Goal: Information Seeking & Learning: Check status

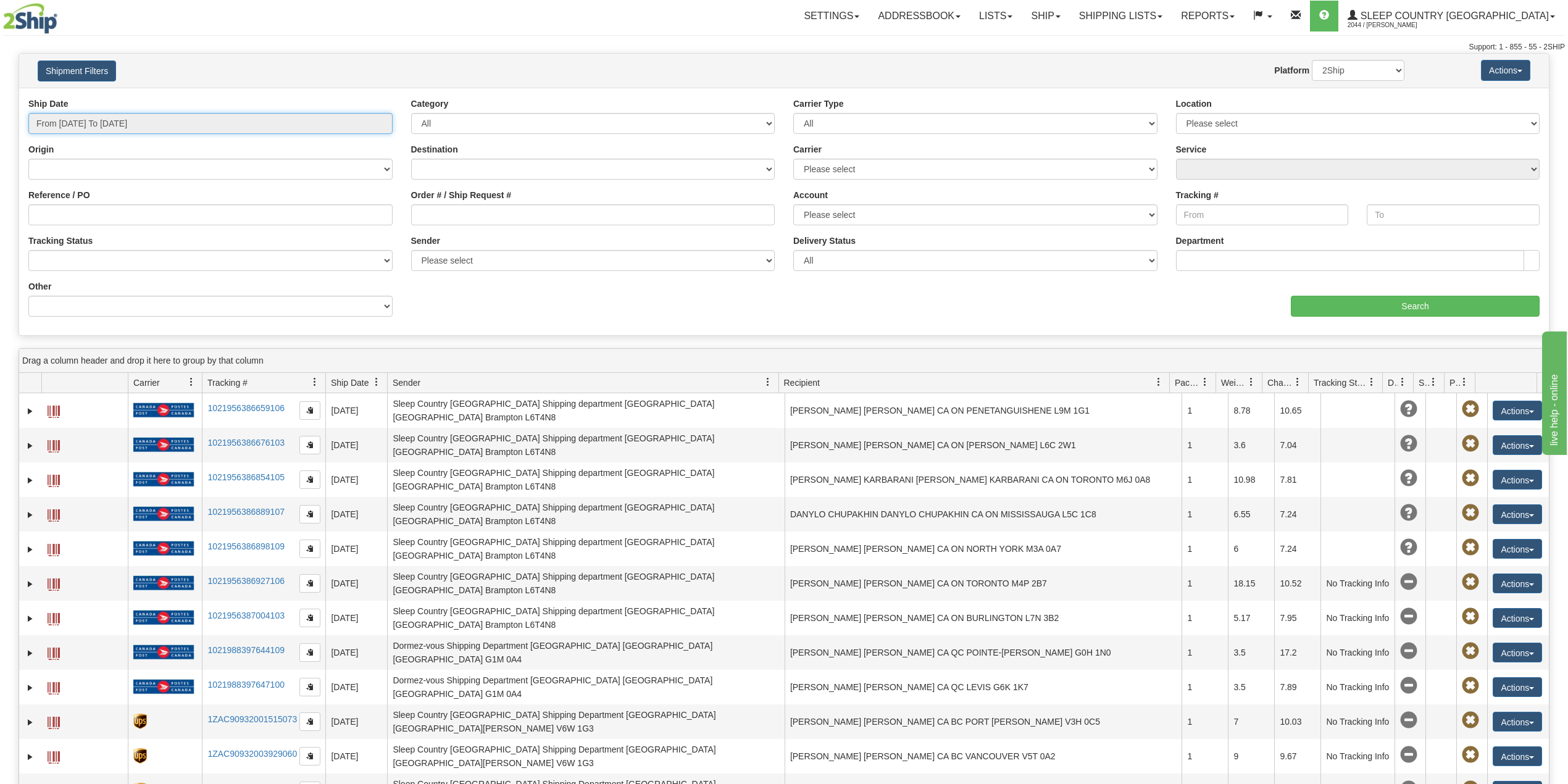
click at [116, 119] on input "From 08/10/2025 To 08/11/2025" at bounding box center [210, 124] width 365 height 21
click at [90, 213] on li "Last 30 Days" at bounding box center [83, 212] width 99 height 16
type input "From 07/13/2025 To 08/11/2025"
click at [440, 220] on input "Order # / Ship Request #" at bounding box center [593, 215] width 365 height 21
paste input "1050309"
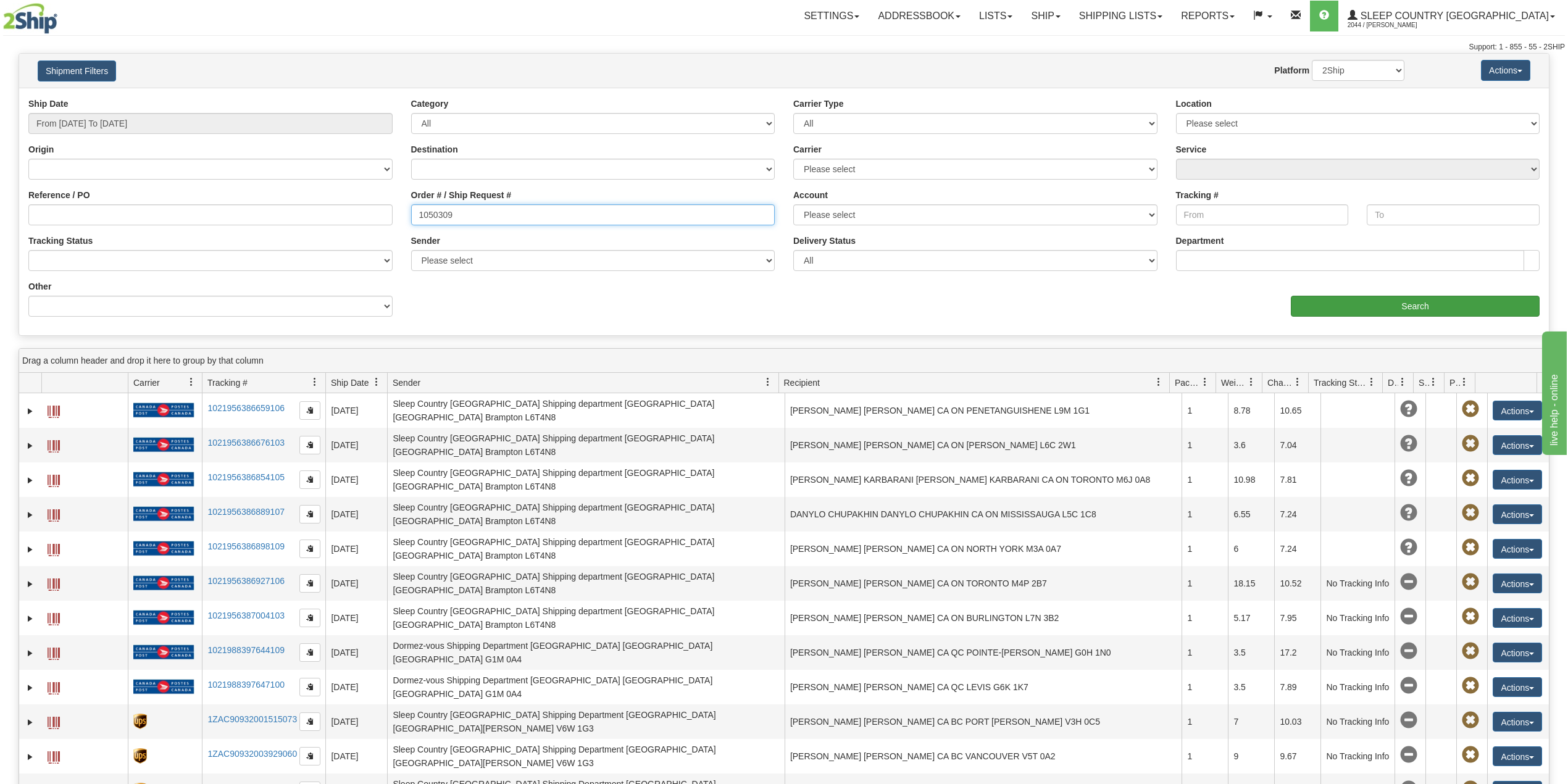
type input "1050309"
click at [1396, 307] on input "Search" at bounding box center [1416, 306] width 249 height 21
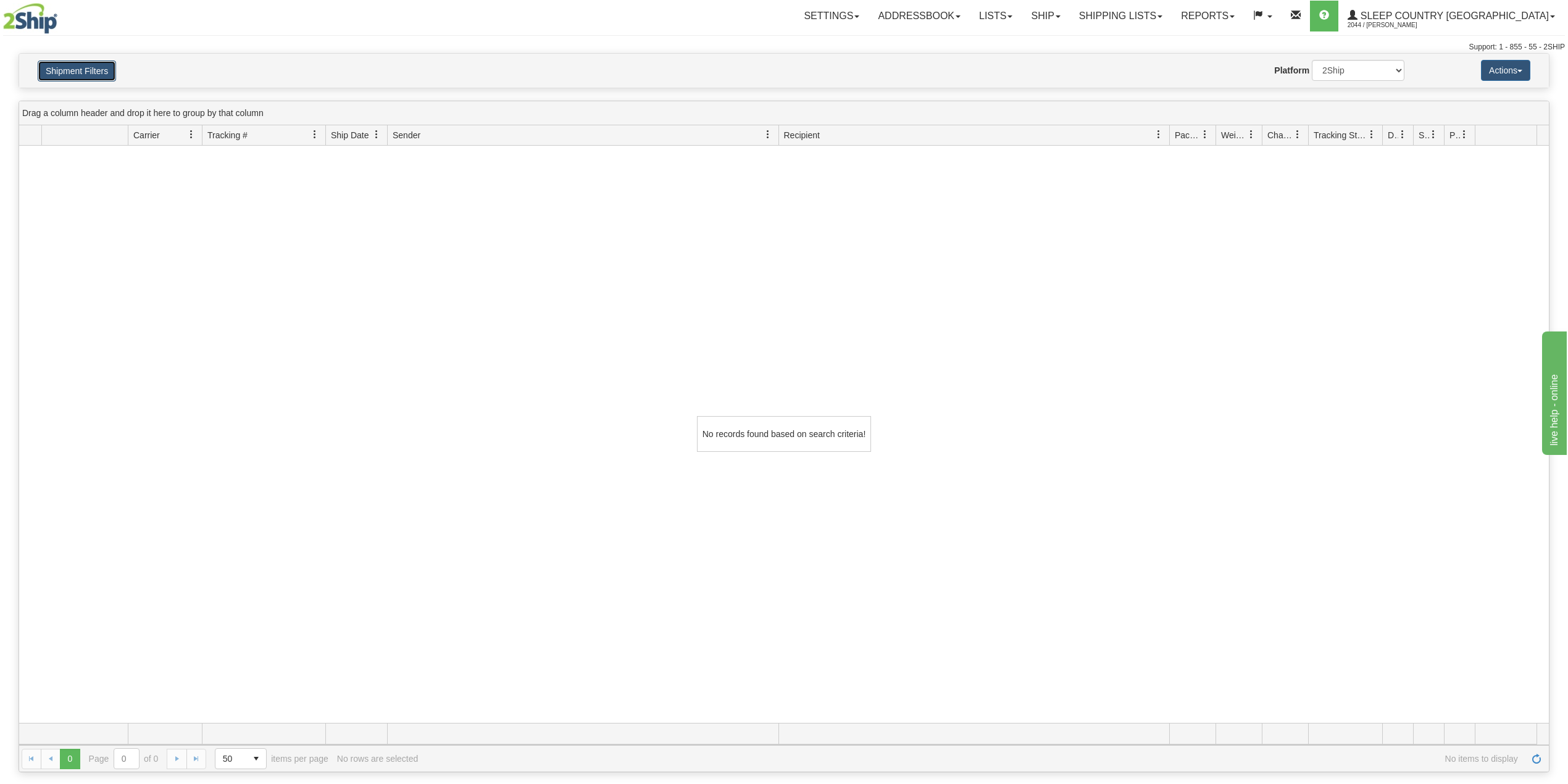
click at [71, 71] on button "Shipment Filters" at bounding box center [77, 71] width 79 height 21
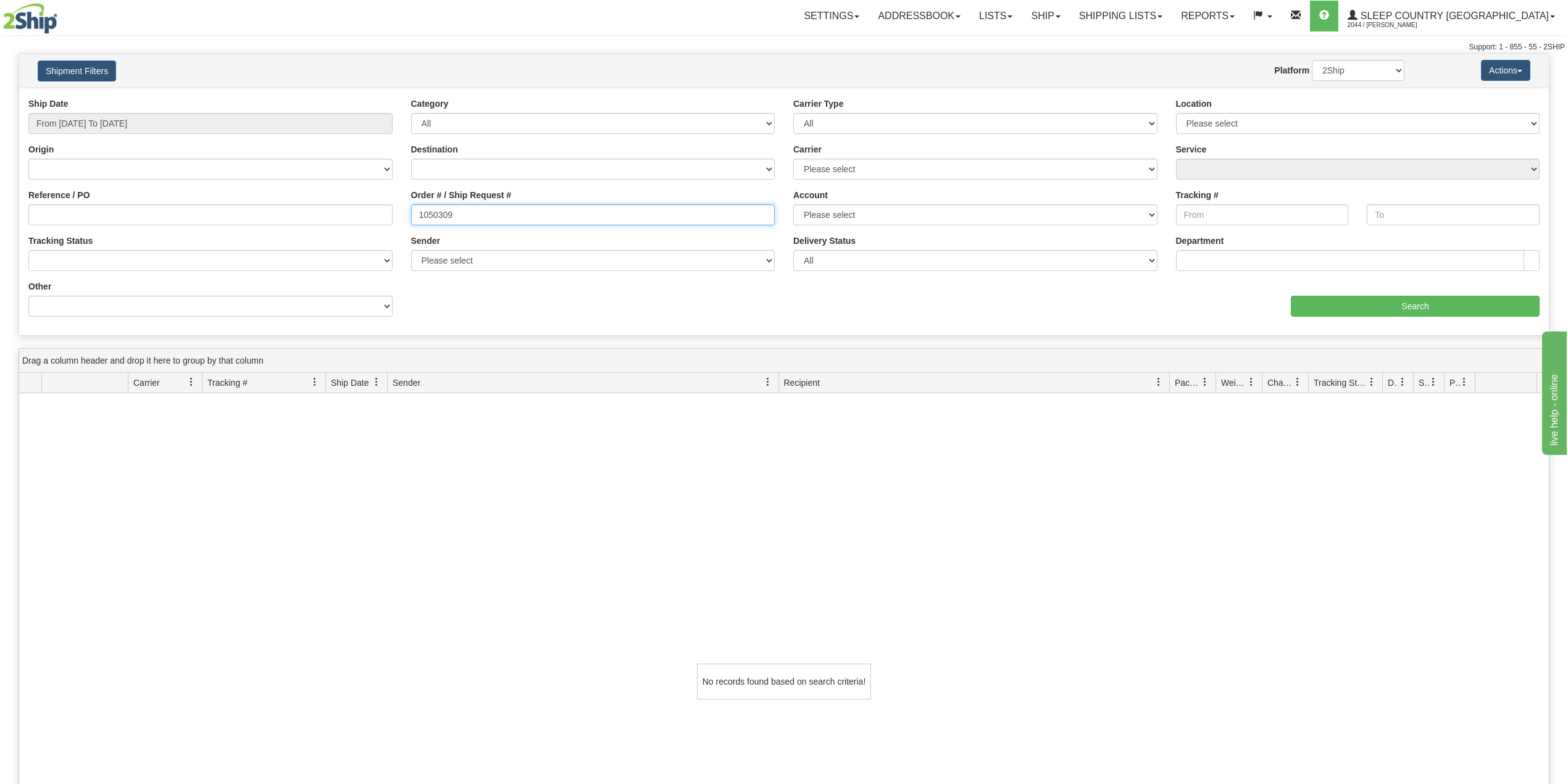
click at [467, 213] on input "1050309" at bounding box center [593, 215] width 365 height 21
click at [1069, 24] on link "Ship" at bounding box center [1045, 16] width 48 height 31
click at [1057, 58] on span "OnHold / Order Queue" at bounding box center [1013, 59] width 87 height 10
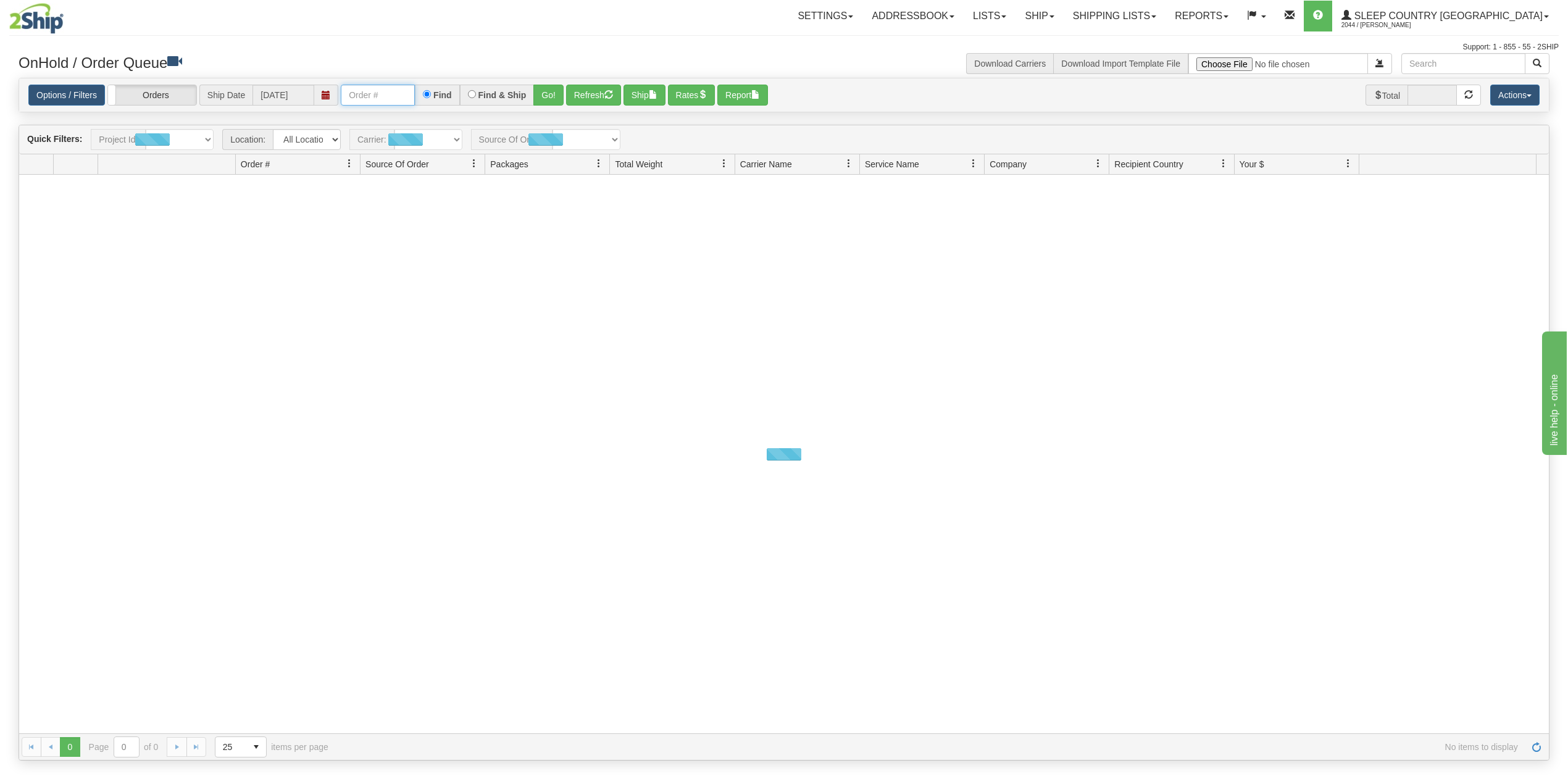
click at [373, 90] on input "text" at bounding box center [378, 95] width 74 height 21
paste input "1050309"
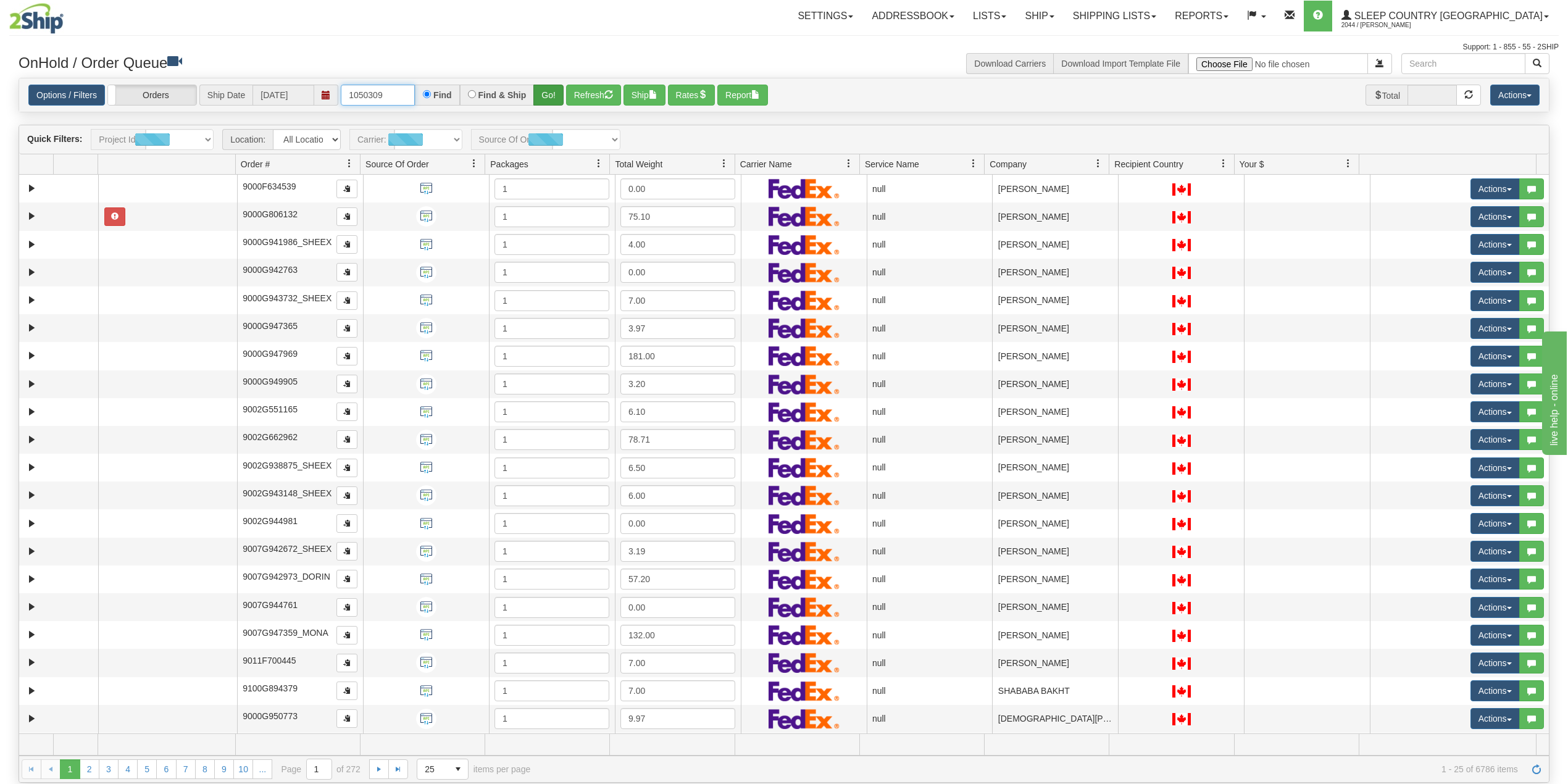
type input "1050309"
click at [556, 97] on button "Go!" at bounding box center [548, 95] width 30 height 21
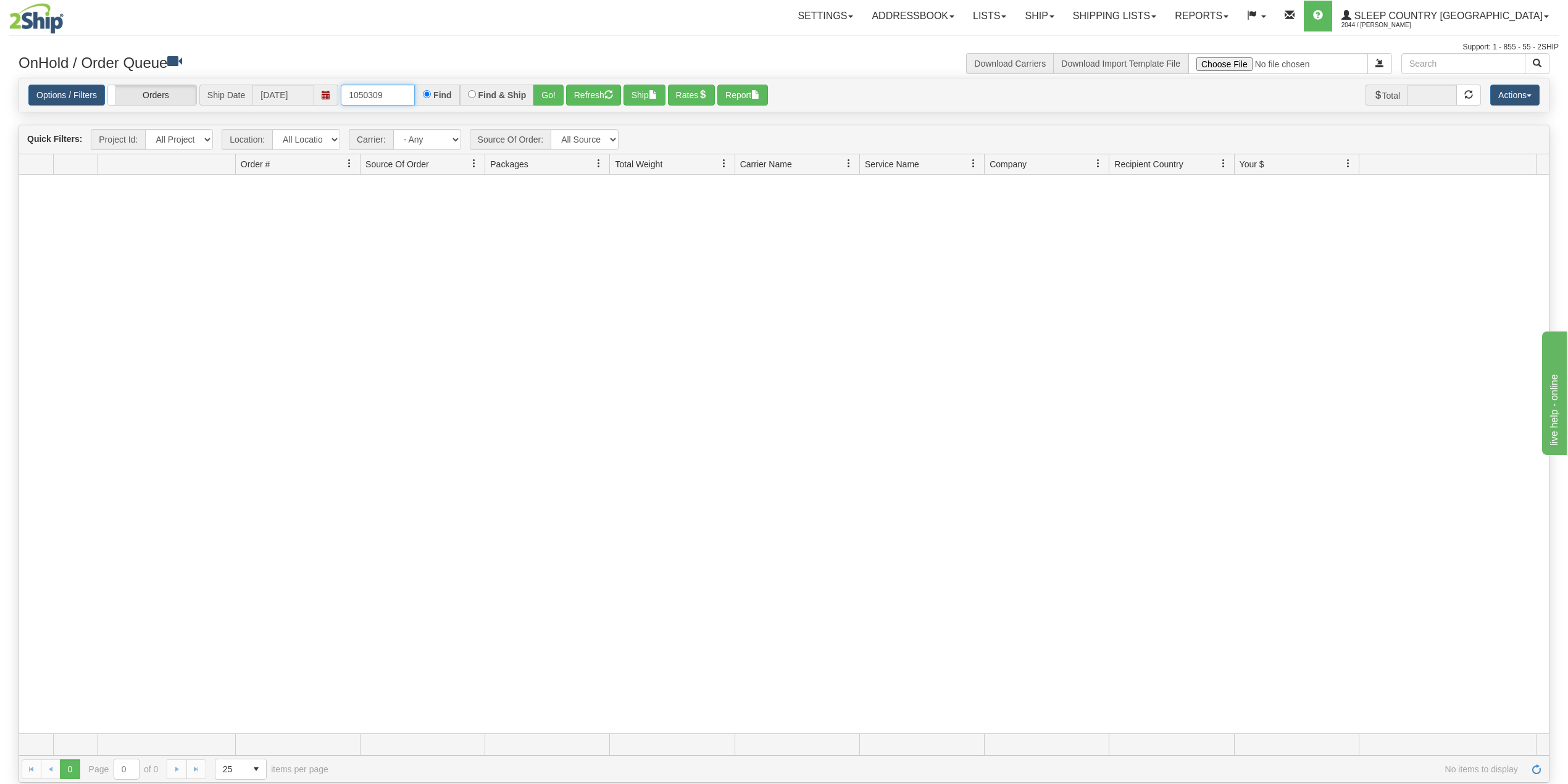
click at [403, 92] on input "1050309" at bounding box center [378, 95] width 74 height 21
click at [1063, 10] on link "Ship" at bounding box center [1039, 16] width 48 height 31
click at [1063, 43] on link "Ship Screen" at bounding box center [1007, 43] width 112 height 16
click at [1166, 9] on link "Shipping lists" at bounding box center [1114, 16] width 102 height 31
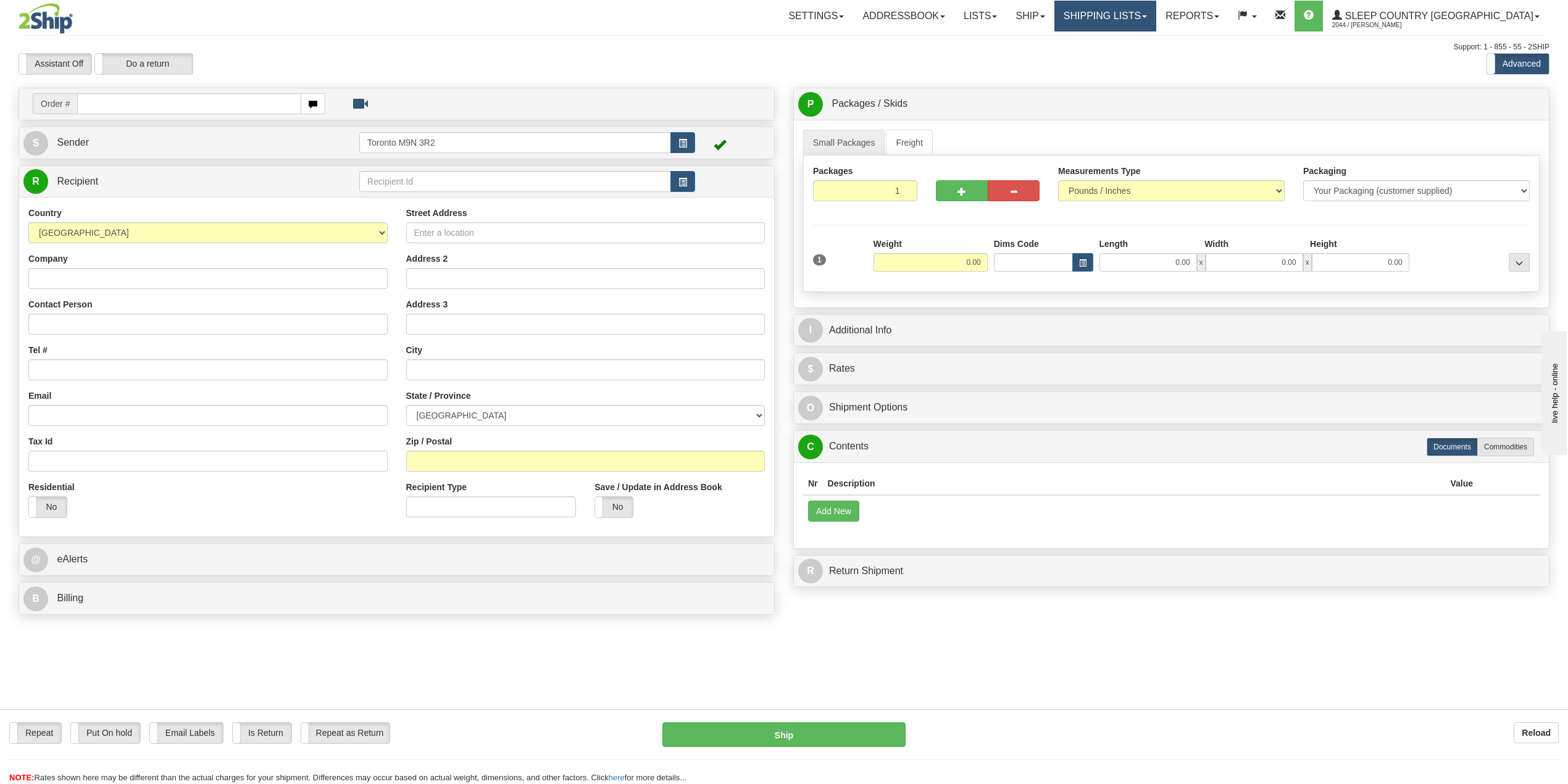
click at [1156, 21] on link "Shipping lists" at bounding box center [1105, 16] width 102 height 31
click at [1120, 40] on span "Current Shipments" at bounding box center [1084, 43] width 72 height 10
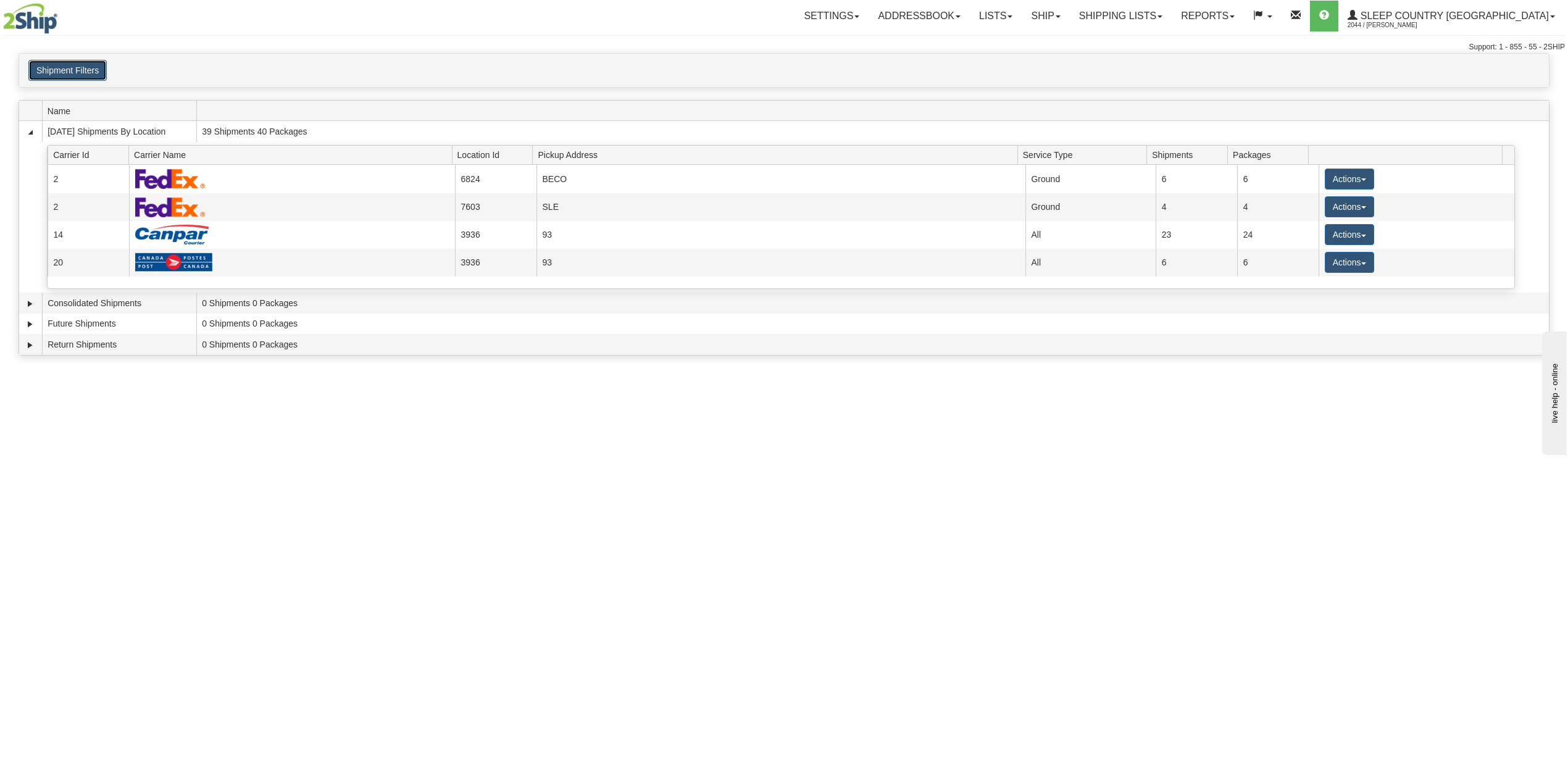
click at [78, 65] on button "Shipment Filters" at bounding box center [67, 71] width 79 height 21
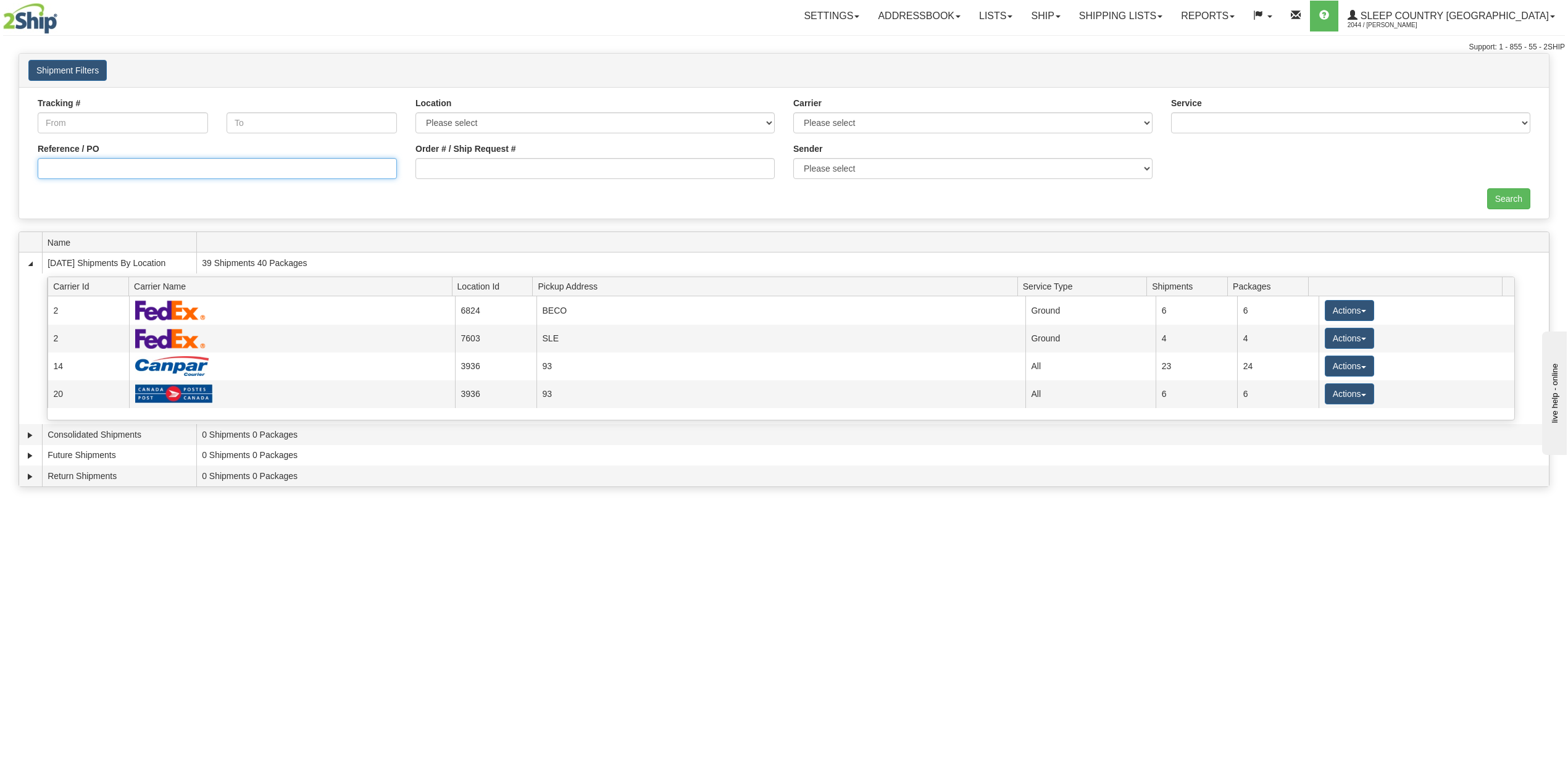
click at [142, 164] on input "Reference / PO" at bounding box center [217, 169] width 359 height 21
click at [529, 173] on input "Order # / Ship Request #" at bounding box center [595, 169] width 359 height 21
paste input "1050309"
type input "1050309"
click at [1517, 191] on input "Search" at bounding box center [1509, 199] width 43 height 21
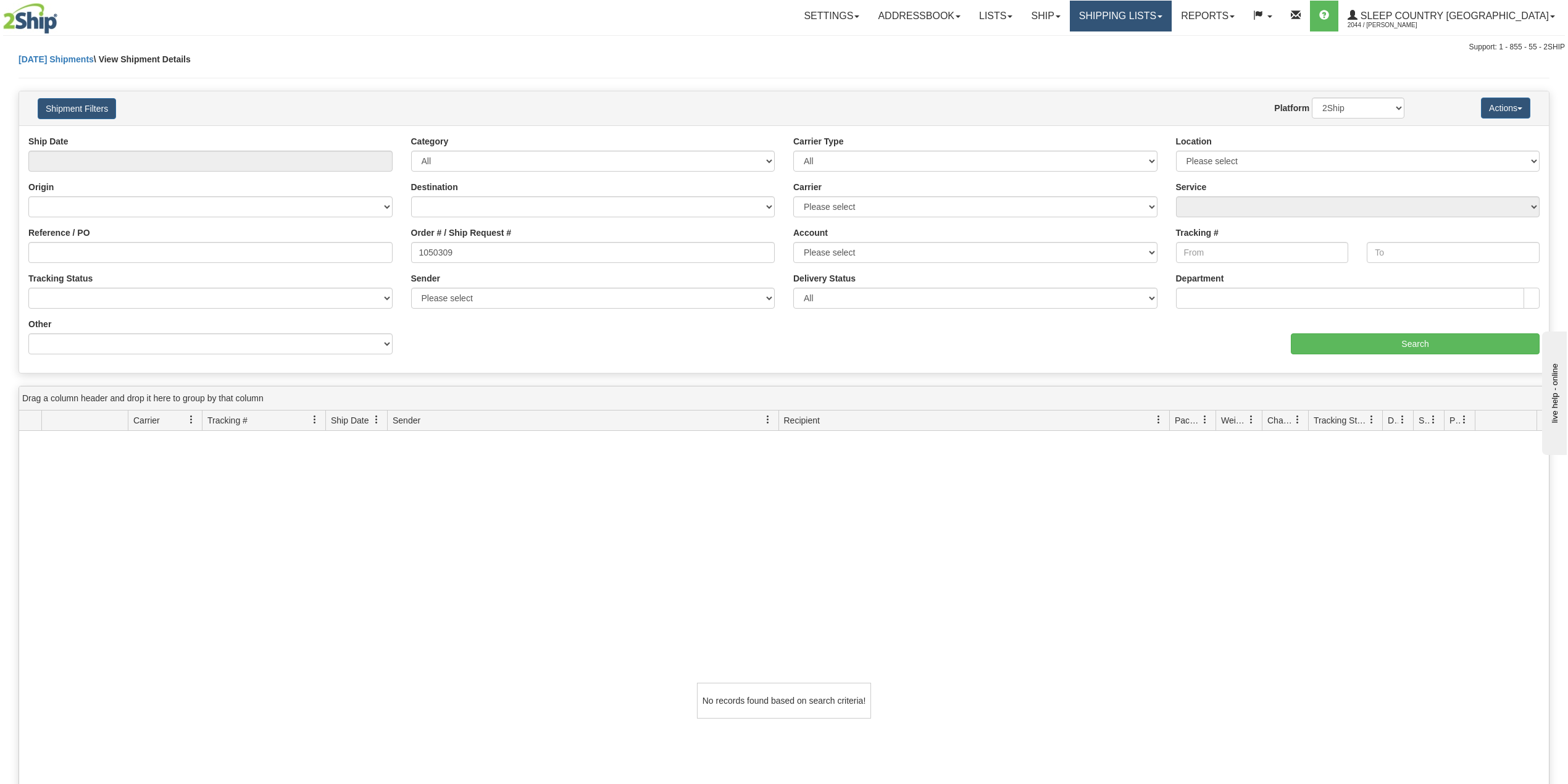
click at [1172, 11] on link "Shipping lists" at bounding box center [1121, 16] width 102 height 31
click at [1159, 60] on span "Search Shipment History" at bounding box center [1111, 59] width 96 height 10
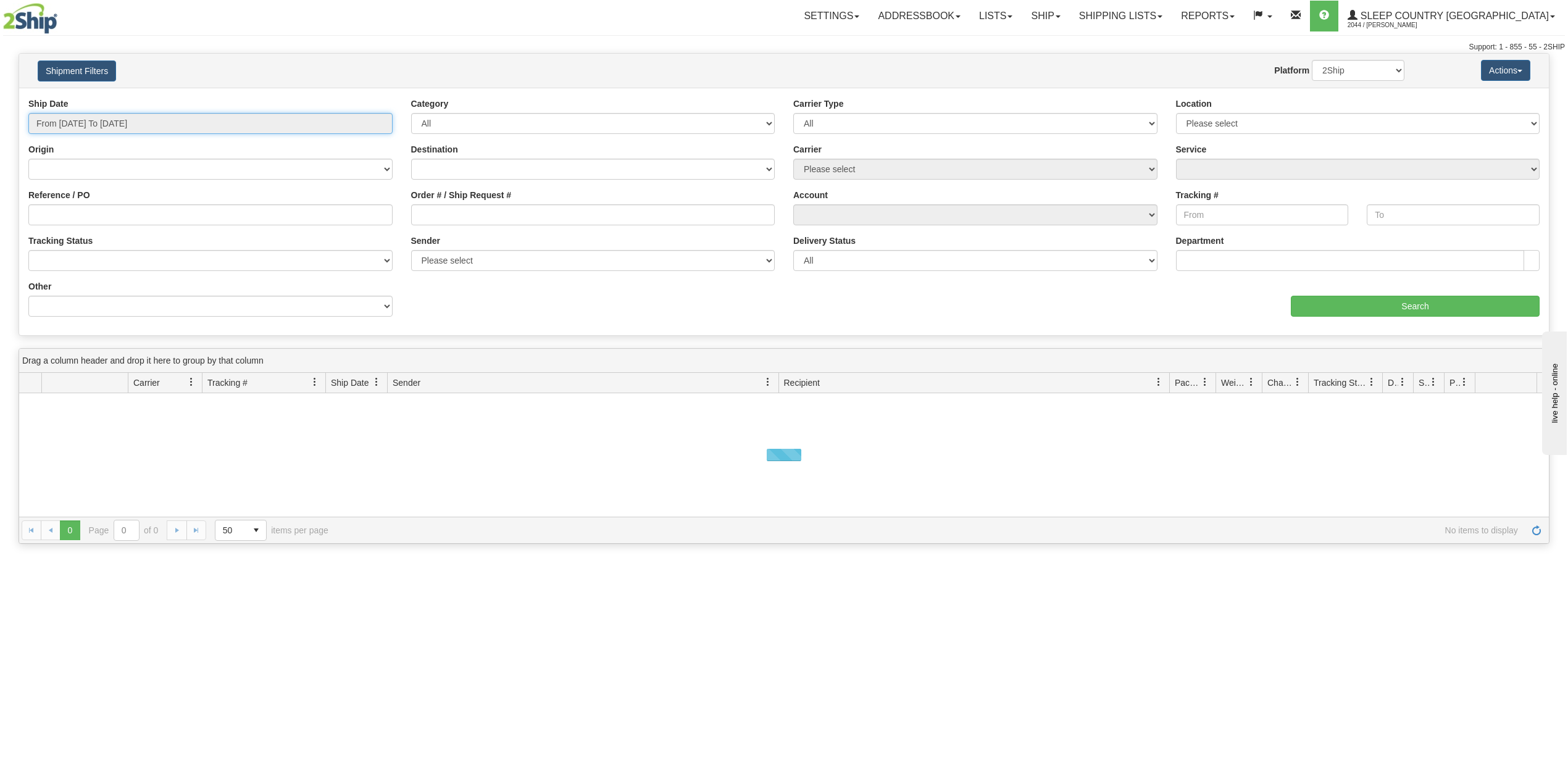
click at [75, 122] on input "From 08/10/2025 To 08/11/2025" at bounding box center [210, 124] width 365 height 21
click at [73, 213] on li "Last 30 Days" at bounding box center [83, 212] width 99 height 16
type input "From 07/13/2025 To 08/11/2025"
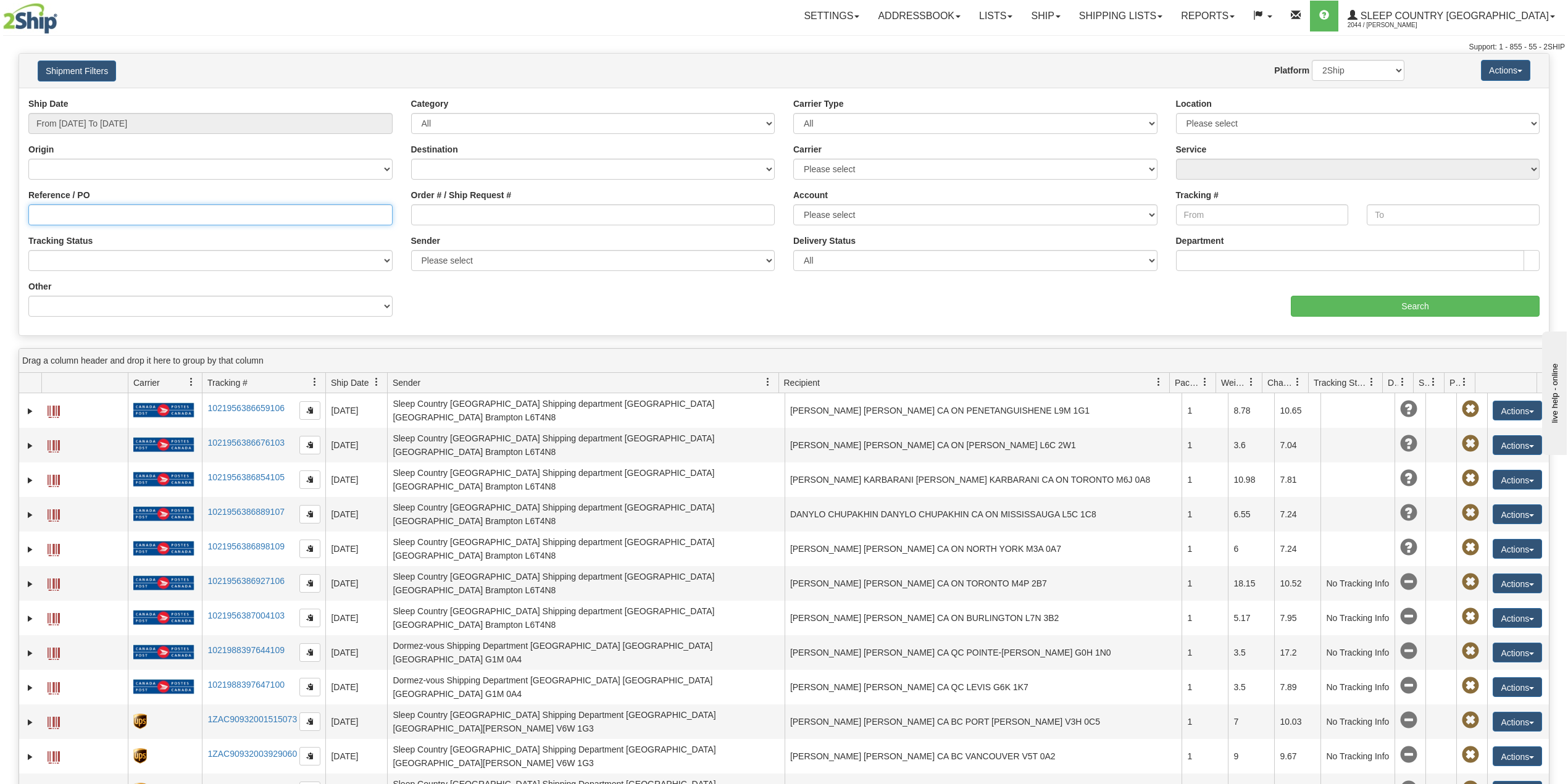
click at [88, 221] on input "Reference / PO" at bounding box center [210, 215] width 365 height 21
click at [440, 217] on input "Order # / Ship Request #" at bounding box center [593, 215] width 365 height 21
paste input "1050309"
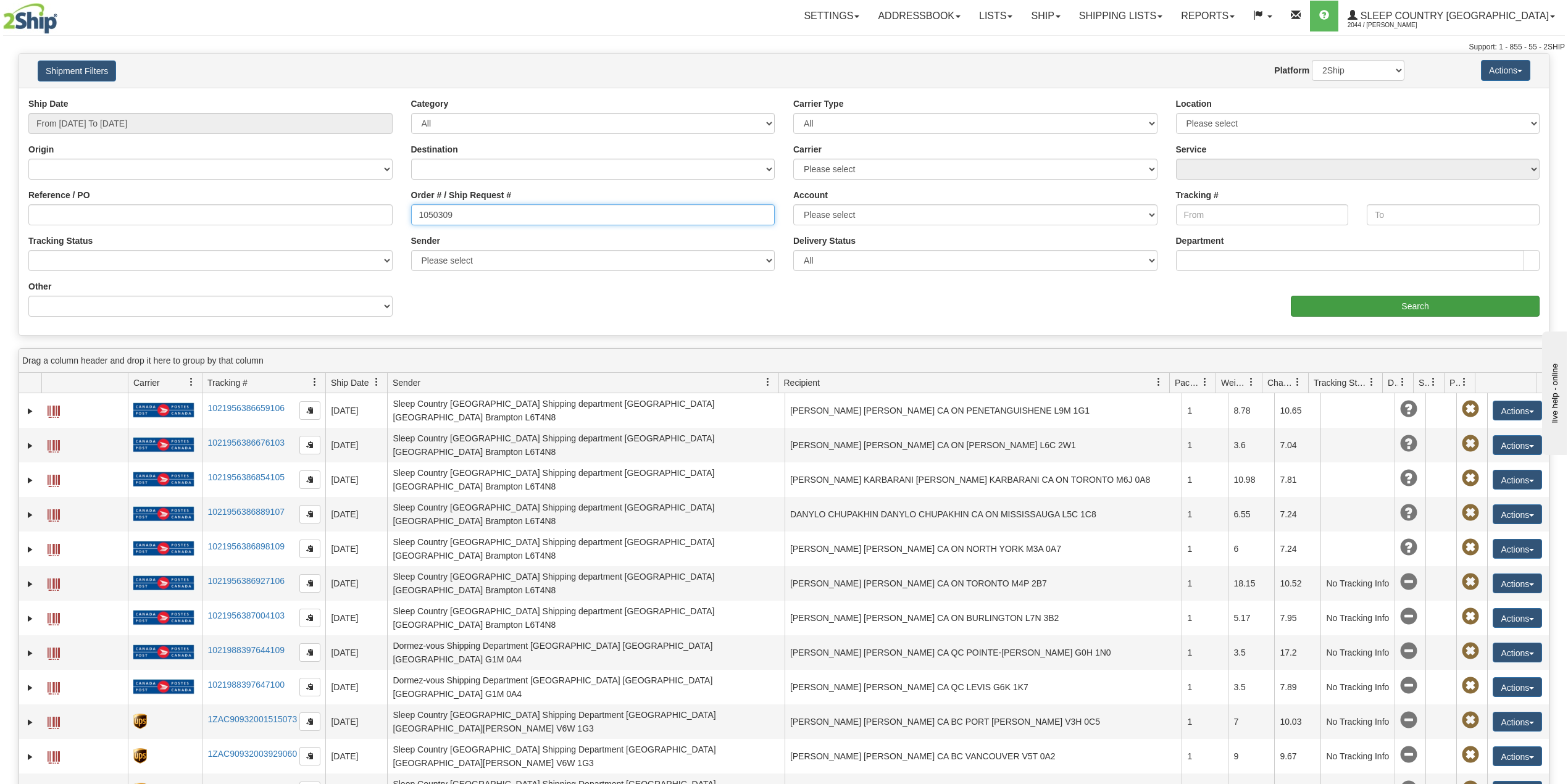
type input "1050309"
click at [1423, 306] on input "Search" at bounding box center [1416, 306] width 249 height 21
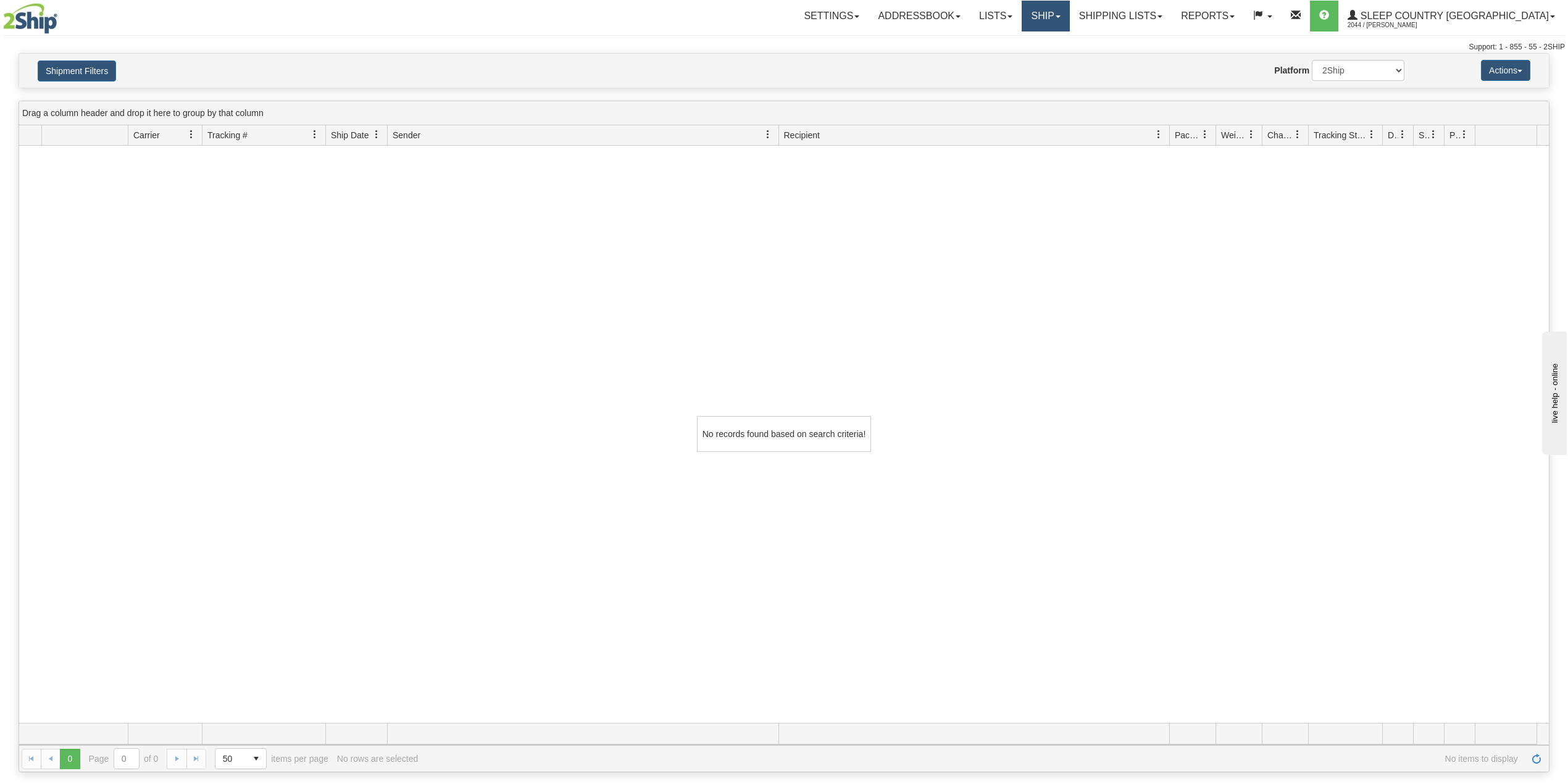
click at [1069, 17] on link "Ship" at bounding box center [1045, 16] width 48 height 31
click at [1057, 60] on span "OnHold / Order Queue" at bounding box center [1013, 59] width 87 height 10
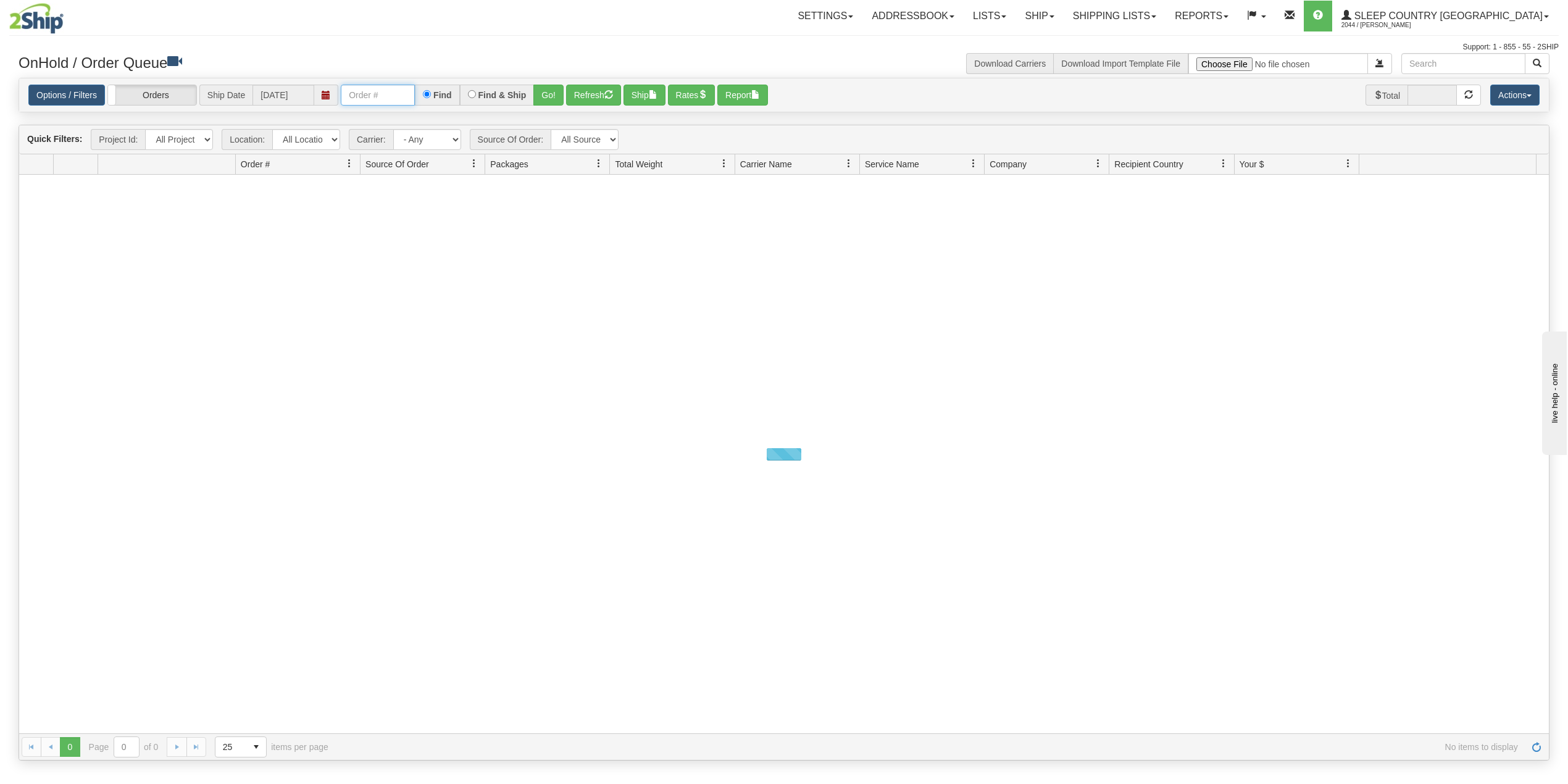
click at [401, 101] on input "text" at bounding box center [378, 95] width 74 height 21
paste input "1050309"
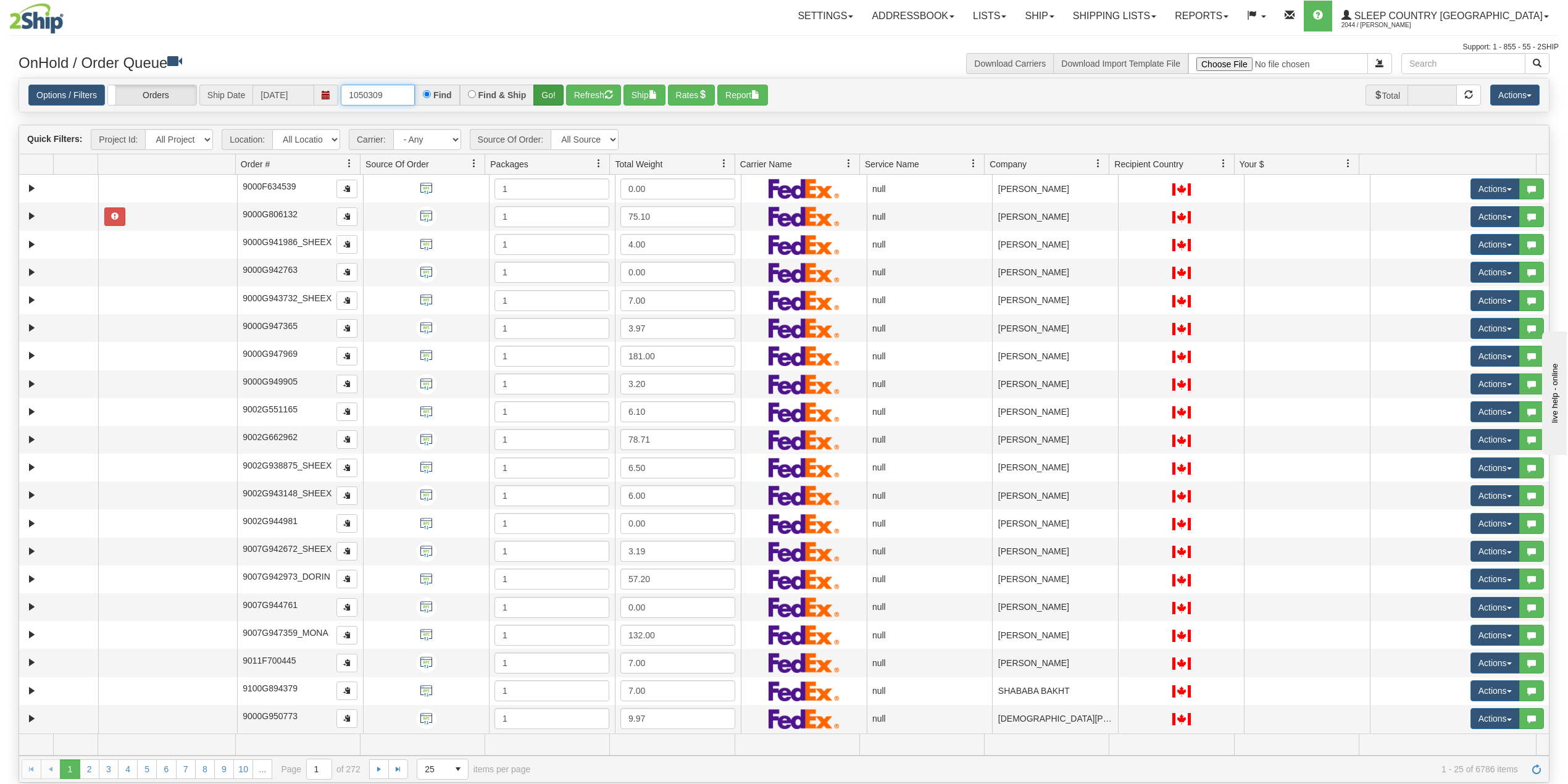
type input "1050309"
click at [549, 93] on button "Go!" at bounding box center [548, 95] width 30 height 21
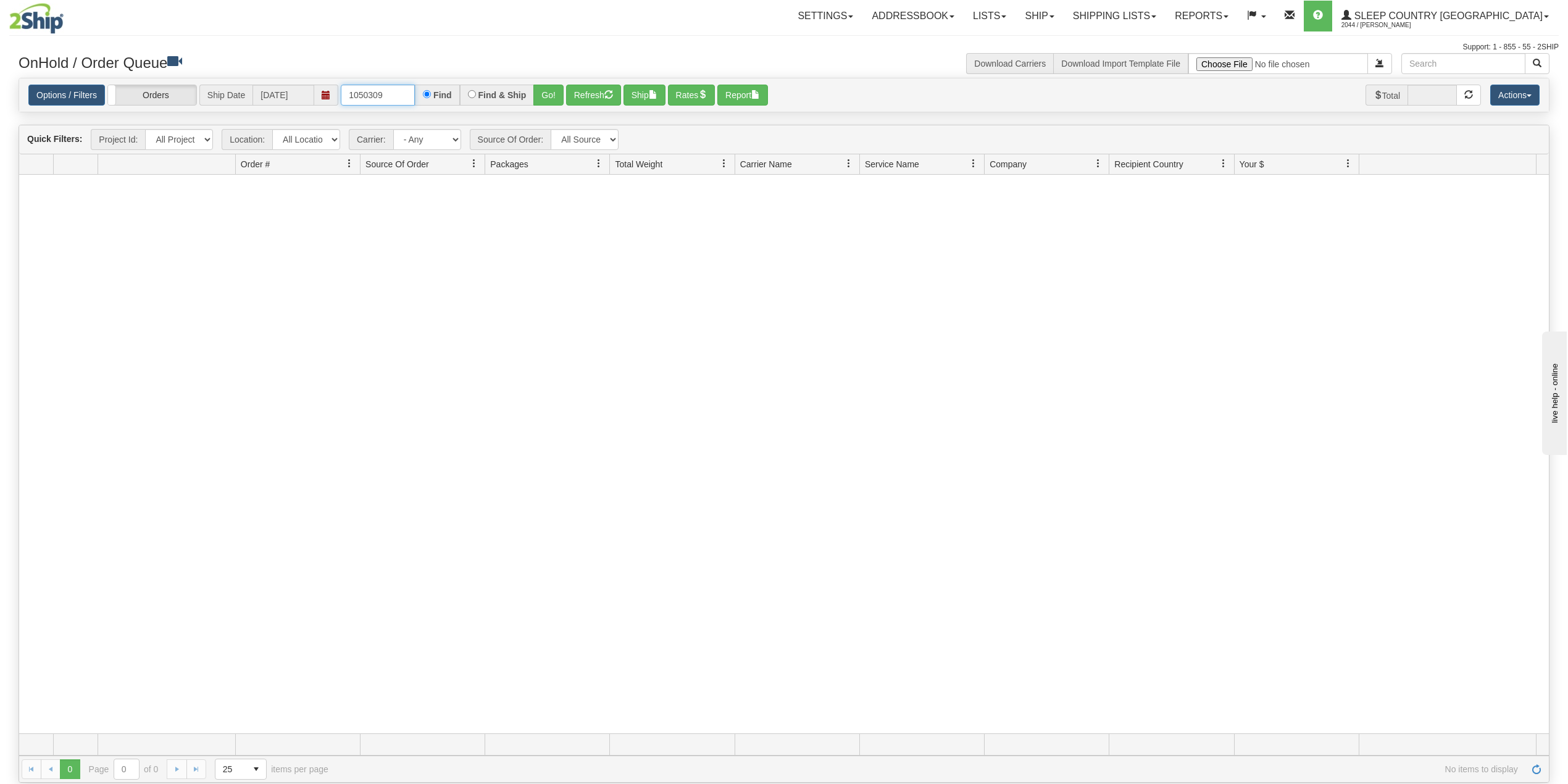
click at [364, 99] on input "1050309" at bounding box center [378, 95] width 74 height 21
click at [549, 96] on button "Go!" at bounding box center [548, 95] width 30 height 21
click at [1162, 9] on link "Shipping lists" at bounding box center [1114, 16] width 102 height 31
click at [1129, 40] on span "Current Shipments" at bounding box center [1093, 43] width 72 height 10
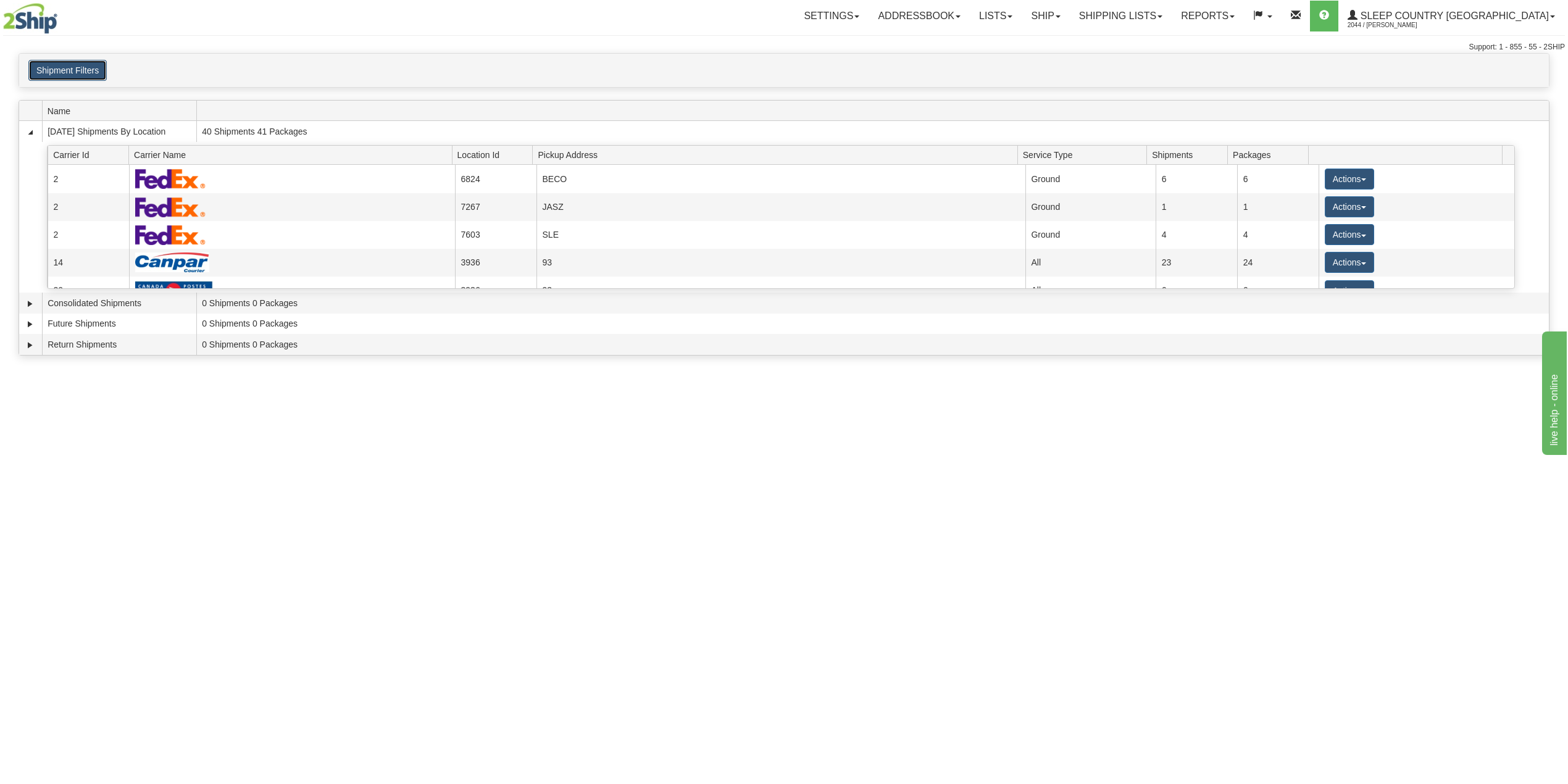
click at [80, 75] on button "Shipment Filters" at bounding box center [67, 71] width 79 height 21
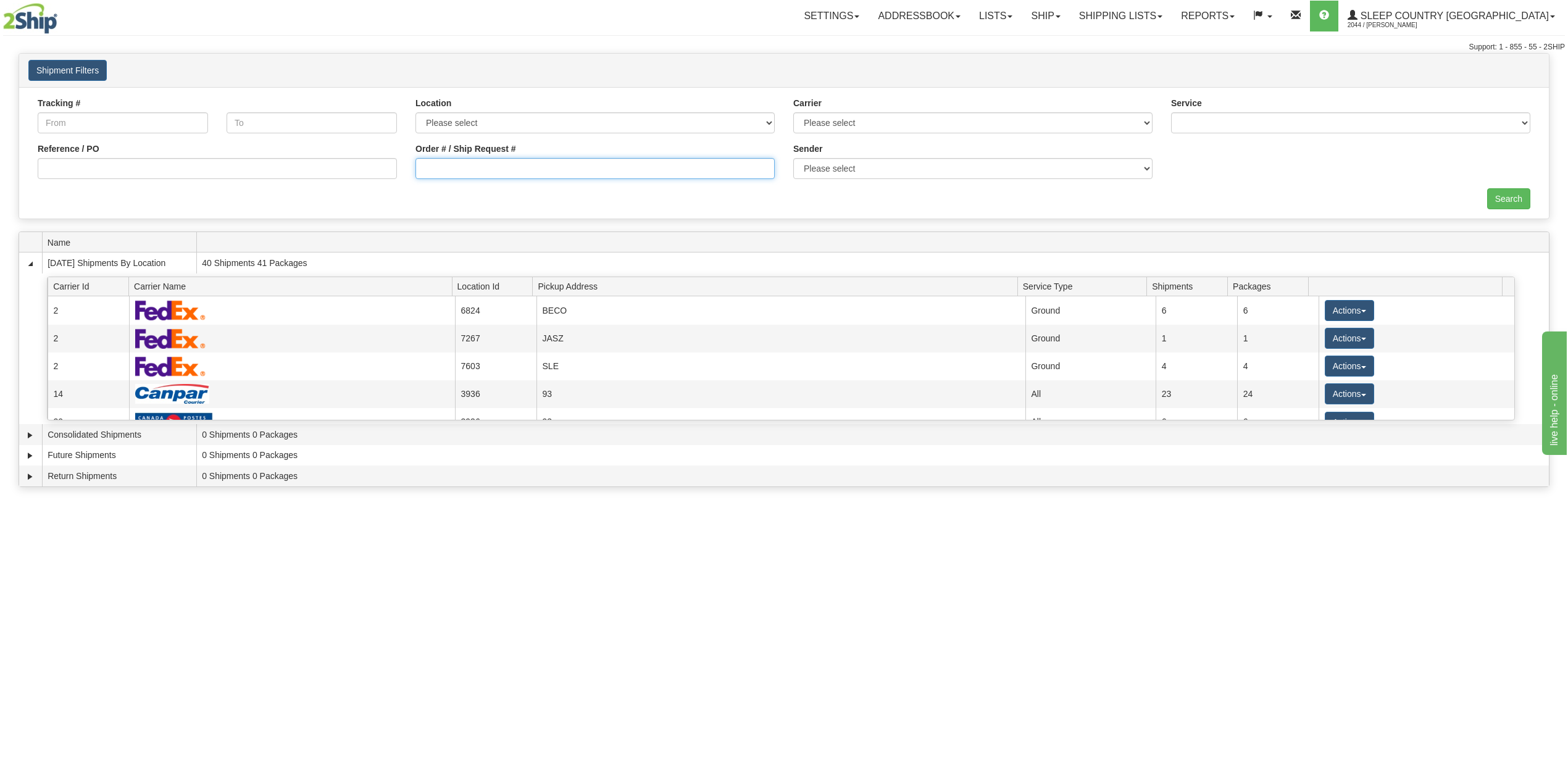
click at [476, 173] on input "Order # / Ship Request #" at bounding box center [595, 169] width 359 height 21
paste input "1050309"
type input "1050309"
click at [1515, 198] on input "Search" at bounding box center [1509, 199] width 43 height 21
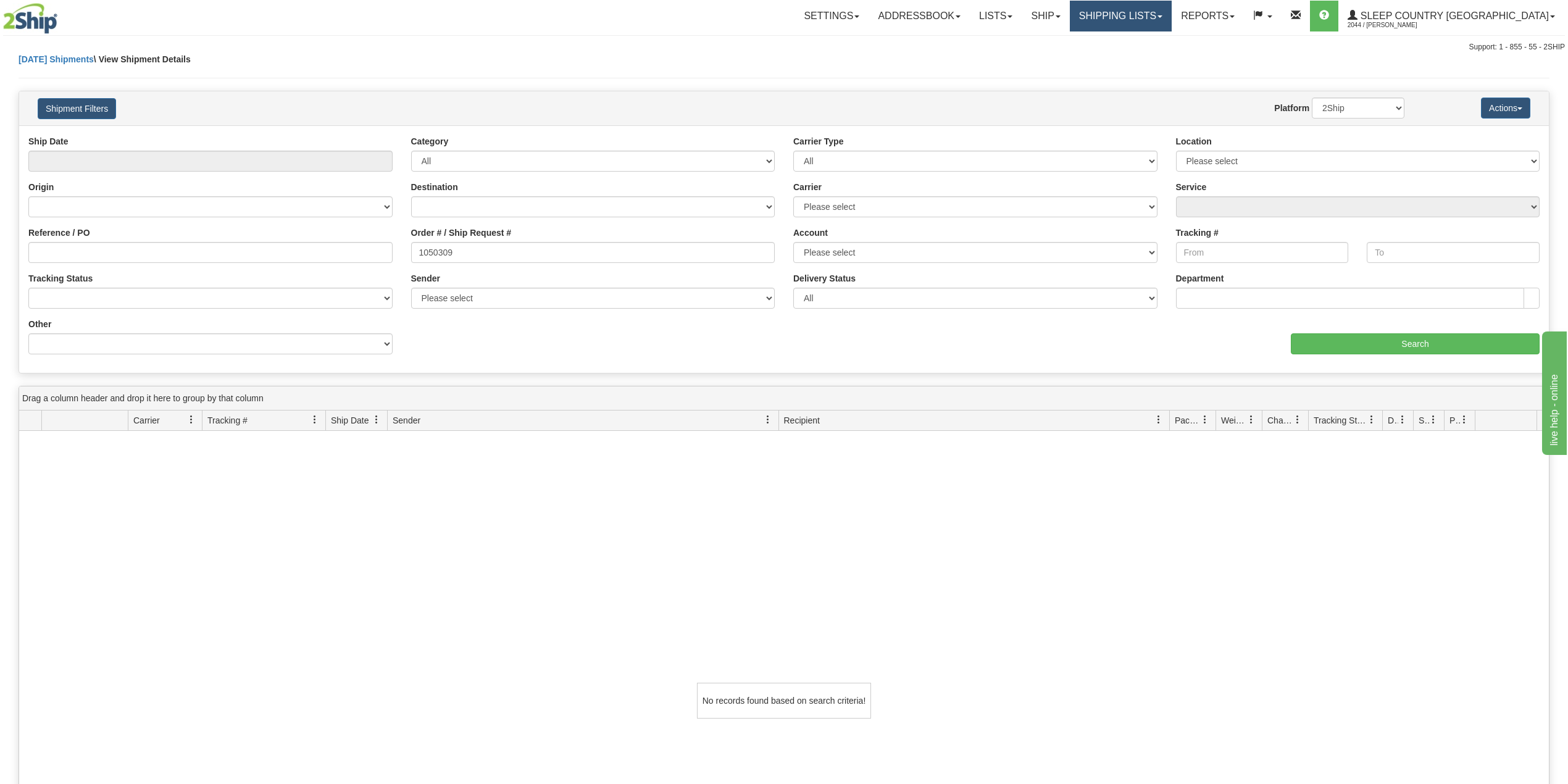
click at [1168, 18] on link "Shipping lists" at bounding box center [1121, 16] width 102 height 31
click at [1159, 58] on span "Search Shipment History" at bounding box center [1111, 59] width 96 height 10
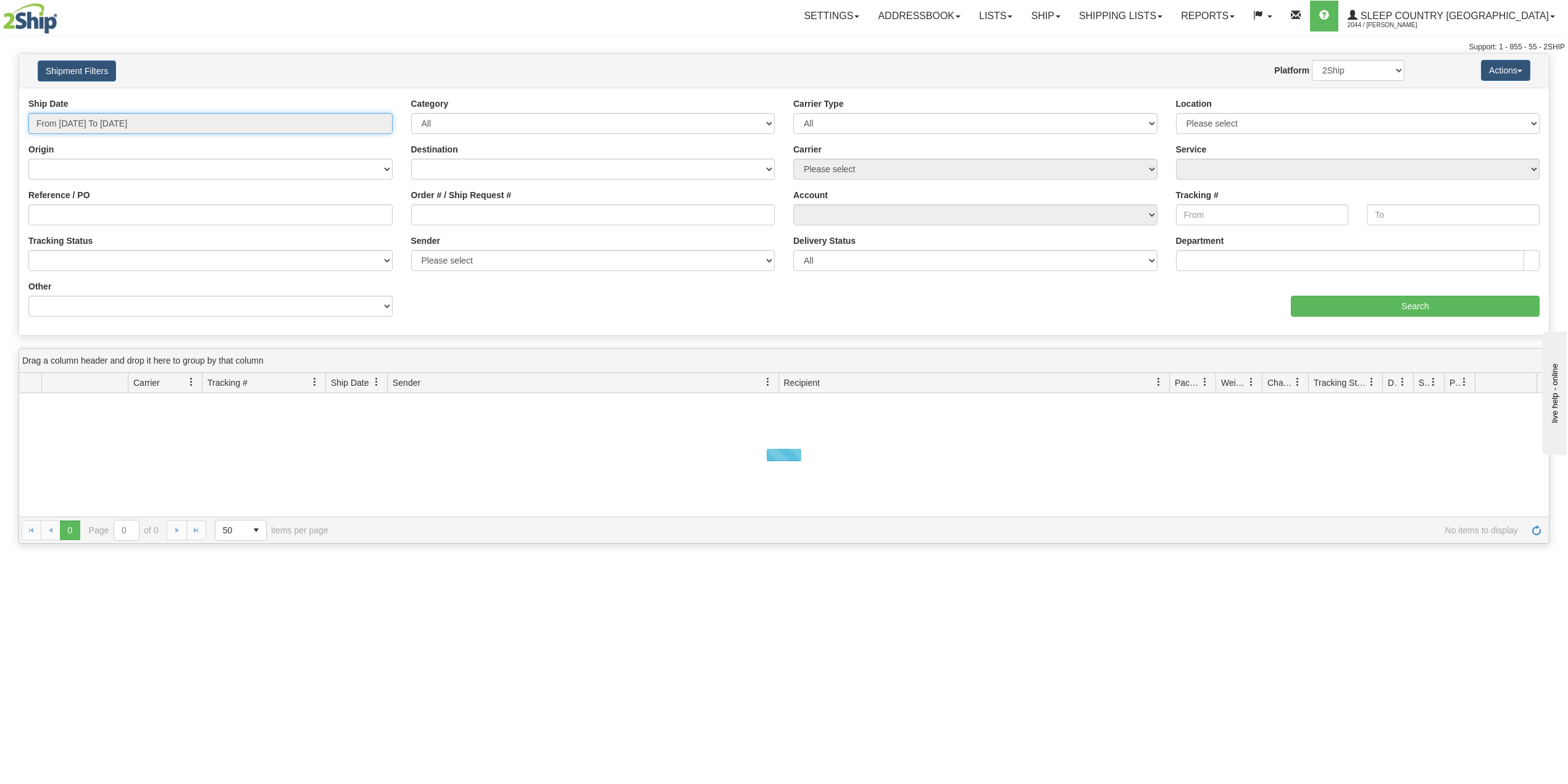
click at [99, 124] on input "From [DATE] To [DATE]" at bounding box center [210, 124] width 365 height 21
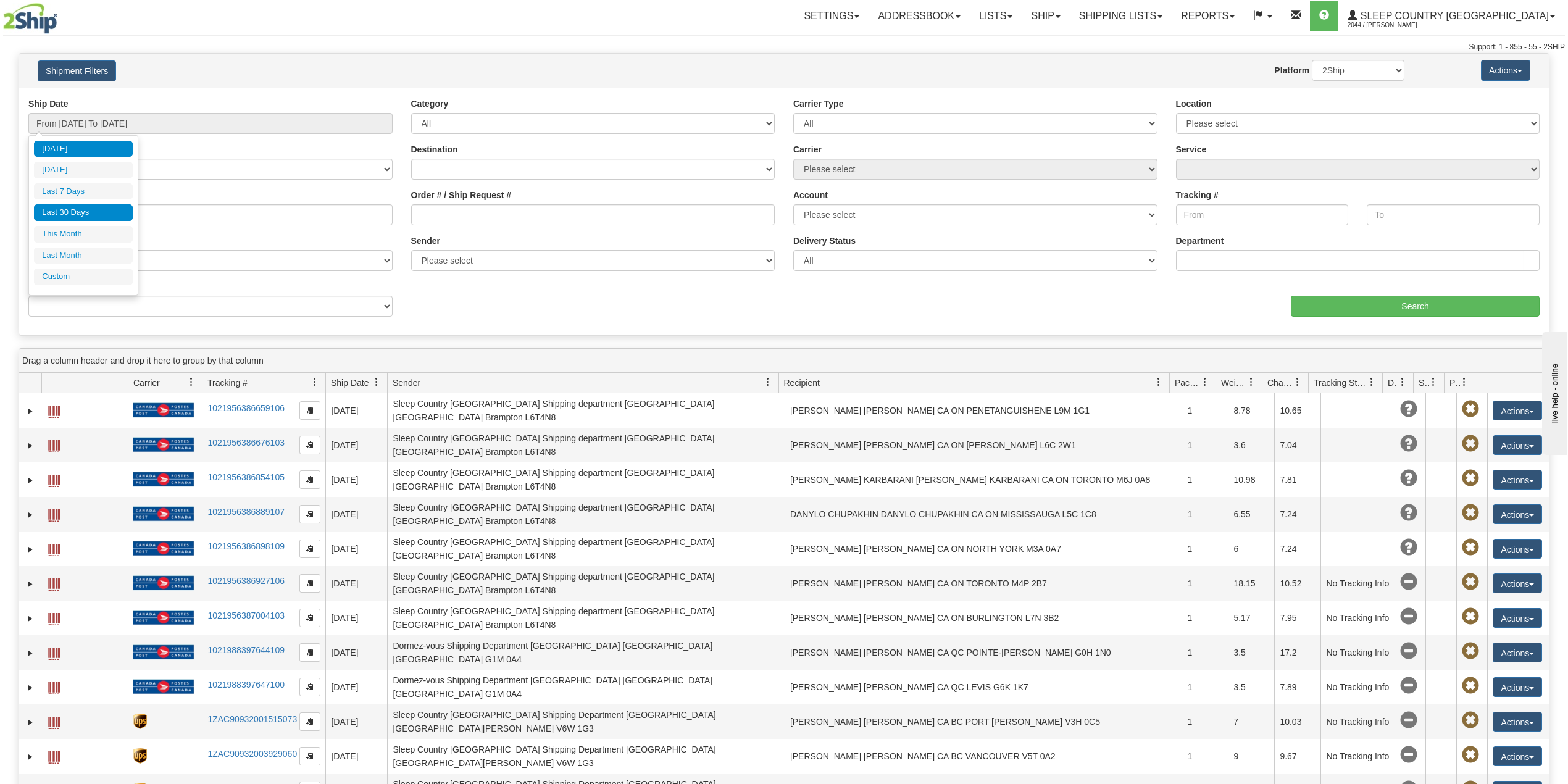
click at [78, 218] on li "Last 30 Days" at bounding box center [83, 212] width 99 height 16
type input "From 07/13/2025 To 08/11/2025"
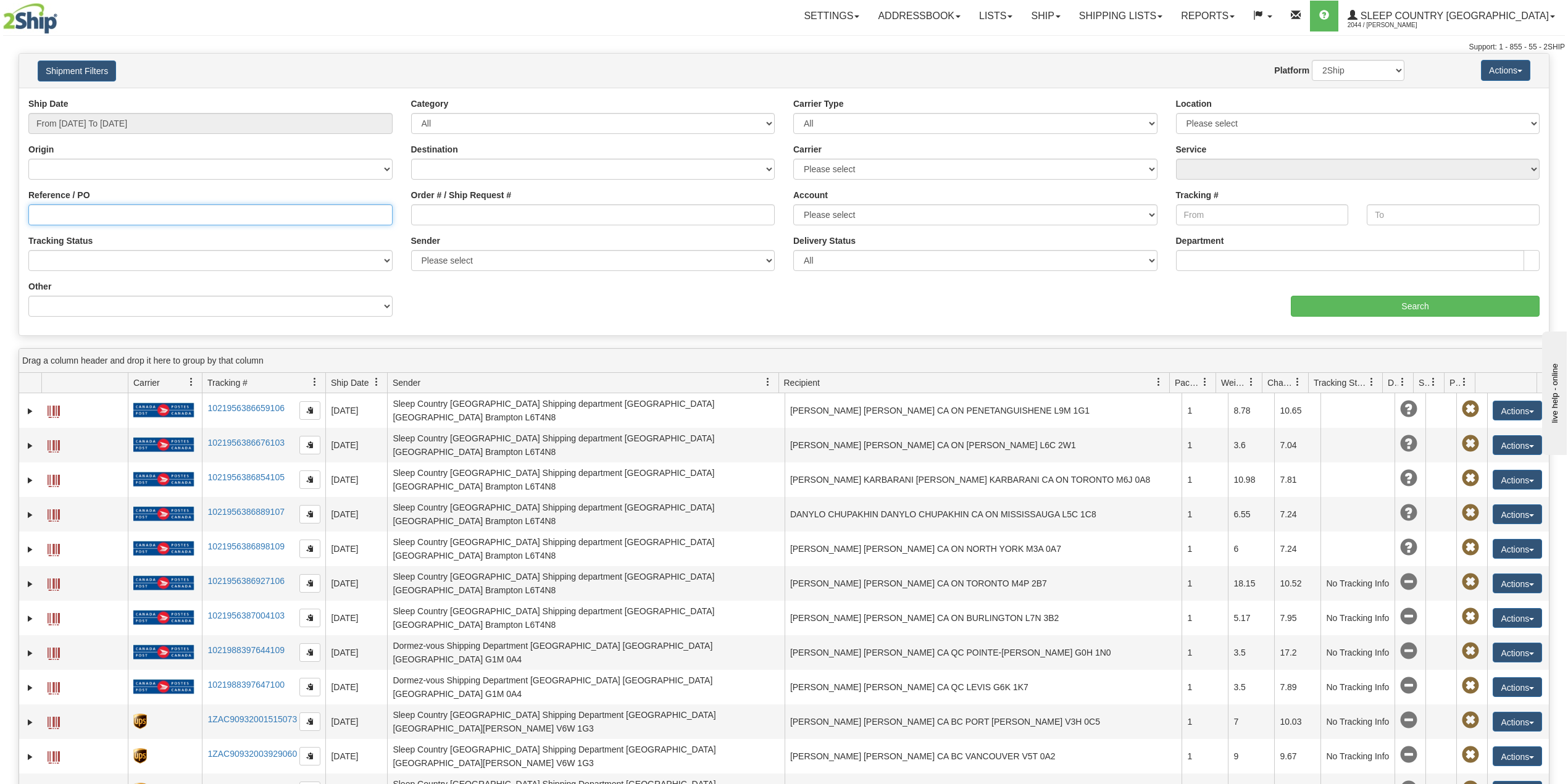
click at [122, 215] on input "Reference / PO" at bounding box center [210, 215] width 365 height 21
paste input "1050309"
type input "1050309"
drag, startPoint x: 110, startPoint y: 207, endPoint x: 15, endPoint y: 205, distance: 95.0
click at [0, 203] on div "Please wait... × Confirm Delete Delete Cancel × Confirm Delete Yes No Cancel × …" at bounding box center [784, 536] width 1568 height 967
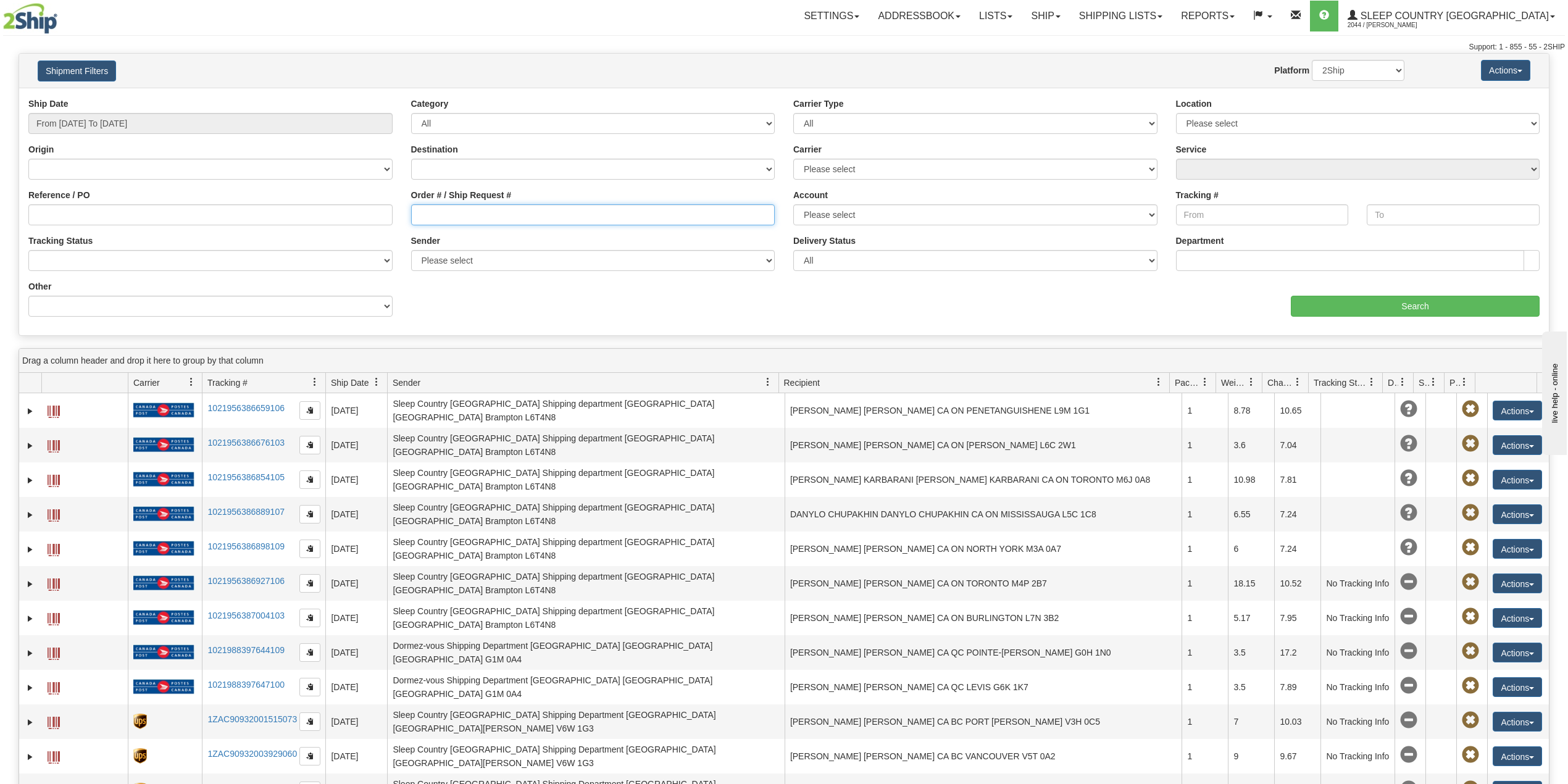
click at [460, 213] on input "Order # / Ship Request #" at bounding box center [593, 215] width 365 height 21
paste input "1050309"
type input "1050309"
click at [503, 223] on input "1050309" at bounding box center [593, 215] width 365 height 21
click at [1455, 305] on input "Search" at bounding box center [1416, 306] width 249 height 21
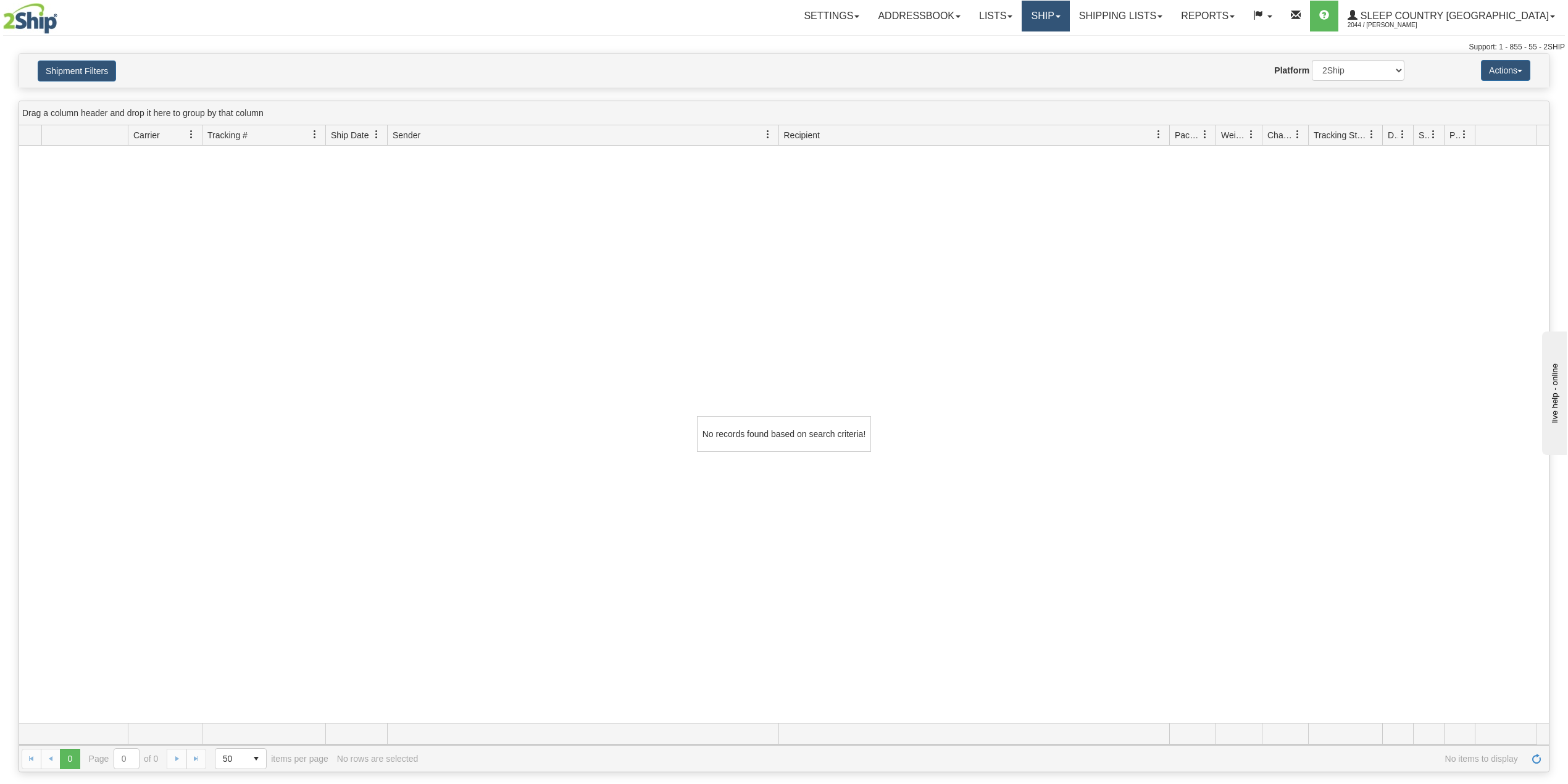
click at [1069, 11] on link "Ship" at bounding box center [1045, 16] width 48 height 31
click at [1057, 56] on span "OnHold / Order Queue" at bounding box center [1013, 59] width 87 height 10
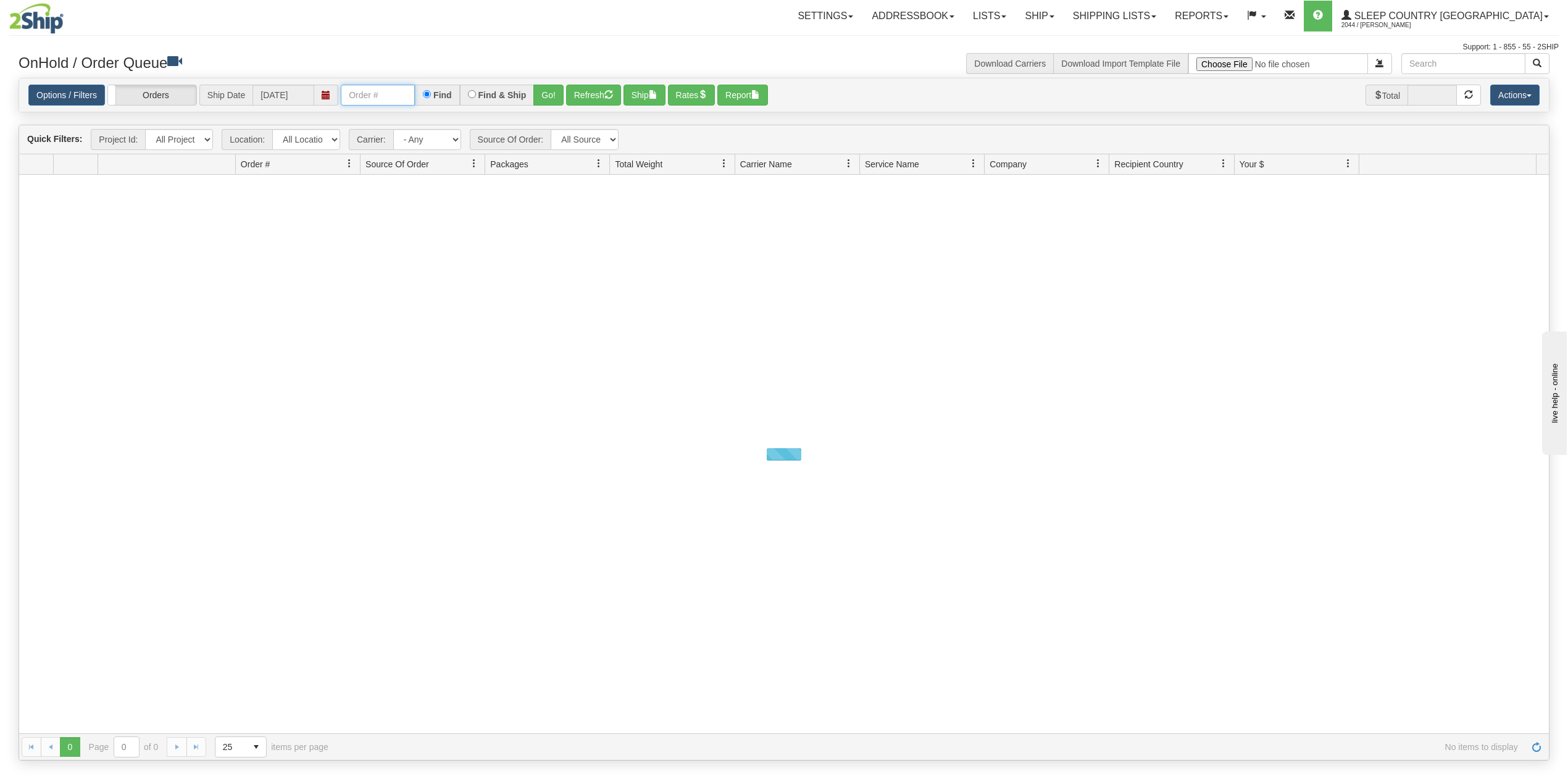
click at [373, 100] on input "text" at bounding box center [378, 95] width 74 height 21
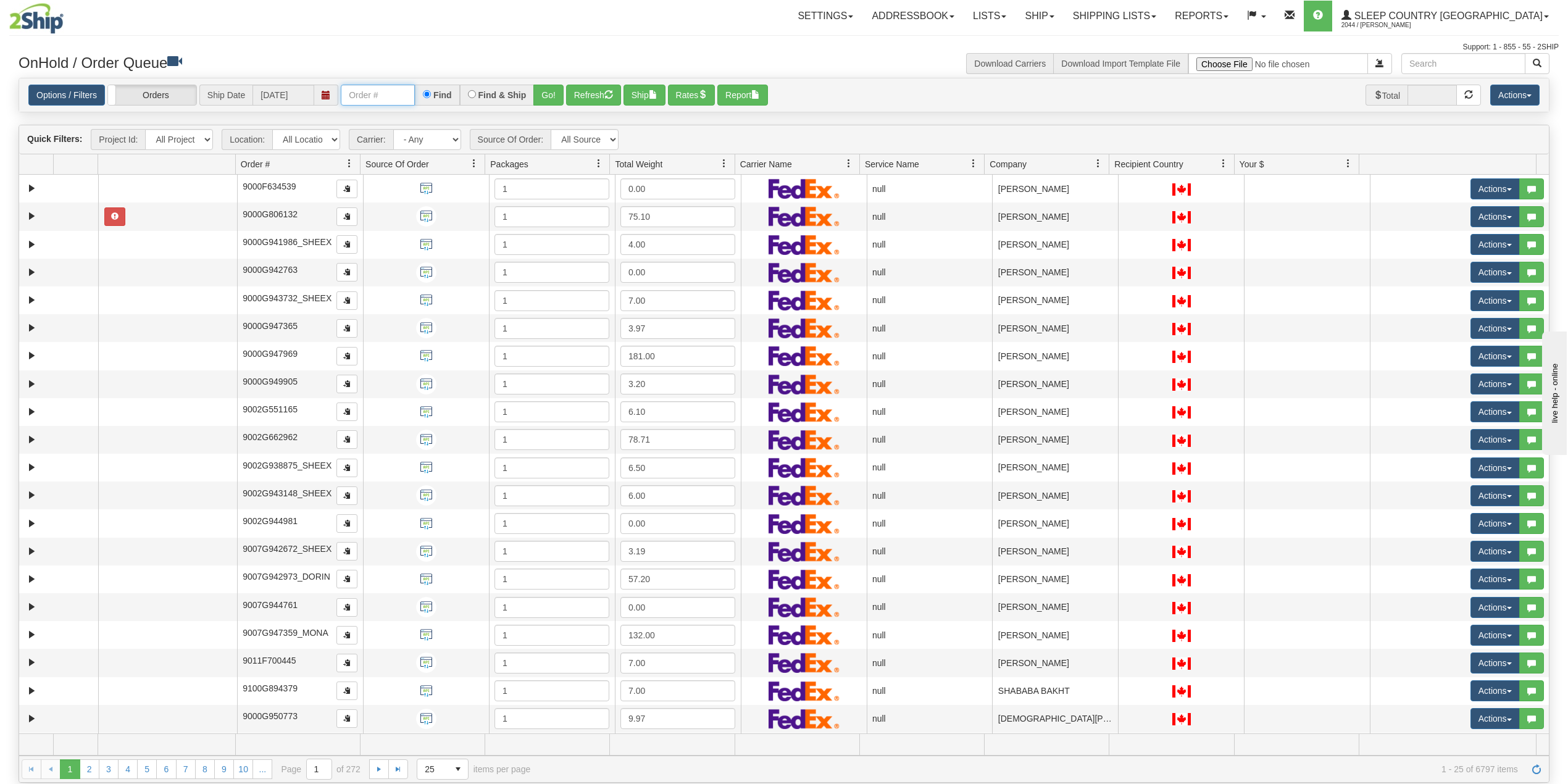
paste input "1050309"
type input "1050309"
click at [553, 93] on button "Go!" at bounding box center [548, 95] width 30 height 21
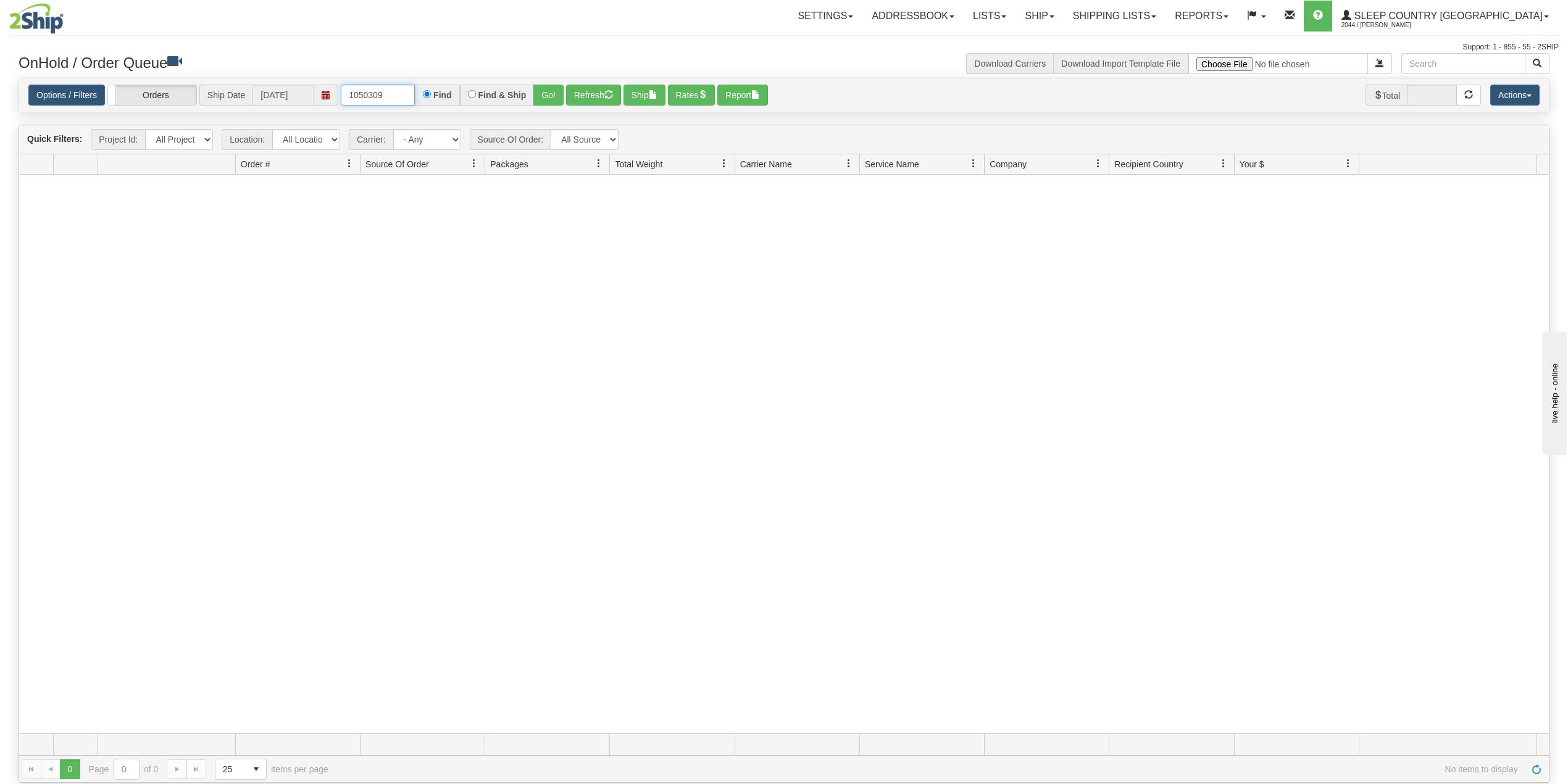
click at [371, 92] on input "1050309" at bounding box center [378, 95] width 74 height 21
drag, startPoint x: 1161, startPoint y: 20, endPoint x: 1166, endPoint y: 65, distance: 45.3
click at [1161, 20] on link "Shipping lists" at bounding box center [1114, 16] width 102 height 31
click at [1152, 55] on span "Search Shipment History" at bounding box center [1105, 59] width 96 height 10
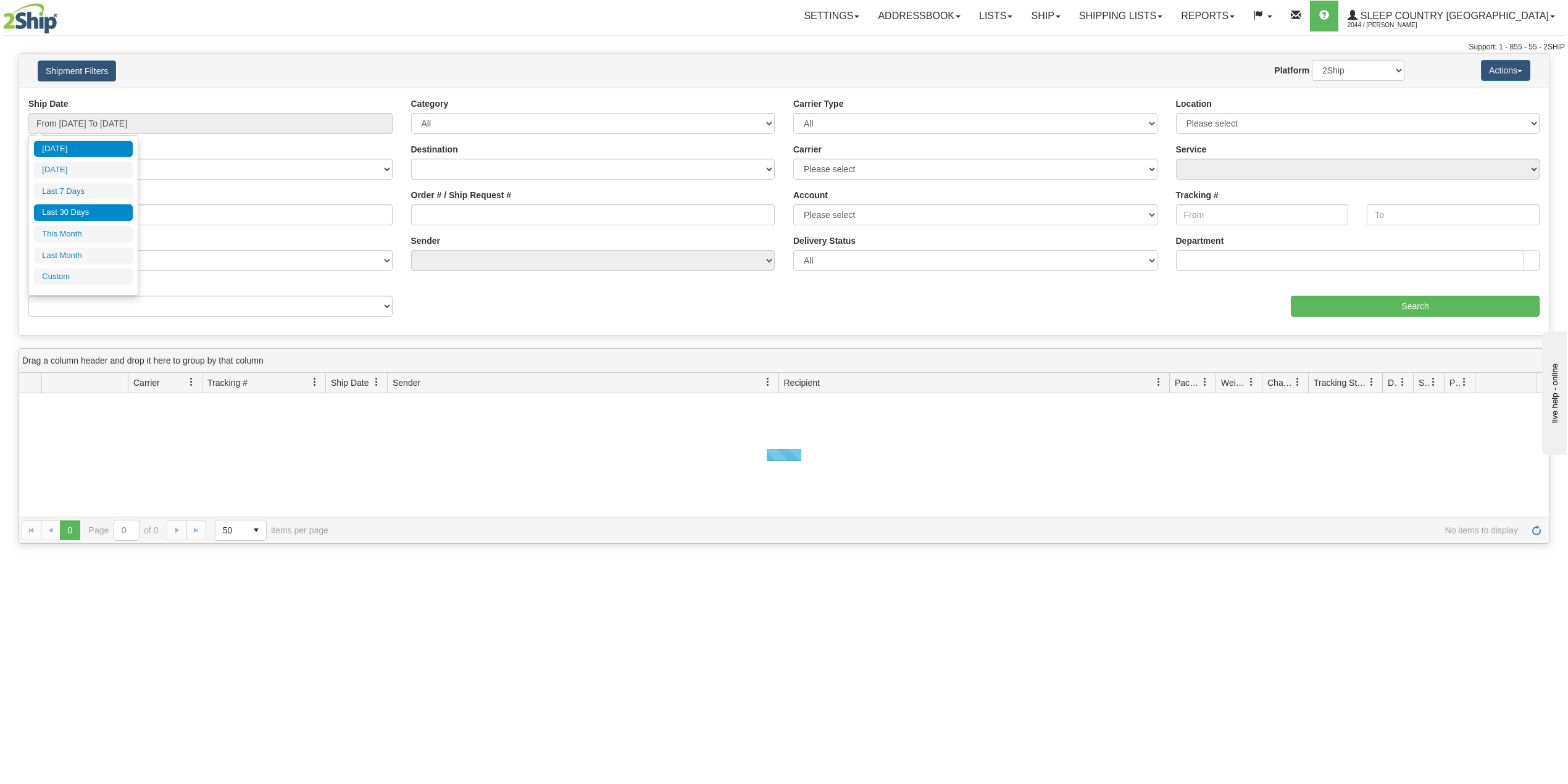
click at [89, 216] on li "Last 30 Days" at bounding box center [83, 212] width 99 height 16
type input "From 07/13/2025 To 08/11/2025"
click at [122, 221] on input "Reference / PO" at bounding box center [210, 215] width 365 height 21
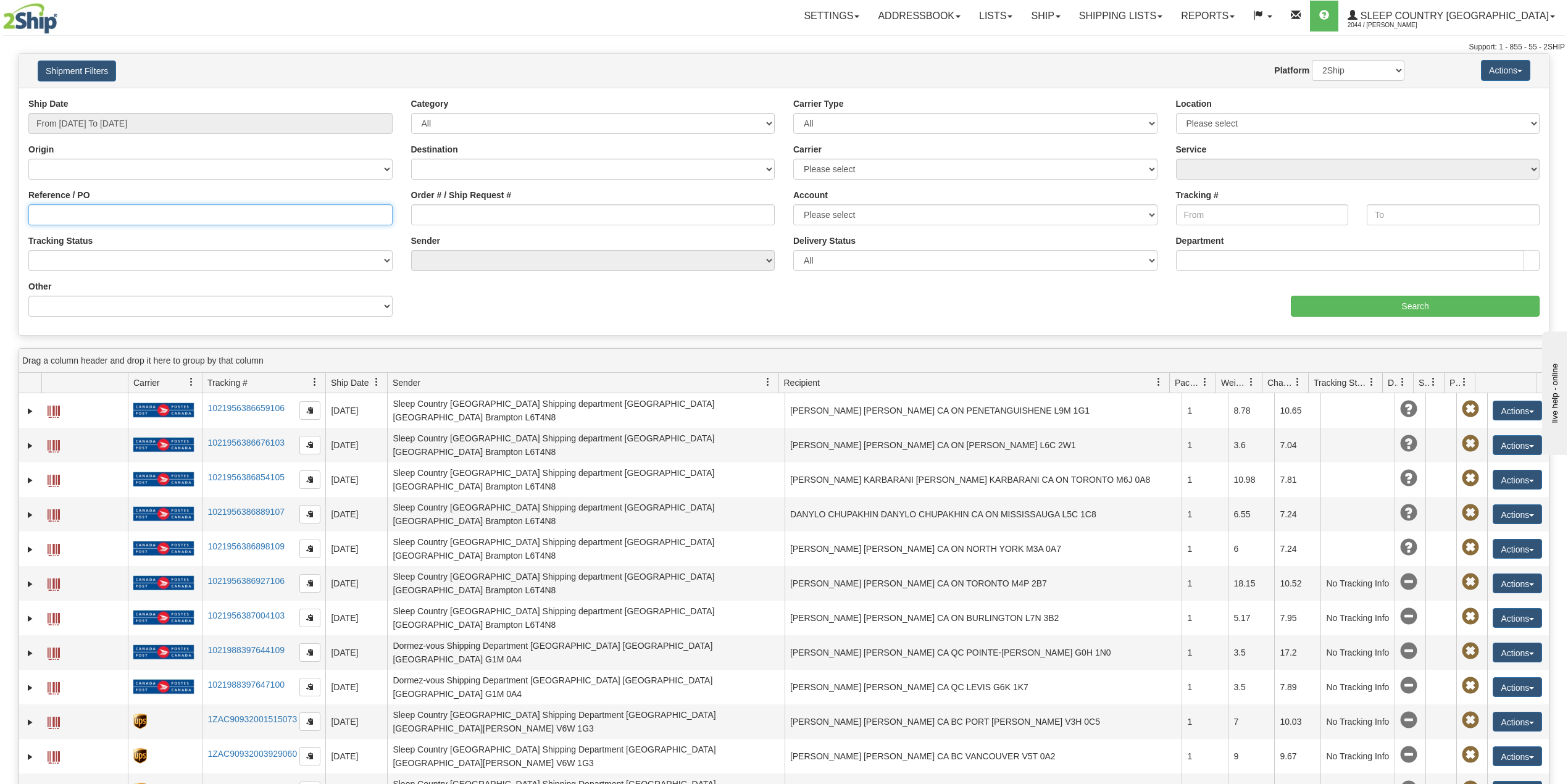
paste input "9000H968081"
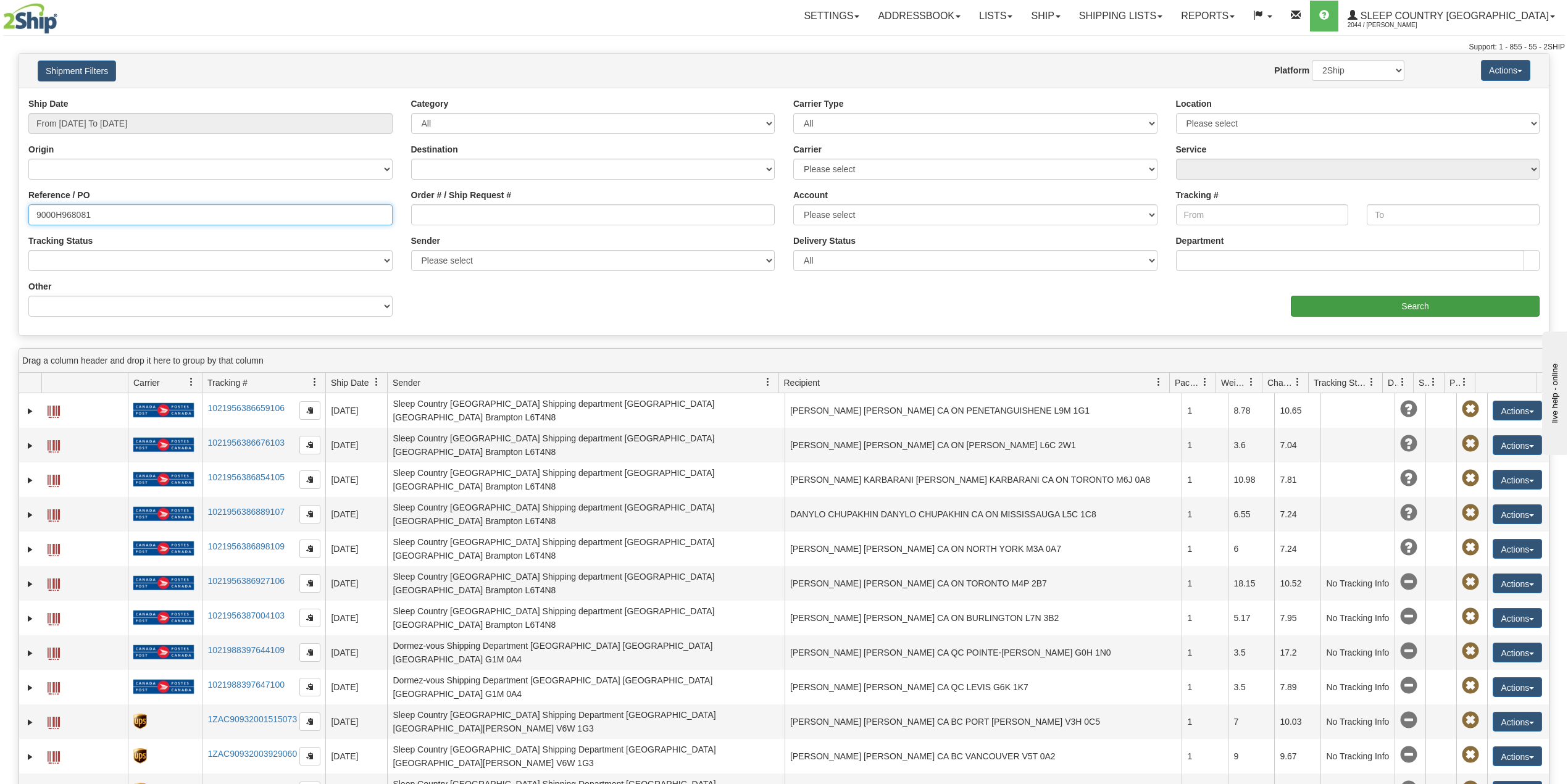
type input "9000H968081"
click at [1381, 305] on input "Search" at bounding box center [1416, 306] width 249 height 21
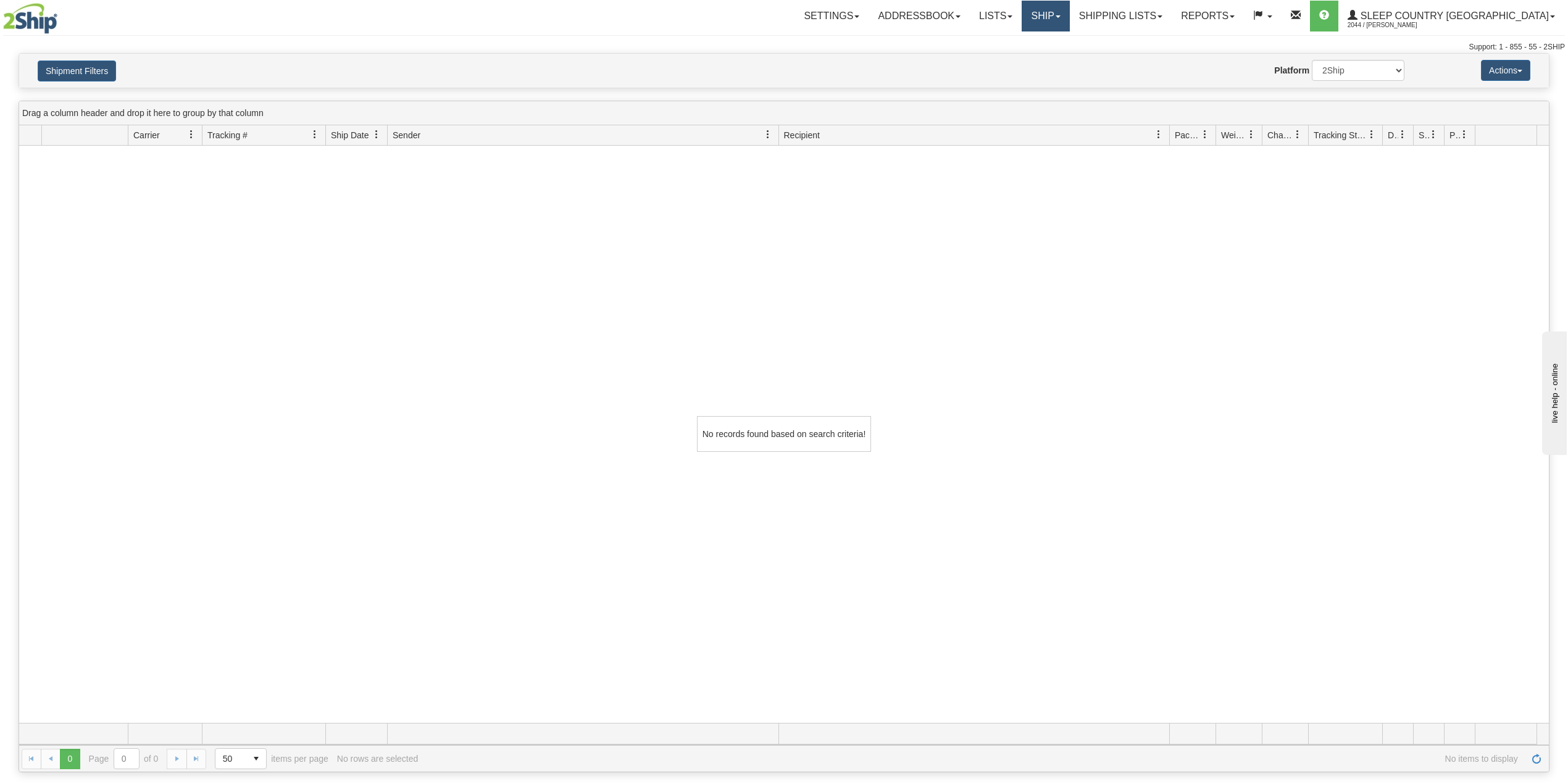
click at [1069, 17] on link "Ship" at bounding box center [1045, 16] width 48 height 31
click at [1057, 56] on span "OnHold / Order Queue" at bounding box center [1013, 59] width 87 height 10
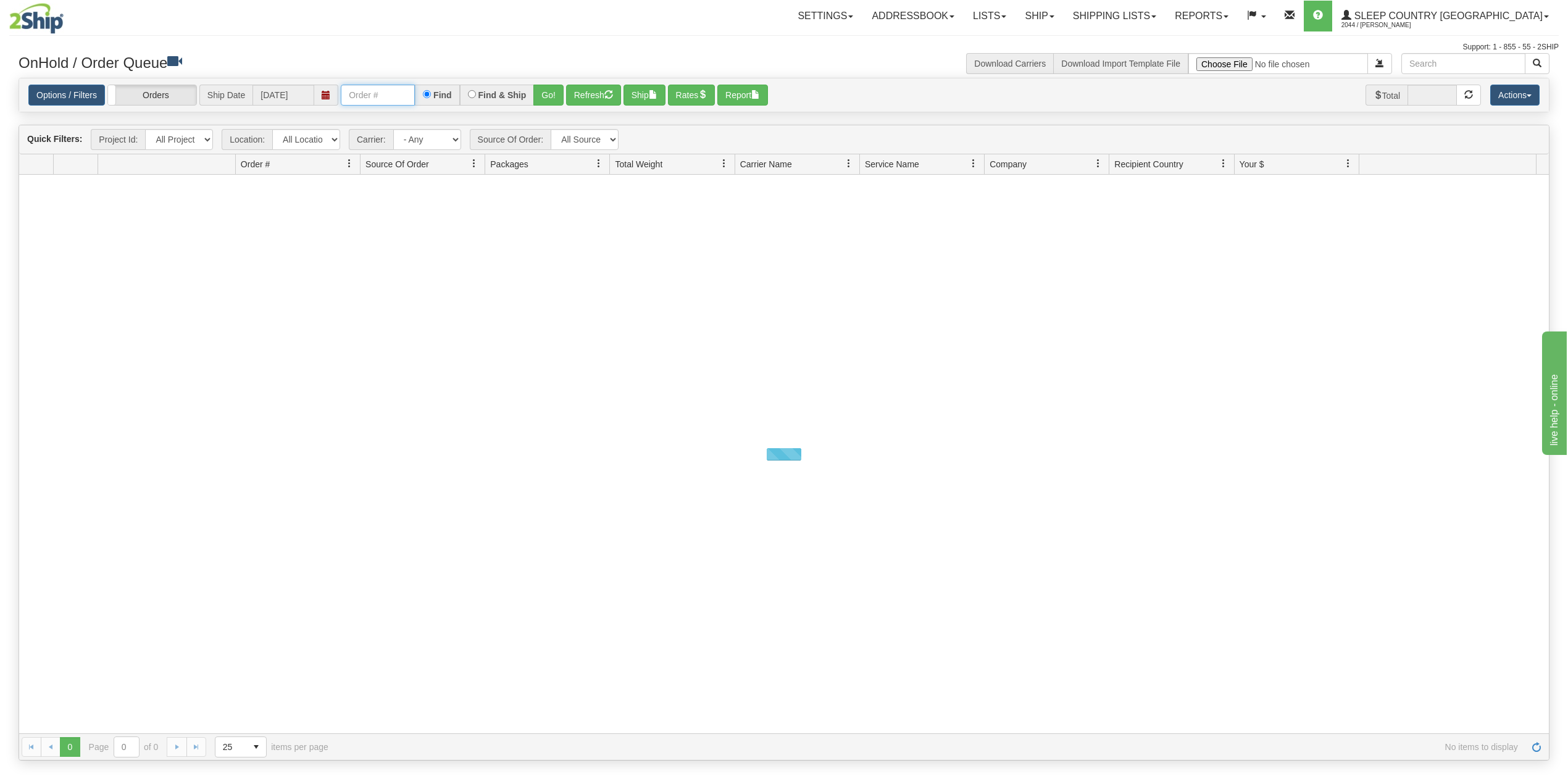
click at [385, 94] on input "text" at bounding box center [378, 95] width 74 height 21
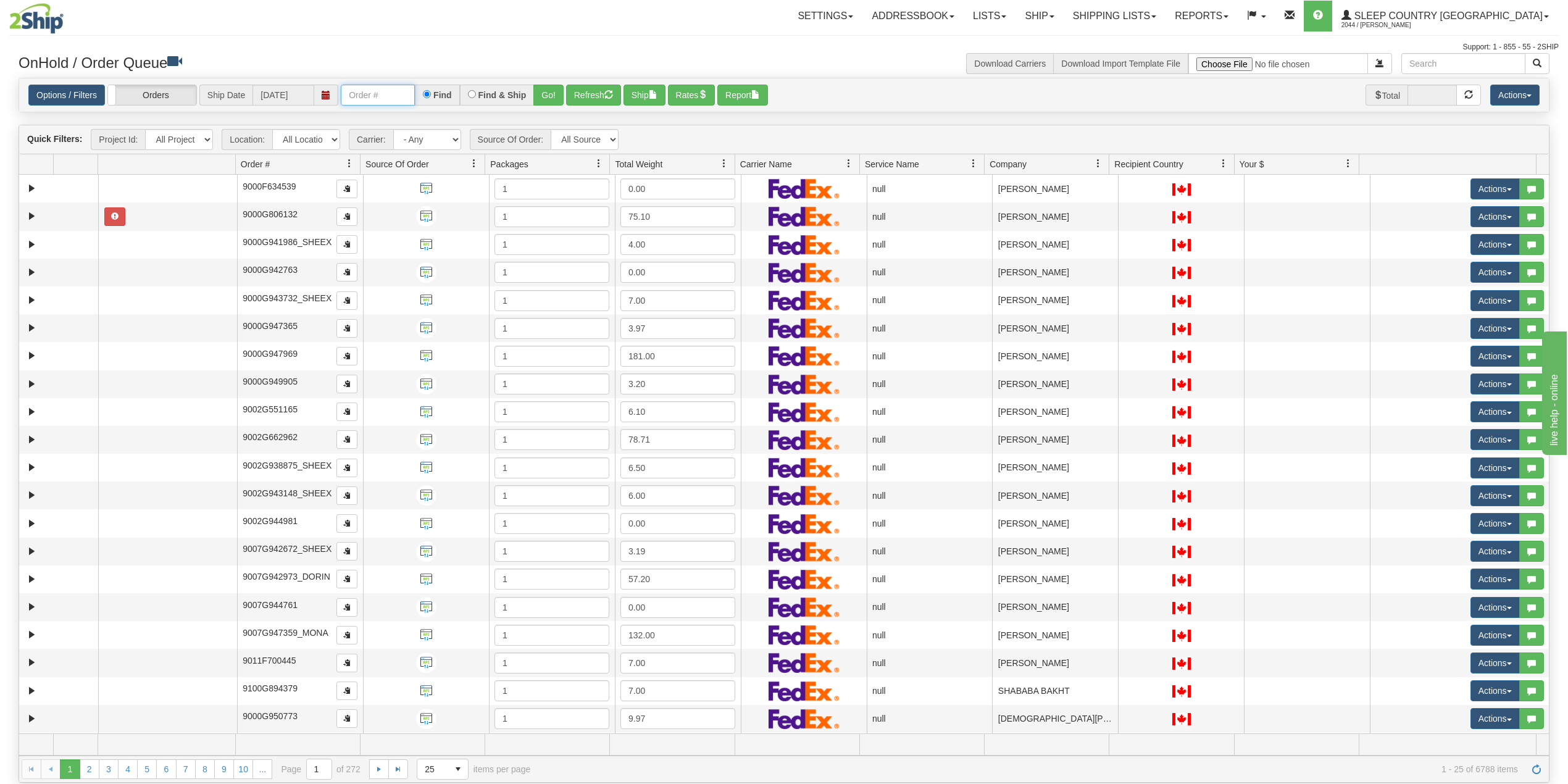
paste input "9000H968081"
click at [553, 92] on button "Go!" at bounding box center [548, 95] width 30 height 21
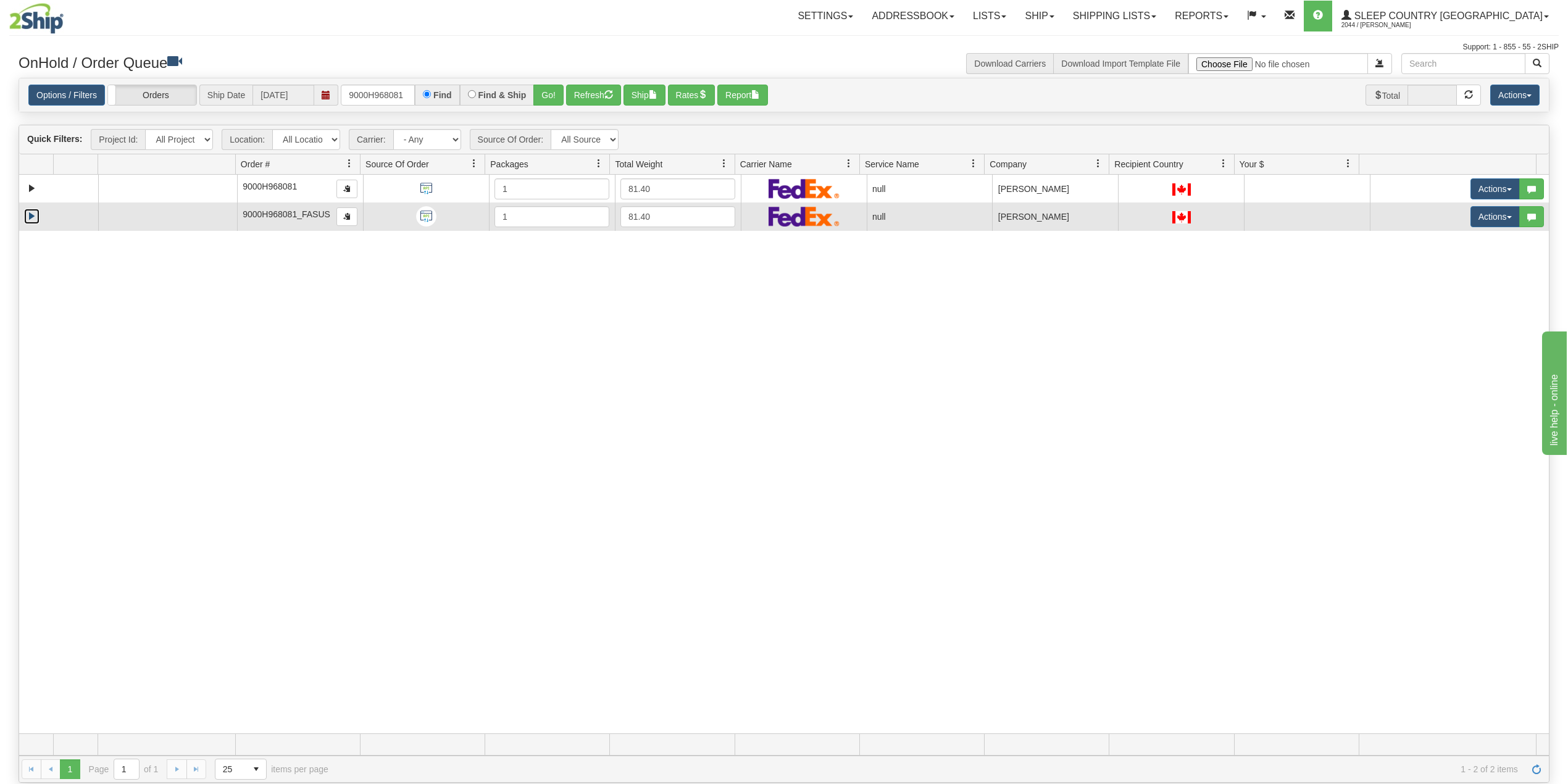
click at [32, 217] on link "Expand" at bounding box center [32, 217] width 16 height 16
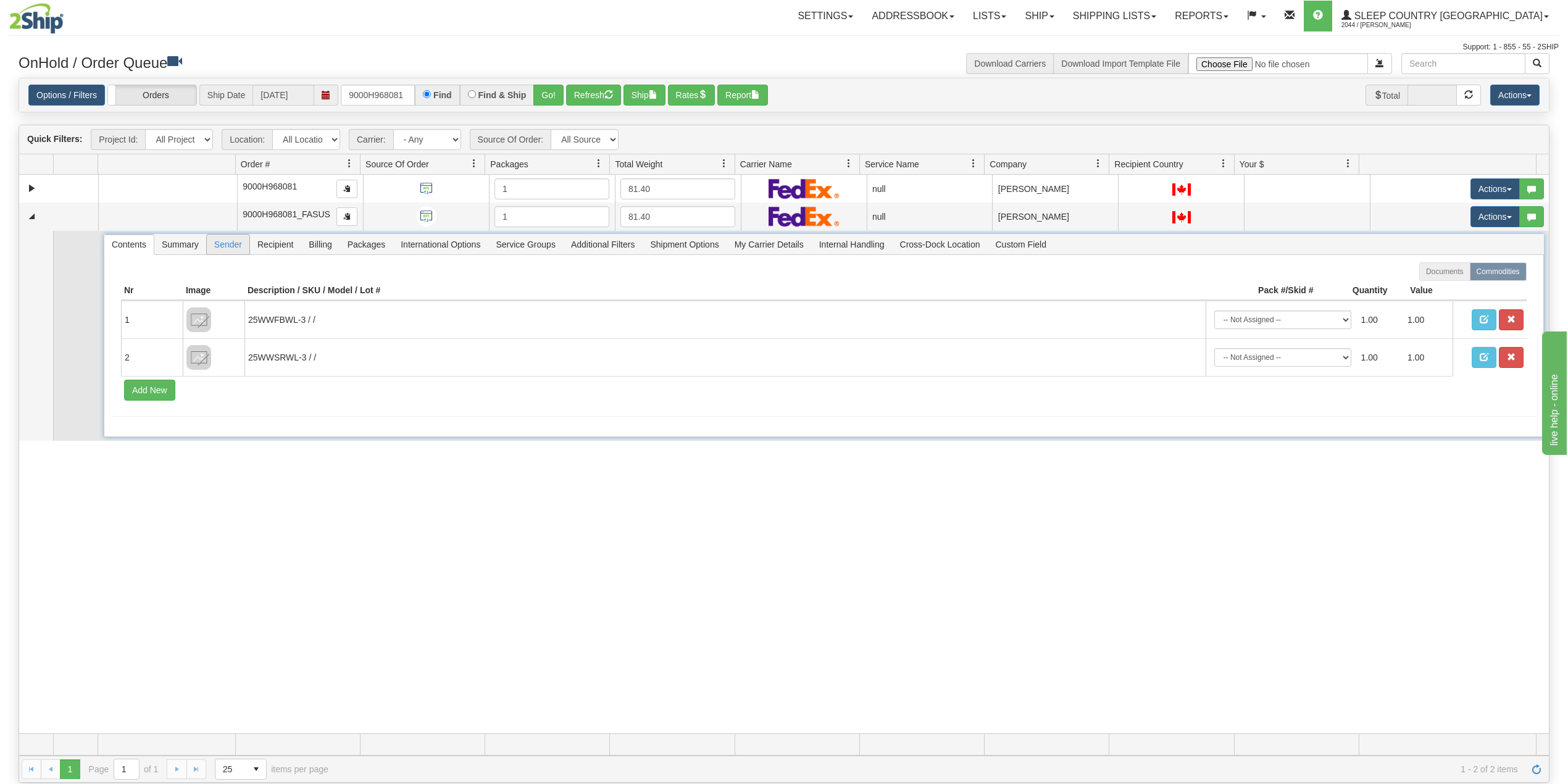
click at [236, 250] on span "Sender" at bounding box center [228, 244] width 43 height 20
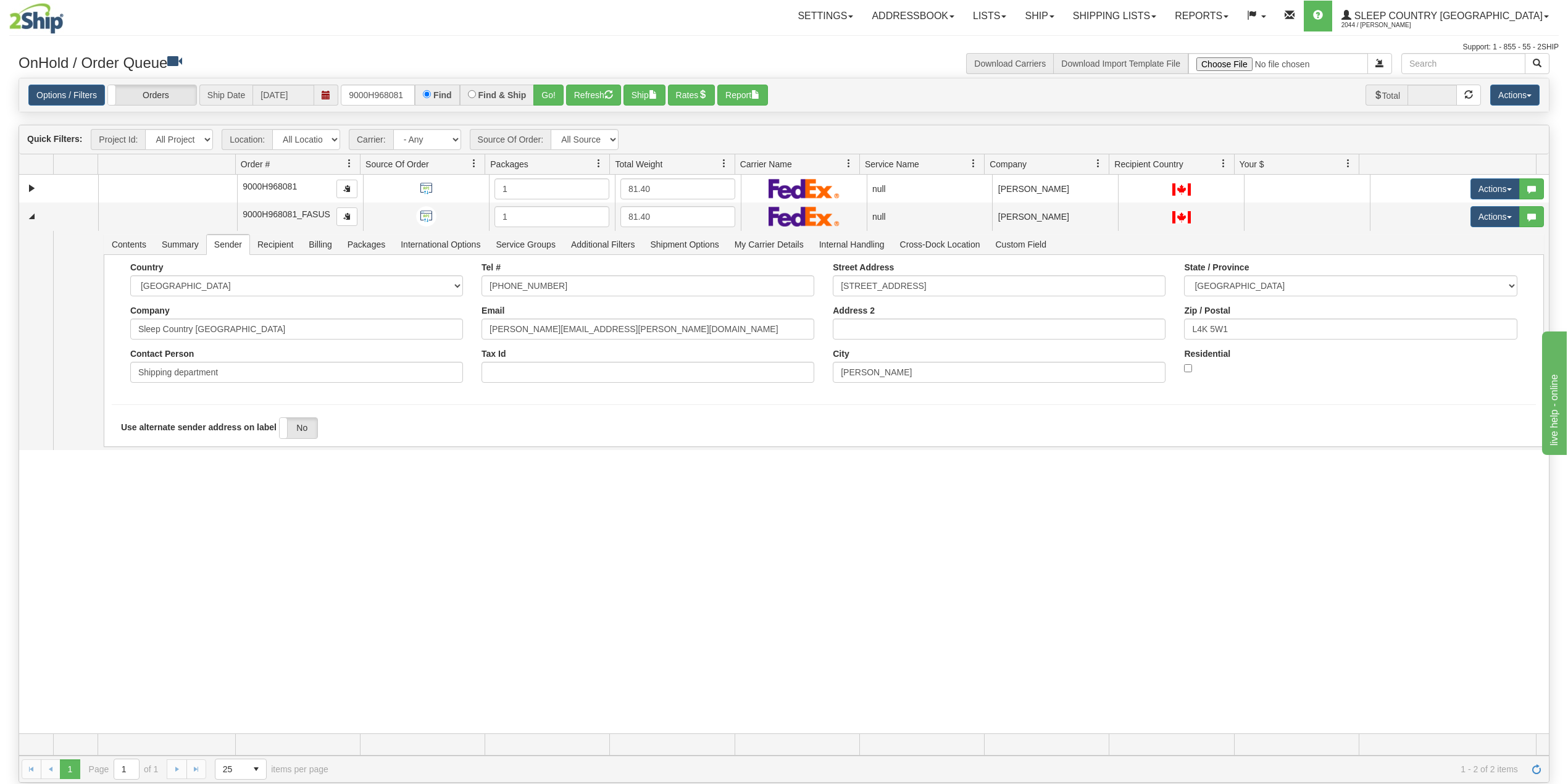
click at [766, 46] on div "Support: 1 - 855 - 55 - 2SHIP" at bounding box center [784, 47] width 1550 height 10
click at [390, 92] on input "9000H968081" at bounding box center [378, 95] width 74 height 21
paste input "53879"
type input "9000H953879"
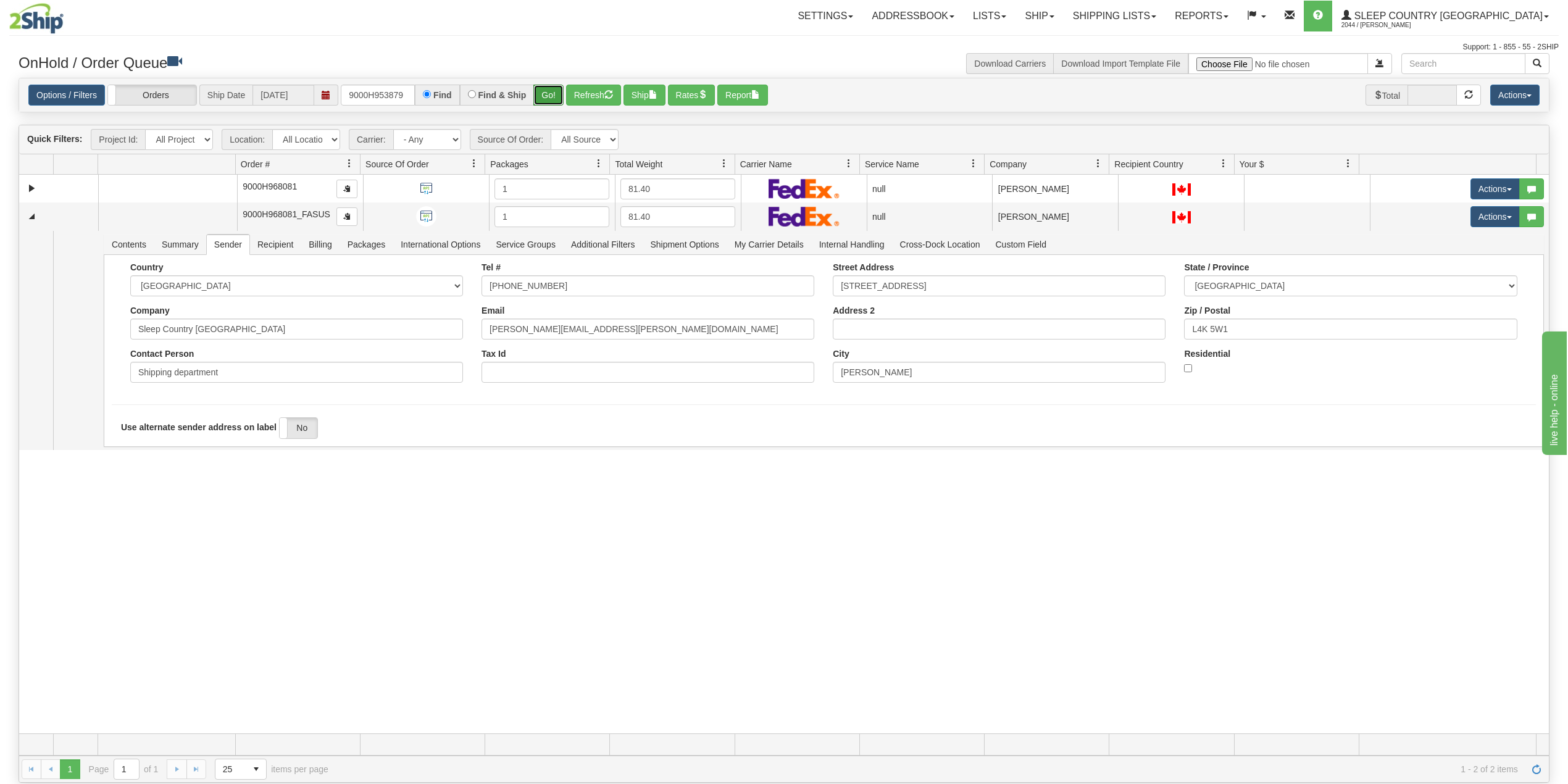
click at [551, 95] on button "Go!" at bounding box center [548, 95] width 30 height 21
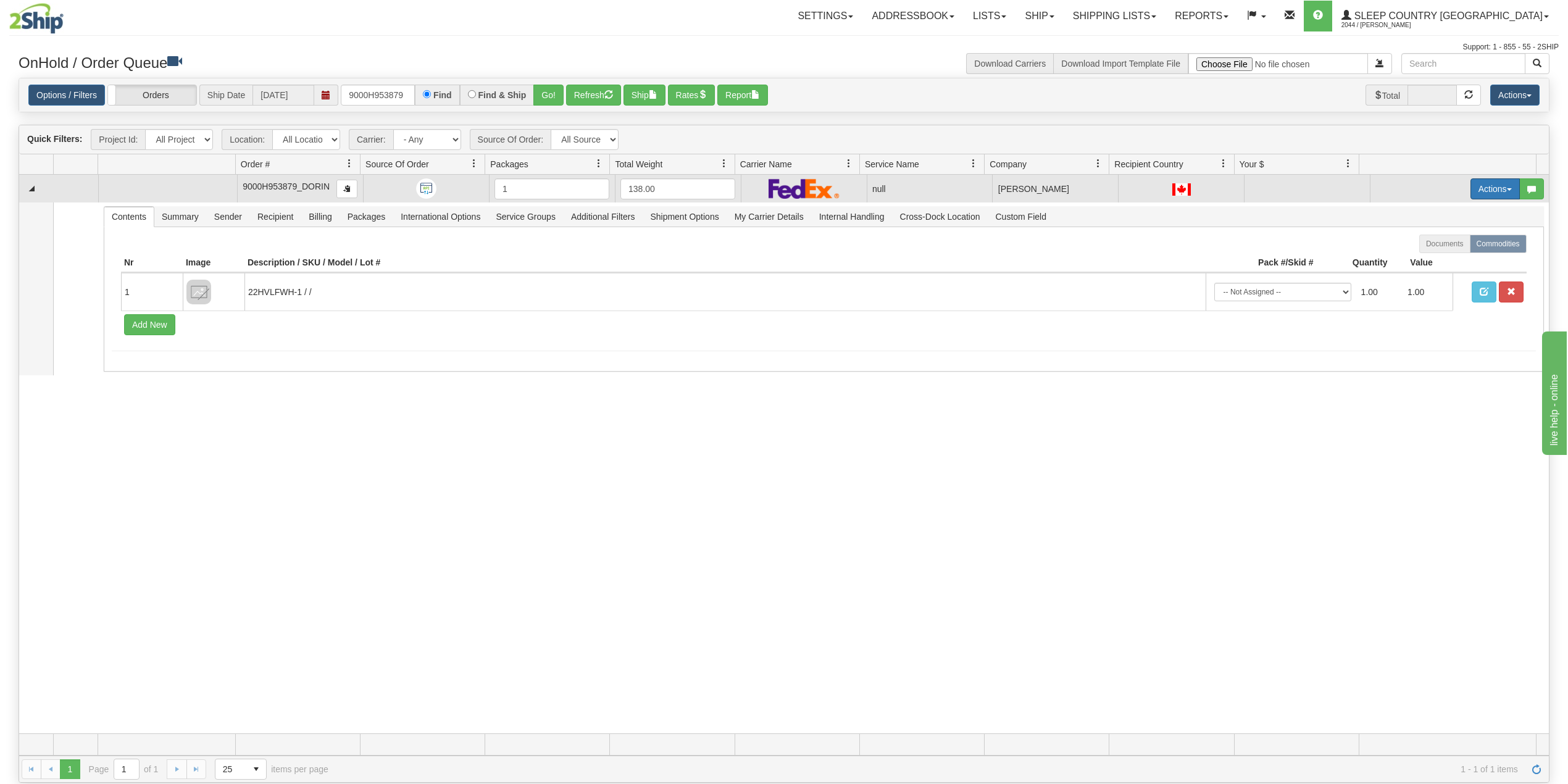
click at [1485, 191] on button "Actions" at bounding box center [1495, 189] width 49 height 21
click at [1431, 277] on span "Delete" at bounding box center [1441, 276] width 33 height 10
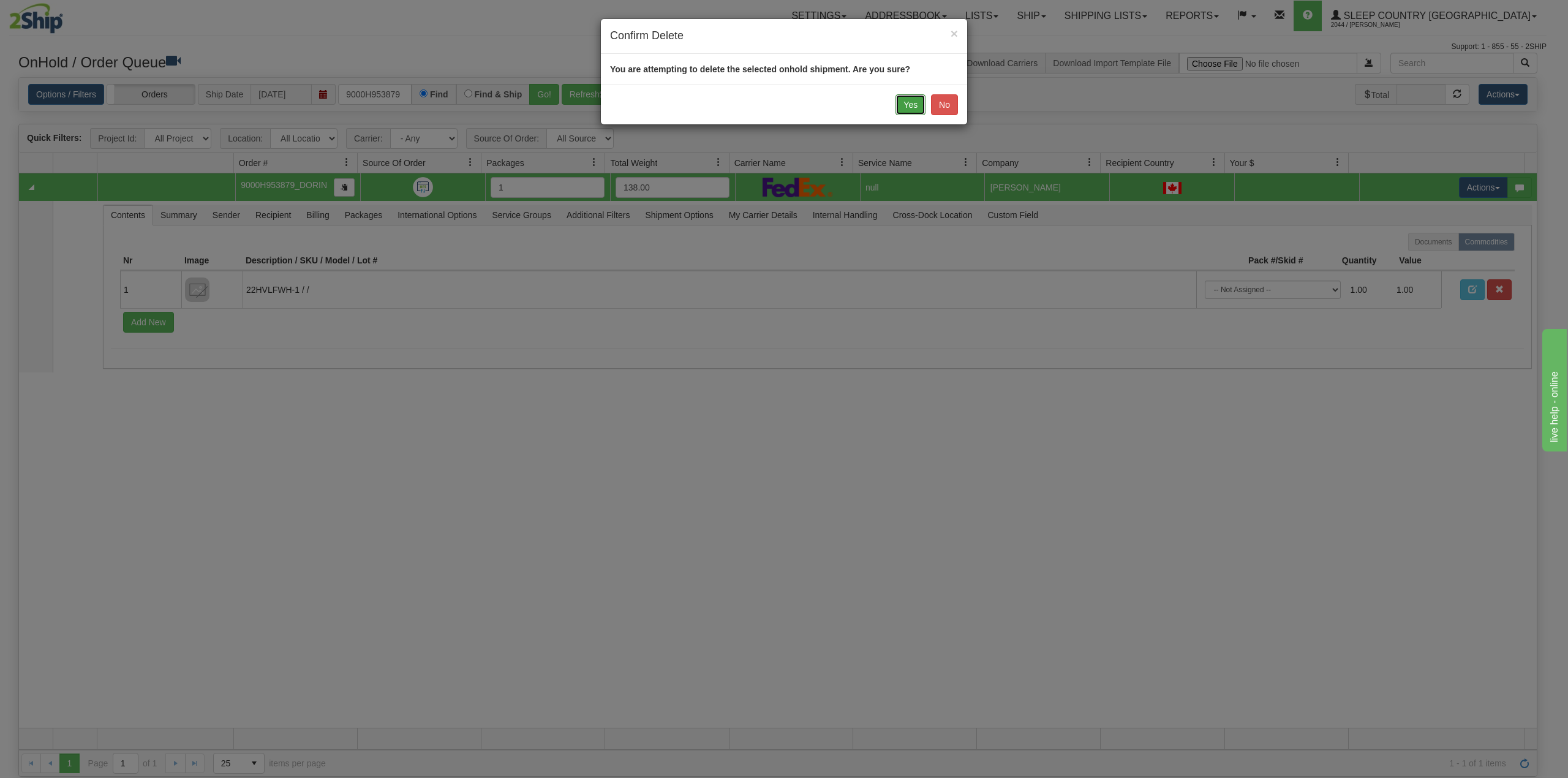
click at [912, 101] on button "Yes" at bounding box center [910, 105] width 30 height 21
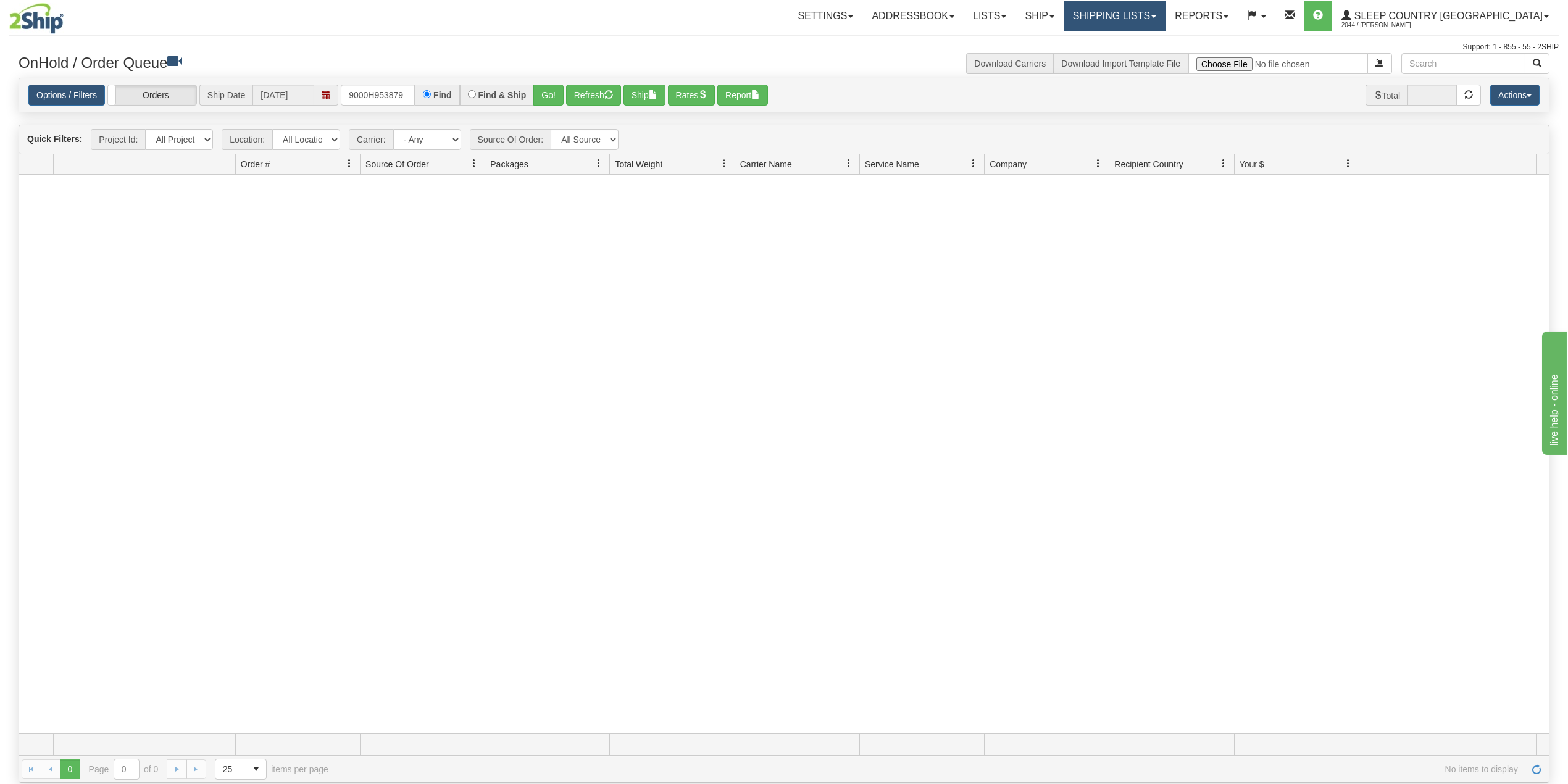
click at [1166, 16] on link "Shipping lists" at bounding box center [1114, 16] width 102 height 31
click at [1149, 51] on link "Search Shipment History" at bounding box center [1105, 59] width 120 height 16
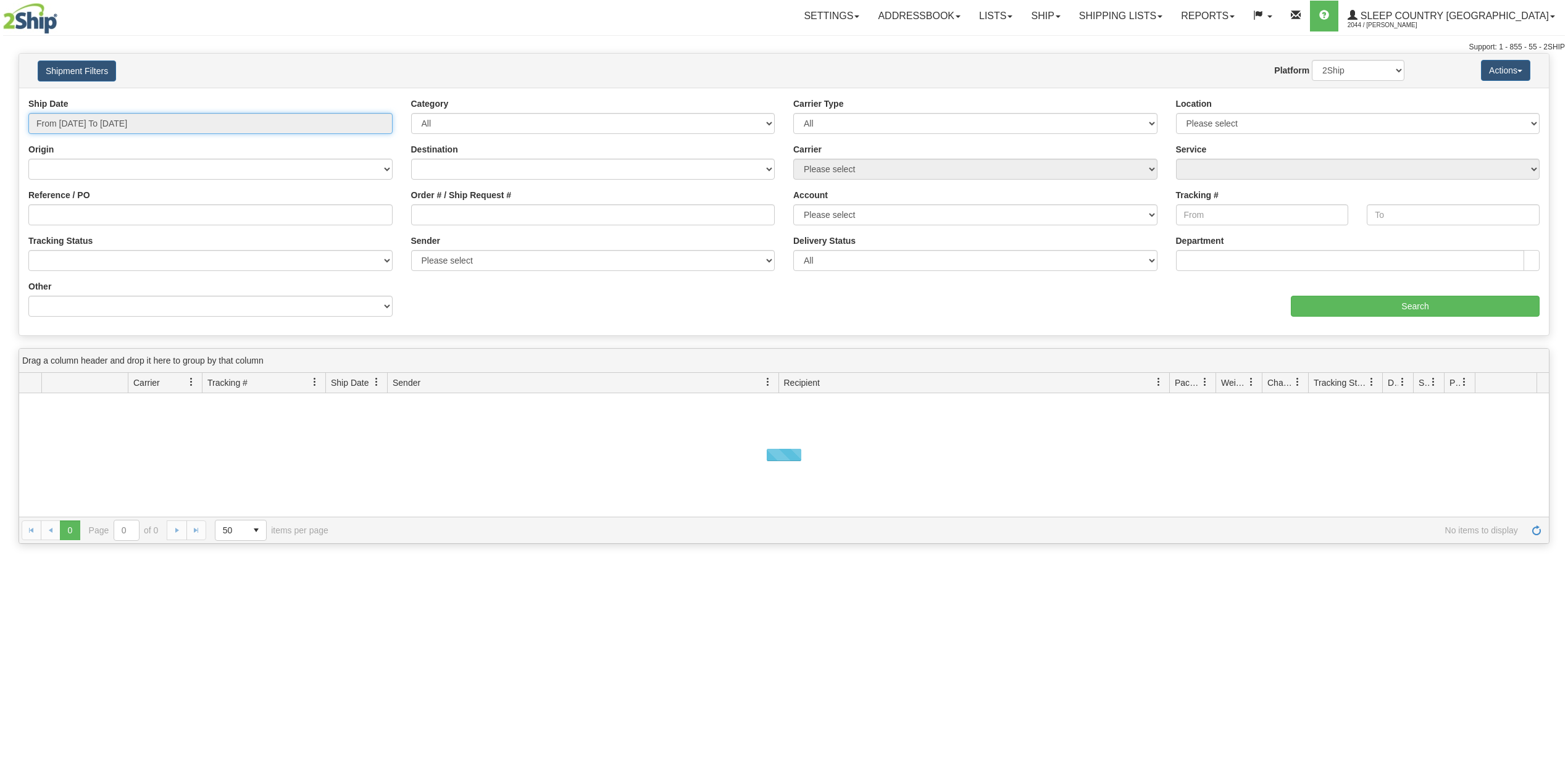
click at [99, 131] on input "From [DATE] To [DATE]" at bounding box center [210, 124] width 365 height 21
click at [72, 208] on li "Last 30 Days" at bounding box center [83, 212] width 99 height 16
type input "From [DATE] To [DATE]"
click at [109, 215] on input "Reference / PO" at bounding box center [210, 215] width 365 height 21
paste input "9008H937165"
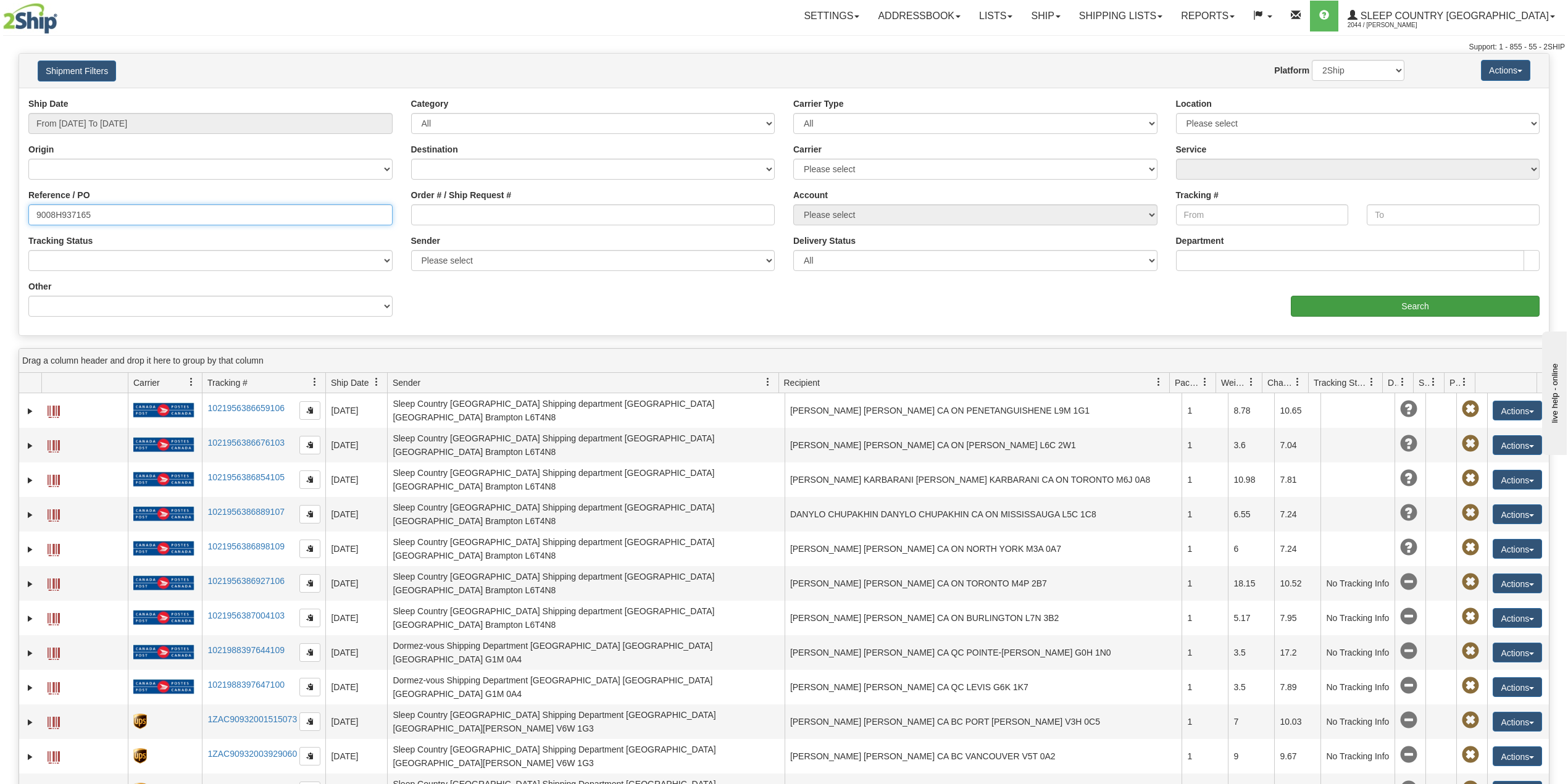
type input "9008H937165"
click at [1374, 298] on input "Search" at bounding box center [1416, 306] width 249 height 21
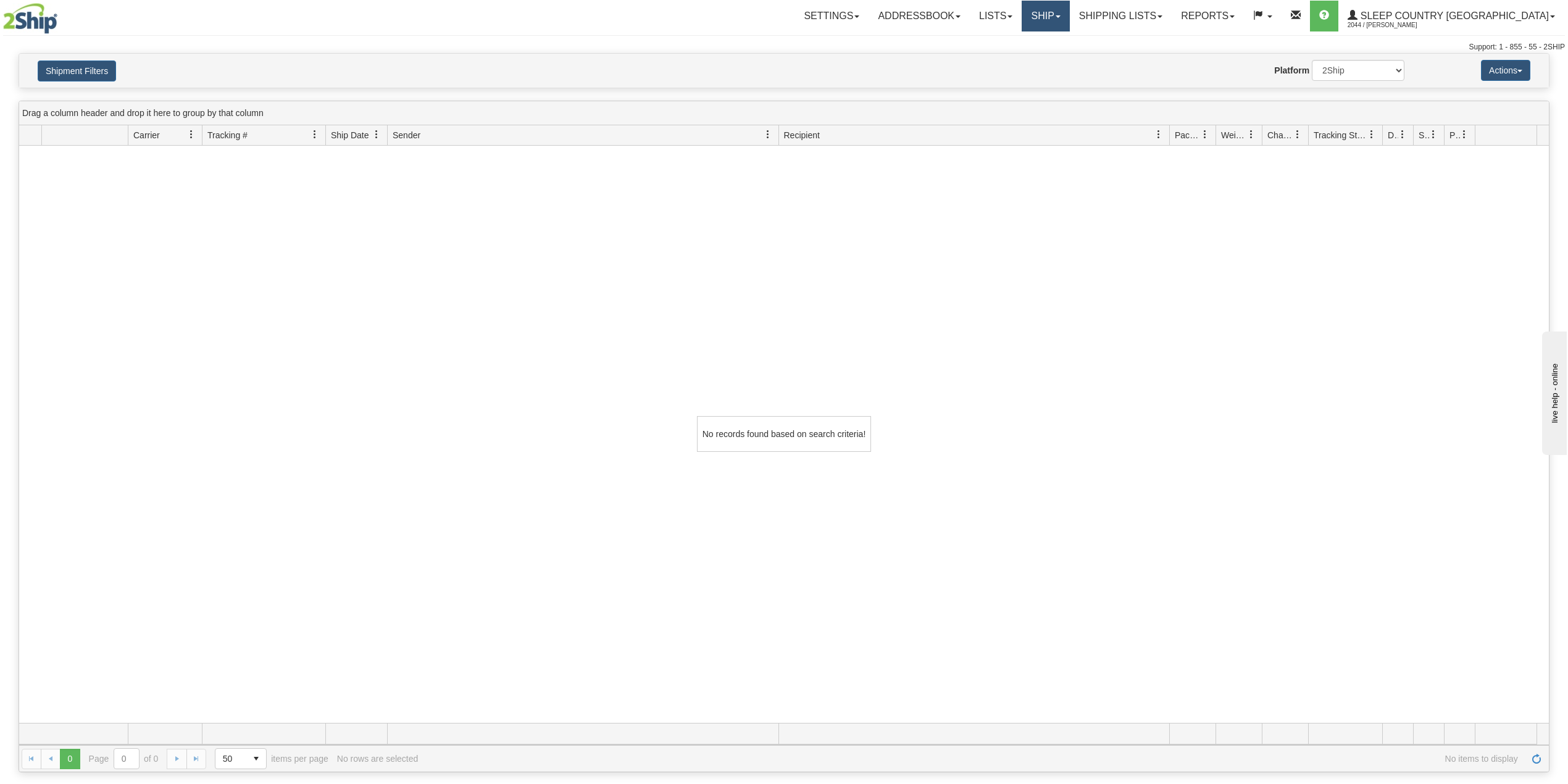
click at [1069, 20] on link "Ship" at bounding box center [1045, 16] width 48 height 31
click at [1172, 8] on link "Shipping lists" at bounding box center [1121, 16] width 102 height 31
click at [1167, 48] on link "Current Shipments" at bounding box center [1111, 43] width 120 height 16
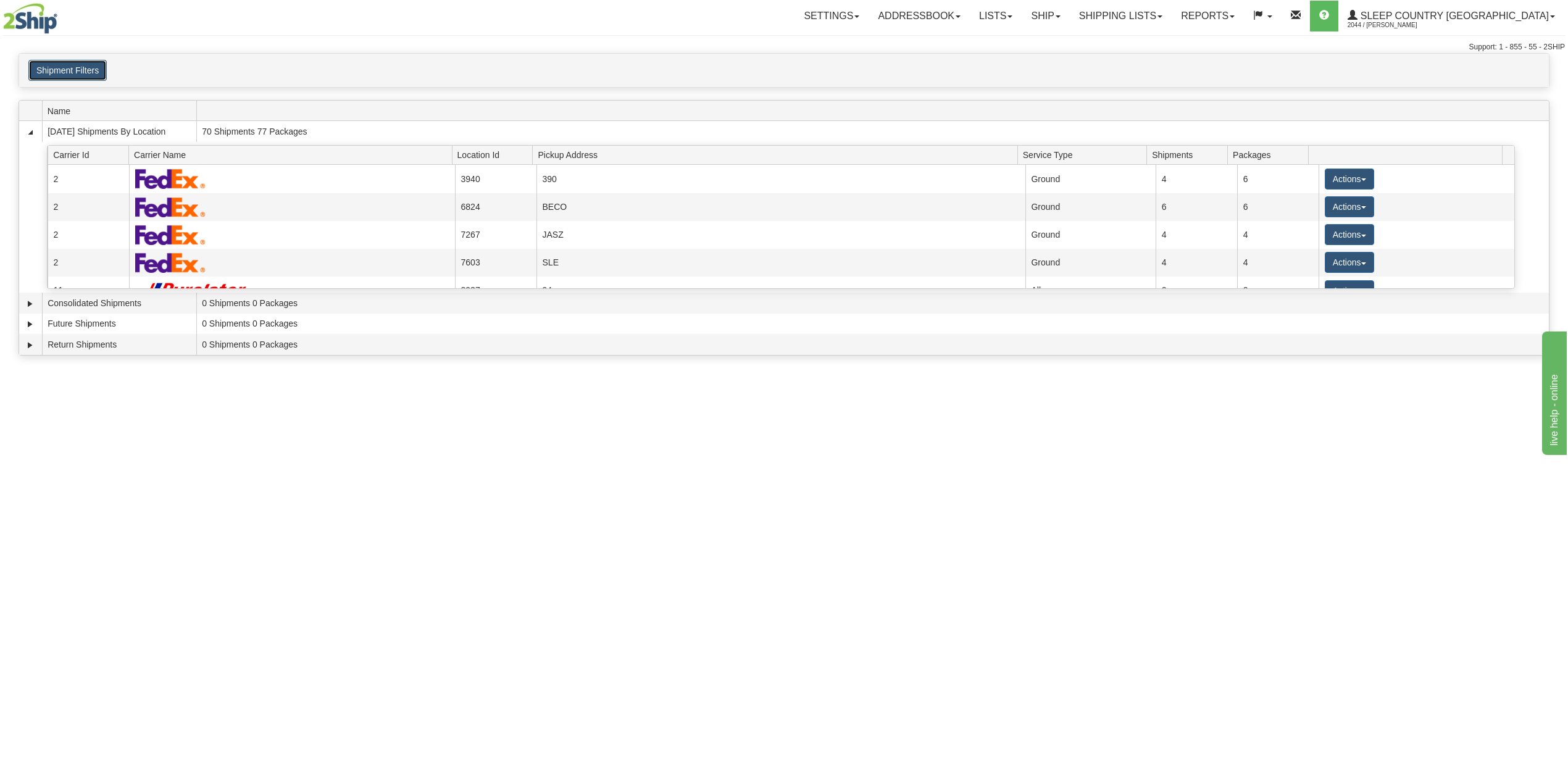
click at [64, 69] on button "Shipment Filters" at bounding box center [67, 71] width 79 height 21
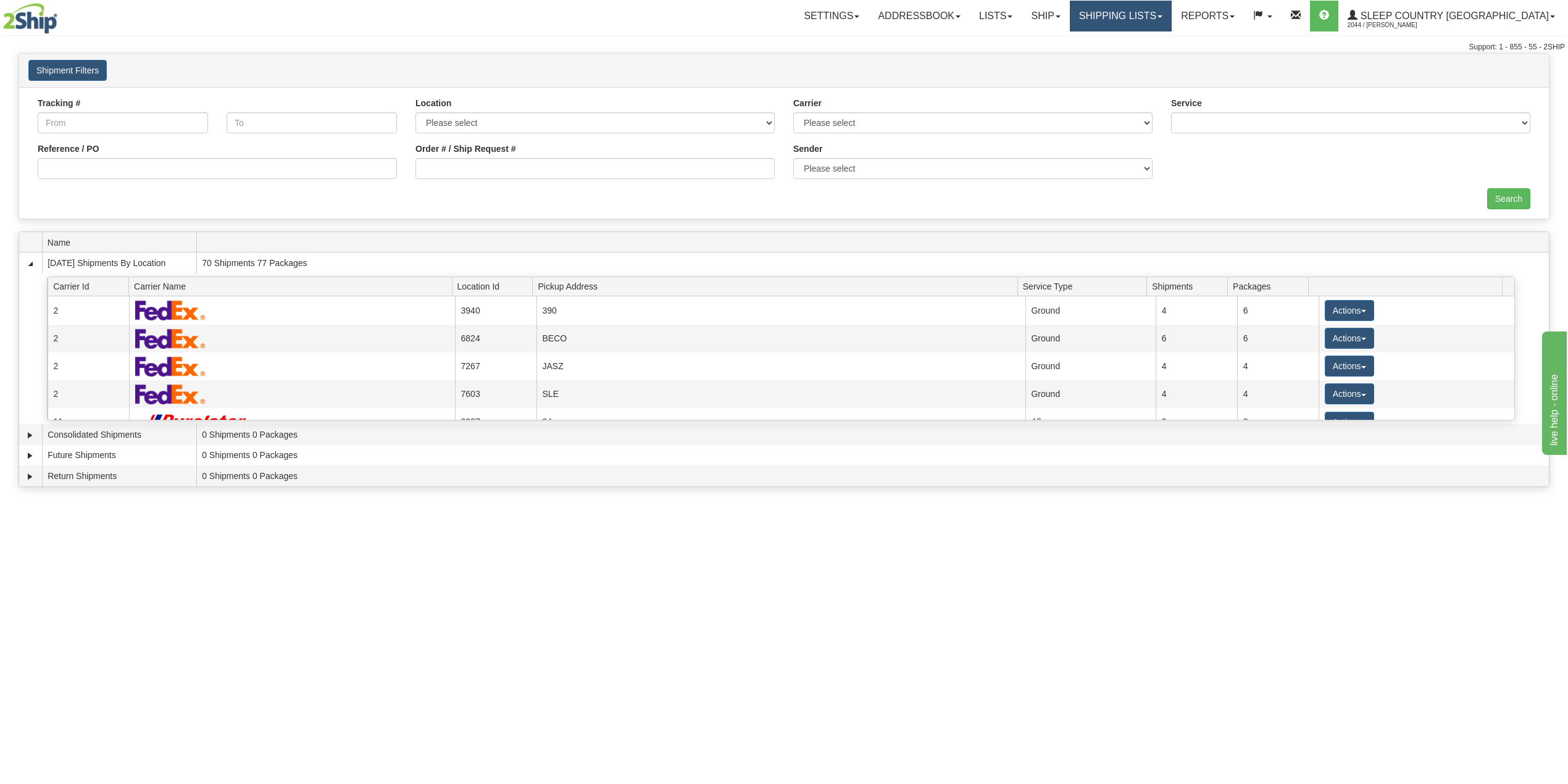
click at [1172, 10] on link "Shipping lists" at bounding box center [1121, 16] width 102 height 31
click at [1145, 60] on span "Search Shipment History" at bounding box center [1111, 59] width 96 height 10
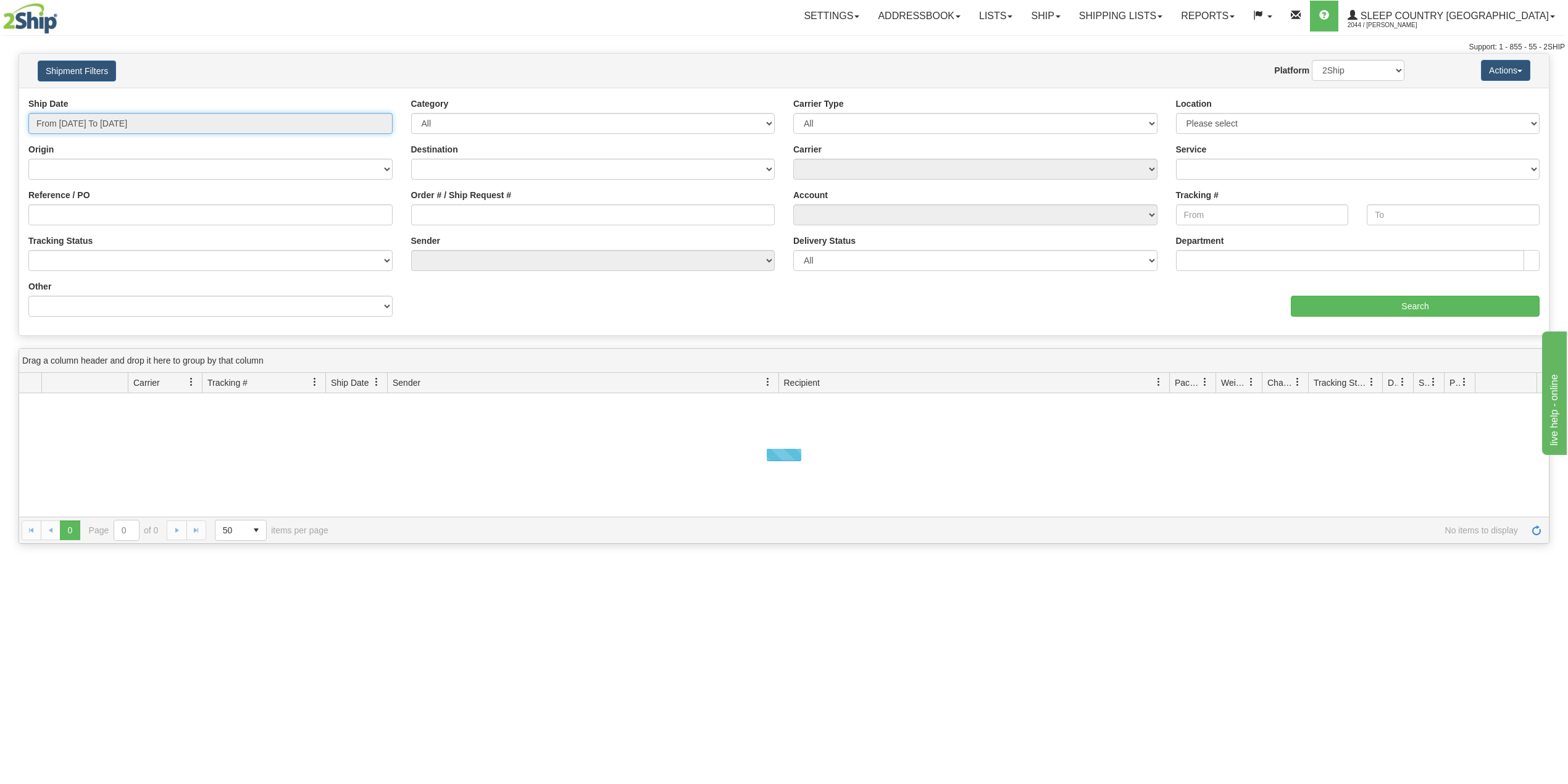
click at [80, 121] on input "From 08/10/2025 To 08/11/2025" at bounding box center [210, 124] width 365 height 21
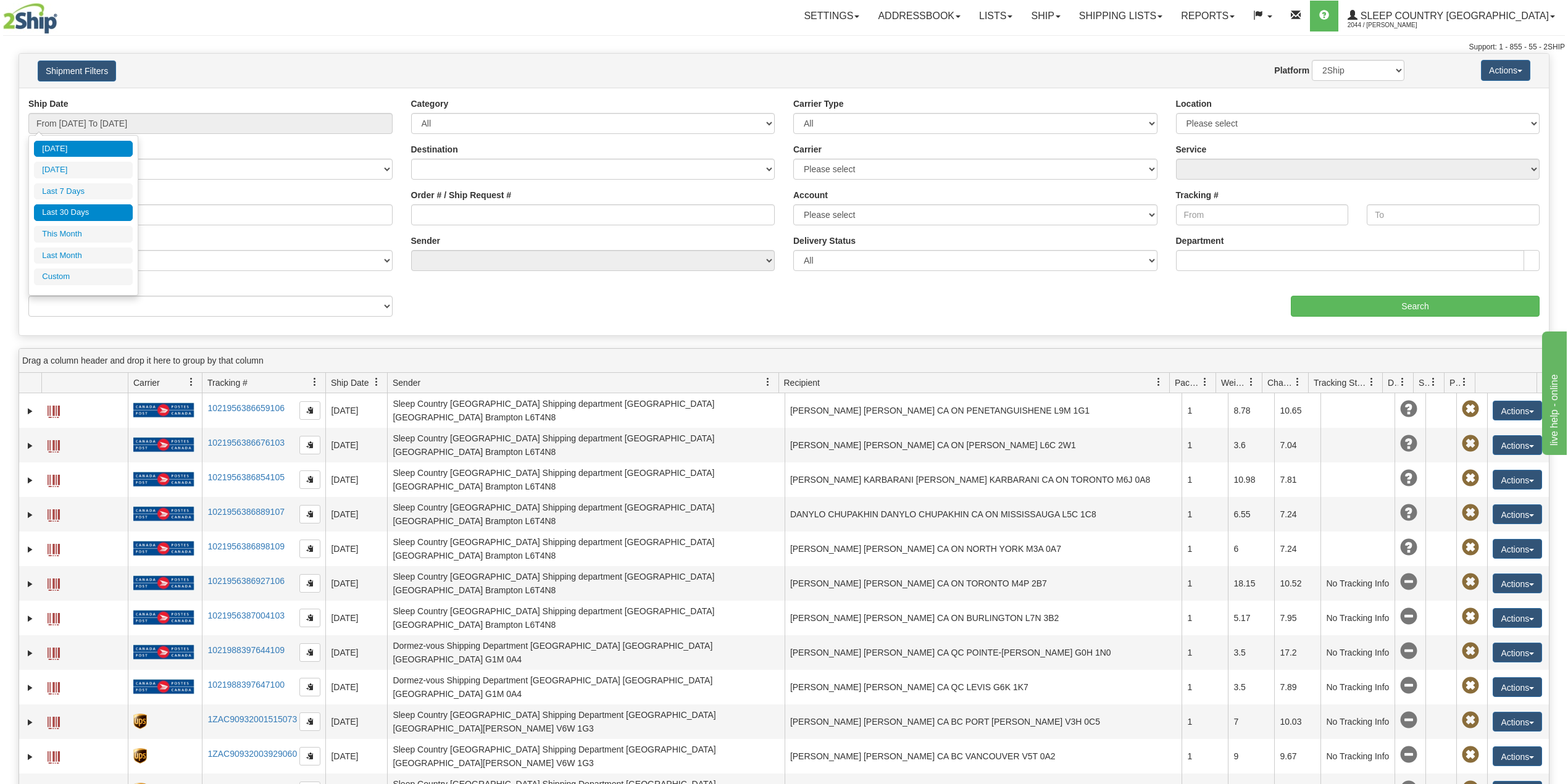
click at [82, 205] on li "Last 30 Days" at bounding box center [83, 212] width 99 height 16
type input "From [DATE] To [DATE]"
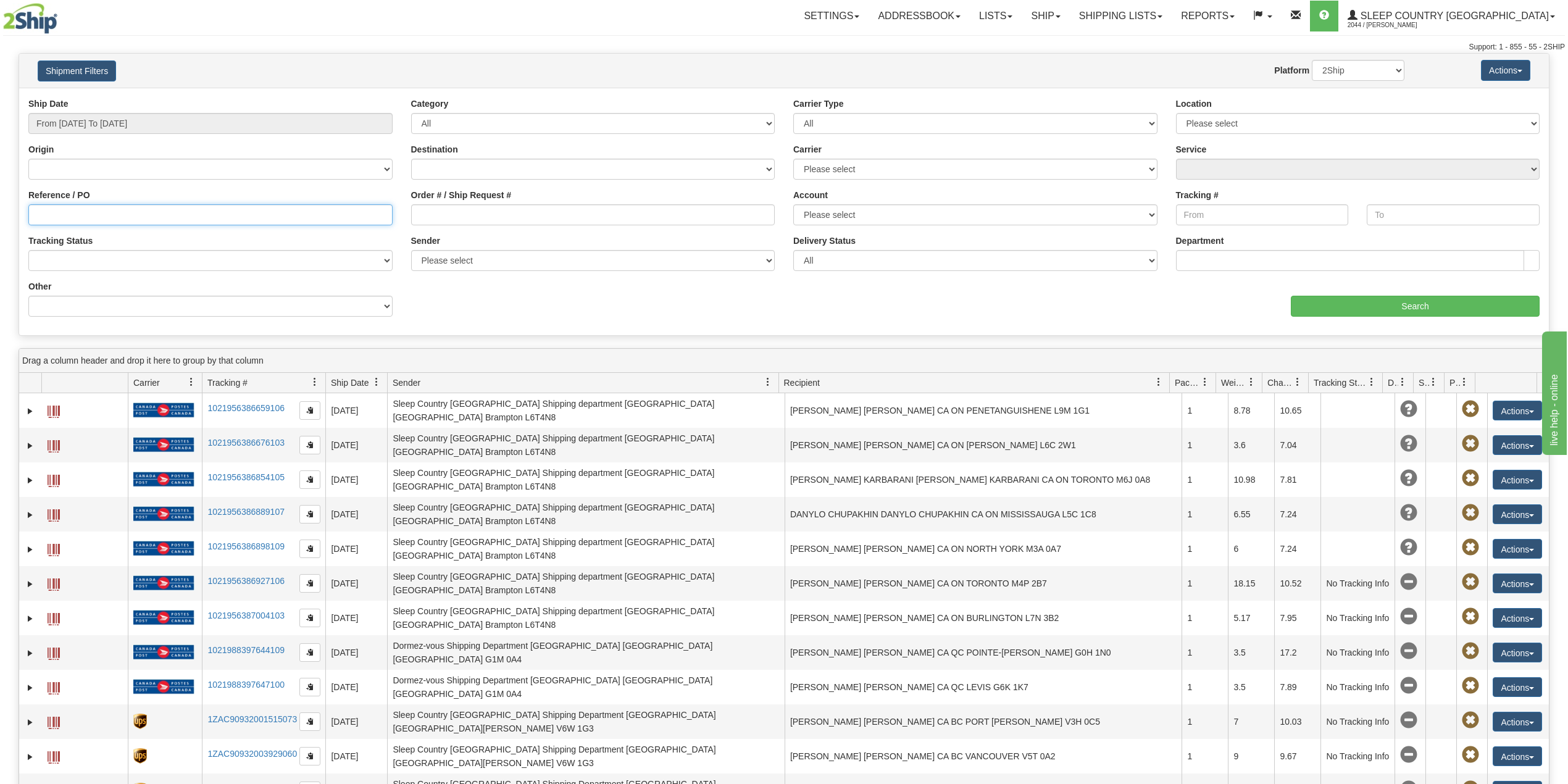
click at [90, 221] on input "Reference / PO" at bounding box center [210, 215] width 365 height 21
paste input "9008H937165"
type input "9008H937165"
click at [1332, 309] on input "Search" at bounding box center [1416, 306] width 249 height 21
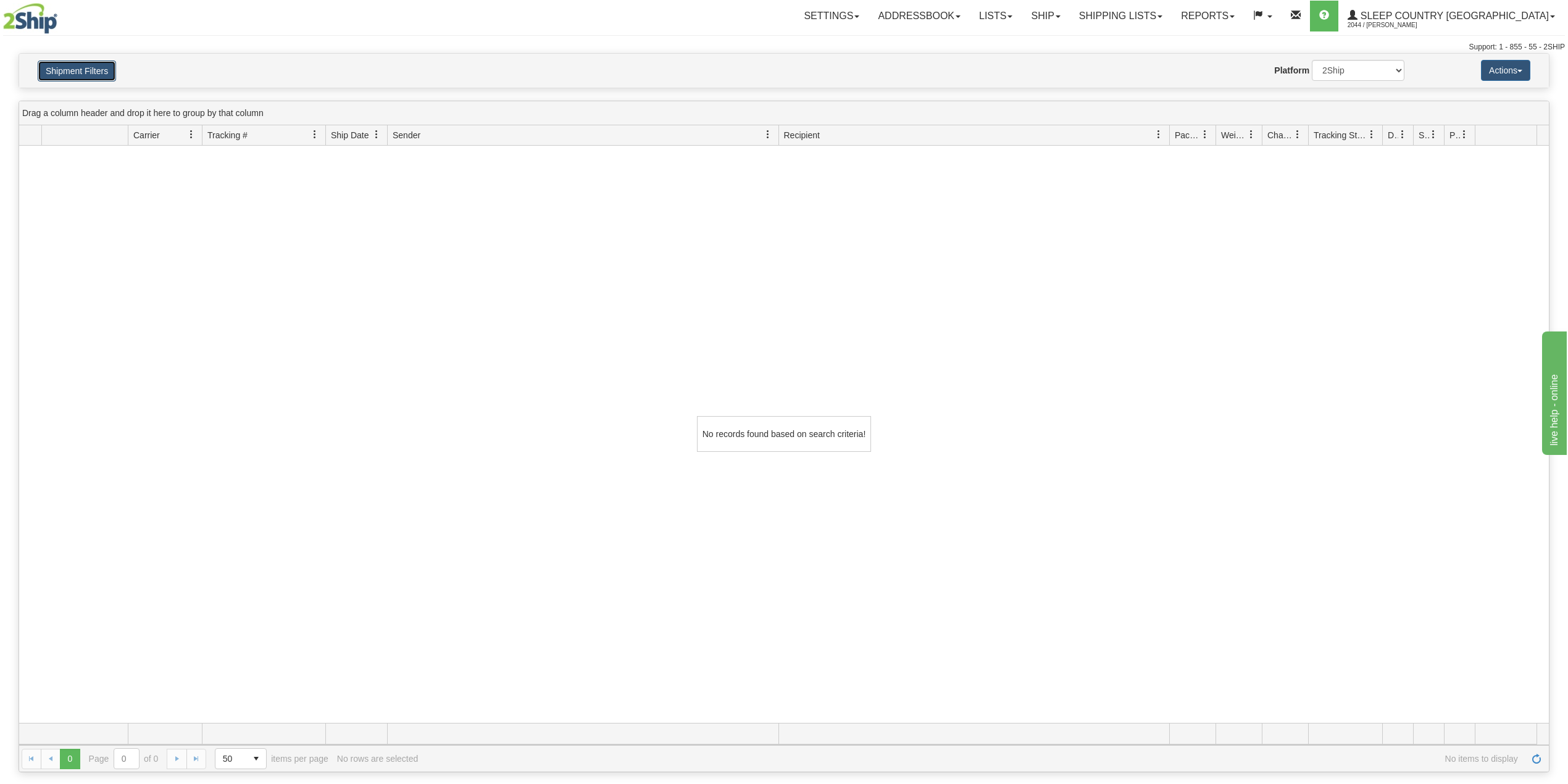
click at [77, 62] on button "Shipment Filters" at bounding box center [77, 71] width 79 height 21
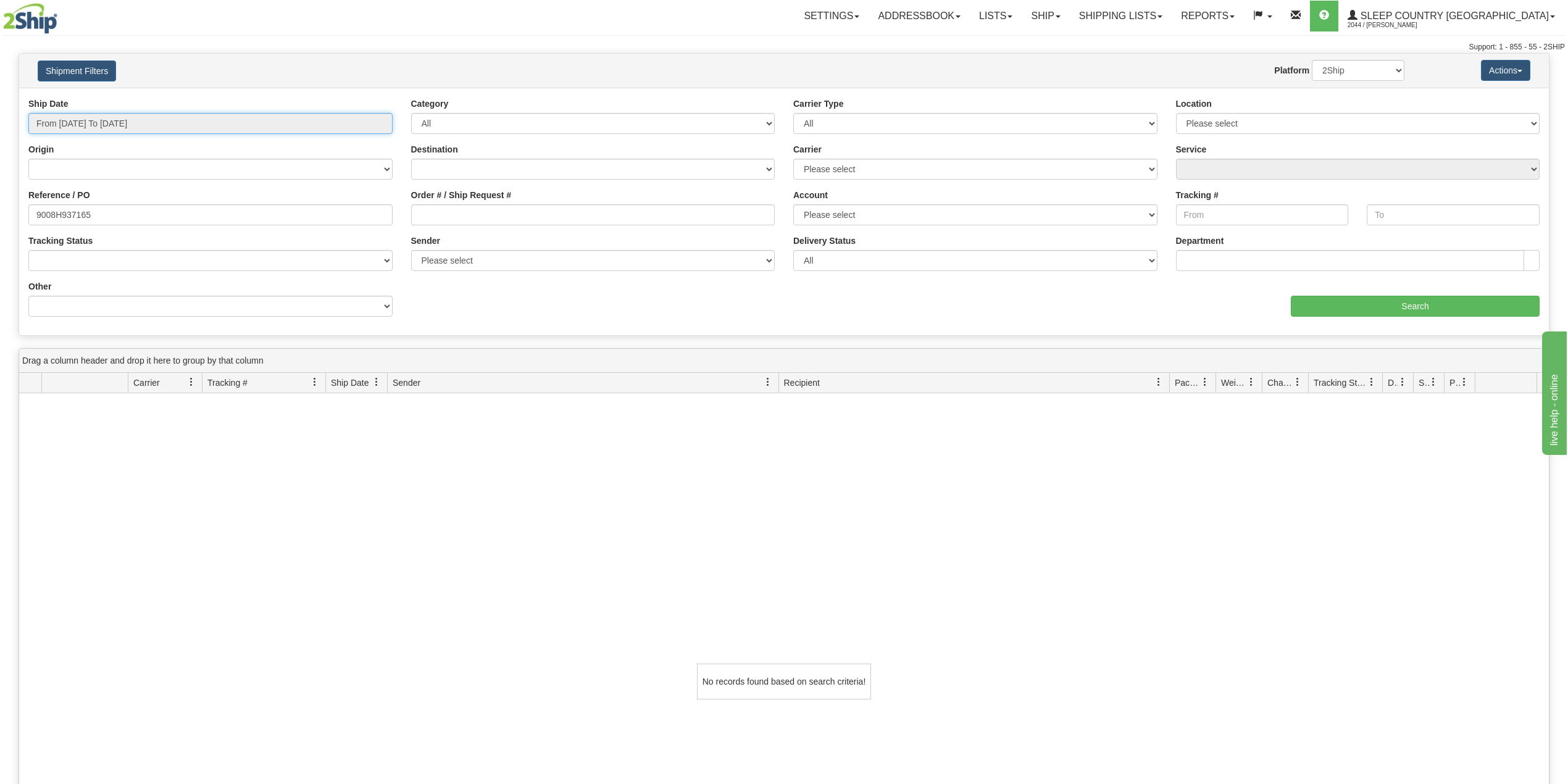
click at [101, 119] on input "From [DATE] To [DATE]" at bounding box center [210, 124] width 365 height 21
click at [1069, 11] on link "Ship" at bounding box center [1045, 16] width 48 height 31
click at [1057, 57] on span "OnHold / Order Queue" at bounding box center [1013, 59] width 87 height 10
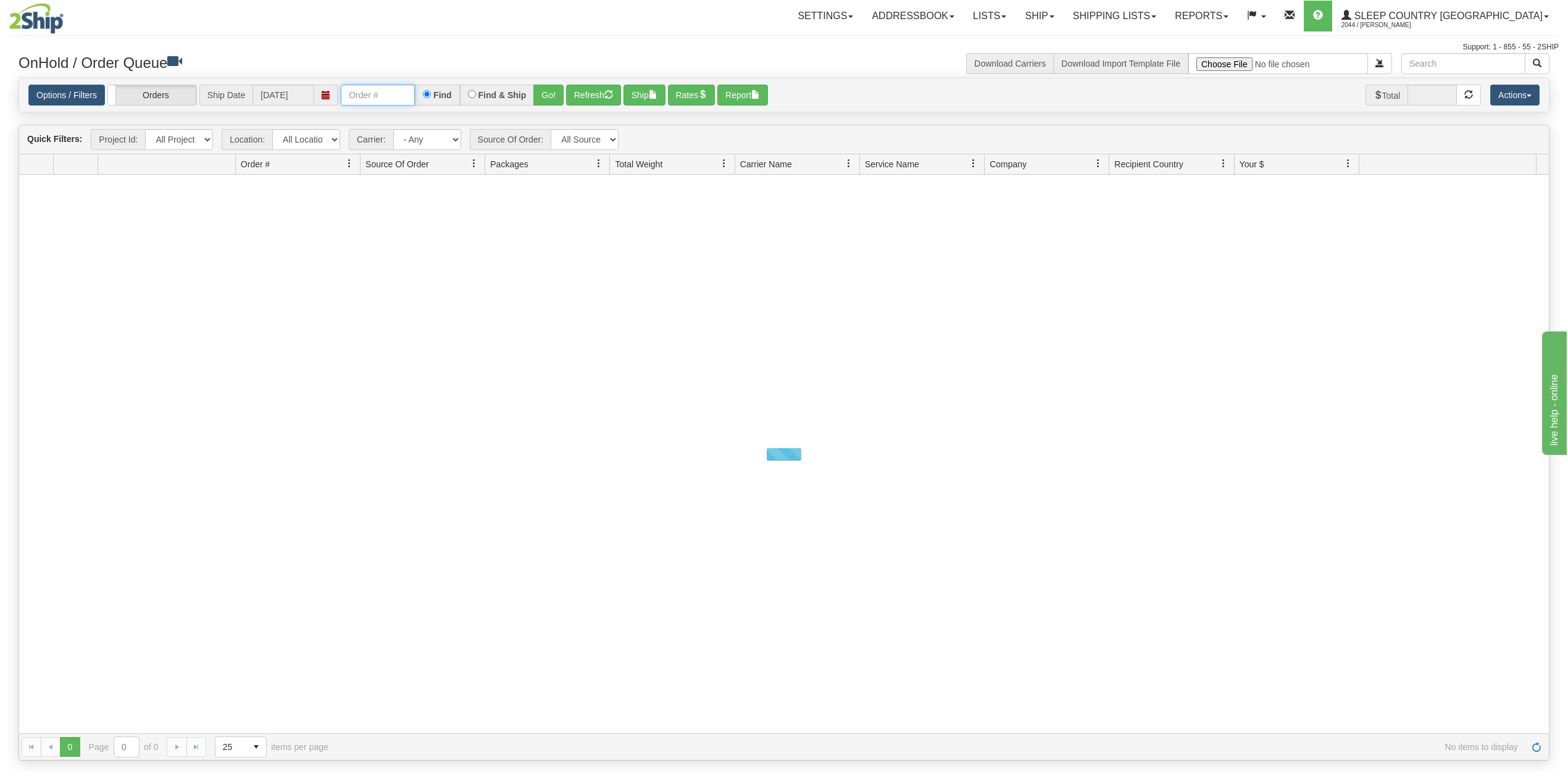
click at [406, 93] on input "text" at bounding box center [378, 95] width 74 height 21
paste input "9008H937165"
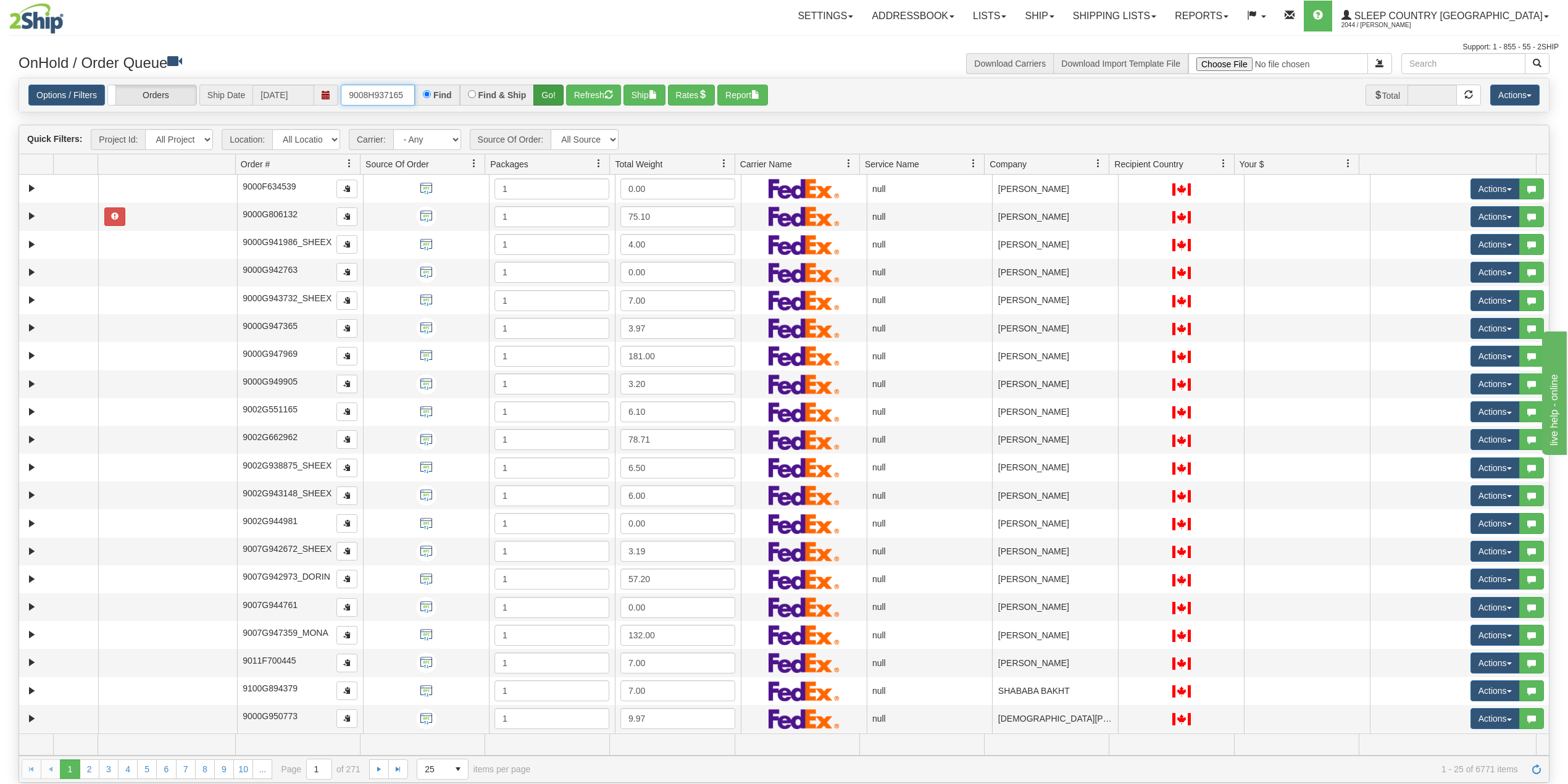
type input "9008H937165"
click at [547, 94] on button "Go!" at bounding box center [548, 95] width 30 height 21
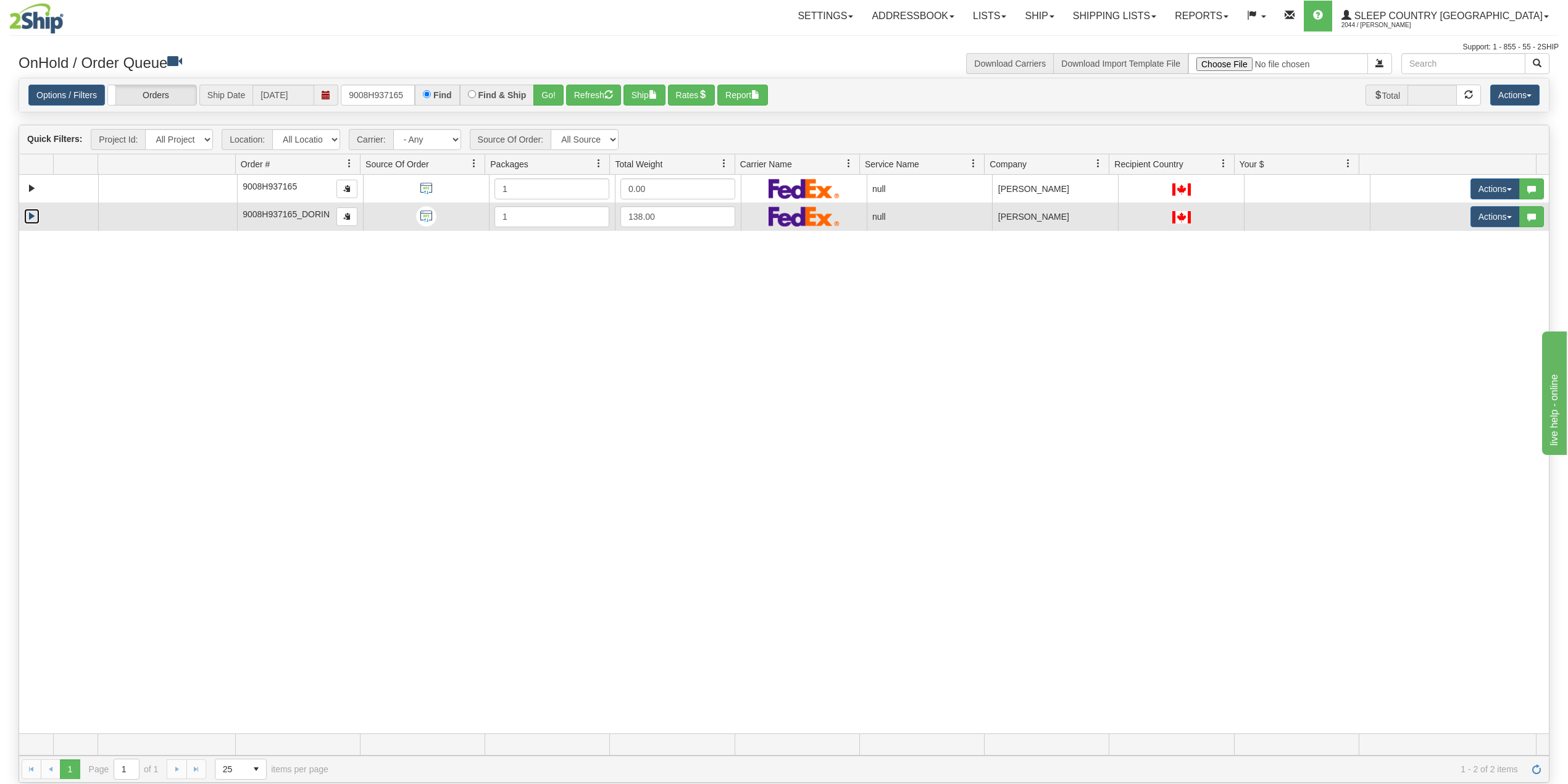
click at [28, 218] on link "Expand" at bounding box center [32, 217] width 16 height 16
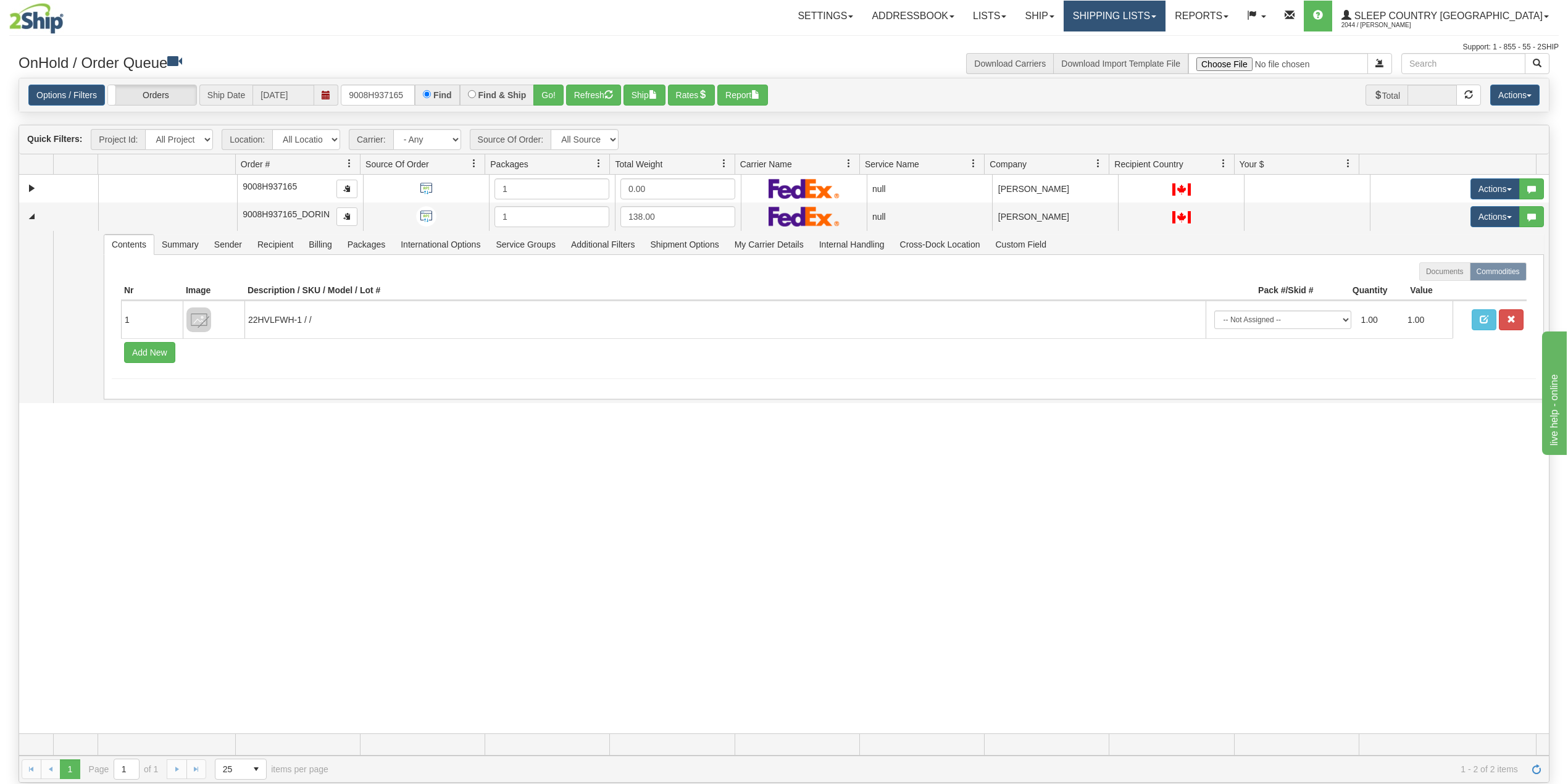
click at [1166, 18] on link "Shipping lists" at bounding box center [1114, 16] width 102 height 31
click at [1152, 54] on span "Search Shipment History" at bounding box center [1105, 59] width 96 height 10
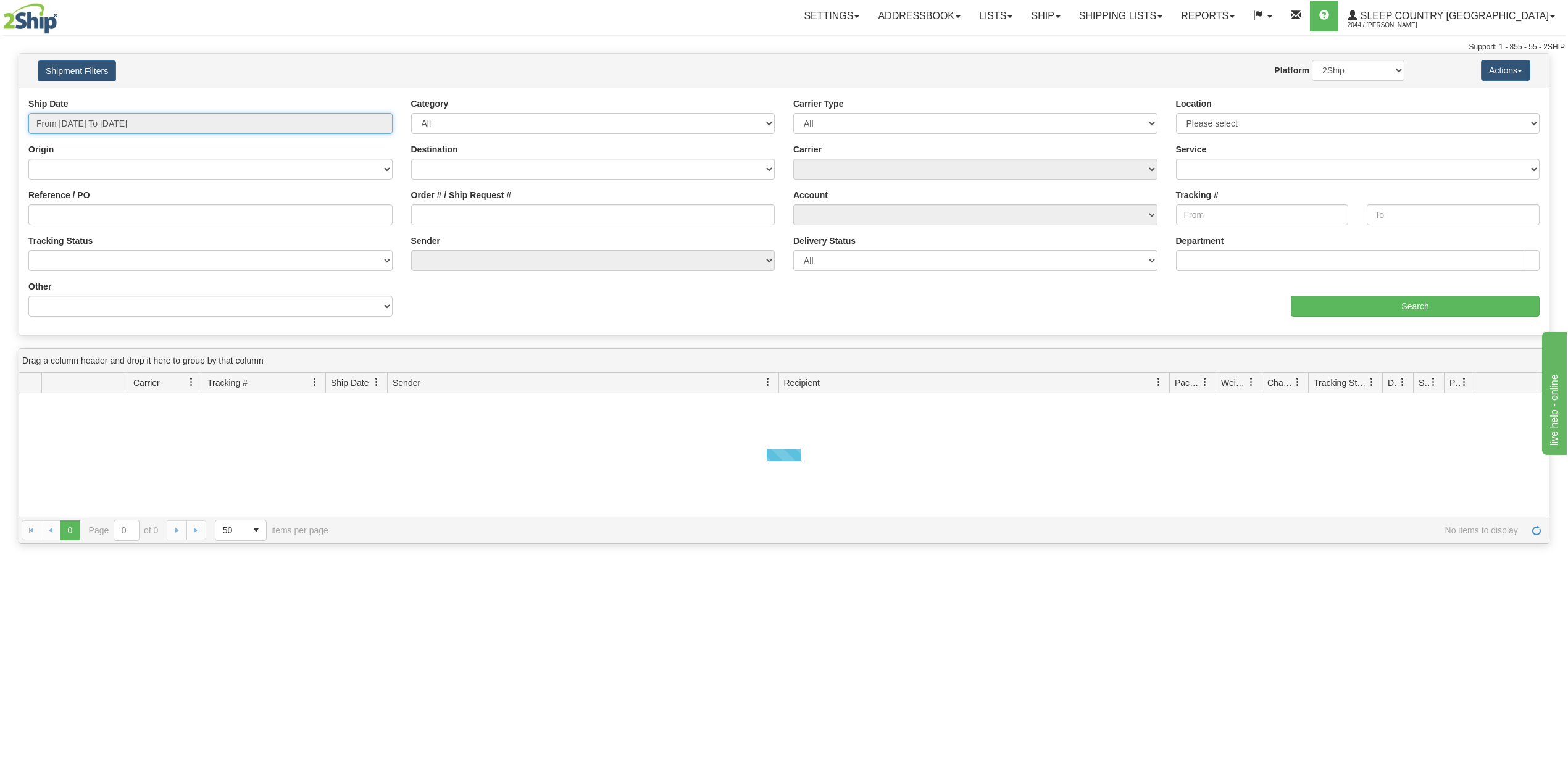
click at [90, 125] on input "From [DATE] To [DATE]" at bounding box center [210, 124] width 365 height 21
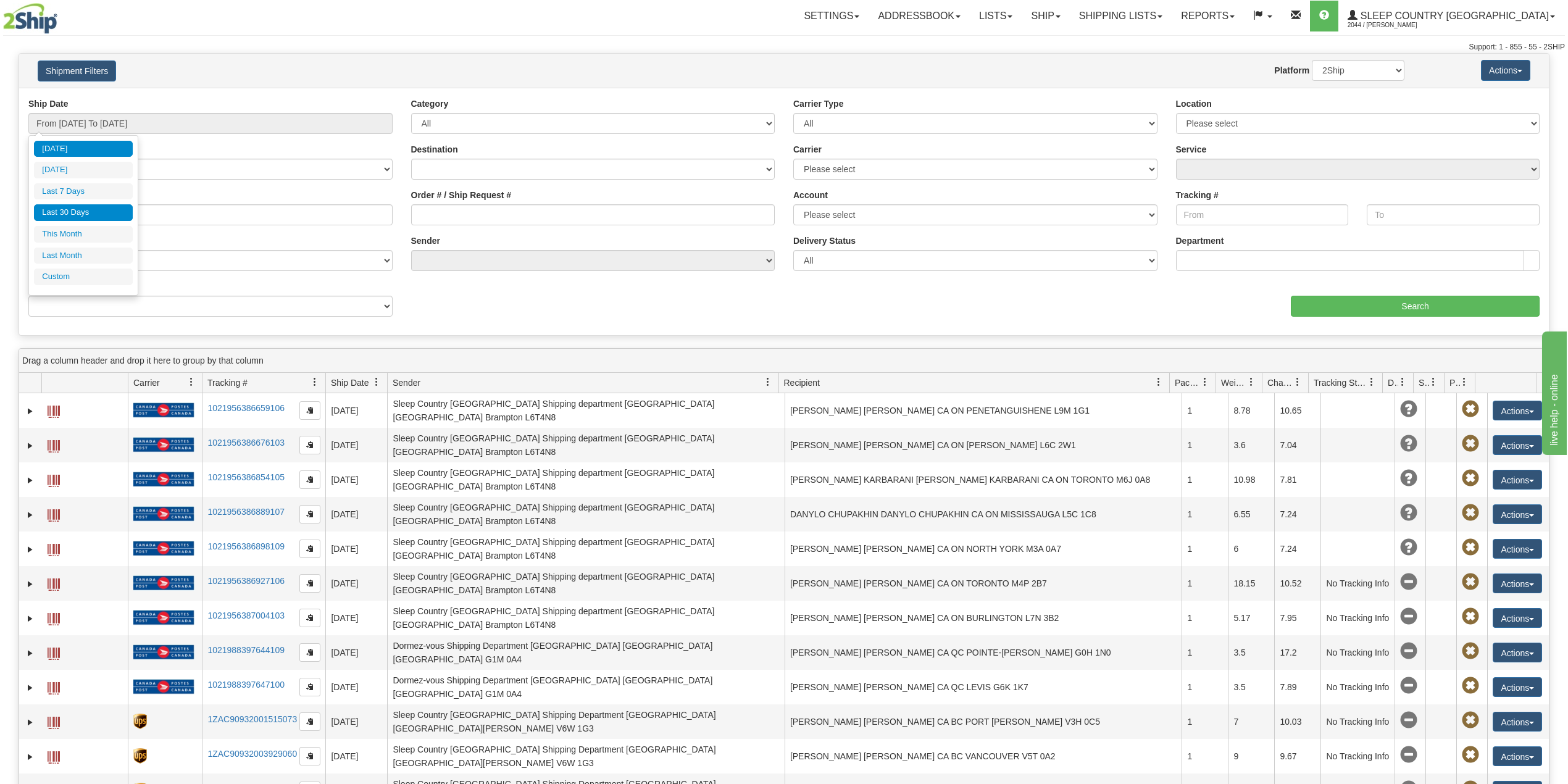
click at [77, 211] on li "Last 30 Days" at bounding box center [83, 212] width 99 height 16
type input "From [DATE] To [DATE]"
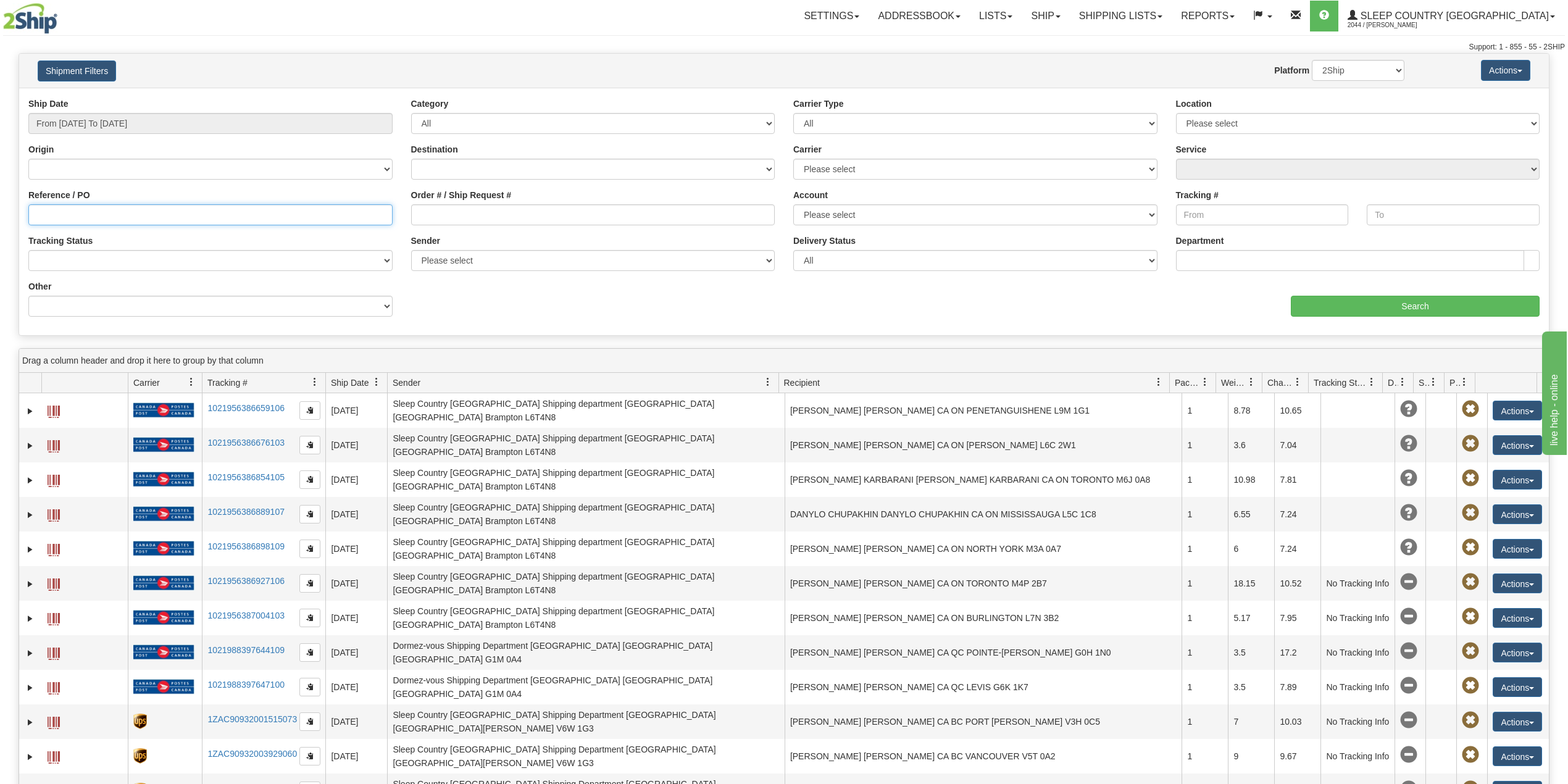
click at [77, 211] on input "Reference / PO" at bounding box center [210, 215] width 365 height 21
paste input "353H925550"
type input "353H925550"
click at [1349, 313] on input "Search" at bounding box center [1416, 306] width 249 height 21
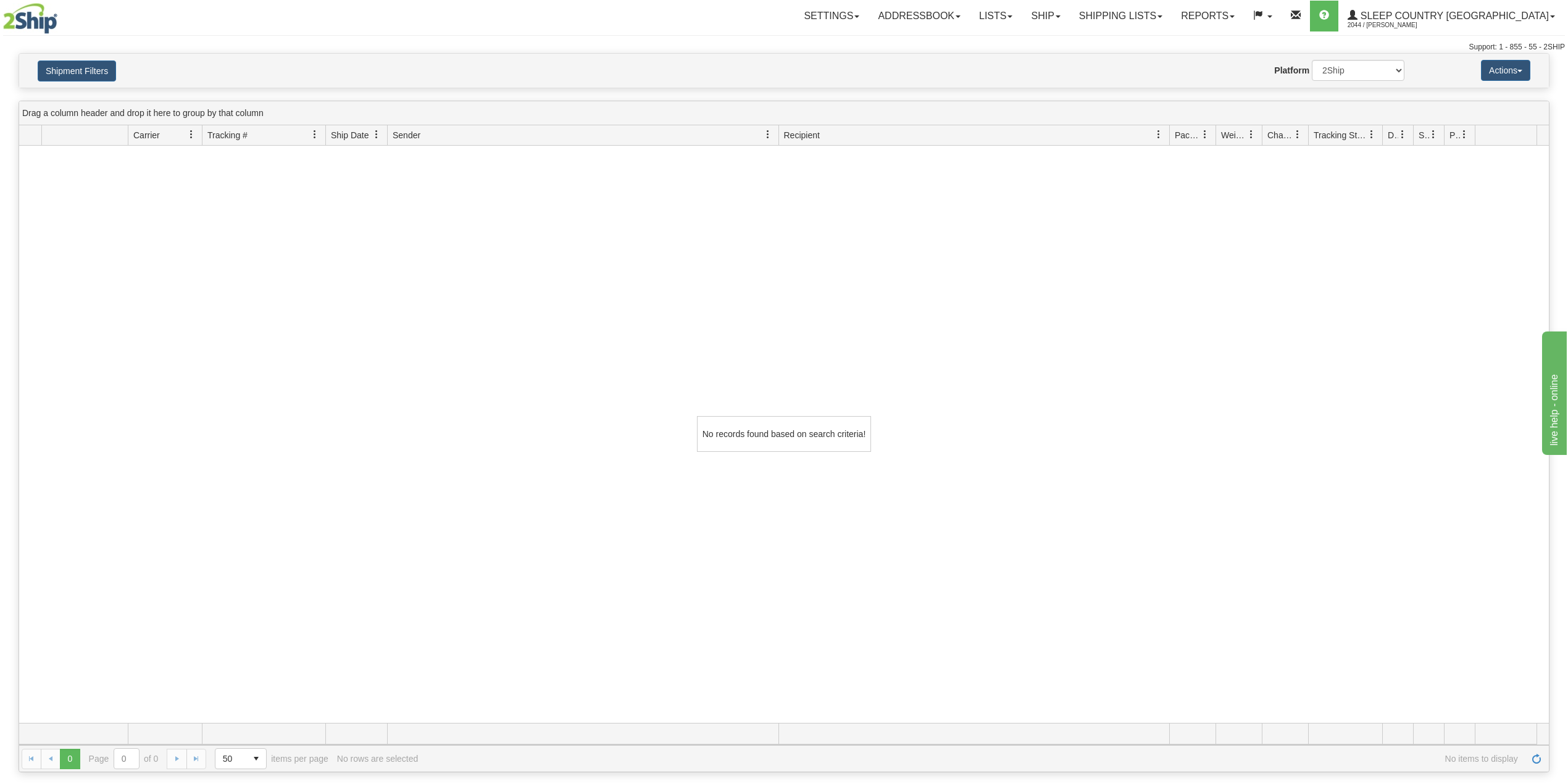
drag, startPoint x: 1353, startPoint y: 58, endPoint x: 1346, endPoint y: 64, distance: 9.2
click at [1351, 58] on div "Shipment Filters Website Agent Nothing selected Client User Platform 2Ship Impo…" at bounding box center [784, 71] width 1530 height 34
click at [1341, 75] on select "2Ship Imported" at bounding box center [1359, 71] width 93 height 21
select select "1"
click at [1312, 60] on select "2Ship Imported" at bounding box center [1359, 71] width 93 height 21
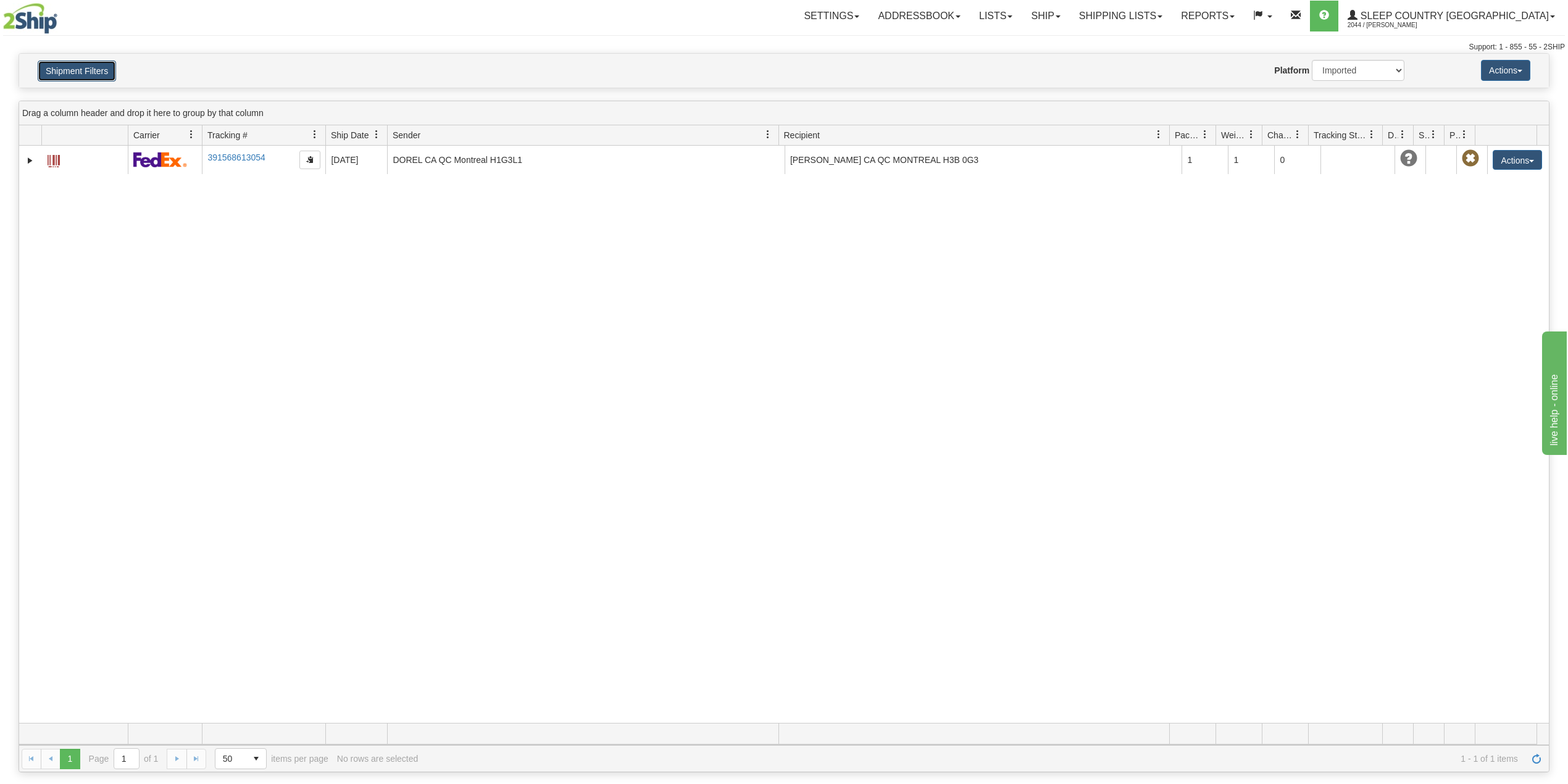
click at [99, 65] on button "Shipment Filters" at bounding box center [77, 71] width 79 height 21
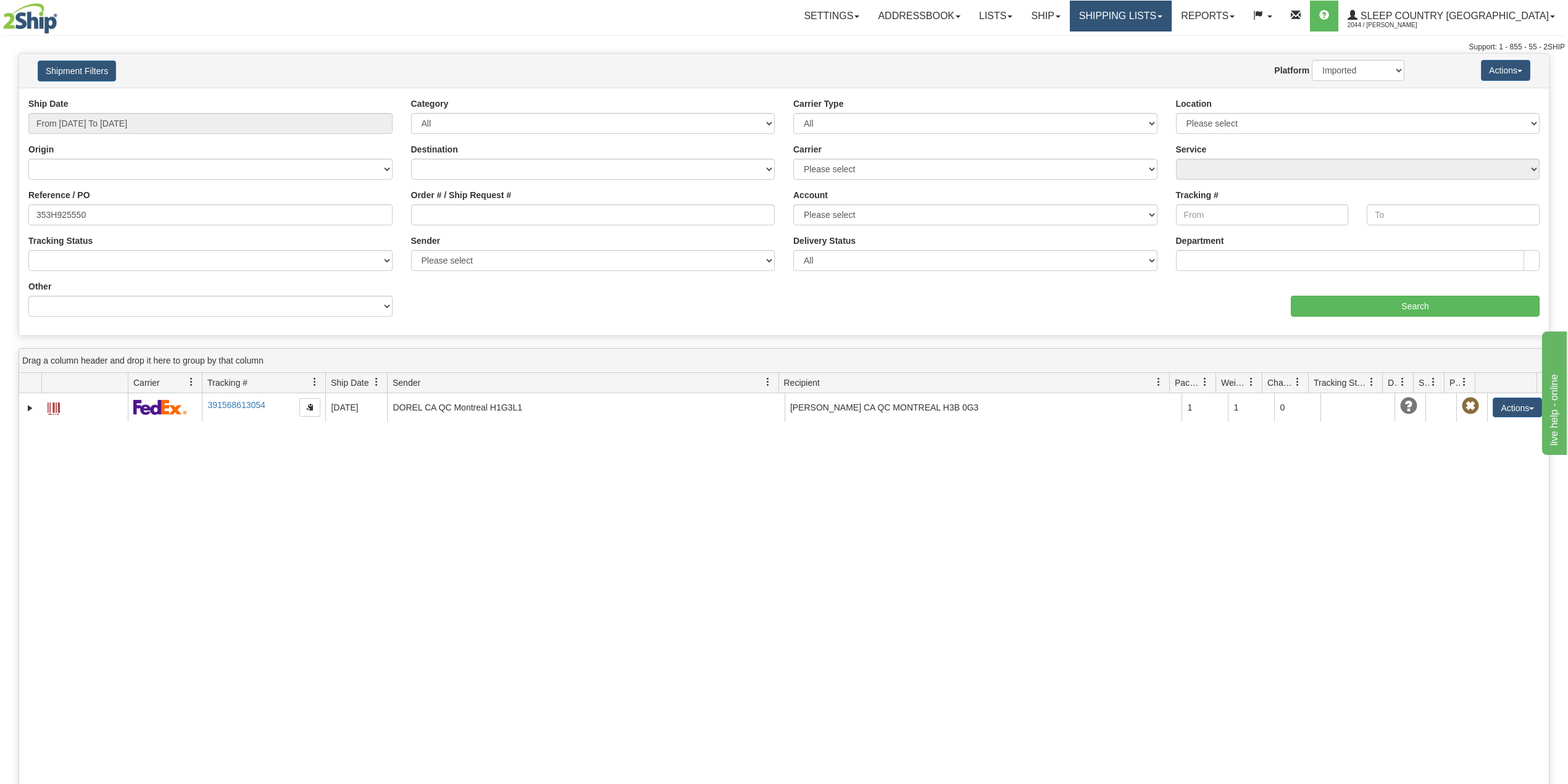
click at [1172, 21] on link "Shipping lists" at bounding box center [1121, 16] width 102 height 31
click at [1172, 16] on link "Shipping lists" at bounding box center [1121, 16] width 102 height 31
click at [1172, 20] on link "Shipping lists" at bounding box center [1121, 16] width 102 height 31
click at [93, 134] on input "From [DATE] To [DATE]" at bounding box center [210, 124] width 365 height 21
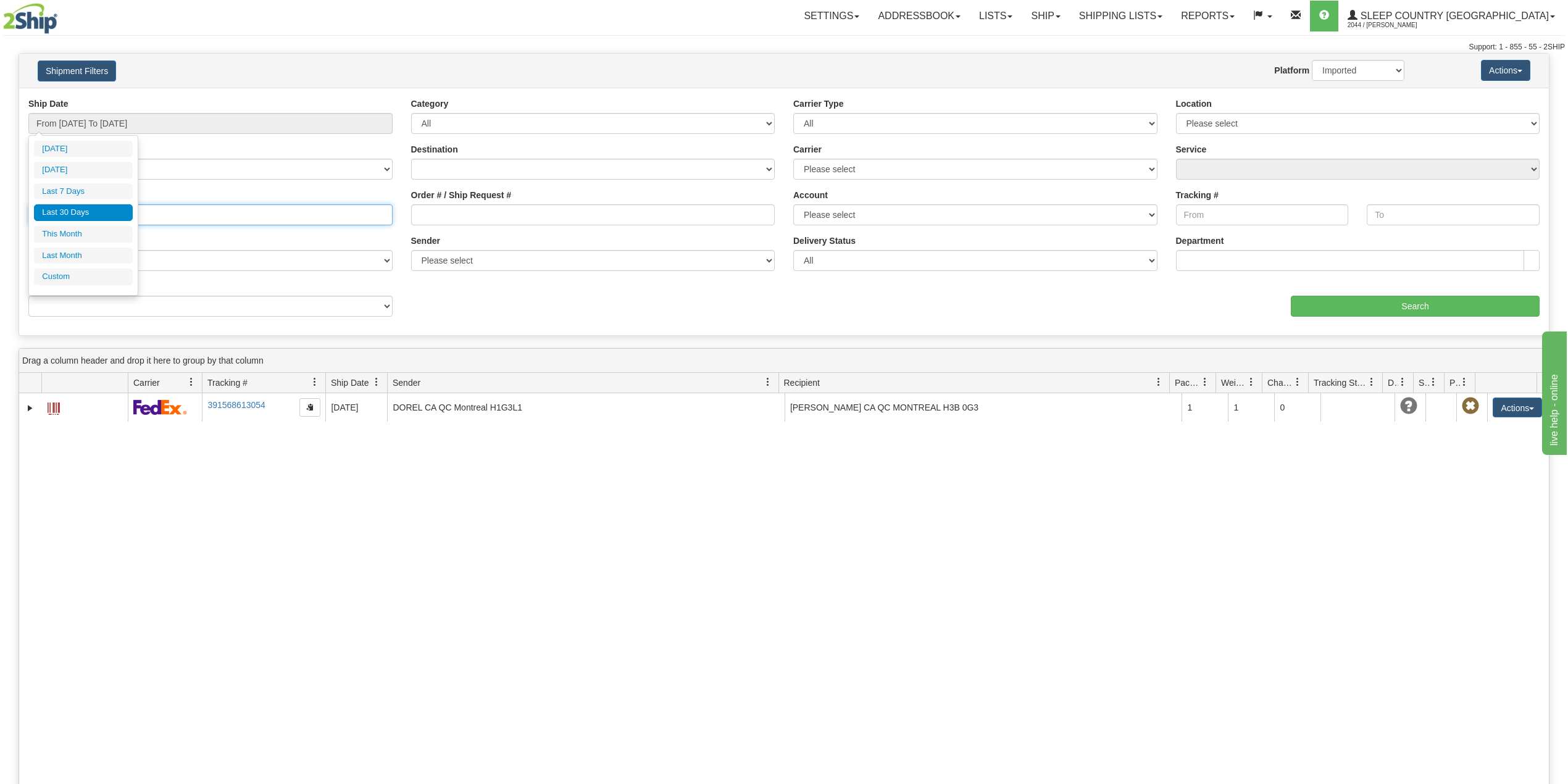
click at [141, 216] on input "353H925550" at bounding box center [210, 215] width 365 height 21
click at [75, 213] on input "353H925550" at bounding box center [210, 215] width 365 height 21
paste input "9007H944981"
type input "9007H944981"
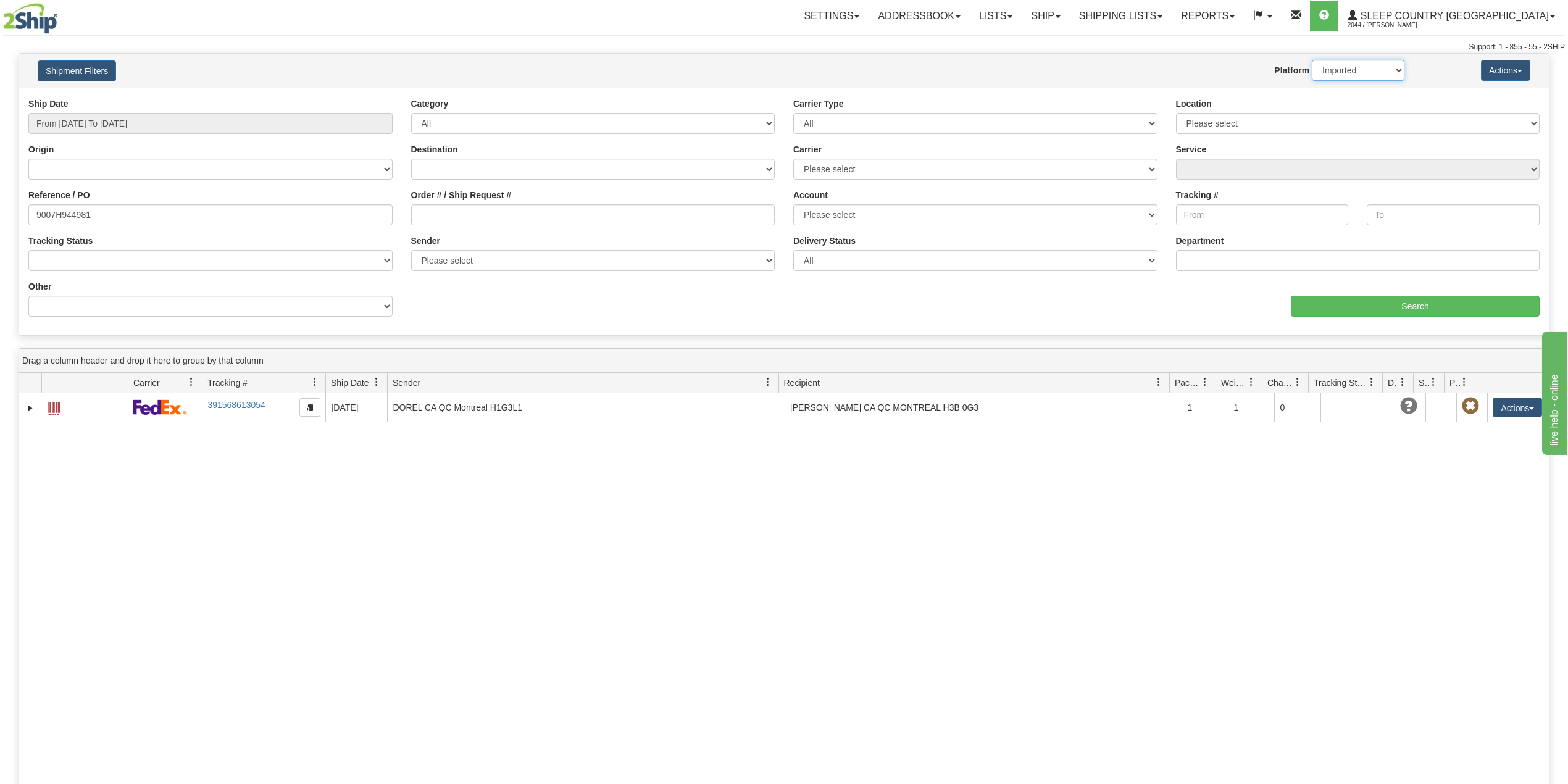
drag, startPoint x: 1344, startPoint y: 64, endPoint x: 1342, endPoint y: 71, distance: 7.3
click at [1344, 65] on select "2Ship Imported" at bounding box center [1359, 71] width 93 height 21
select select "0"
click at [1312, 60] on select "2Ship Imported" at bounding box center [1359, 71] width 93 height 21
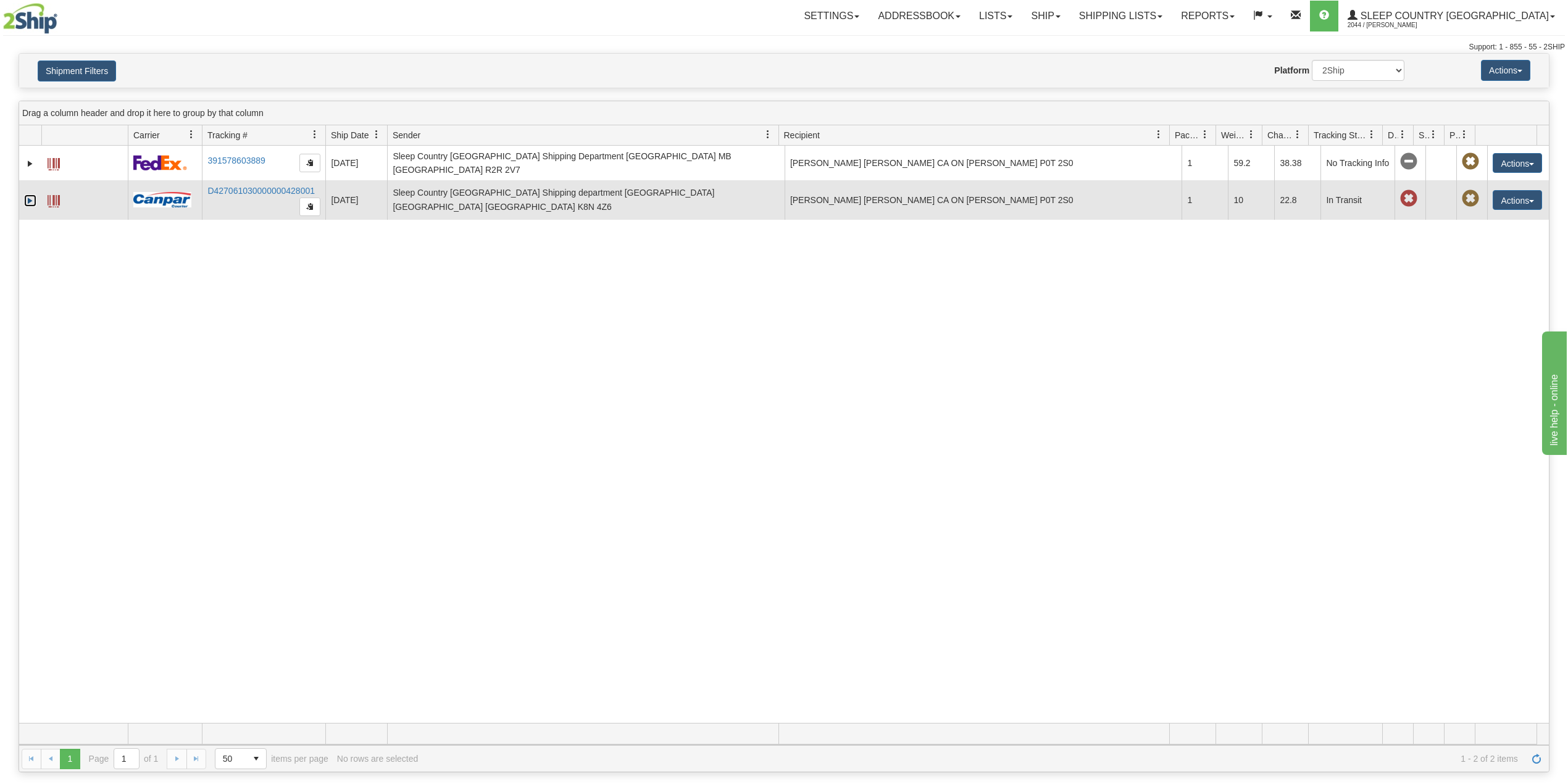
click at [27, 201] on link "Expand" at bounding box center [30, 200] width 12 height 12
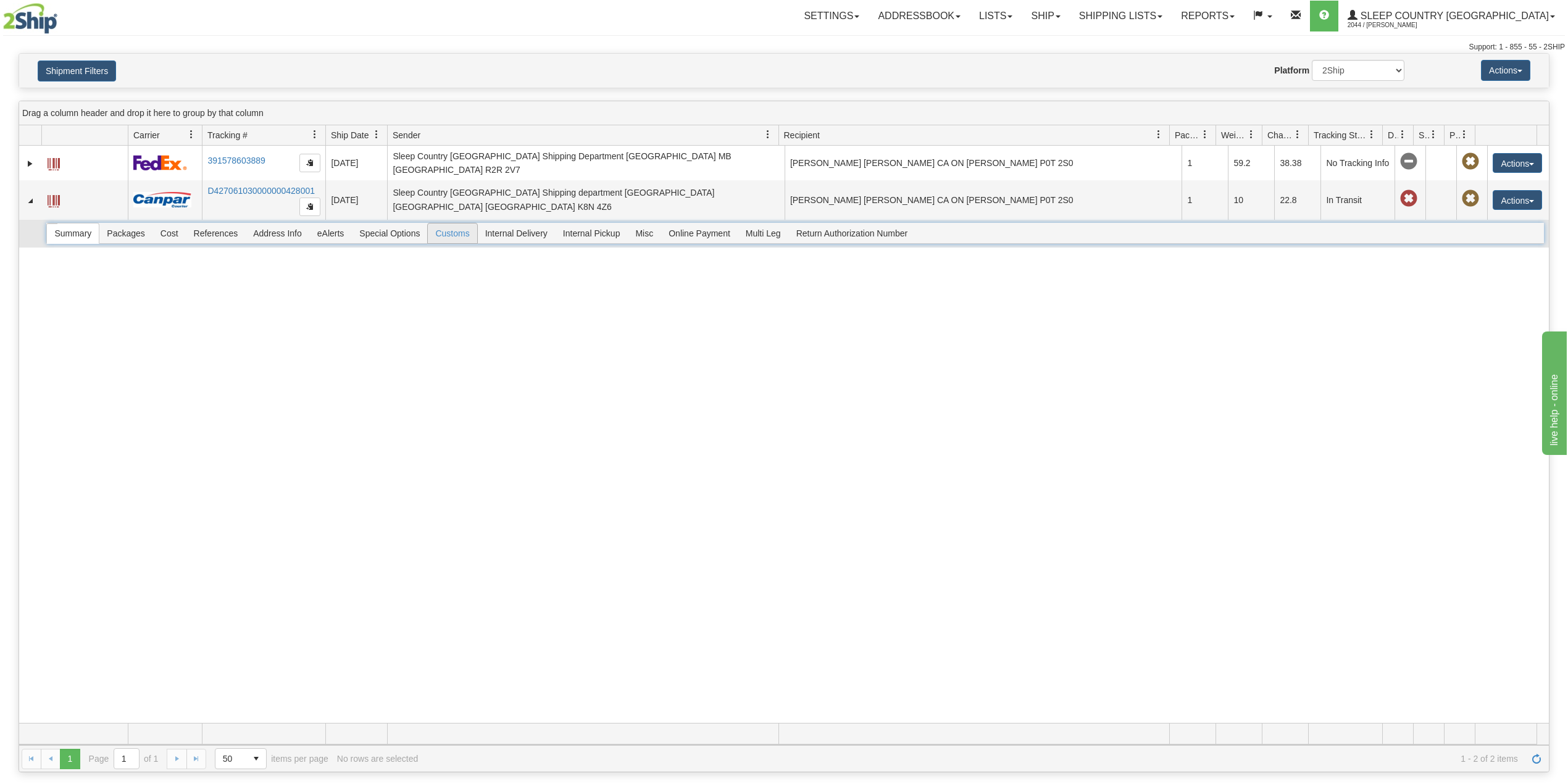
click at [454, 240] on span "Customs" at bounding box center [452, 234] width 49 height 20
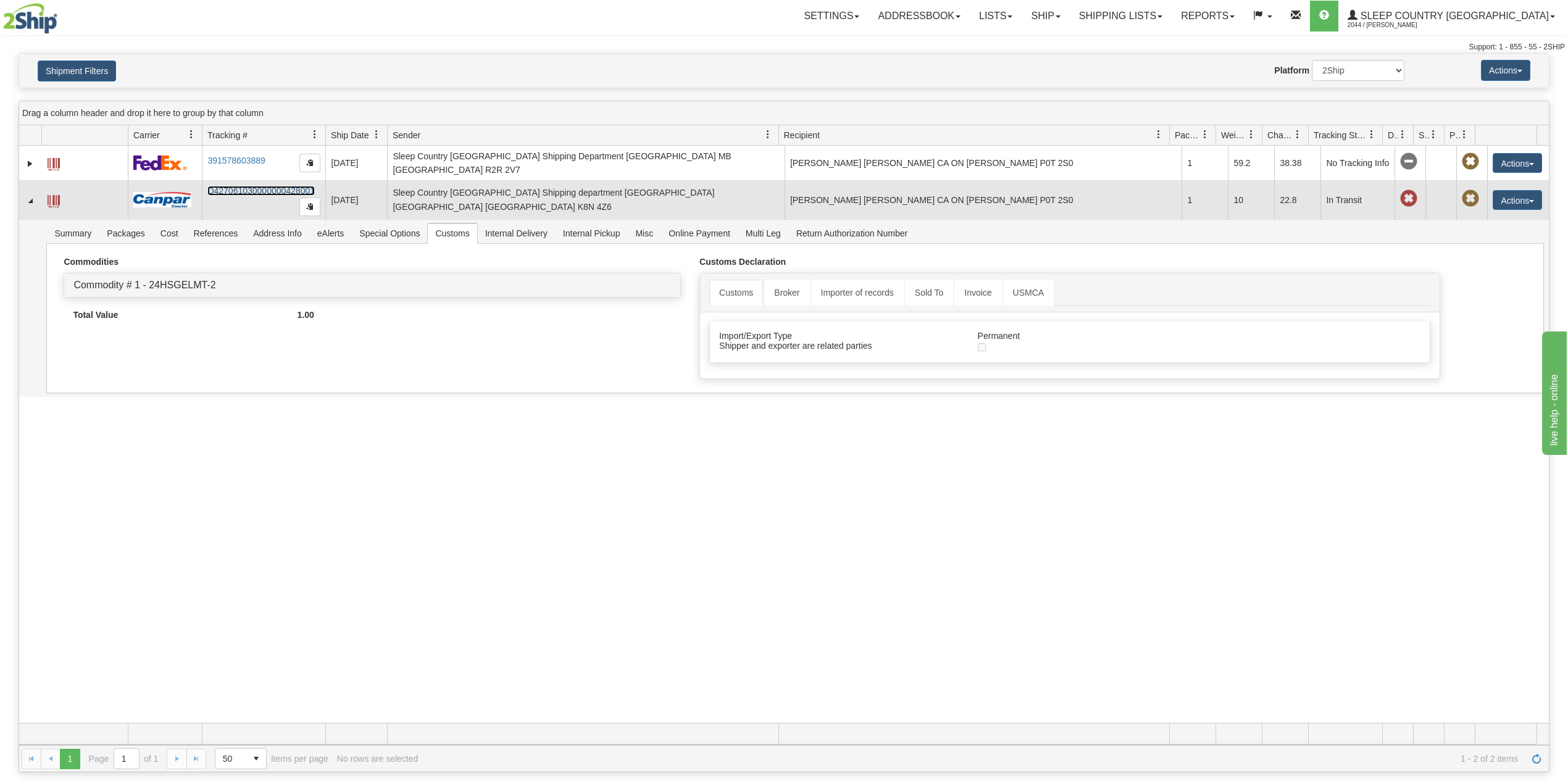
click at [266, 194] on link "D427061030000000428001" at bounding box center [261, 190] width 107 height 10
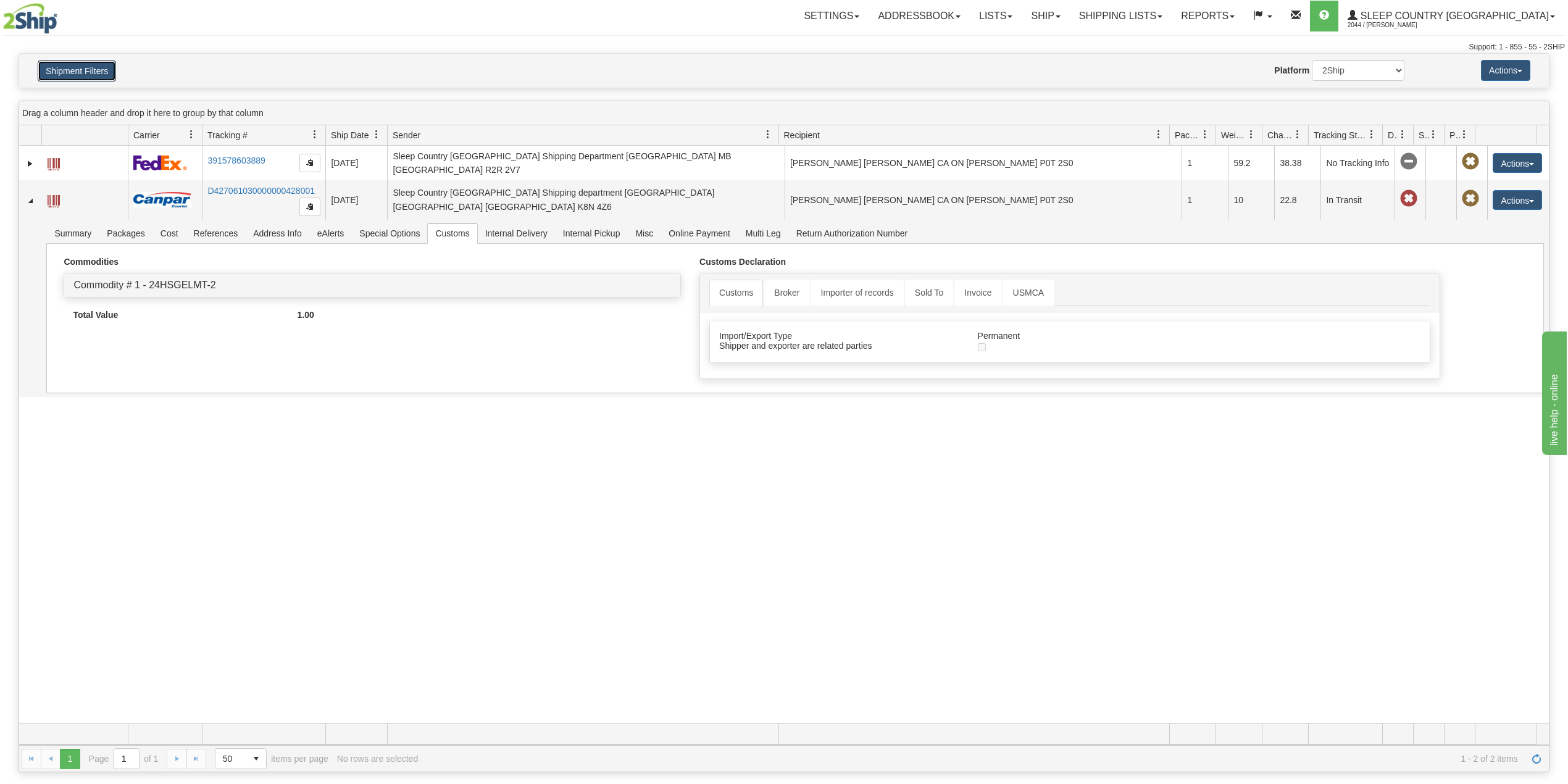
drag, startPoint x: 87, startPoint y: 71, endPoint x: 99, endPoint y: 128, distance: 58.2
click at [87, 71] on button "Shipment Filters" at bounding box center [77, 71] width 79 height 21
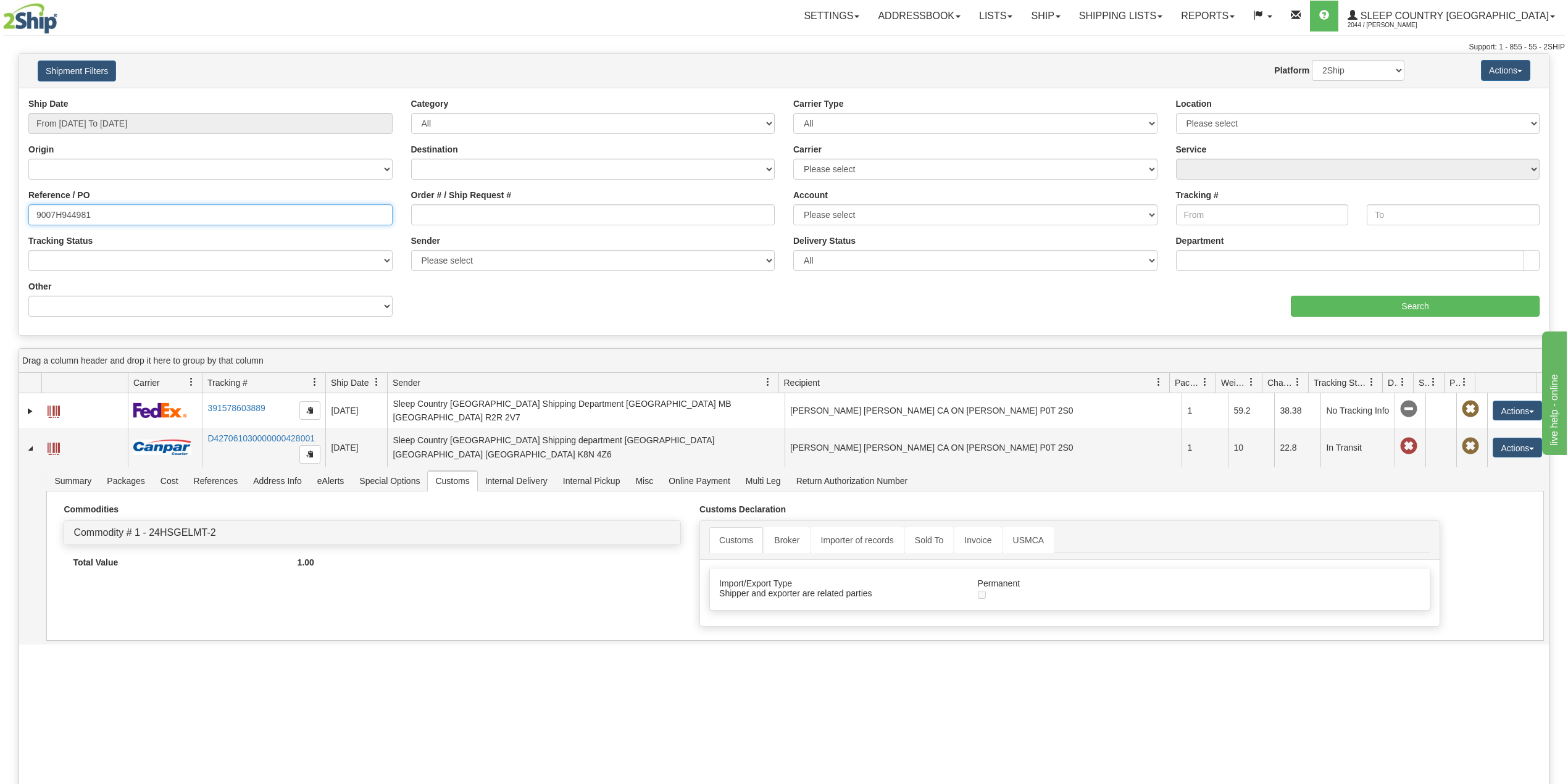
click at [77, 209] on input "9007H944981" at bounding box center [210, 215] width 365 height 21
click at [74, 207] on input "9007H944981" at bounding box center [210, 215] width 365 height 21
click at [77, 211] on input "9007H944981" at bounding box center [210, 215] width 365 height 21
click at [483, 207] on input "Order # / Ship Request #" at bounding box center [593, 215] width 365 height 21
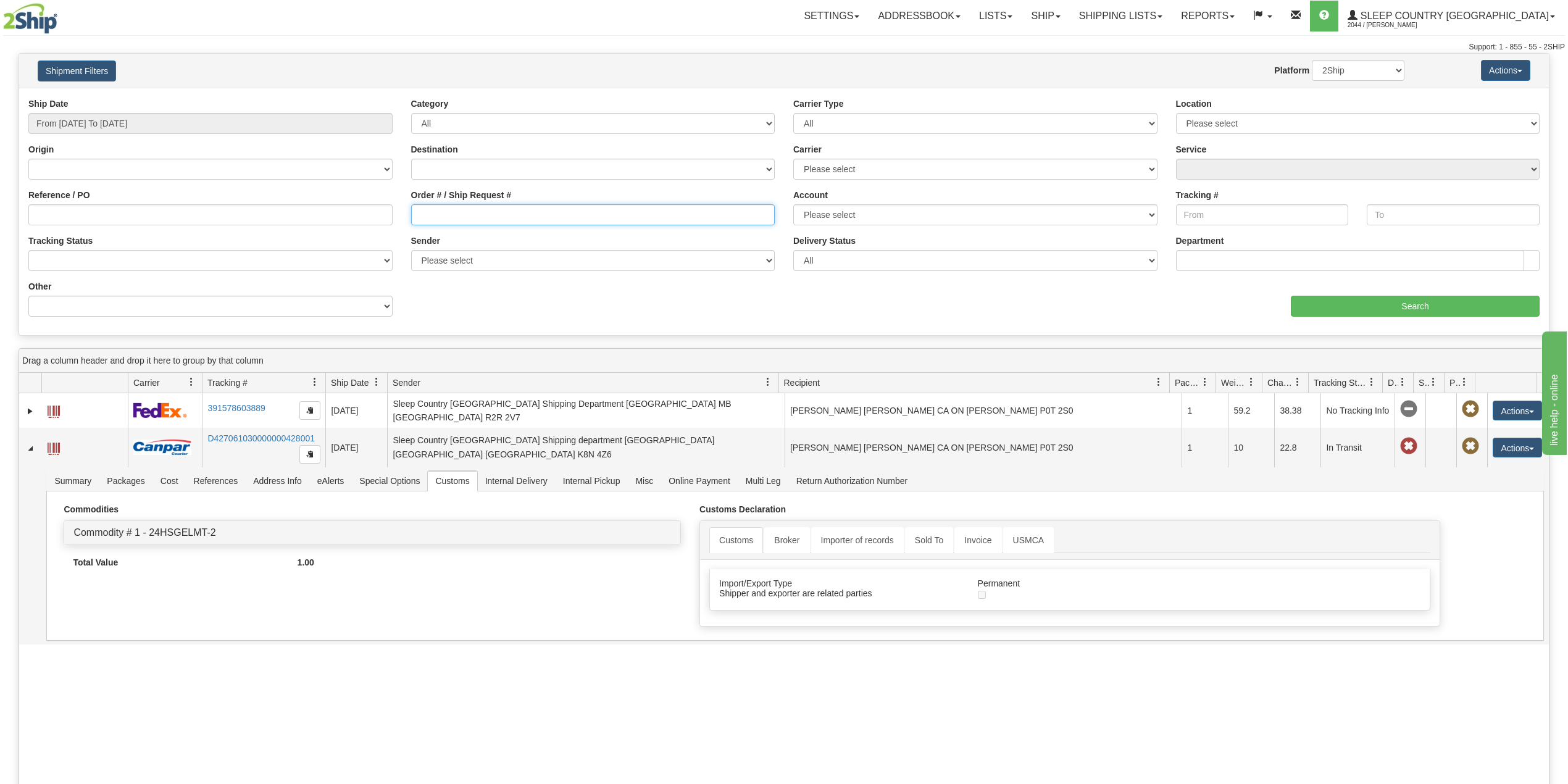
paste input "1051999"
type input "1051999"
click at [1344, 315] on input "Search" at bounding box center [1416, 306] width 249 height 21
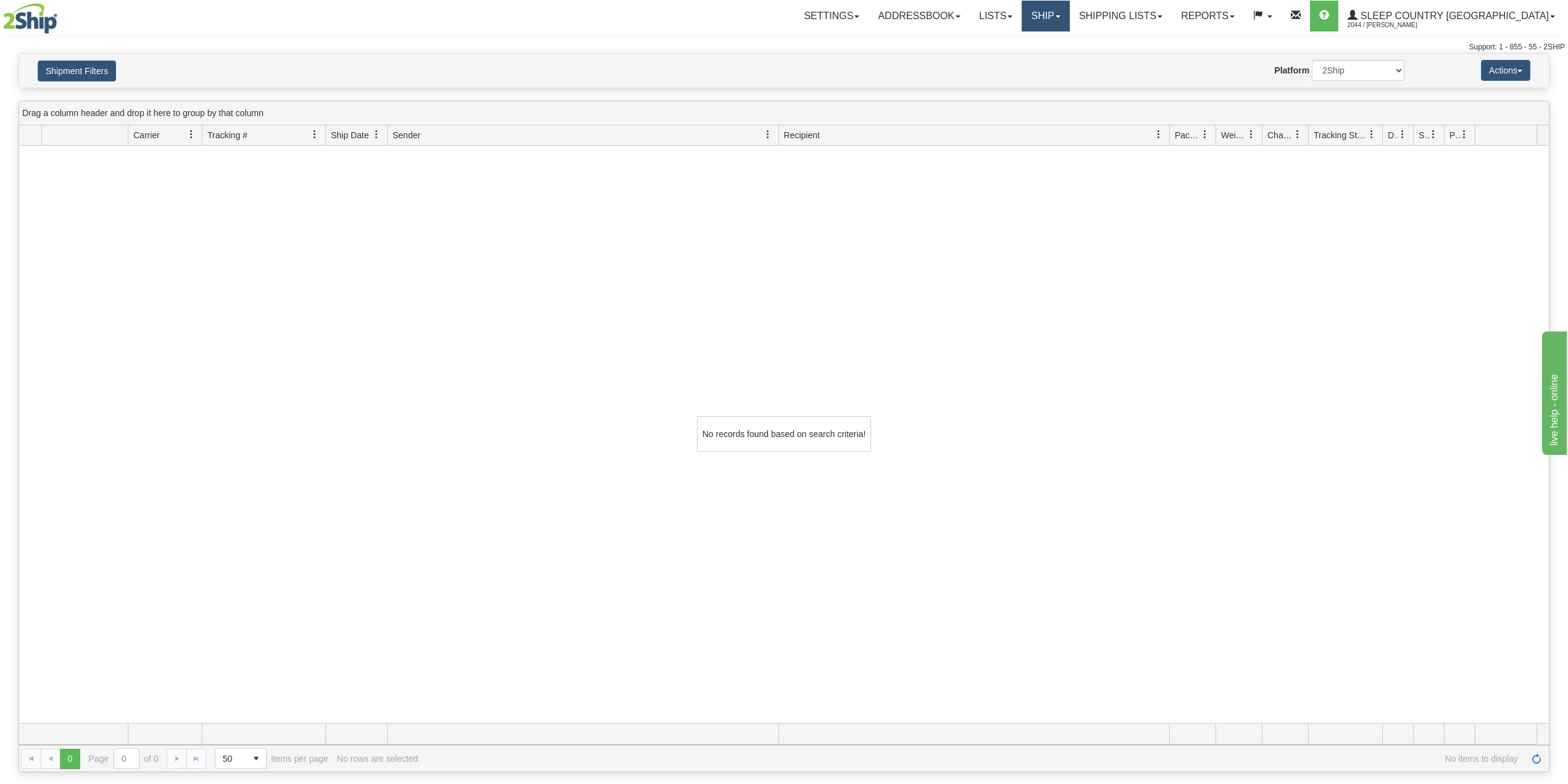
click at [1069, 5] on link "Ship" at bounding box center [1045, 16] width 48 height 31
click at [1057, 55] on span "OnHold / Order Queue" at bounding box center [1013, 59] width 87 height 10
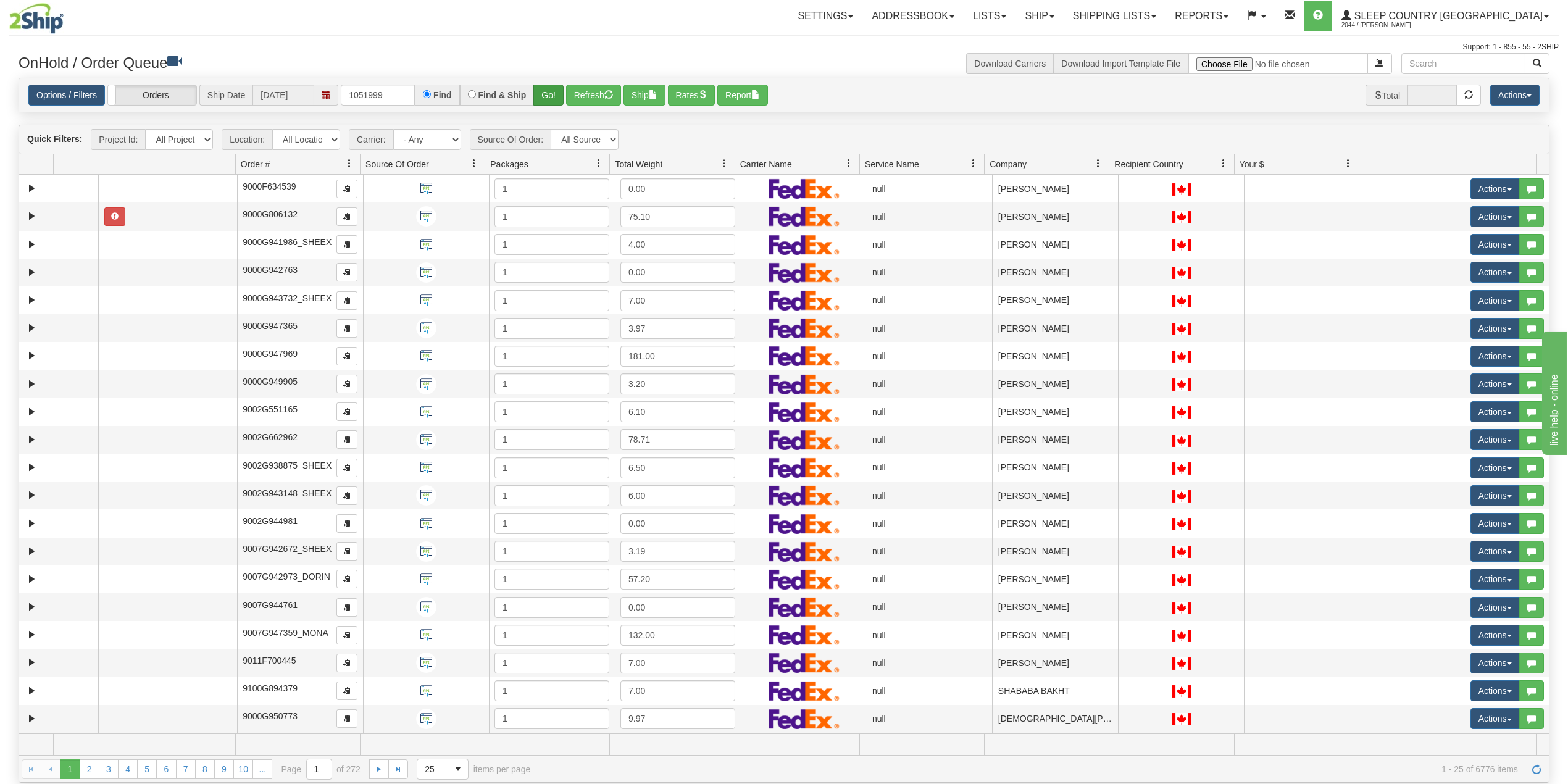
type input "1051999"
click at [556, 94] on button "Go!" at bounding box center [548, 95] width 30 height 21
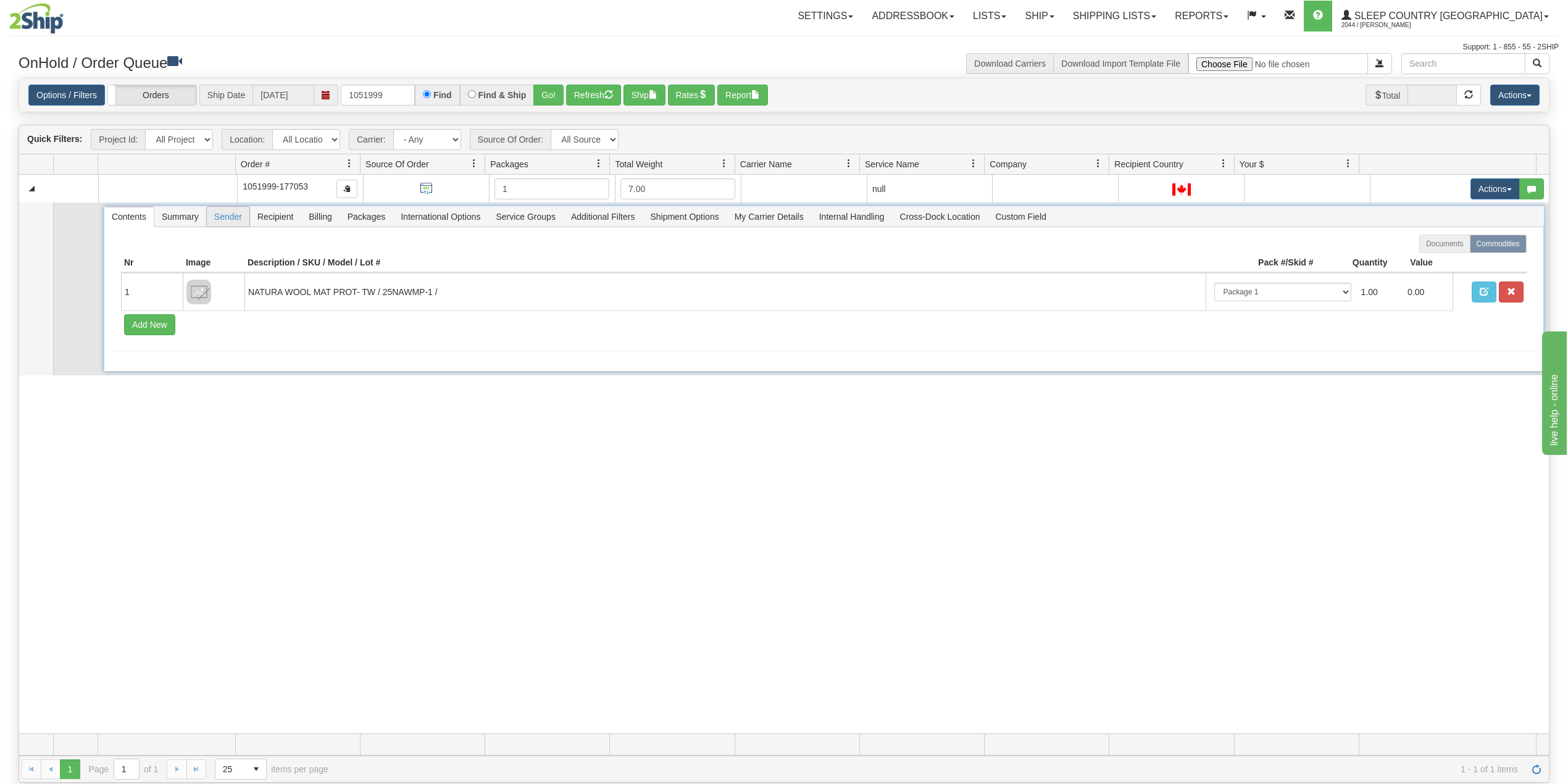
click at [230, 215] on span "Sender" at bounding box center [228, 217] width 43 height 20
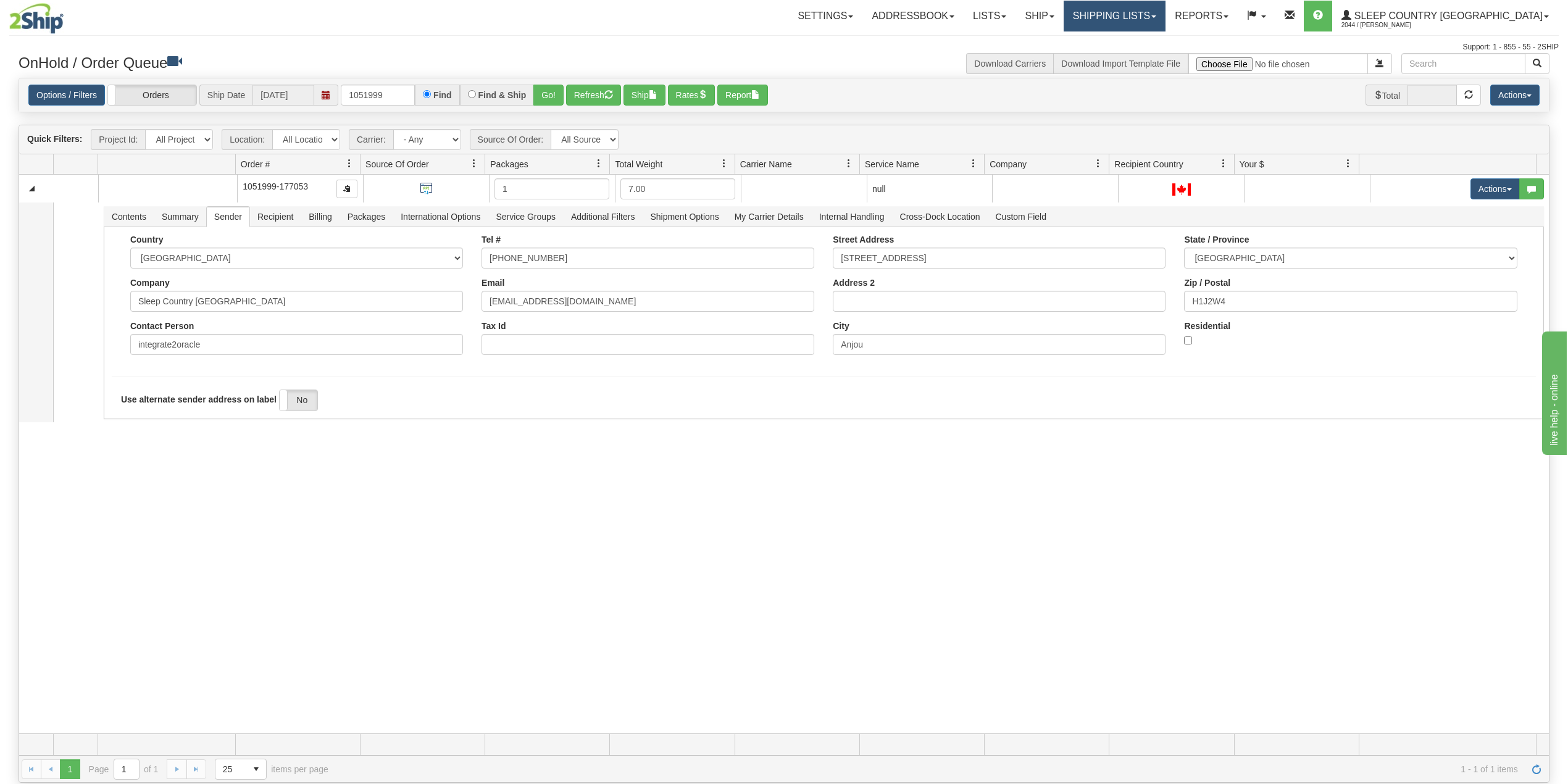
click at [1164, 18] on link "Shipping lists" at bounding box center [1114, 16] width 102 height 31
click at [1129, 43] on span "Current Shipments" at bounding box center [1093, 43] width 72 height 10
click at [1144, 42] on div "Support: 1 - 855 - 55 - 2SHIP" at bounding box center [784, 47] width 1550 height 10
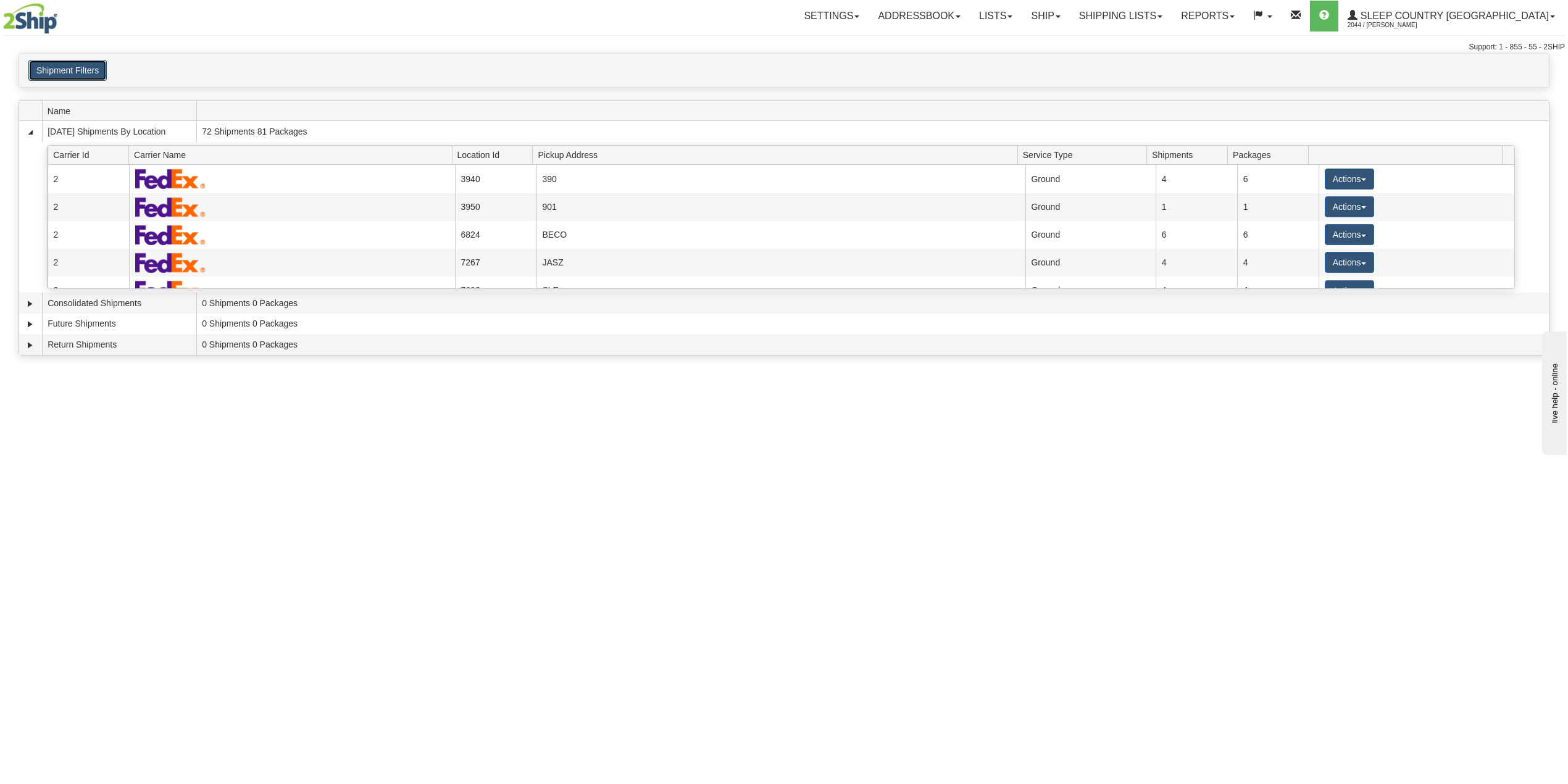
click at [77, 78] on button "Shipment Filters" at bounding box center [67, 71] width 79 height 21
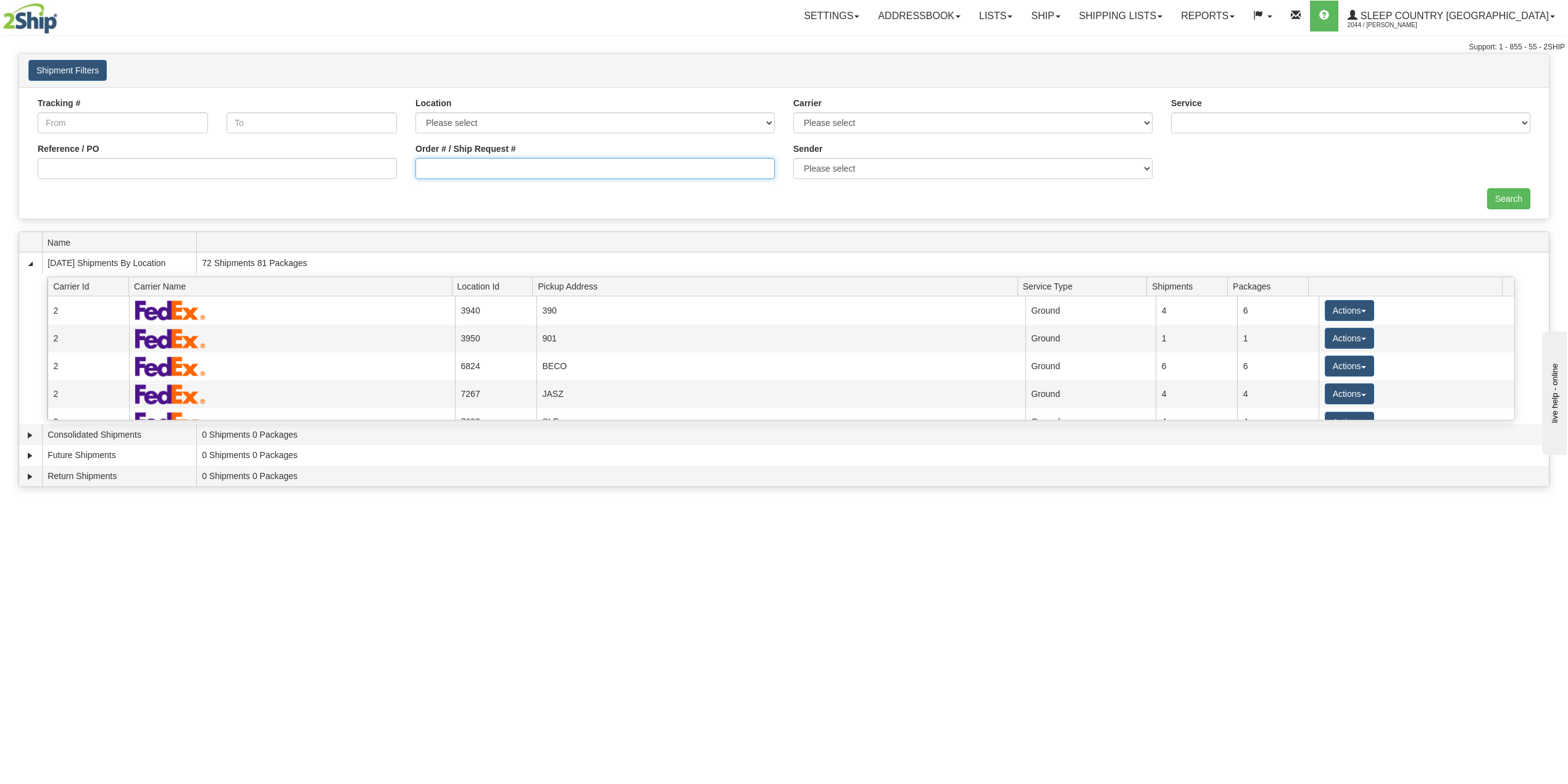
click at [483, 171] on input "Order # / Ship Request #" at bounding box center [595, 169] width 359 height 21
paste input "1051999"
type input "1051999"
click at [1497, 199] on input "Search" at bounding box center [1509, 199] width 43 height 21
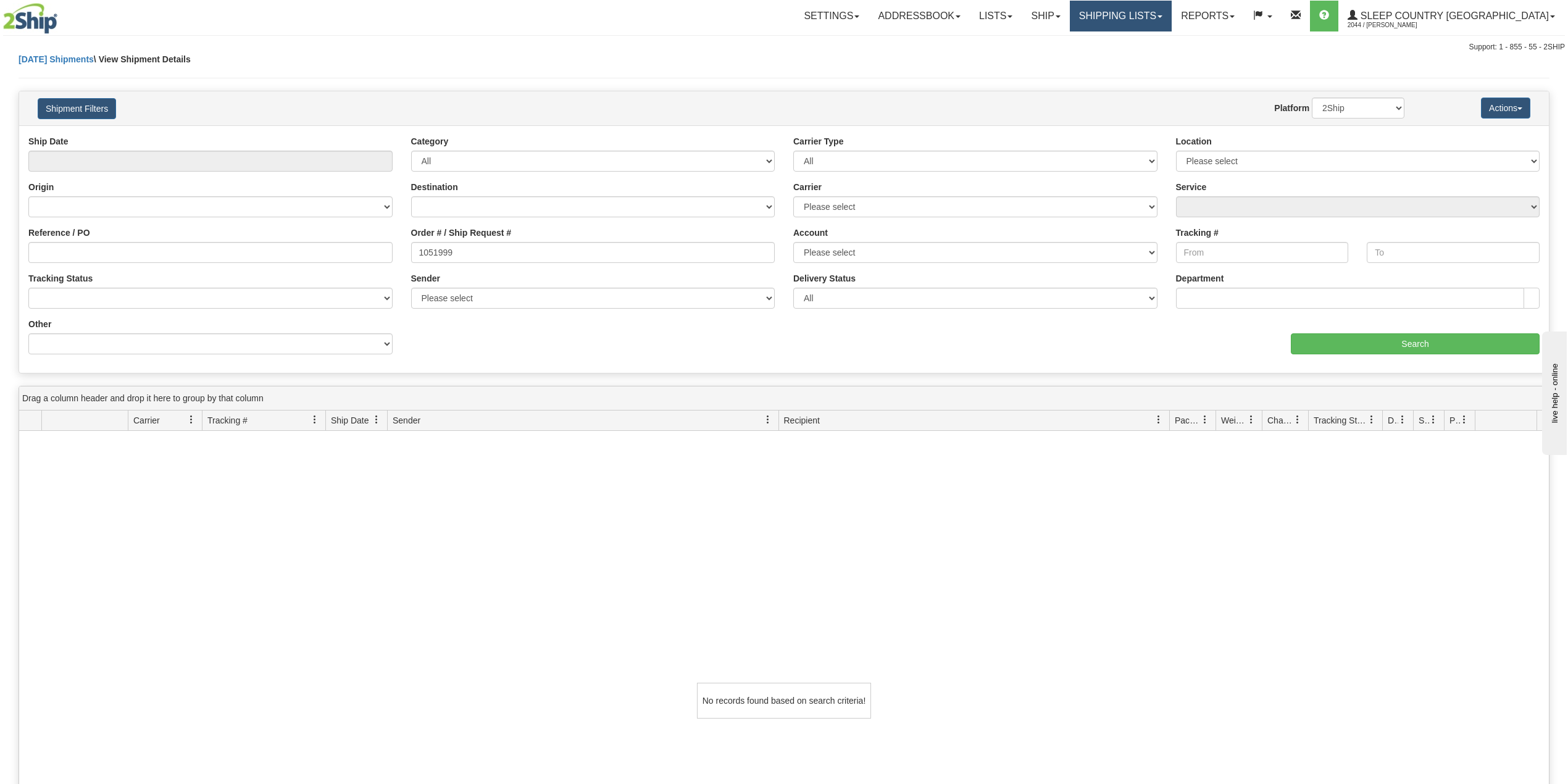
click at [1172, 18] on link "Shipping lists" at bounding box center [1121, 16] width 102 height 31
click at [1158, 57] on span "Search Shipment History" at bounding box center [1111, 59] width 96 height 10
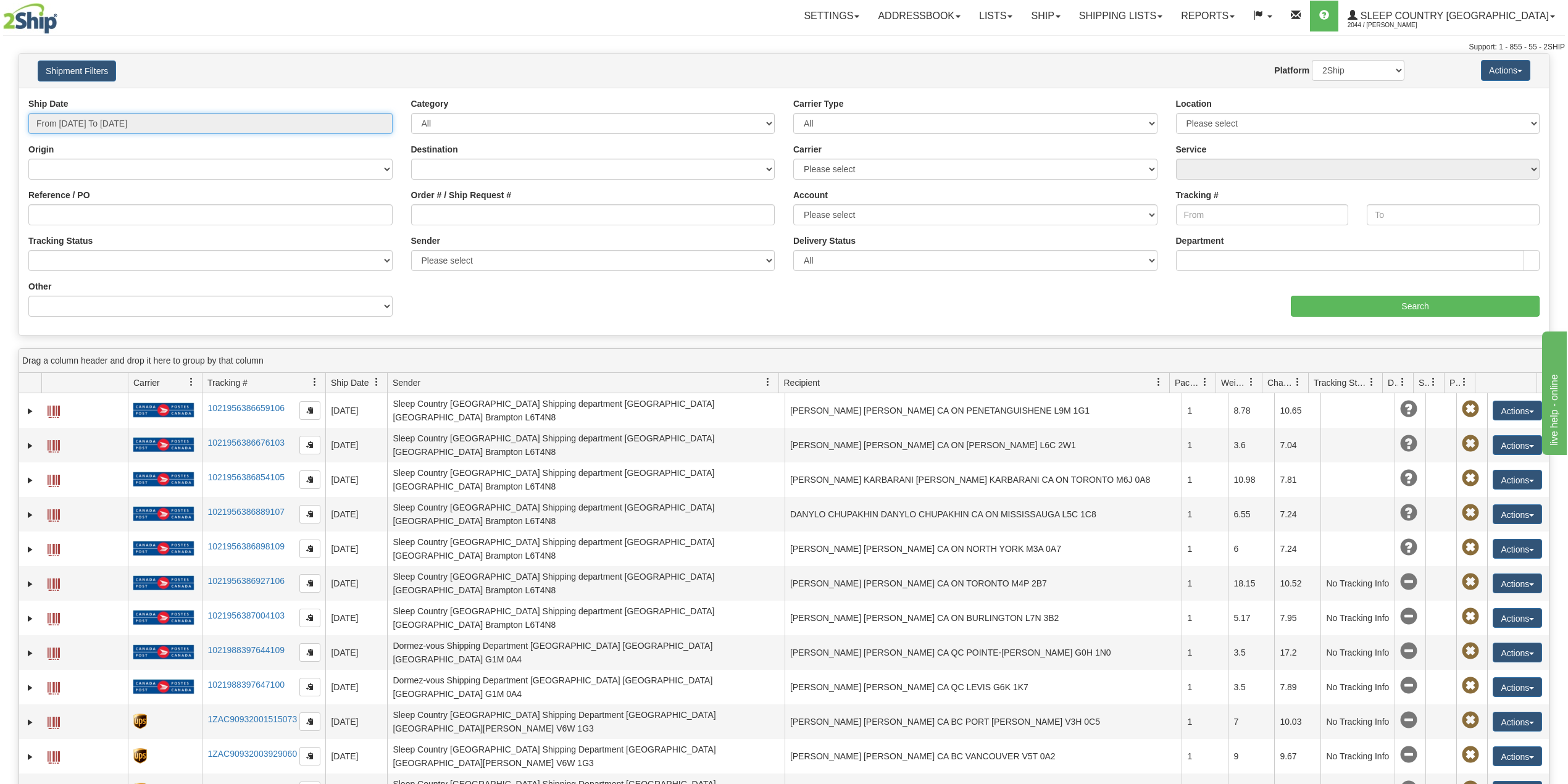
click at [116, 122] on input "From 08/10/2025 To 08/11/2025" at bounding box center [210, 124] width 365 height 21
click at [85, 216] on li "Last 30 Days" at bounding box center [83, 212] width 99 height 16
type input "From 07/13/2025 To 08/11/2025"
click at [125, 223] on input "Reference / PO" at bounding box center [210, 215] width 365 height 21
paste input "1051999"
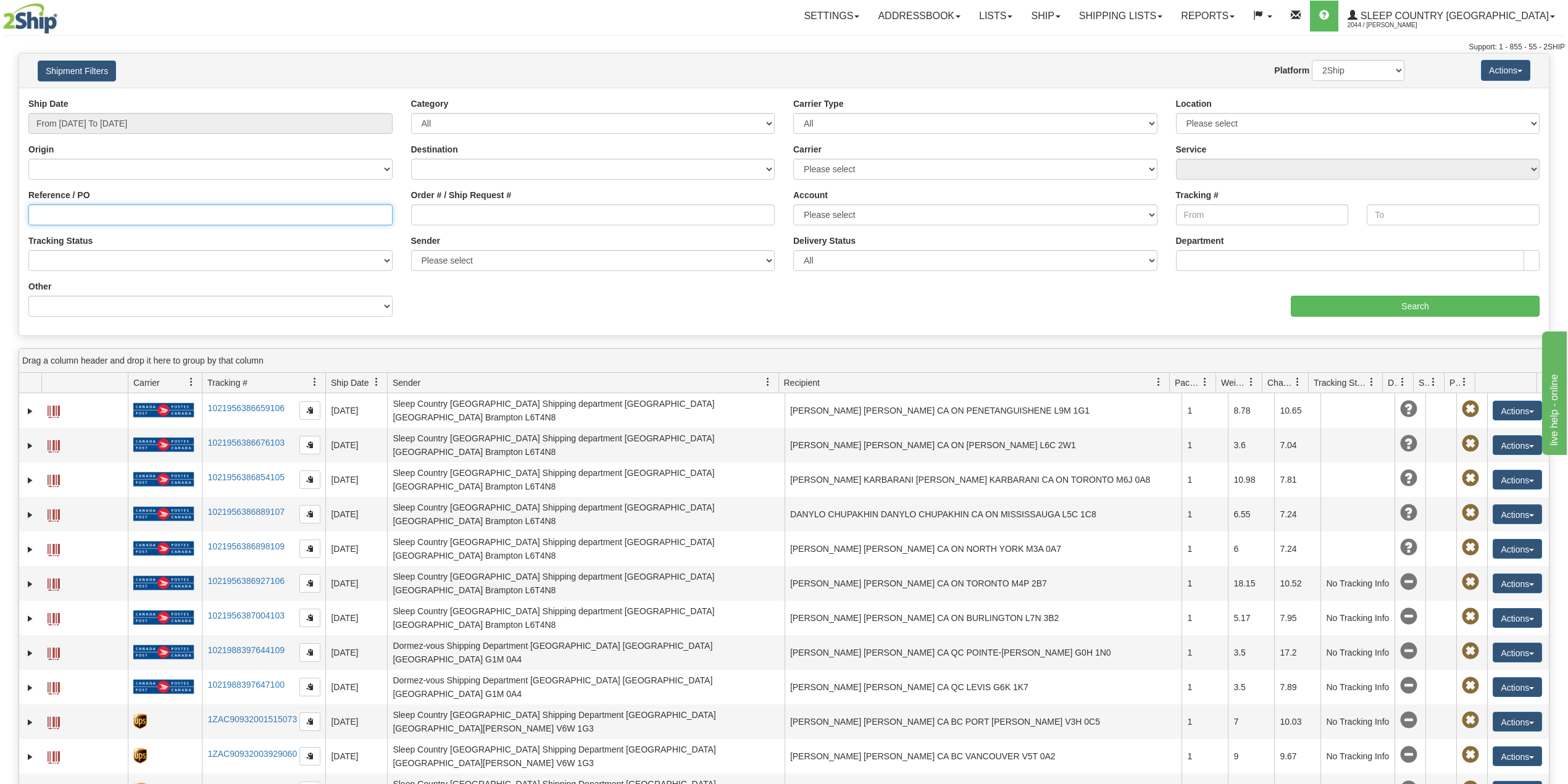
type input "1051999"
drag, startPoint x: 112, startPoint y: 215, endPoint x: 0, endPoint y: 207, distance: 112.3
click at [0, 207] on div "Please wait... × Confirm Delete Delete Cancel × Confirm Delete Yes No Cancel × …" at bounding box center [784, 536] width 1568 height 967
click at [491, 217] on input "Order # / Ship Request #" at bounding box center [593, 215] width 365 height 21
paste input "1051999"
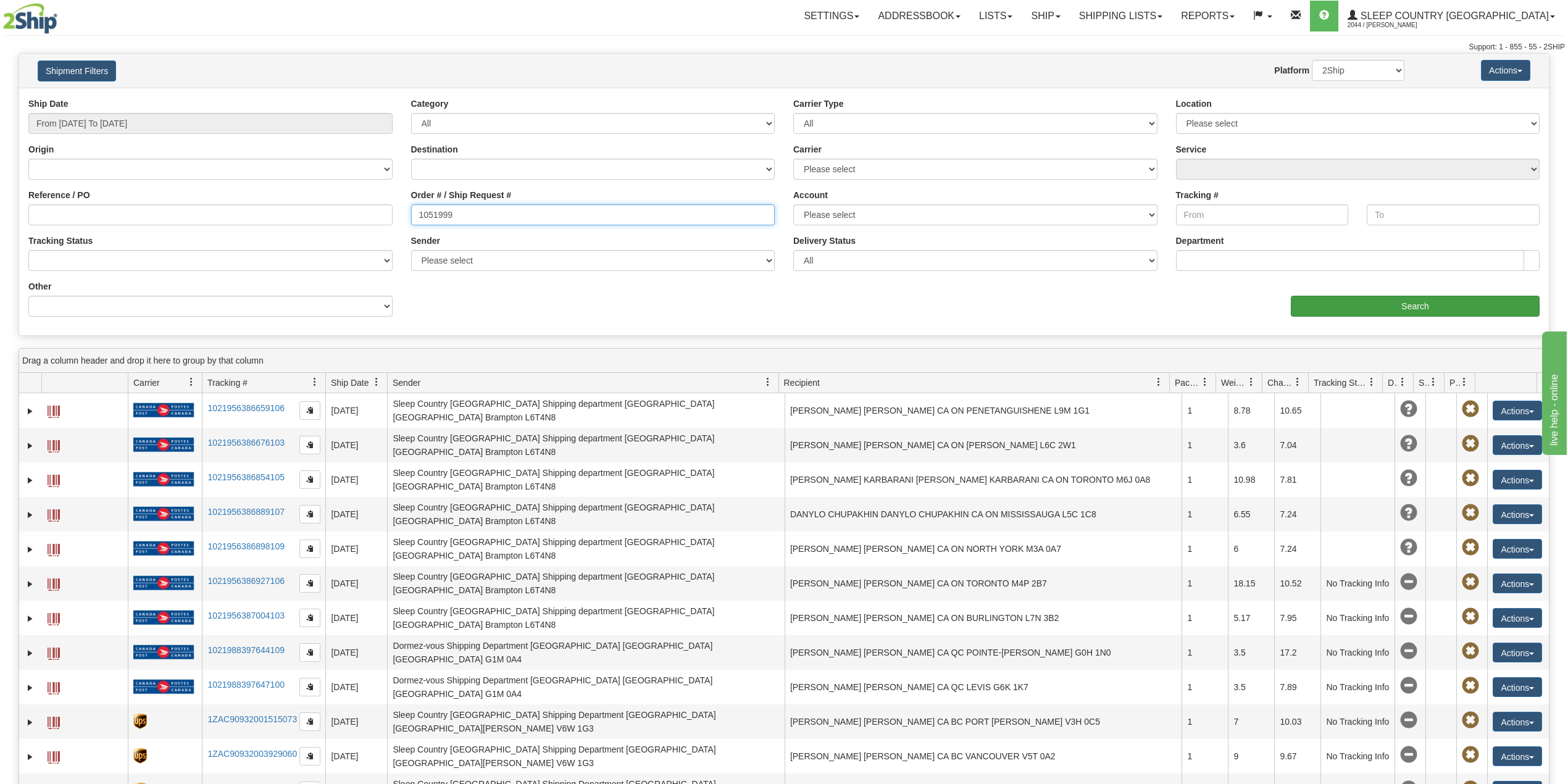
type input "1051999"
click at [1366, 310] on input "Search" at bounding box center [1416, 306] width 249 height 21
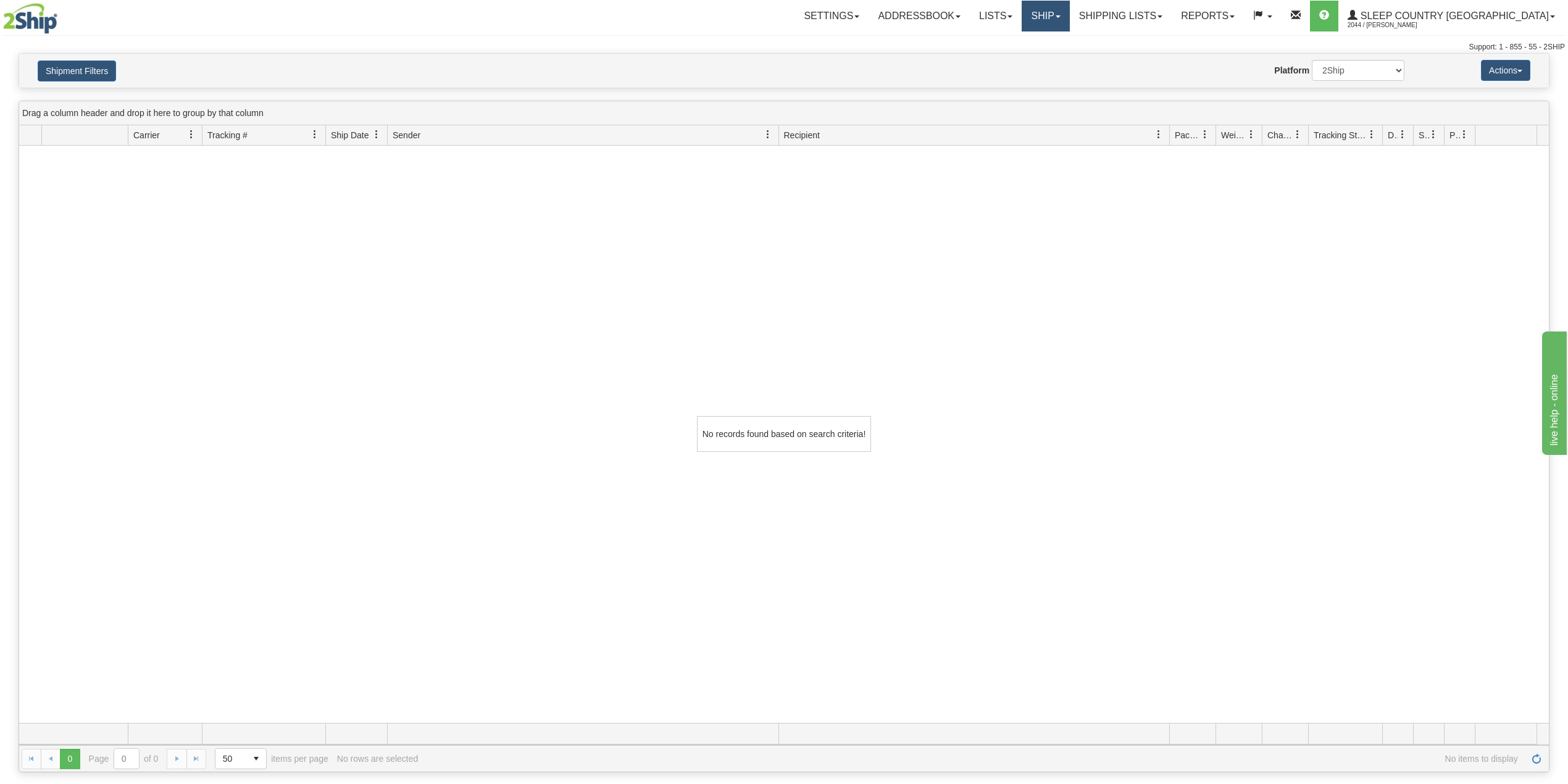
click at [1069, 15] on link "Ship" at bounding box center [1045, 16] width 48 height 31
click at [1057, 55] on span "OnHold / Order Queue" at bounding box center [1013, 59] width 87 height 10
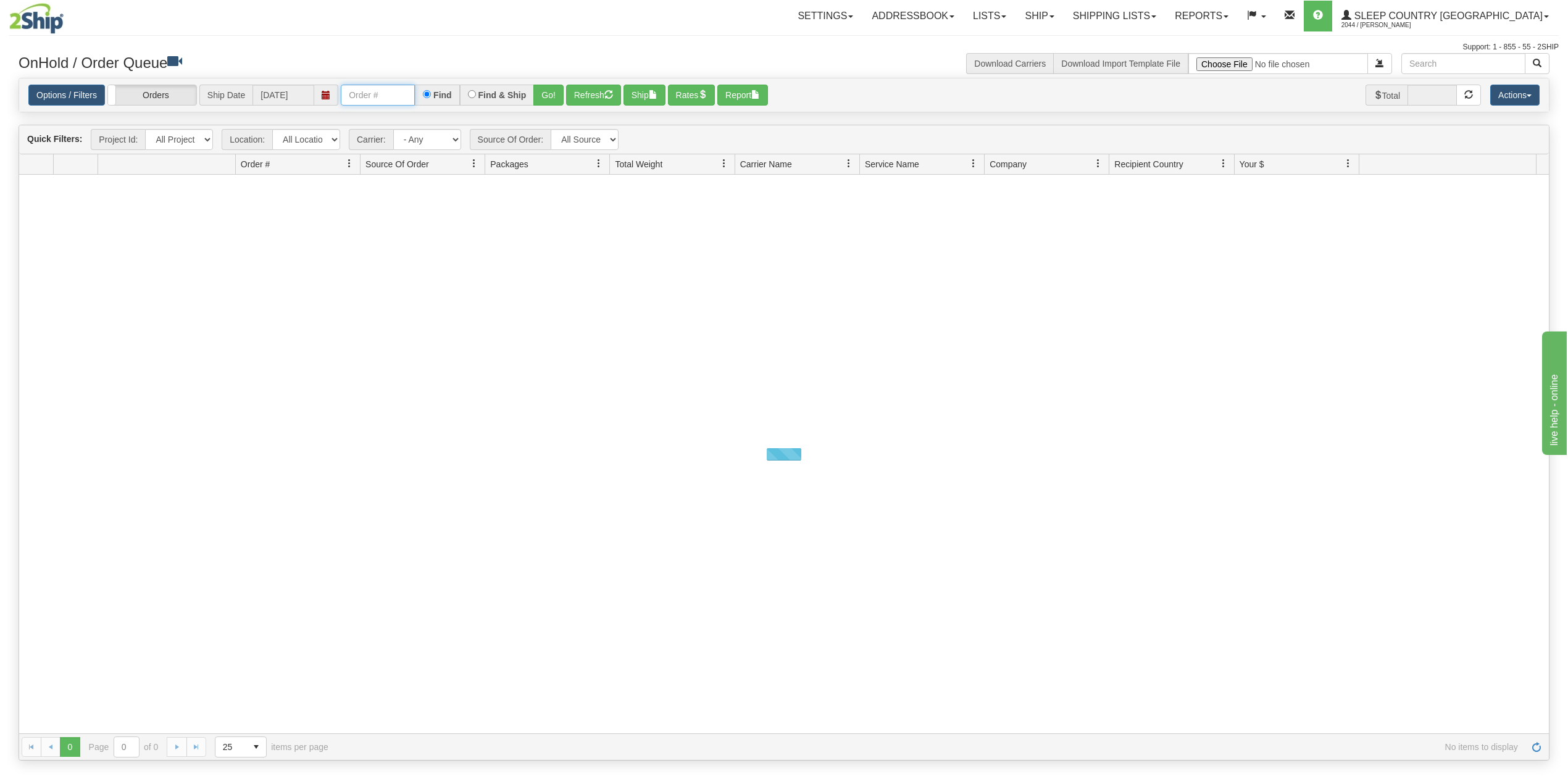
click at [368, 92] on input "text" at bounding box center [378, 95] width 74 height 21
paste input "1051999"
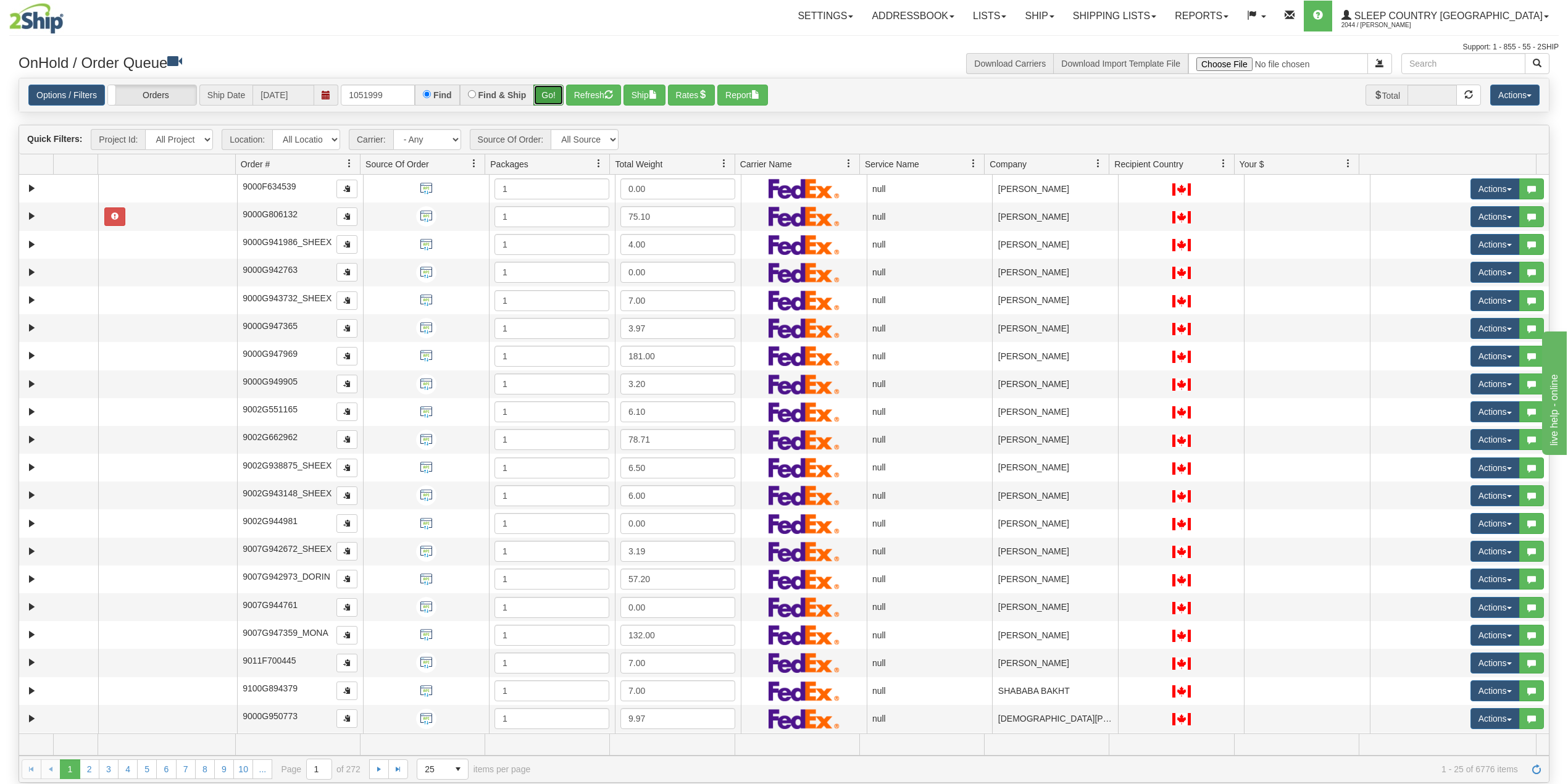
click at [548, 98] on button "Go!" at bounding box center [548, 95] width 30 height 21
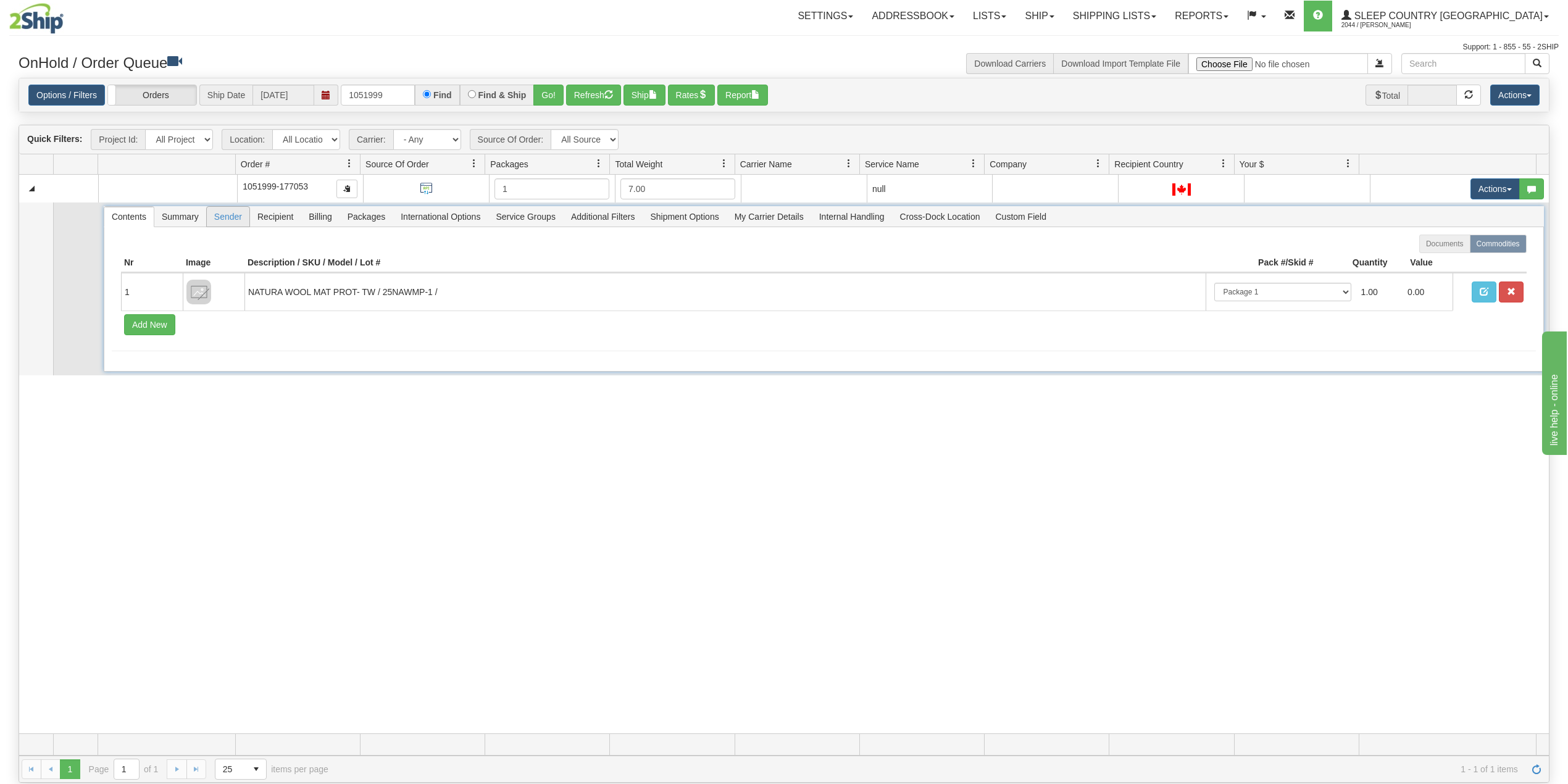
click at [230, 218] on span "Sender" at bounding box center [228, 217] width 43 height 20
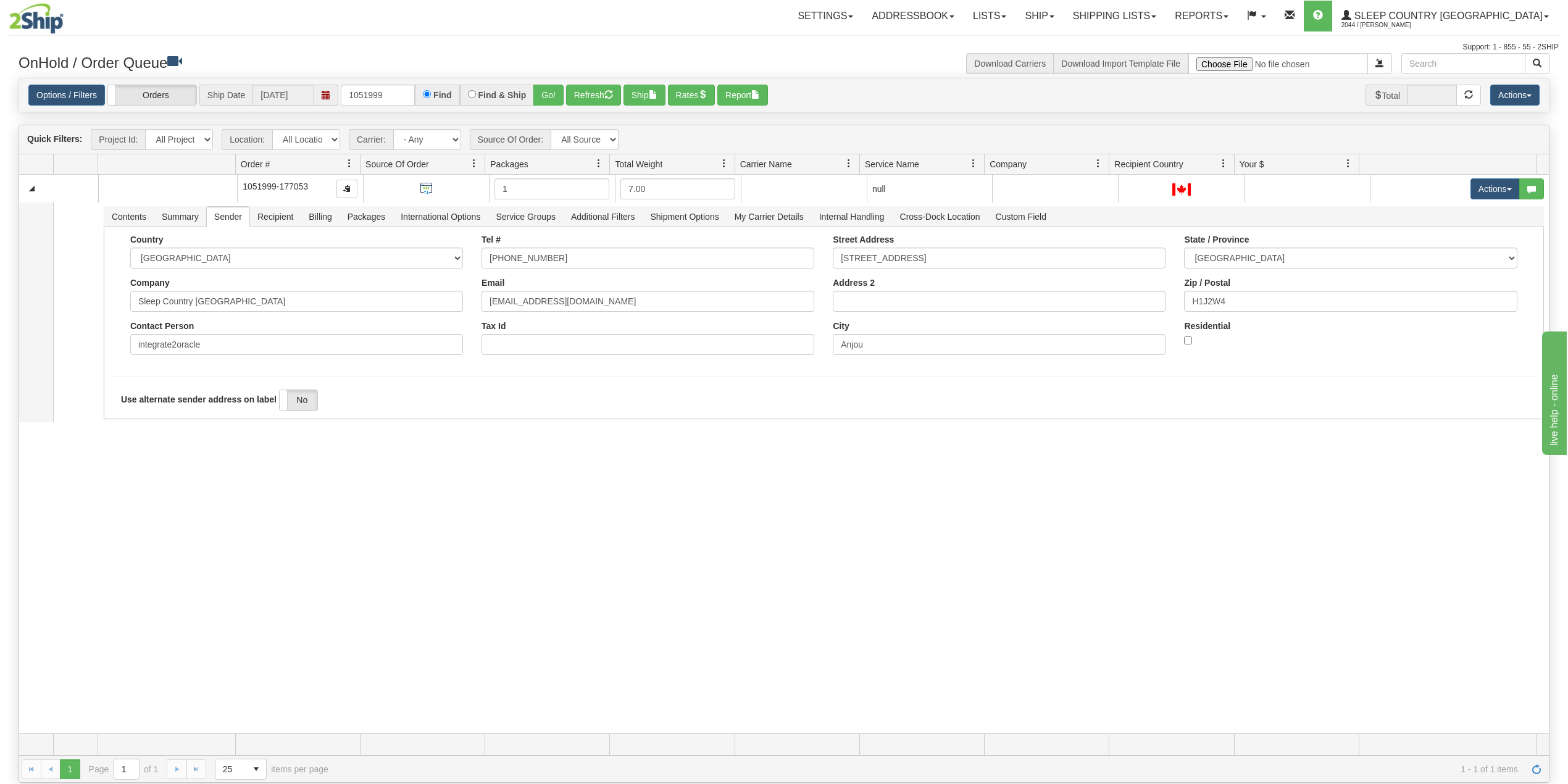
click at [607, 616] on div "31425242 BEDDN 90586113 0 1051999-177053 1 7.00 null integrate2oracle Sleep Cou…" at bounding box center [784, 454] width 1530 height 559
drag, startPoint x: 366, startPoint y: 84, endPoint x: 366, endPoint y: 92, distance: 8.0
click at [366, 85] on div "Options / Filters Group Shipments Orders Ship Date 08/11/2025 1051999 Find Find…" at bounding box center [784, 96] width 1530 height 34
click at [366, 92] on input "1051999" at bounding box center [378, 95] width 74 height 21
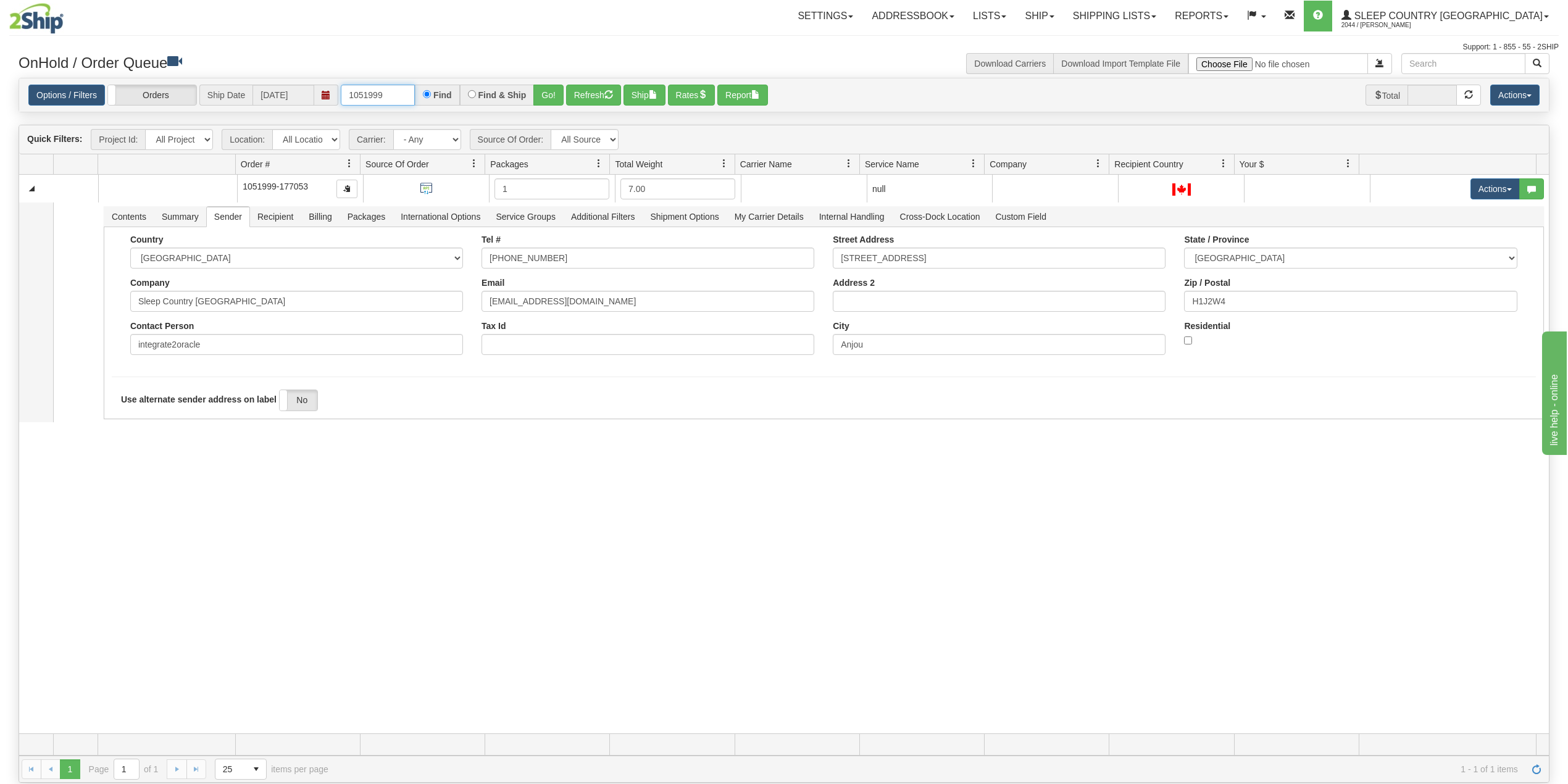
paste input "3"
click at [553, 97] on button "Go!" at bounding box center [548, 95] width 30 height 21
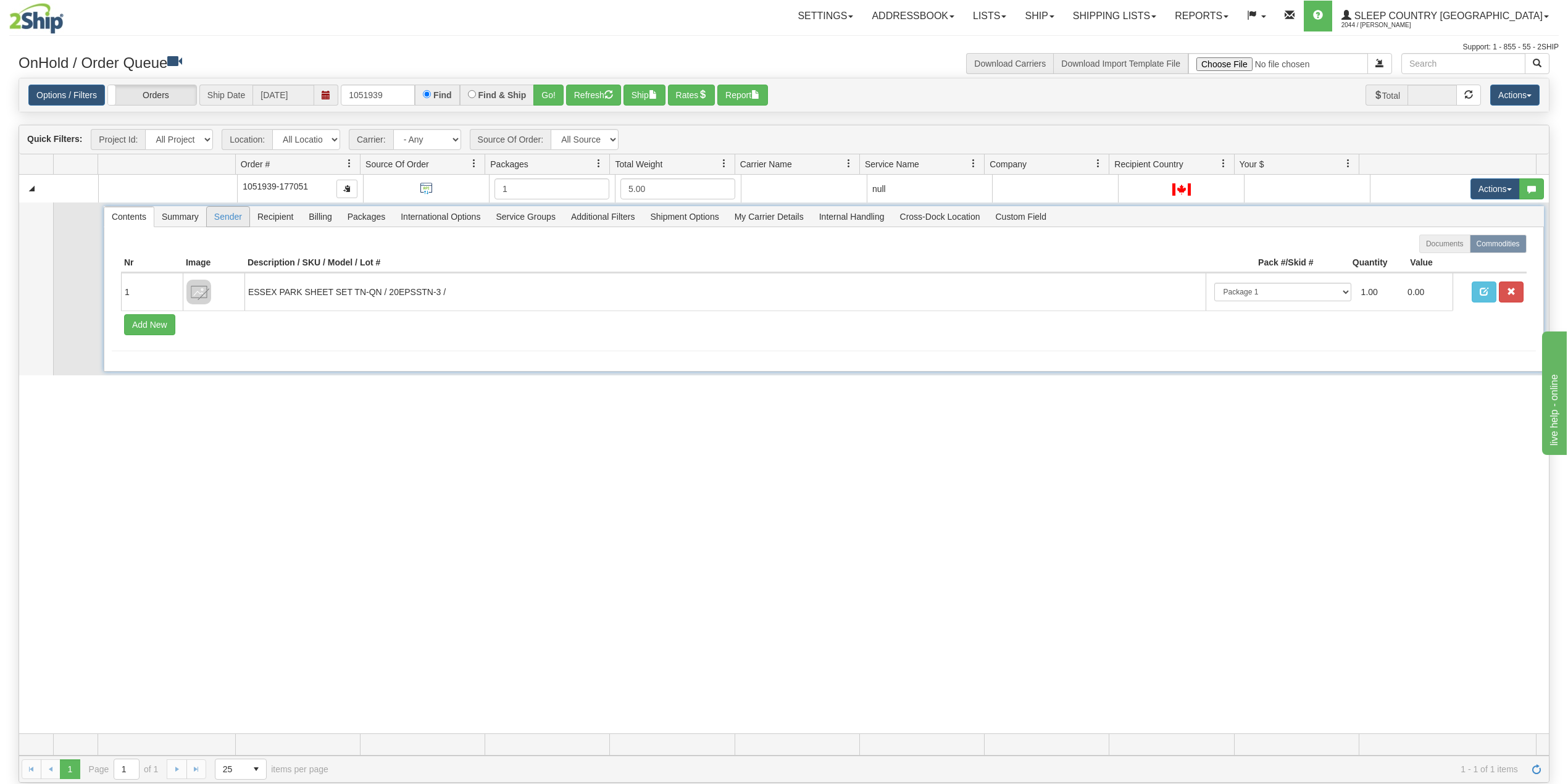
click at [223, 223] on span "Sender" at bounding box center [228, 217] width 43 height 20
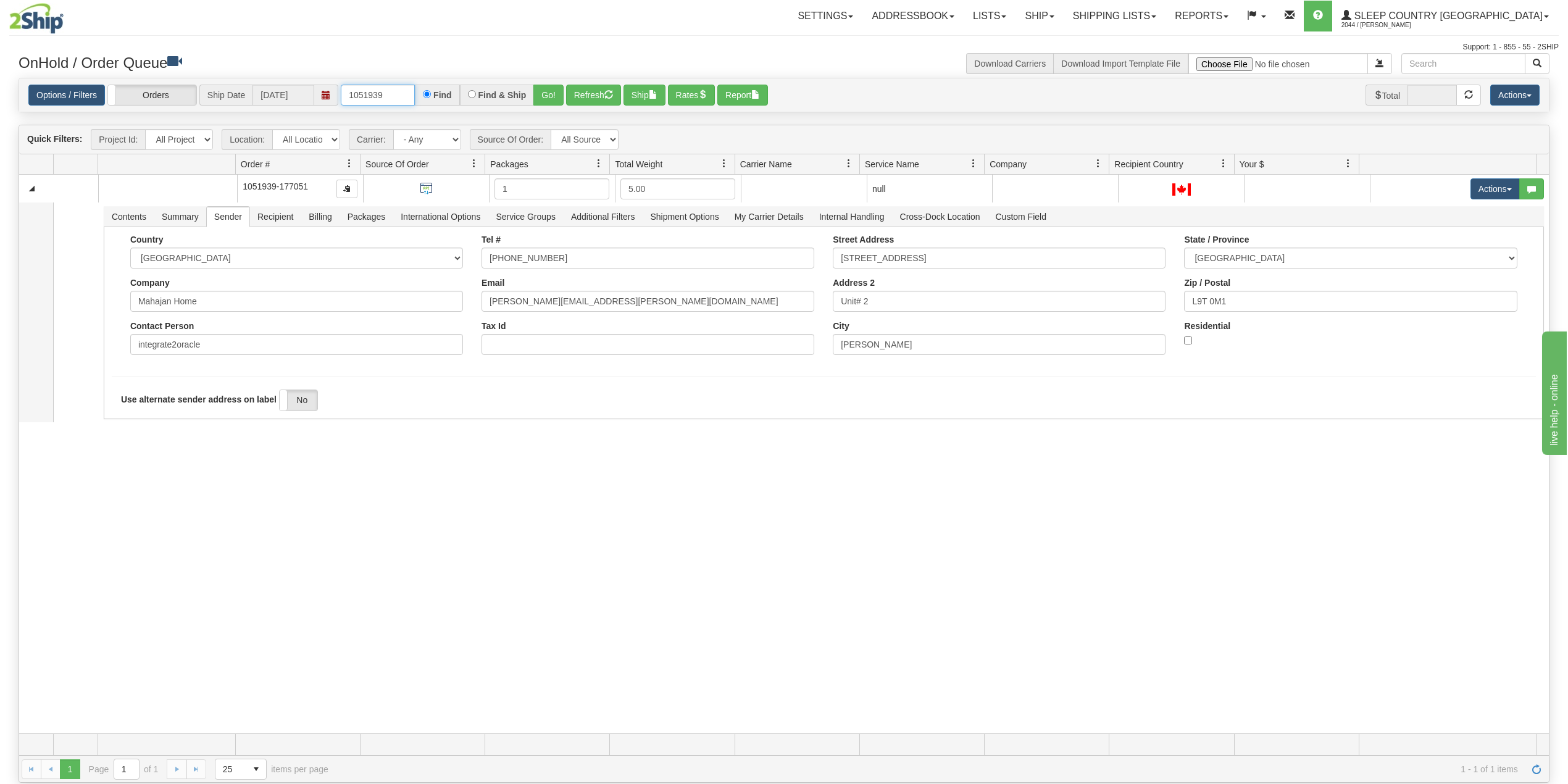
click at [376, 90] on input "1051939" at bounding box center [378, 95] width 74 height 21
paste input "2070"
type input "1052070"
click at [552, 92] on button "Go!" at bounding box center [548, 95] width 30 height 21
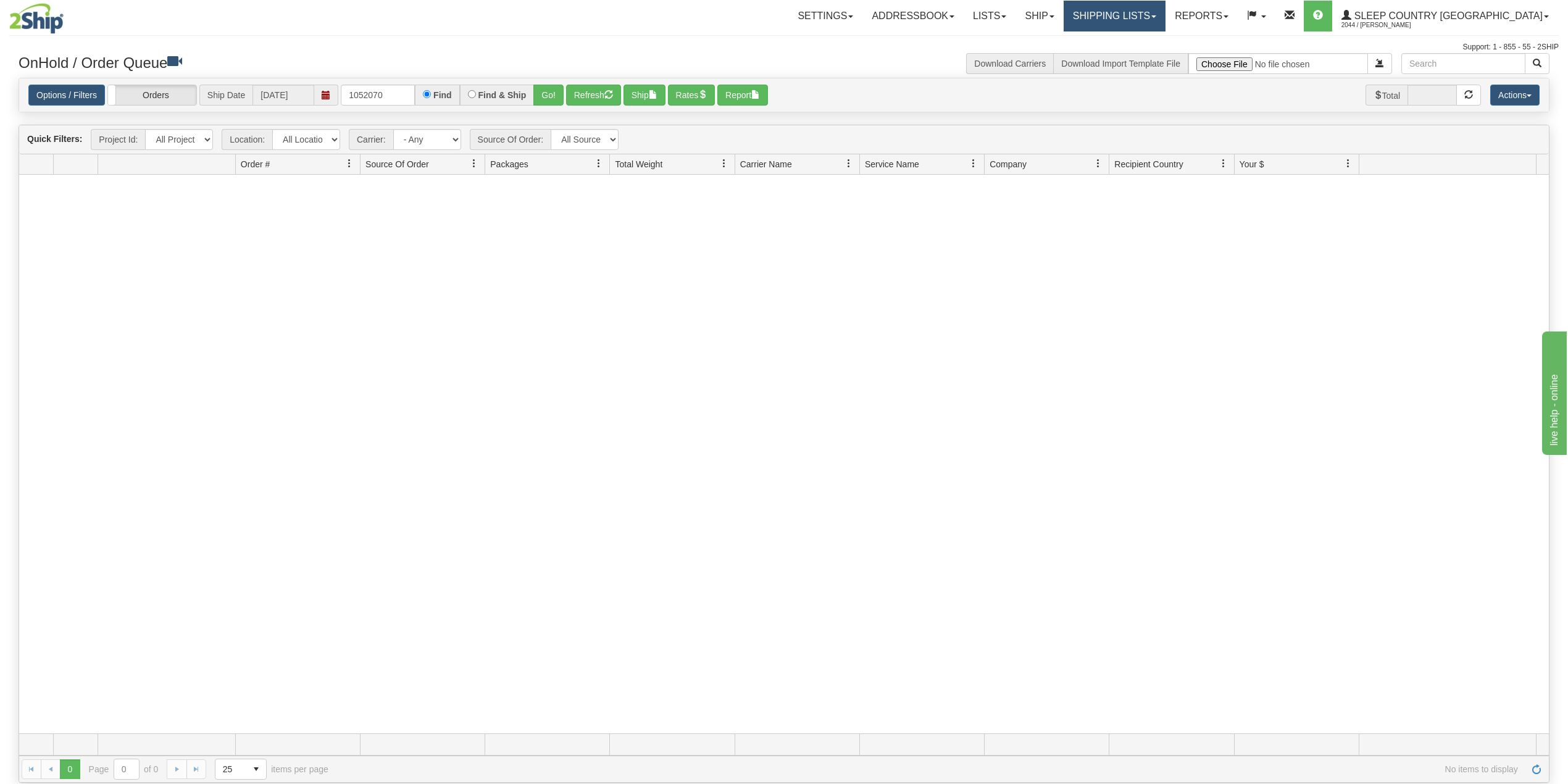
click at [1166, 15] on link "Shipping lists" at bounding box center [1114, 16] width 102 height 31
click at [1152, 60] on span "Search Shipment History" at bounding box center [1105, 59] width 96 height 10
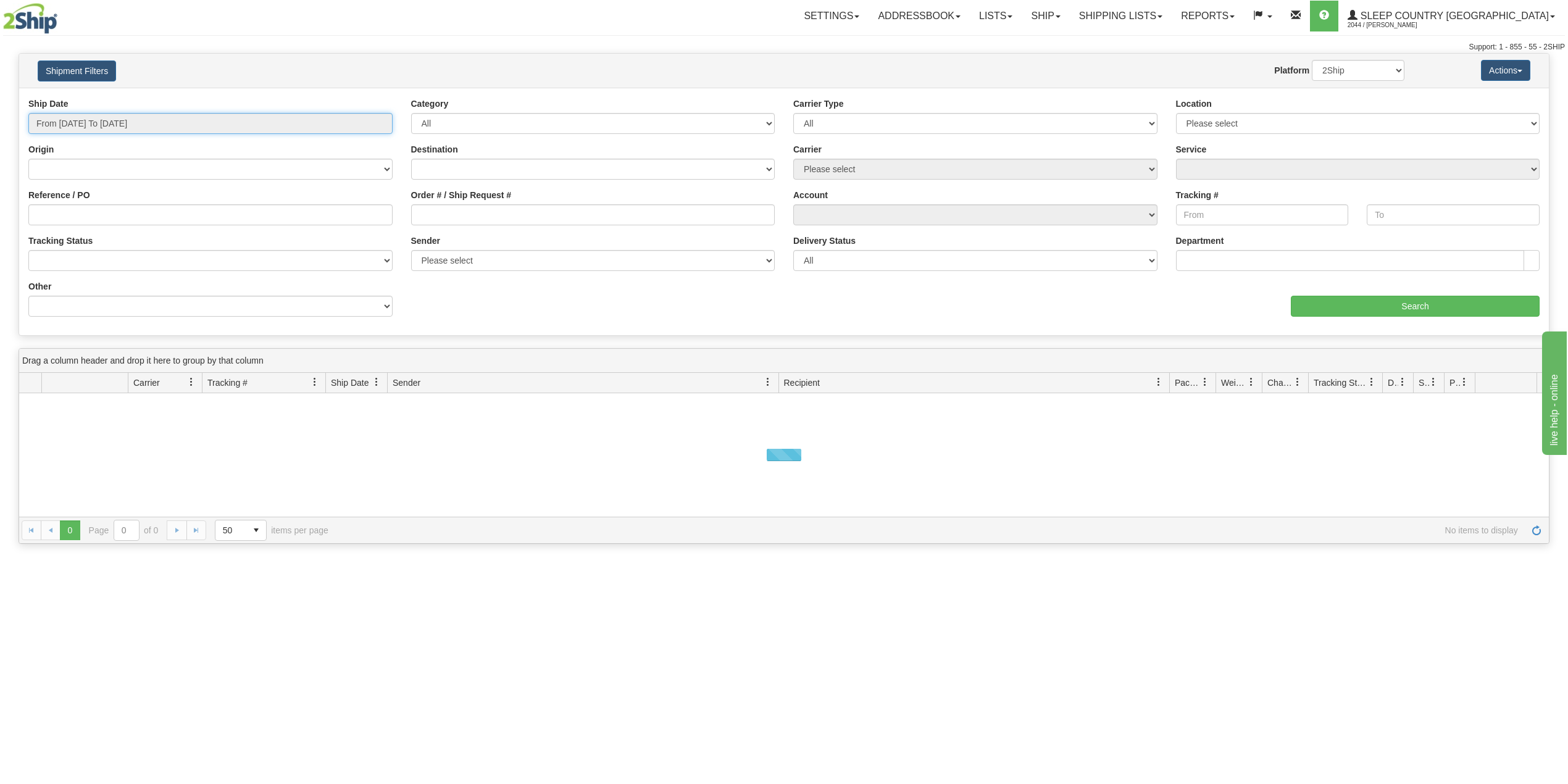
click at [94, 126] on input "From [DATE] To [DATE]" at bounding box center [210, 124] width 365 height 21
click at [80, 208] on li "Last 30 Days" at bounding box center [83, 212] width 99 height 16
type input "From [DATE] To [DATE]"
click at [80, 208] on input "Reference / PO" at bounding box center [210, 215] width 365 height 21
click at [455, 213] on input "Order # / Ship Request #" at bounding box center [593, 215] width 365 height 21
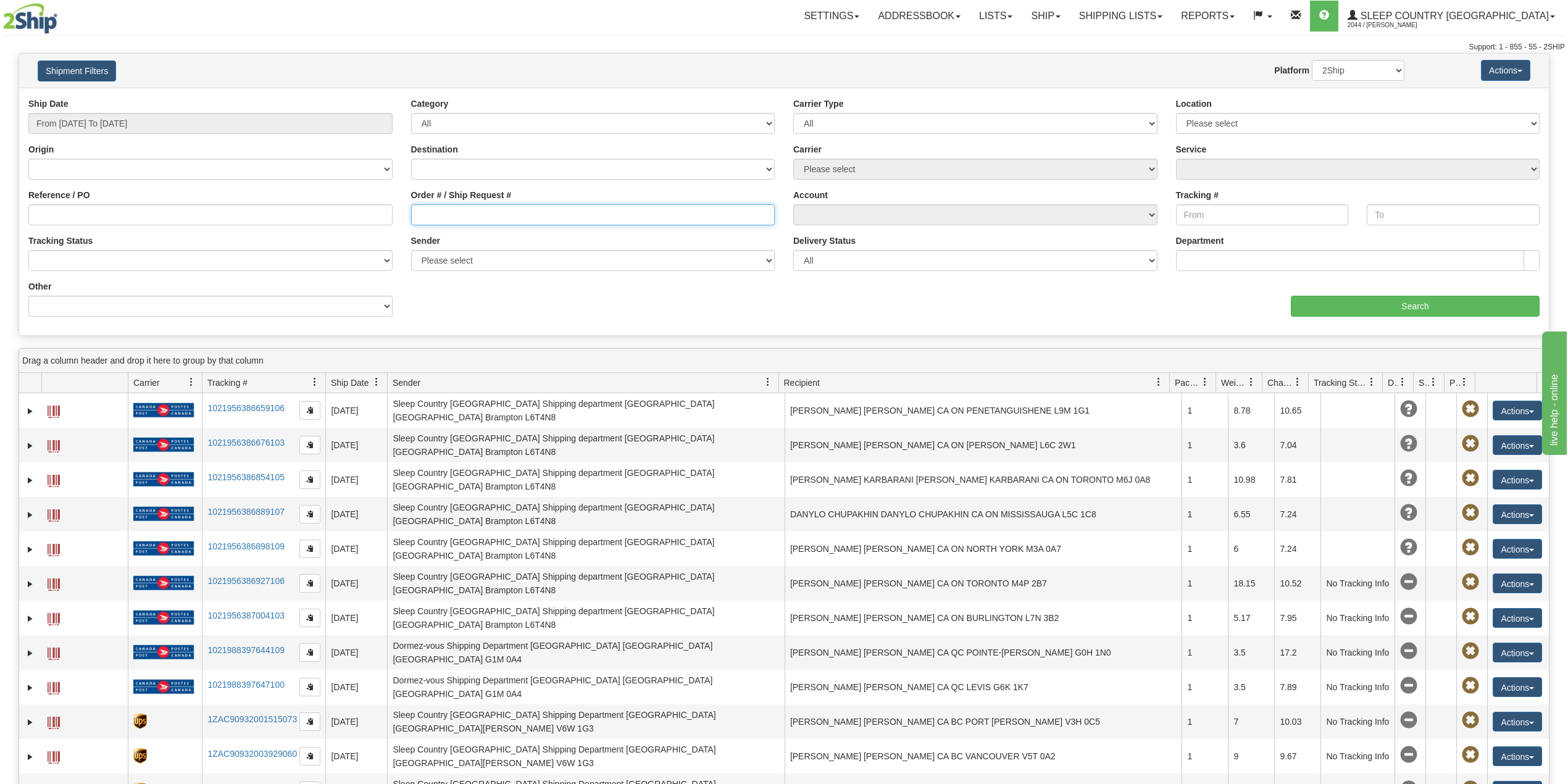
paste input "1052070"
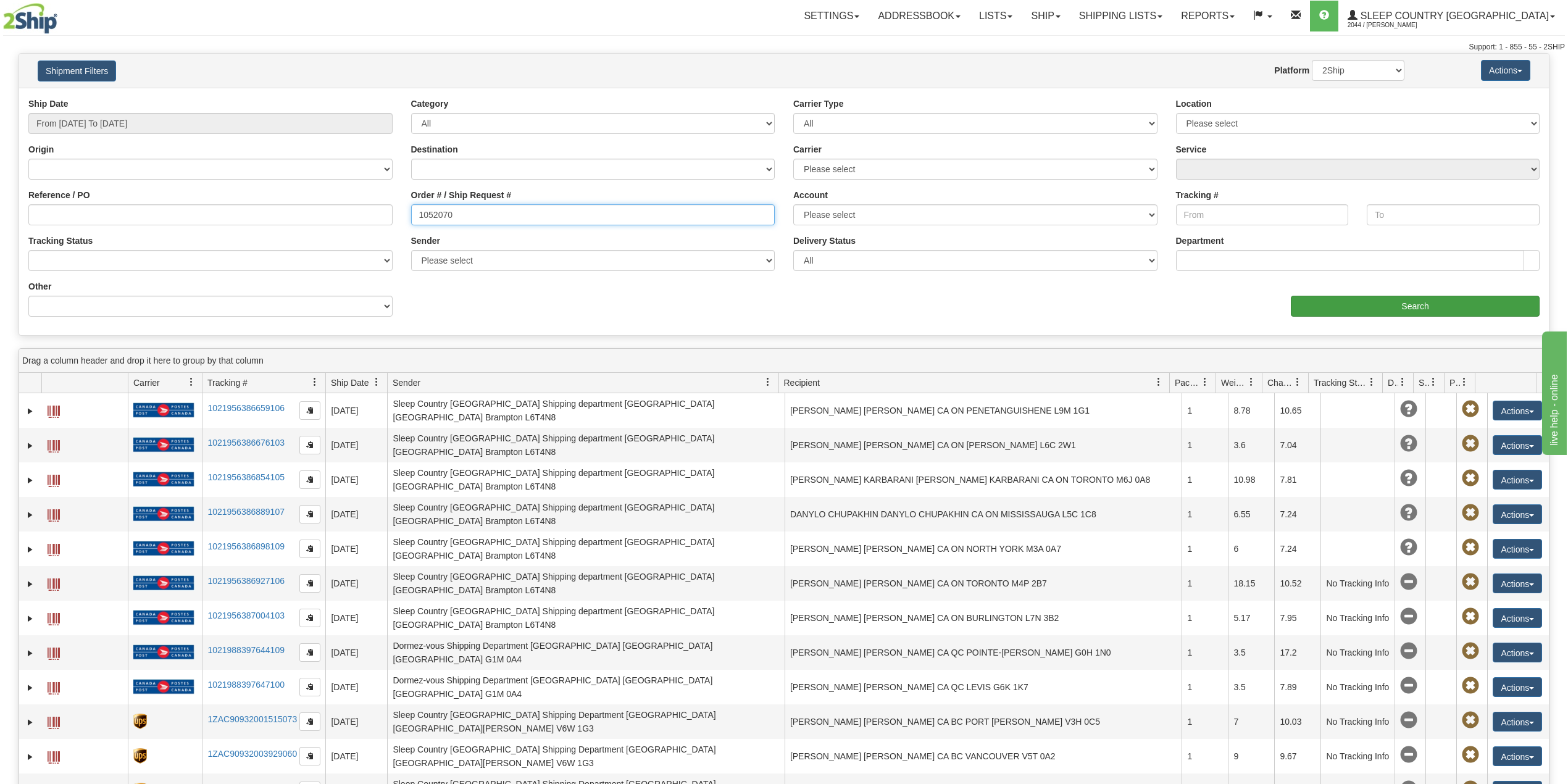
type input "1052070"
click at [1325, 306] on input "Search" at bounding box center [1416, 306] width 249 height 21
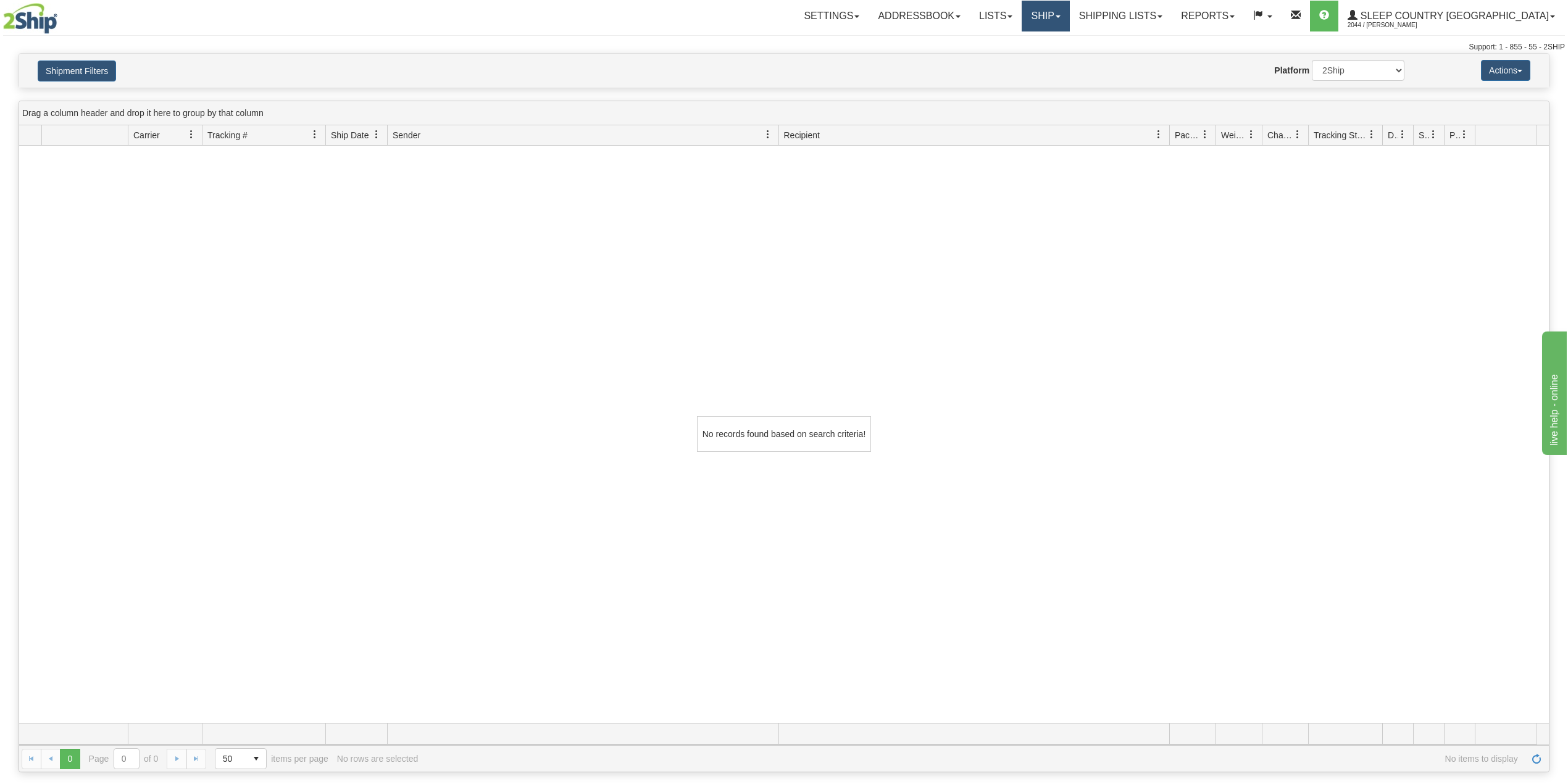
click at [1069, 18] on link "Ship" at bounding box center [1045, 16] width 48 height 31
click at [1172, 16] on link "Shipping lists" at bounding box center [1121, 16] width 102 height 31
click at [1135, 46] on span "Current Shipments" at bounding box center [1099, 43] width 72 height 10
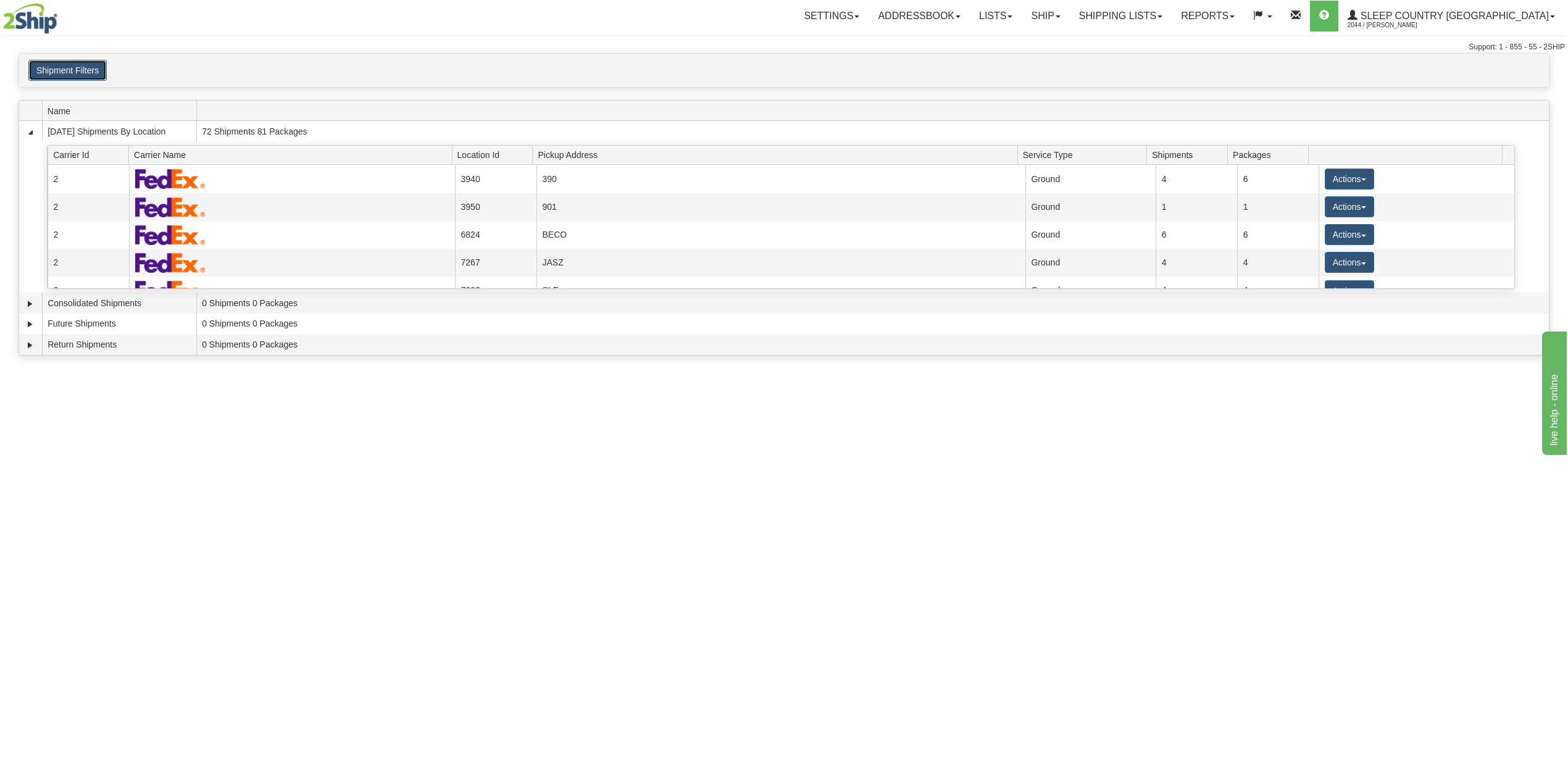
click at [75, 70] on button "Shipment Filters" at bounding box center [67, 71] width 79 height 21
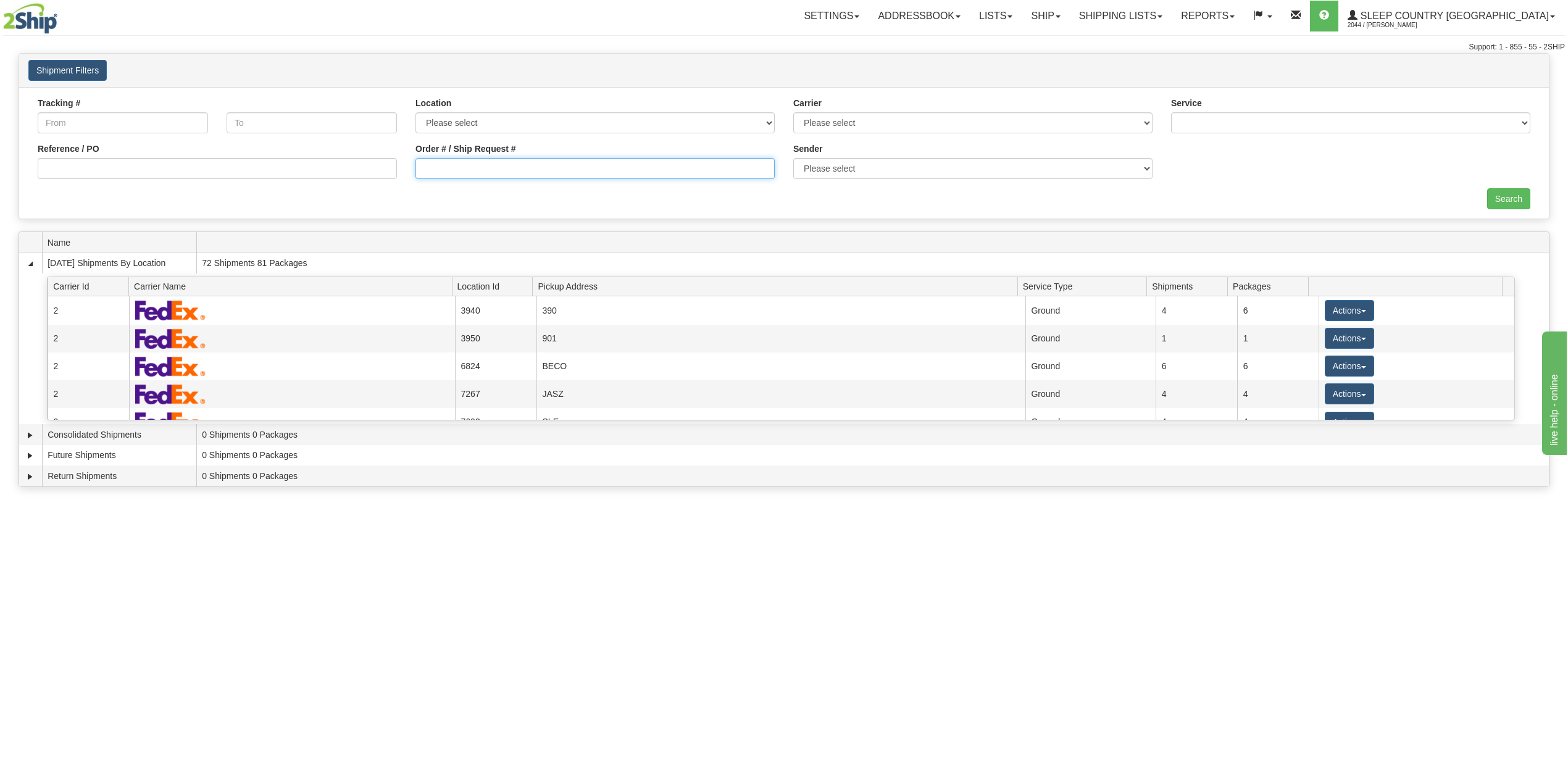
click at [484, 164] on input "Order # / Ship Request #" at bounding box center [595, 169] width 359 height 21
paste input "1052070"
type input "1052070"
click at [1506, 201] on input "Search" at bounding box center [1509, 199] width 43 height 21
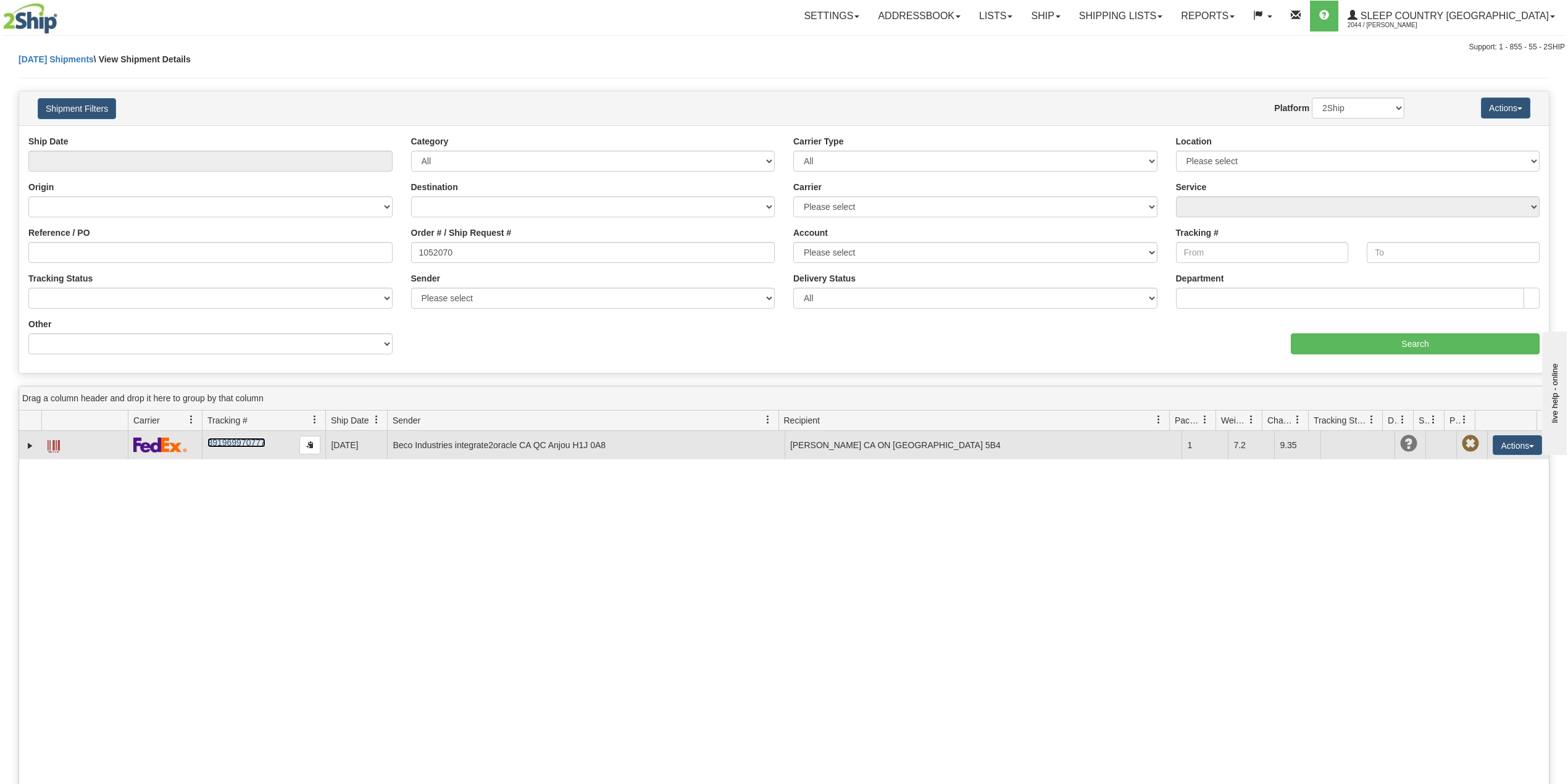
click at [238, 442] on link "391969970777" at bounding box center [236, 442] width 58 height 10
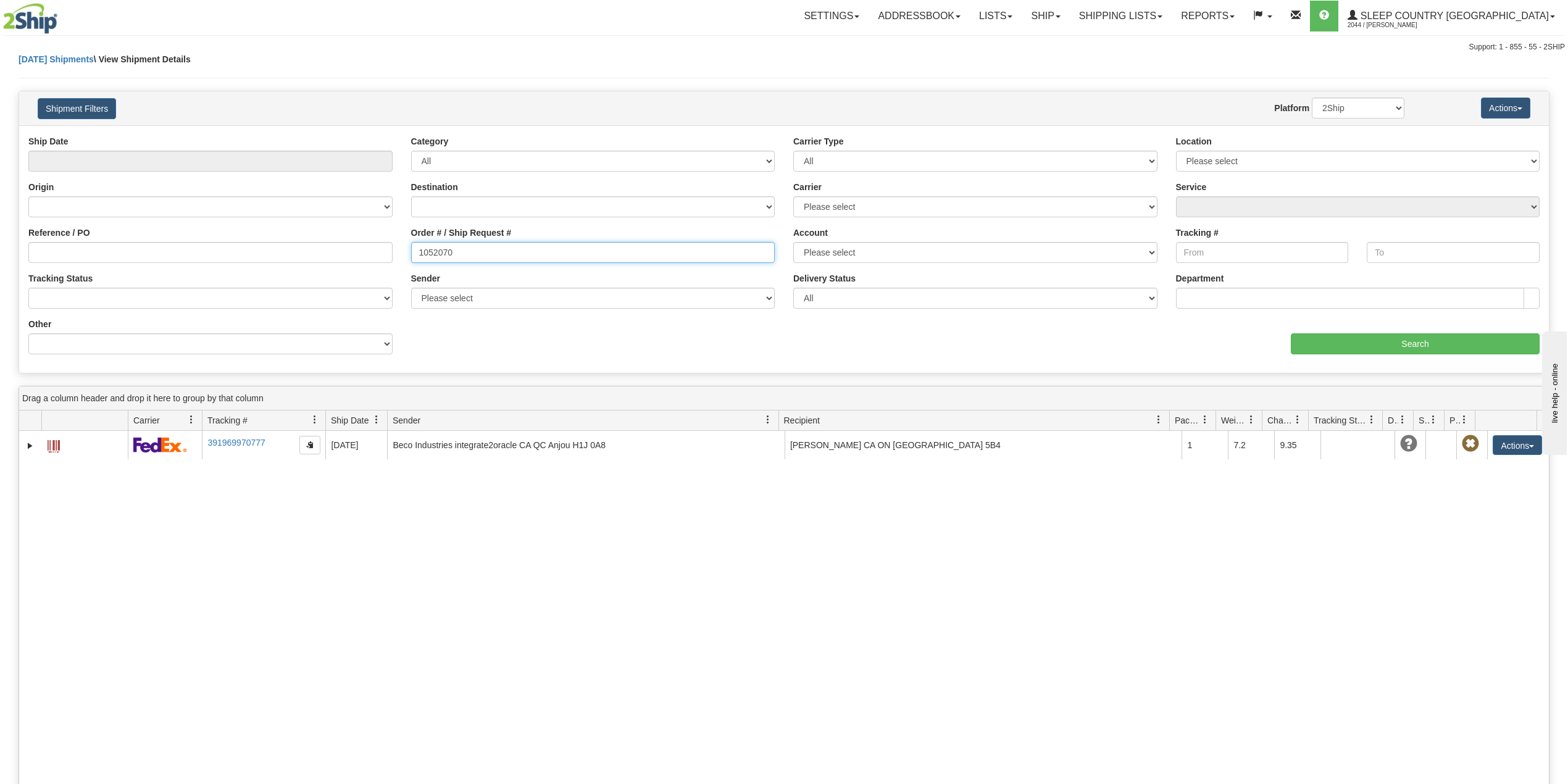
click at [438, 252] on input "1052070" at bounding box center [593, 253] width 365 height 21
paste input "125"
type input "1052125"
click at [1327, 346] on input "Search" at bounding box center [1416, 344] width 249 height 21
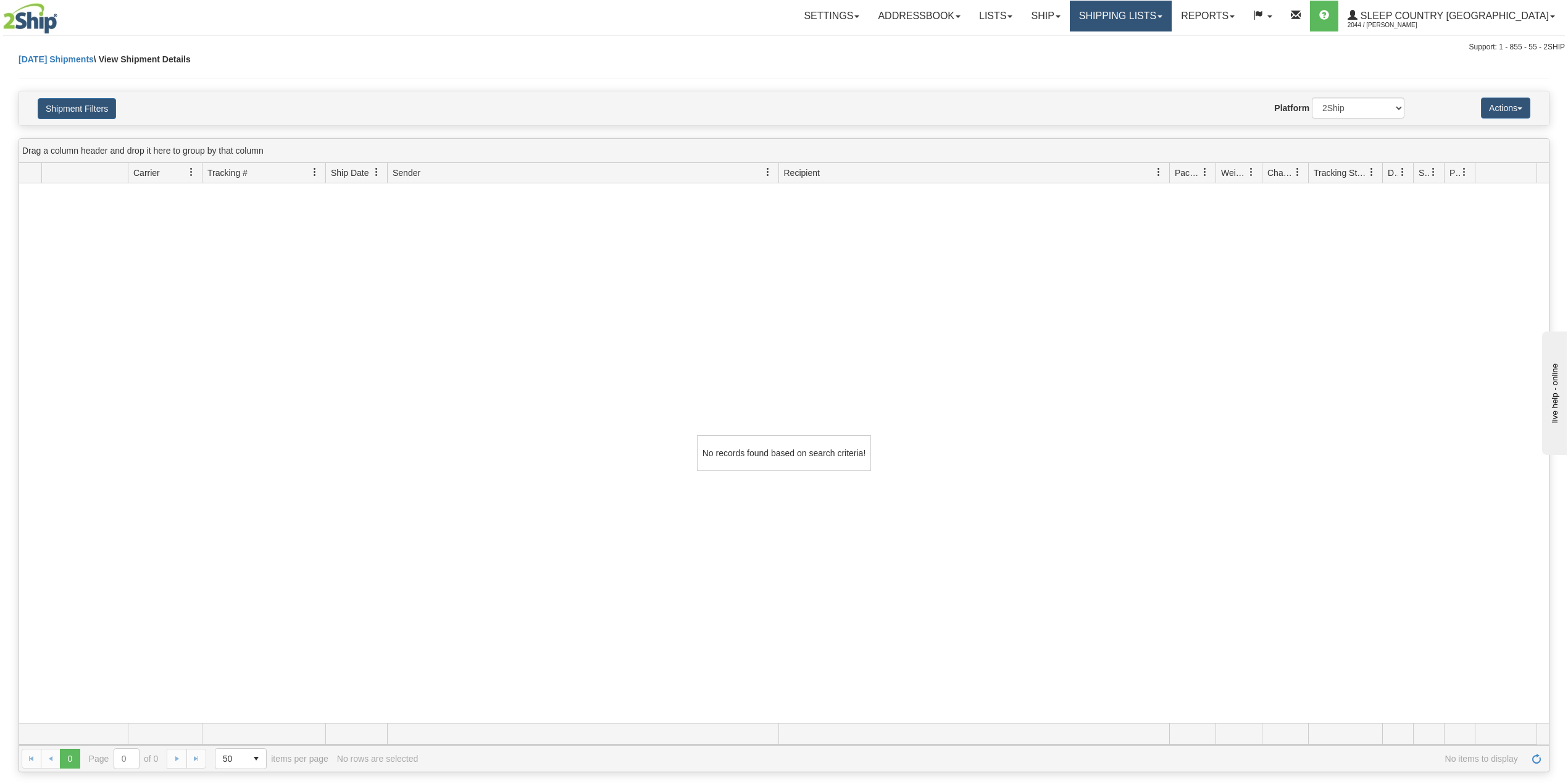
click at [1166, 8] on link "Shipping lists" at bounding box center [1121, 16] width 102 height 31
click at [1069, 21] on link "Ship" at bounding box center [1045, 16] width 48 height 31
click at [1057, 54] on span "OnHold / Order Queue" at bounding box center [1013, 59] width 87 height 10
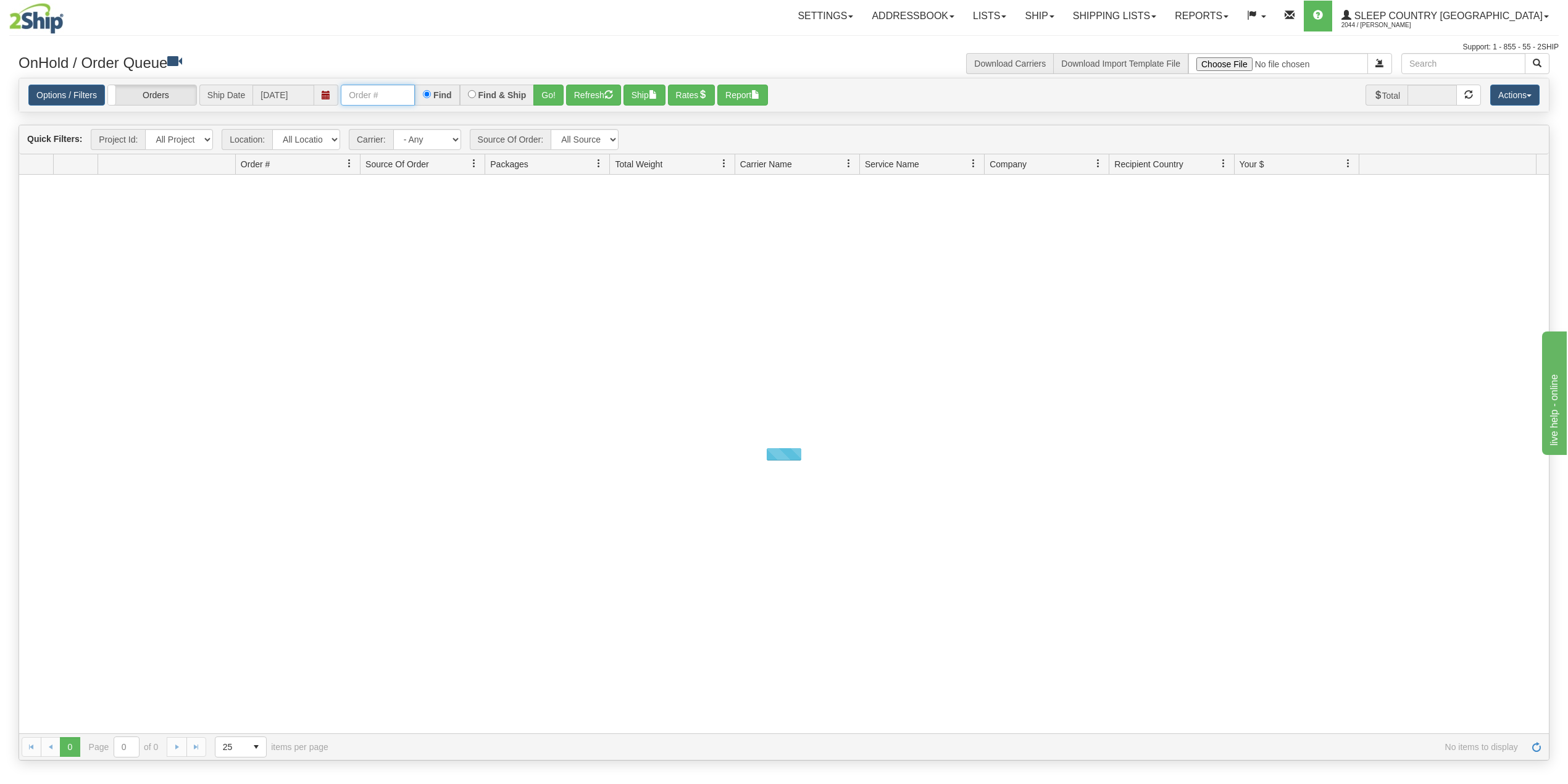
click at [374, 94] on input "text" at bounding box center [378, 95] width 74 height 21
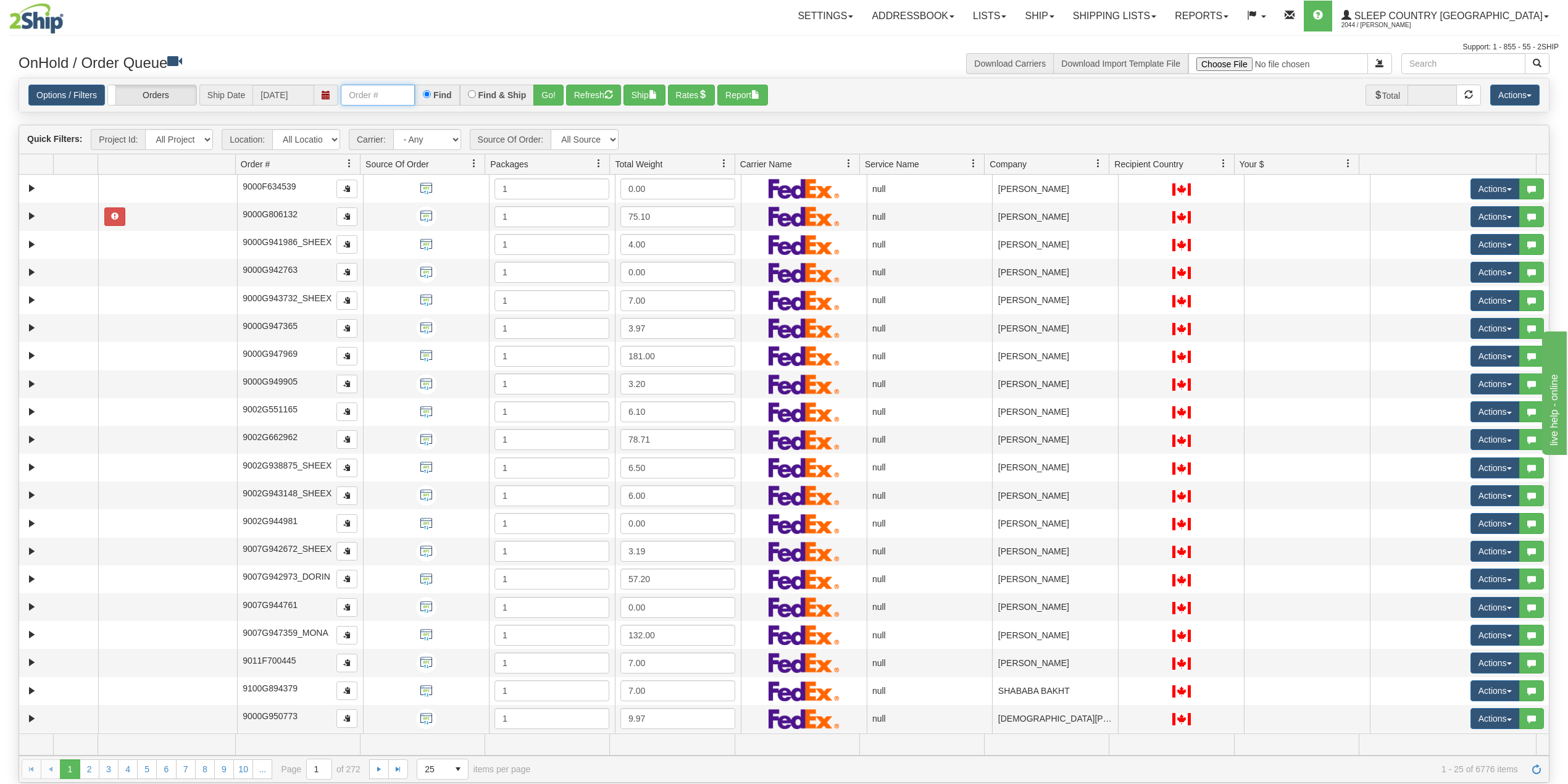
paste input "1052125"
type input "1052125"
click at [546, 94] on button "Go!" at bounding box center [548, 95] width 30 height 21
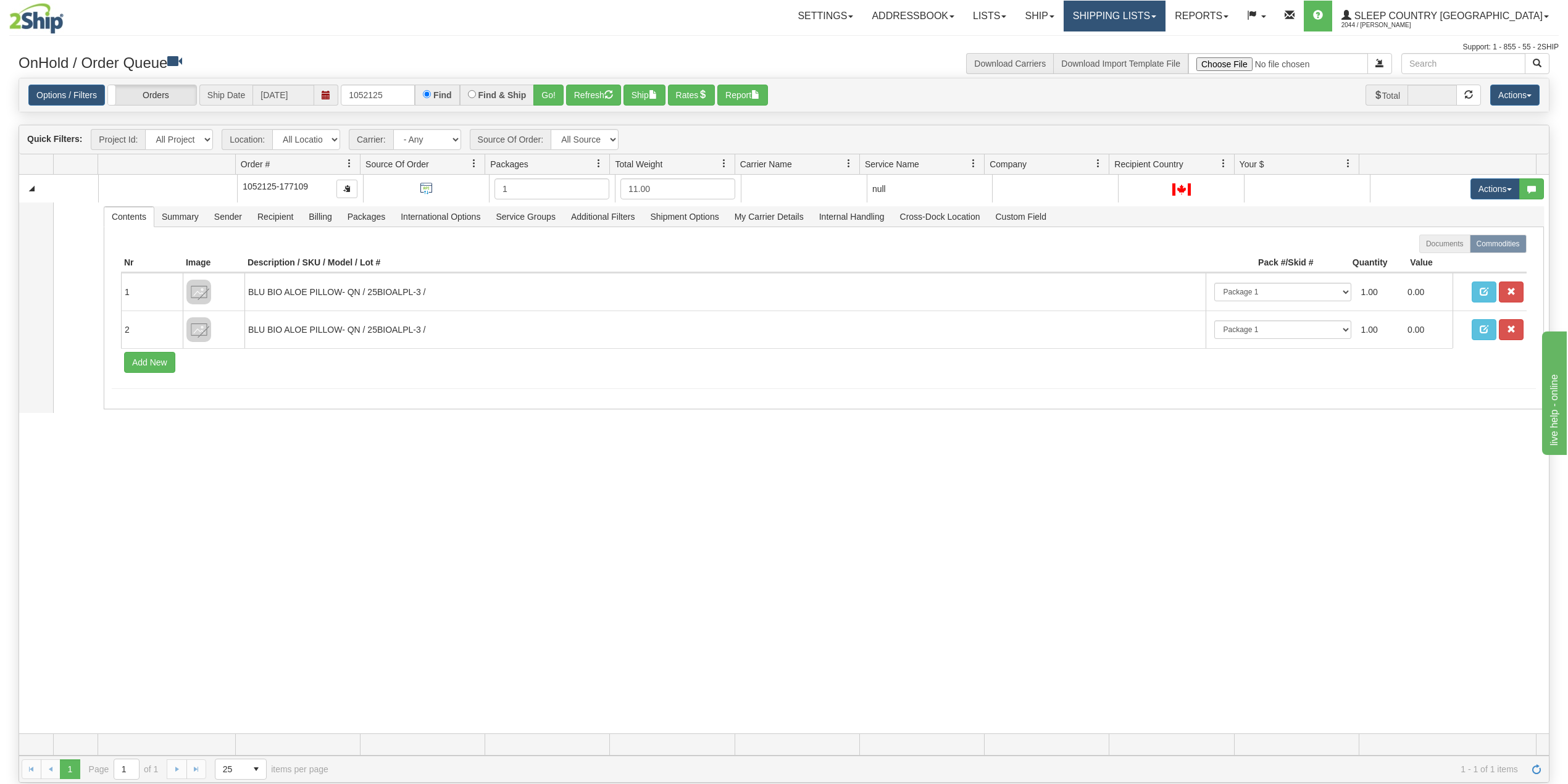
click at [1164, 13] on link "Shipping lists" at bounding box center [1114, 16] width 102 height 31
click at [1151, 52] on link "Search Shipment History" at bounding box center [1105, 59] width 120 height 16
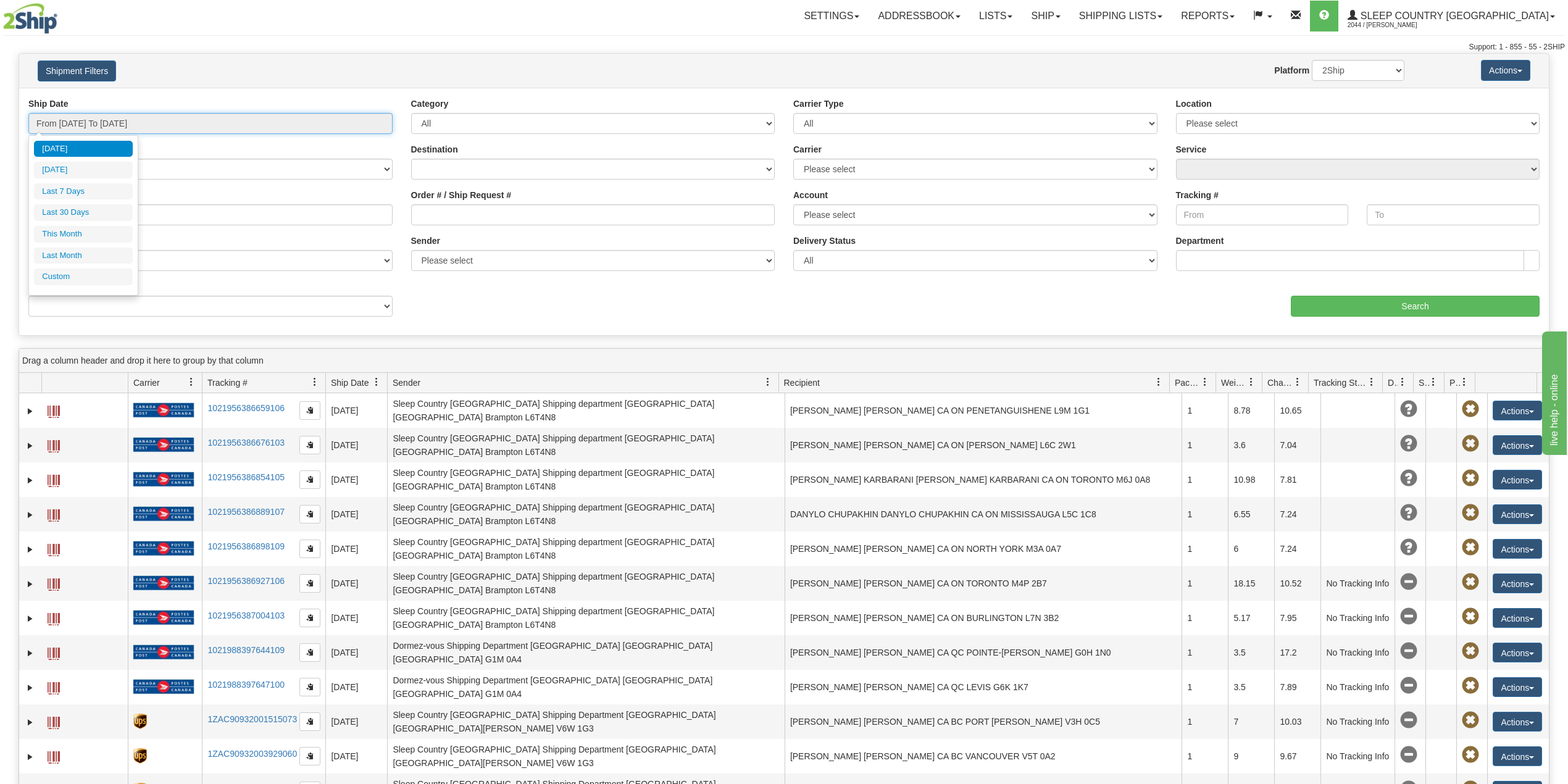
click at [103, 122] on input "From [DATE] To [DATE]" at bounding box center [210, 124] width 365 height 21
click at [1069, 17] on link "Ship" at bounding box center [1045, 16] width 48 height 31
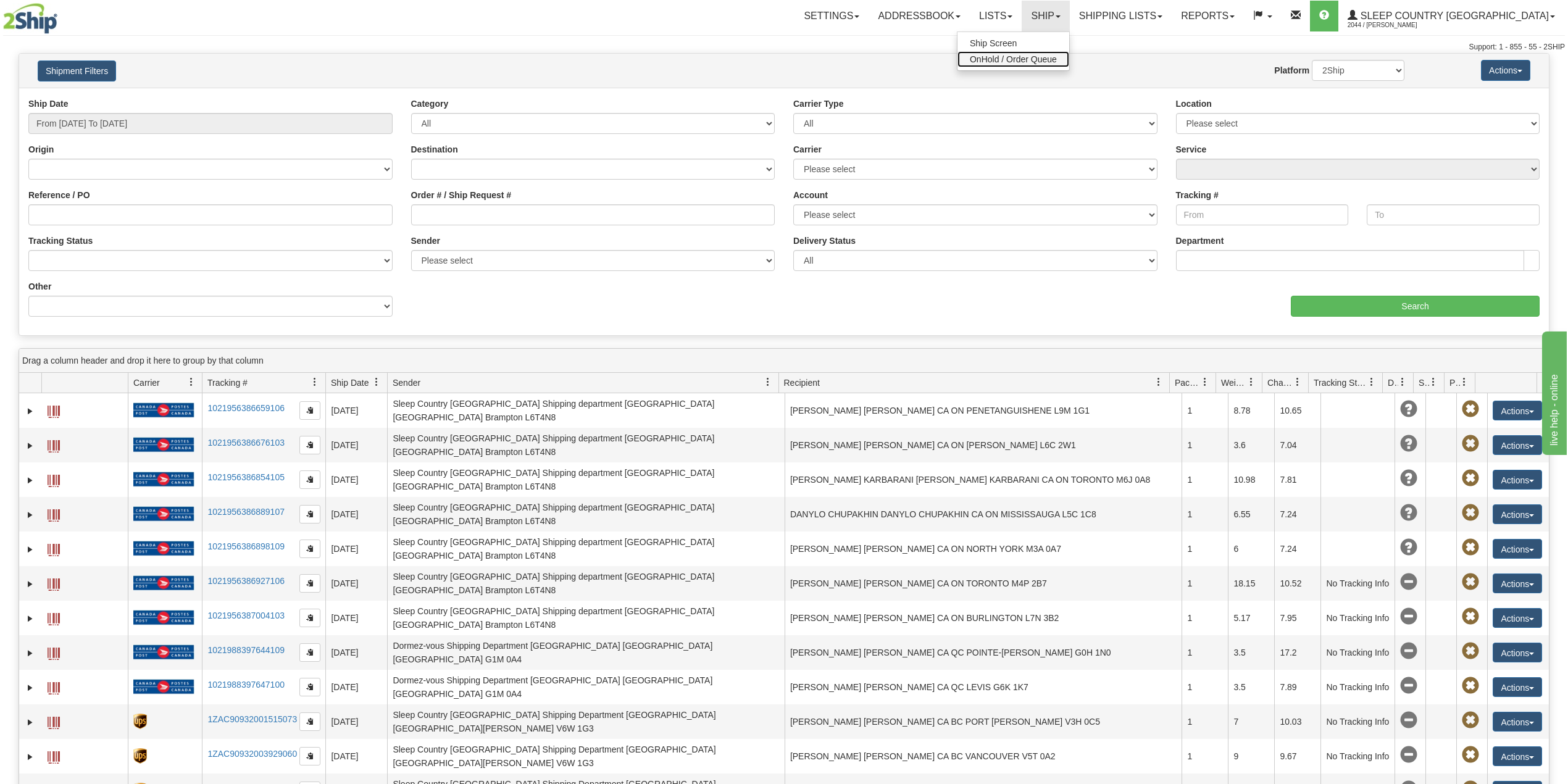
click at [1057, 58] on span "OnHold / Order Queue" at bounding box center [1013, 59] width 87 height 10
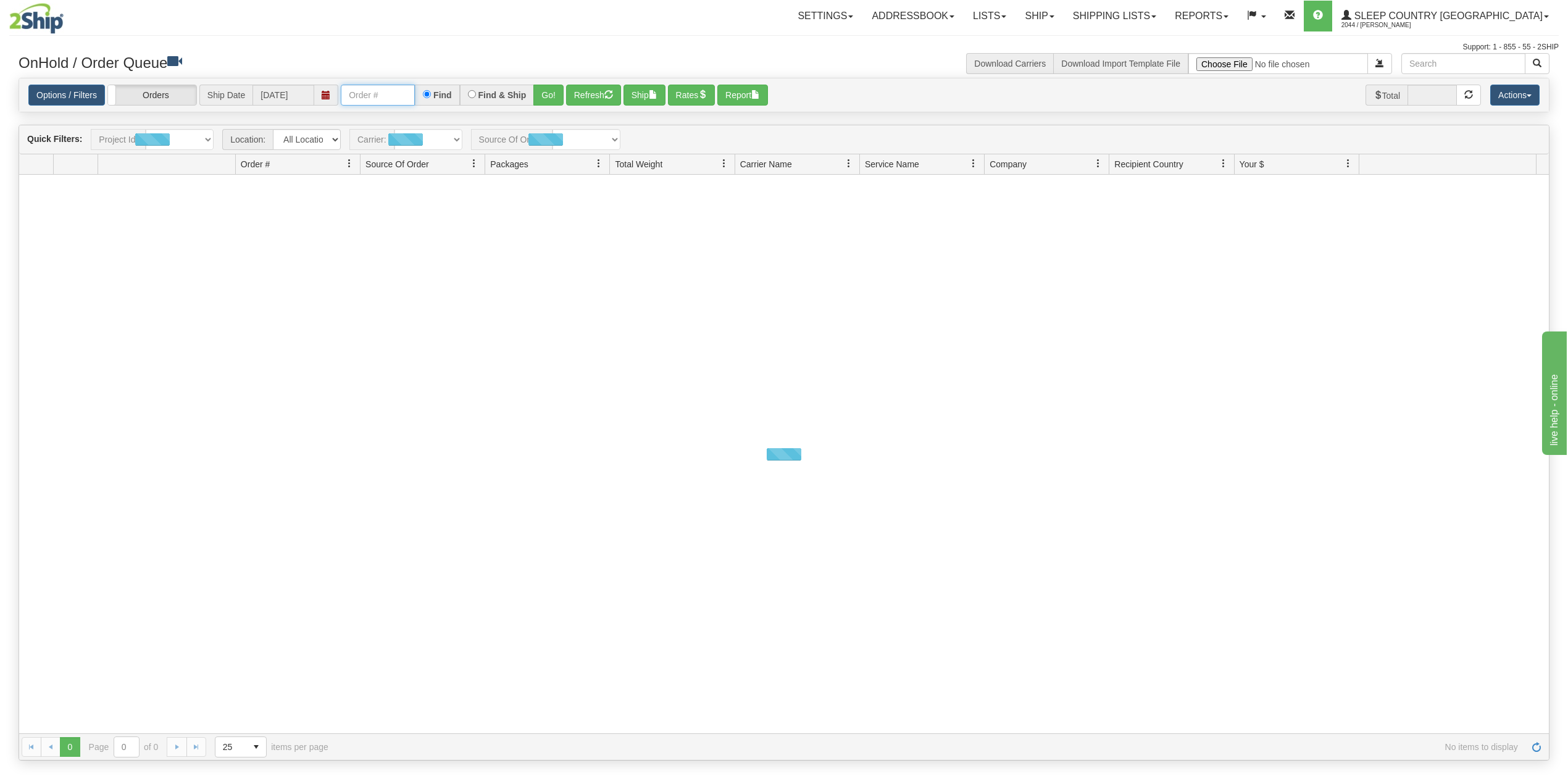
click at [399, 97] on input "text" at bounding box center [378, 95] width 74 height 21
paste input "1049109"
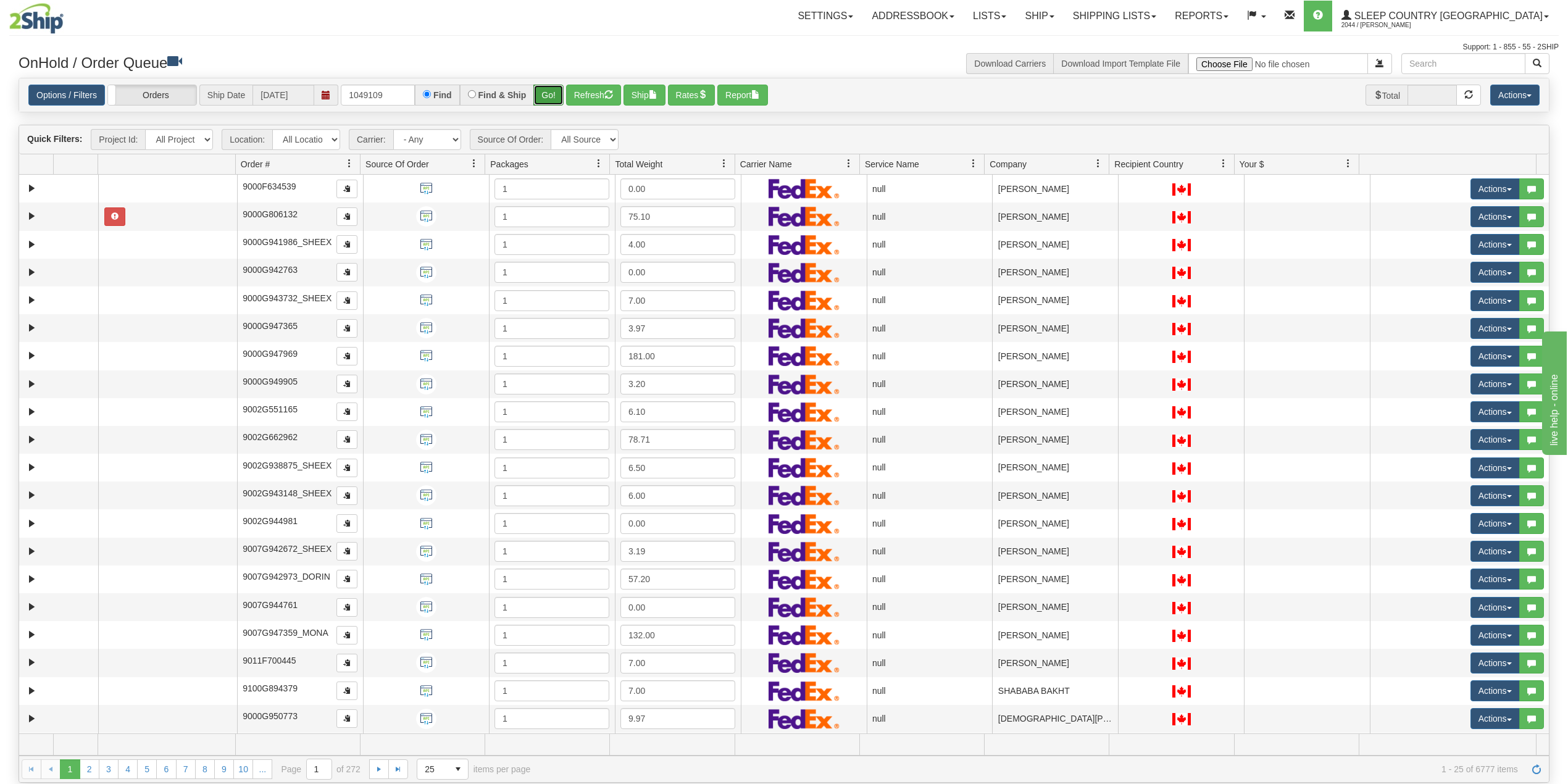
click at [553, 95] on button "Go!" at bounding box center [548, 95] width 30 height 21
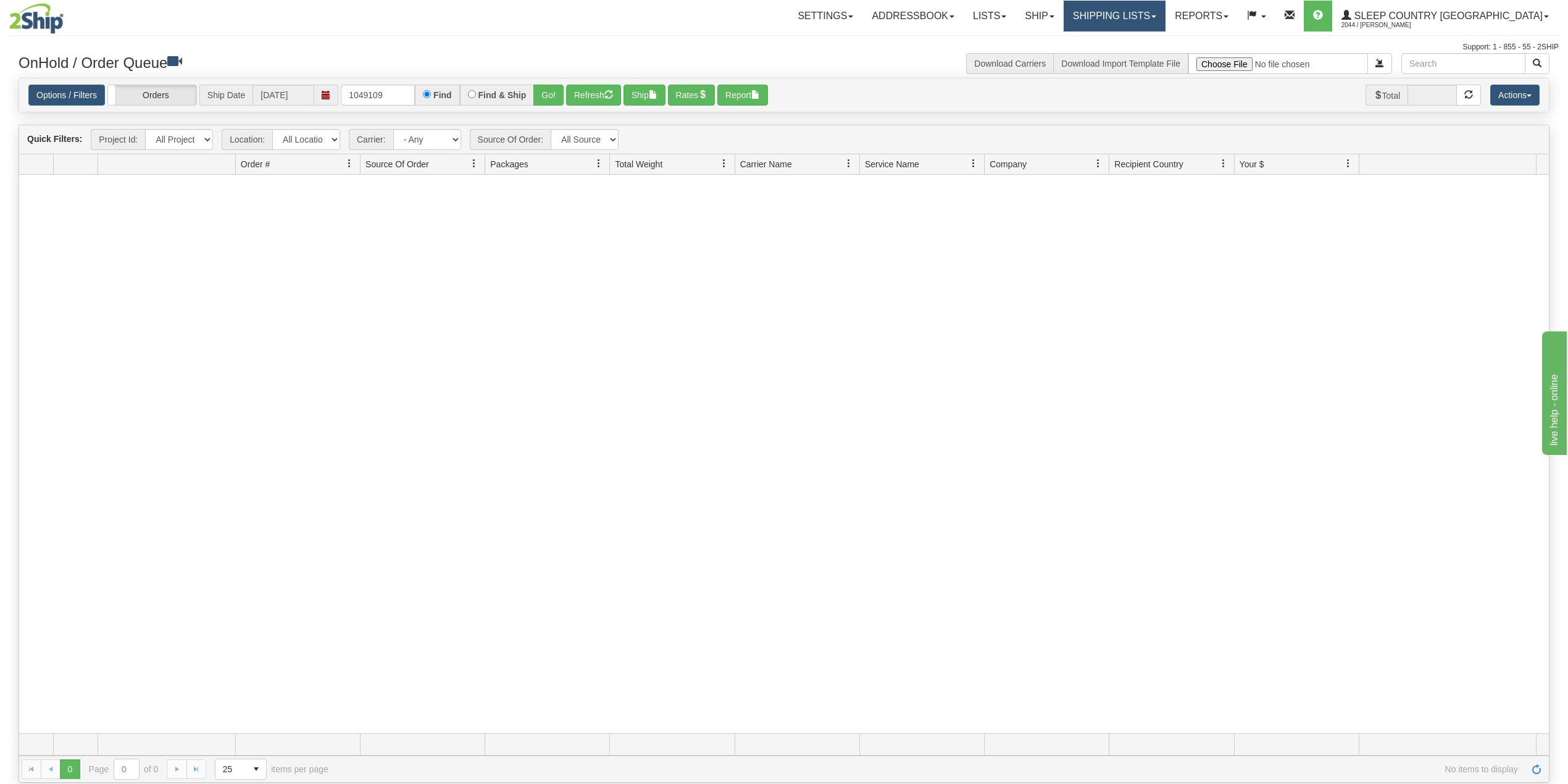
click at [1166, 15] on link "Shipping lists" at bounding box center [1114, 16] width 102 height 31
click at [594, 49] on div "Support: 1 - 855 - 55 - 2SHIP" at bounding box center [784, 47] width 1550 height 10
click at [362, 93] on input "1049109" at bounding box center [378, 95] width 74 height 21
paste input "9000H961922"
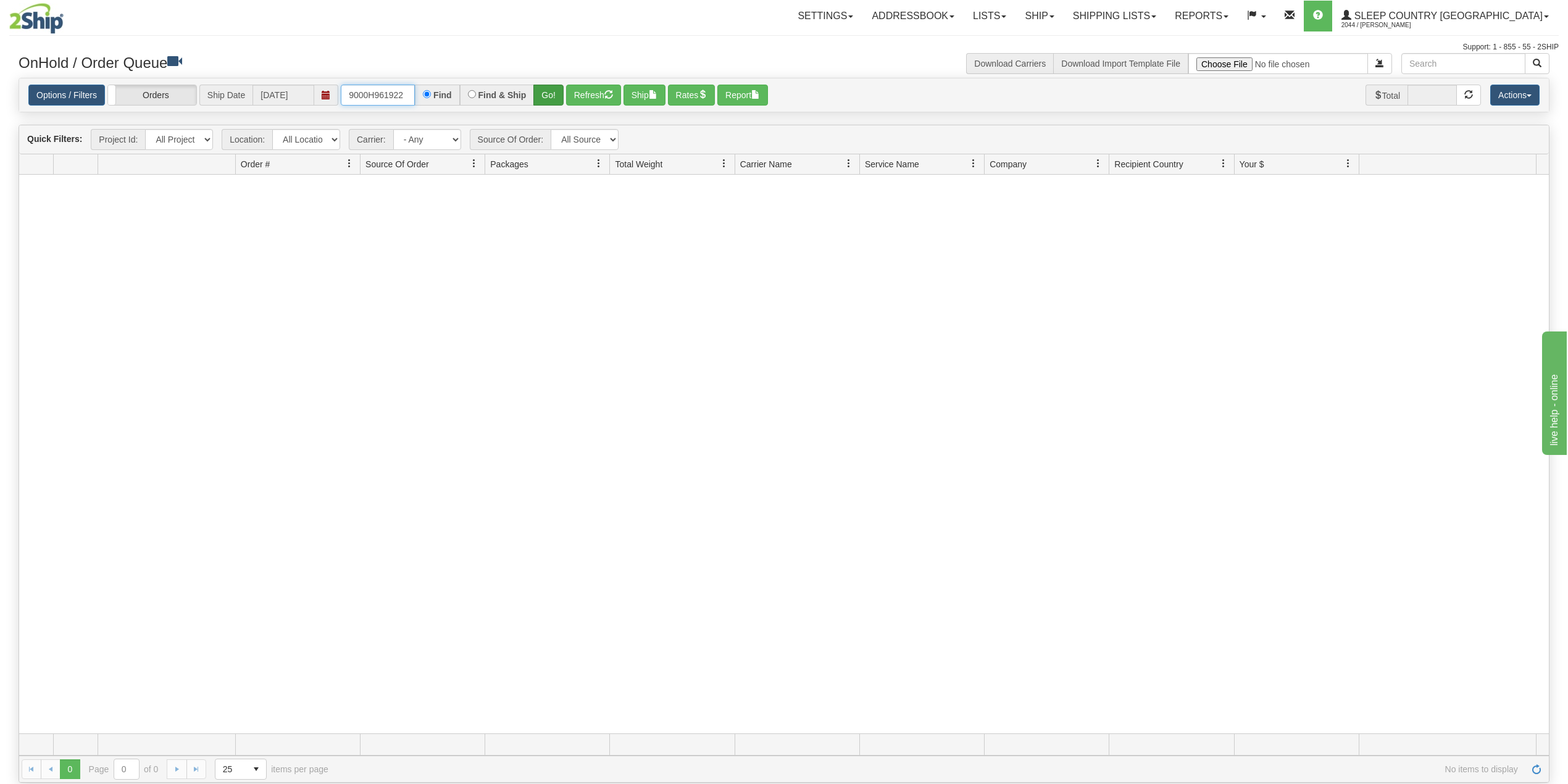
type input "9000H961922"
click at [552, 92] on button "Go!" at bounding box center [548, 95] width 30 height 21
click at [1166, 17] on link "Shipping lists" at bounding box center [1114, 16] width 102 height 31
click at [1151, 52] on link "Search Shipment History" at bounding box center [1105, 59] width 120 height 16
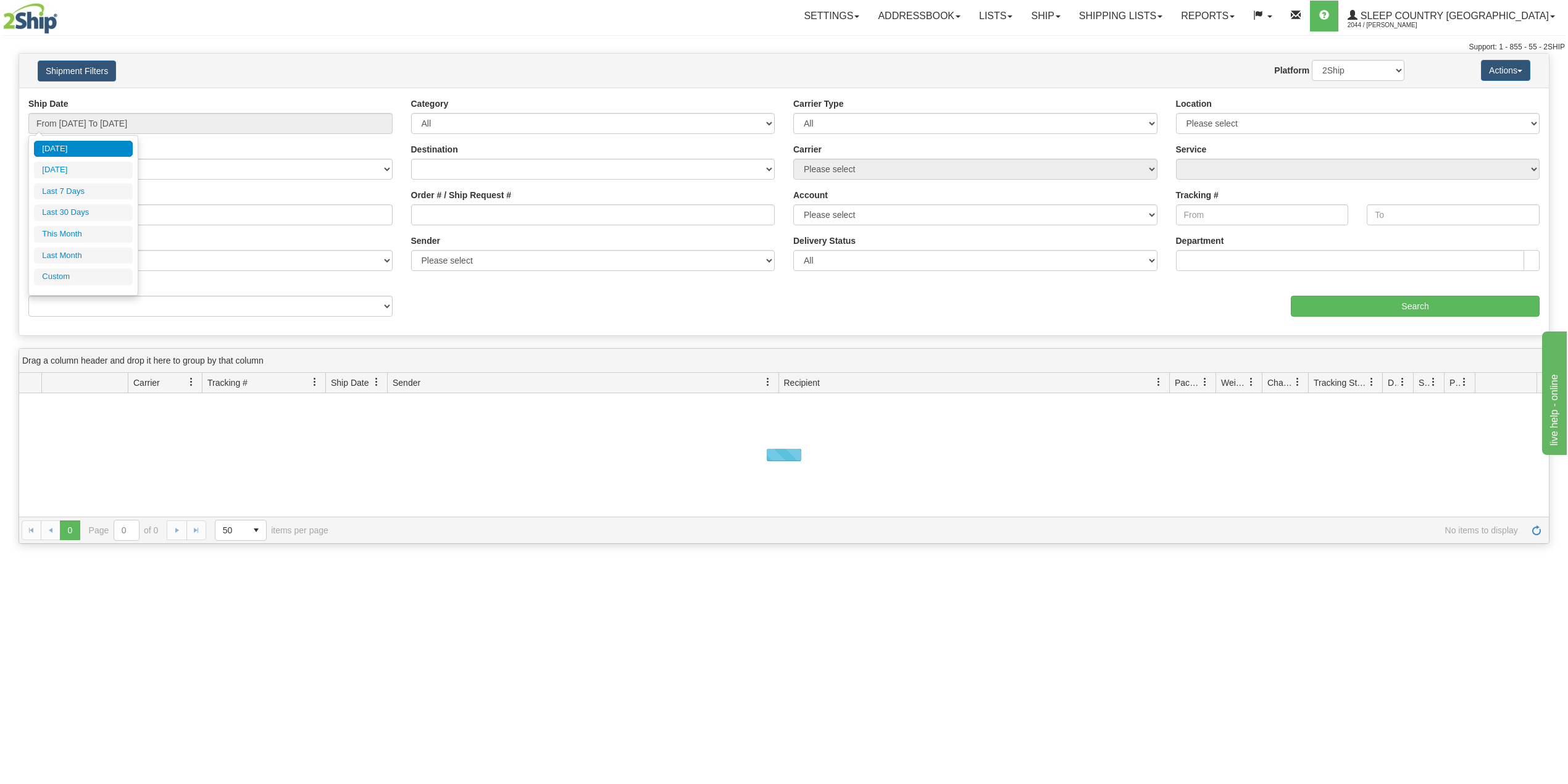
drag, startPoint x: 69, startPoint y: 219, endPoint x: 75, endPoint y: 218, distance: 6.1
click at [69, 218] on li "Last 30 Days" at bounding box center [83, 212] width 99 height 16
type input "From [DATE] To [DATE]"
click at [78, 216] on input "Reference / PO" at bounding box center [210, 215] width 365 height 21
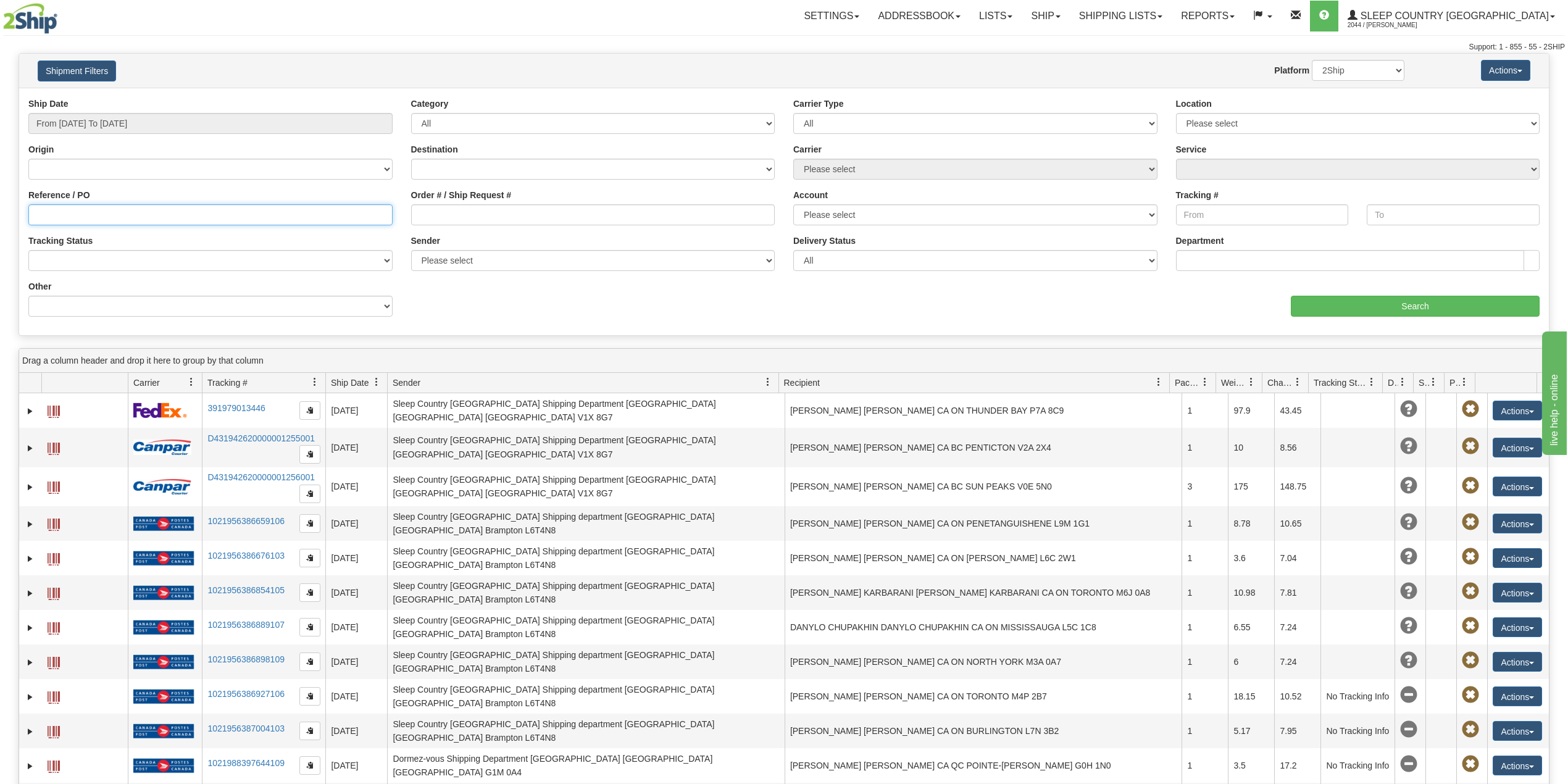
paste input "9000H961922"
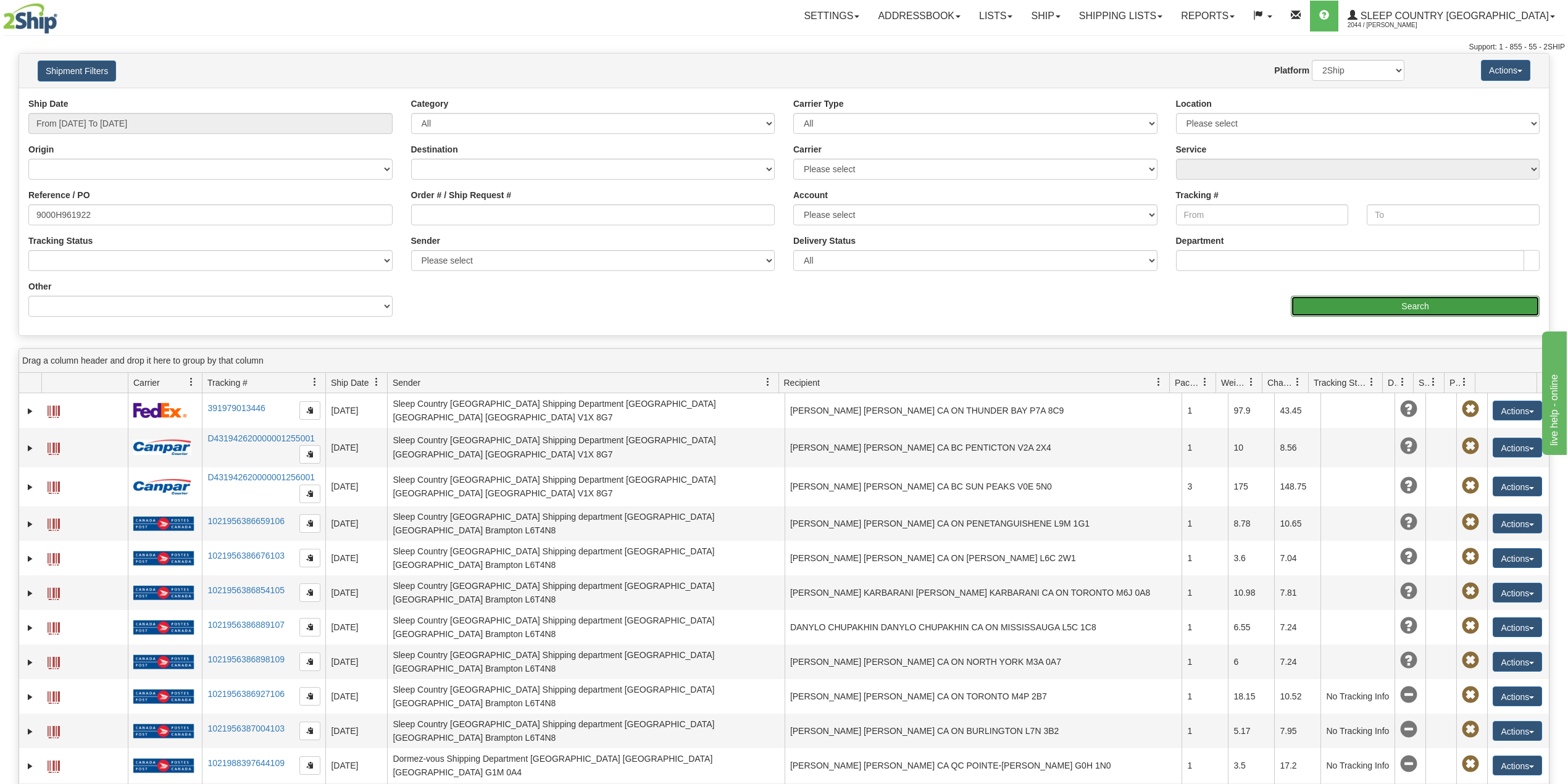
click at [1334, 300] on input "Search" at bounding box center [1416, 306] width 249 height 21
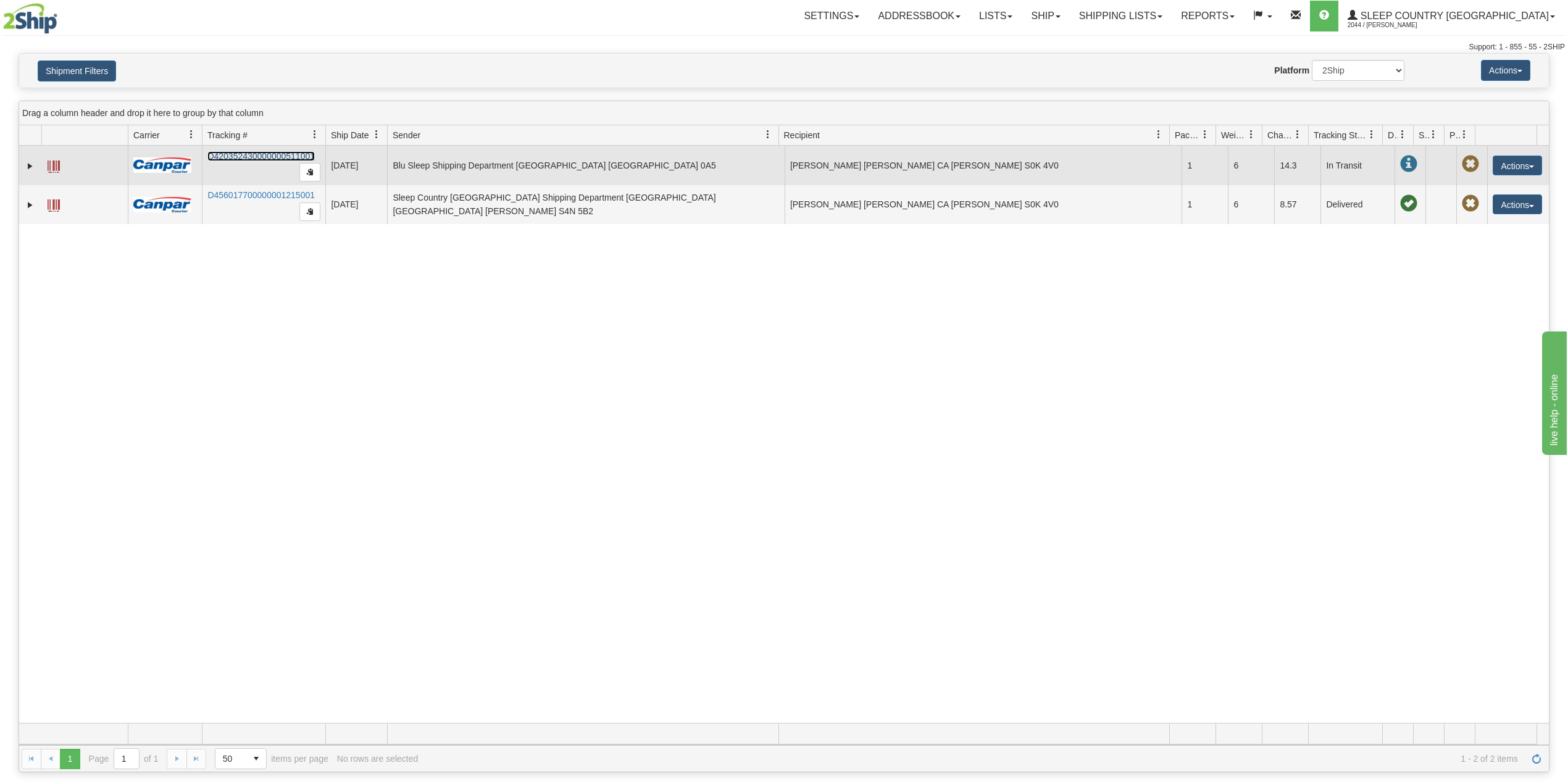
click at [253, 158] on link "D420352430000000511001" at bounding box center [261, 156] width 107 height 10
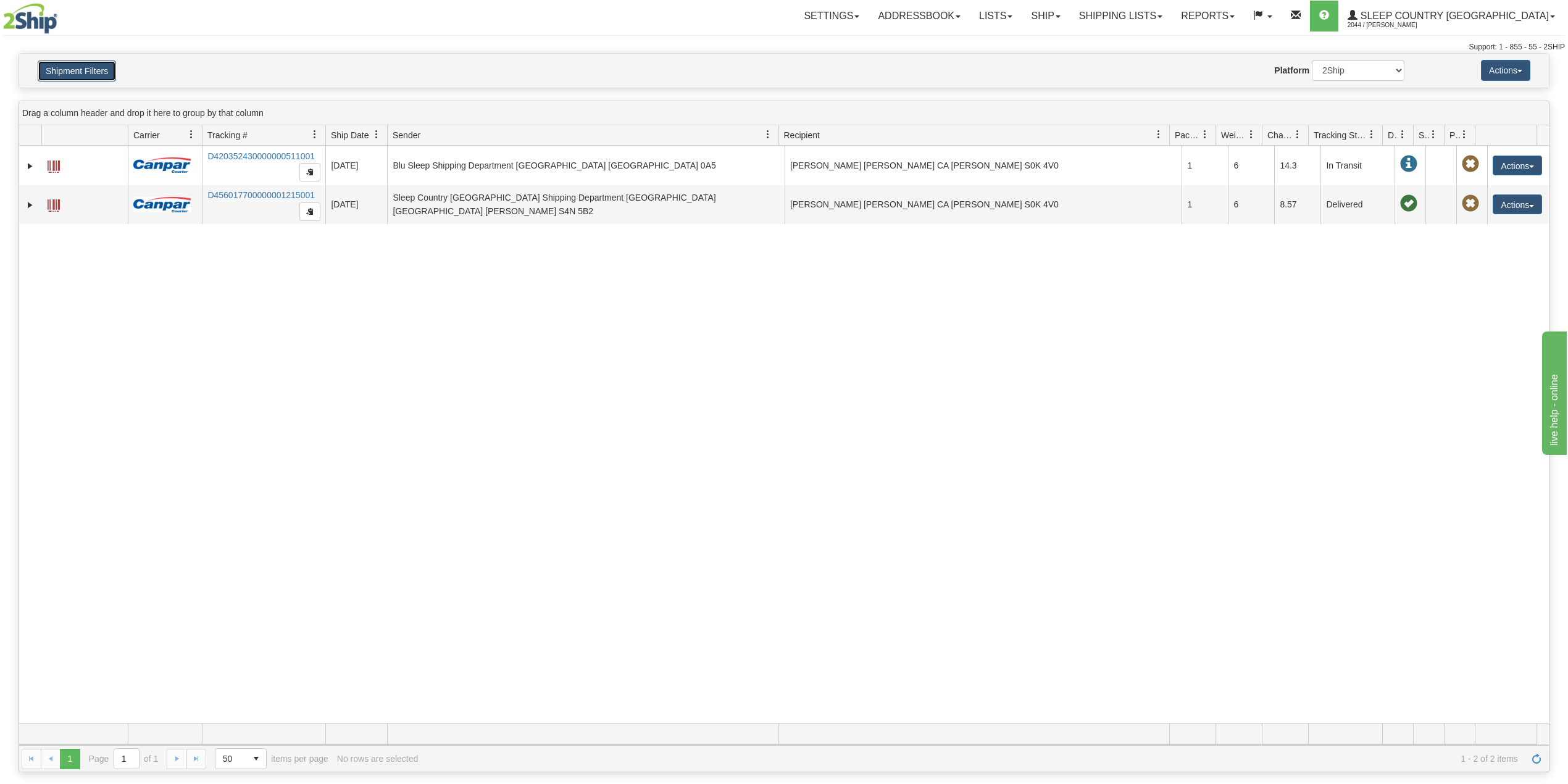
click at [64, 77] on button "Shipment Filters" at bounding box center [77, 71] width 79 height 21
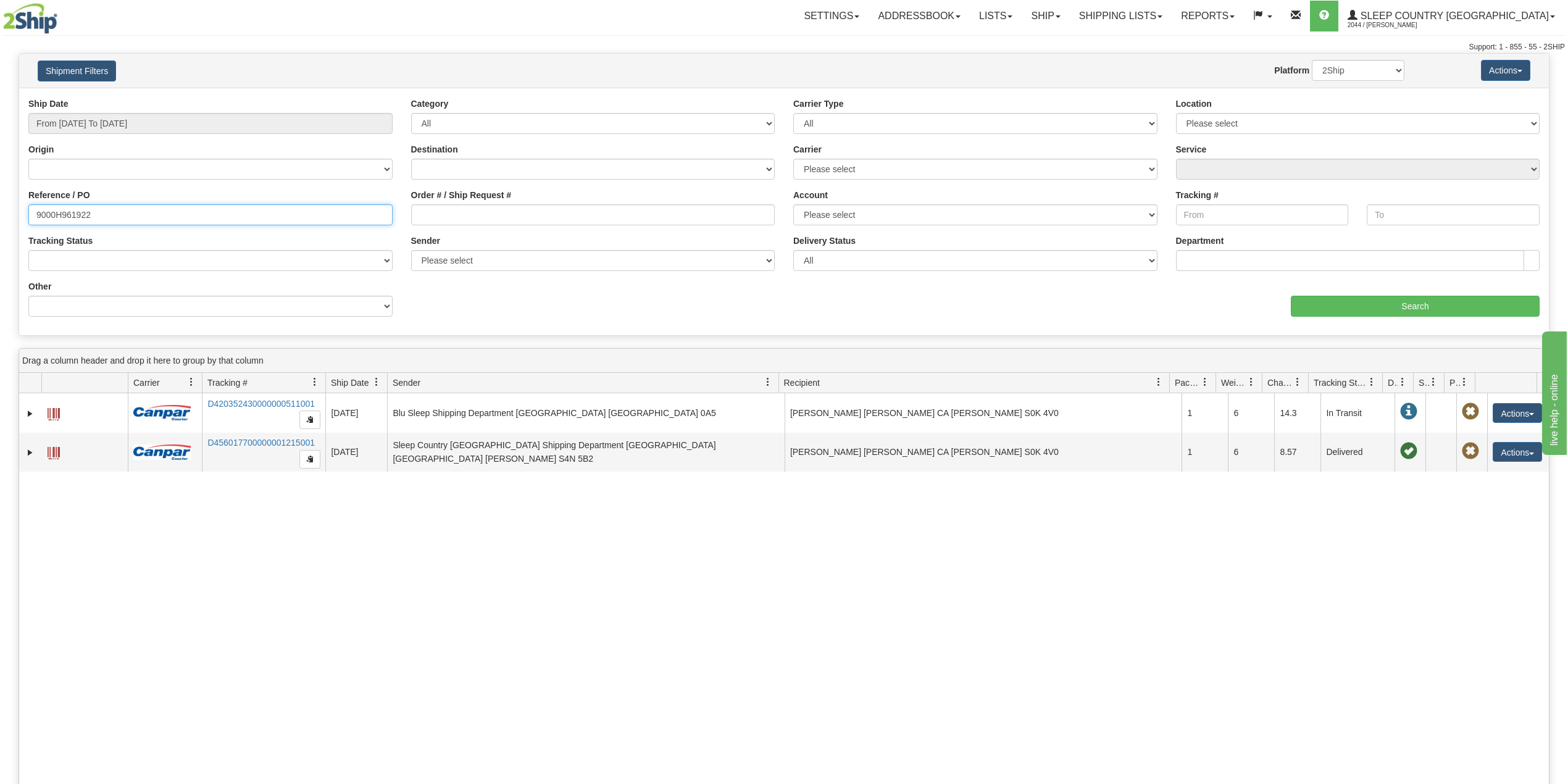
click at [60, 215] on input "9000H961922" at bounding box center [210, 215] width 365 height 21
click at [62, 217] on input "9000H961922" at bounding box center [210, 215] width 365 height 21
paste input "20993"
type input "9000H920993"
click at [1362, 309] on input "Search" at bounding box center [1416, 306] width 249 height 21
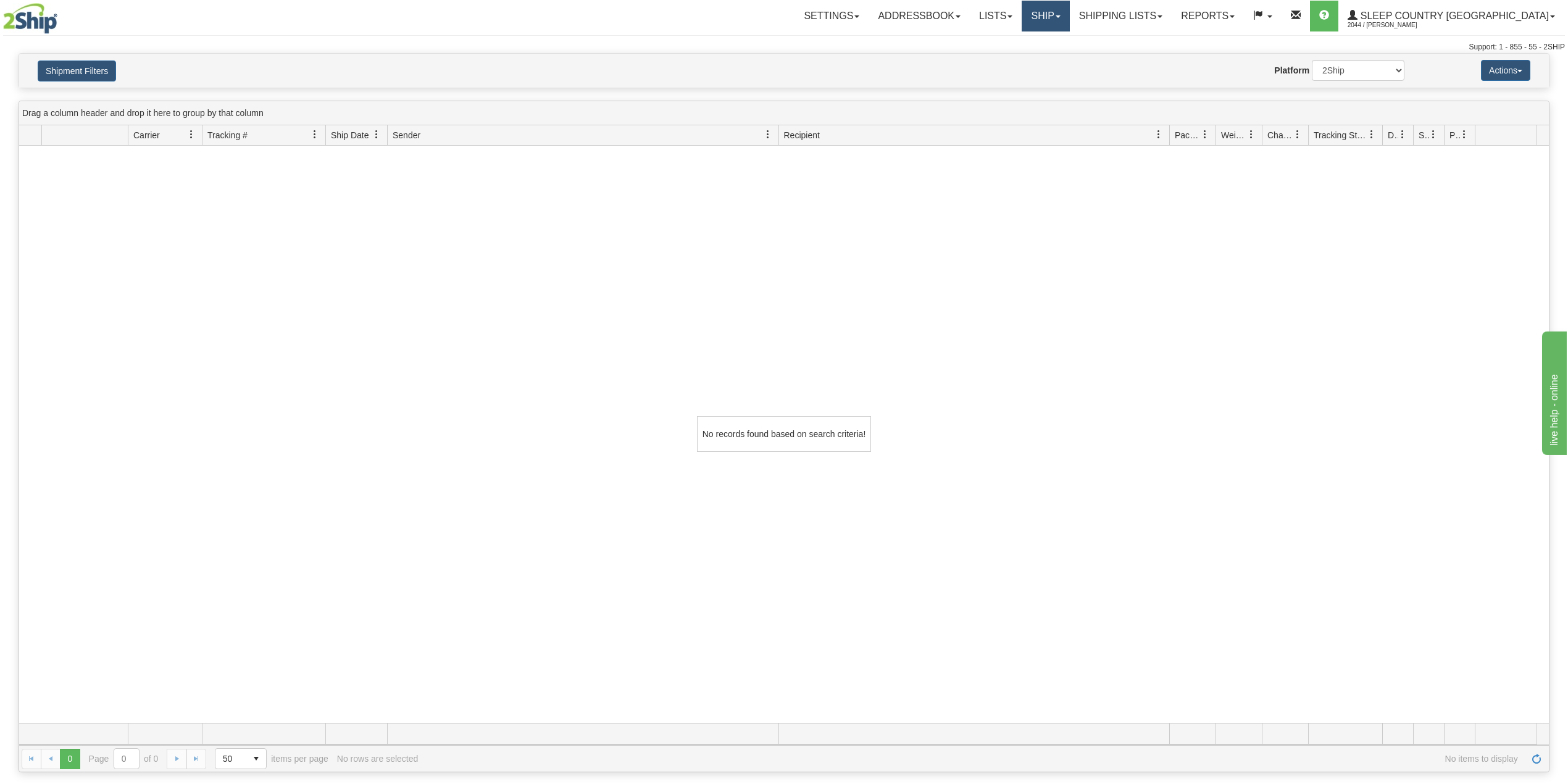
drag, startPoint x: 1109, startPoint y: 15, endPoint x: 1107, endPoint y: 31, distance: 16.1
click at [1069, 15] on link "Ship" at bounding box center [1045, 16] width 48 height 31
click at [1057, 62] on span "OnHold / Order Queue" at bounding box center [1013, 59] width 87 height 10
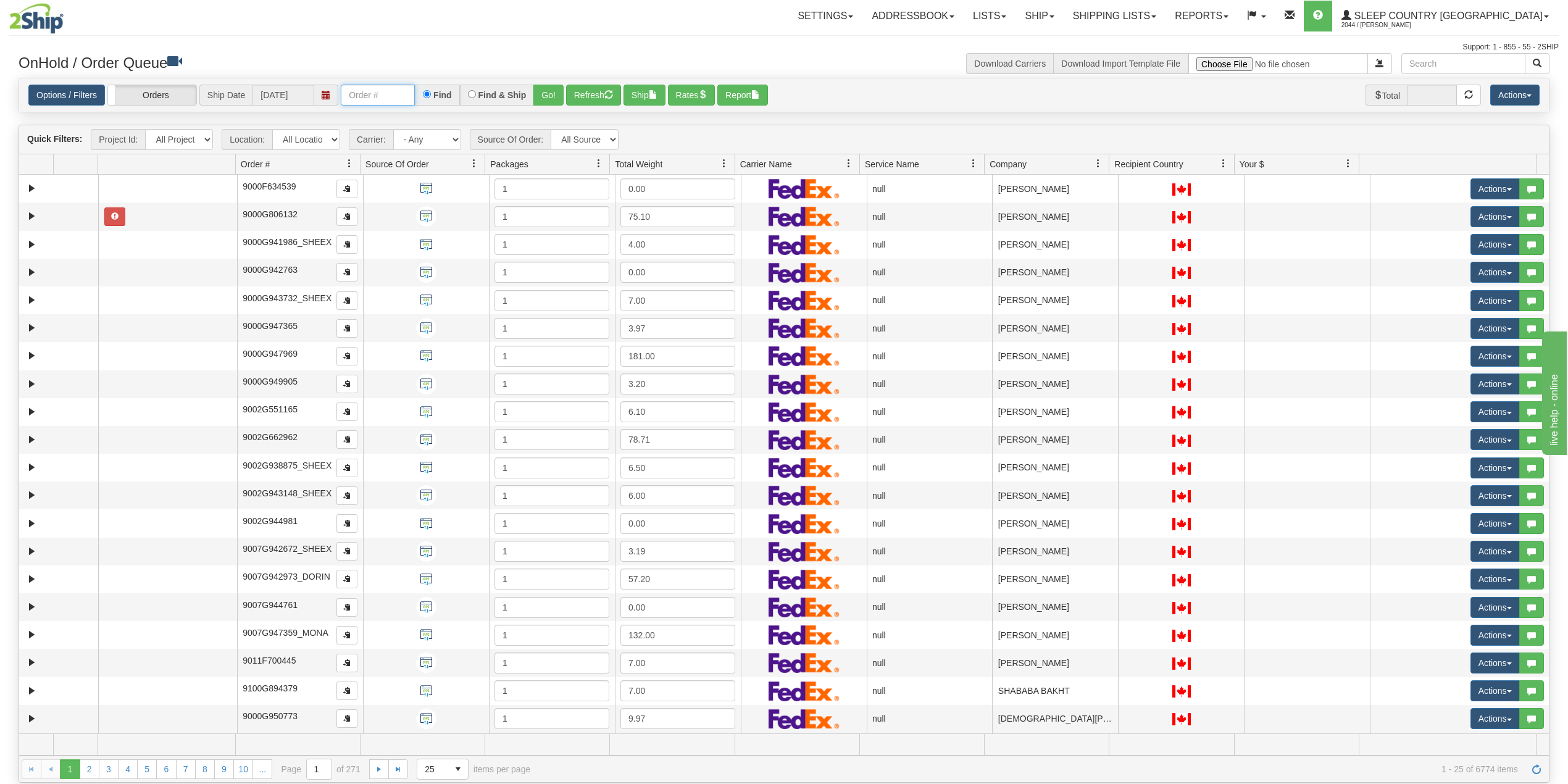
drag, startPoint x: 403, startPoint y: 86, endPoint x: 411, endPoint y: 101, distance: 17.0
click at [403, 86] on input "text" at bounding box center [378, 95] width 74 height 21
paste input "9000H920993"
type input "9000H920993"
click at [552, 92] on button "Go!" at bounding box center [548, 95] width 30 height 21
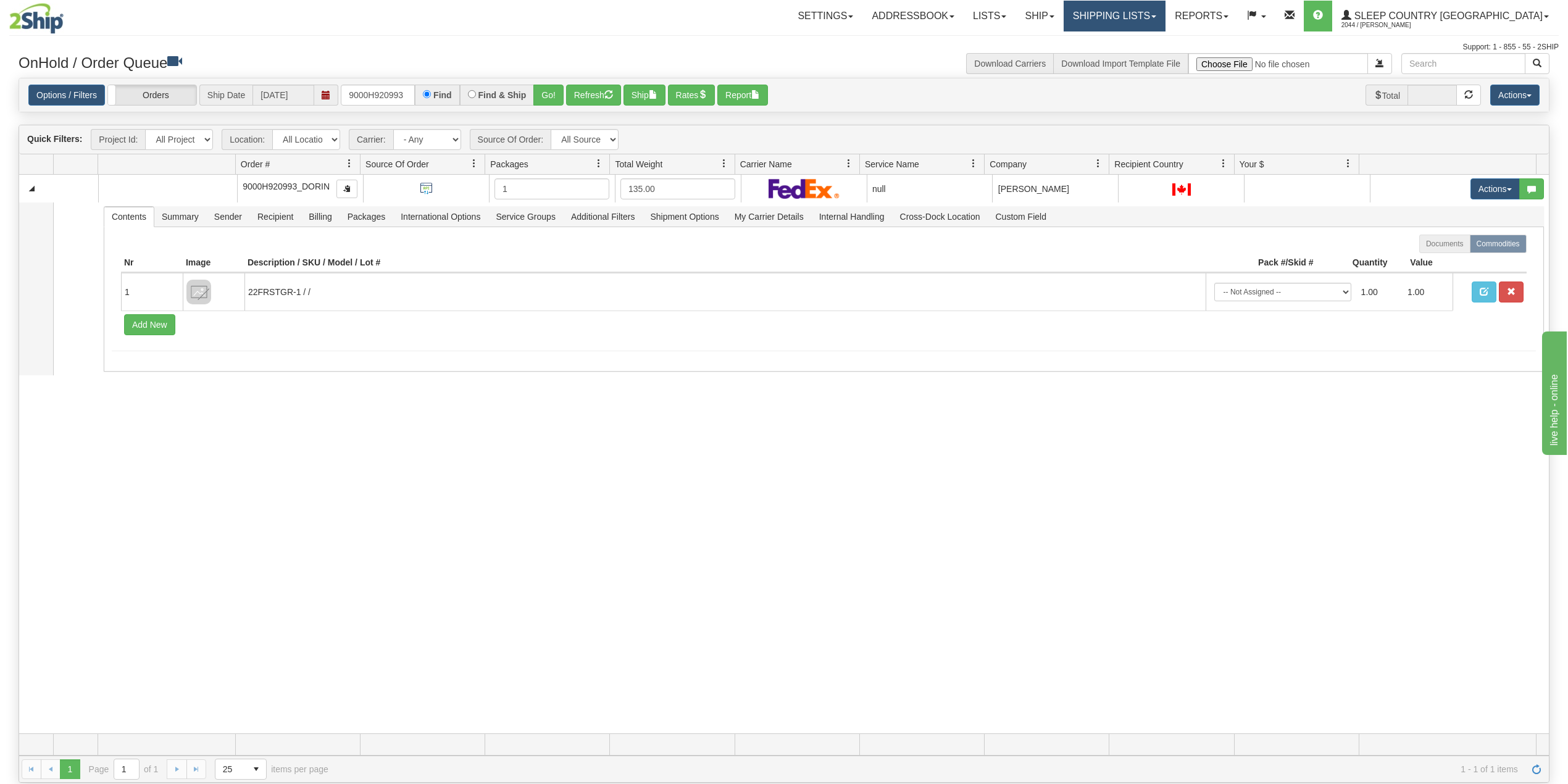
click at [1156, 16] on link "Shipping lists" at bounding box center [1114, 16] width 102 height 31
click at [1149, 52] on link "Search Shipment History" at bounding box center [1105, 59] width 120 height 16
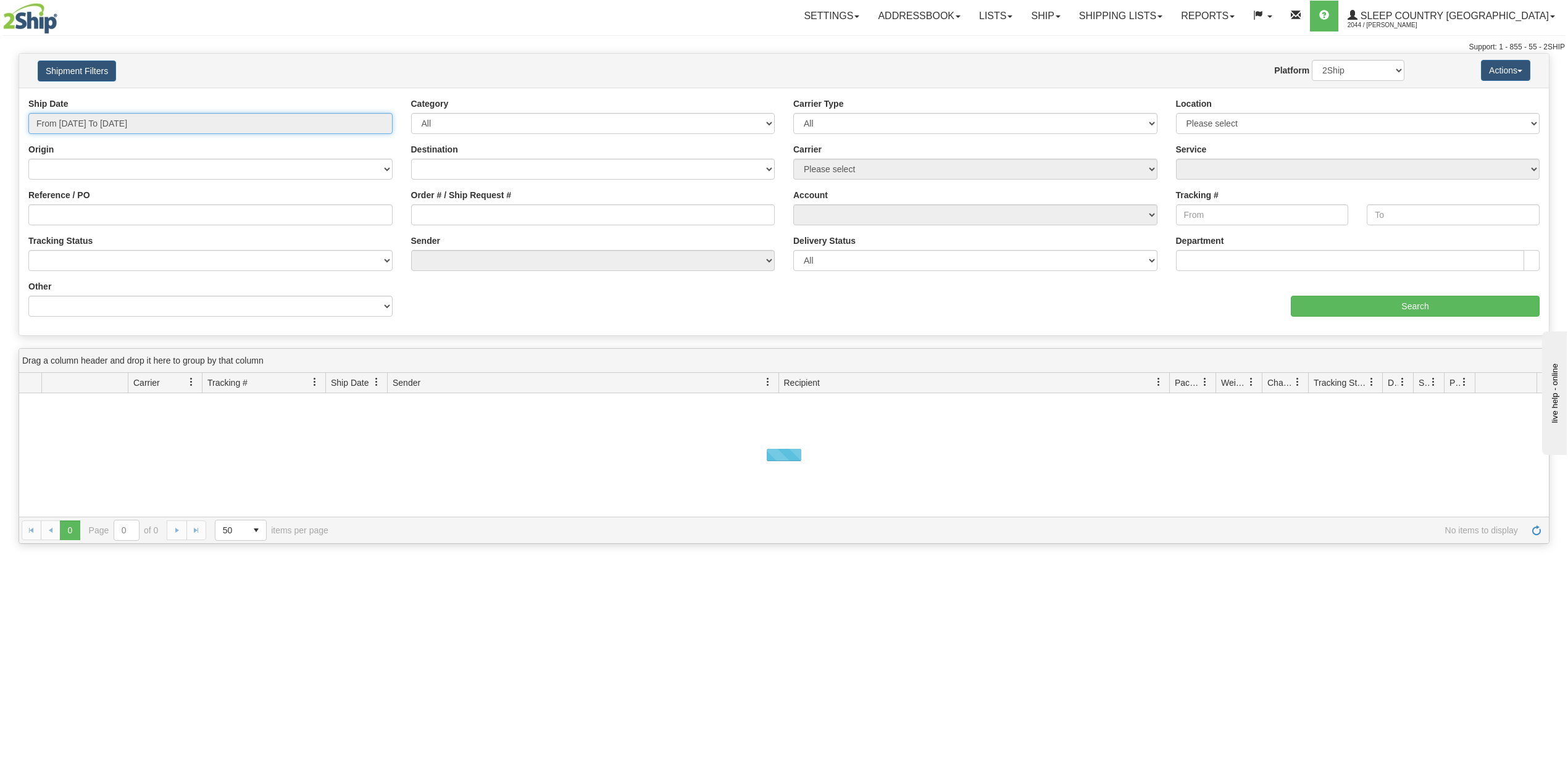
click at [134, 117] on input "From 08/10/2025 To 08/11/2025" at bounding box center [210, 124] width 365 height 21
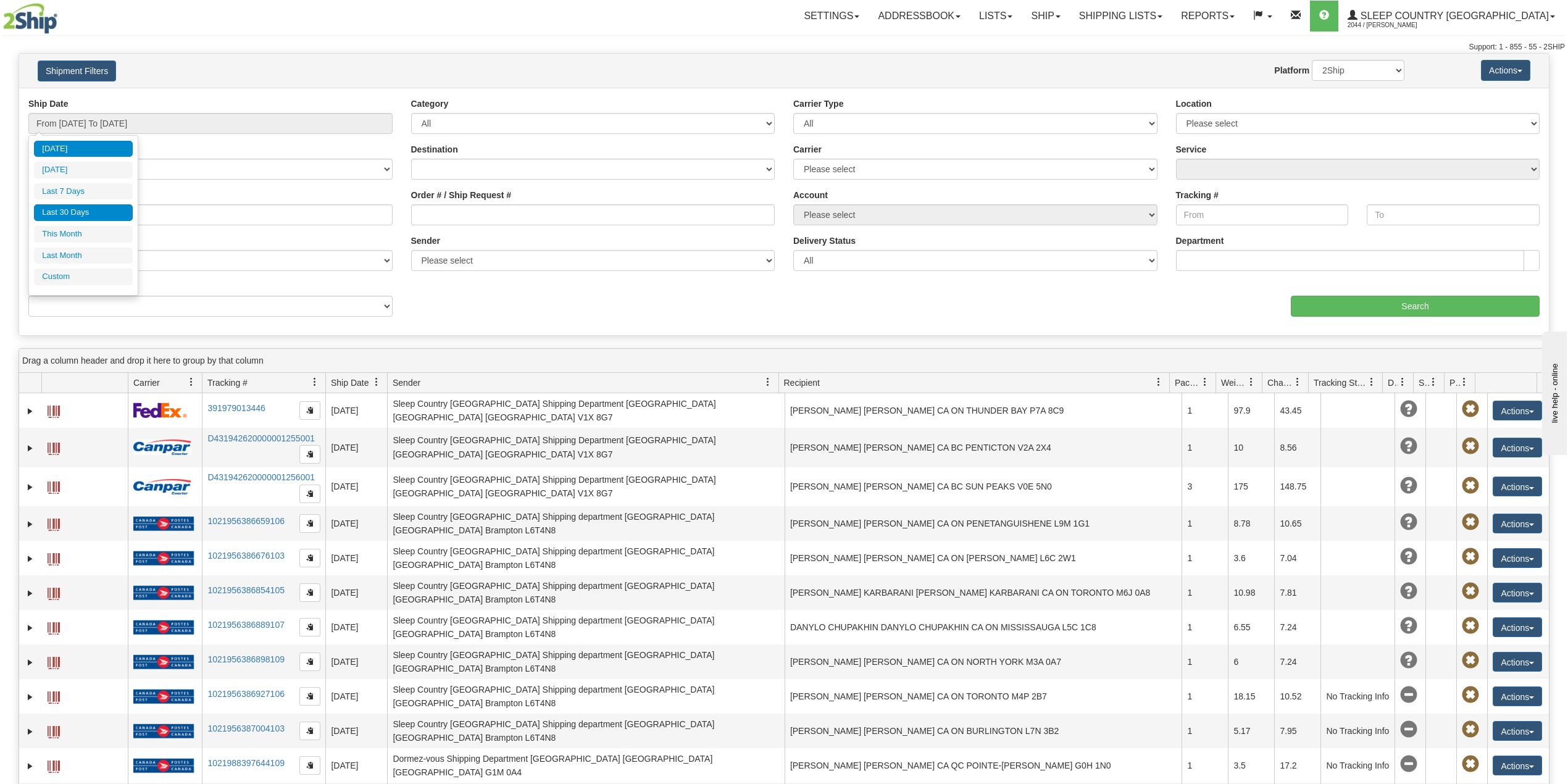
click at [71, 213] on li "Last 30 Days" at bounding box center [83, 212] width 99 height 16
type input "From 07/13/2025 To 08/11/2025"
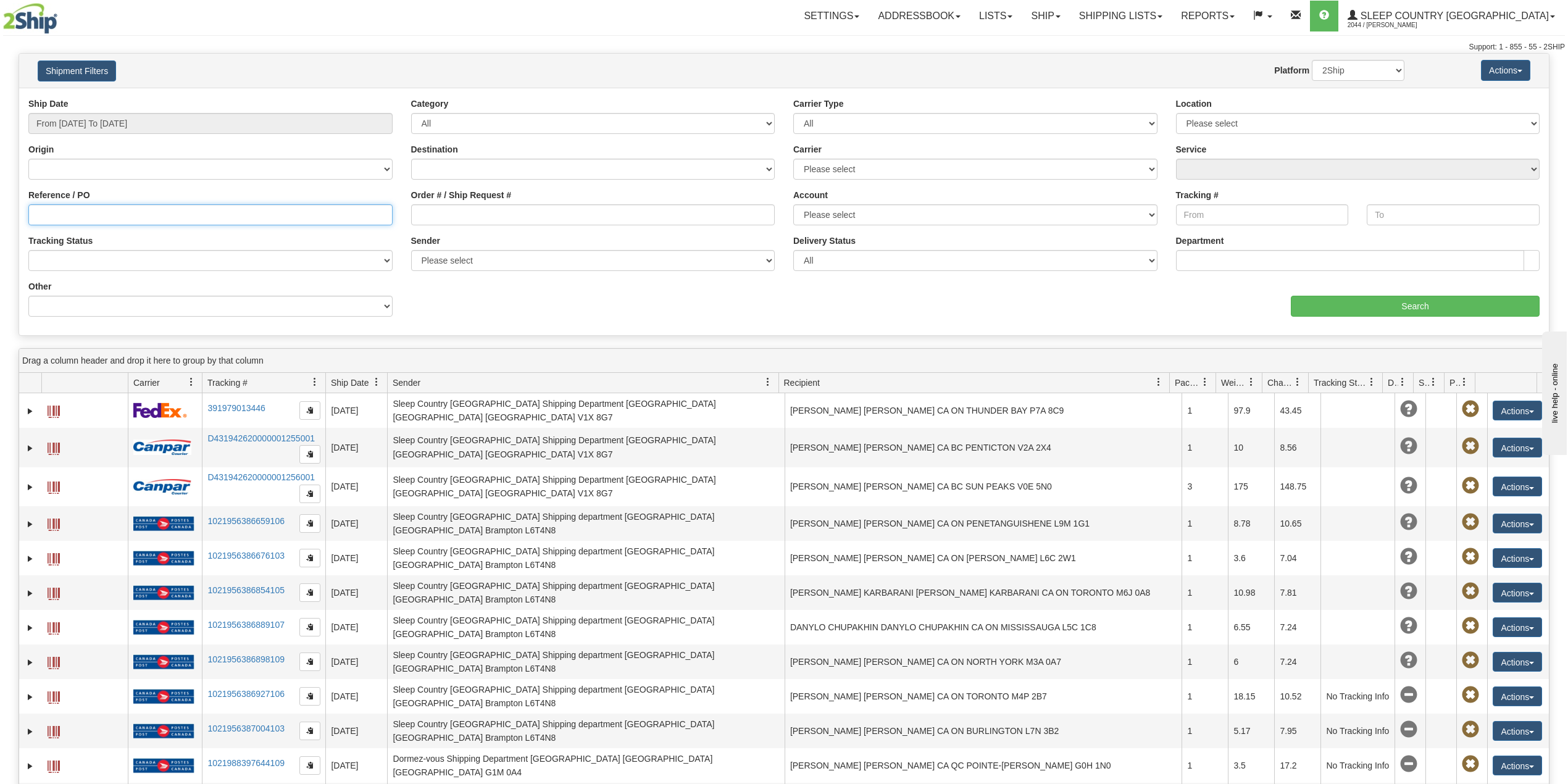
click at [71, 213] on input "Reference / PO" at bounding box center [210, 215] width 365 height 21
paste input "9000H920993"
type input "9000H920993"
click at [1334, 72] on select "2Ship Imported" at bounding box center [1359, 71] width 93 height 21
select select "1"
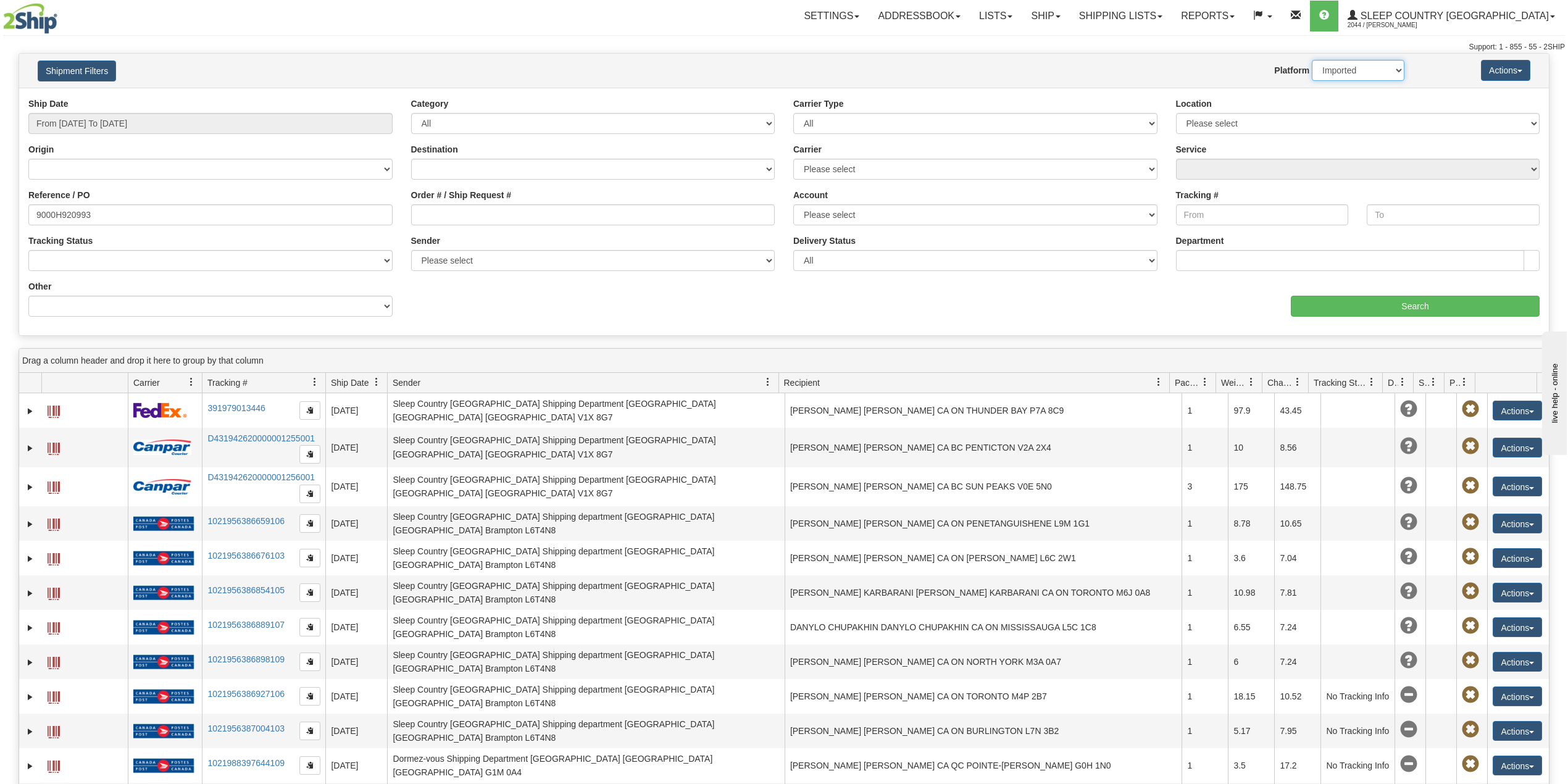
click at [1312, 60] on select "2Ship Imported" at bounding box center [1359, 71] width 93 height 21
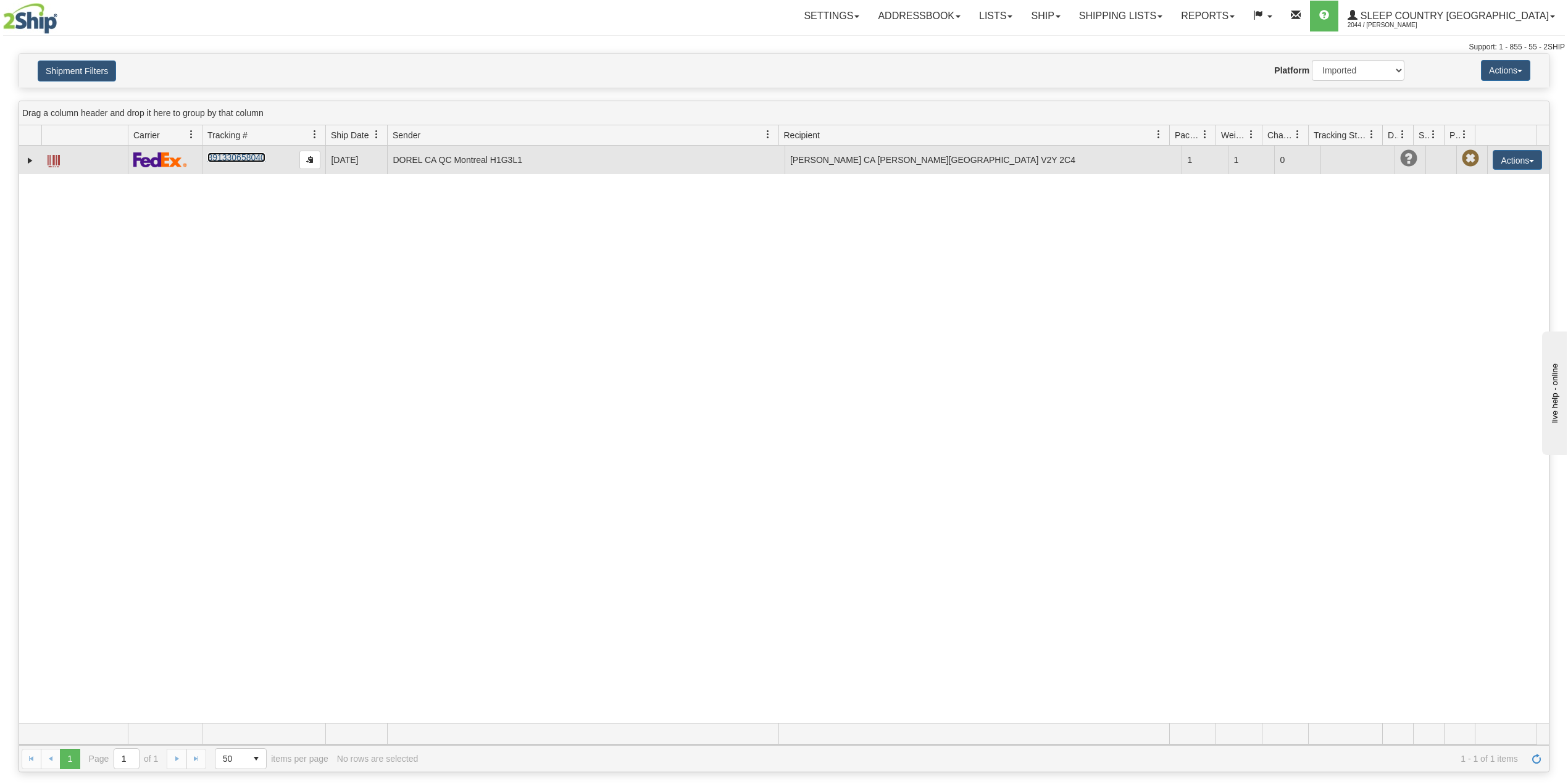
click at [237, 162] on link "391330658040" at bounding box center [236, 157] width 58 height 10
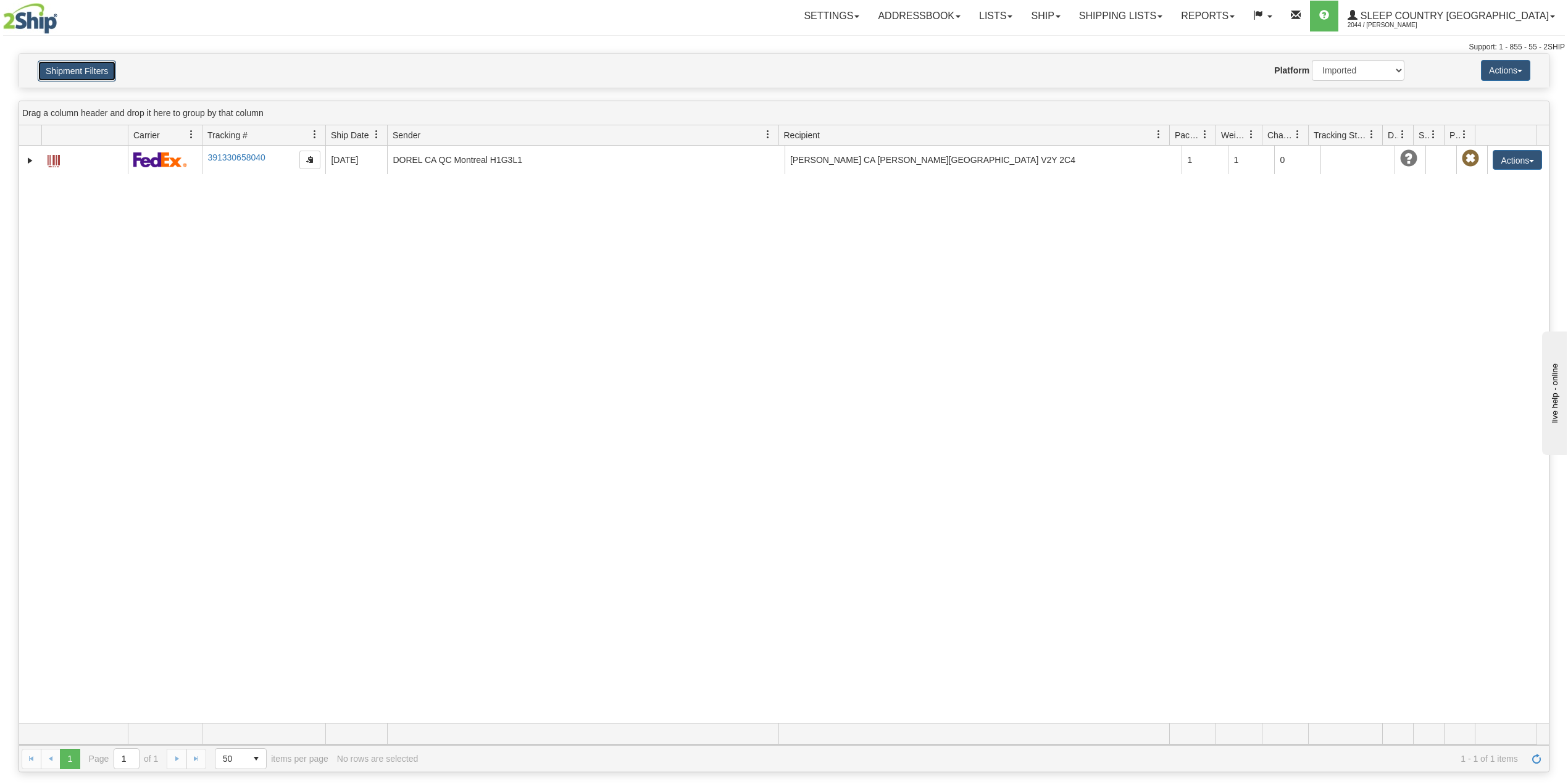
click at [60, 62] on button "Shipment Filters" at bounding box center [77, 71] width 79 height 21
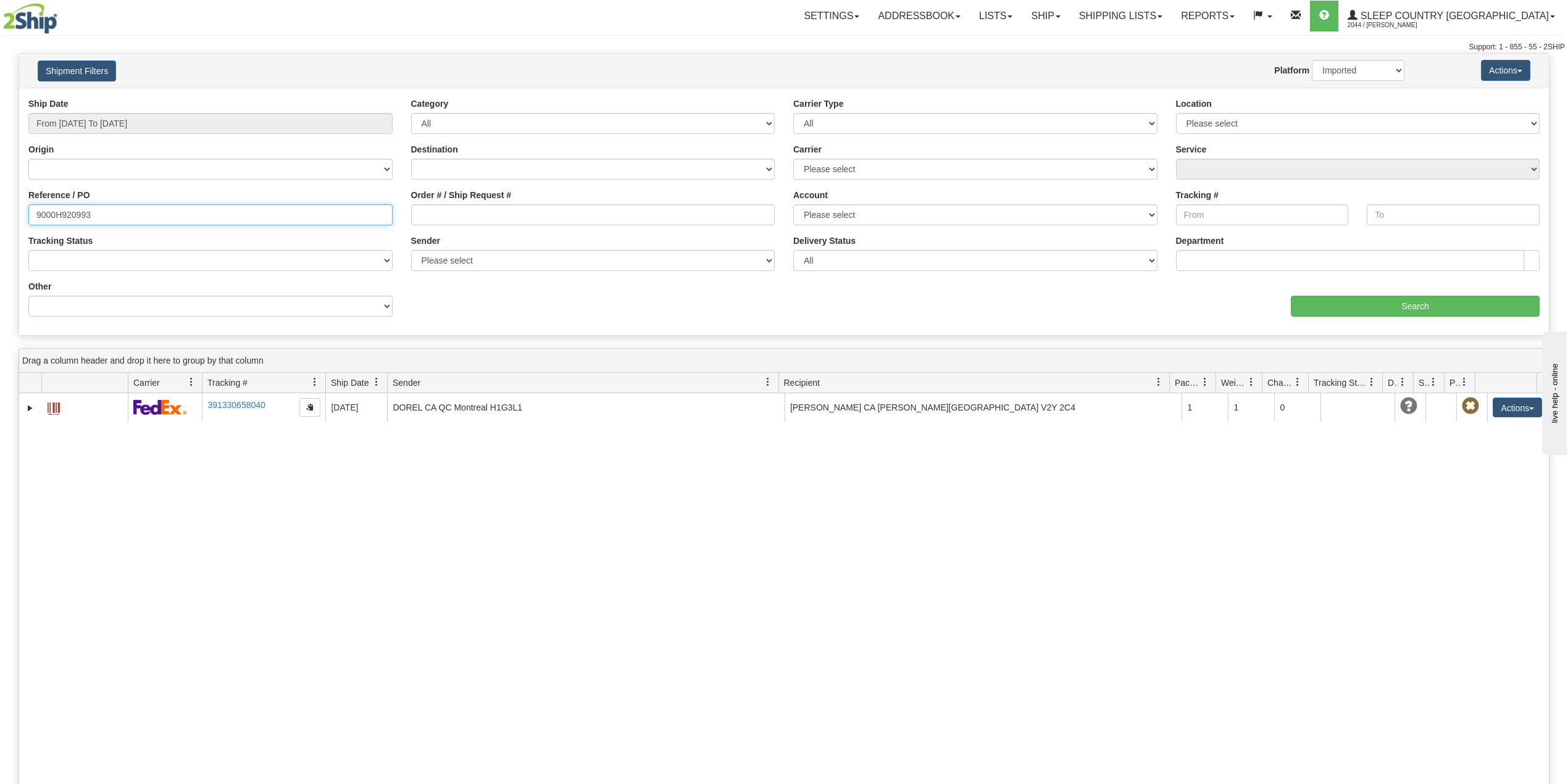
click at [56, 211] on input "9000H920993" at bounding box center [210, 215] width 365 height 21
paste input "5171"
type input "9000H951713"
click at [1393, 319] on div "Ship Date From 07/13/2025 To 08/11/2025 Category All Inbound Outbound Carrier T…" at bounding box center [784, 211] width 1530 height 228
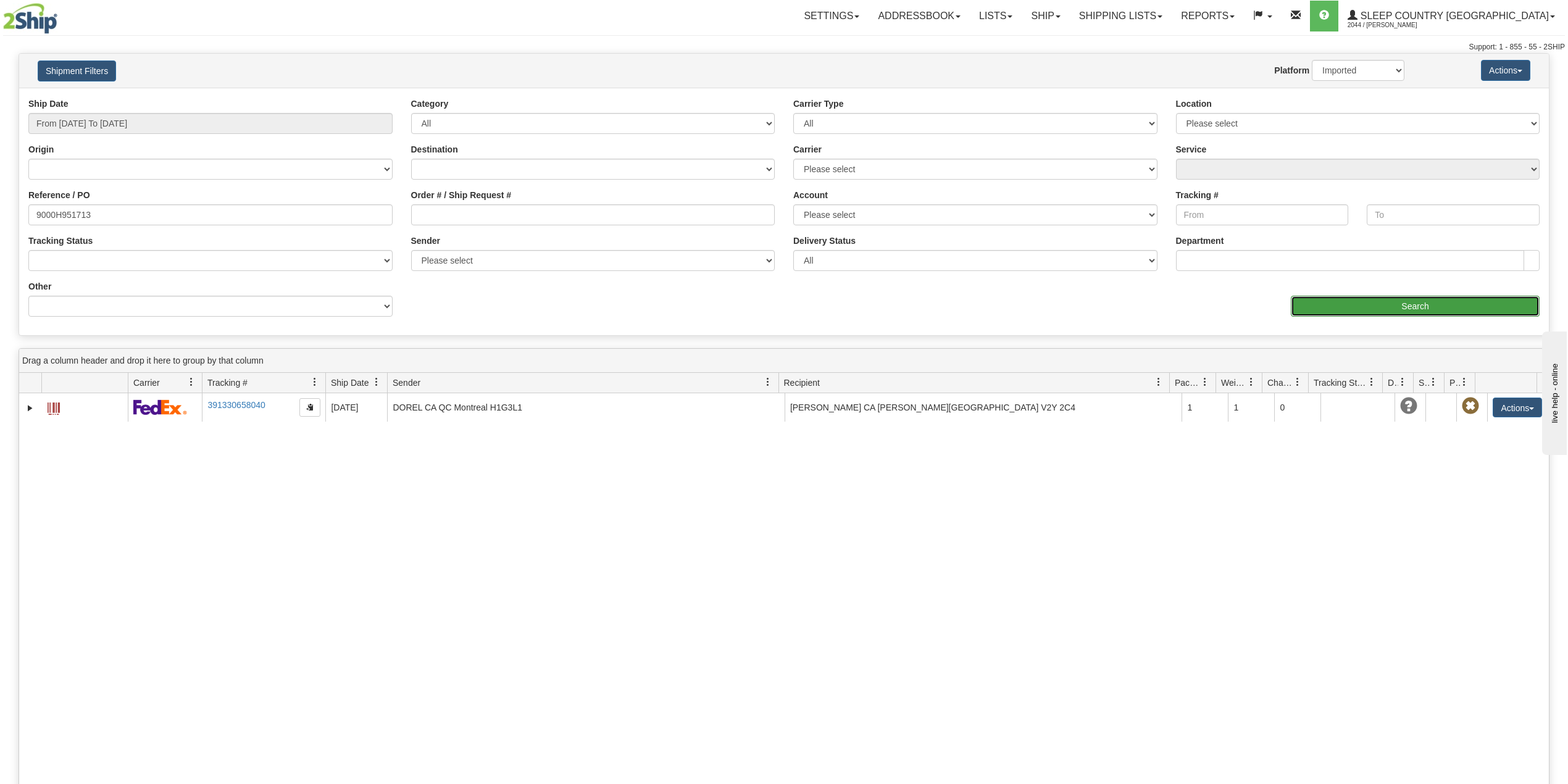
click at [1399, 301] on input "Search" at bounding box center [1416, 306] width 249 height 21
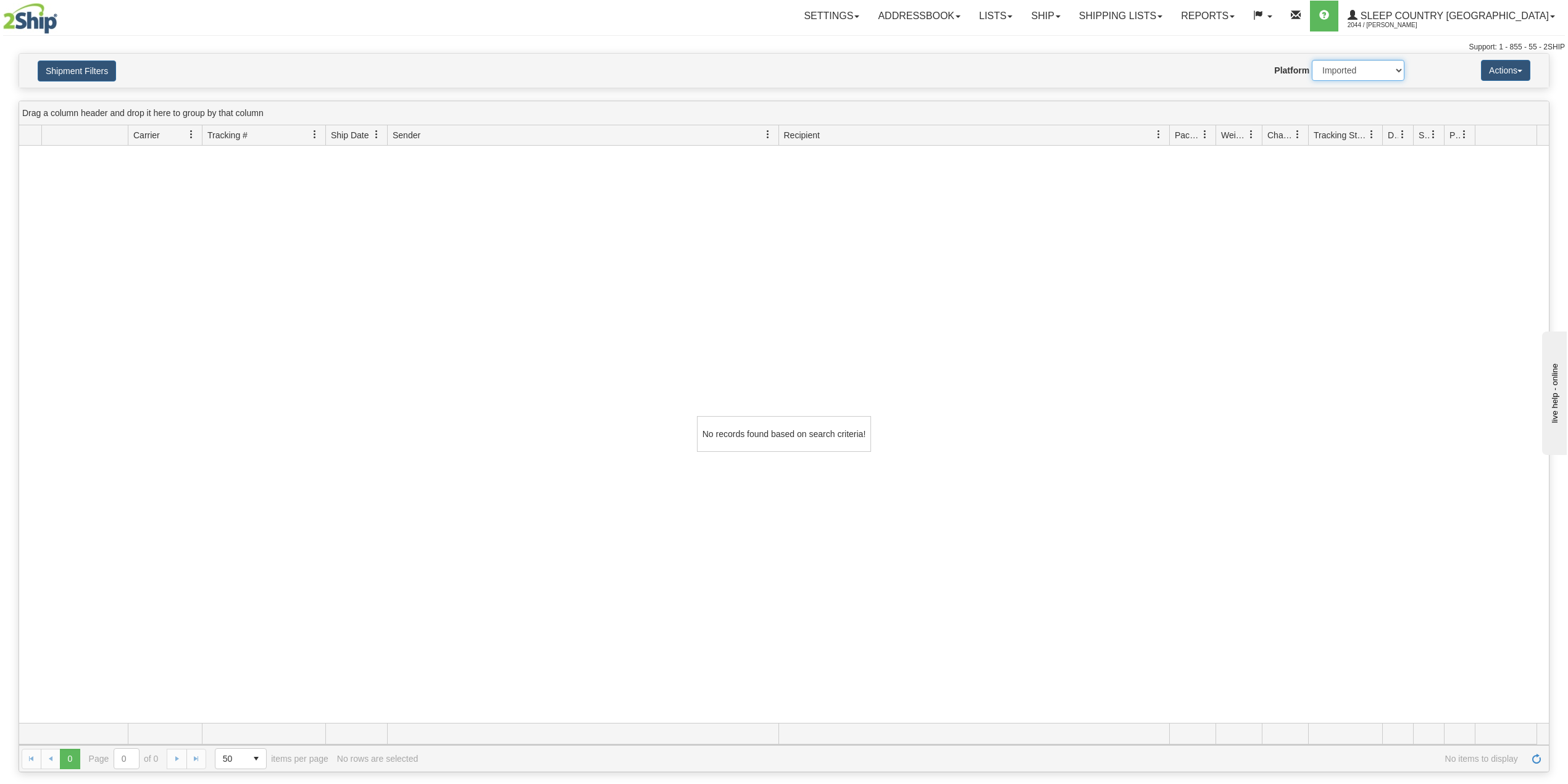
drag, startPoint x: 1347, startPoint y: 70, endPoint x: 1347, endPoint y: 80, distance: 10.0
click at [1347, 71] on select "2Ship Imported" at bounding box center [1359, 71] width 93 height 21
select select "0"
click at [1312, 60] on select "2Ship Imported" at bounding box center [1359, 71] width 93 height 21
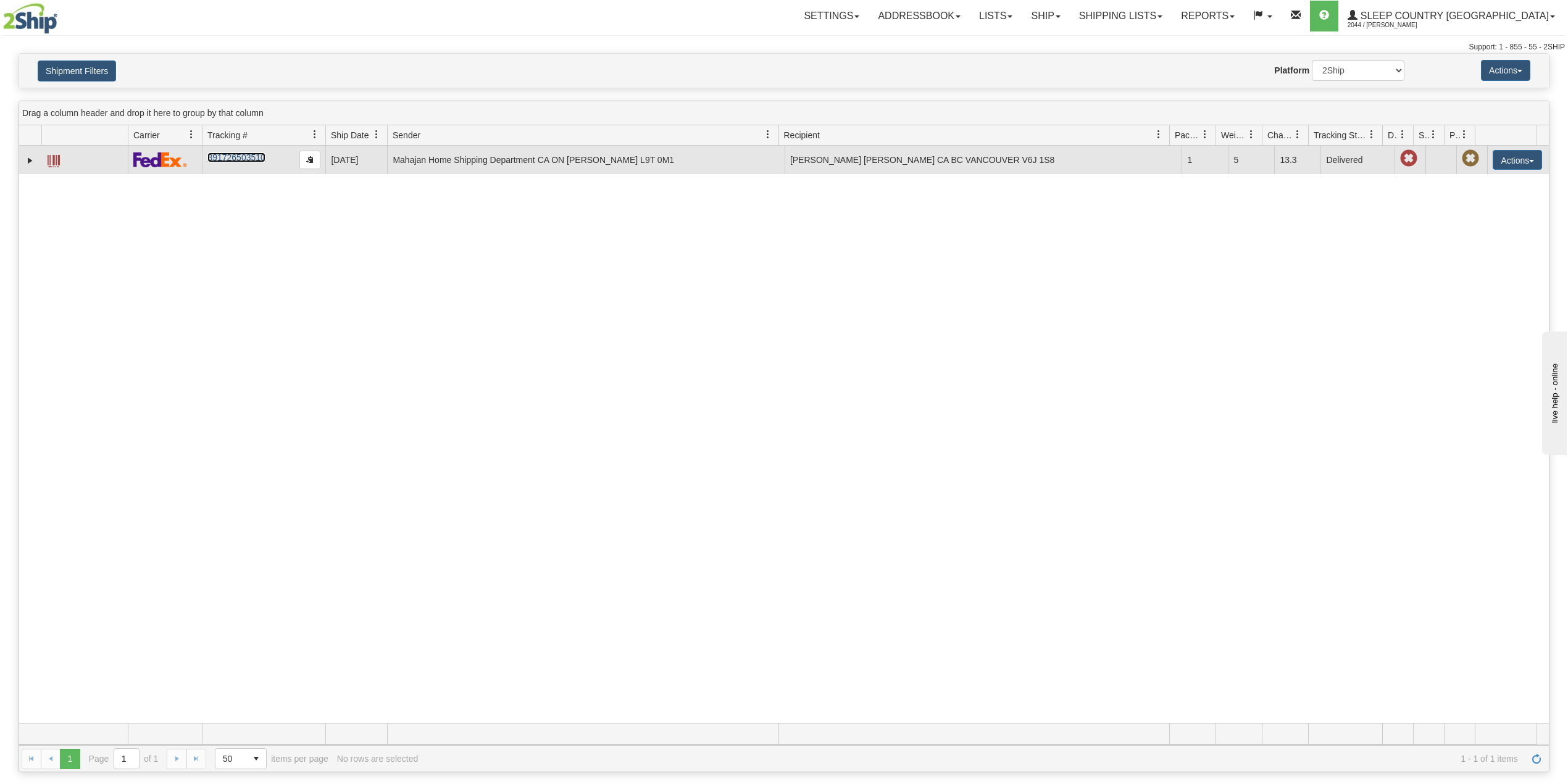
click at [243, 156] on link "391726503510" at bounding box center [236, 157] width 58 height 10
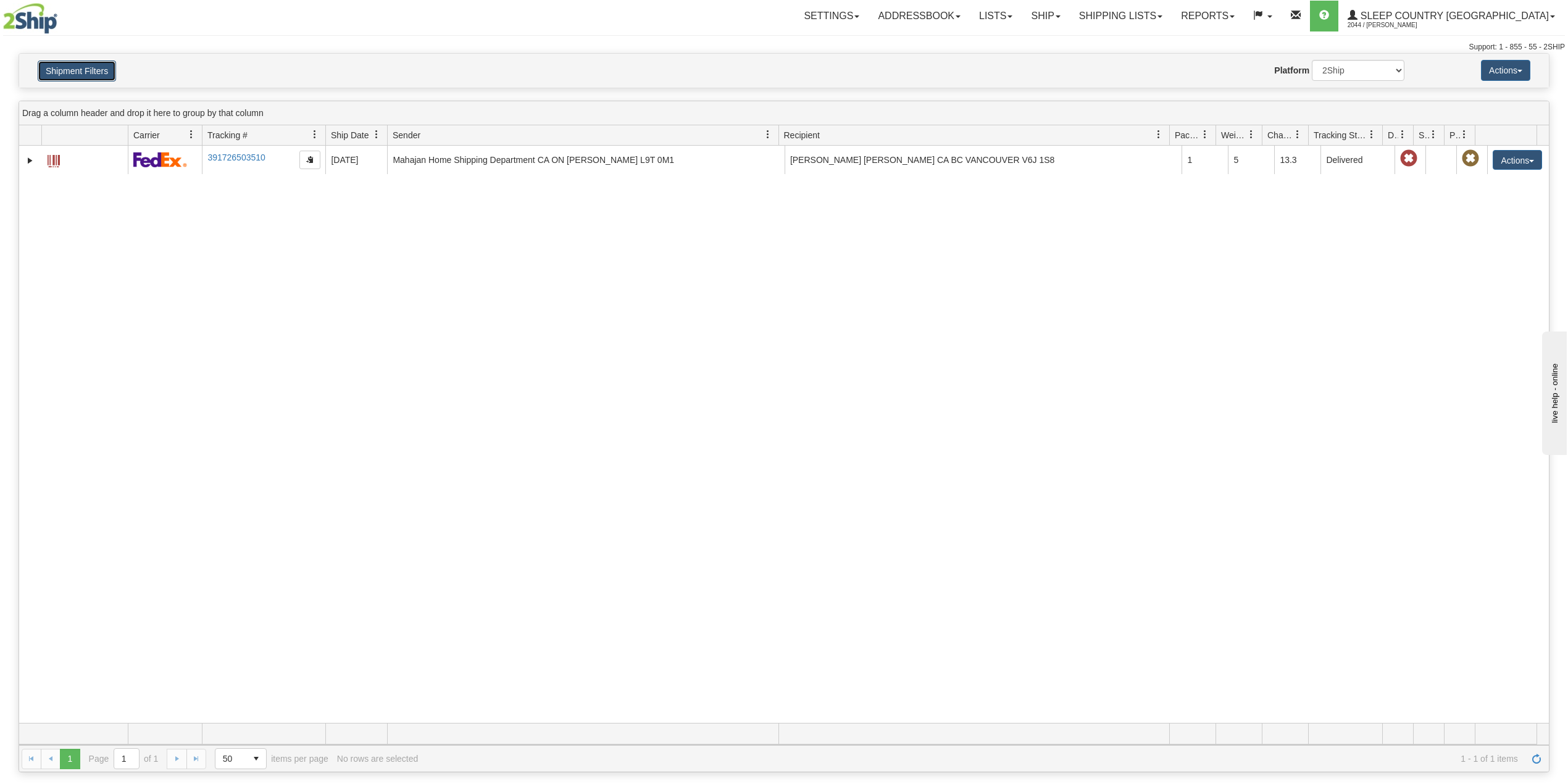
click at [101, 60] on button "Shipment Filters" at bounding box center [77, 71] width 79 height 21
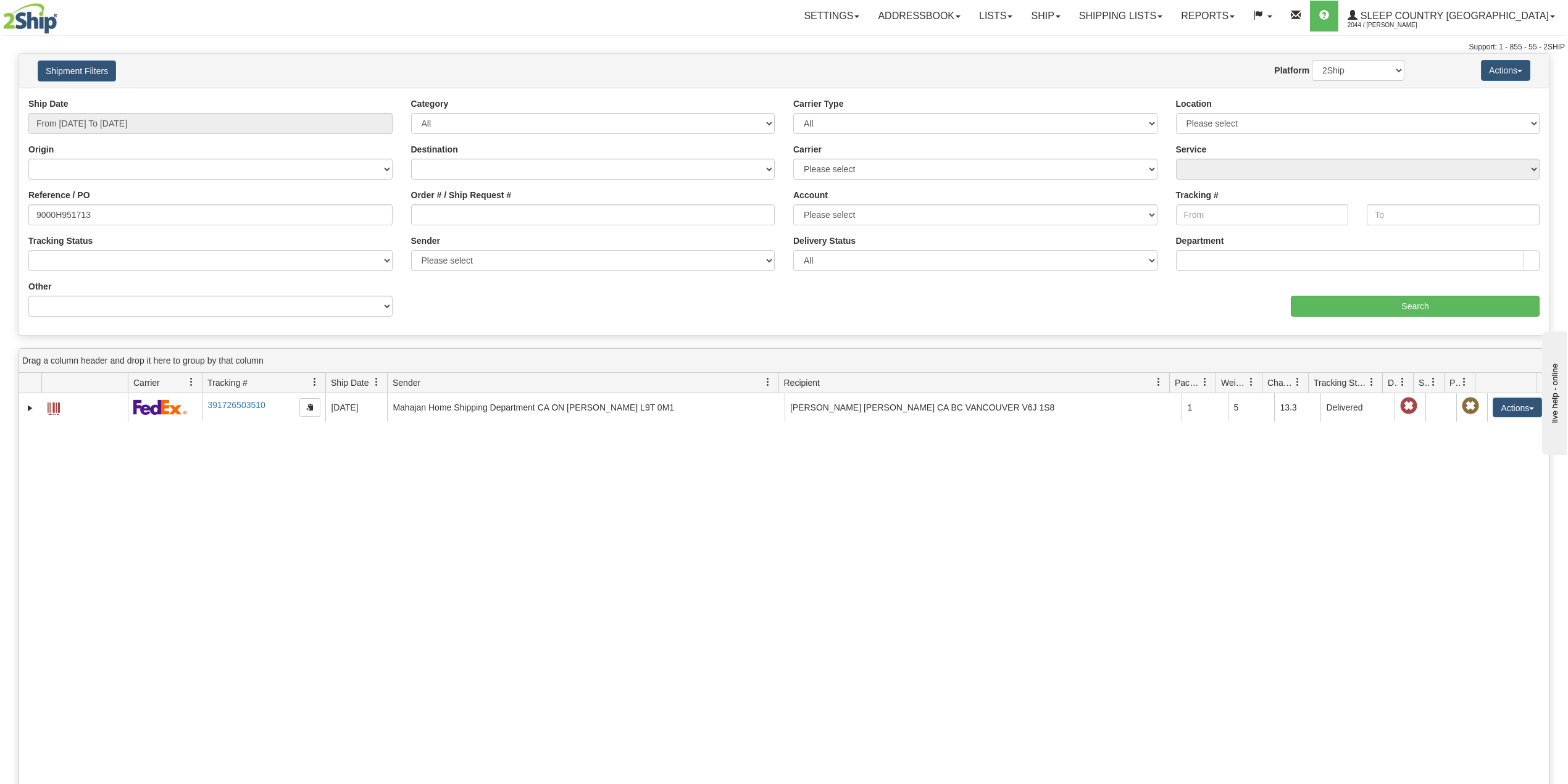
click at [58, 226] on div "Reference / PO 9000H951713" at bounding box center [210, 212] width 383 height 46
click at [58, 220] on input "9000H951713" at bounding box center [210, 215] width 365 height 21
click at [60, 220] on input "9000H951713" at bounding box center [210, 215] width 365 height 21
paste input "61901"
click at [1351, 300] on input "Search" at bounding box center [1416, 306] width 249 height 21
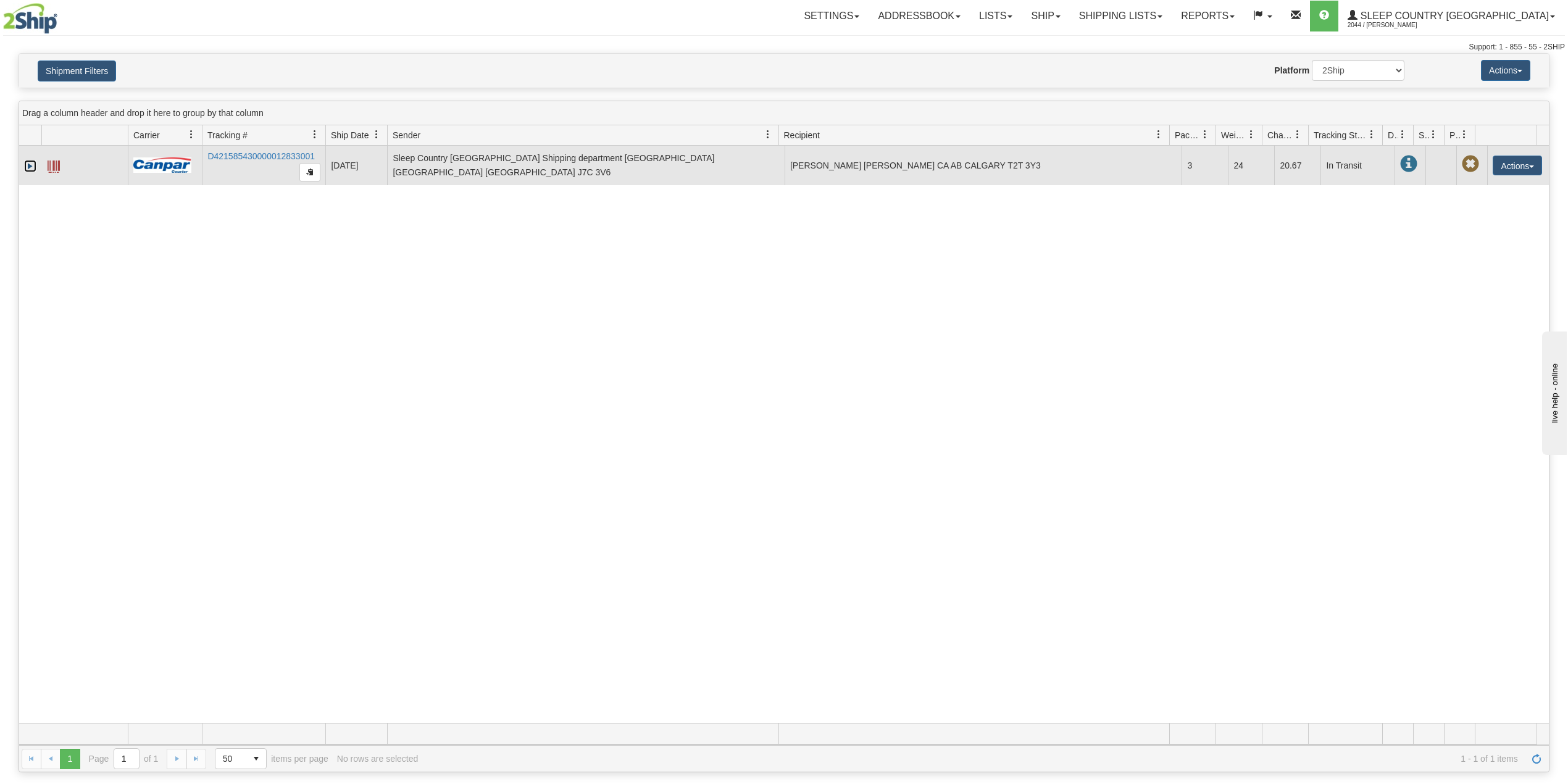
click at [27, 164] on link "Expand" at bounding box center [30, 166] width 12 height 12
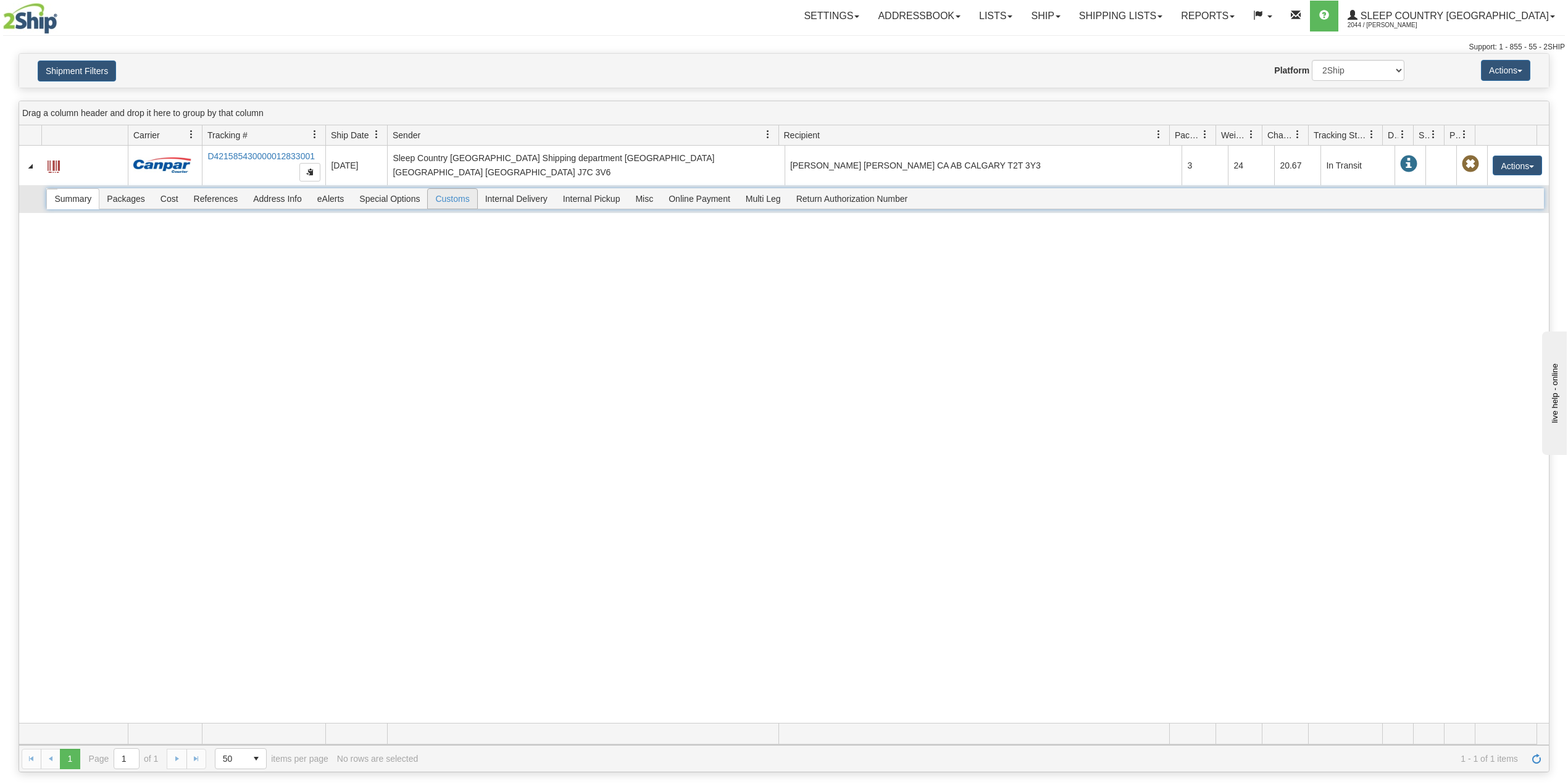
click at [453, 202] on span "Customs" at bounding box center [452, 199] width 49 height 20
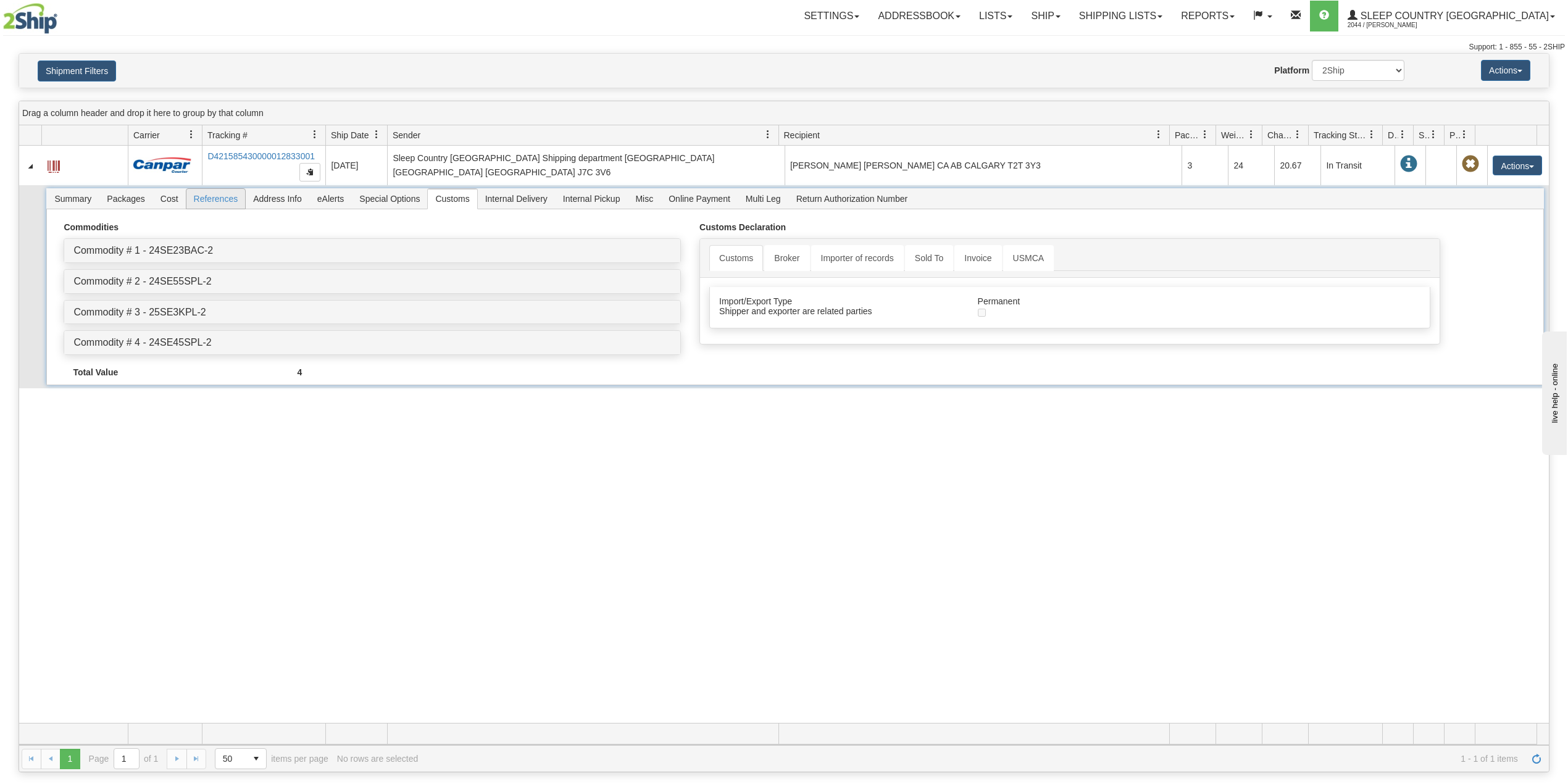
click at [213, 204] on span "References" at bounding box center [216, 199] width 60 height 20
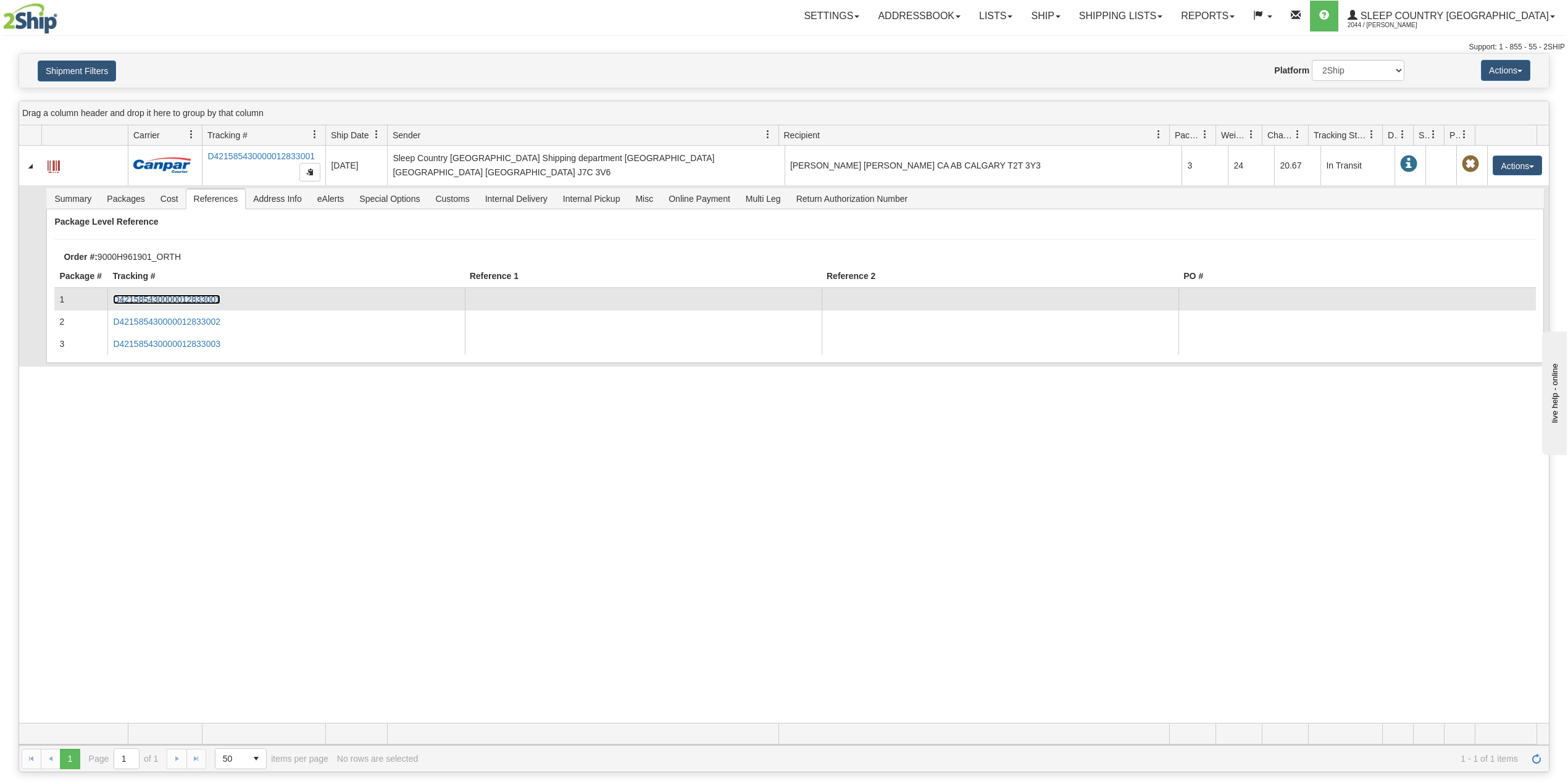
click at [205, 301] on link "D421585430000012833001" at bounding box center [167, 299] width 107 height 10
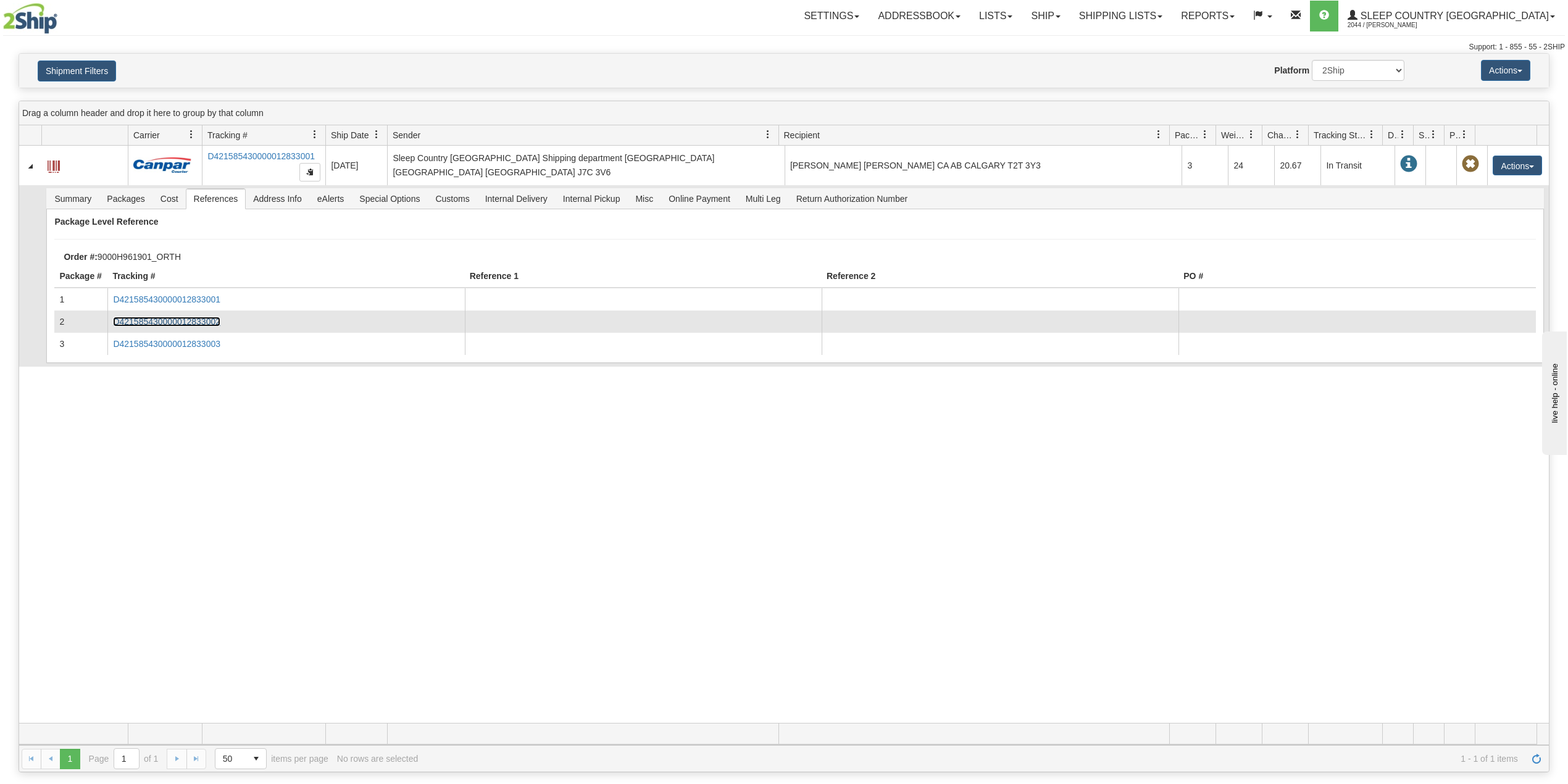
click at [191, 320] on link "D421585430000012833002" at bounding box center [167, 321] width 107 height 10
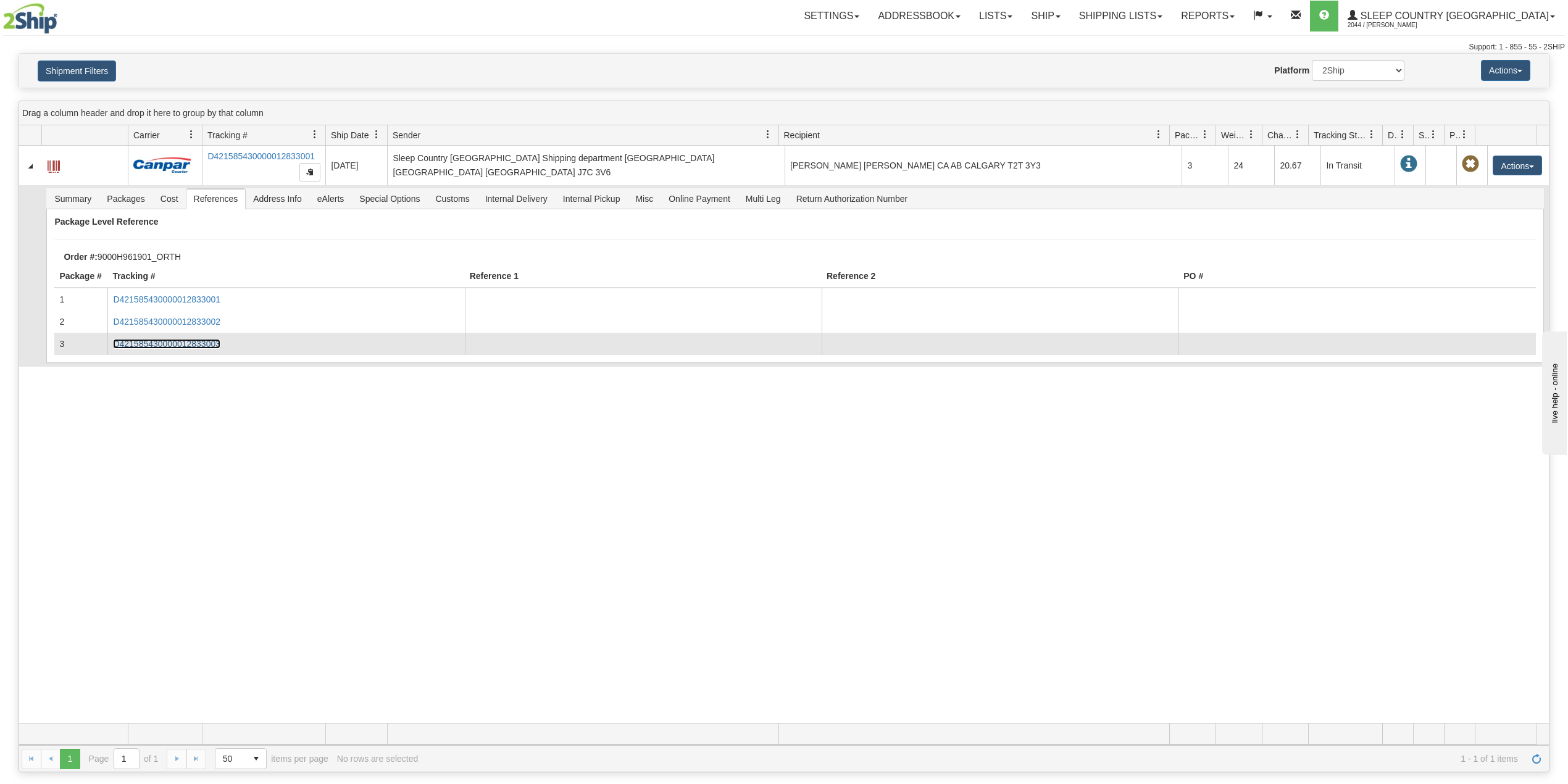
click at [204, 349] on link "D421585430000012833003" at bounding box center [167, 344] width 107 height 10
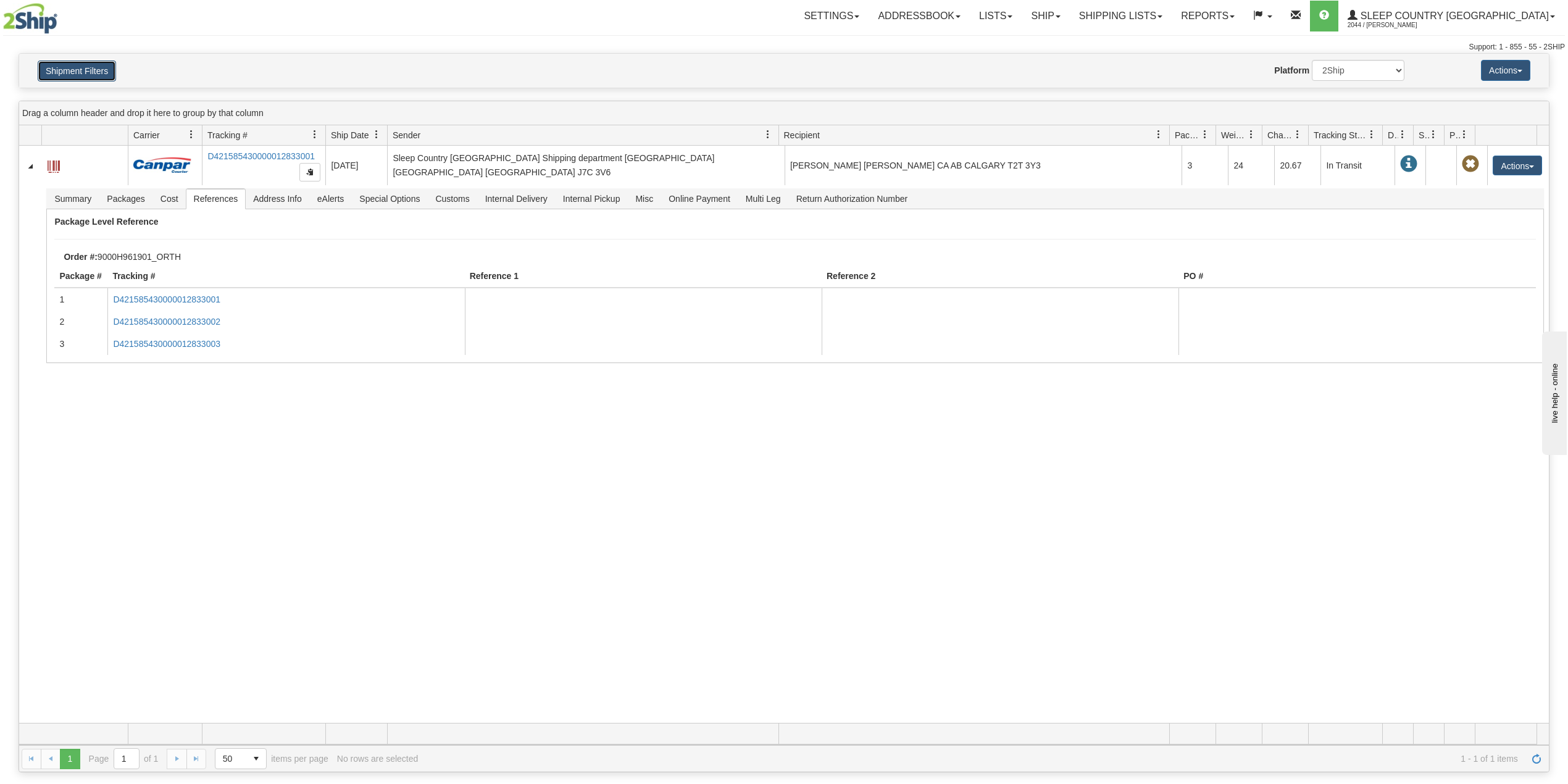
click at [65, 64] on button "Shipment Filters" at bounding box center [77, 71] width 79 height 21
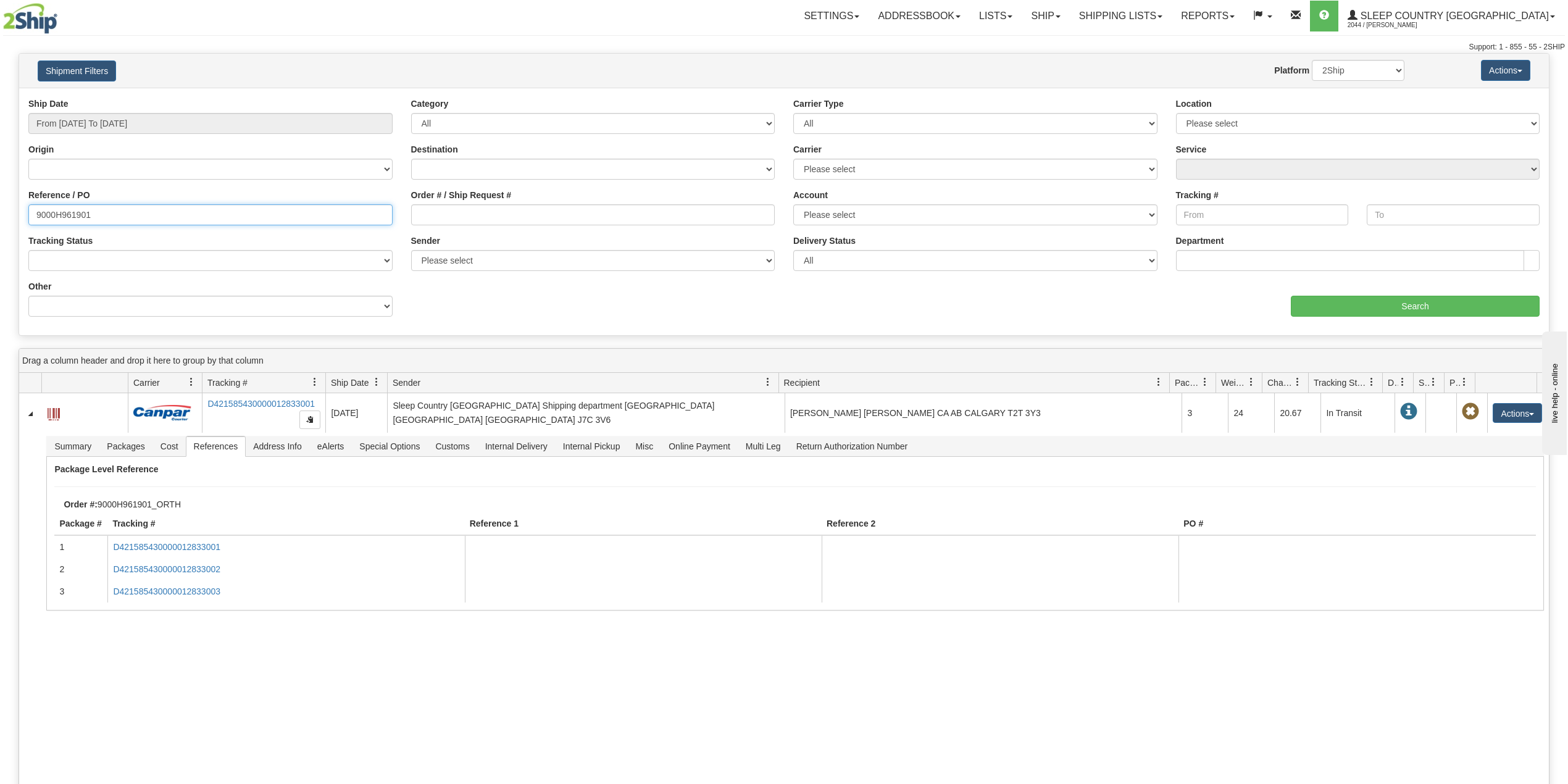
click at [67, 211] on input "9000H961901" at bounding box center [210, 215] width 365 height 21
click at [69, 211] on input "9000H961901" at bounding box center [210, 215] width 365 height 21
paste input "022"
click at [1398, 302] on input "Search" at bounding box center [1416, 306] width 249 height 21
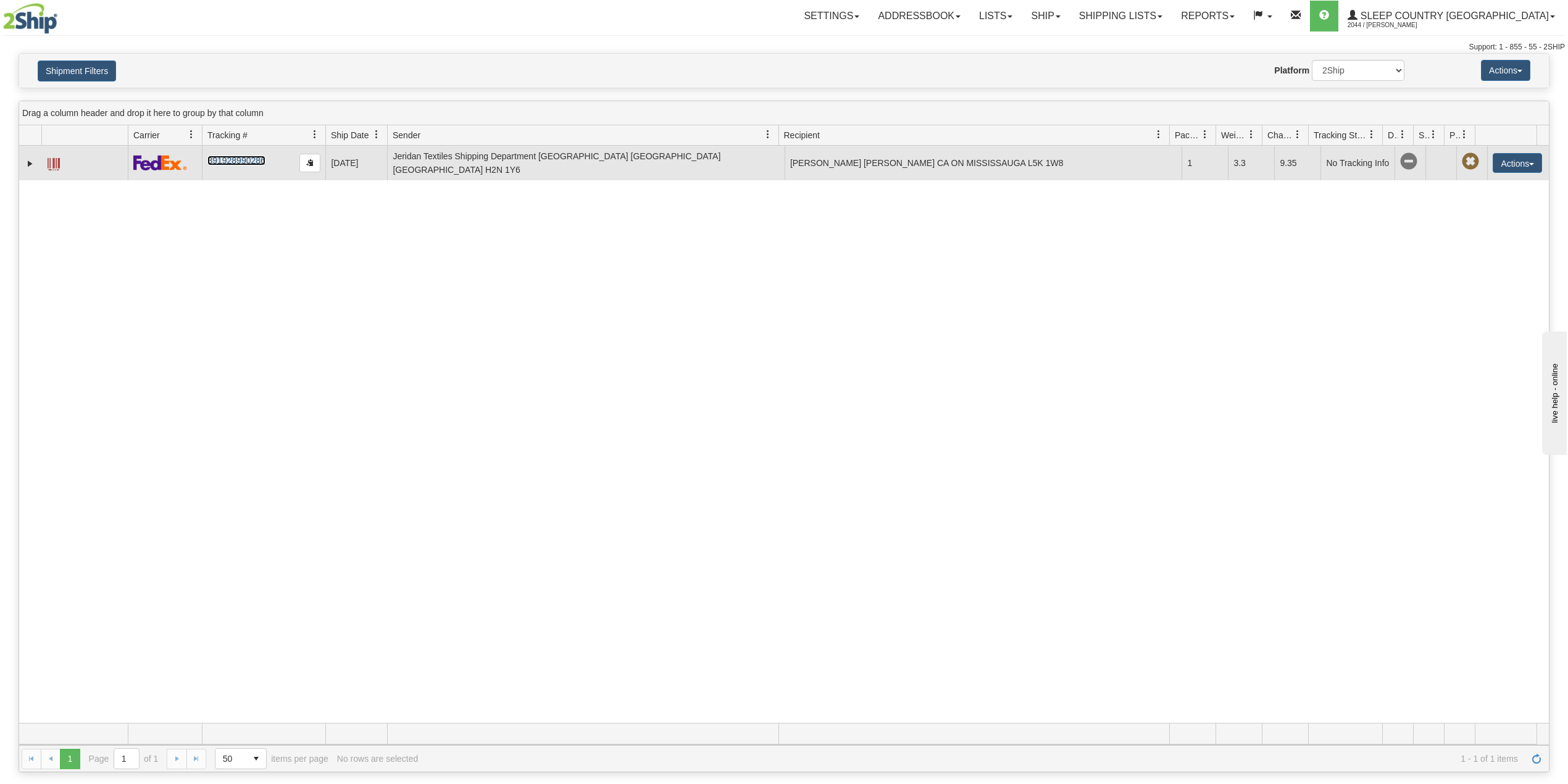
click at [237, 164] on link "391928990286" at bounding box center [236, 160] width 58 height 10
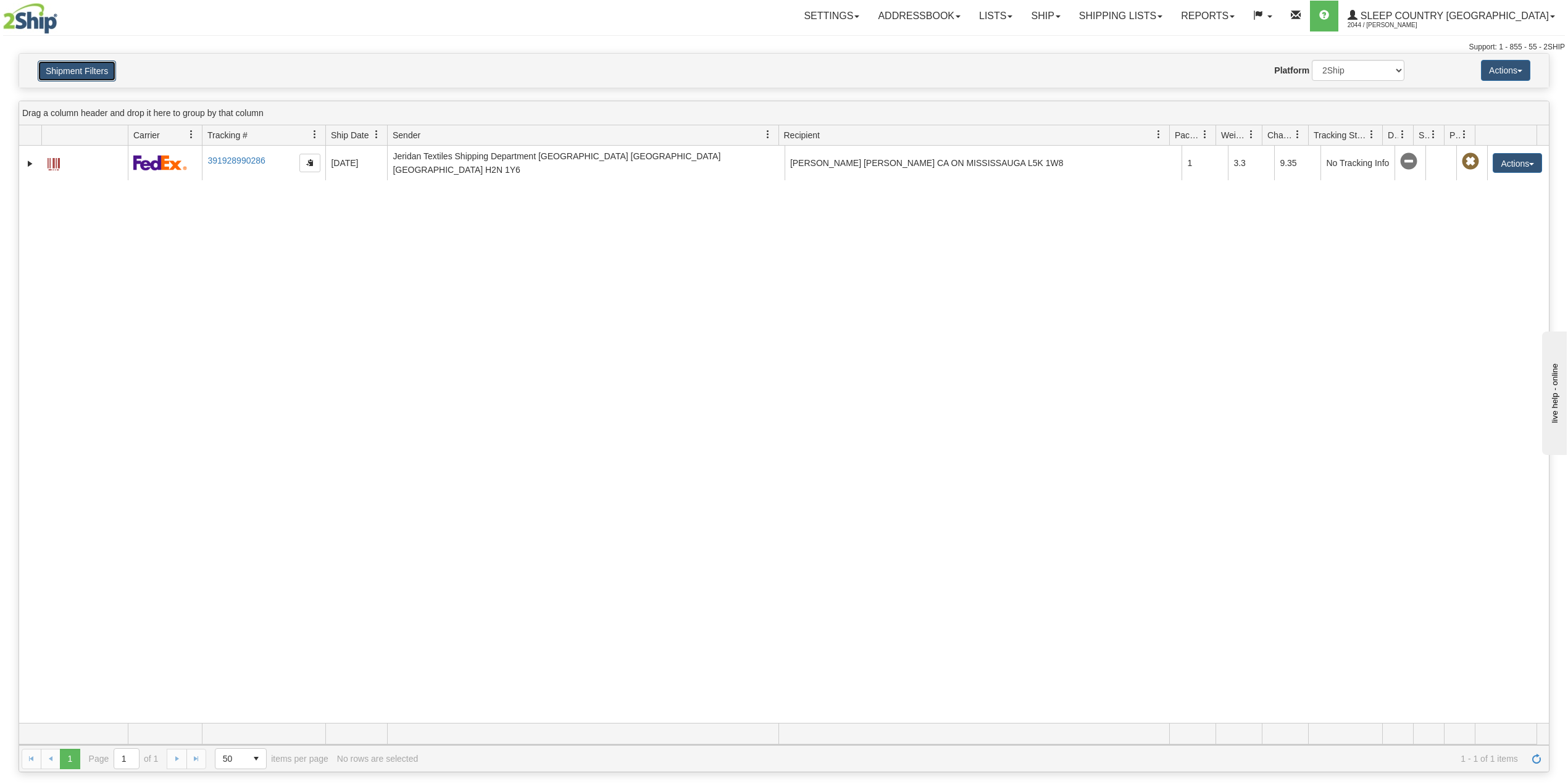
click at [90, 64] on button "Shipment Filters" at bounding box center [77, 71] width 79 height 21
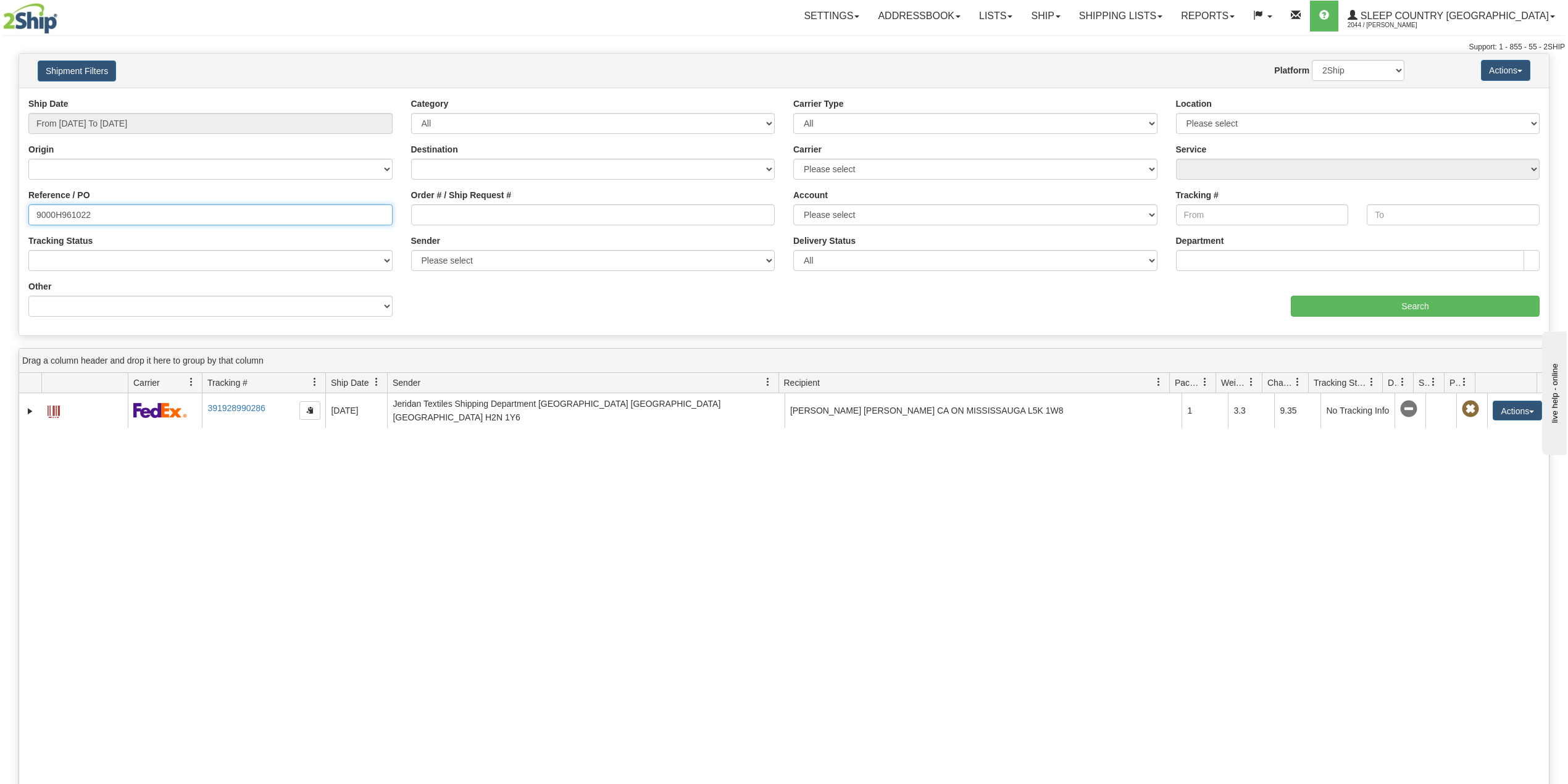
click at [64, 211] on input "9000H961022" at bounding box center [210, 215] width 365 height 21
click at [64, 210] on input "9000H961022" at bounding box center [210, 215] width 365 height 21
click at [67, 217] on input "9000H961022" at bounding box center [210, 215] width 365 height 21
click at [67, 216] on input "9000H961022" at bounding box center [210, 215] width 365 height 21
paste input "2H958564"
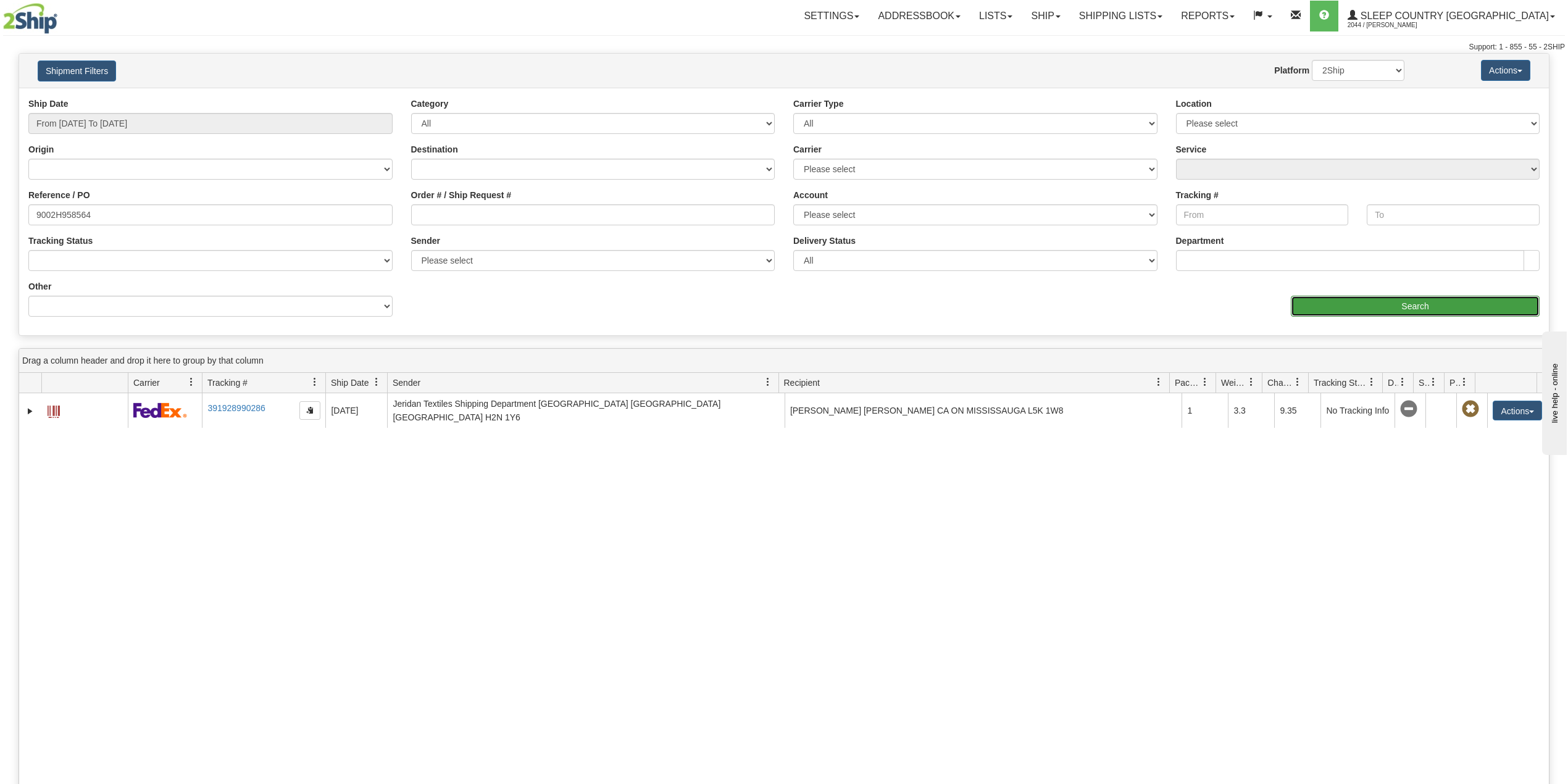
click at [1332, 304] on input "Search" at bounding box center [1416, 306] width 249 height 21
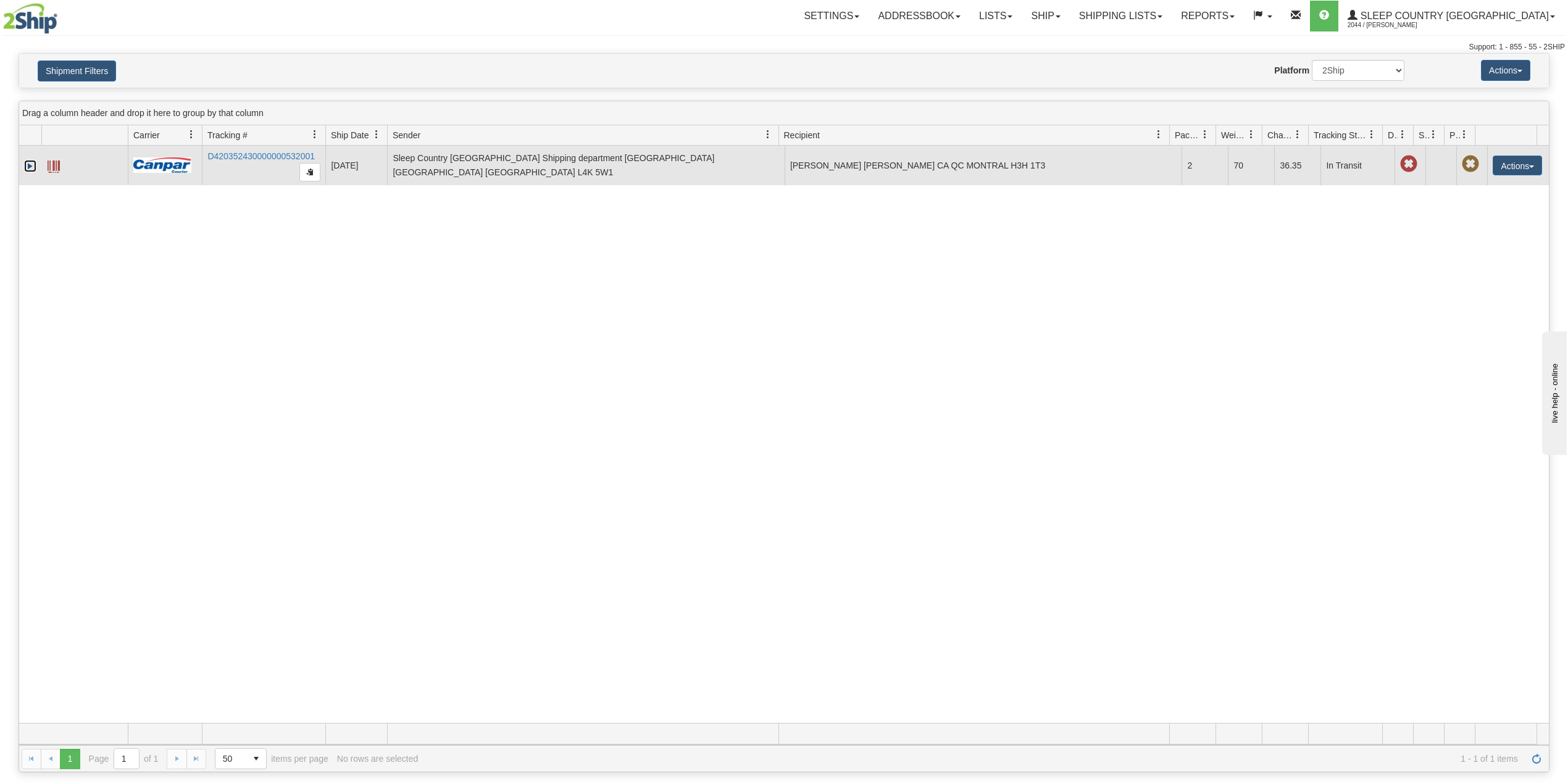
click at [26, 167] on link "Expand" at bounding box center [30, 166] width 12 height 12
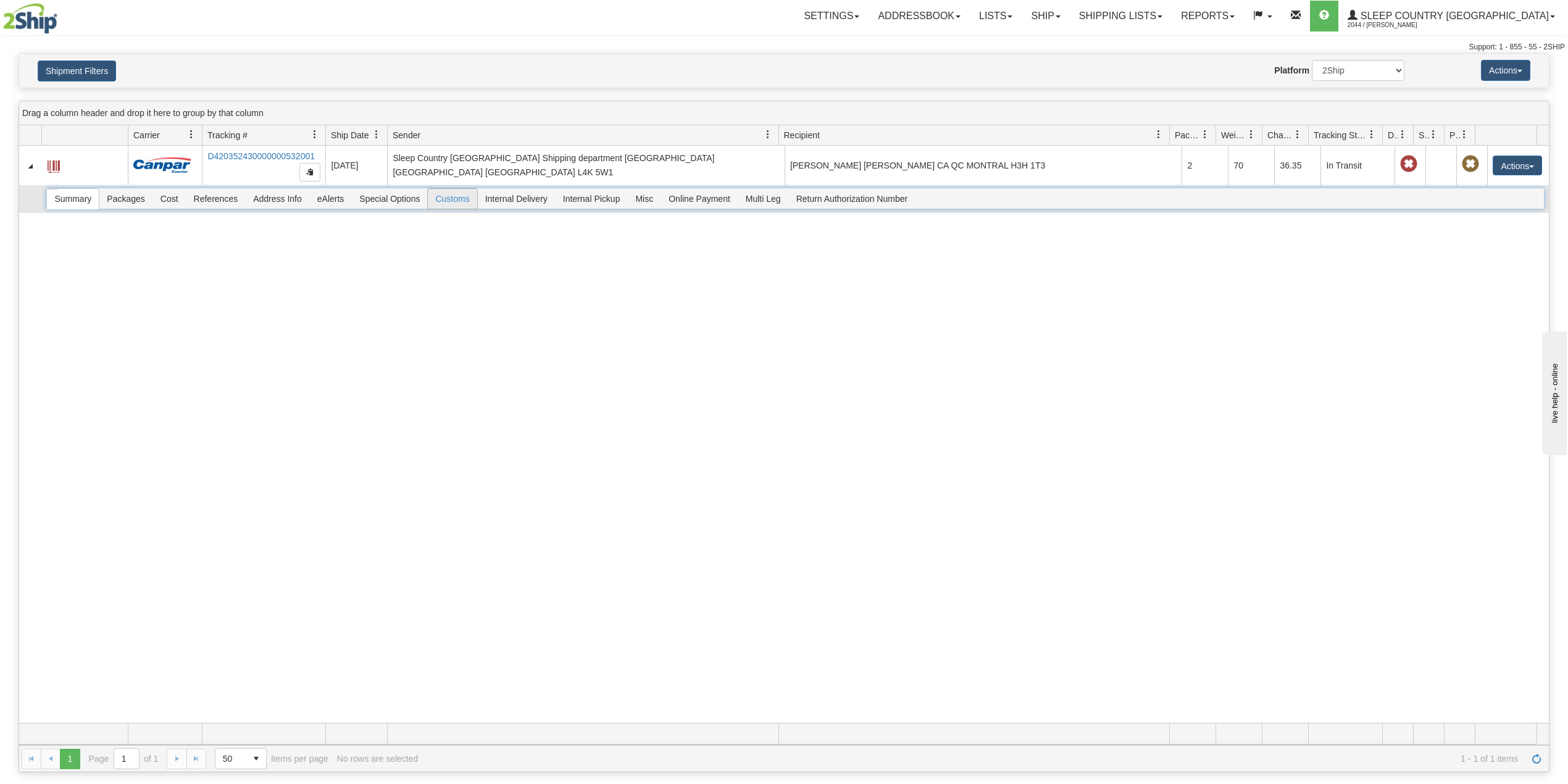
click at [461, 194] on span "Customs" at bounding box center [452, 199] width 49 height 20
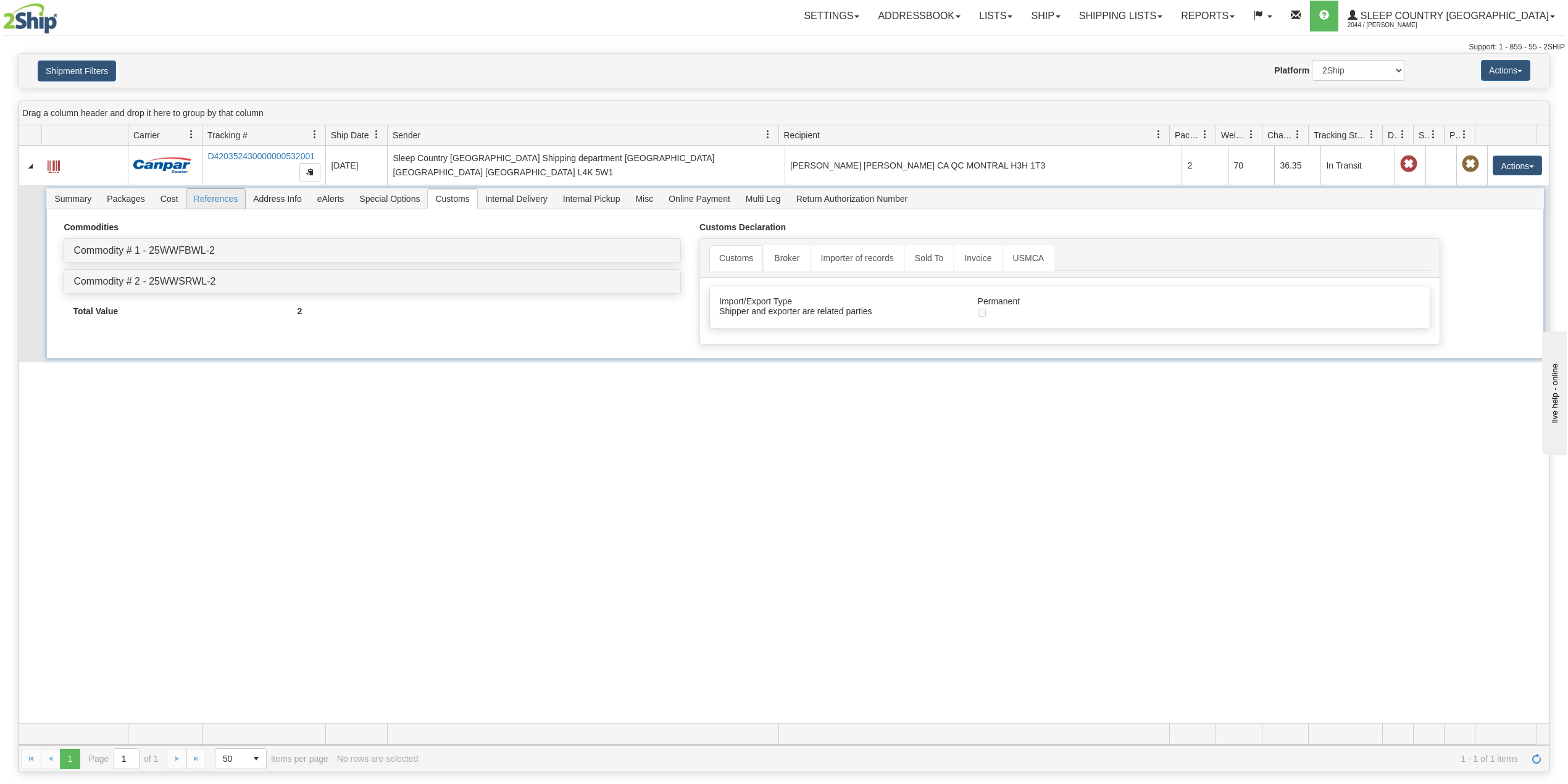
click at [217, 199] on span "References" at bounding box center [216, 199] width 60 height 20
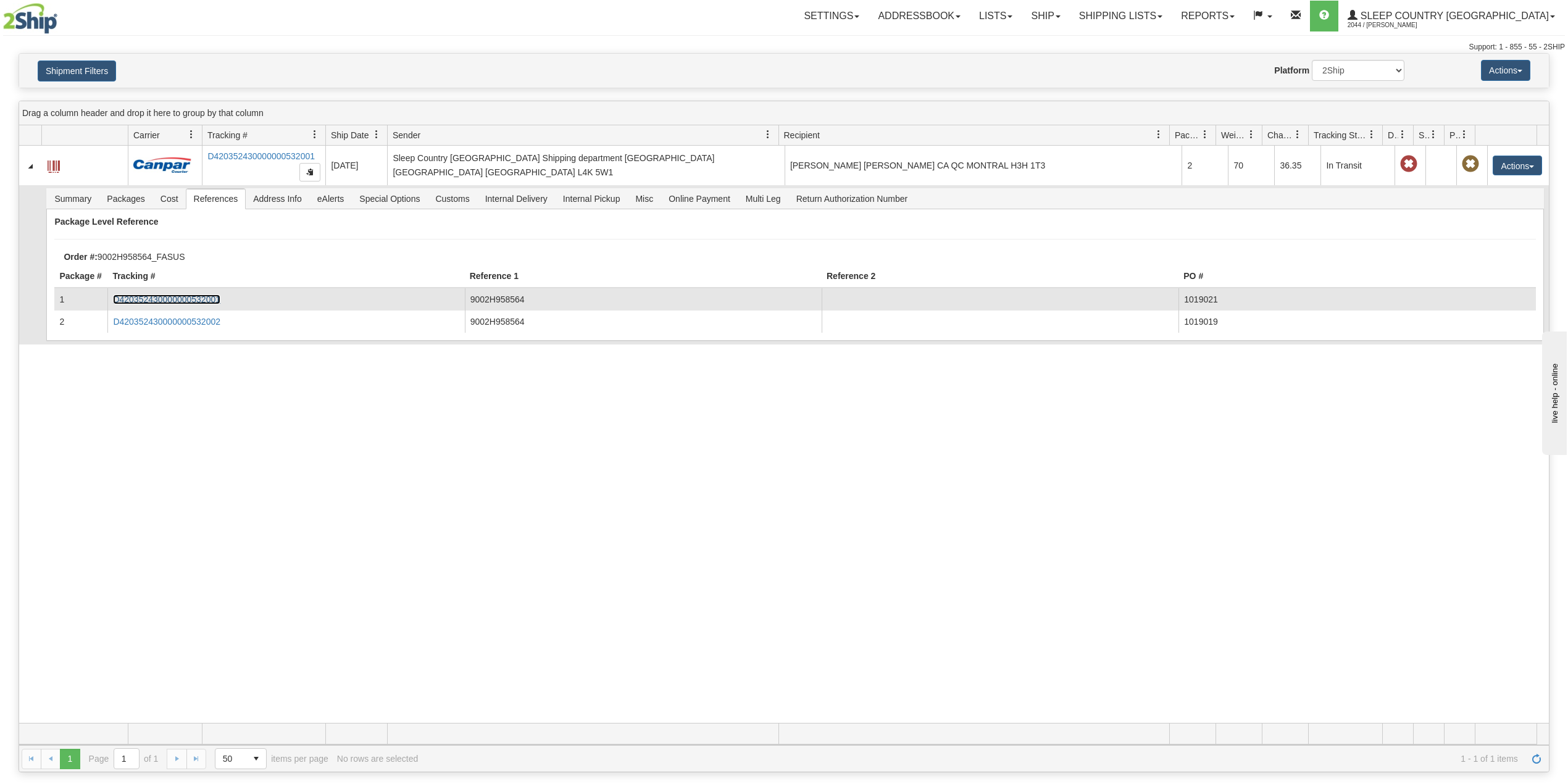
click at [196, 298] on link "D420352430000000532001" at bounding box center [167, 299] width 107 height 10
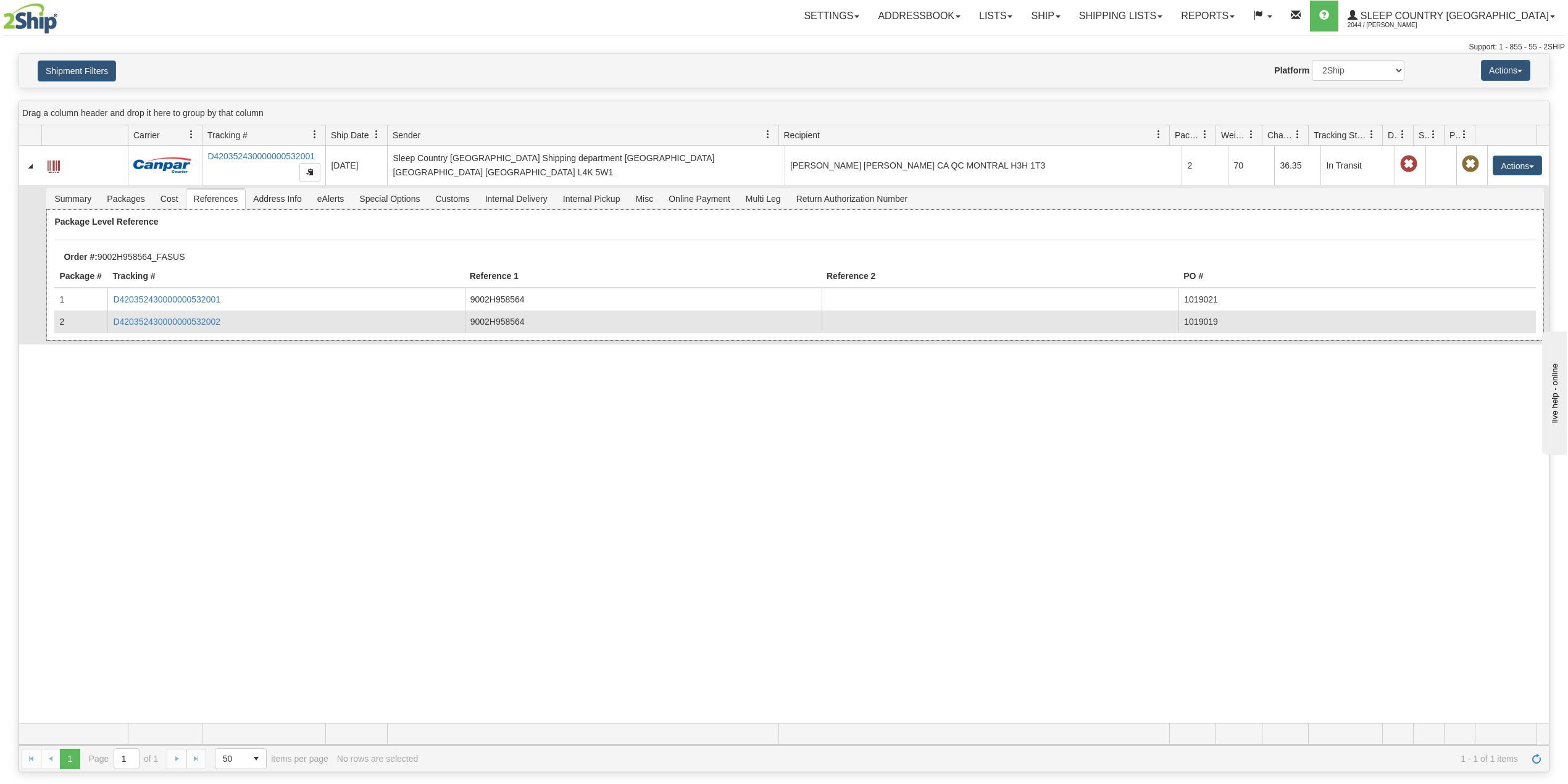
click at [200, 332] on td "D420352430000000532002" at bounding box center [285, 322] width 357 height 22
click at [202, 323] on link "D420352430000000532002" at bounding box center [167, 321] width 107 height 10
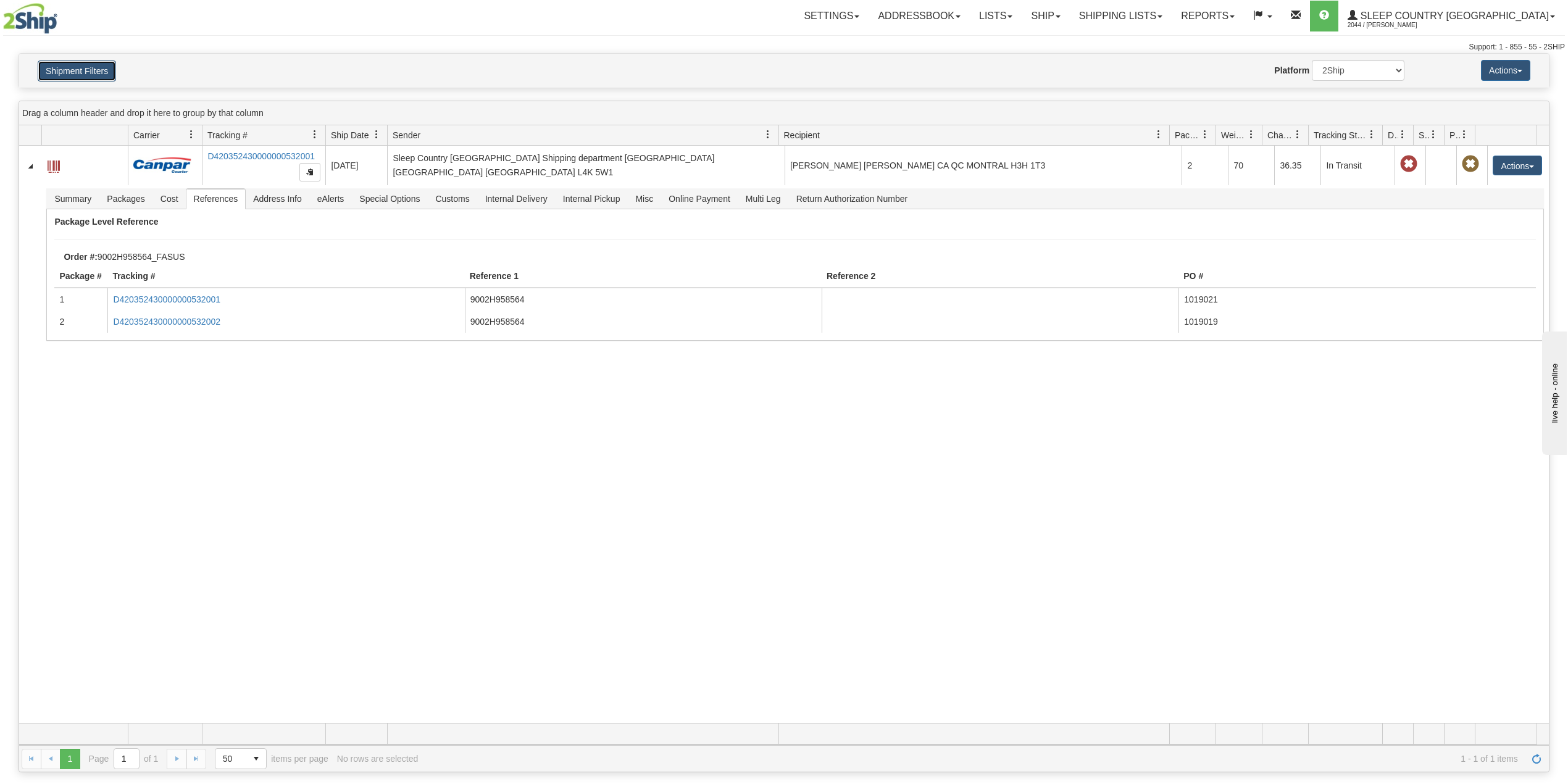
click at [60, 79] on button "Shipment Filters" at bounding box center [77, 71] width 79 height 21
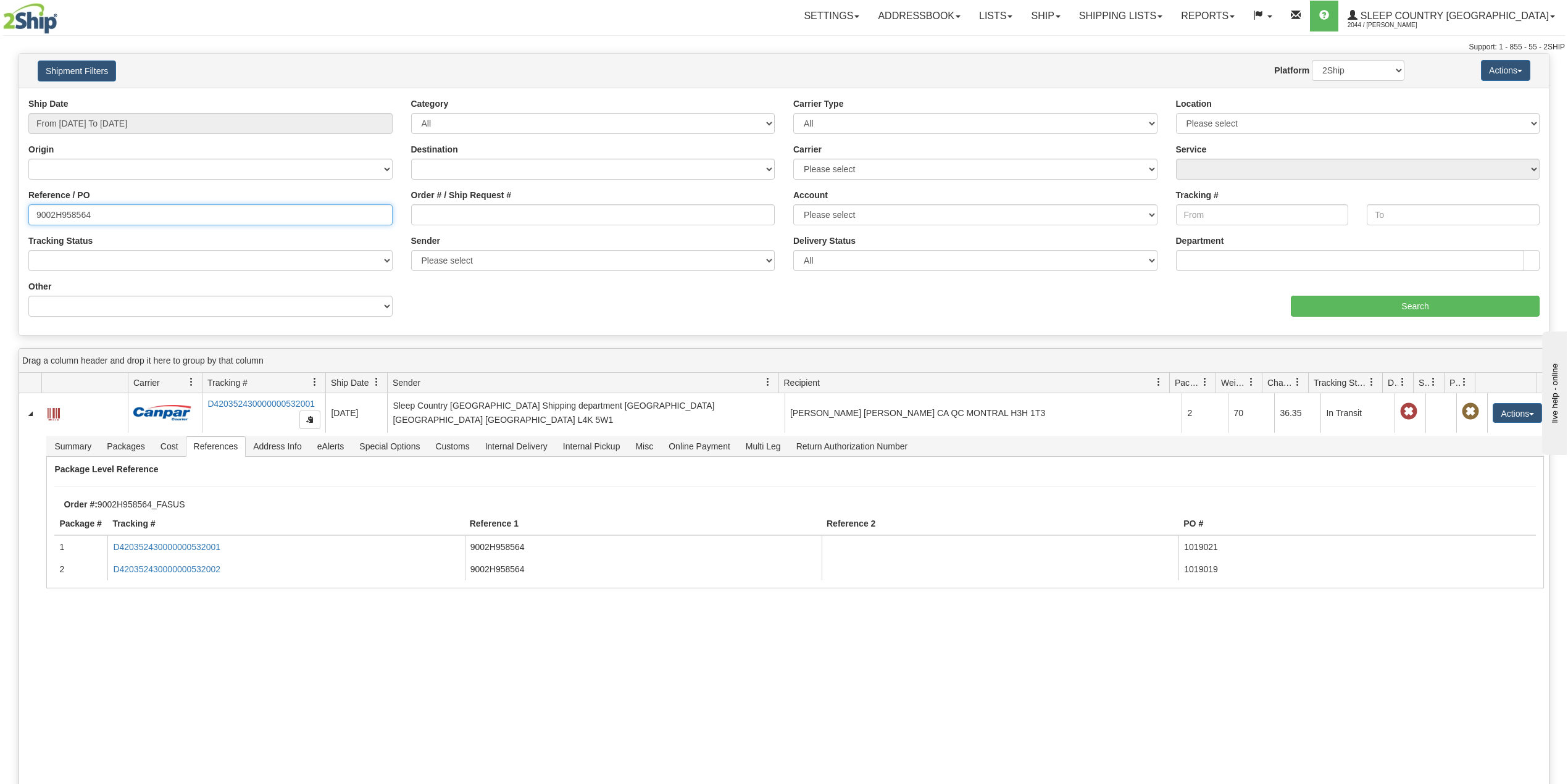
click at [67, 213] on input "9002H958564" at bounding box center [210, 215] width 365 height 21
paste input "9096"
click at [1336, 301] on input "Search" at bounding box center [1416, 306] width 249 height 21
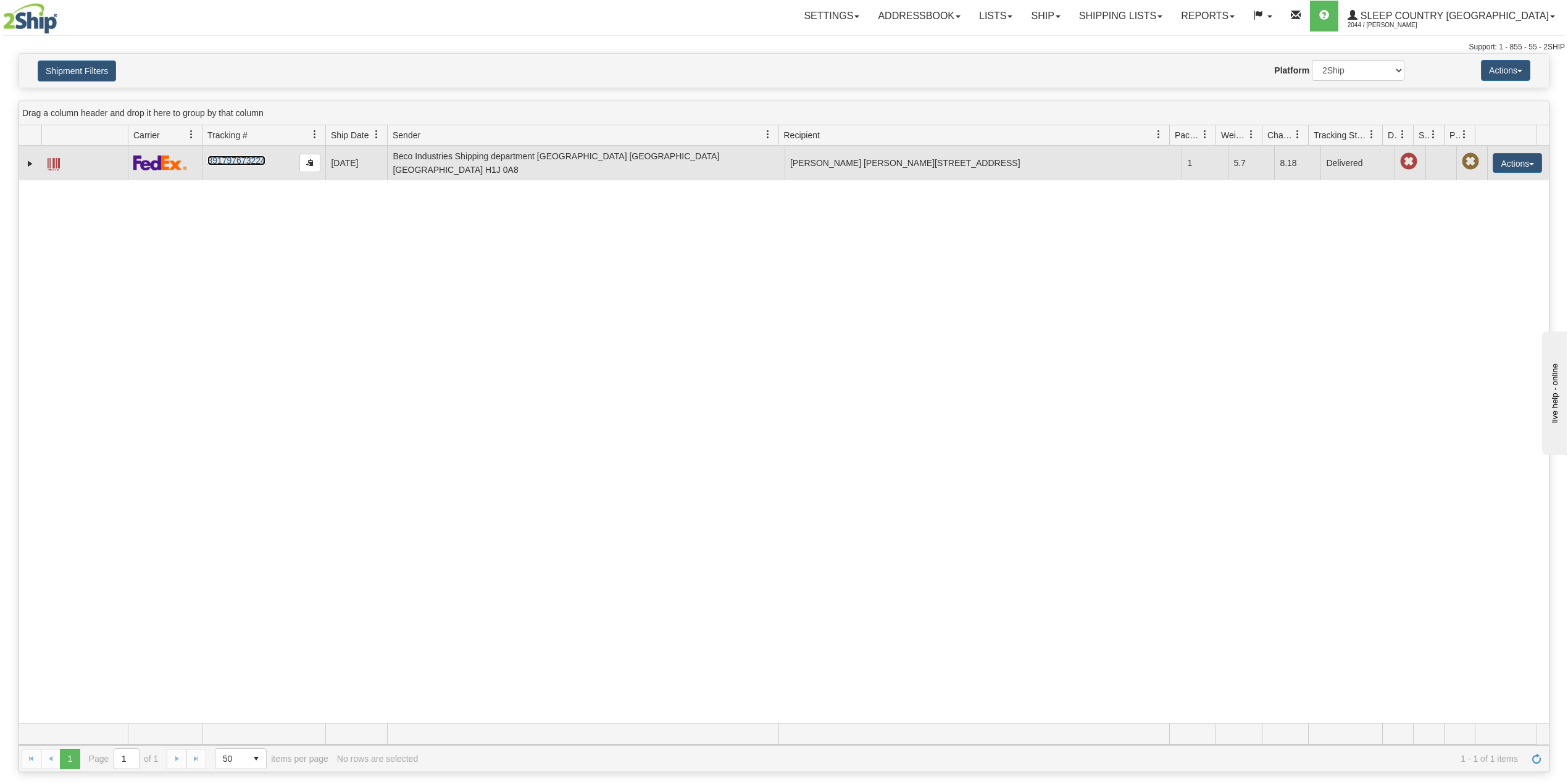
click at [235, 157] on link "391797673224" at bounding box center [236, 160] width 58 height 10
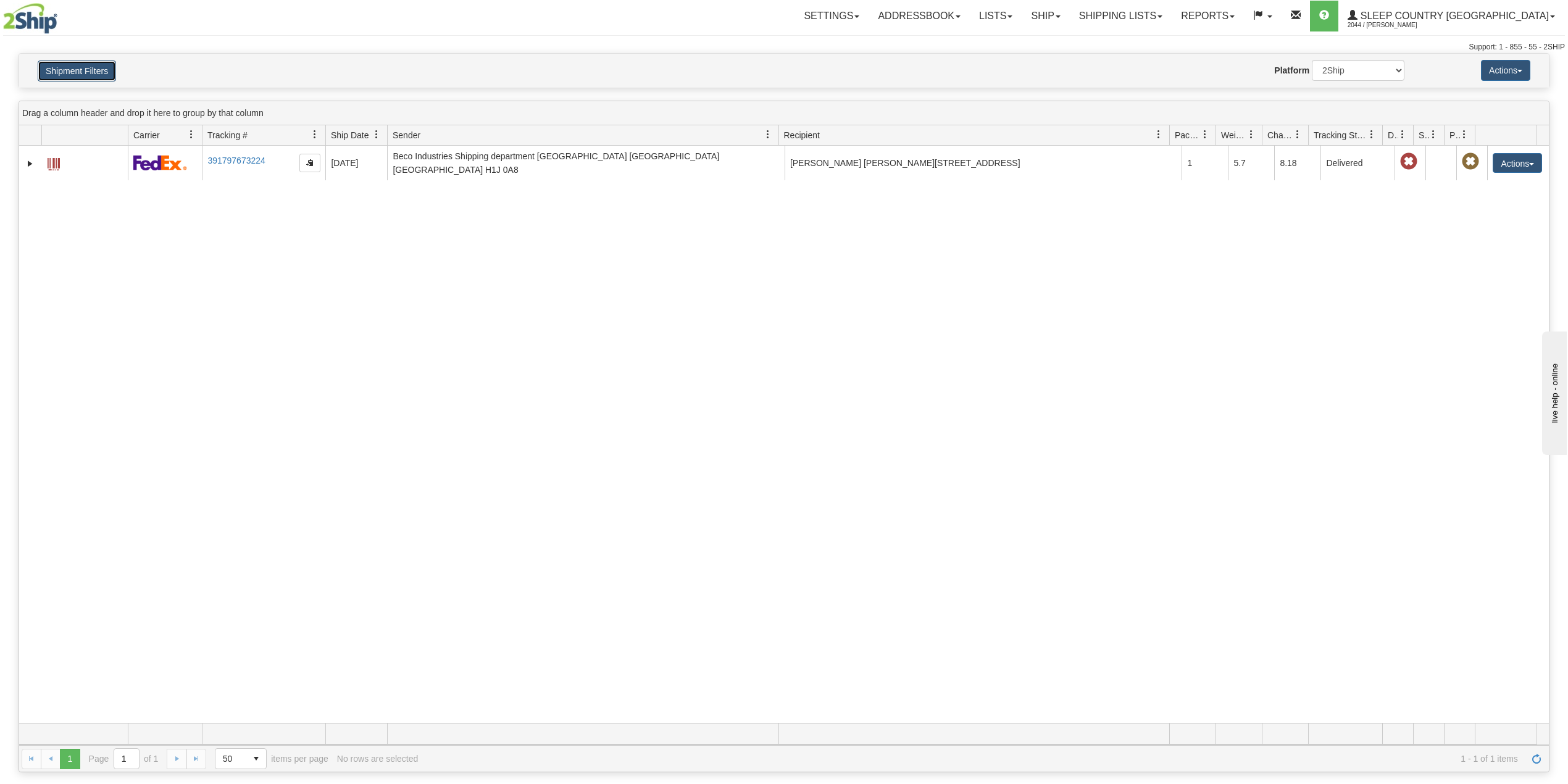
click at [87, 65] on button "Shipment Filters" at bounding box center [77, 71] width 79 height 21
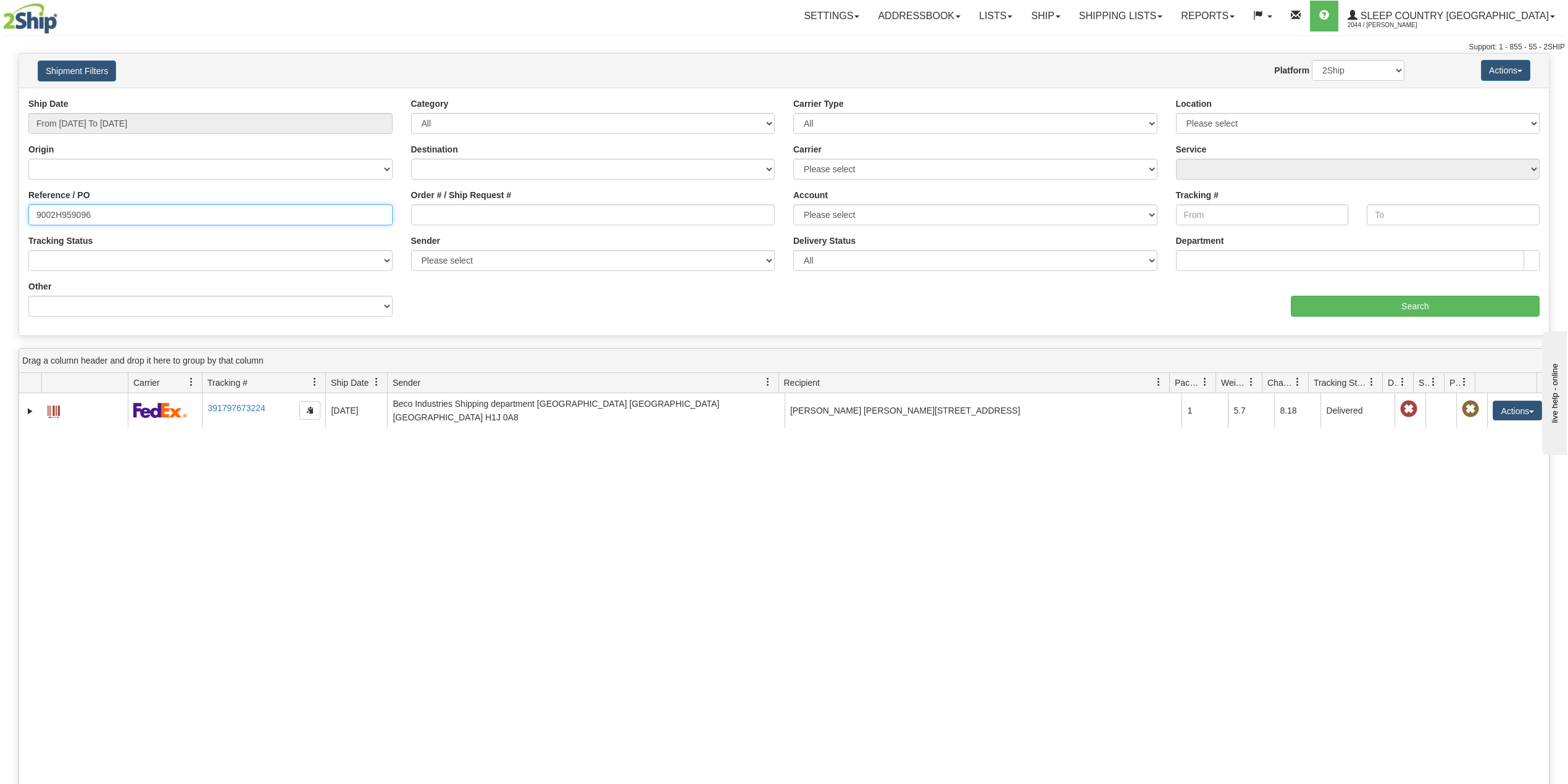
click at [50, 217] on input "9002H959096" at bounding box center [210, 215] width 365 height 21
paste input "authcode=00098F"
drag, startPoint x: 132, startPoint y: 215, endPoint x: 126, endPoint y: 257, distance: 42.4
click at [1, 203] on div "Please wait... × Confirm Delete Delete Cancel × Confirm Delete Yes No Cancel × …" at bounding box center [784, 536] width 1568 height 967
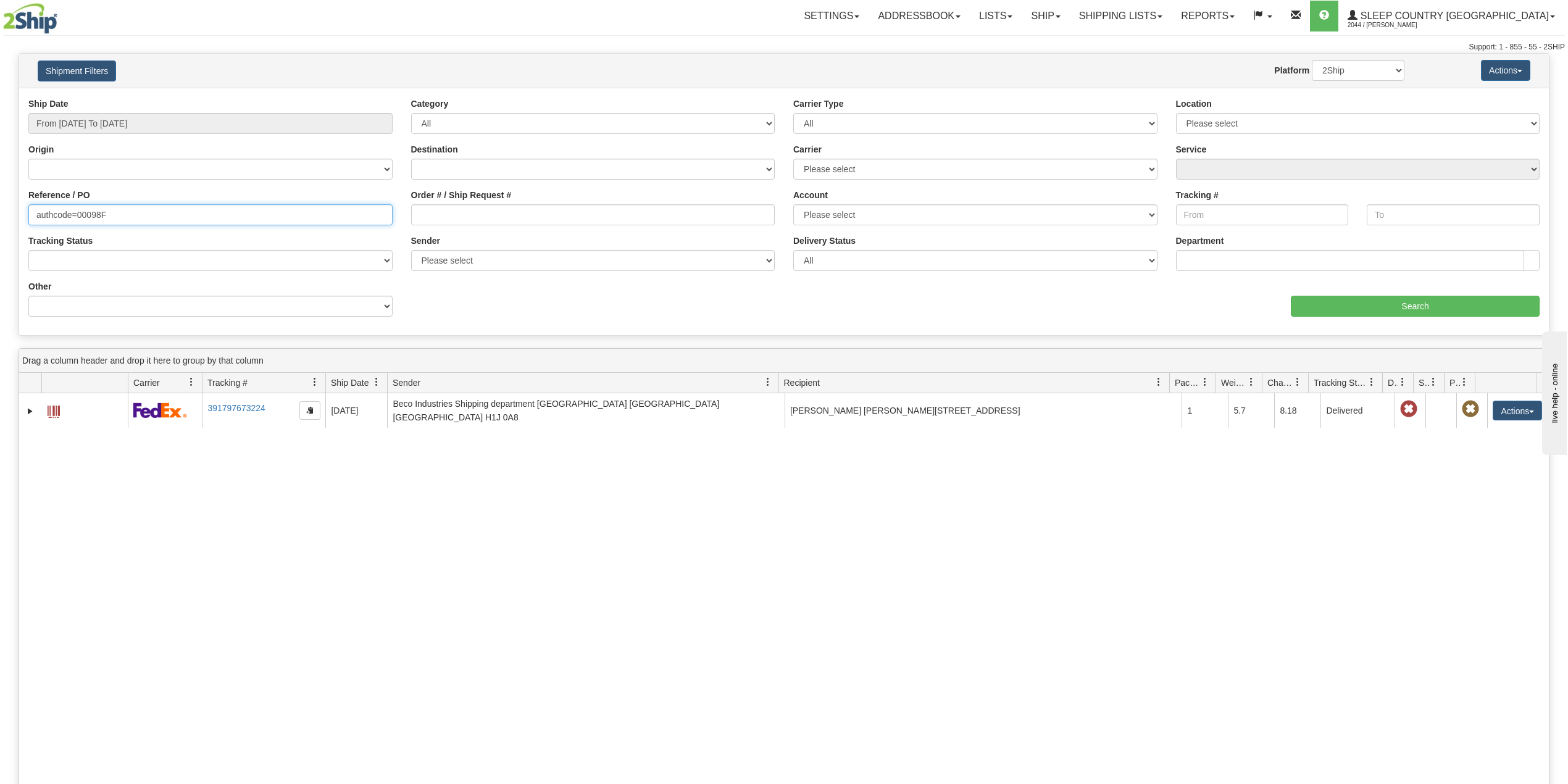
paste input "9000H959562"
click at [1433, 299] on input "Search" at bounding box center [1416, 306] width 249 height 21
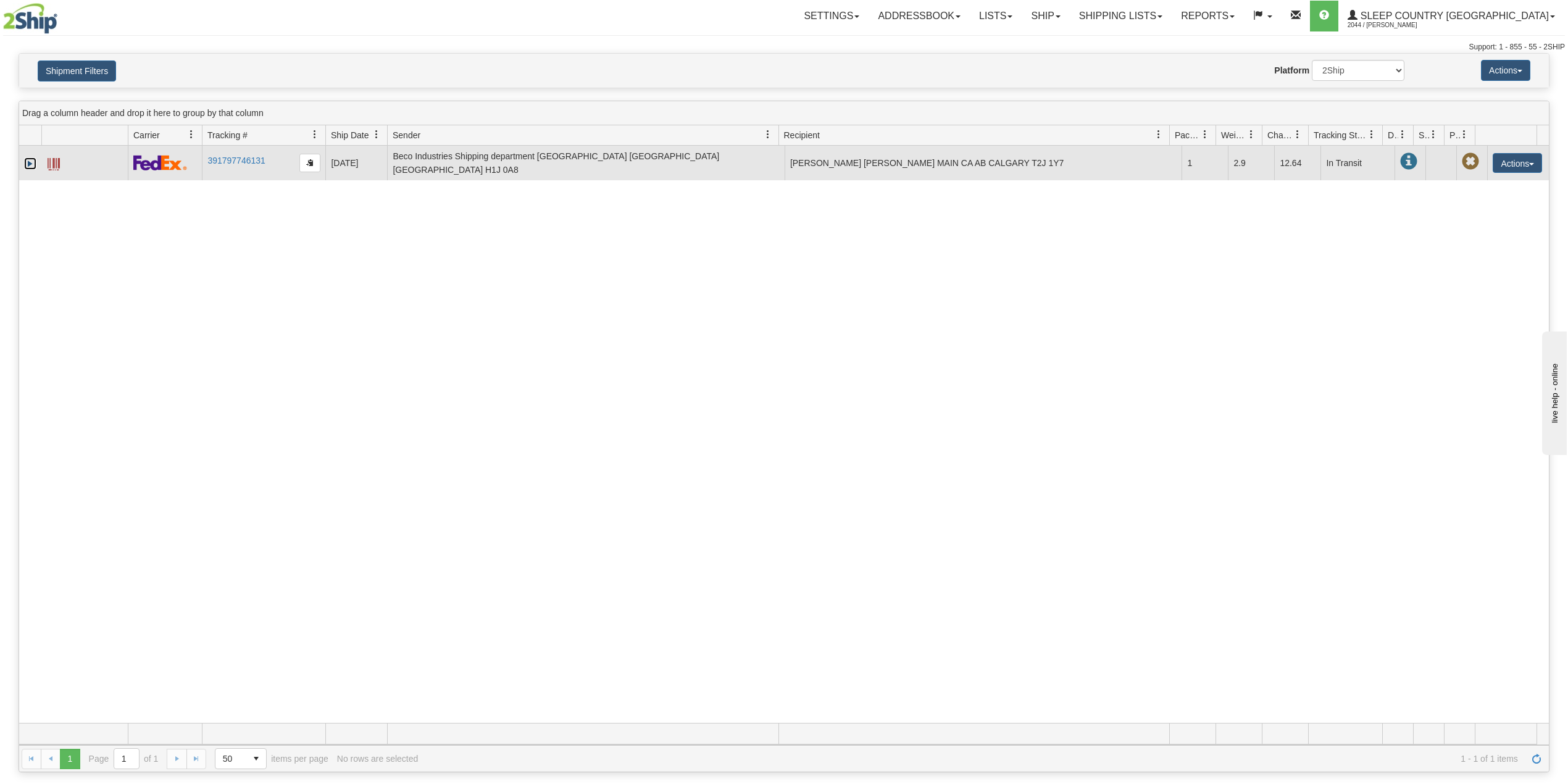
click at [28, 161] on link "Expand" at bounding box center [30, 164] width 12 height 12
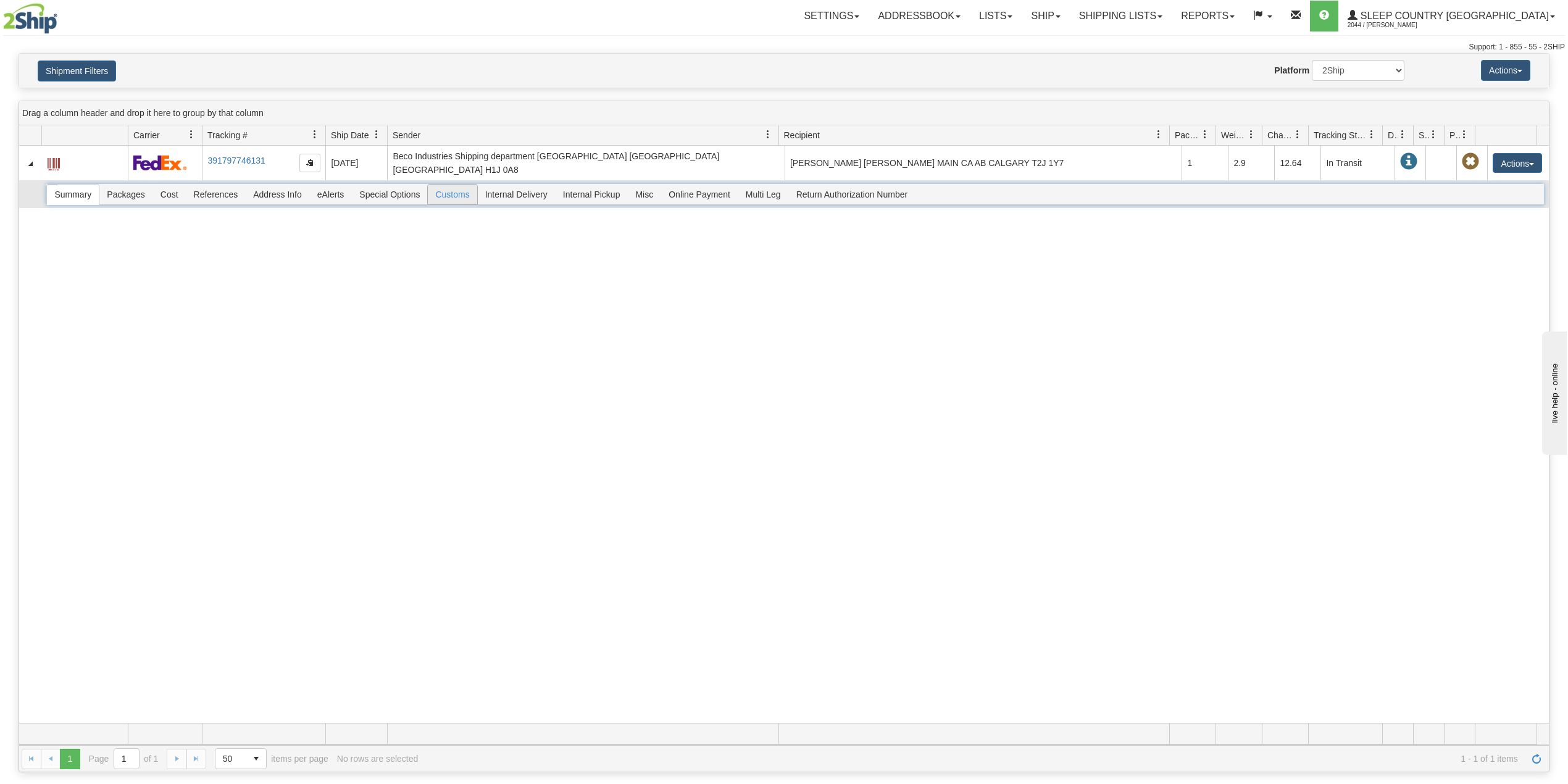
click at [454, 193] on span "Customs" at bounding box center [452, 194] width 49 height 20
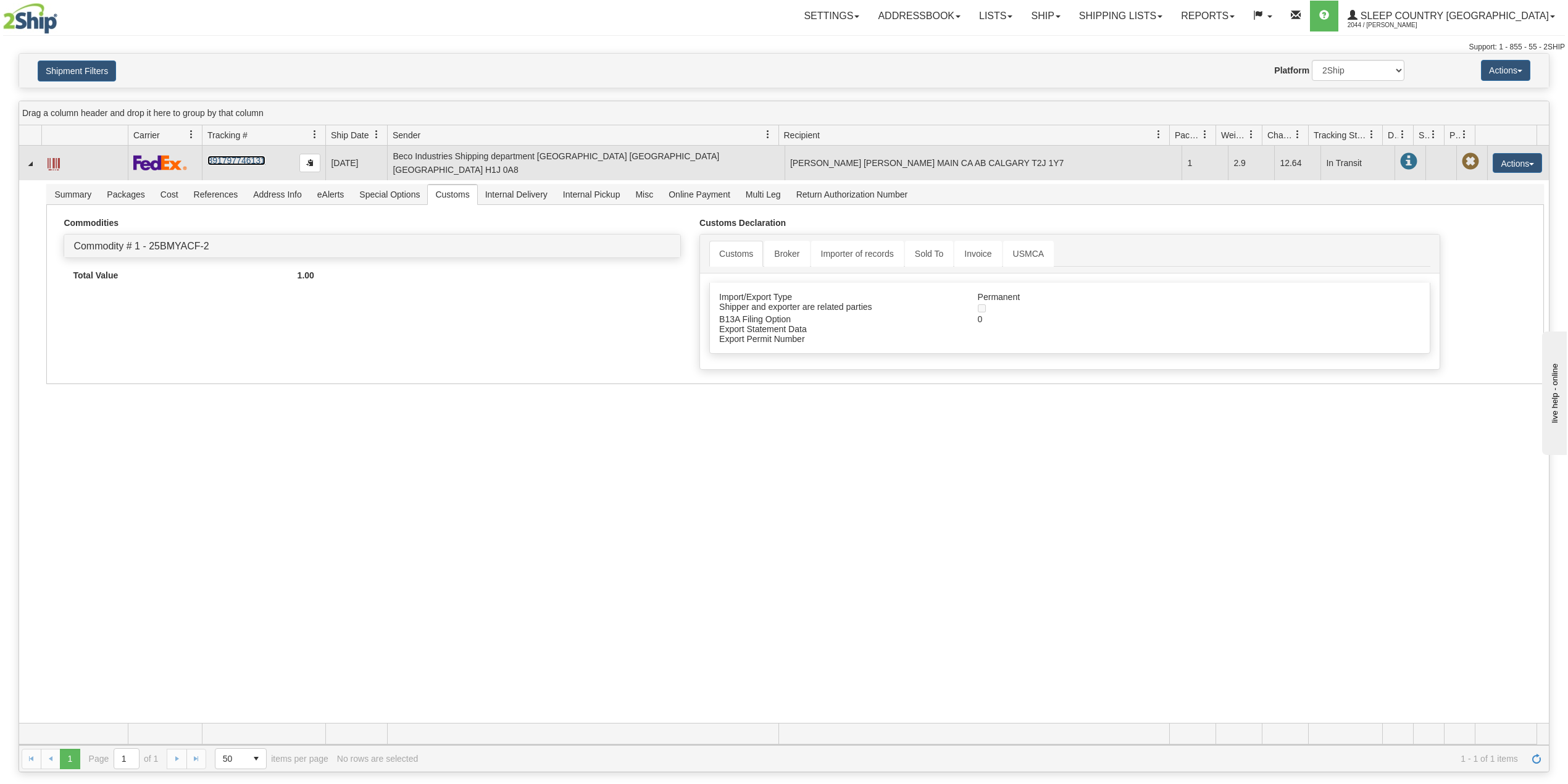
click at [238, 157] on link "391797746131" at bounding box center [236, 160] width 58 height 10
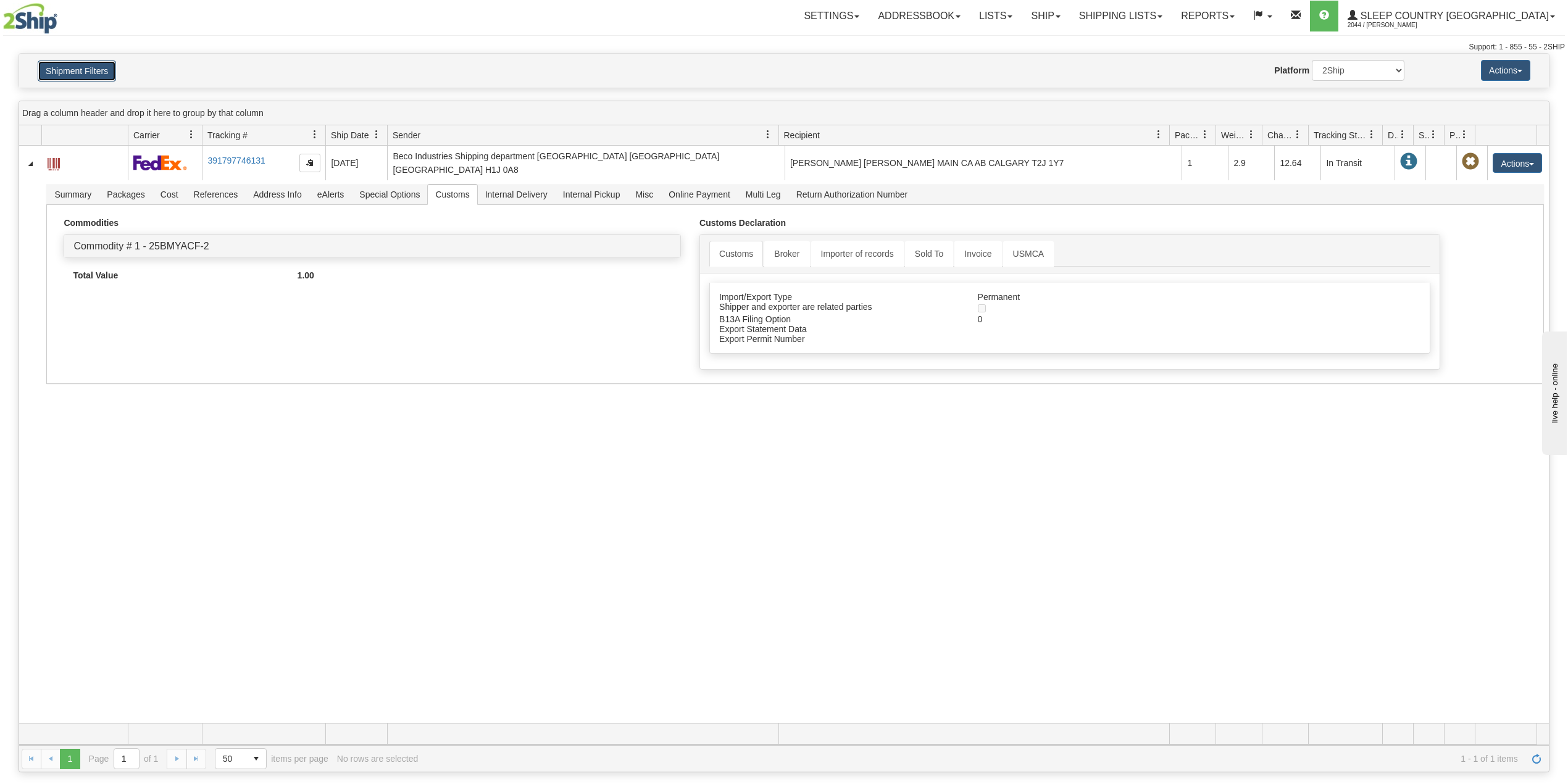
click at [75, 67] on button "Shipment Filters" at bounding box center [77, 71] width 79 height 21
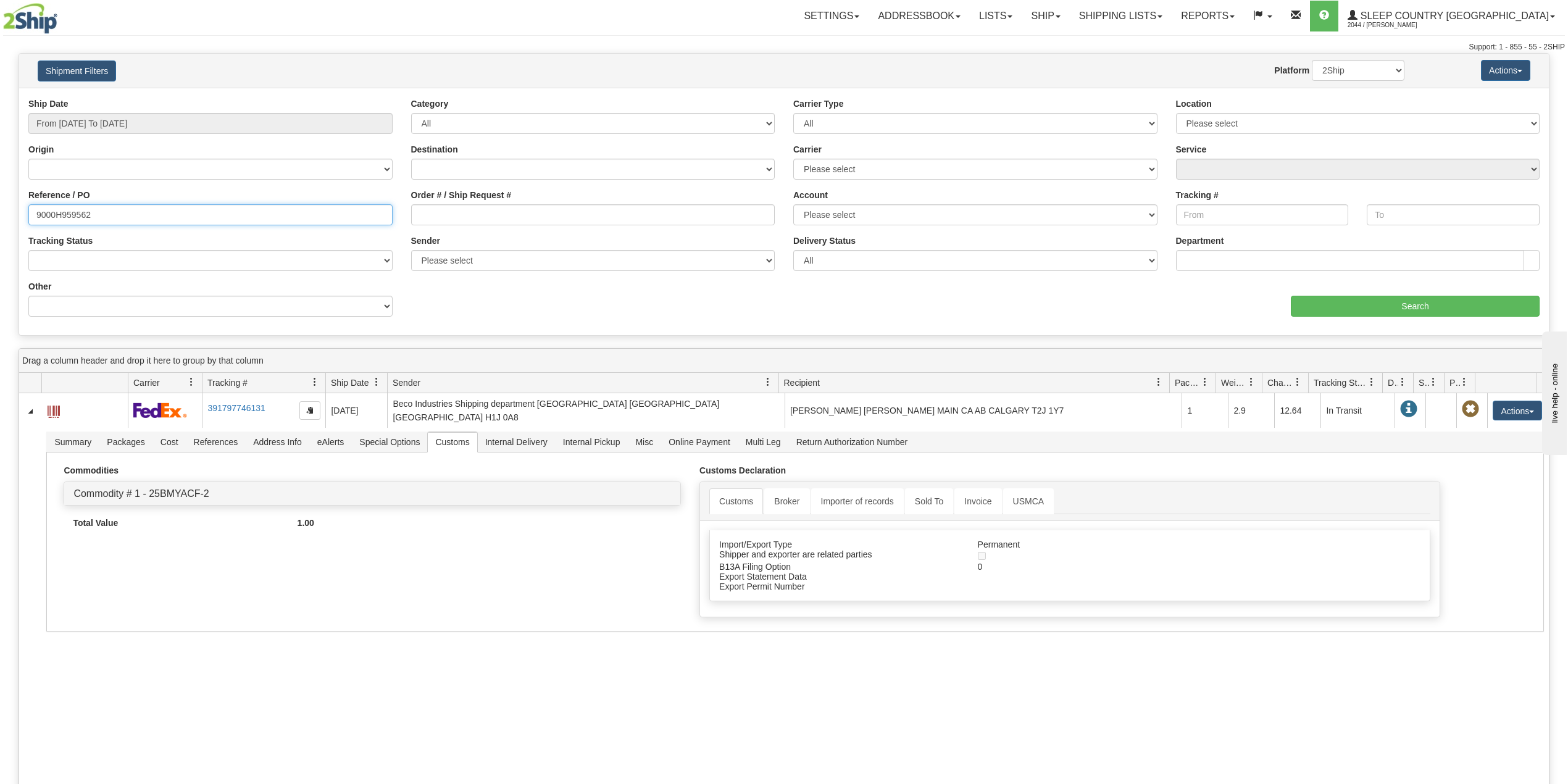
click at [77, 208] on input "9000H959562" at bounding box center [210, 215] width 365 height 21
click at [80, 208] on input "9000H959562" at bounding box center [210, 215] width 365 height 21
paste input "71024"
type input "9000H971024"
click at [1367, 295] on div "aaa Search" at bounding box center [1166, 298] width 765 height 37
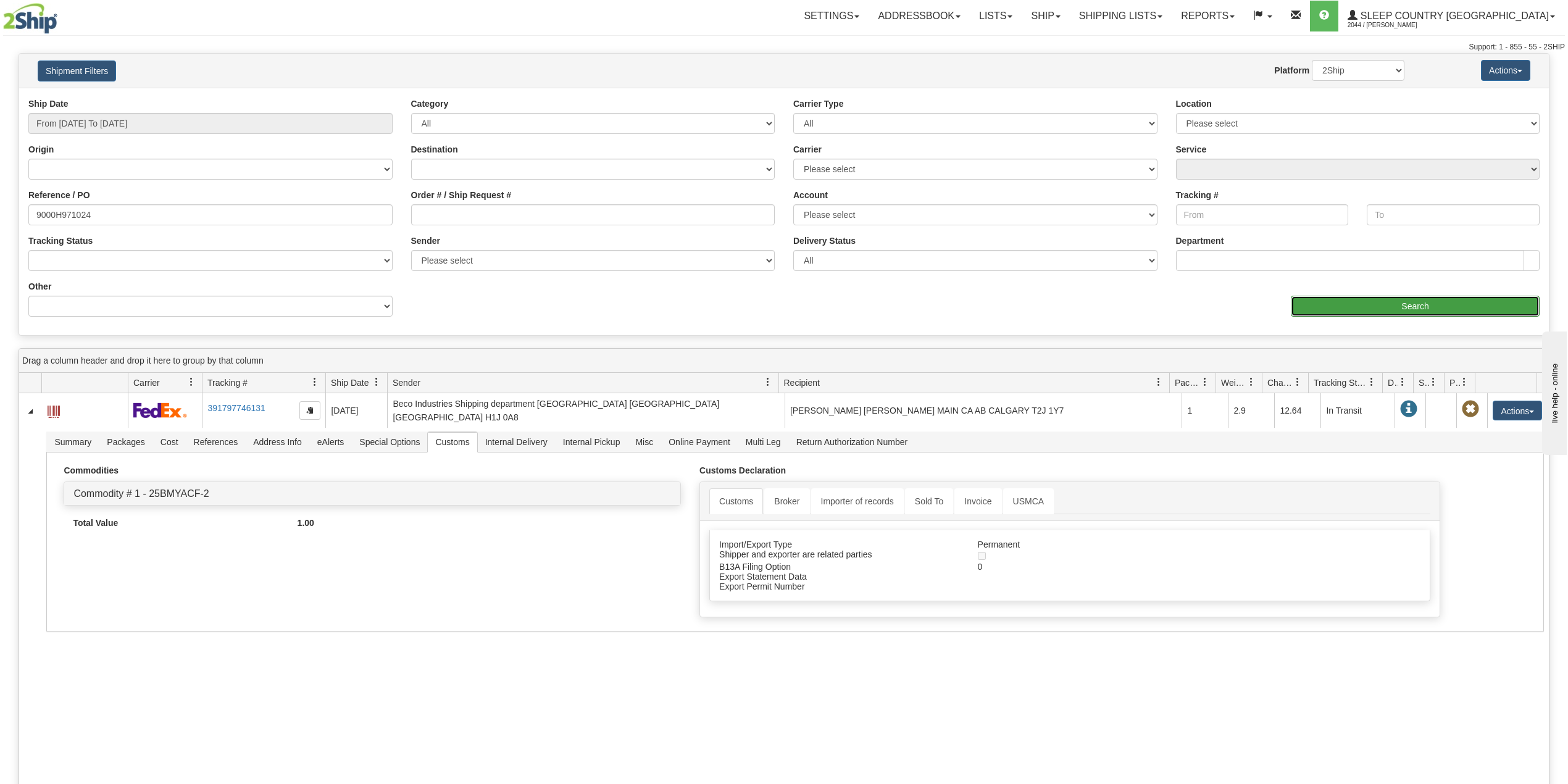
click at [1368, 312] on input "Search" at bounding box center [1416, 306] width 249 height 21
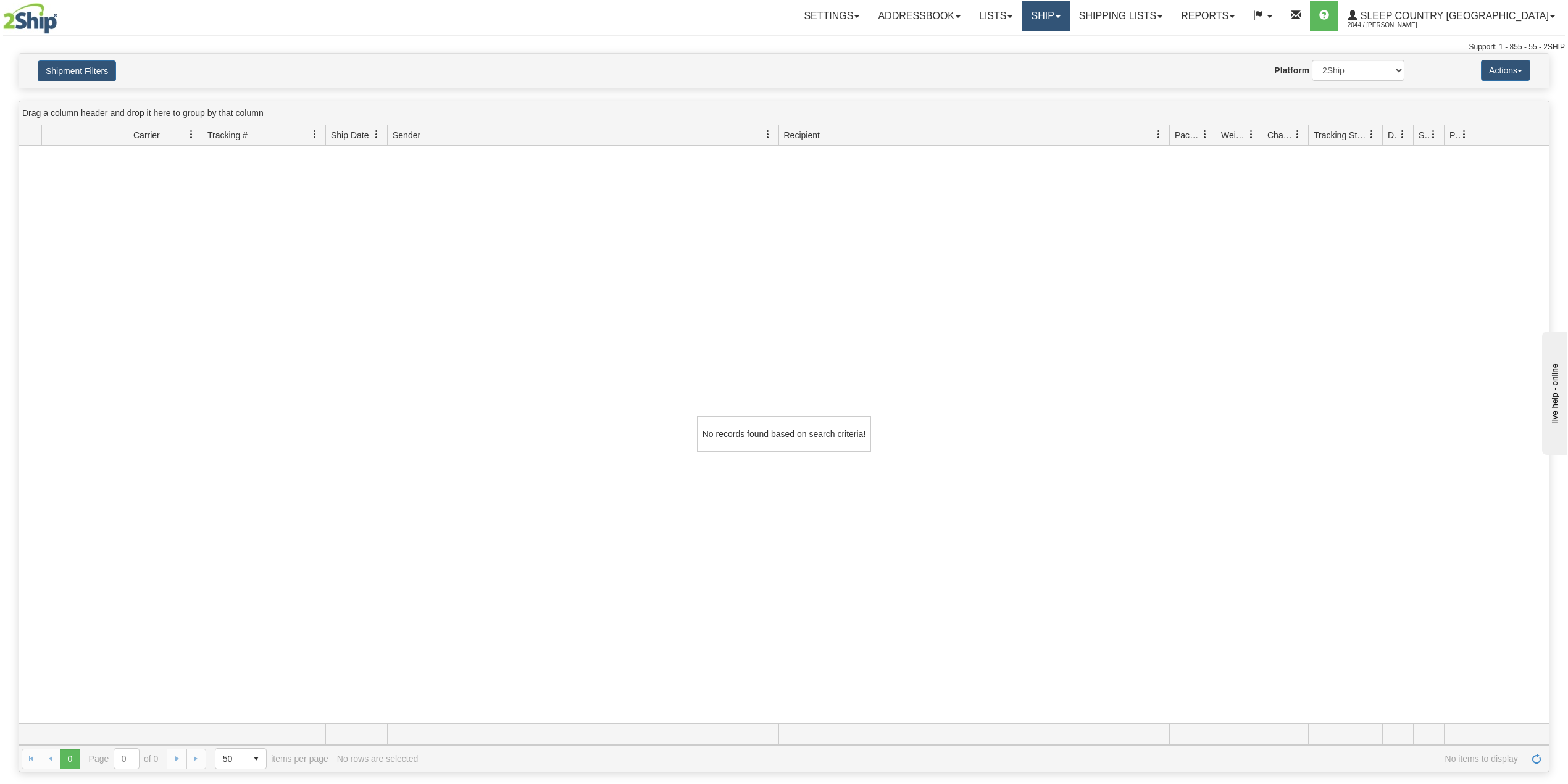
click at [1069, 8] on link "Ship" at bounding box center [1045, 16] width 48 height 31
click at [1057, 60] on span "OnHold / Order Queue" at bounding box center [1013, 59] width 87 height 10
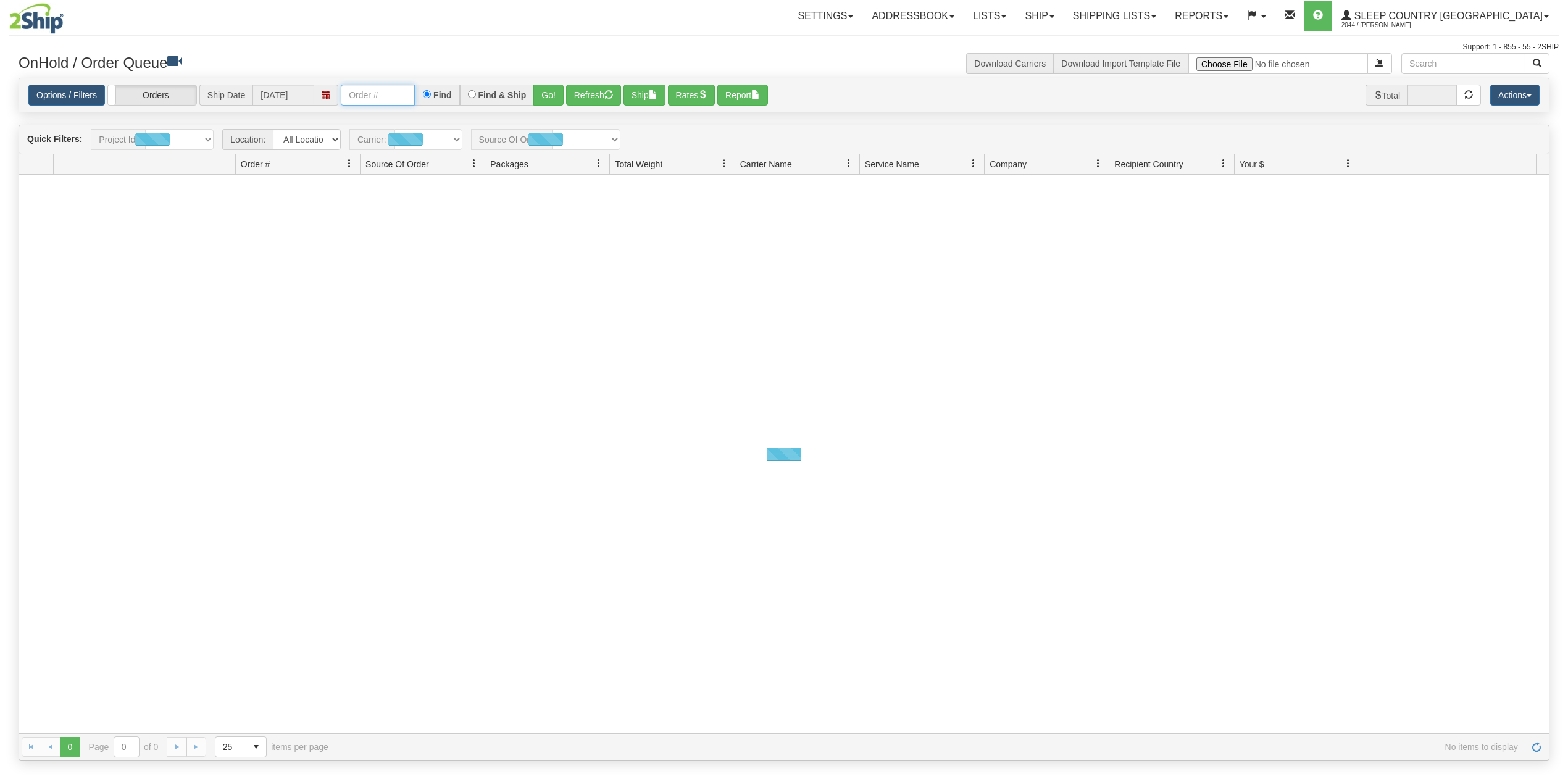
drag, startPoint x: 0, startPoint y: 0, endPoint x: 395, endPoint y: 103, distance: 408.2
click at [391, 96] on input "text" at bounding box center [378, 95] width 74 height 21
paste input "9000H971024"
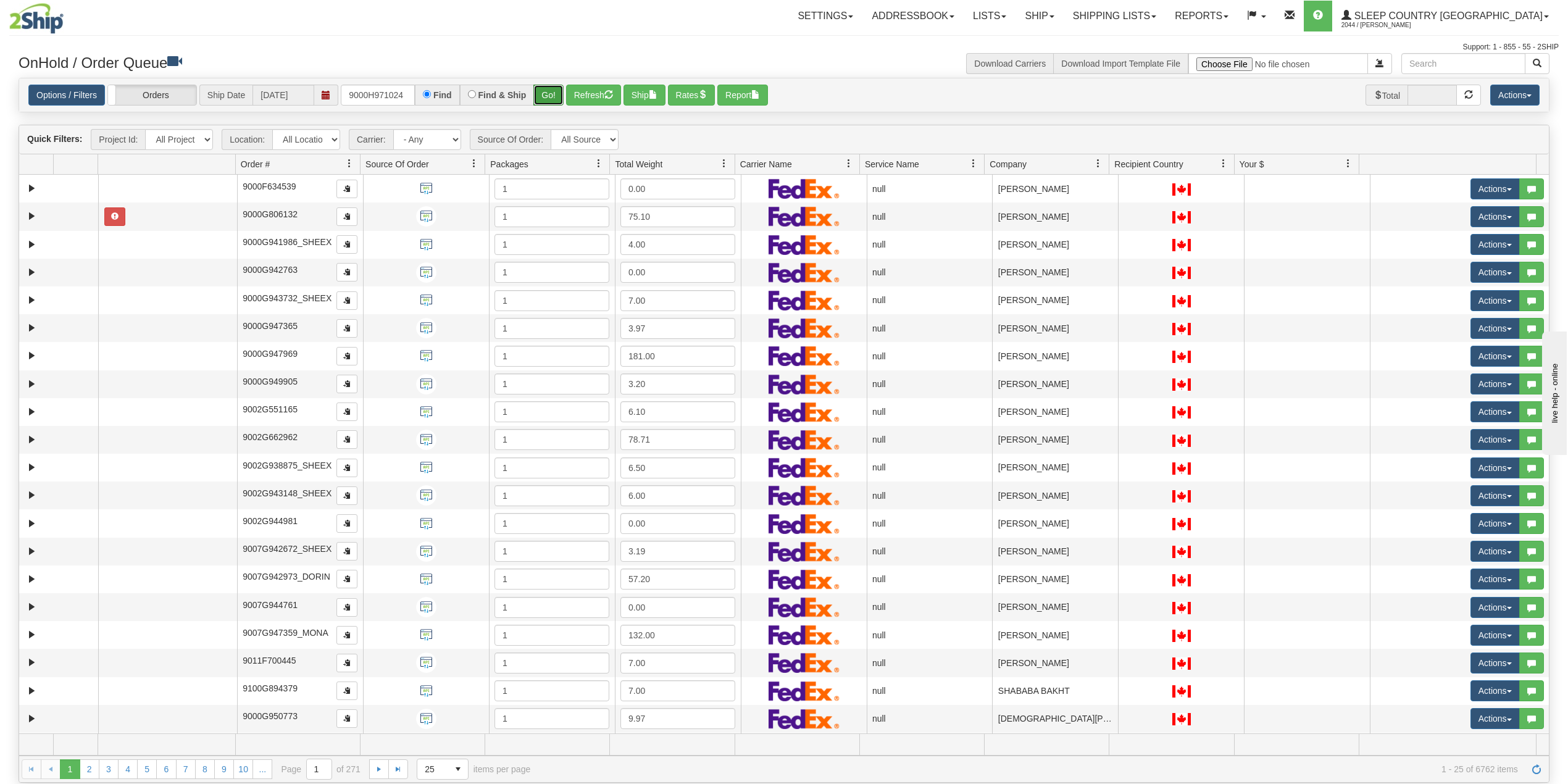
click at [548, 94] on button "Go!" at bounding box center [548, 95] width 30 height 21
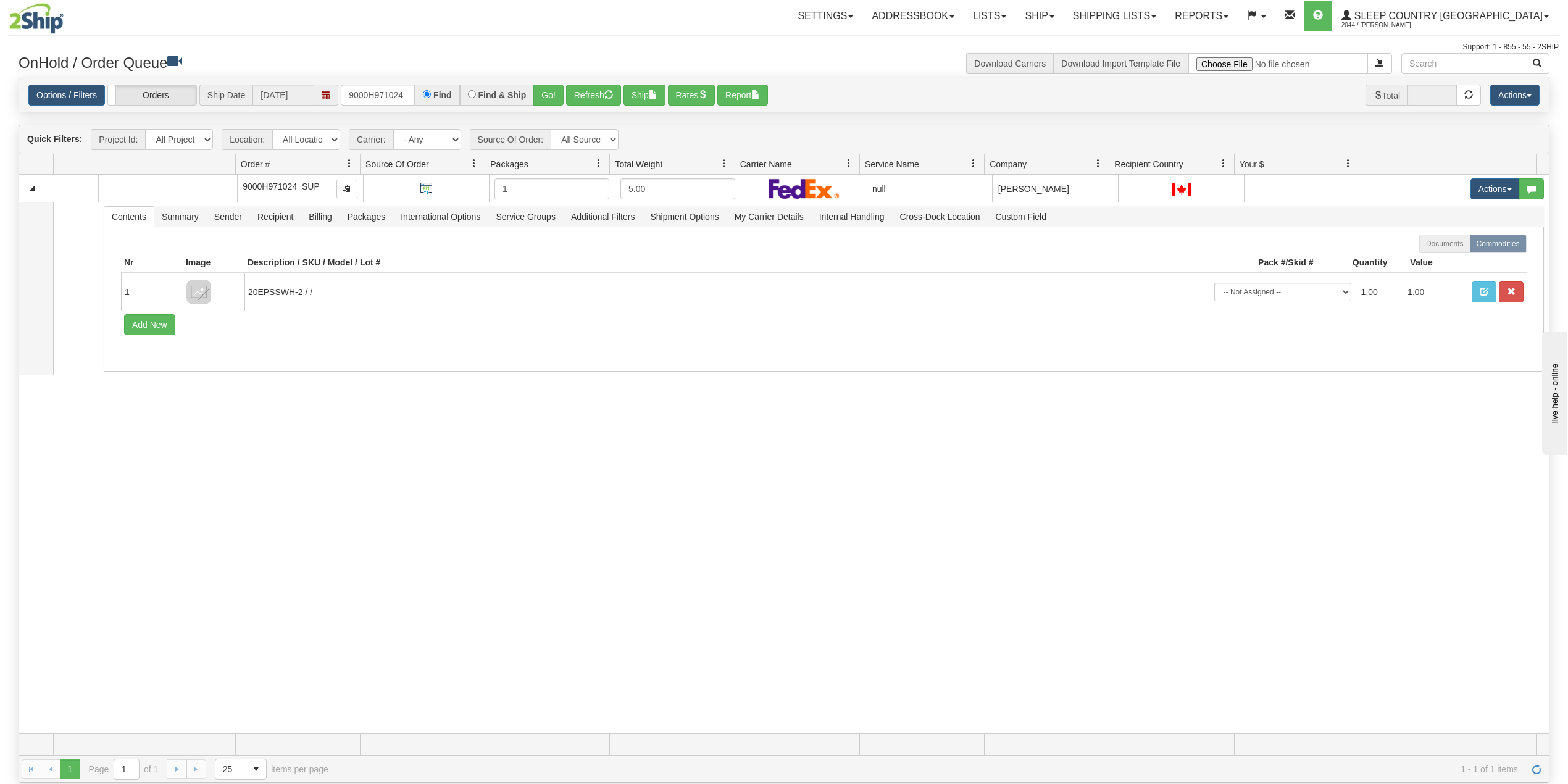
click at [380, 107] on div "Options / Filters Group Shipments Orders Ship Date 08/11/2025 9000H971024 Find …" at bounding box center [784, 96] width 1530 height 34
click at [384, 93] on input "9000H971024" at bounding box center [378, 95] width 74 height 21
paste input "67780"
type input "9000H967780"
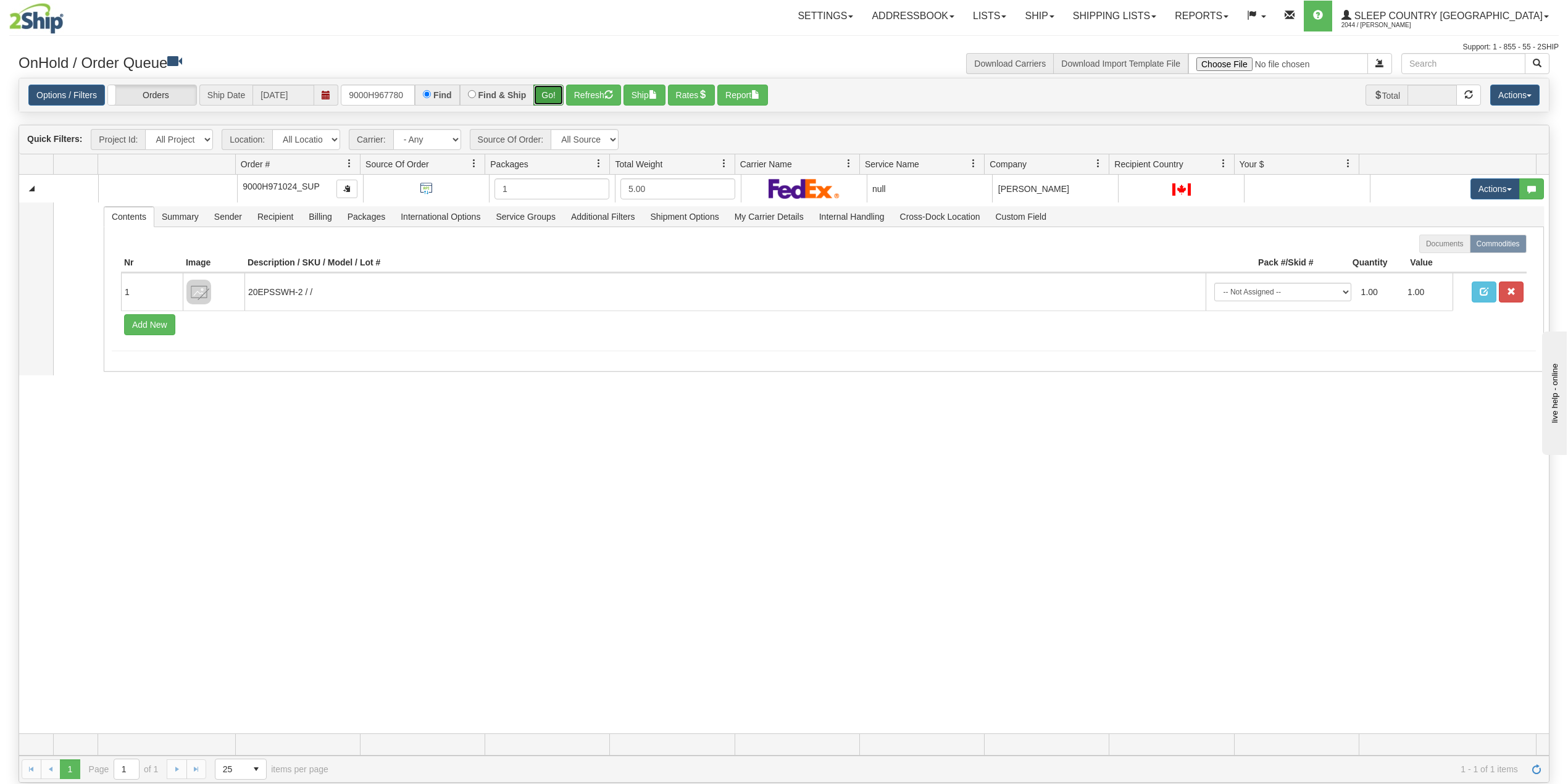
click at [559, 86] on button "Go!" at bounding box center [548, 95] width 30 height 21
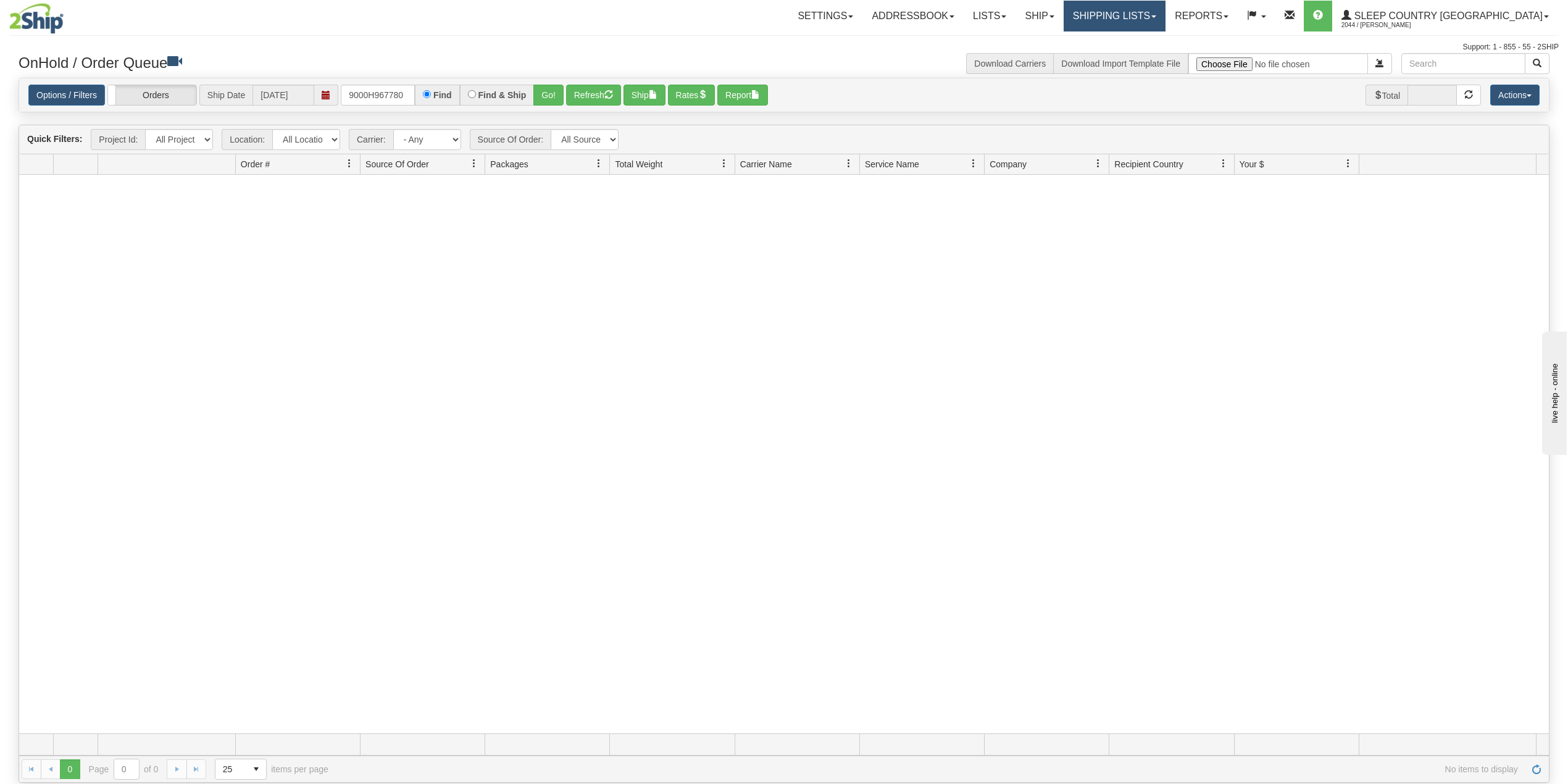
drag, startPoint x: 1166, startPoint y: 20, endPoint x: 1156, endPoint y: 38, distance: 20.6
click at [1166, 20] on link "Shipping lists" at bounding box center [1114, 16] width 102 height 31
click at [1149, 54] on span "Search Shipment History" at bounding box center [1105, 59] width 96 height 10
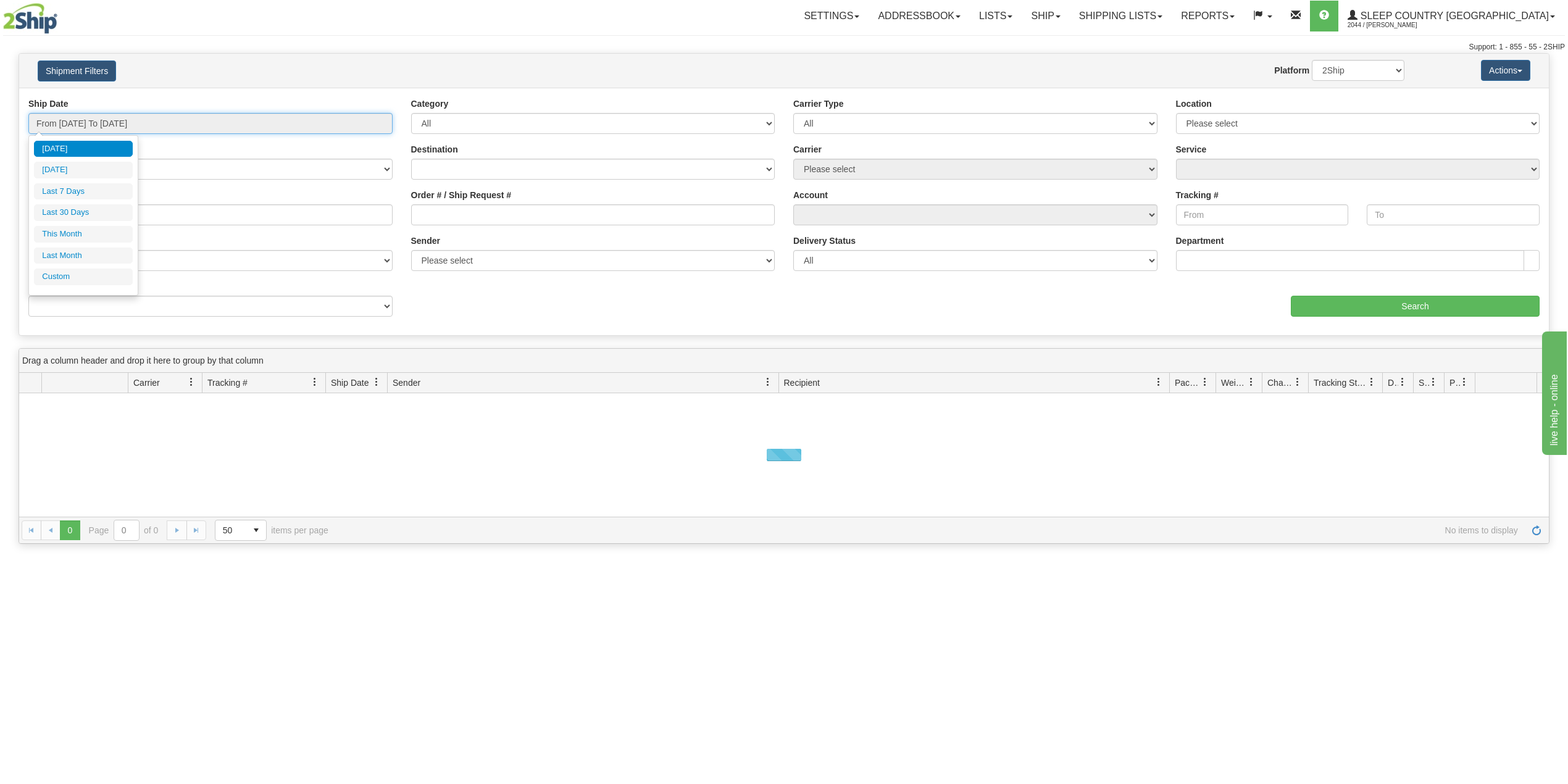
click at [107, 122] on input "From [DATE] To [DATE]" at bounding box center [210, 124] width 365 height 21
click at [74, 213] on li "Last 30 Days" at bounding box center [83, 212] width 99 height 16
type input "From 07/13/2025 To 08/11/2025"
click at [82, 220] on input "Reference / PO" at bounding box center [210, 215] width 365 height 21
paste input "9000H967780"
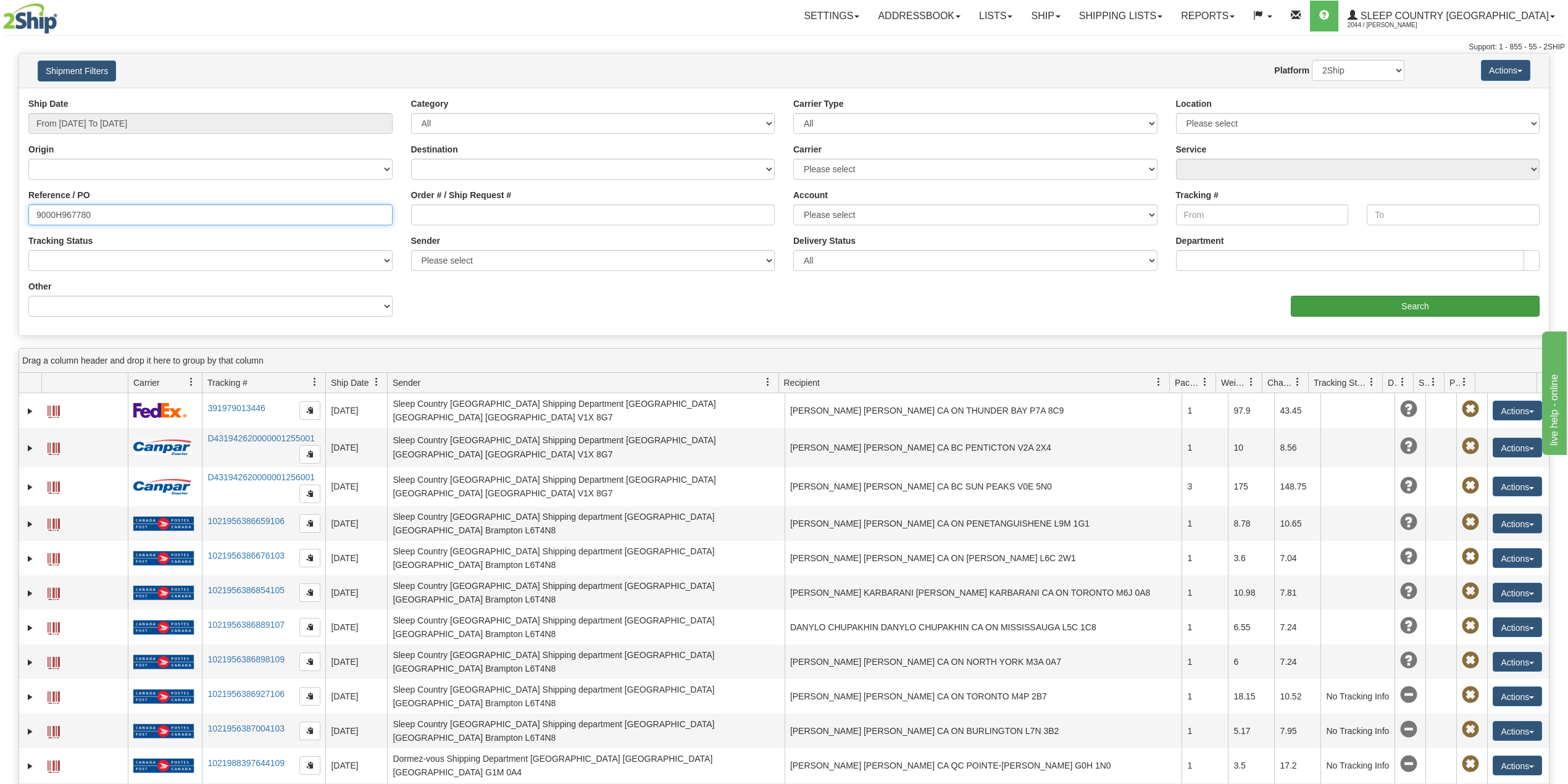
type input "9000H967780"
click at [1330, 300] on input "Search" at bounding box center [1416, 306] width 249 height 21
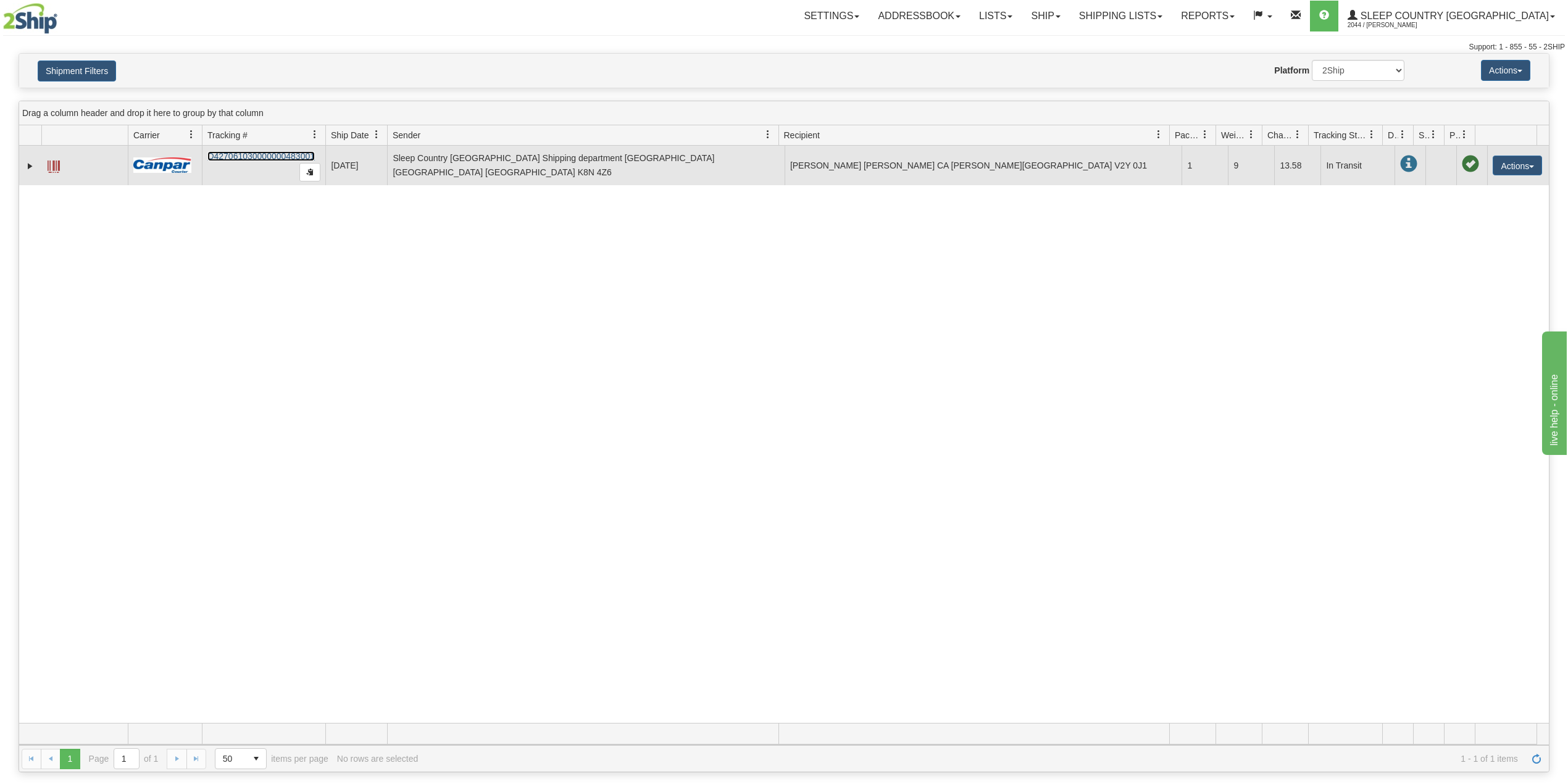
click at [234, 156] on link "D427061030000000483001" at bounding box center [261, 156] width 107 height 10
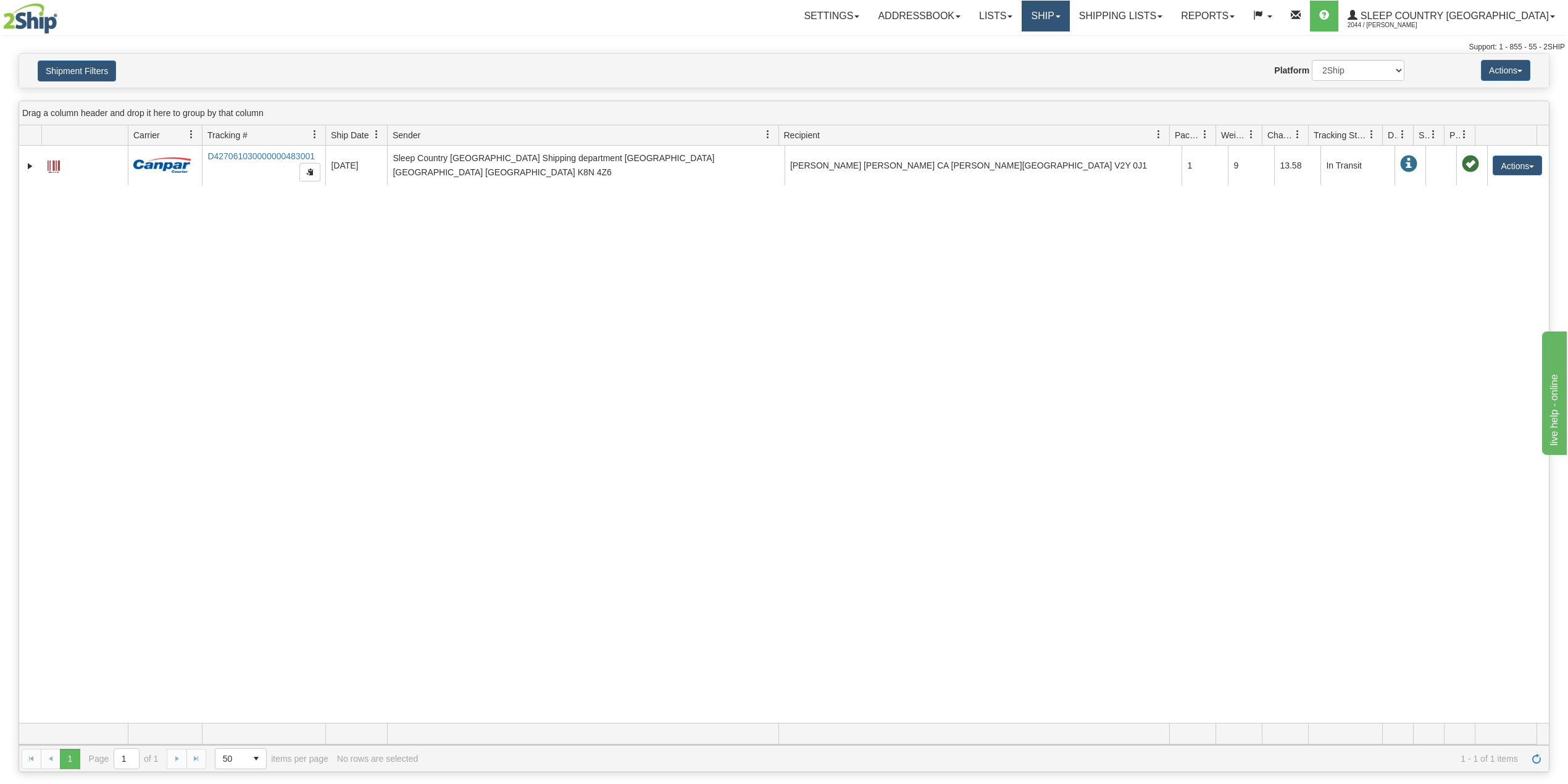
drag, startPoint x: 1092, startPoint y: 20, endPoint x: 1092, endPoint y: 42, distance: 22.0
click at [1069, 20] on link "Ship" at bounding box center [1045, 16] width 48 height 31
click at [1057, 60] on span "OnHold / Order Queue" at bounding box center [1013, 59] width 87 height 10
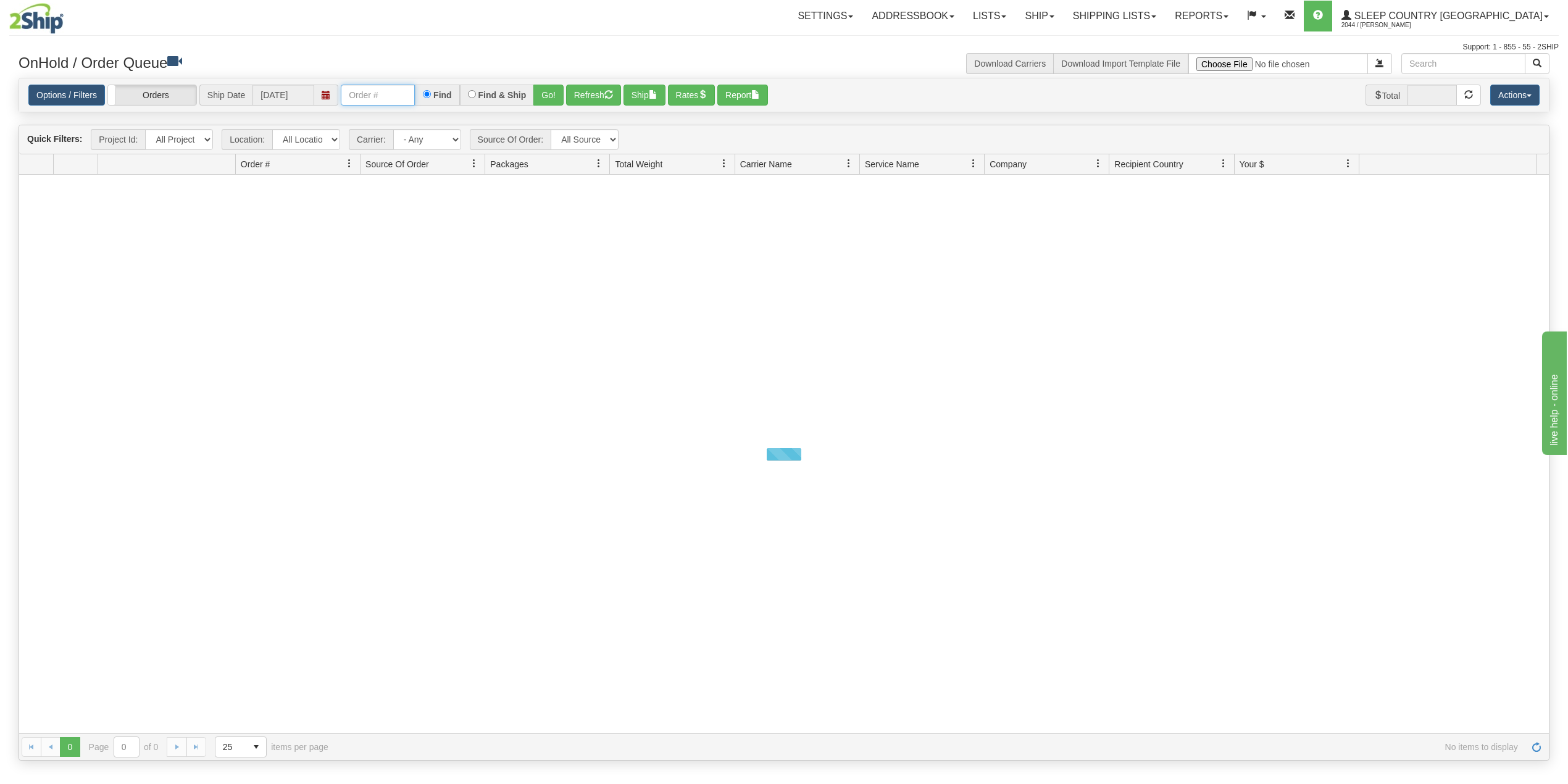
drag, startPoint x: 393, startPoint y: 94, endPoint x: 401, endPoint y: 97, distance: 8.5
click at [393, 94] on input "text" at bounding box center [378, 95] width 74 height 21
paste input "9000H980358"
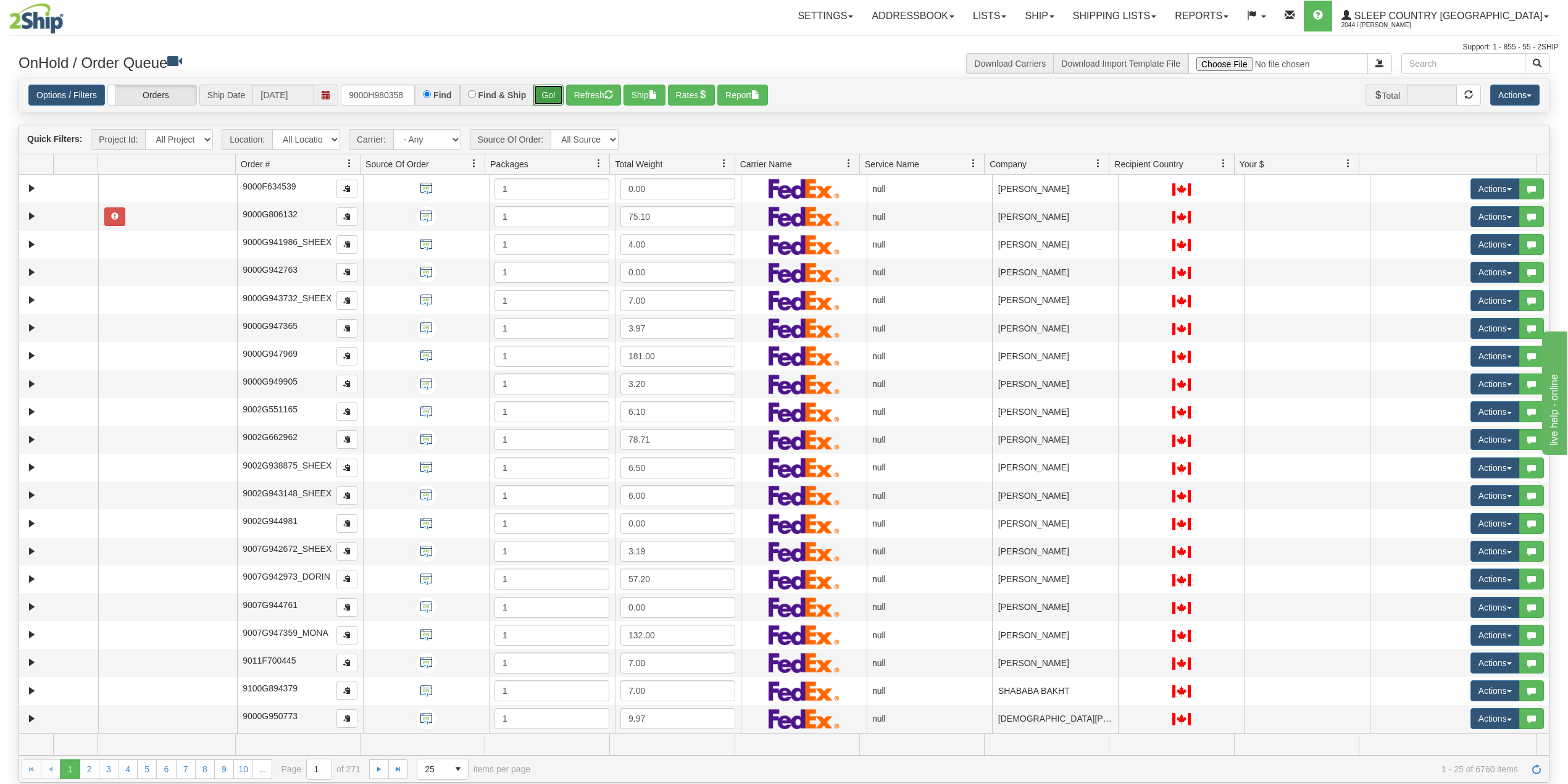
click at [541, 96] on button "Go!" at bounding box center [548, 95] width 30 height 21
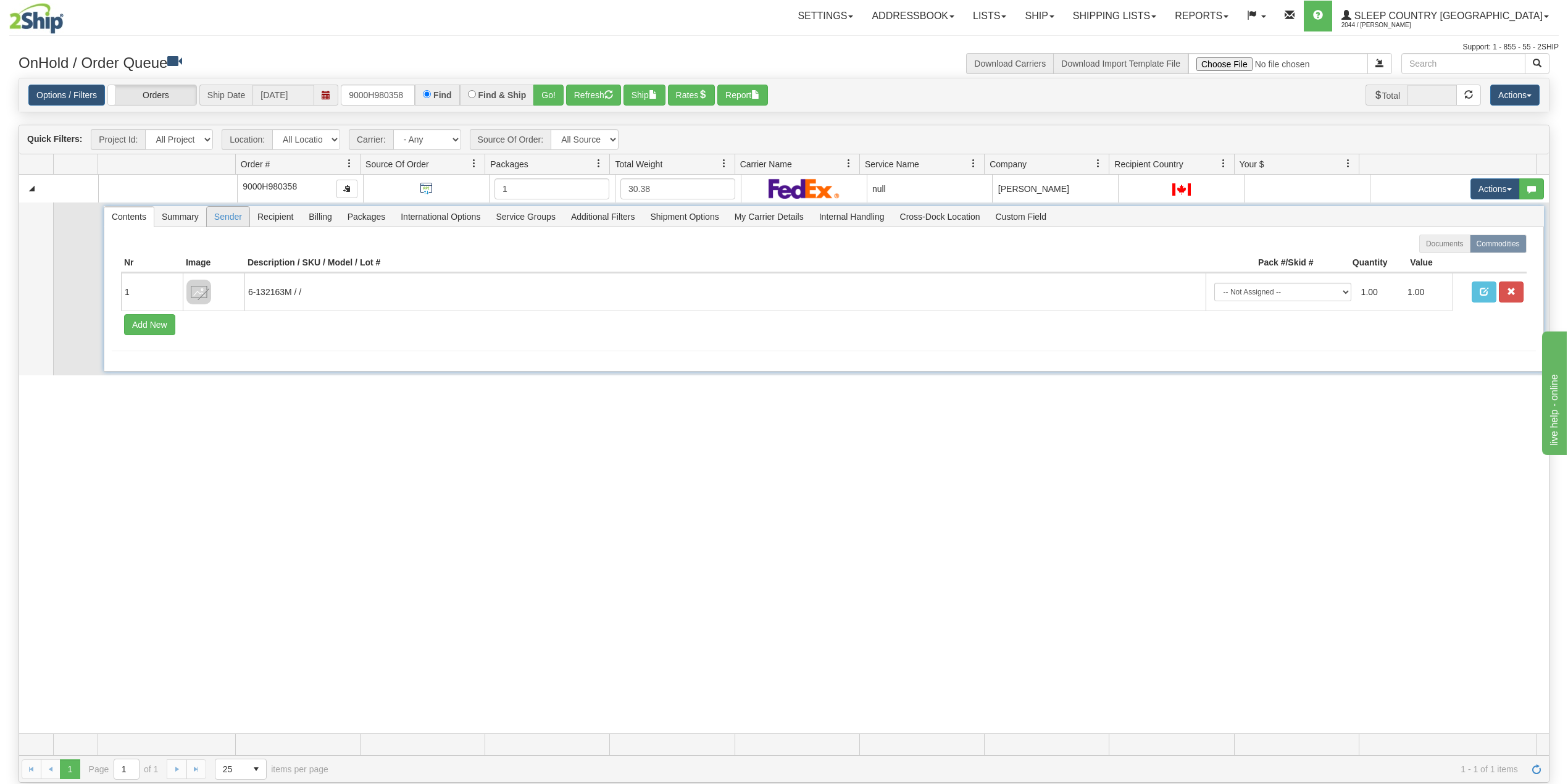
click at [225, 221] on span "Sender" at bounding box center [228, 217] width 43 height 20
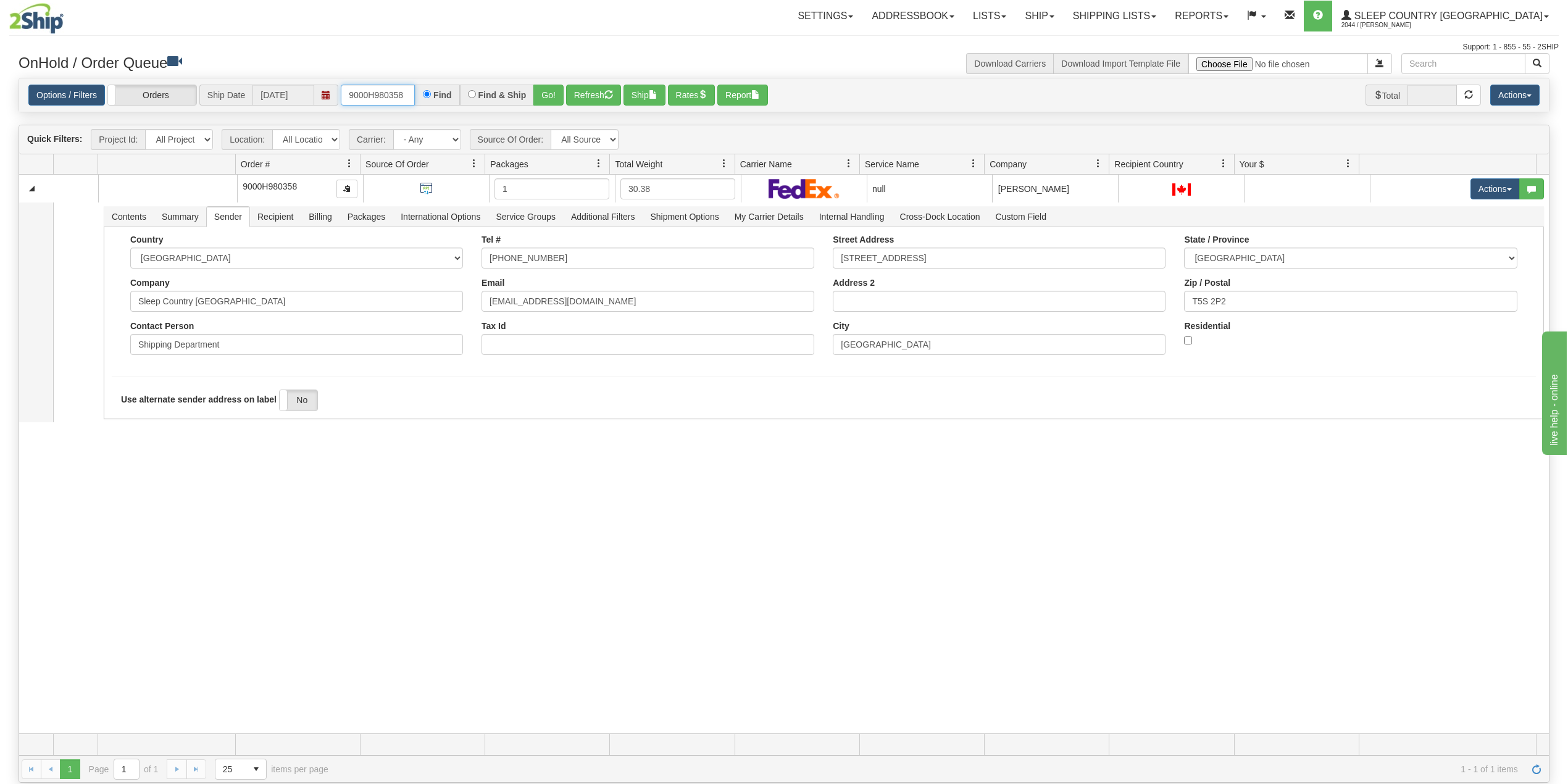
click at [382, 97] on input "9000H980358" at bounding box center [378, 95] width 74 height 21
paste input "61902"
type input "9000H961902"
click at [550, 93] on button "Go!" at bounding box center [548, 95] width 30 height 21
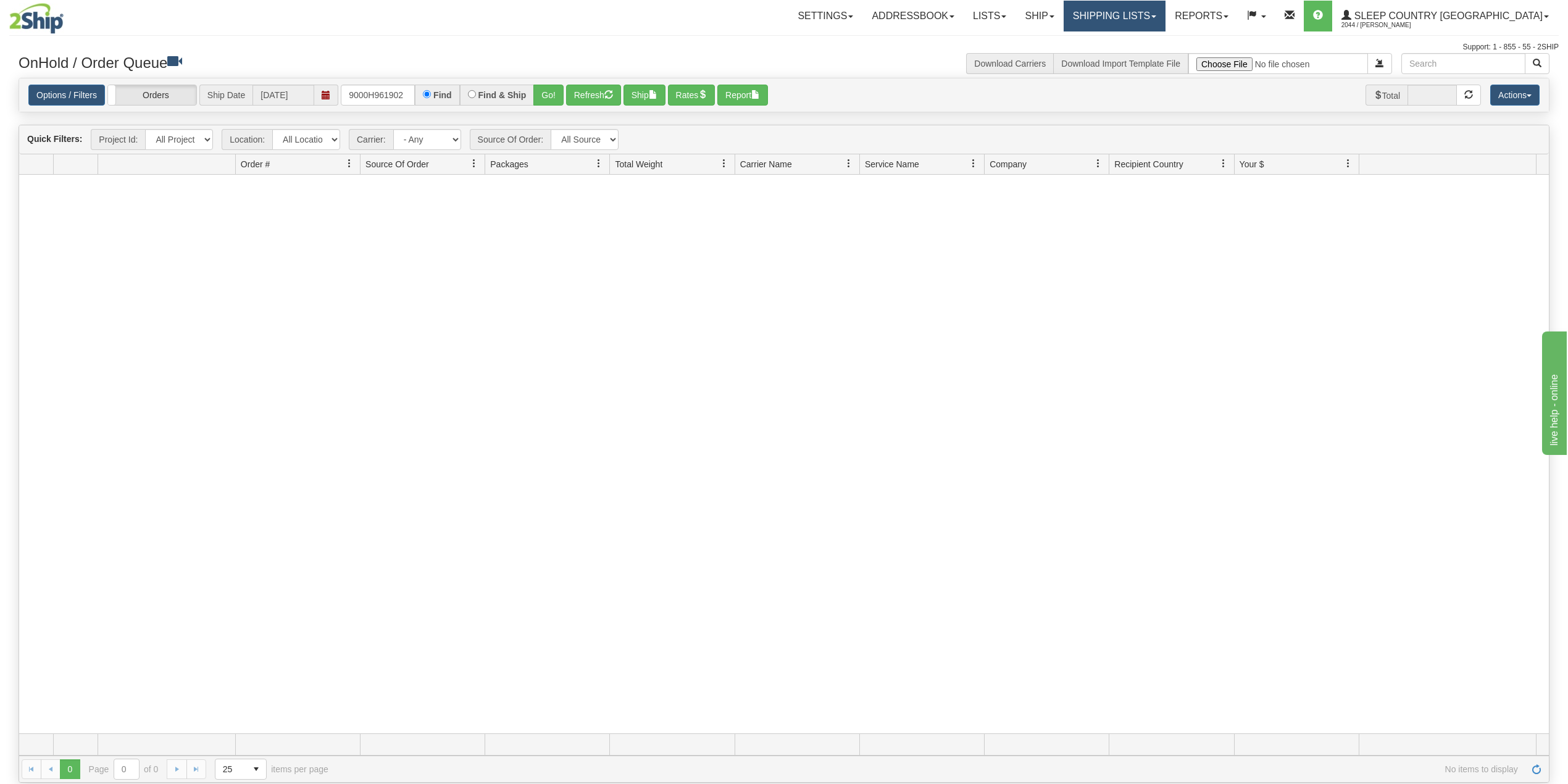
click at [1139, 15] on link "Shipping lists" at bounding box center [1114, 16] width 102 height 31
click at [1146, 60] on span "Search Shipment History" at bounding box center [1105, 59] width 96 height 10
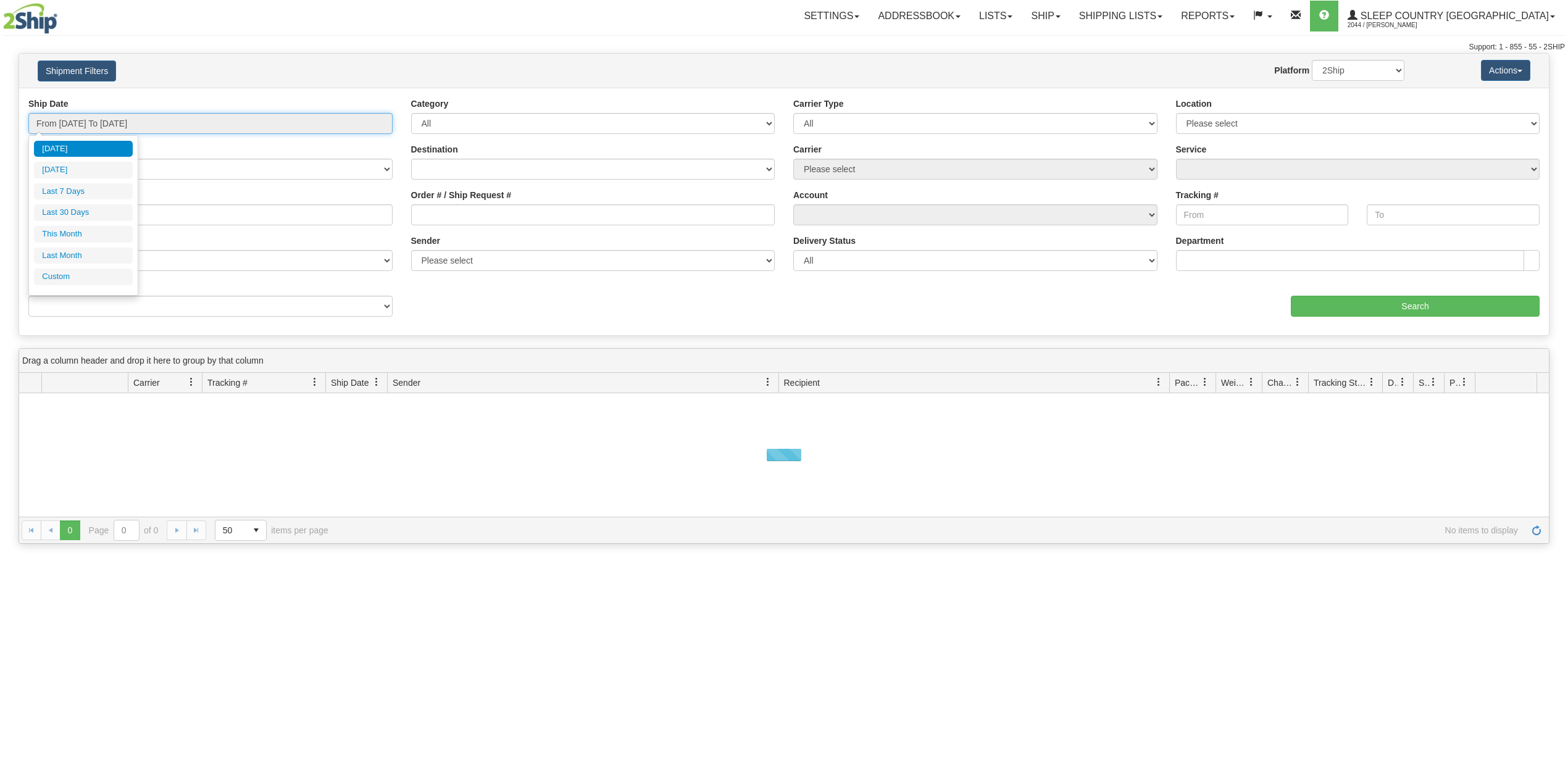
click at [112, 124] on input "From [DATE] To [DATE]" at bounding box center [210, 124] width 365 height 21
click at [92, 217] on li "Last 30 Days" at bounding box center [83, 212] width 99 height 16
type input "From [DATE] To [DATE]"
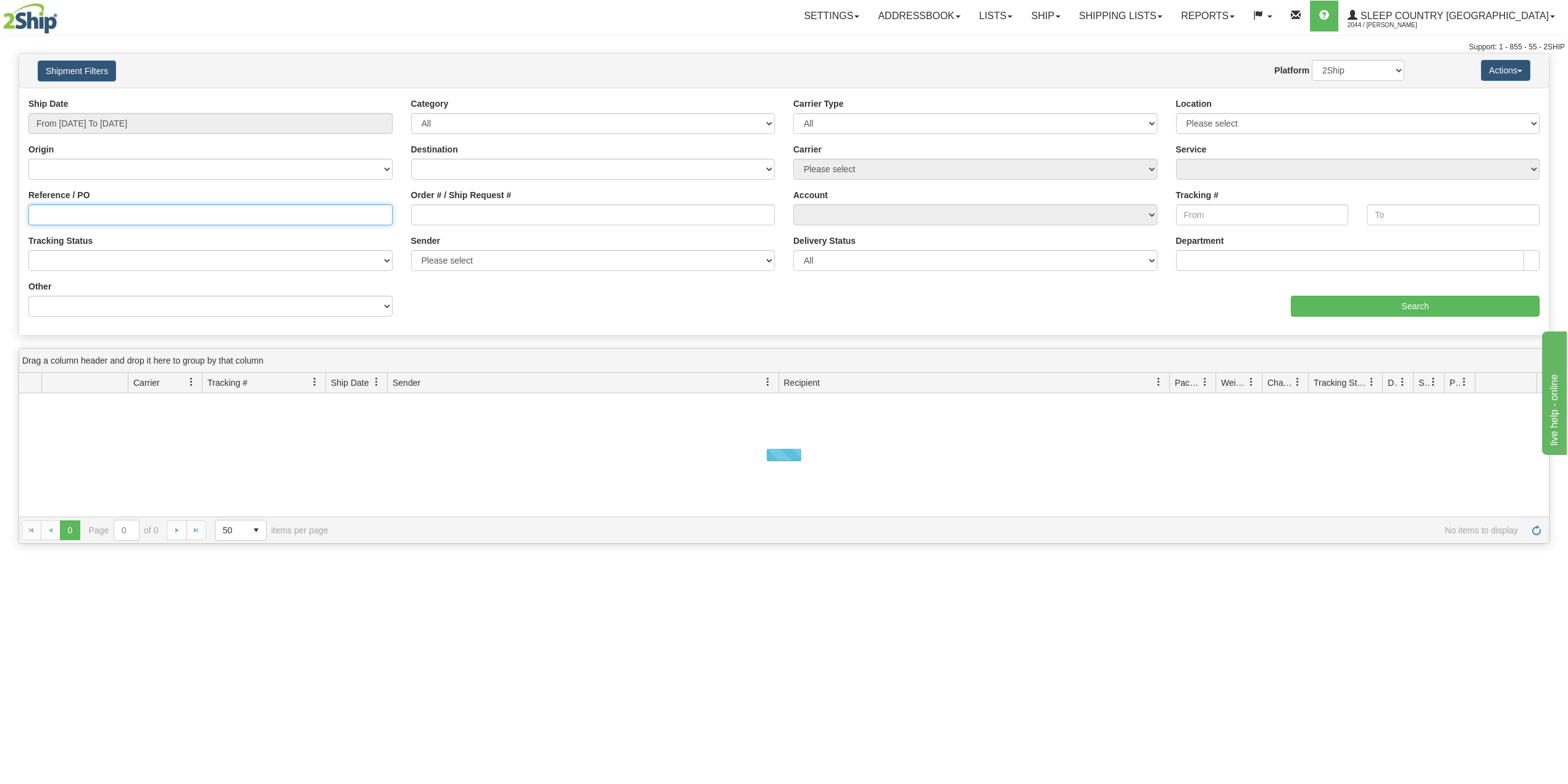
click at [92, 219] on input "Reference / PO" at bounding box center [210, 215] width 365 height 21
paste input "9000H961902"
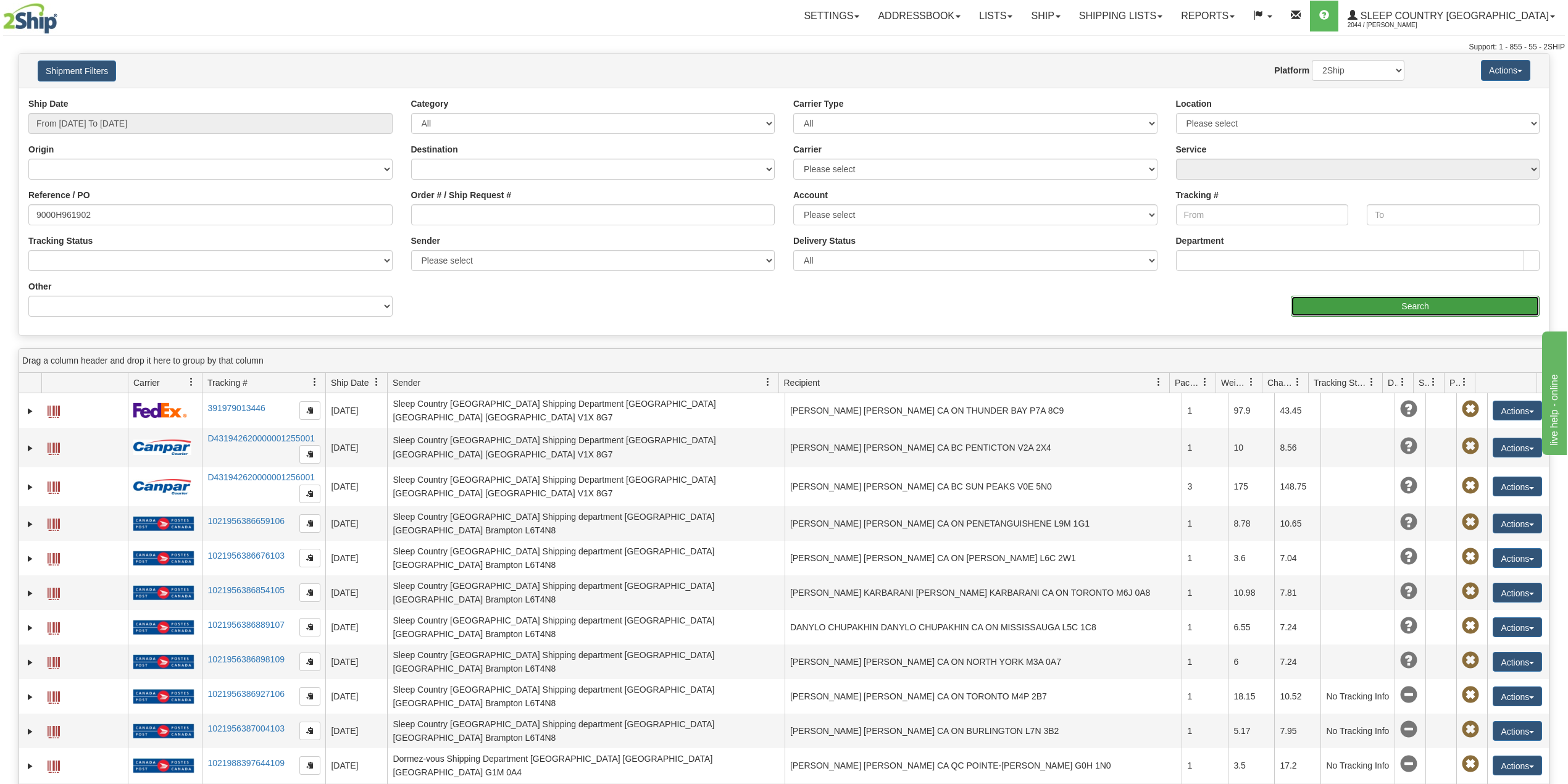
click at [1347, 302] on input "Search" at bounding box center [1416, 306] width 249 height 21
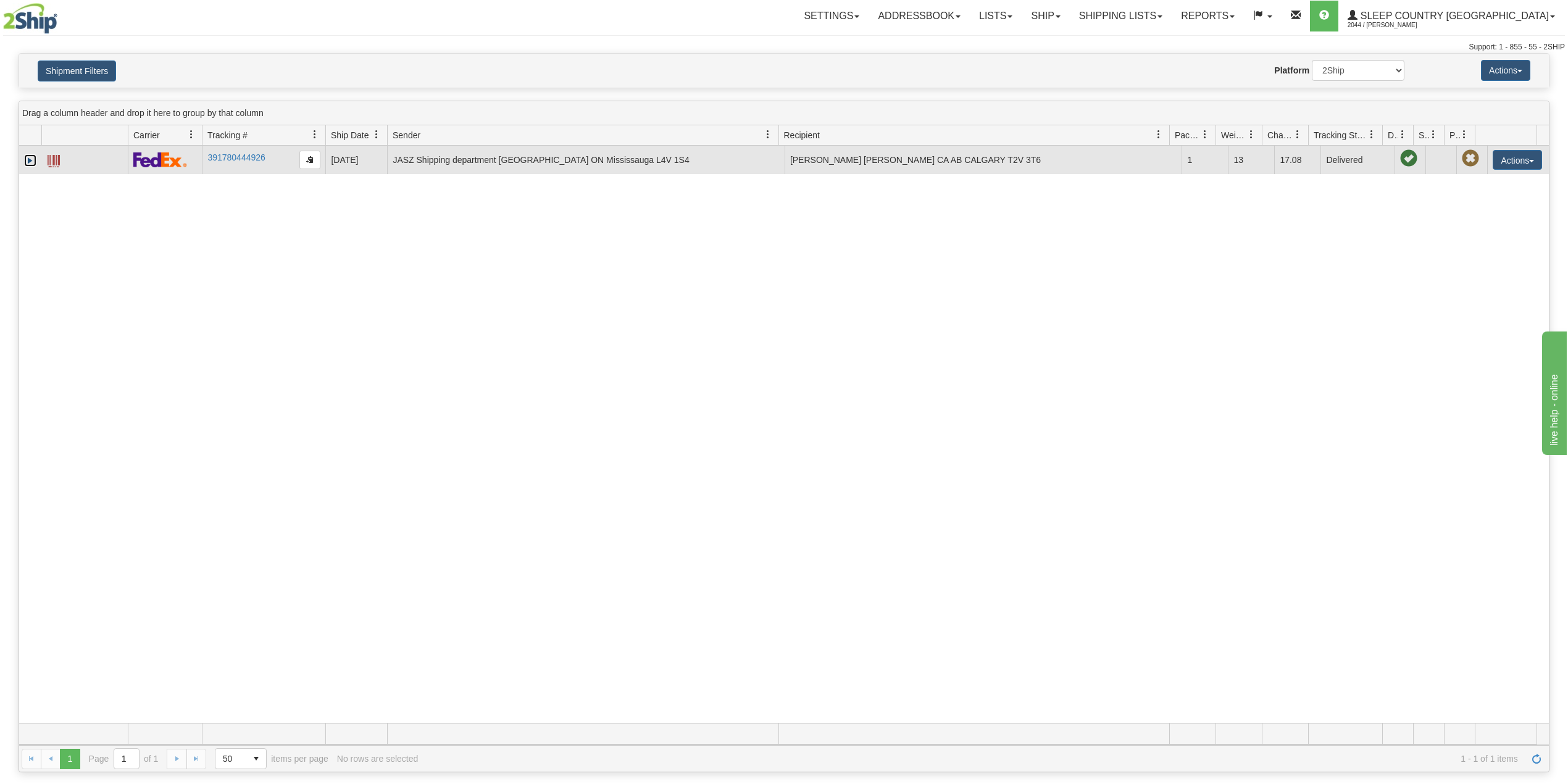
click at [25, 161] on link "Expand" at bounding box center [30, 160] width 12 height 12
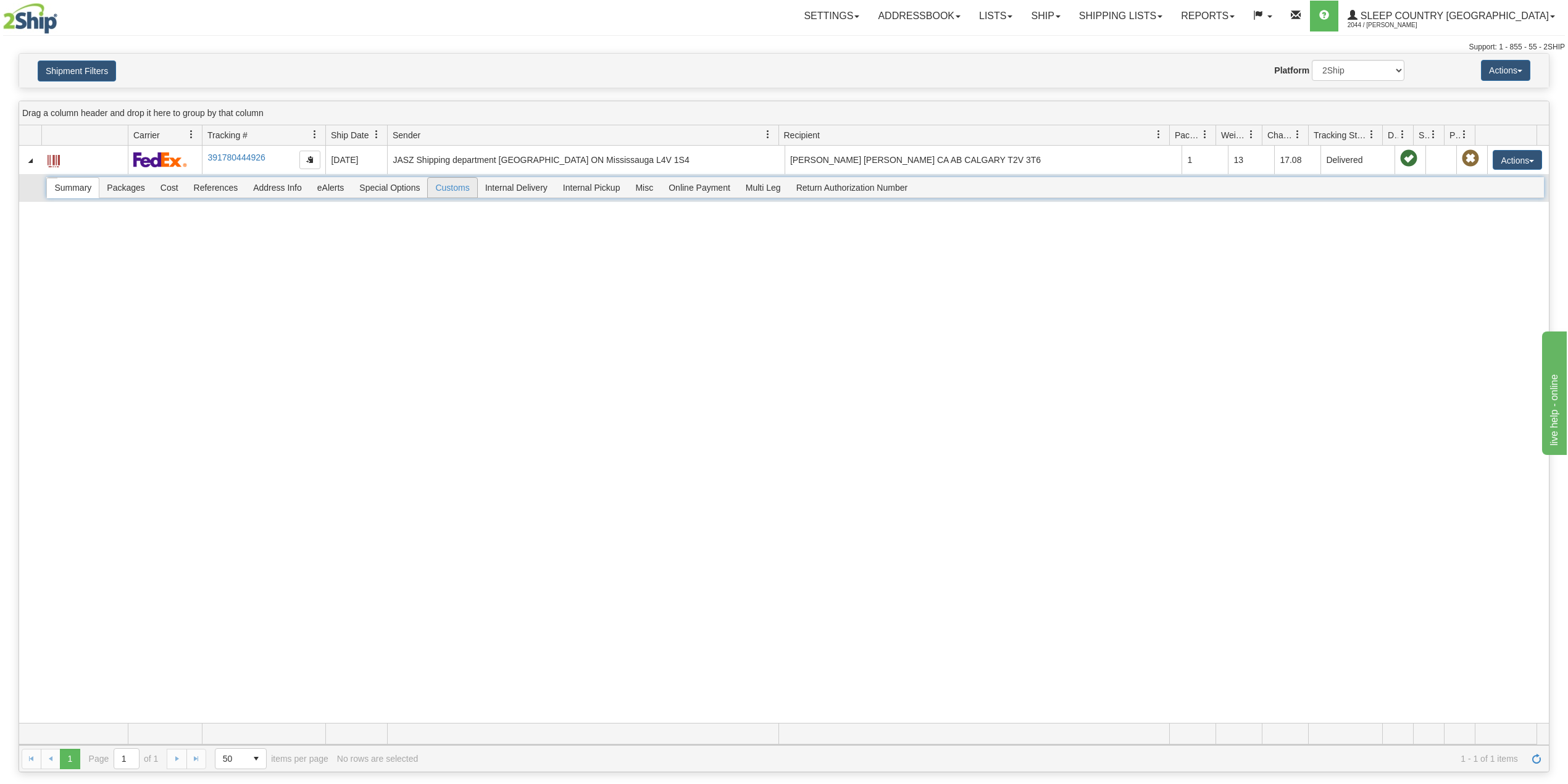
click at [437, 191] on span "Customs" at bounding box center [452, 188] width 49 height 20
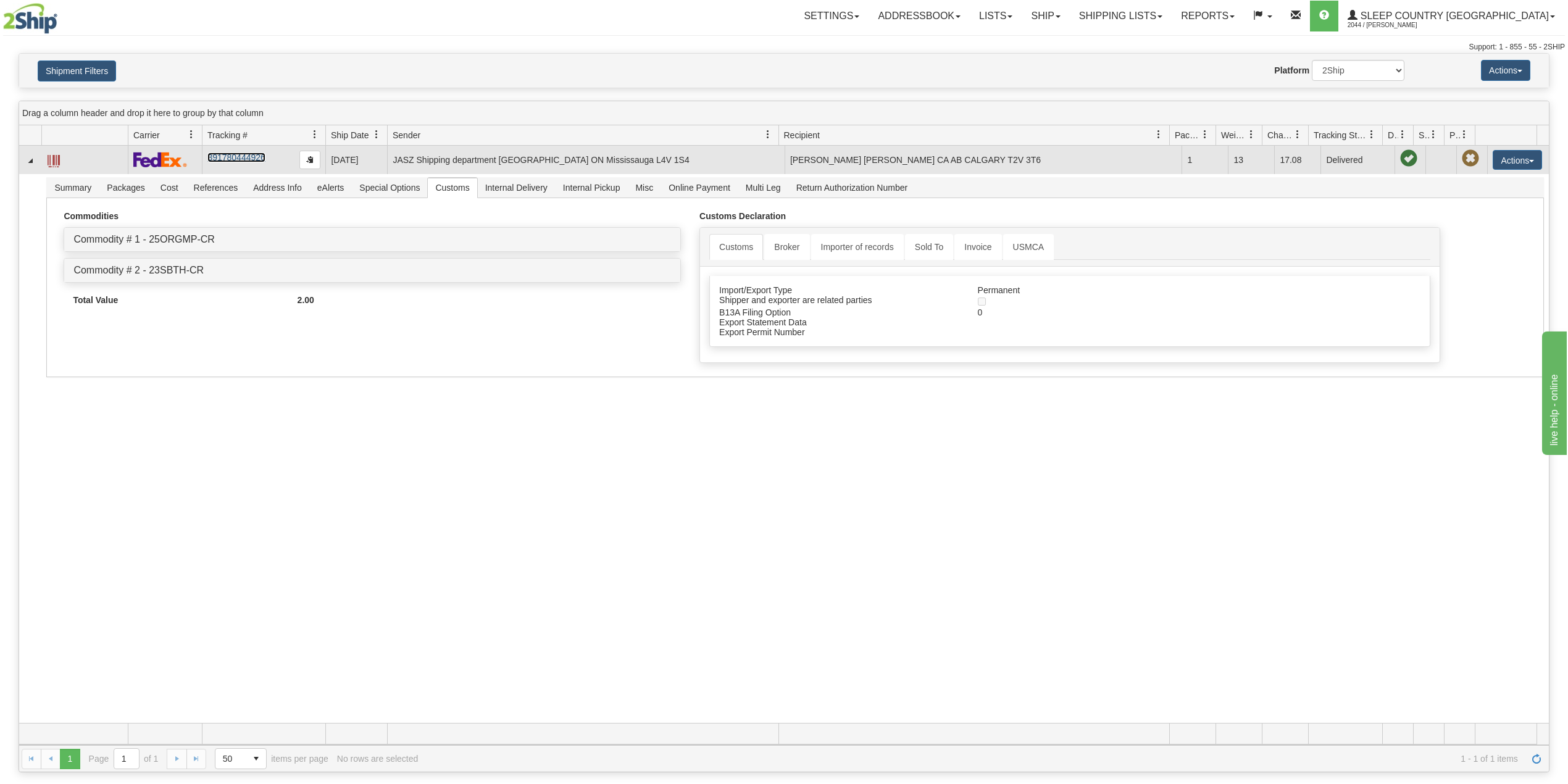
click at [231, 158] on link "391780444926" at bounding box center [236, 157] width 58 height 10
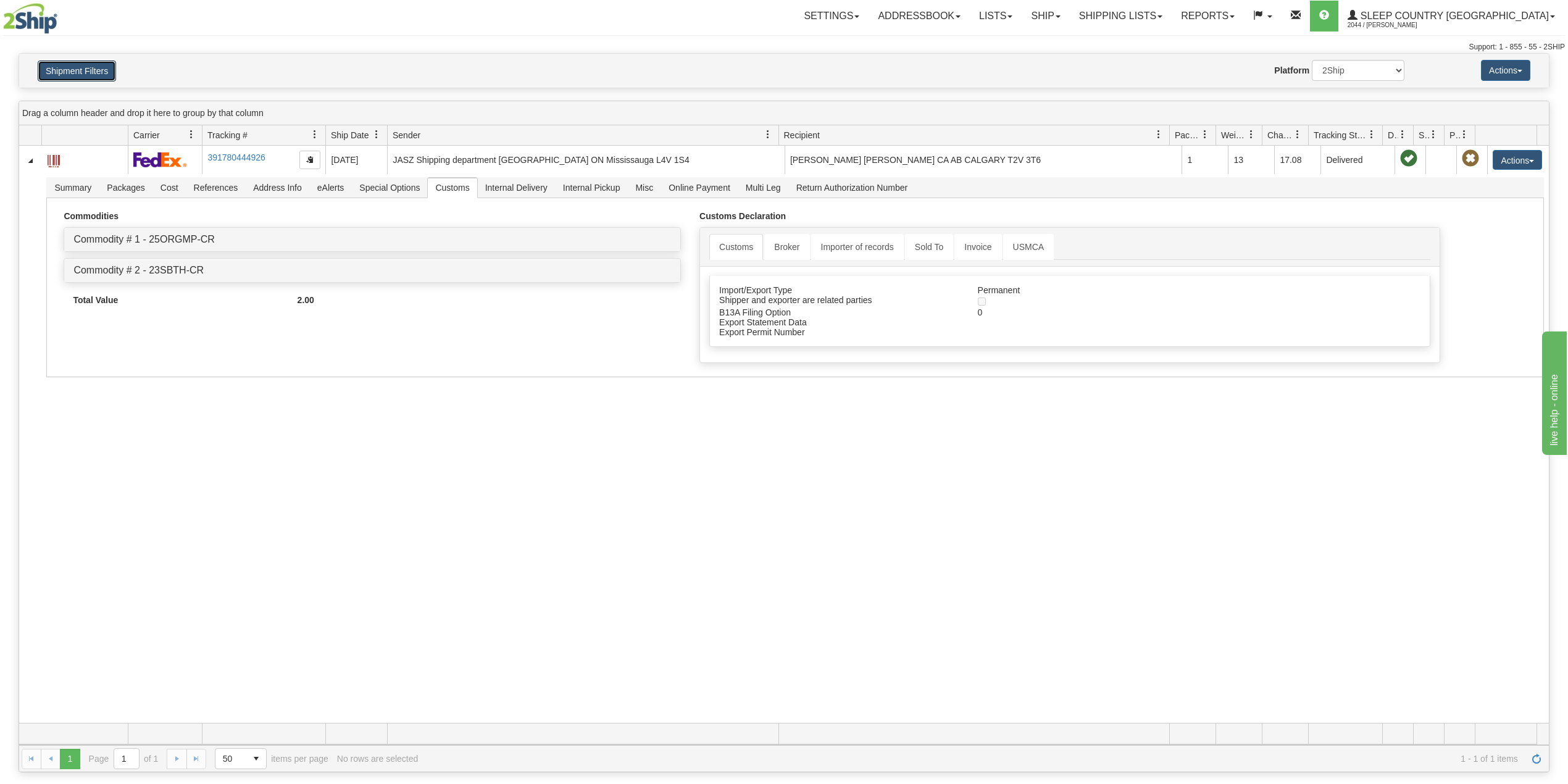
drag, startPoint x: 73, startPoint y: 75, endPoint x: 89, endPoint y: 115, distance: 43.1
click at [73, 74] on button "Shipment Filters" at bounding box center [77, 71] width 79 height 21
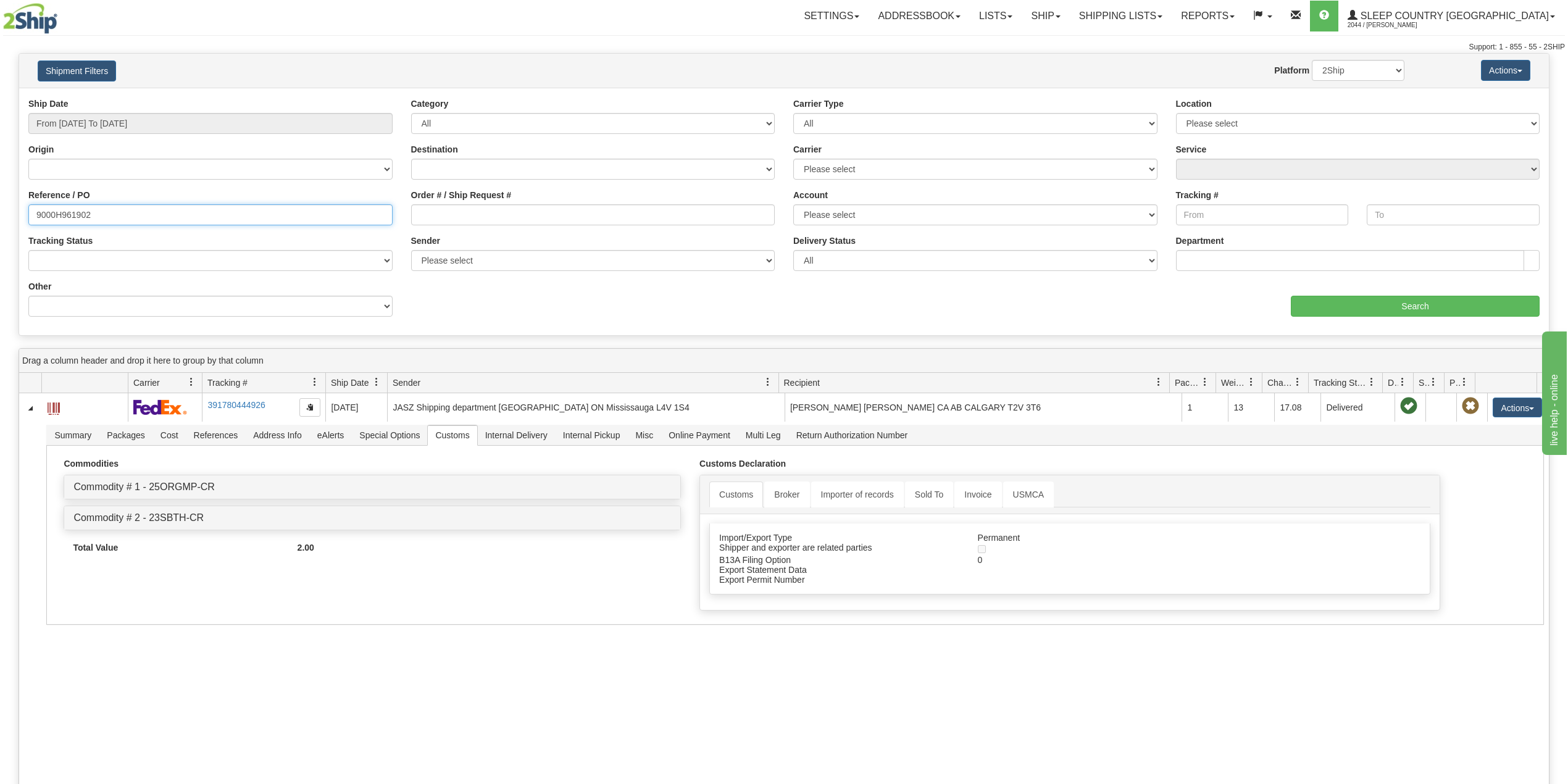
click at [62, 209] on input "9000H961902" at bounding box center [210, 215] width 365 height 21
paste input "776"
type input "9000H967762"
click at [1314, 306] on input "Search" at bounding box center [1416, 306] width 249 height 21
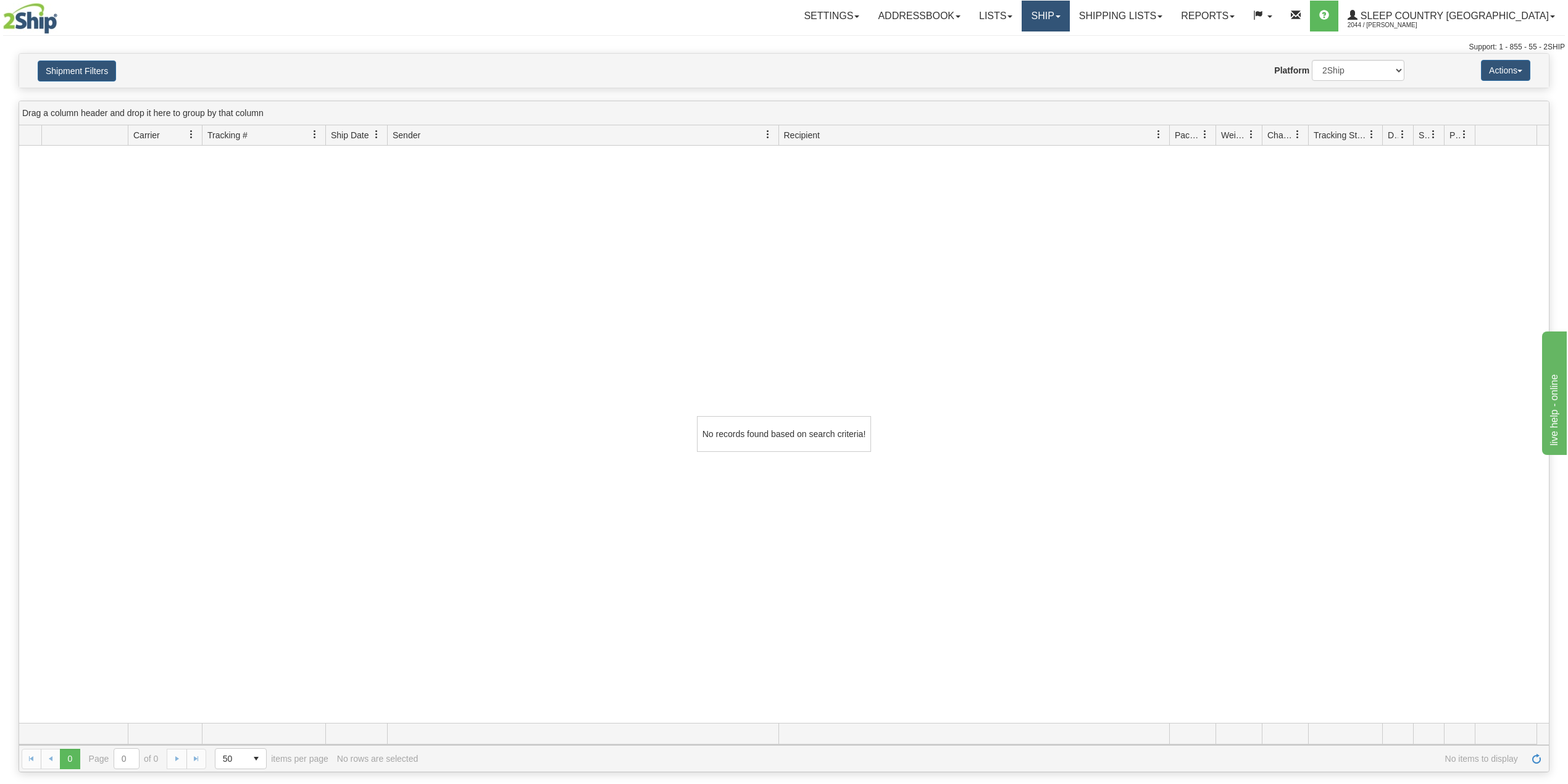
click at [1069, 18] on link "Ship" at bounding box center [1045, 16] width 48 height 31
click at [1057, 57] on span "OnHold / Order Queue" at bounding box center [1013, 59] width 87 height 10
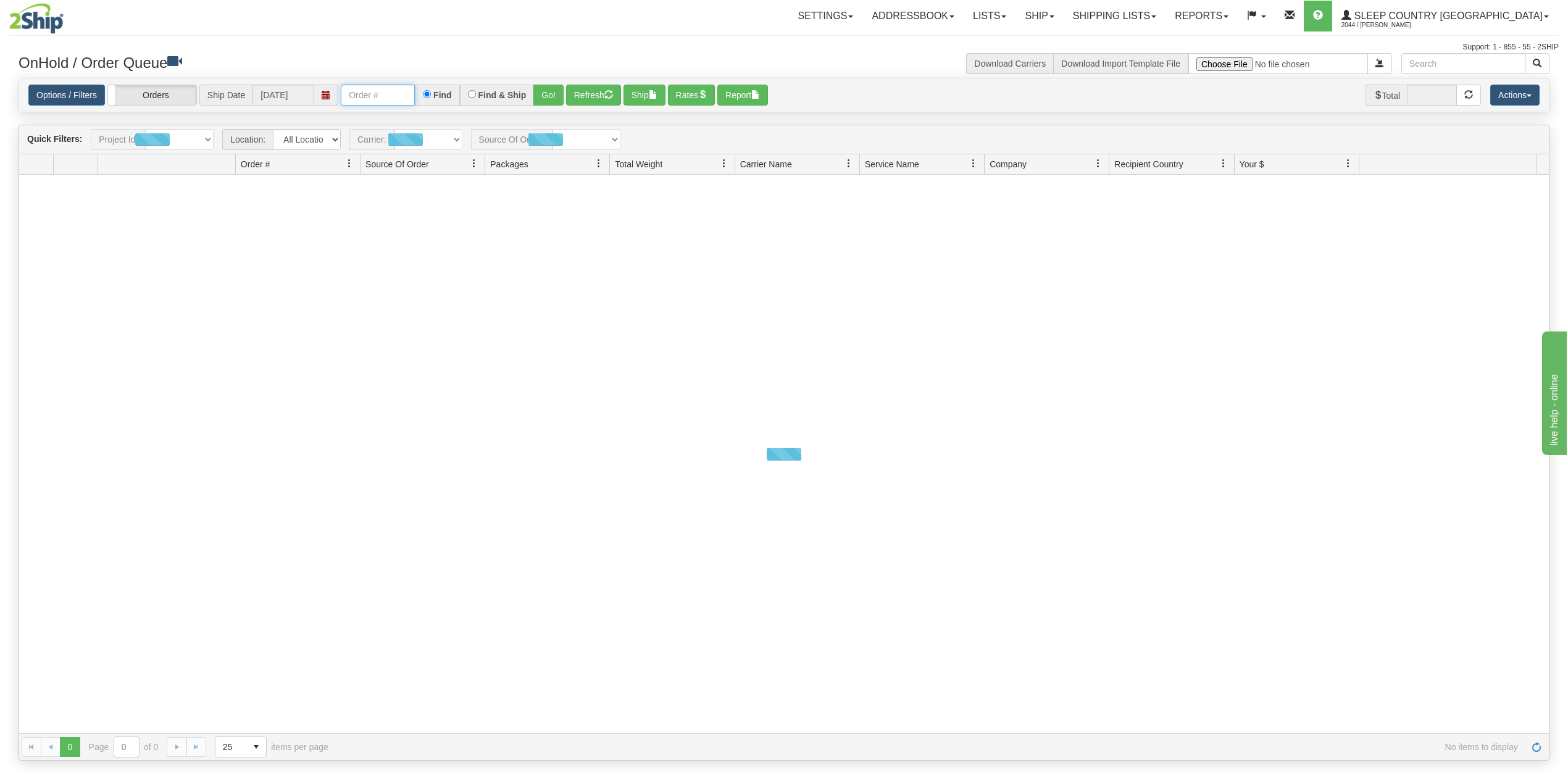
drag, startPoint x: 368, startPoint y: 94, endPoint x: 384, endPoint y: 106, distance: 20.0
click at [368, 94] on input "text" at bounding box center [378, 95] width 74 height 21
paste input "9000H967762"
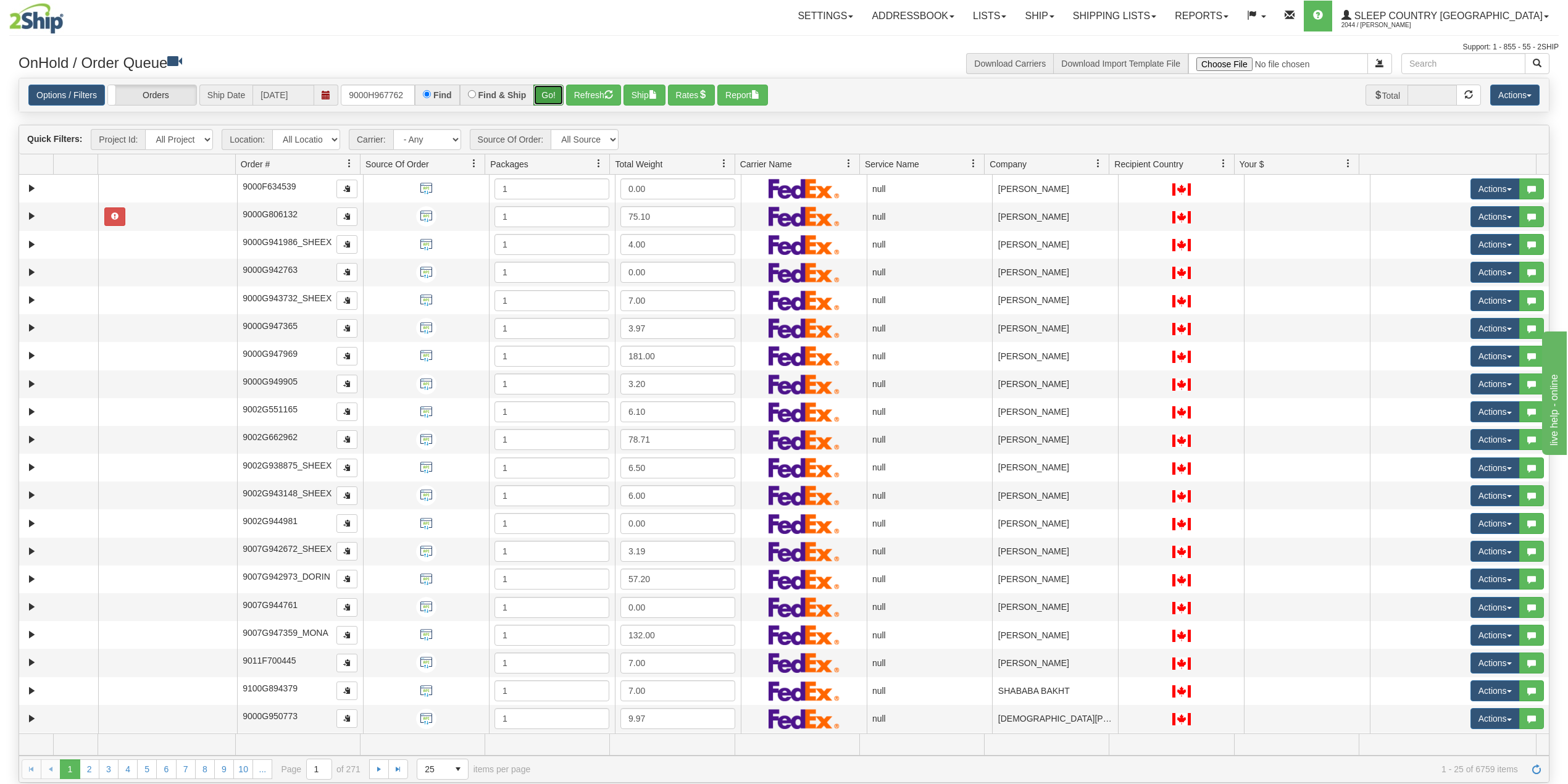
click at [551, 93] on button "Go!" at bounding box center [548, 95] width 30 height 21
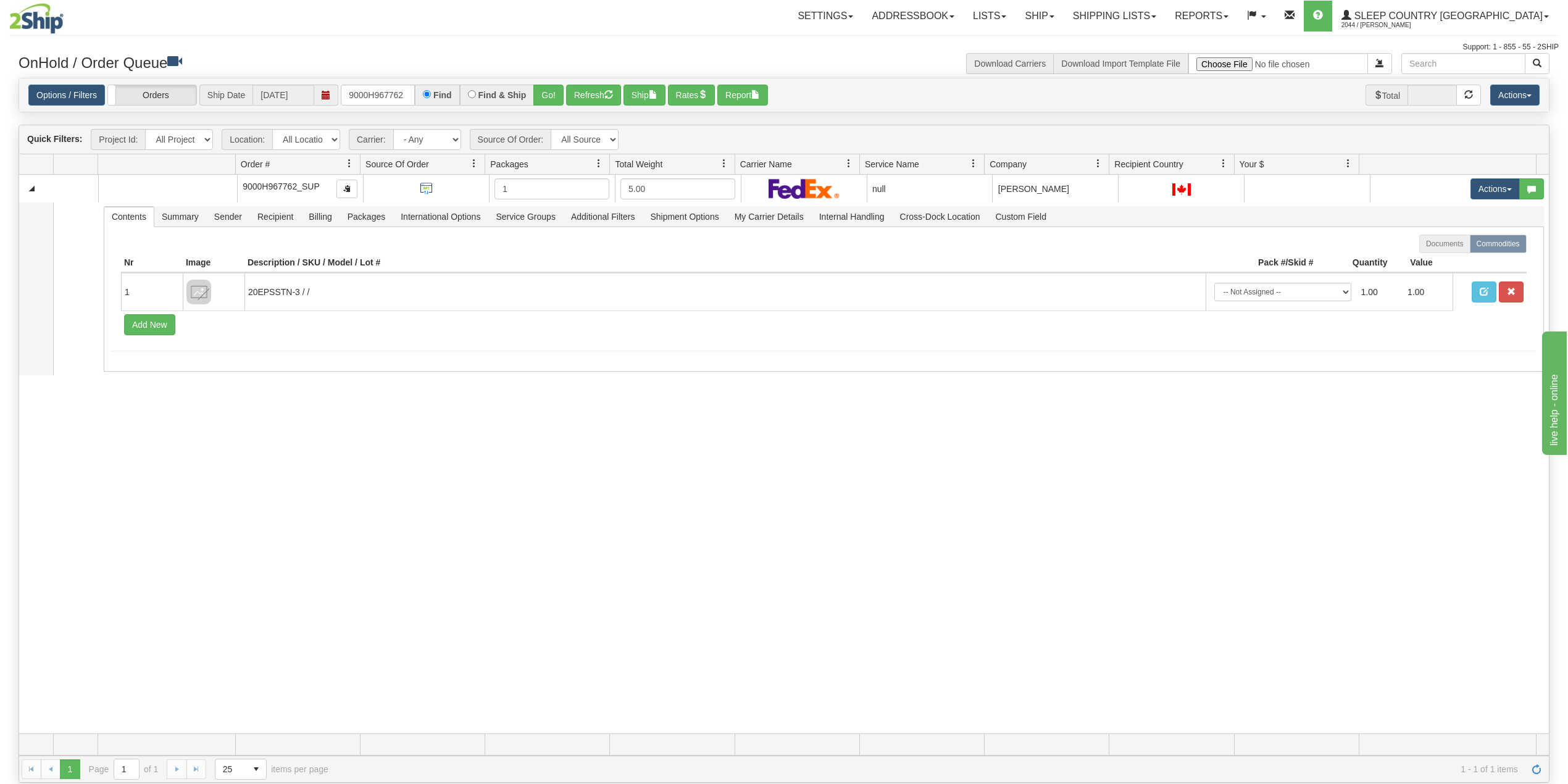
click at [359, 82] on div "Options / Filters Group Shipments Orders Ship Date 08/11/2025 9000H967762 Find …" at bounding box center [784, 96] width 1530 height 34
click at [370, 94] on input "9000H967762" at bounding box center [378, 95] width 74 height 21
click at [370, 93] on input "9000H967762" at bounding box center [378, 95] width 74 height 21
paste input "885558"
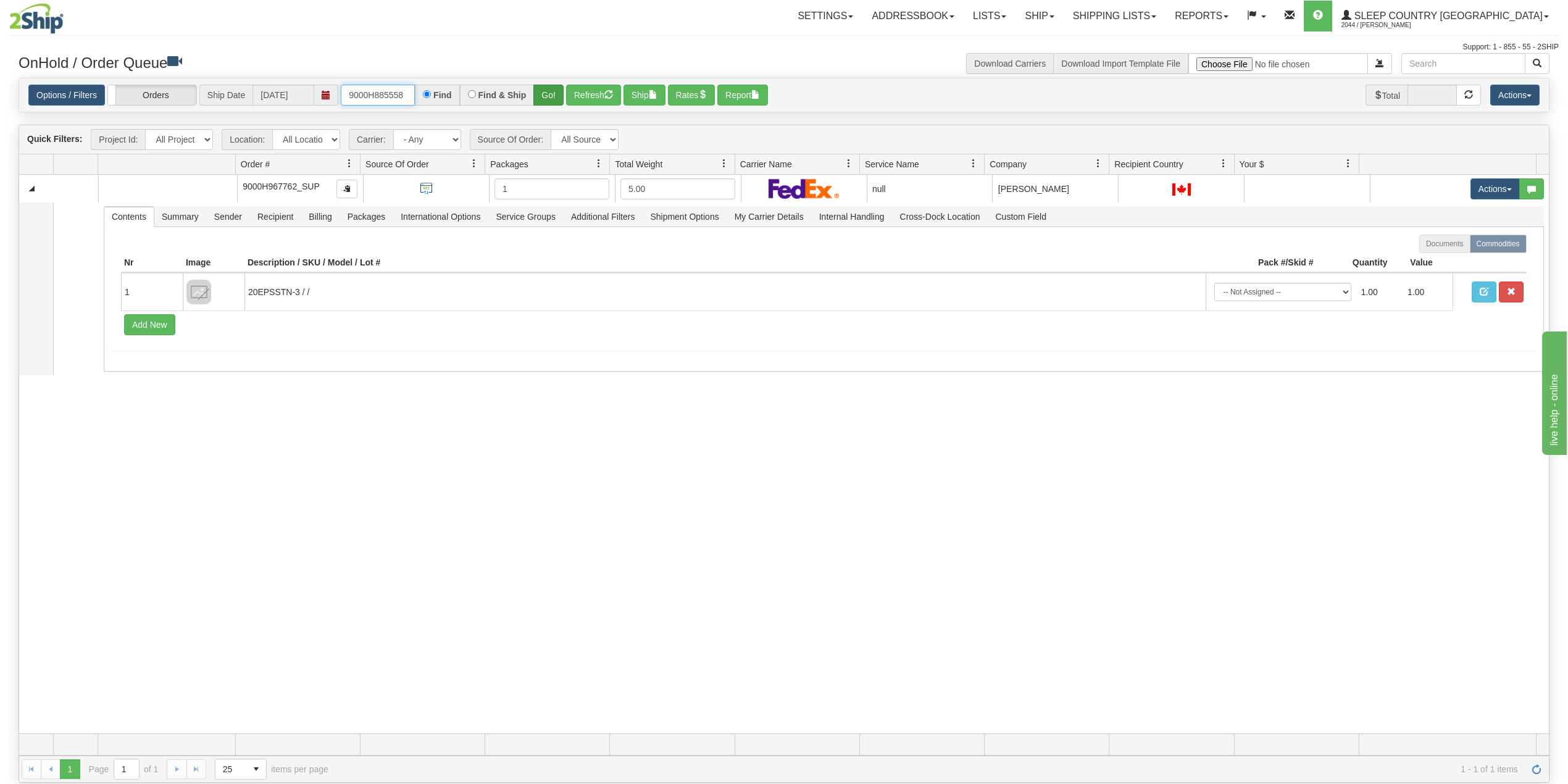
type input "9000H885558"
click at [552, 92] on button "Go!" at bounding box center [548, 95] width 30 height 21
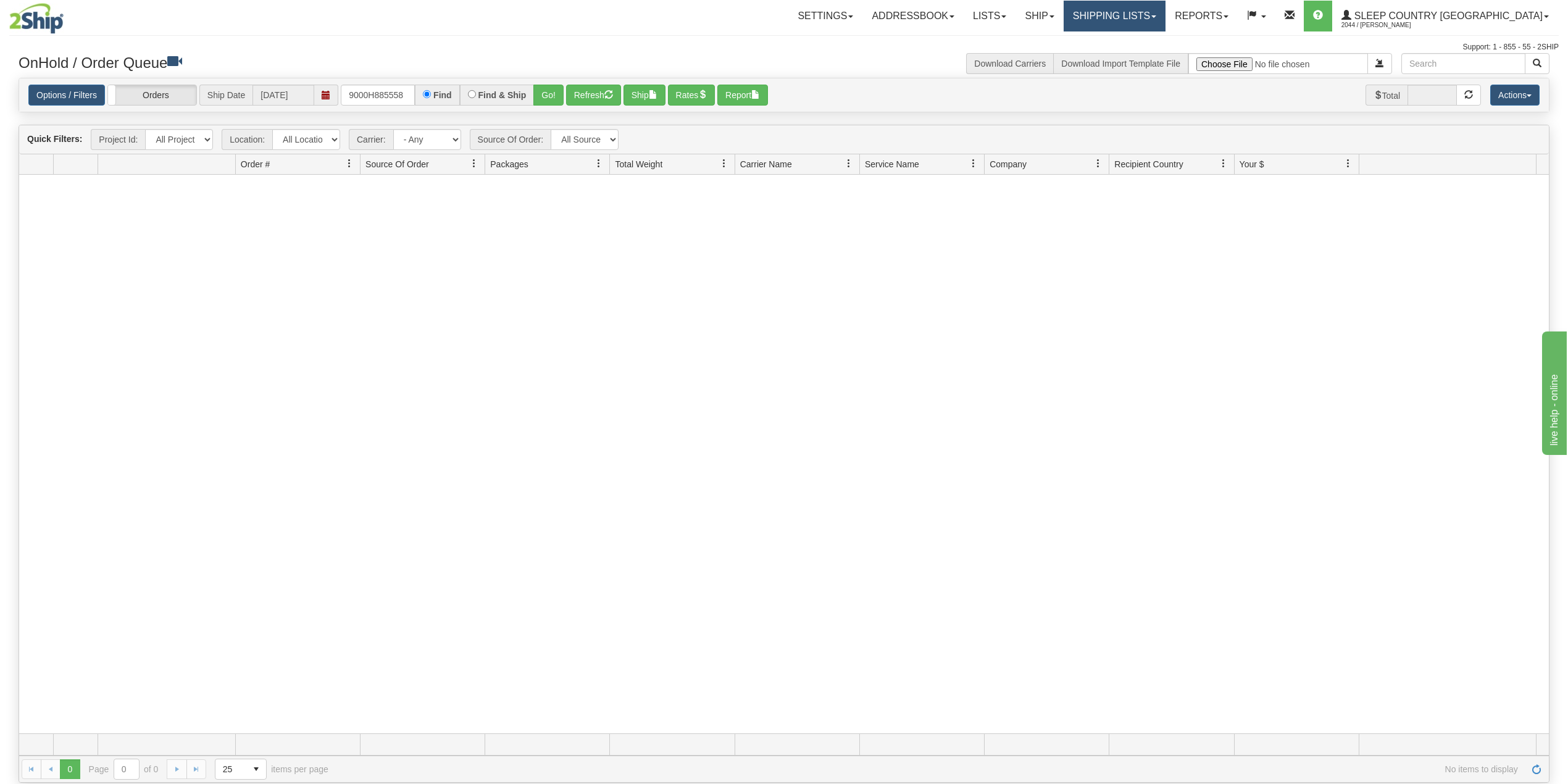
click at [1166, 7] on link "Shipping lists" at bounding box center [1114, 16] width 102 height 31
click at [1150, 58] on span "Search Shipment History" at bounding box center [1105, 59] width 96 height 10
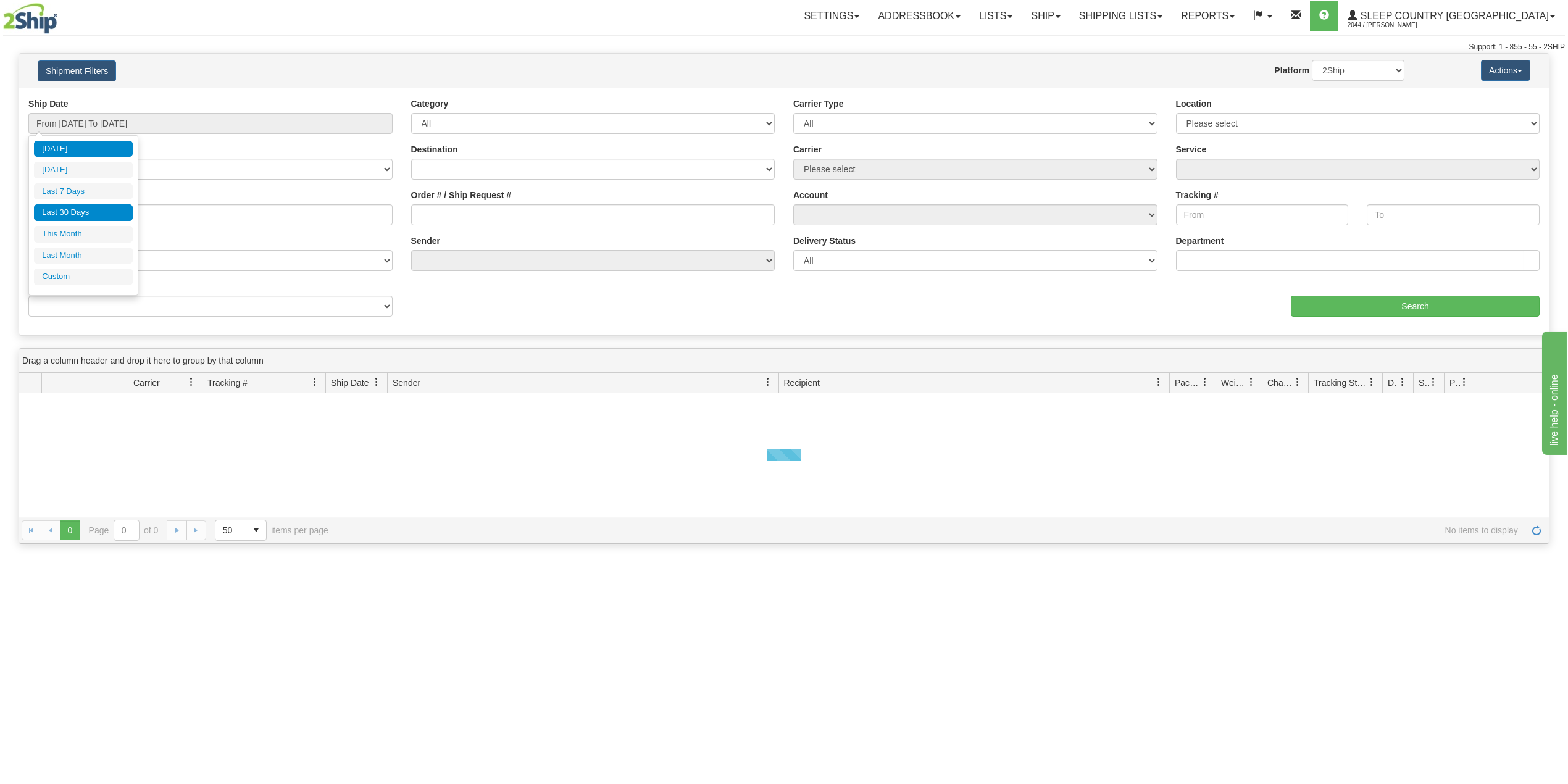
click at [73, 211] on li "Last 30 Days" at bounding box center [83, 212] width 99 height 16
type input "From [DATE] To [DATE]"
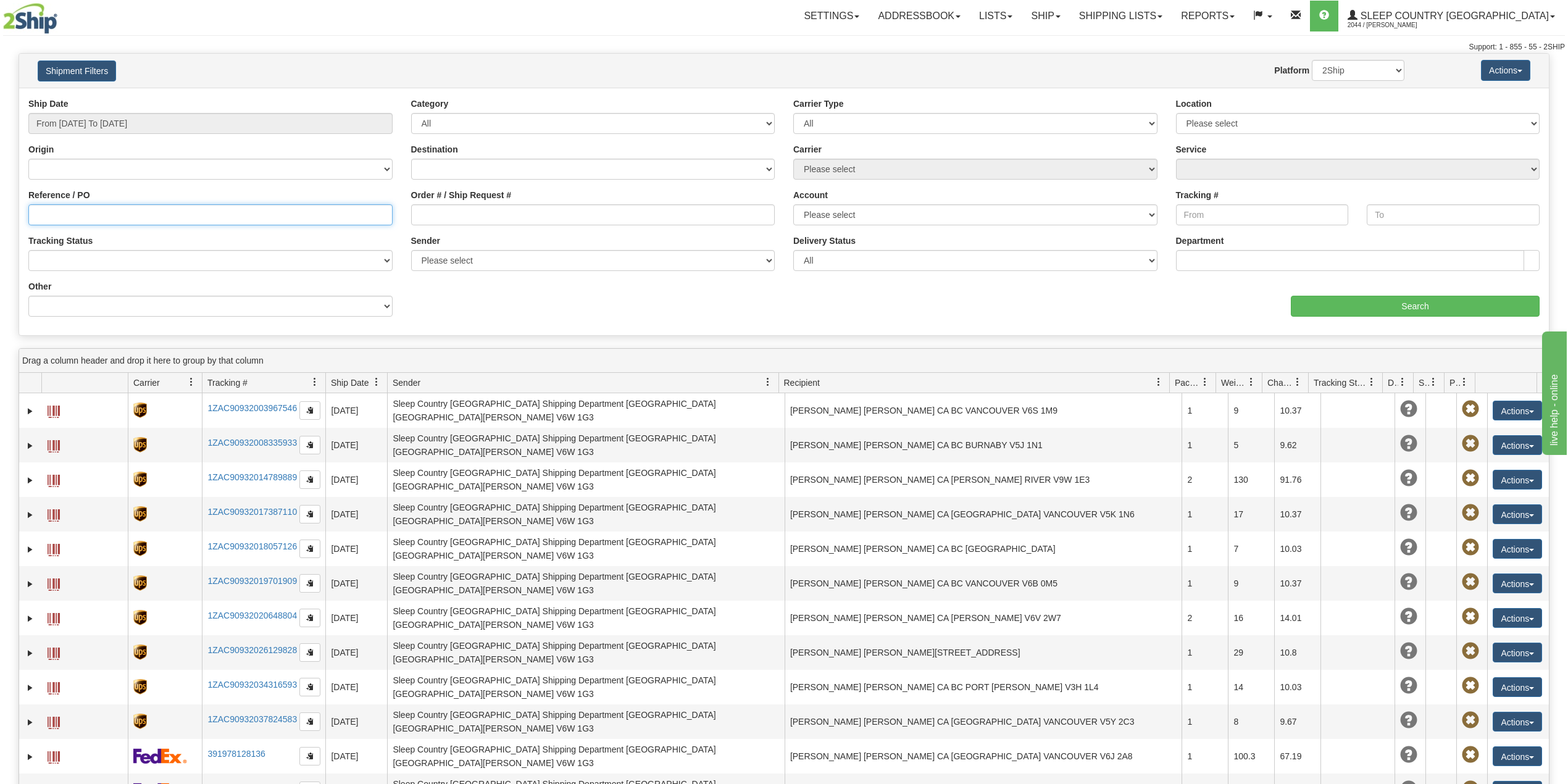
click at [103, 210] on input "Reference / PO" at bounding box center [210, 215] width 365 height 21
paste input "9000H885558"
type input "9000H885558"
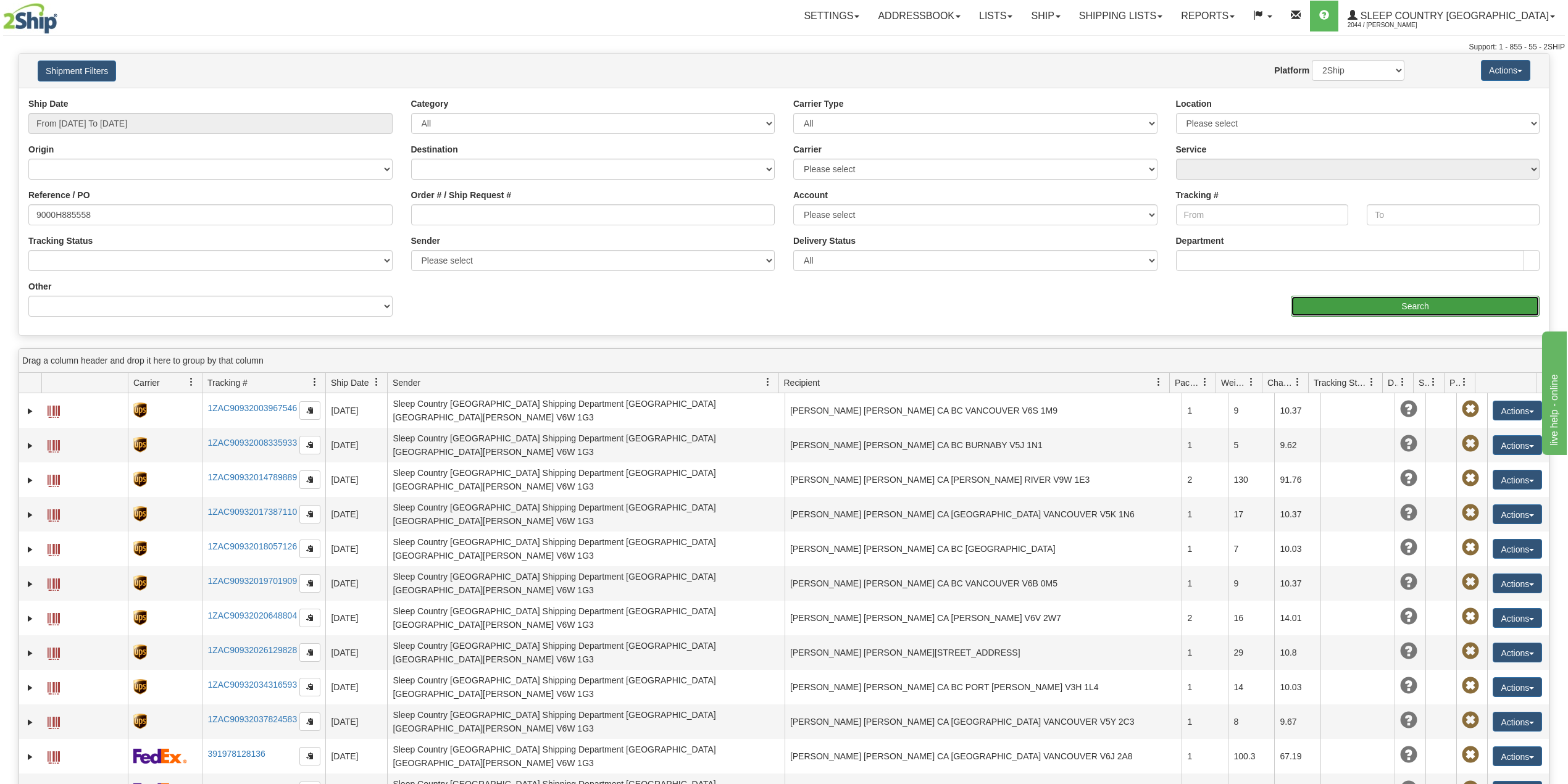
click at [1340, 300] on input "Search" at bounding box center [1416, 306] width 249 height 21
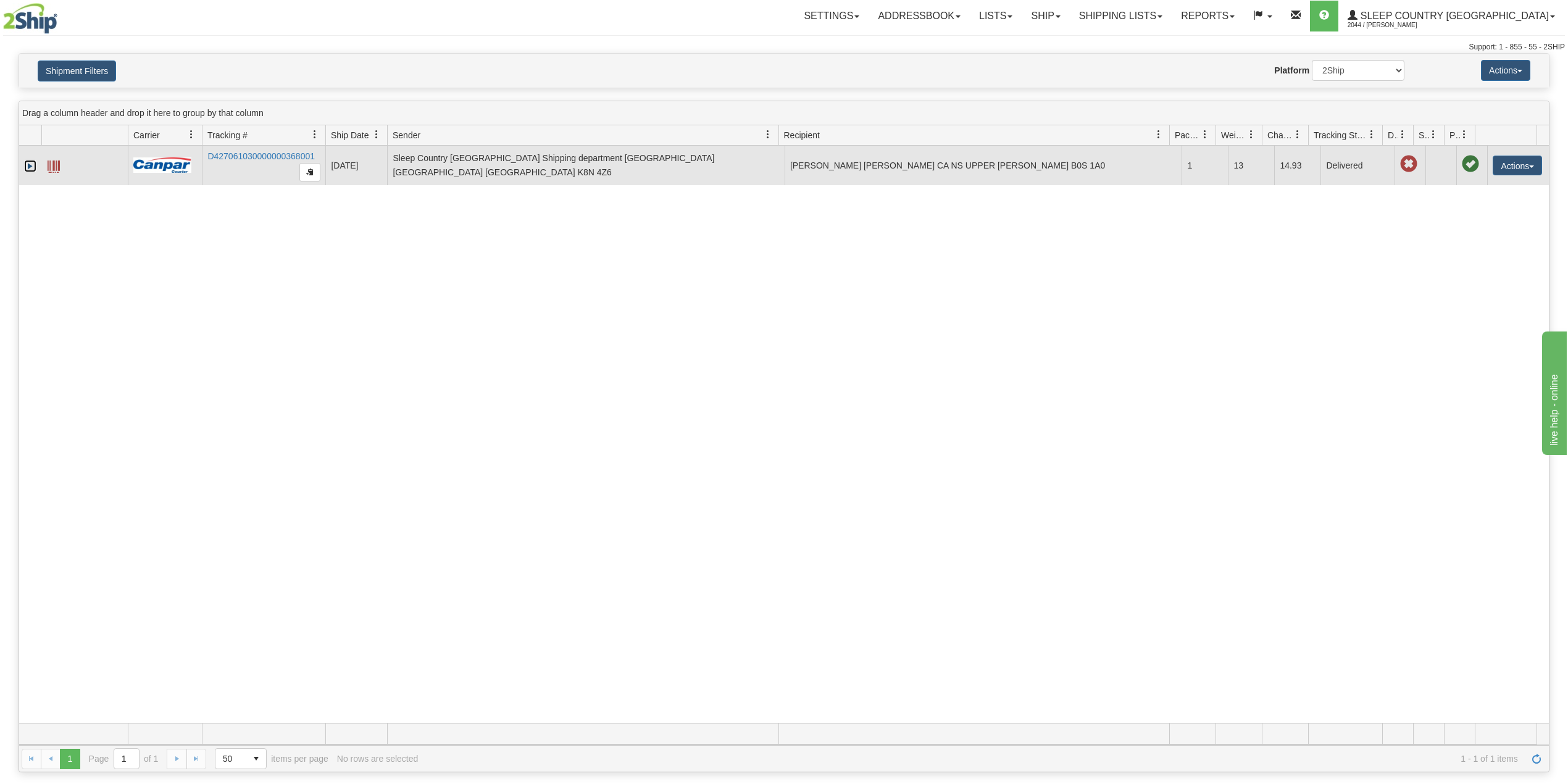
click at [28, 164] on link "Expand" at bounding box center [30, 166] width 12 height 12
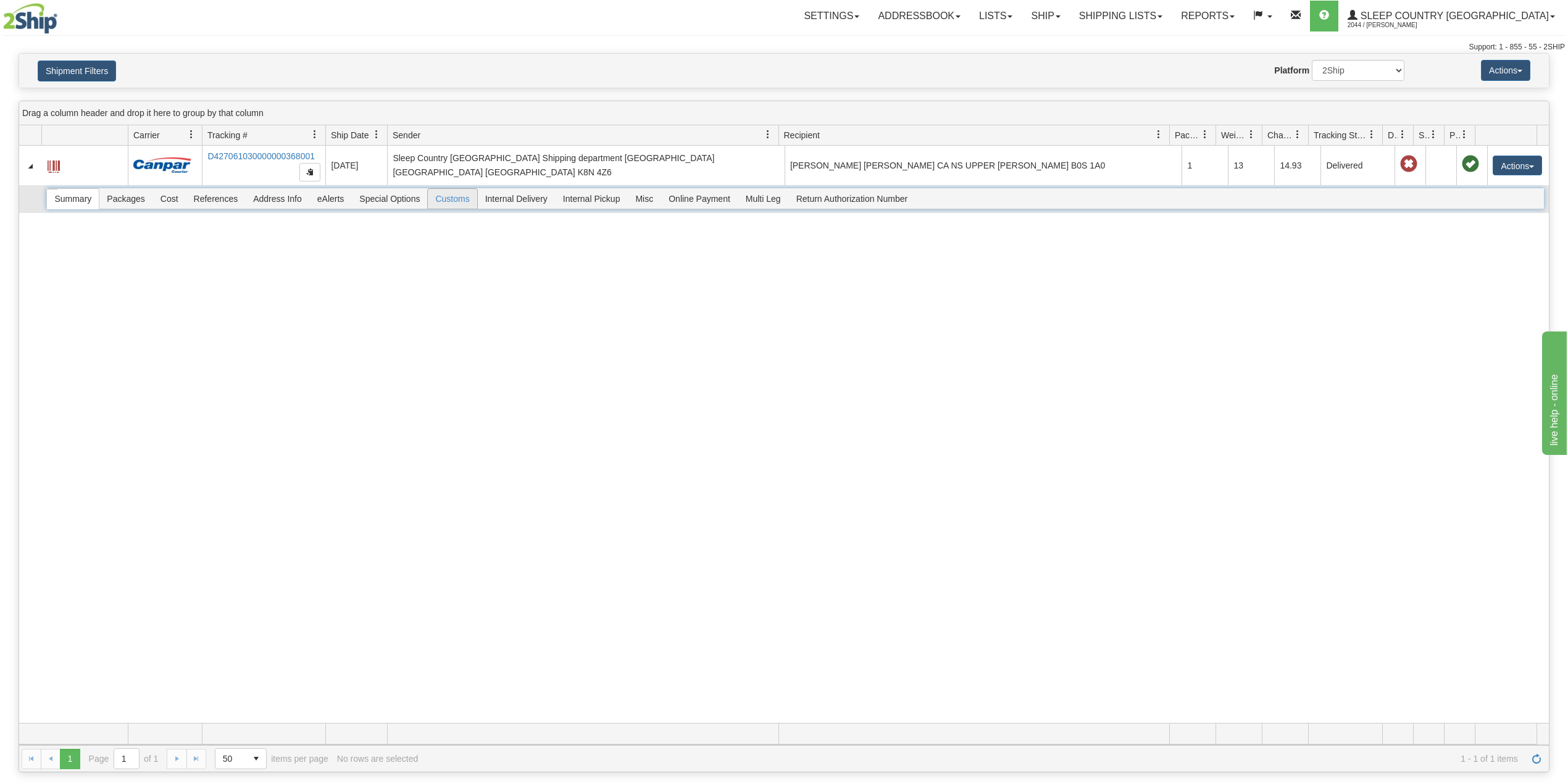
click at [463, 205] on span "Customs" at bounding box center [452, 199] width 49 height 20
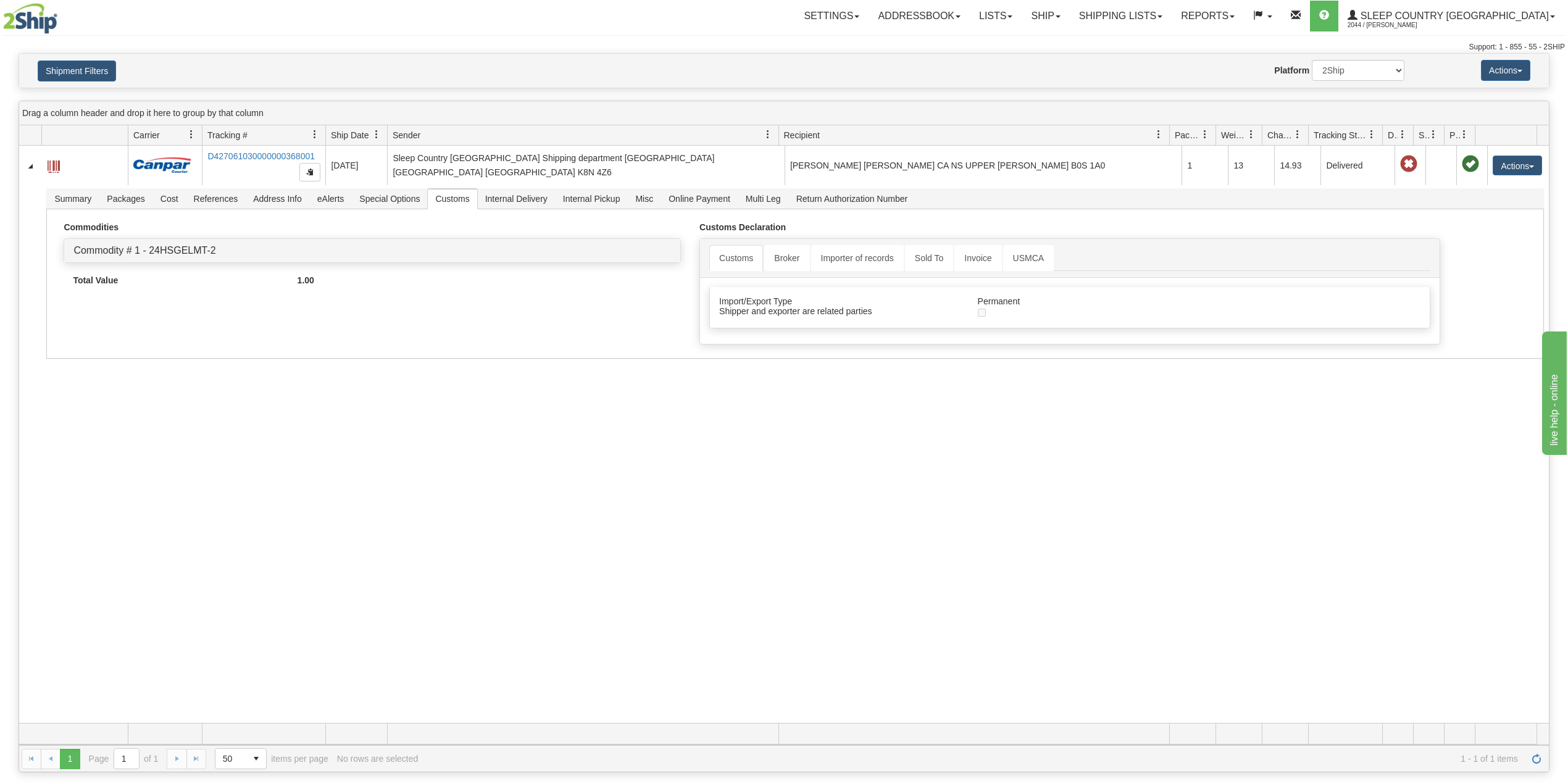
drag, startPoint x: 520, startPoint y: 67, endPoint x: 502, endPoint y: 104, distance: 41.1
click at [520, 68] on div "Website Agent Nothing selected Client User Platform 2Ship Imported" at bounding box center [847, 71] width 1133 height 21
click at [1069, 16] on link "Ship" at bounding box center [1045, 16] width 48 height 31
drag, startPoint x: 1085, startPoint y: 58, endPoint x: 1090, endPoint y: 67, distance: 10.3
click at [1057, 58] on span "OnHold / Order Queue" at bounding box center [1013, 59] width 87 height 10
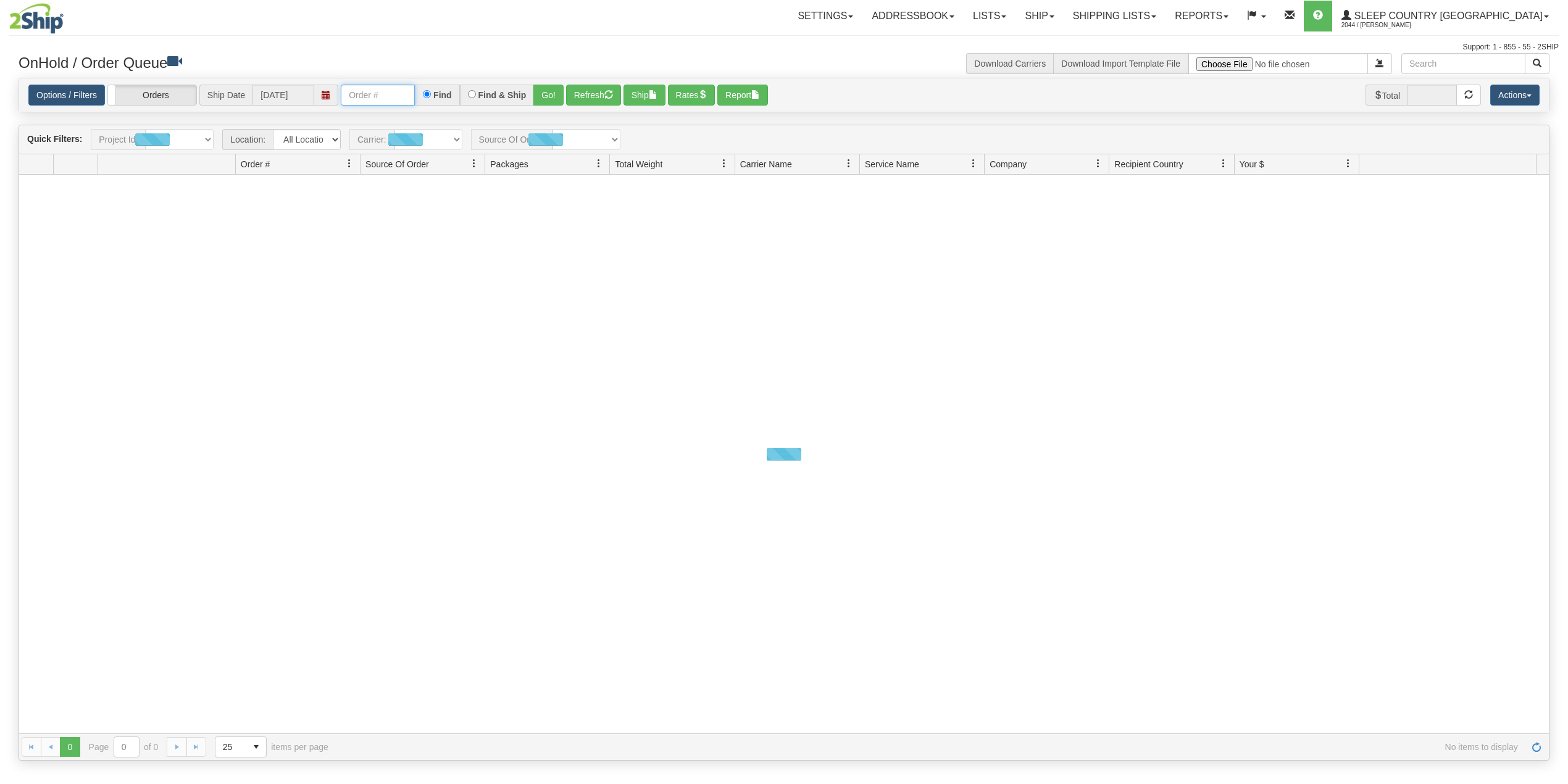
drag, startPoint x: 391, startPoint y: 95, endPoint x: 398, endPoint y: 107, distance: 13.9
click at [391, 95] on input "text" at bounding box center [378, 95] width 74 height 21
paste input "9002H805692"
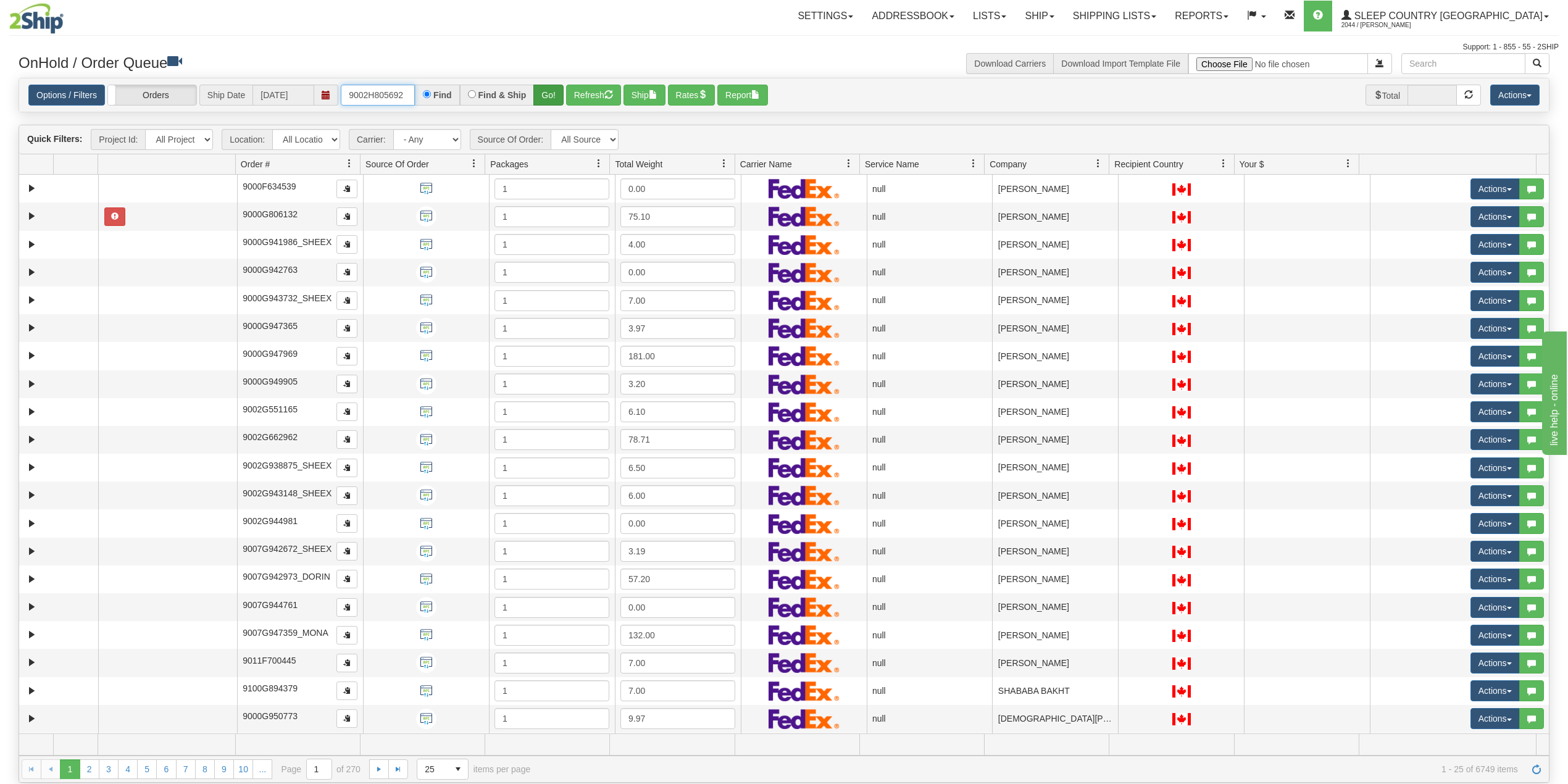
type input "9002H805692"
click at [546, 87] on button "Go!" at bounding box center [548, 95] width 30 height 21
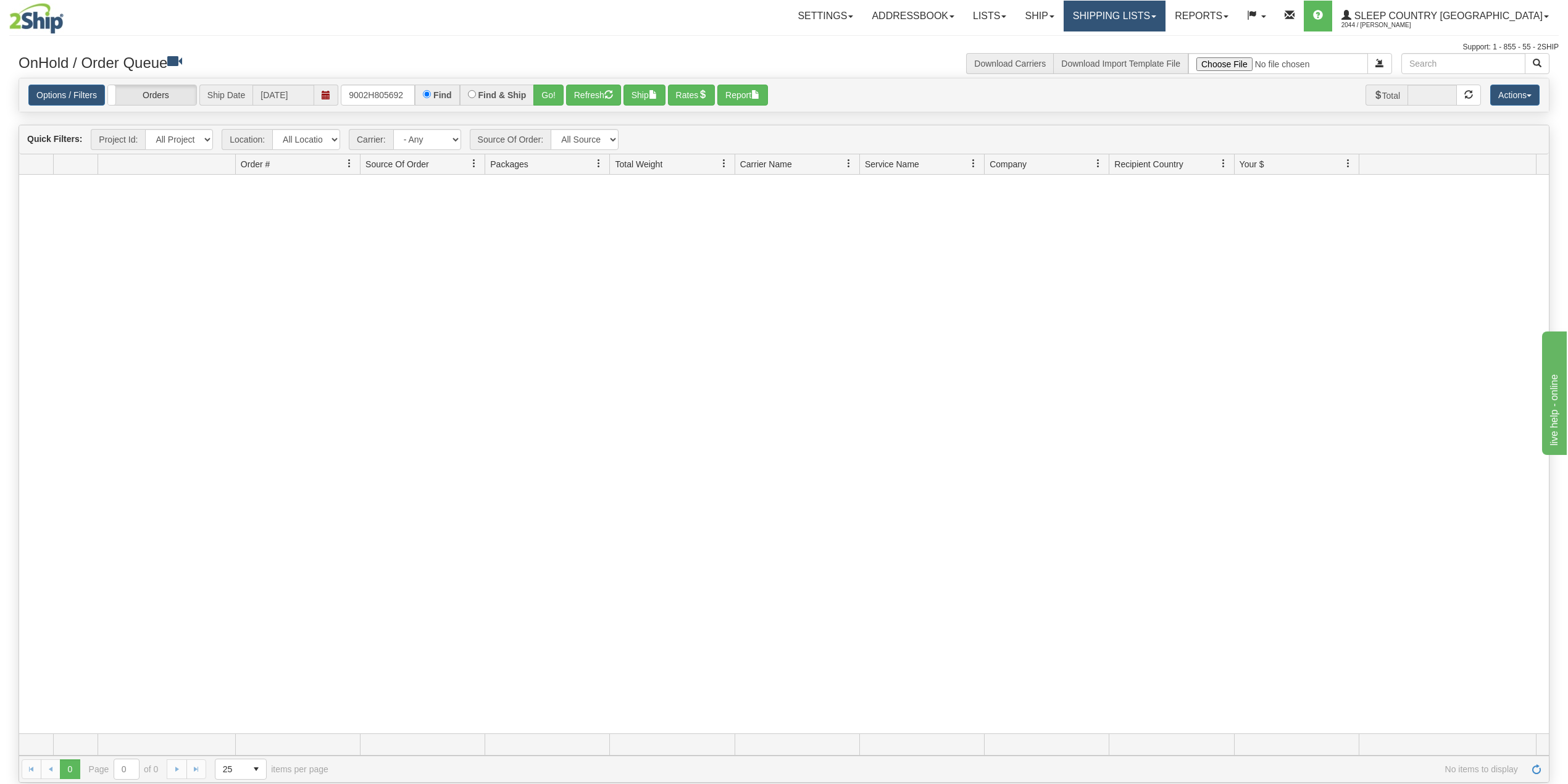
click at [1166, 10] on link "Shipping lists" at bounding box center [1114, 16] width 102 height 31
click at [1152, 60] on span "Search Shipment History" at bounding box center [1105, 59] width 96 height 10
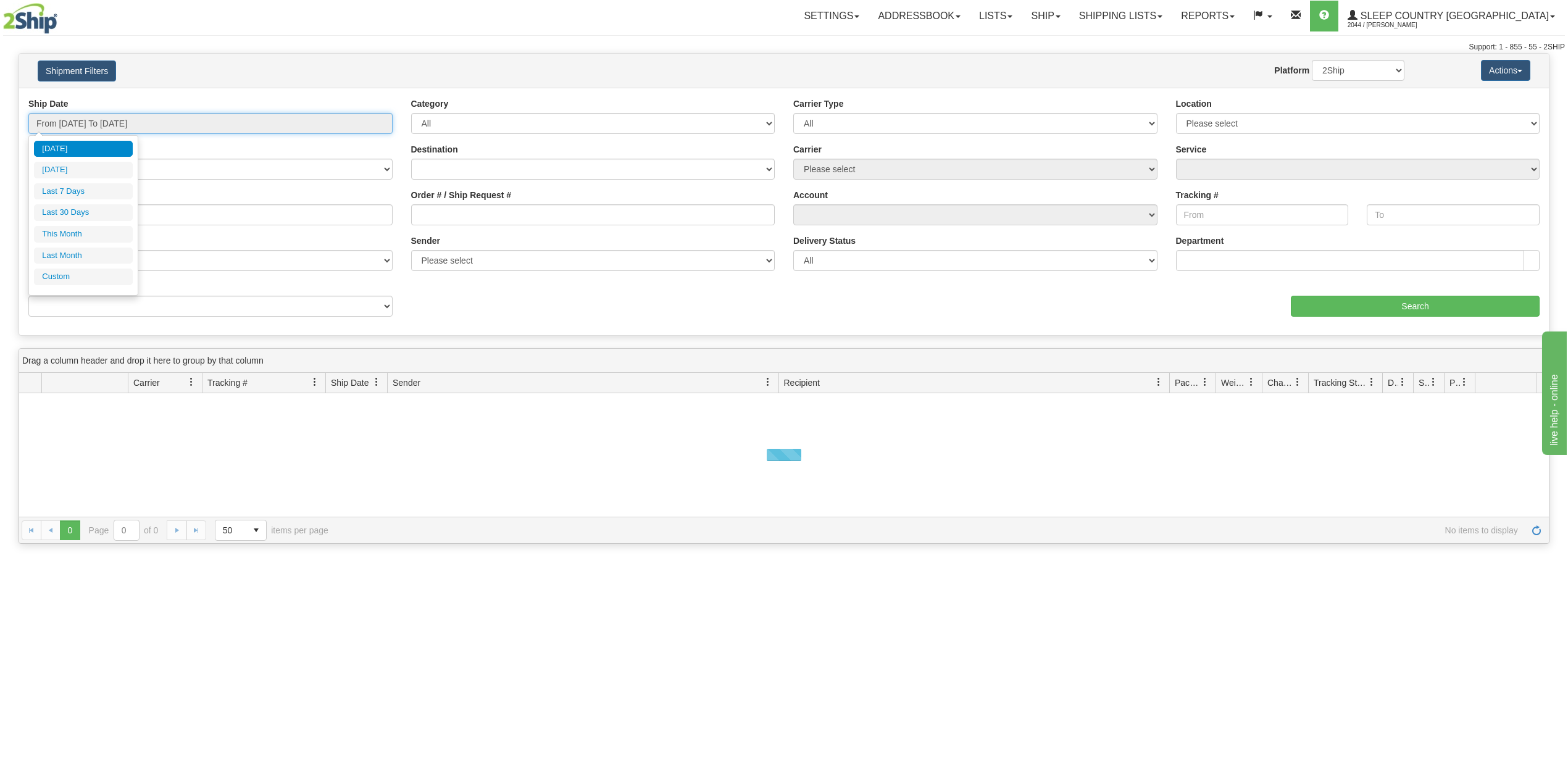
click at [99, 125] on input "From [DATE] To [DATE]" at bounding box center [210, 124] width 365 height 21
click at [98, 206] on li "Last 30 Days" at bounding box center [83, 212] width 99 height 16
type input "From 07/13/2025 To 08/11/2025"
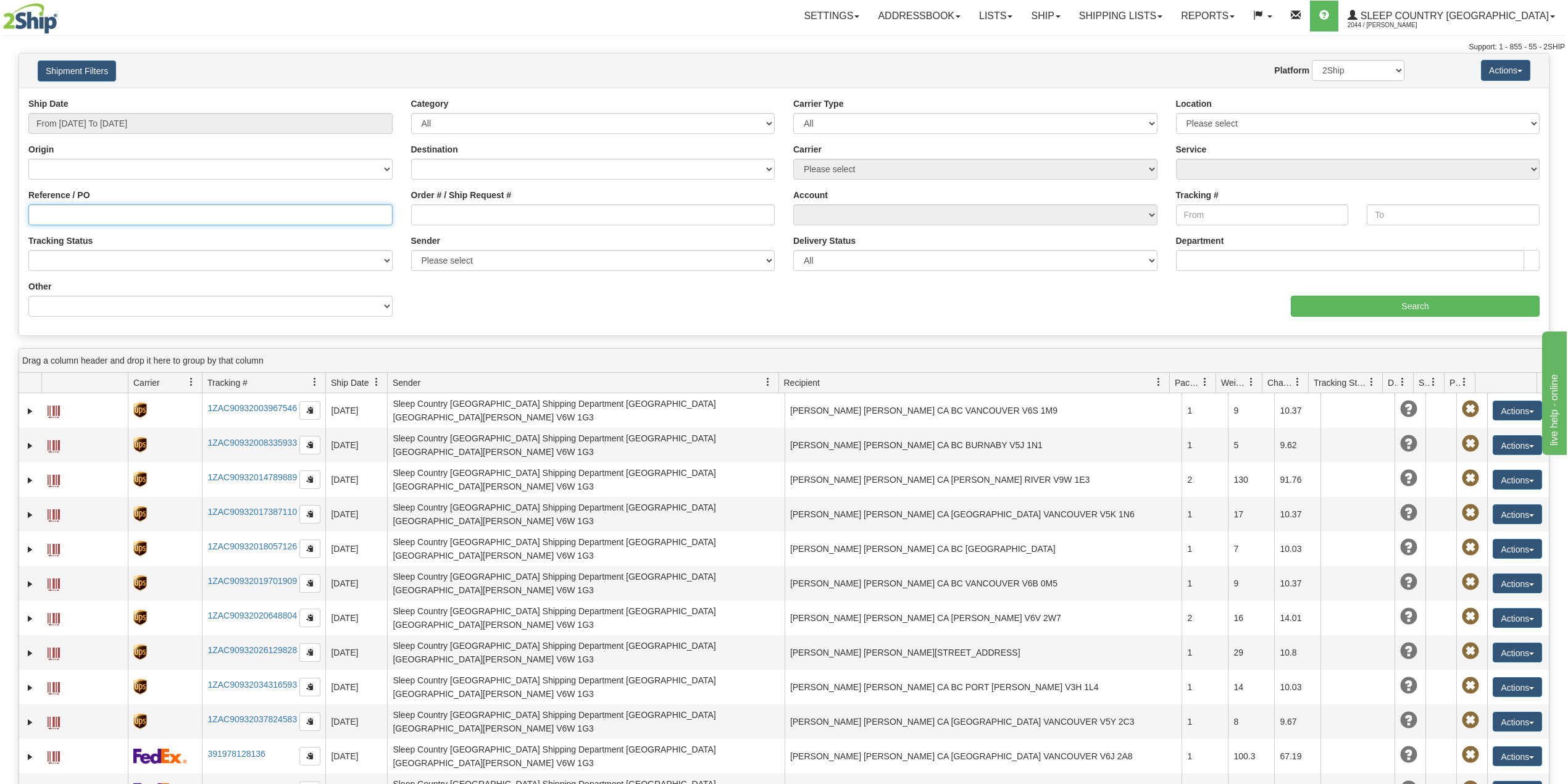
click at [99, 206] on input "Reference / PO" at bounding box center [210, 215] width 365 height 21
paste input "9002H805692"
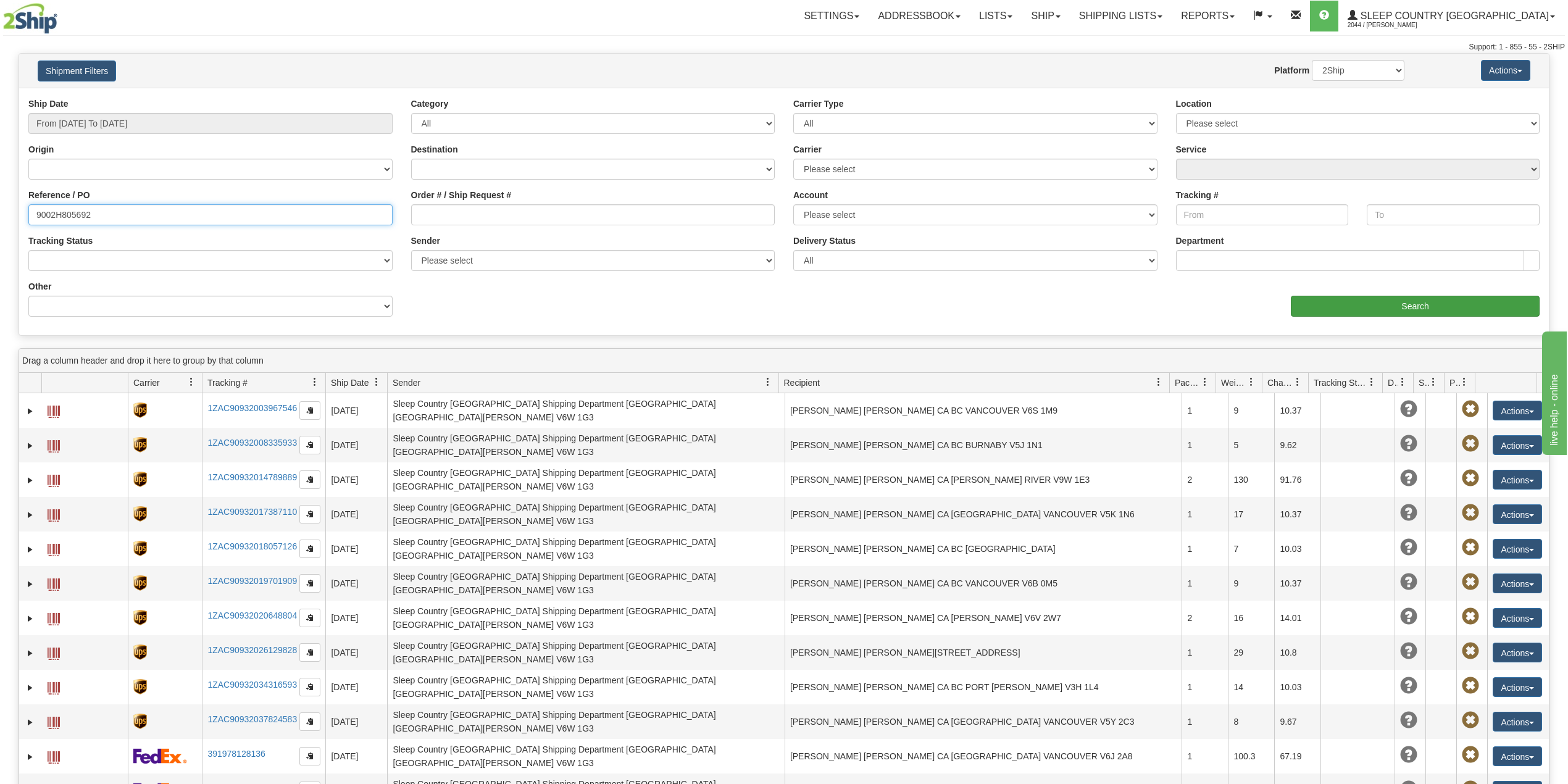
type input "9002H805692"
click at [1347, 299] on input "Search" at bounding box center [1416, 306] width 249 height 21
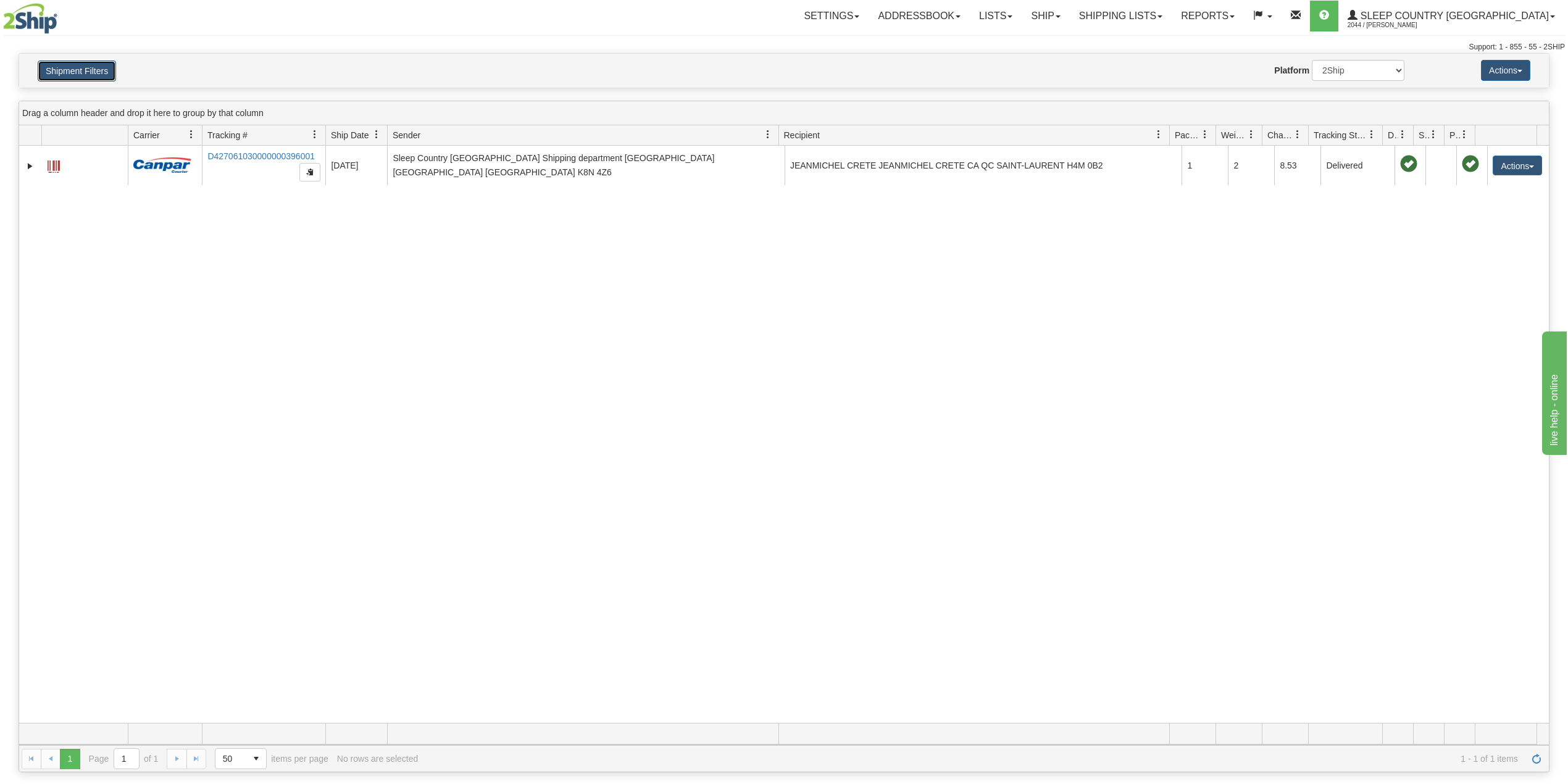
click at [103, 71] on button "Shipment Filters" at bounding box center [77, 71] width 79 height 21
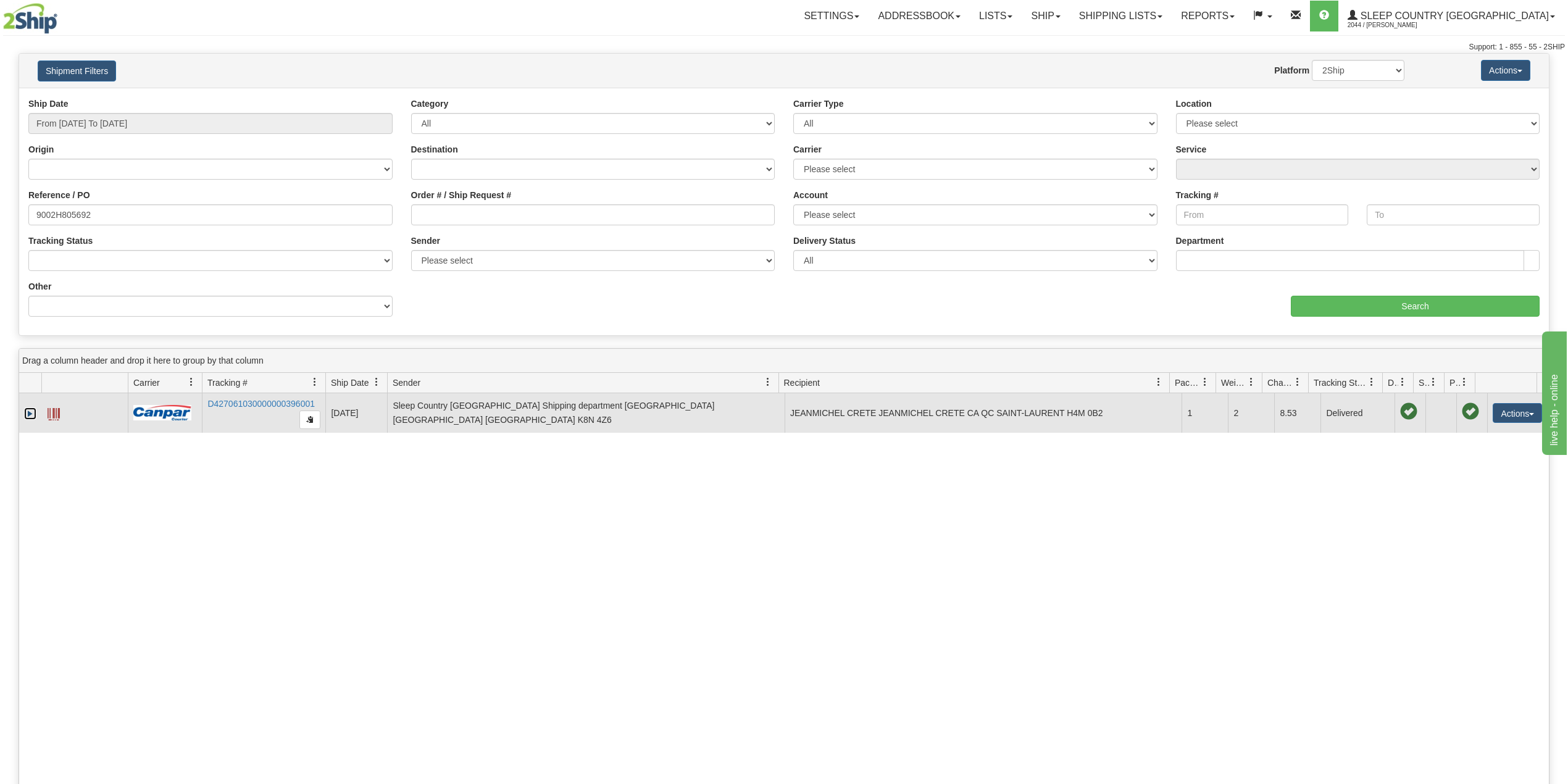
click at [31, 418] on link "Expand" at bounding box center [30, 414] width 12 height 12
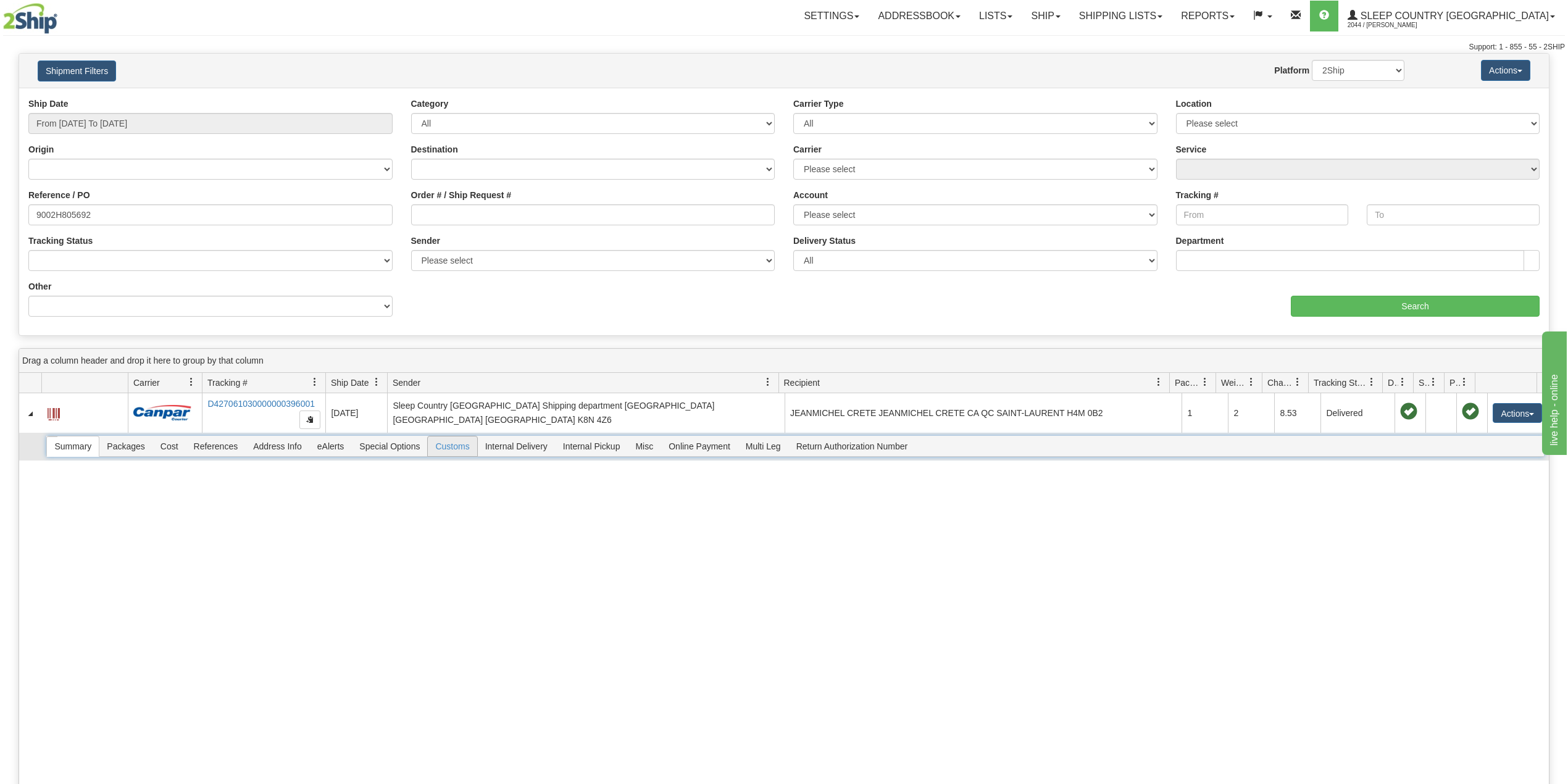
click at [472, 447] on span "Customs" at bounding box center [452, 446] width 49 height 20
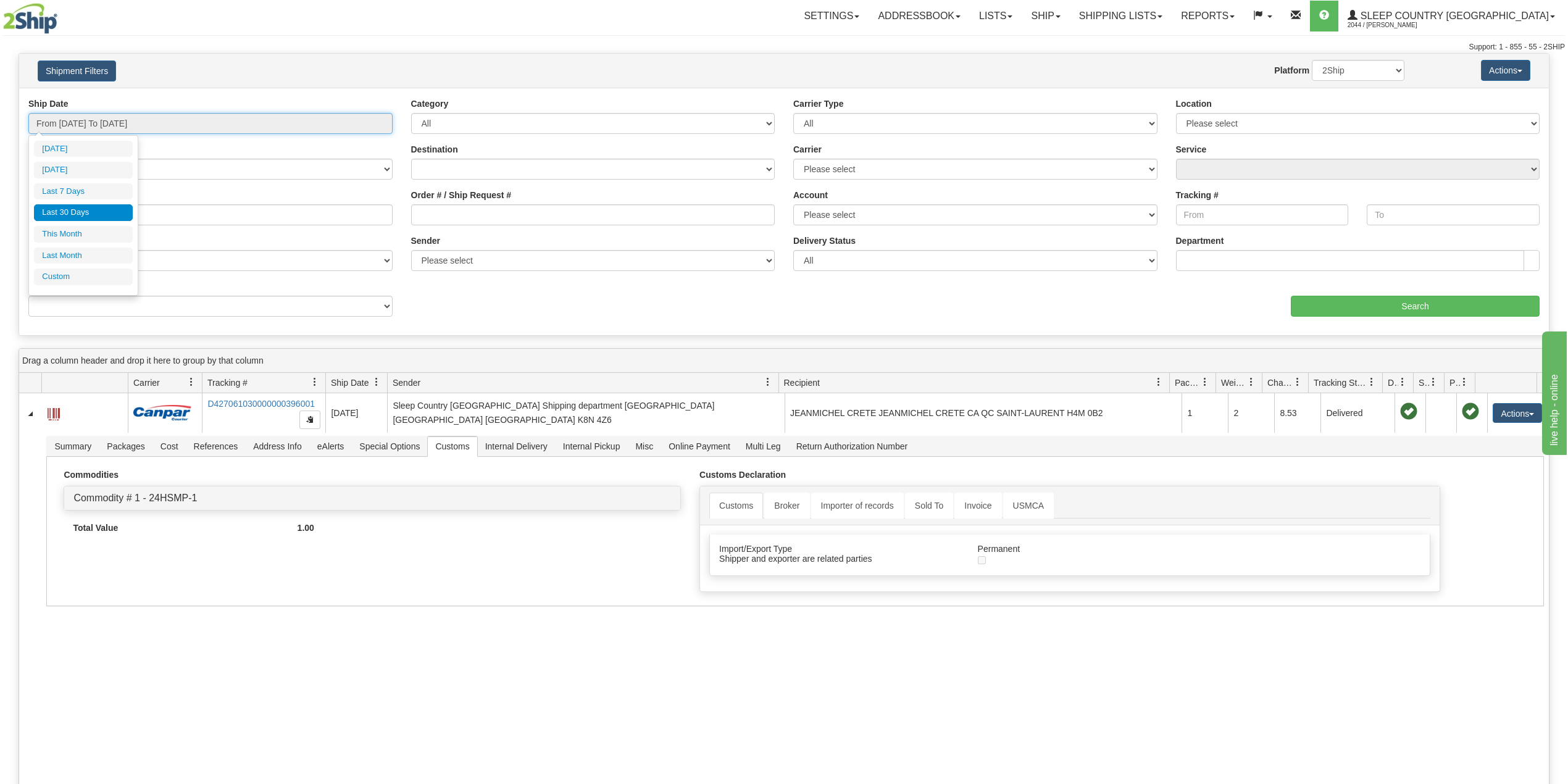
click at [151, 112] on div "Ship Date From 07/13/2025 To 08/11/2025" at bounding box center [210, 116] width 365 height 37
click at [156, 213] on input "9002H805692" at bounding box center [210, 215] width 365 height 21
click at [156, 127] on input "From 07/13/2025 To 08/11/2025" at bounding box center [210, 124] width 365 height 21
click at [95, 285] on li "Custom" at bounding box center [83, 276] width 99 height 16
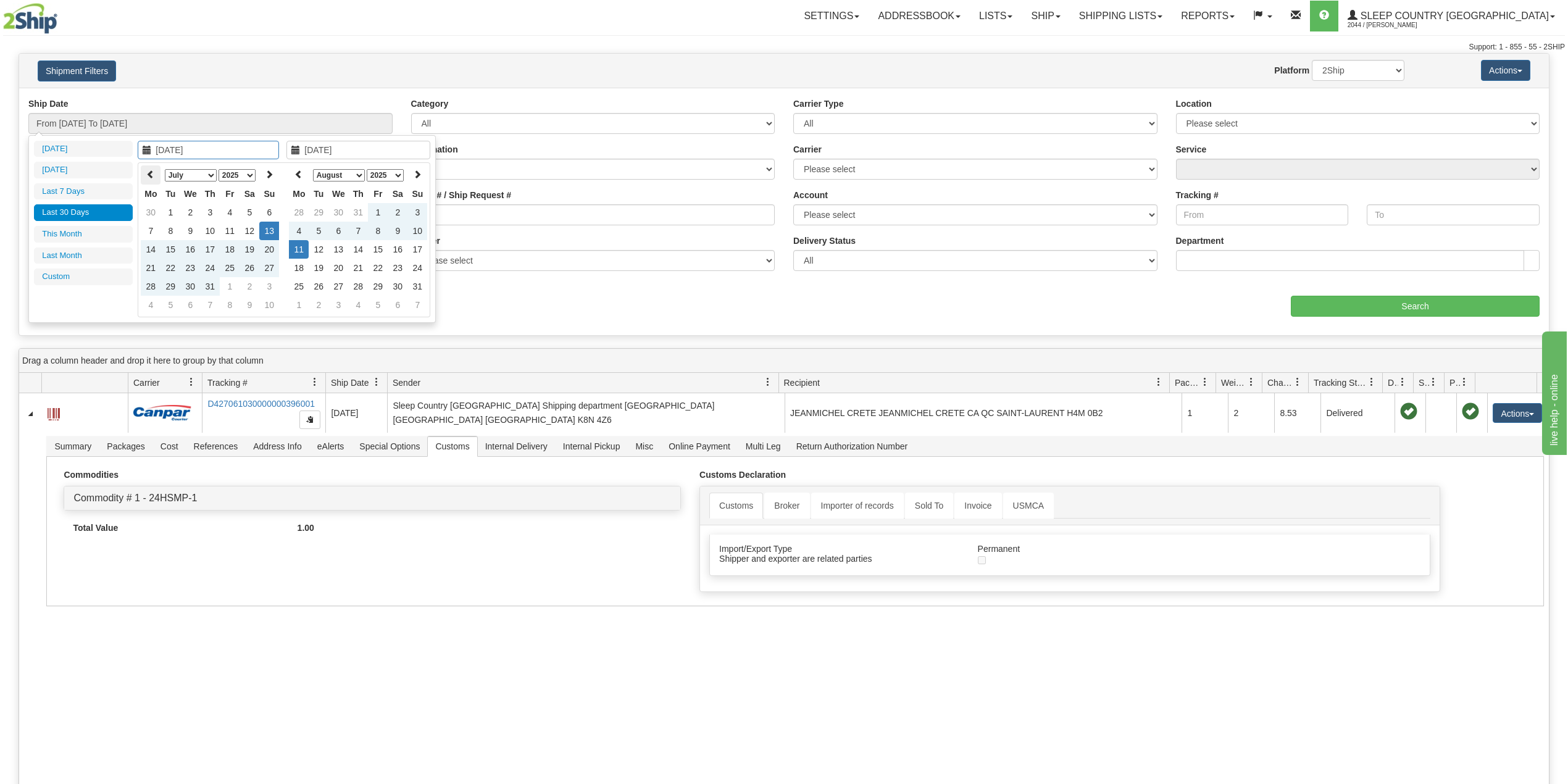
click at [151, 173] on icon at bounding box center [151, 173] width 9 height 9
type input "[DATE]"
click at [272, 209] on td "1" at bounding box center [269, 212] width 20 height 18
type input "[DATE]"
click at [298, 247] on td "11" at bounding box center [299, 249] width 20 height 18
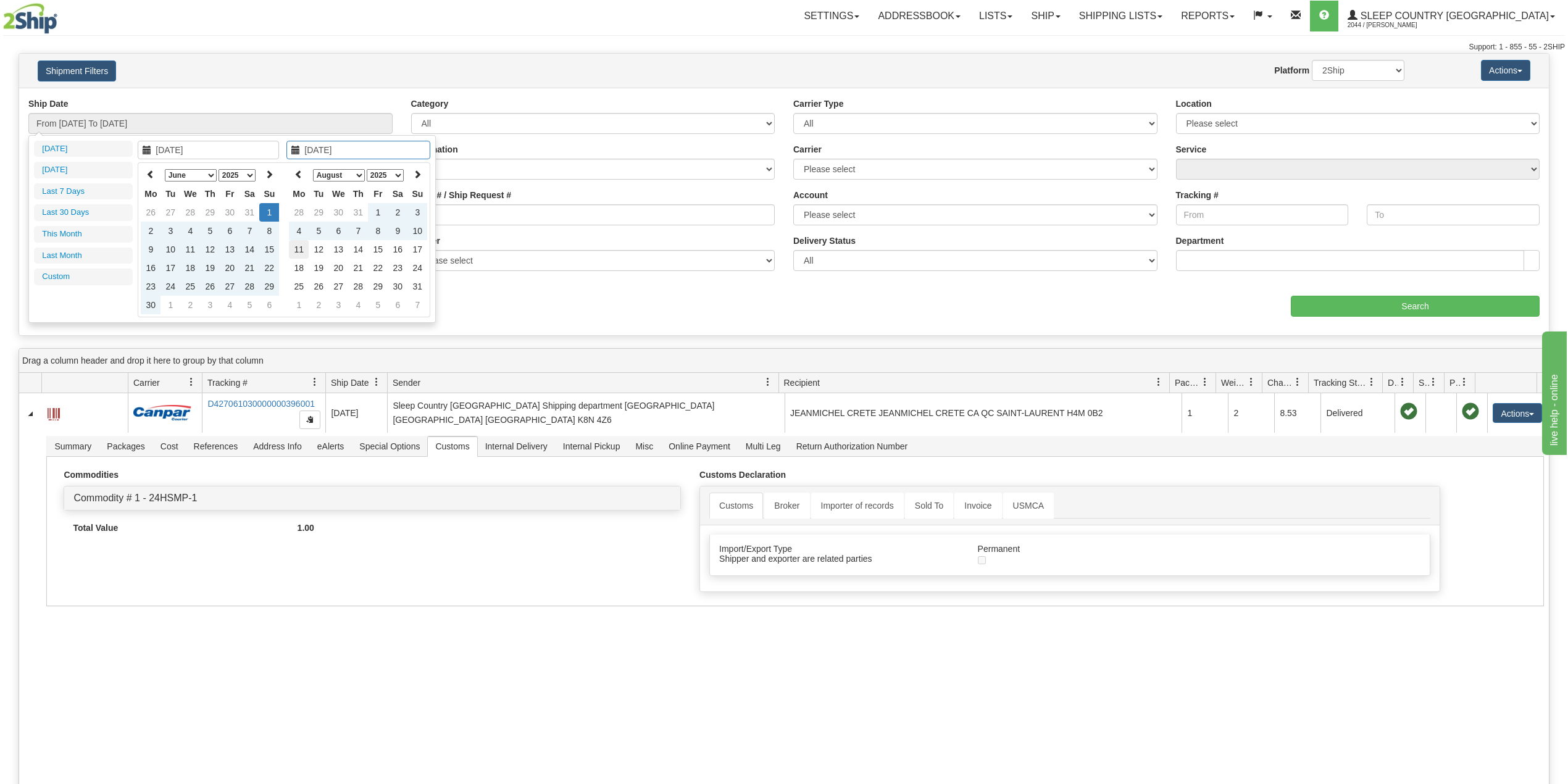
type input "From 06/01/2025 To 08/11/2025"
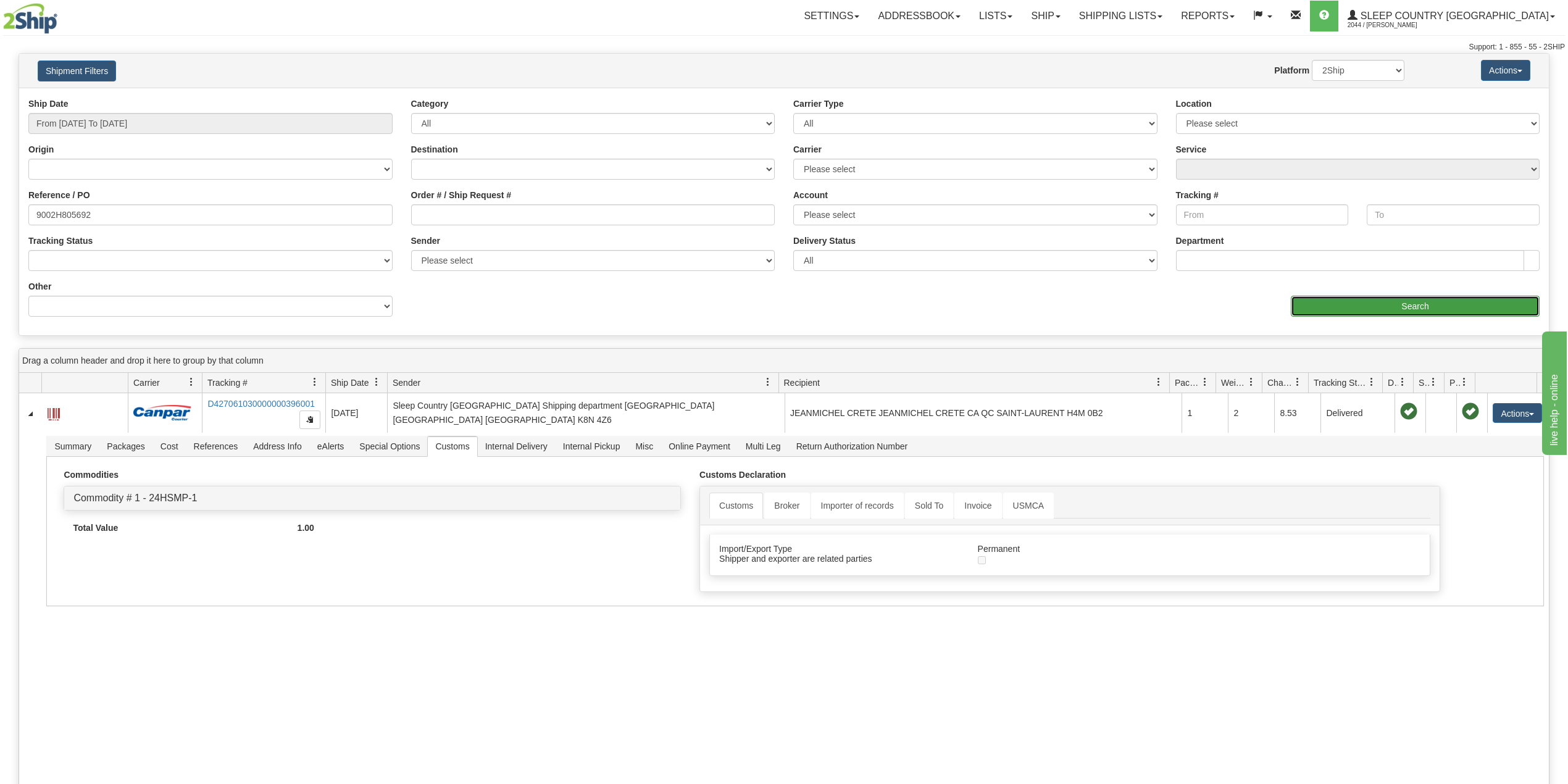
click at [1337, 310] on input "Search" at bounding box center [1416, 306] width 249 height 21
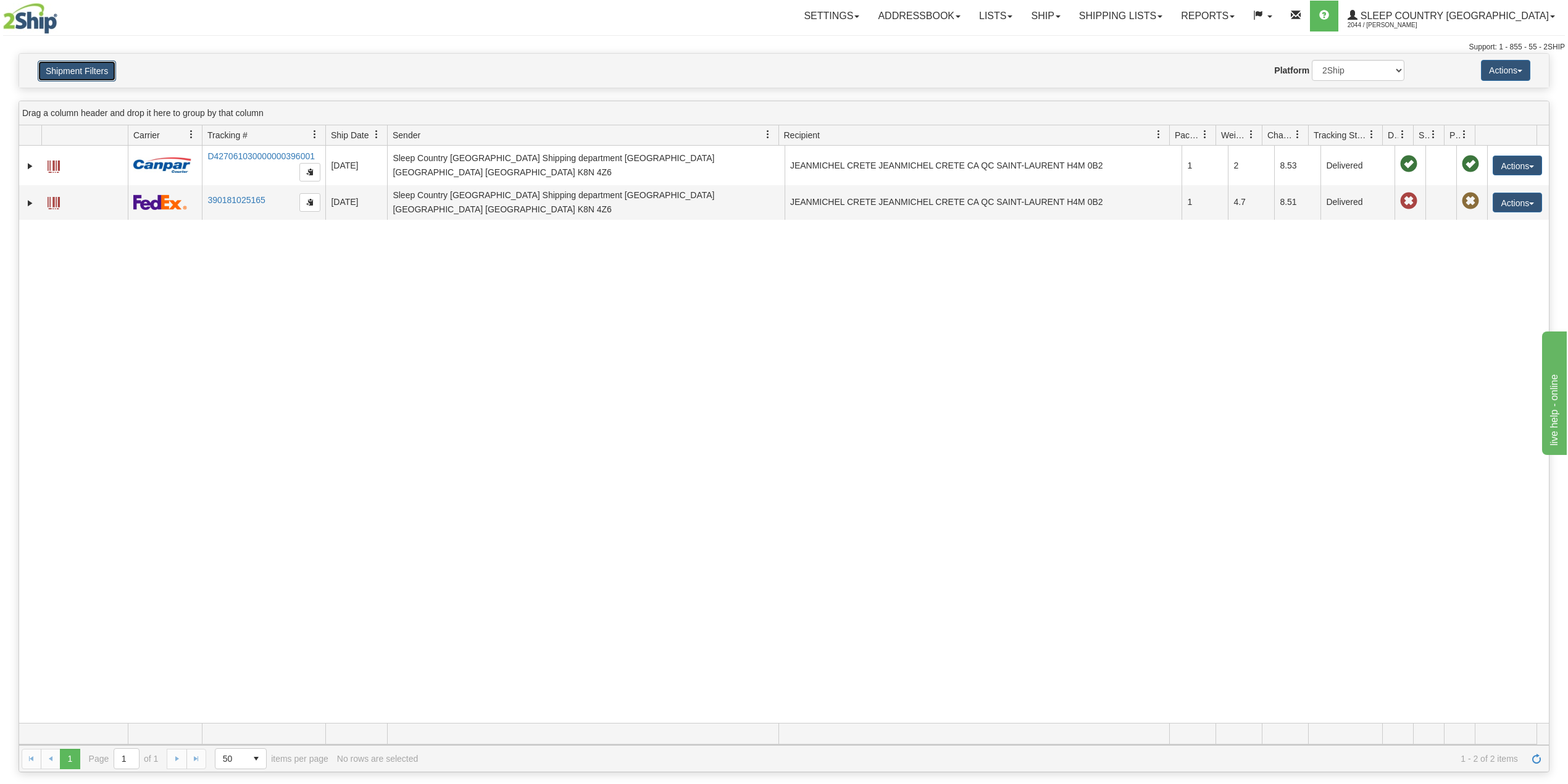
click at [88, 70] on button "Shipment Filters" at bounding box center [77, 71] width 79 height 21
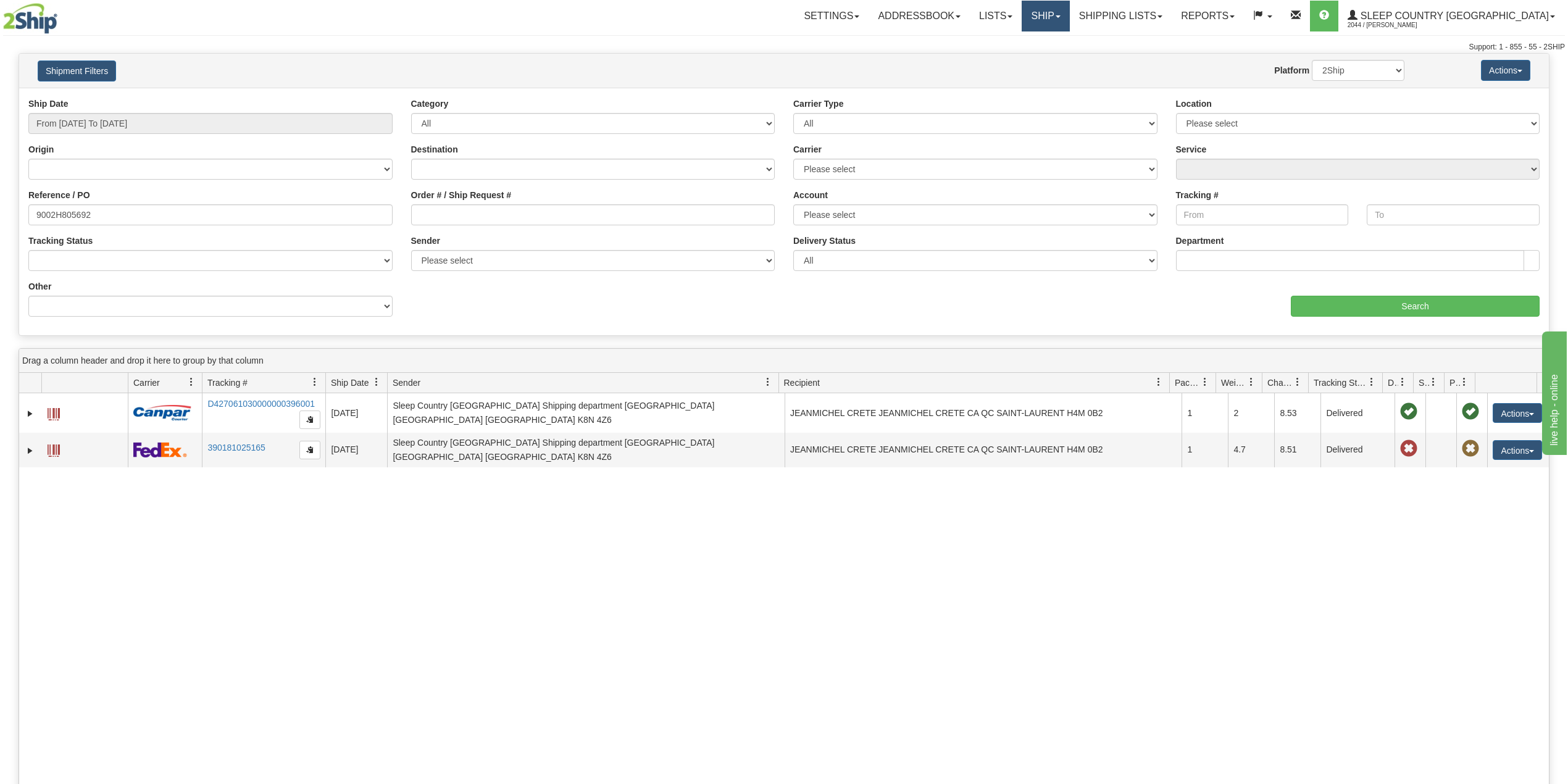
click at [1069, 18] on link "Ship" at bounding box center [1045, 16] width 48 height 31
click at [1057, 58] on span "OnHold / Order Queue" at bounding box center [1013, 59] width 87 height 10
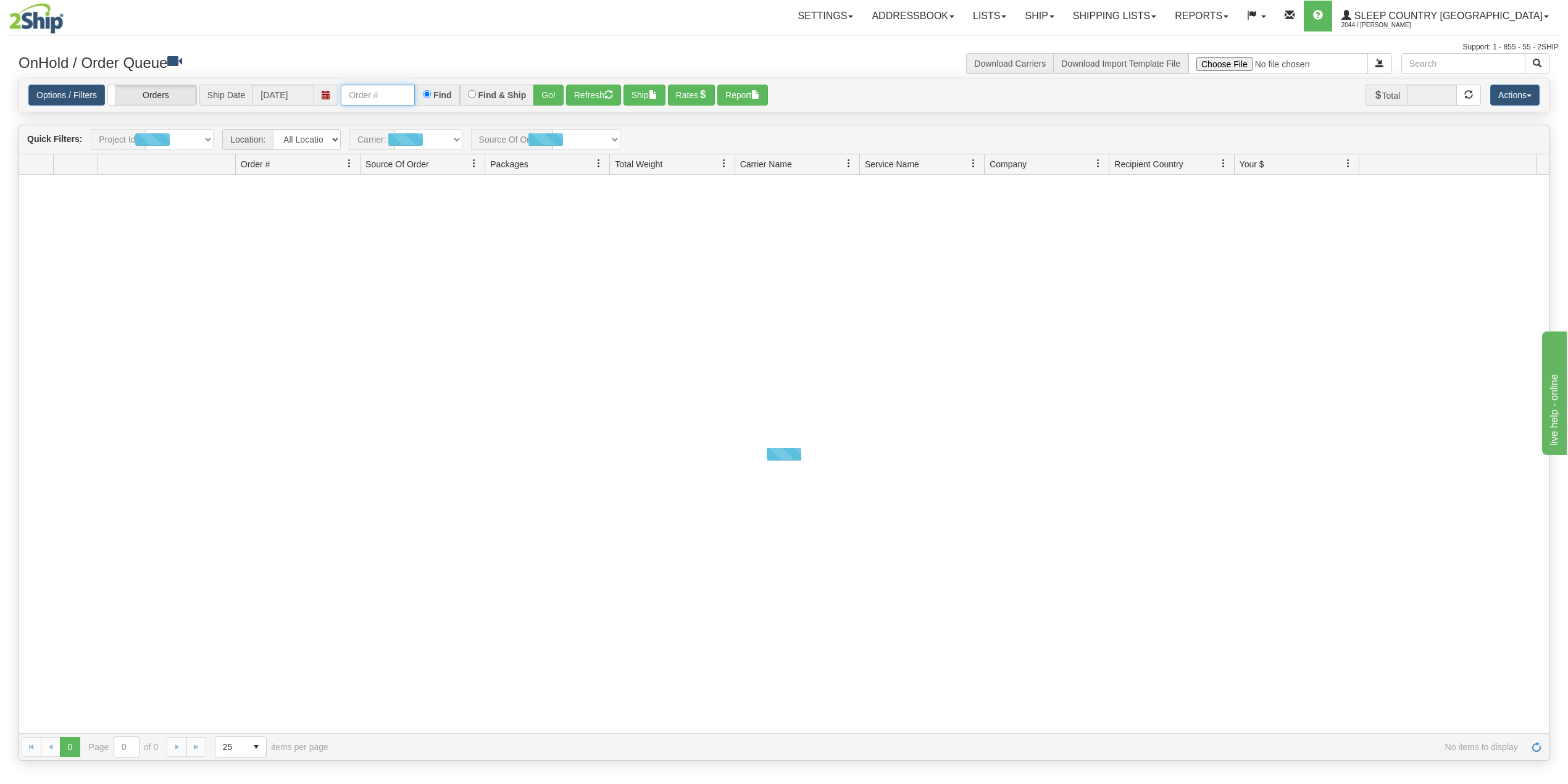
drag, startPoint x: 381, startPoint y: 94, endPoint x: 399, endPoint y: 107, distance: 22.2
click at [381, 94] on input "text" at bounding box center [378, 95] width 74 height 21
paste input "9000H886899"
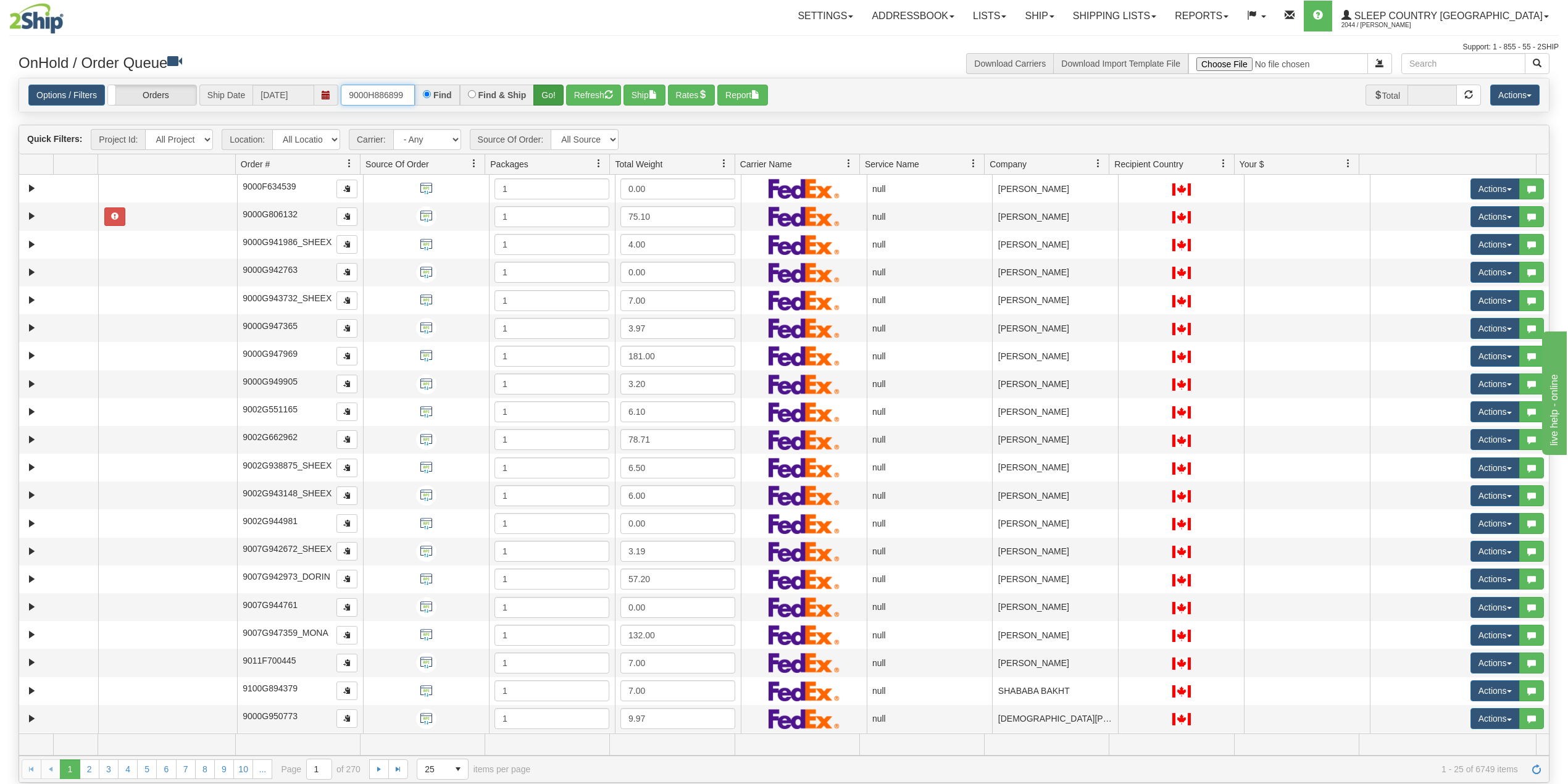
type input "9000H886899"
click at [551, 90] on button "Go!" at bounding box center [548, 95] width 30 height 21
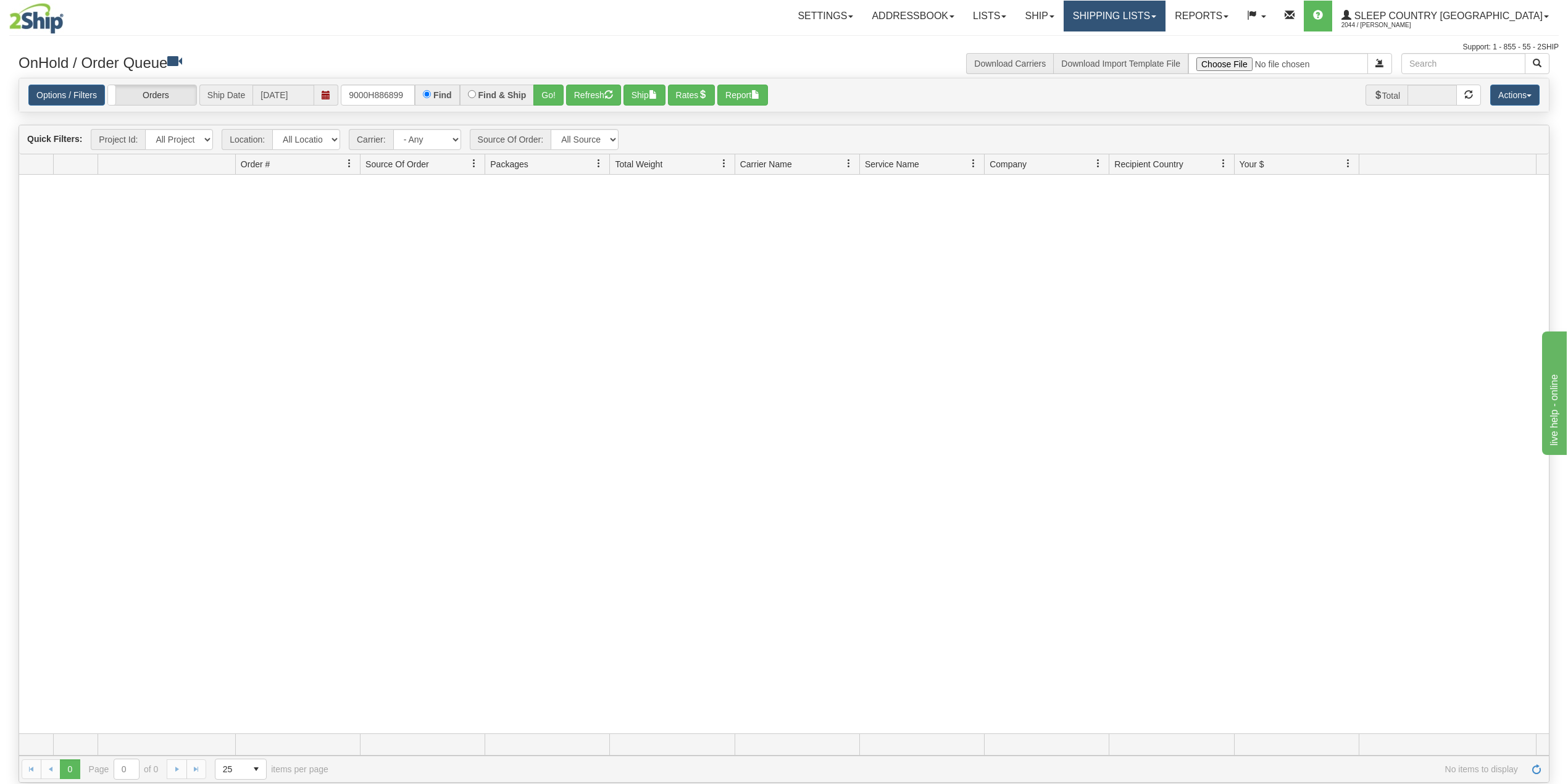
click at [1151, 20] on link "Shipping lists" at bounding box center [1114, 16] width 102 height 31
click at [1152, 58] on span "Search Shipment History" at bounding box center [1105, 59] width 96 height 10
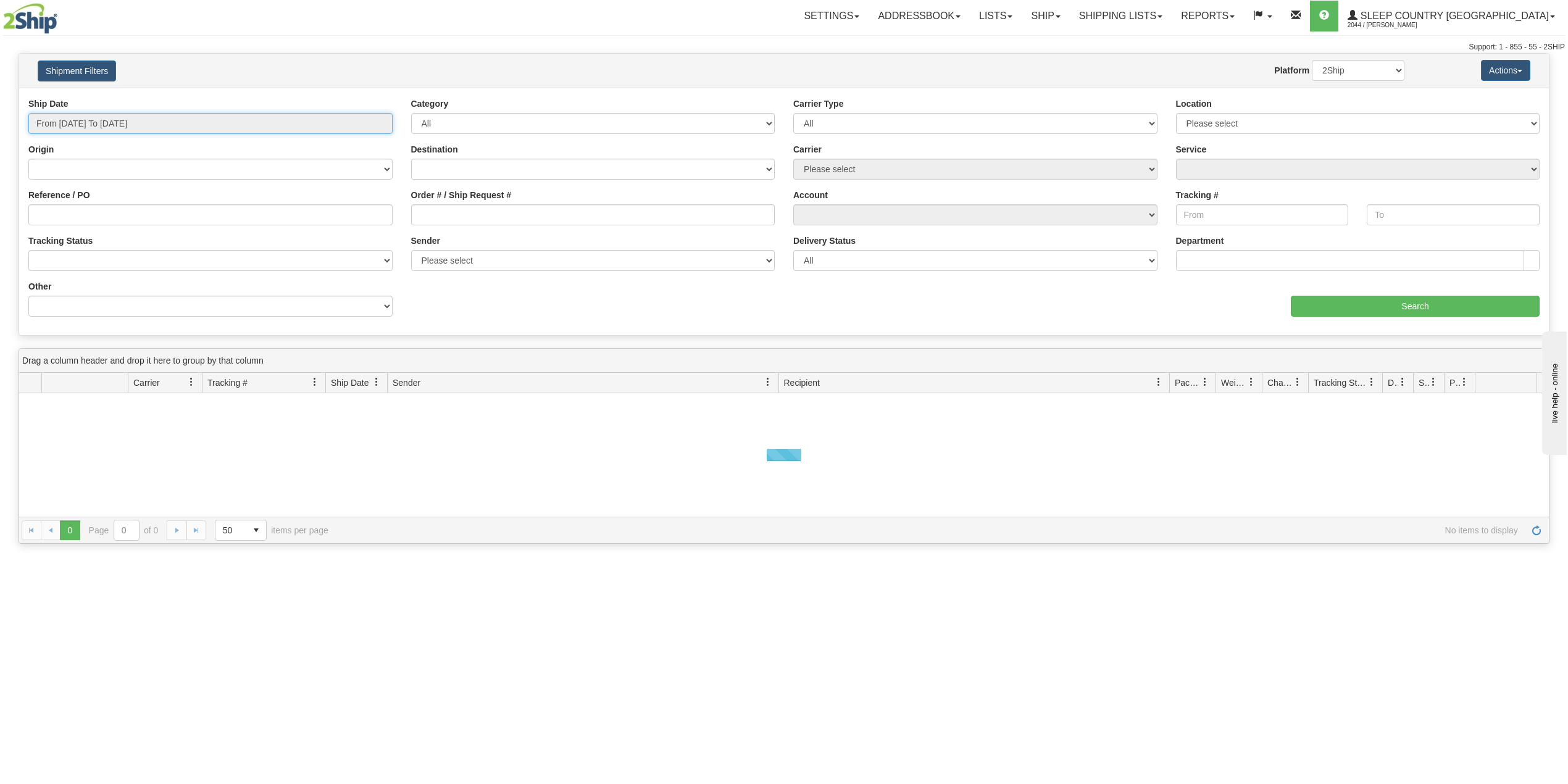
type input "[DATE]"
click at [109, 125] on input "From [DATE] To [DATE]" at bounding box center [210, 124] width 365 height 21
type input "[DATE]"
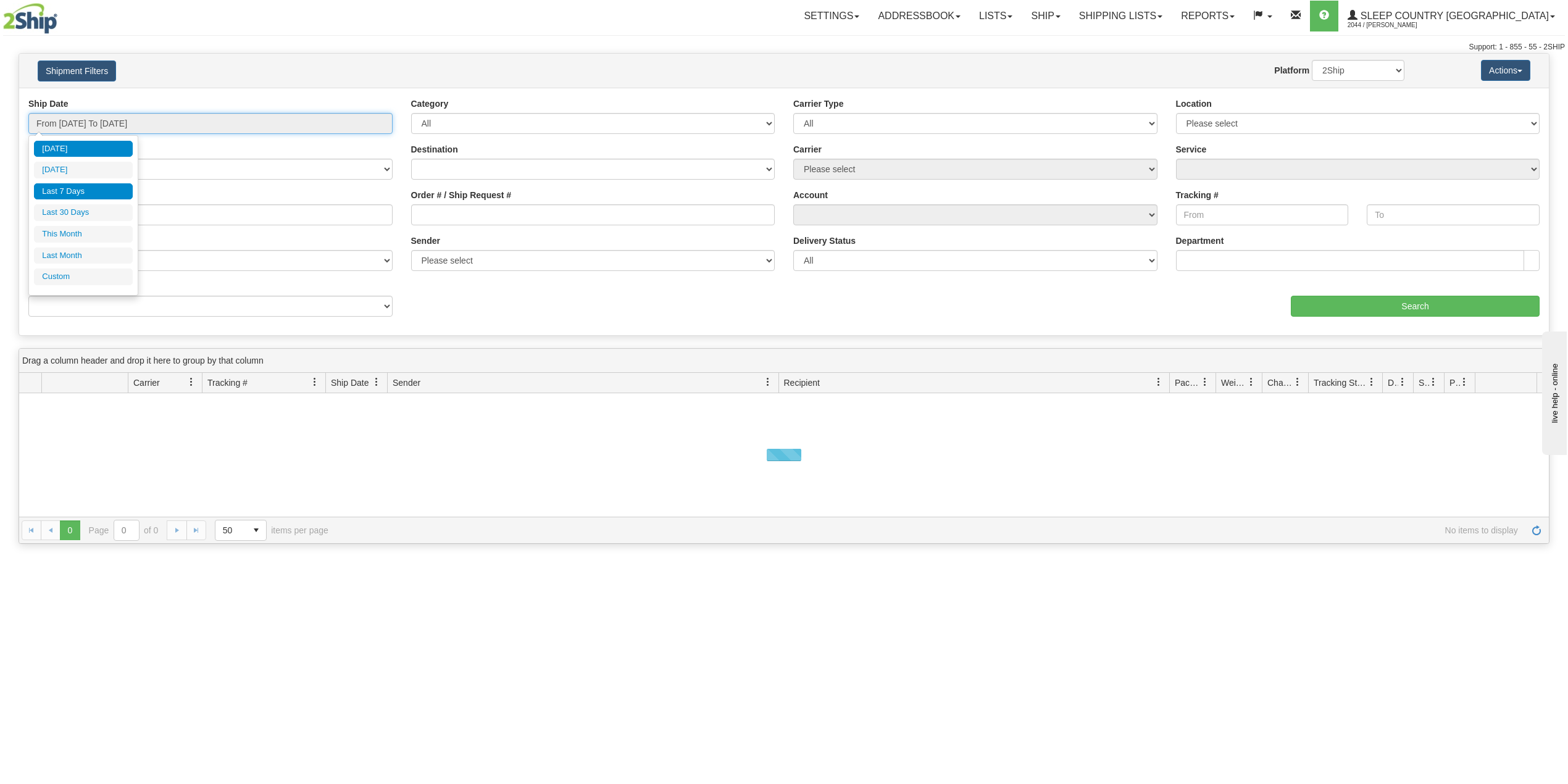
type input "[DATE]"
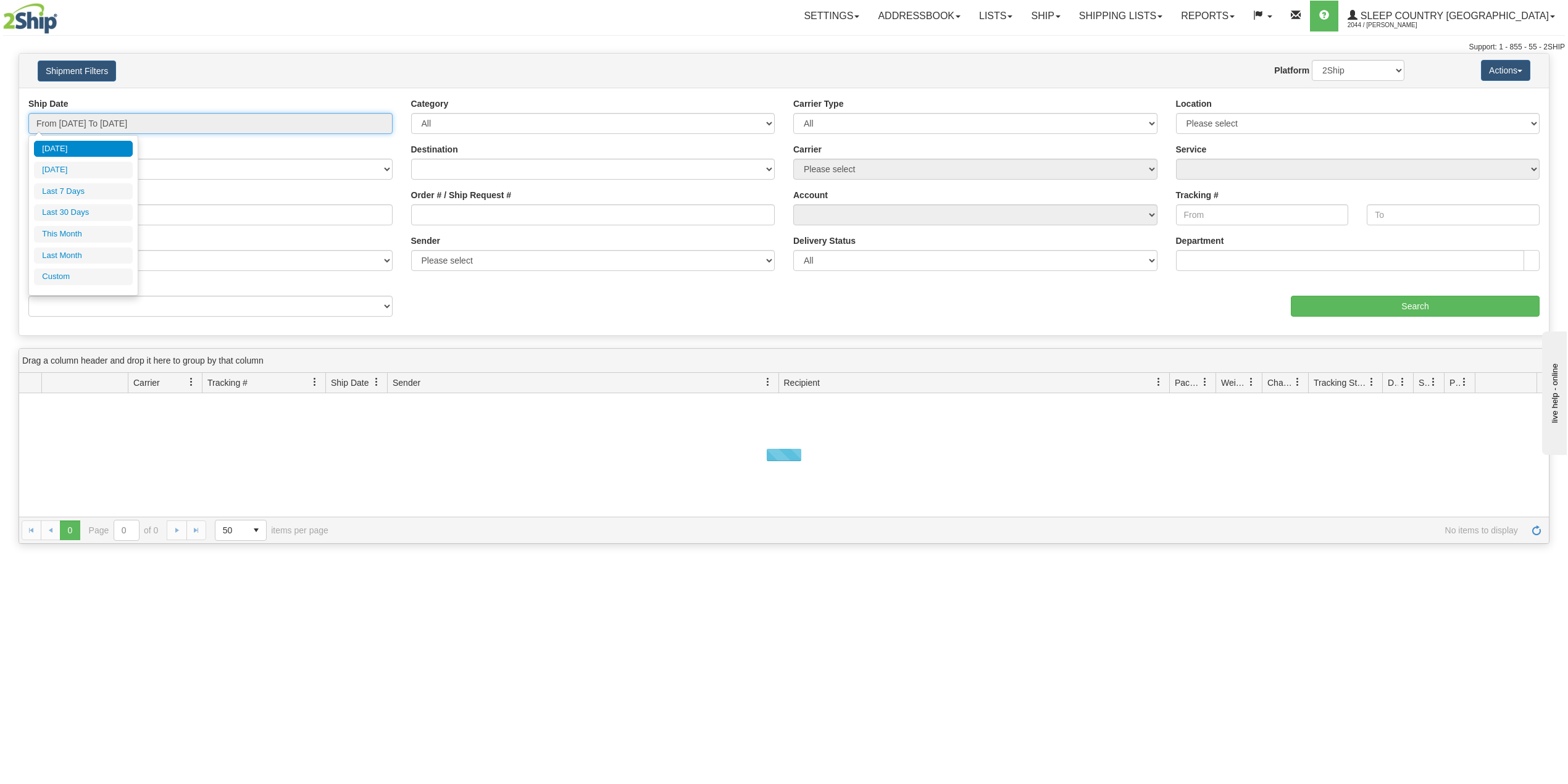
type input "[DATE]"
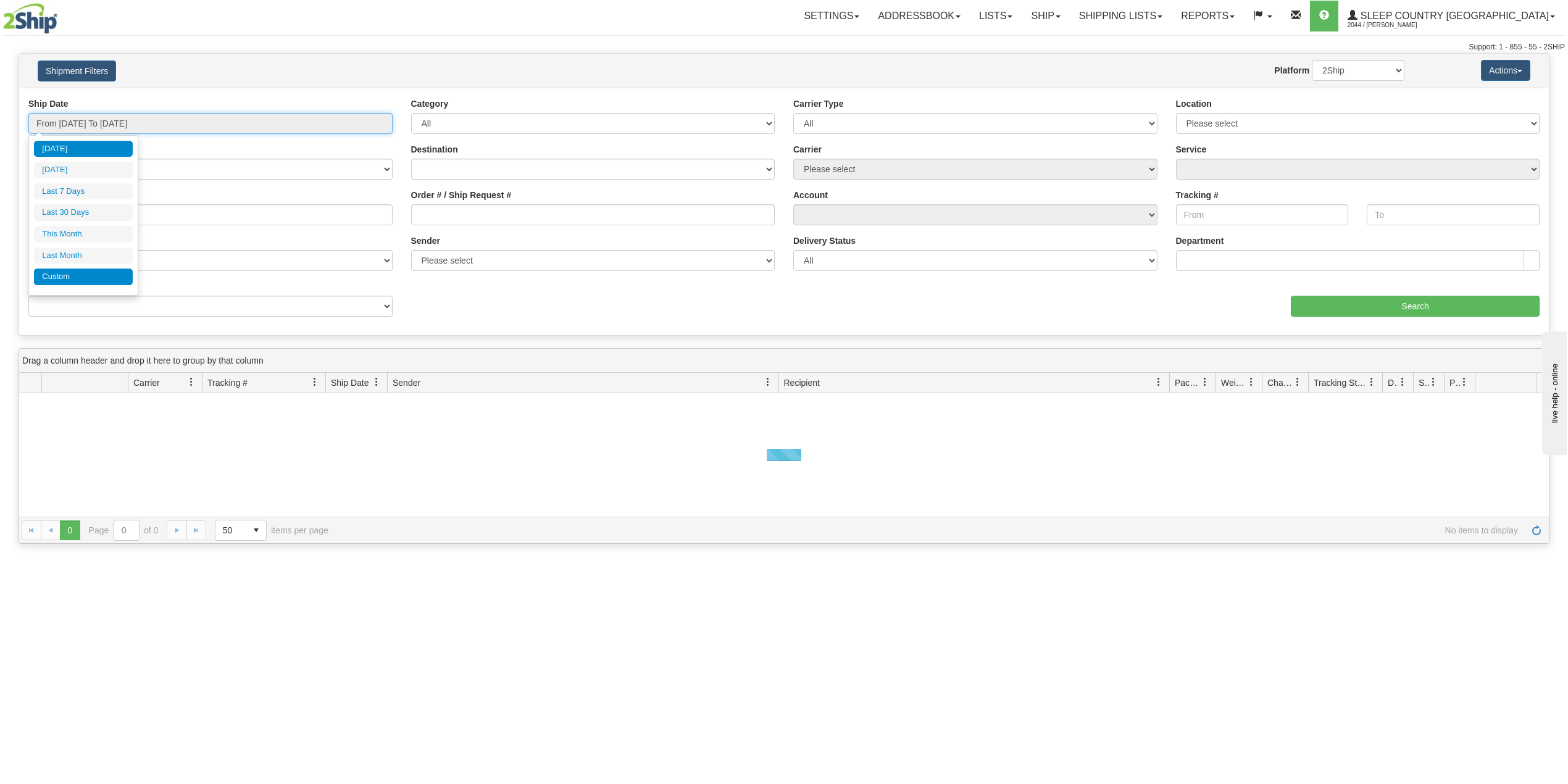
type input "[DATE]"
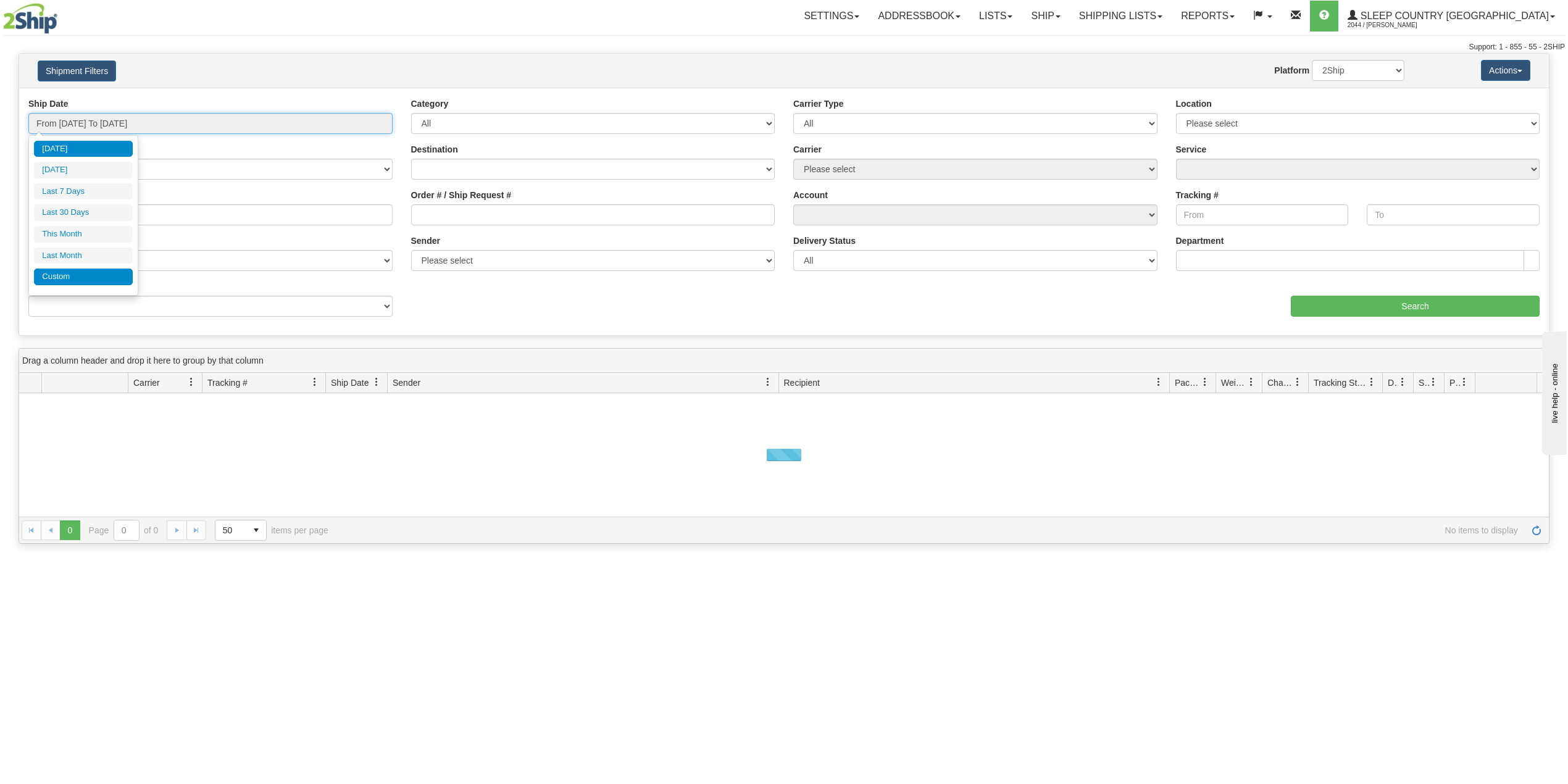
type input "[DATE]"
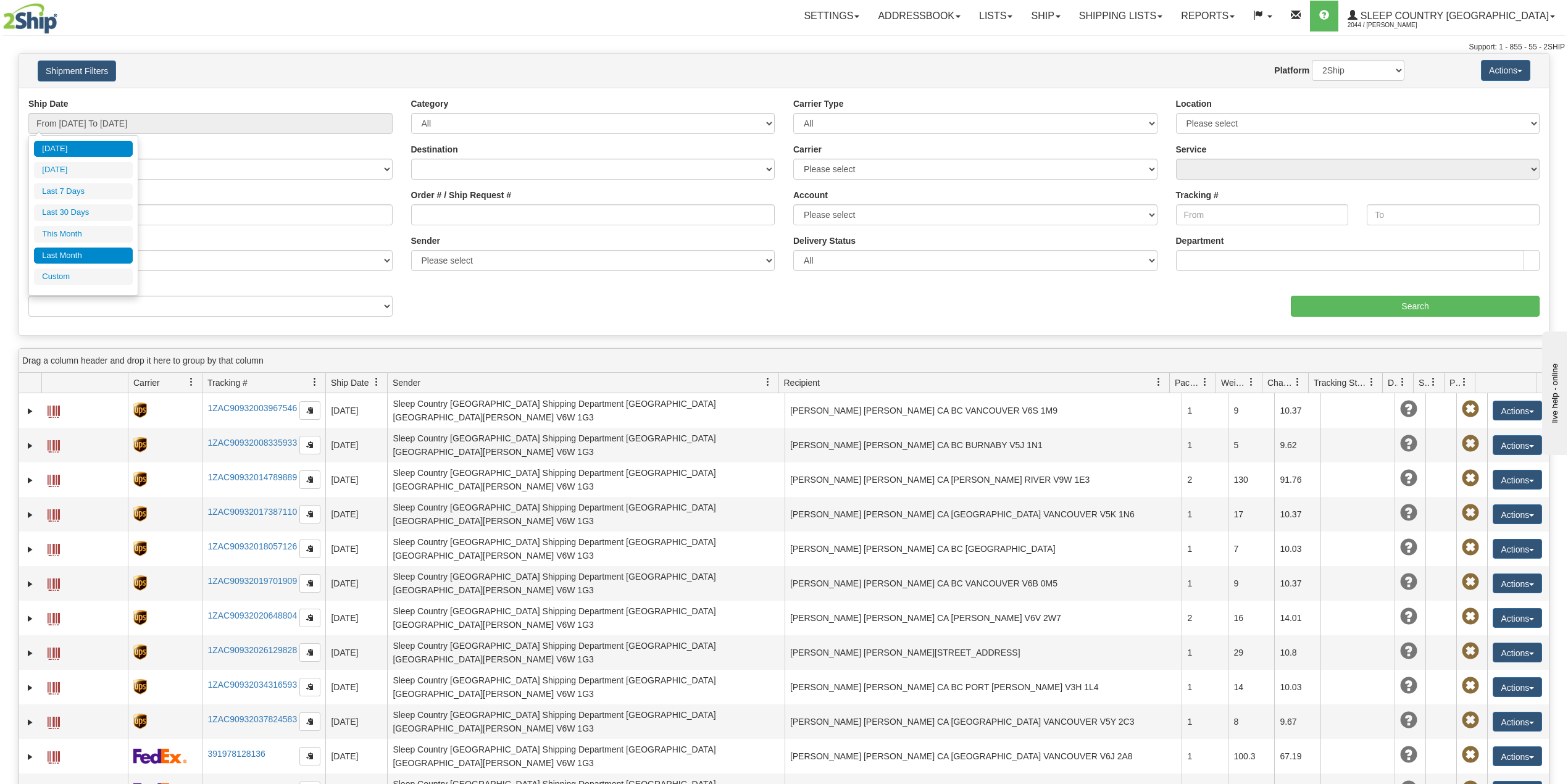
drag, startPoint x: 77, startPoint y: 279, endPoint x: 96, endPoint y: 265, distance: 23.6
click at [77, 279] on li "Custom" at bounding box center [83, 276] width 99 height 16
type input "[DATE]"
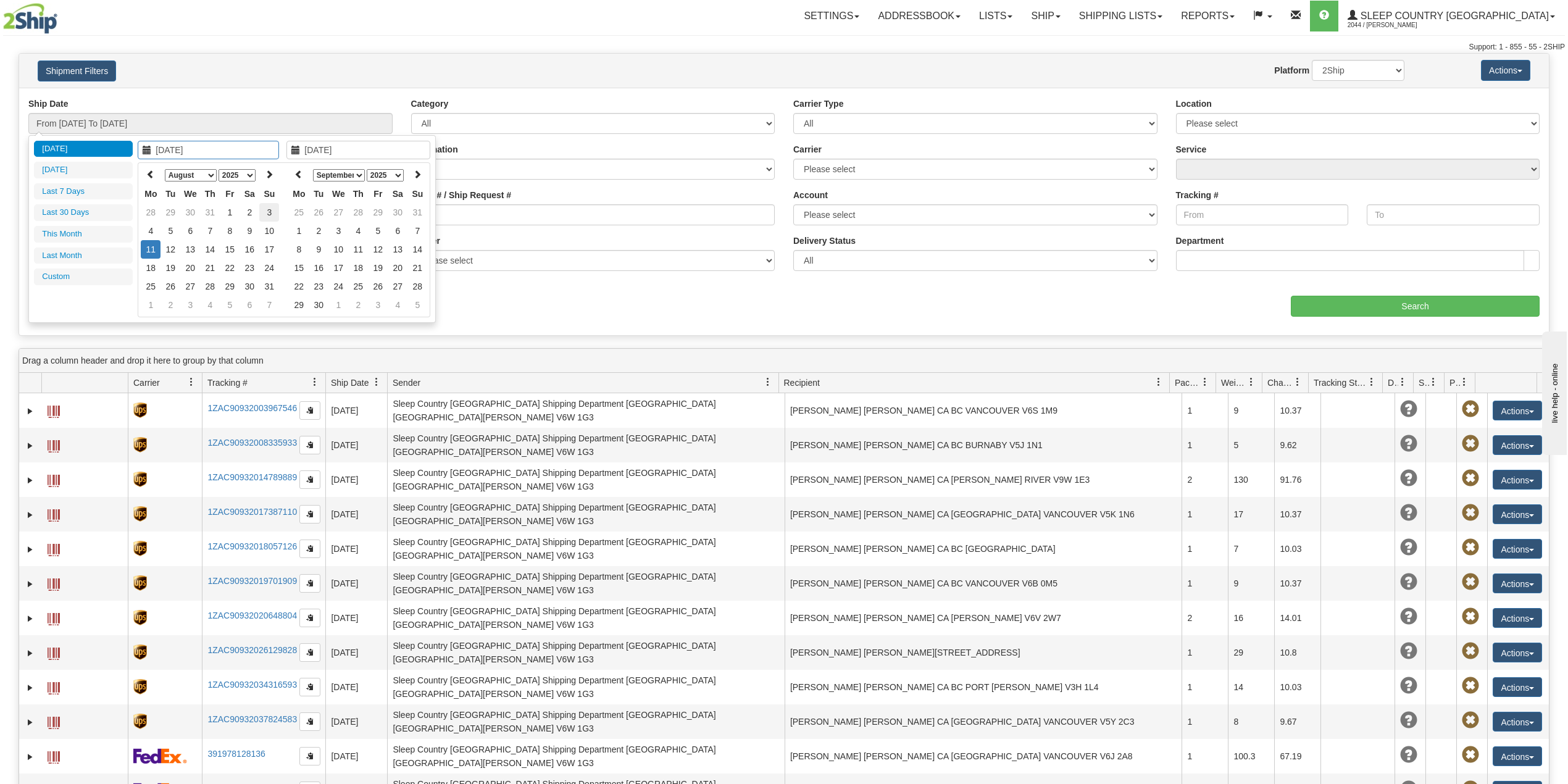
type input "[DATE]"
click at [149, 169] on icon at bounding box center [151, 173] width 9 height 9
click at [151, 169] on icon at bounding box center [151, 173] width 9 height 9
type input "06/01/2025"
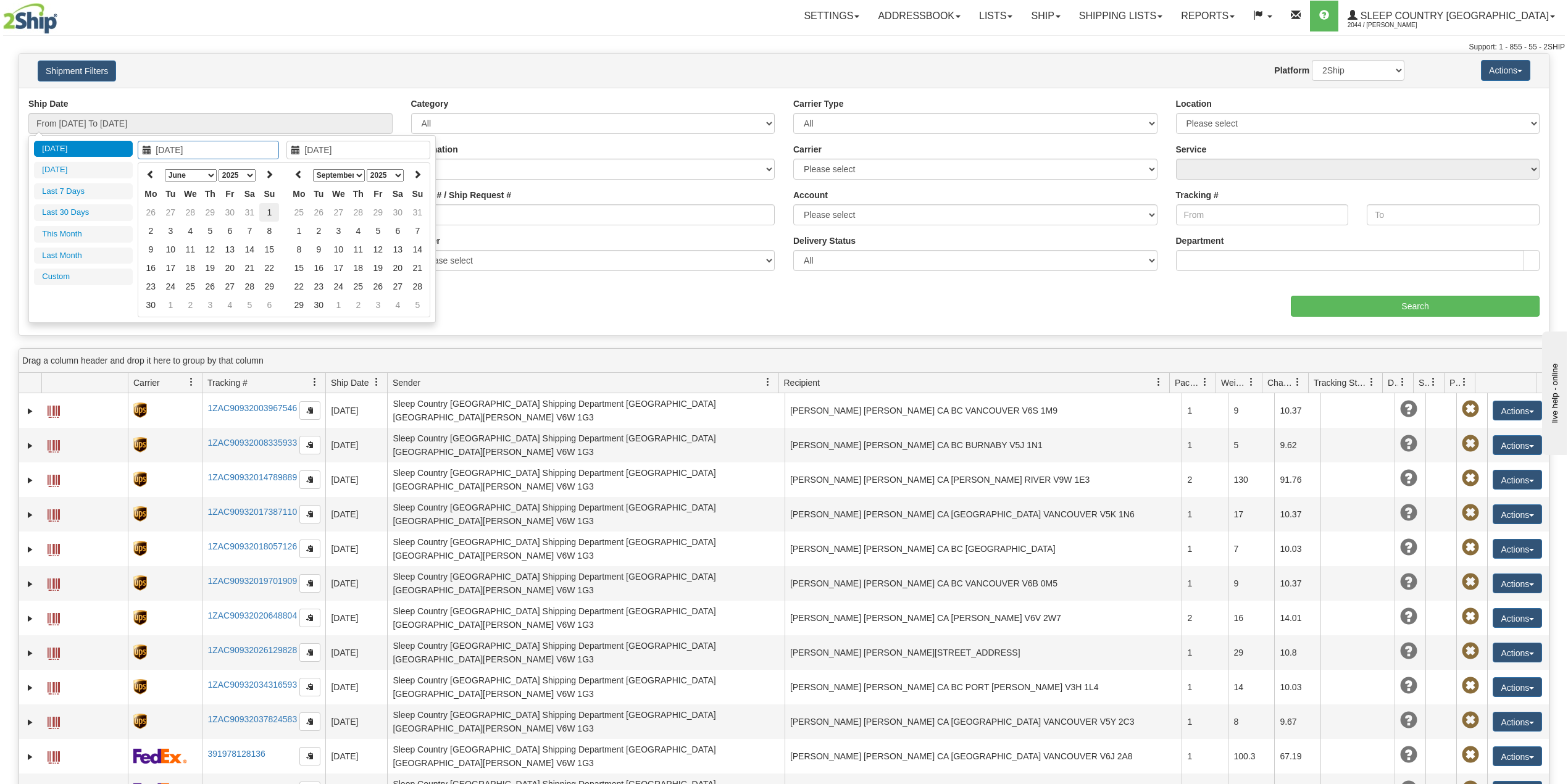
click at [274, 206] on td "1" at bounding box center [269, 212] width 20 height 18
click at [294, 169] on th at bounding box center [299, 175] width 20 height 19
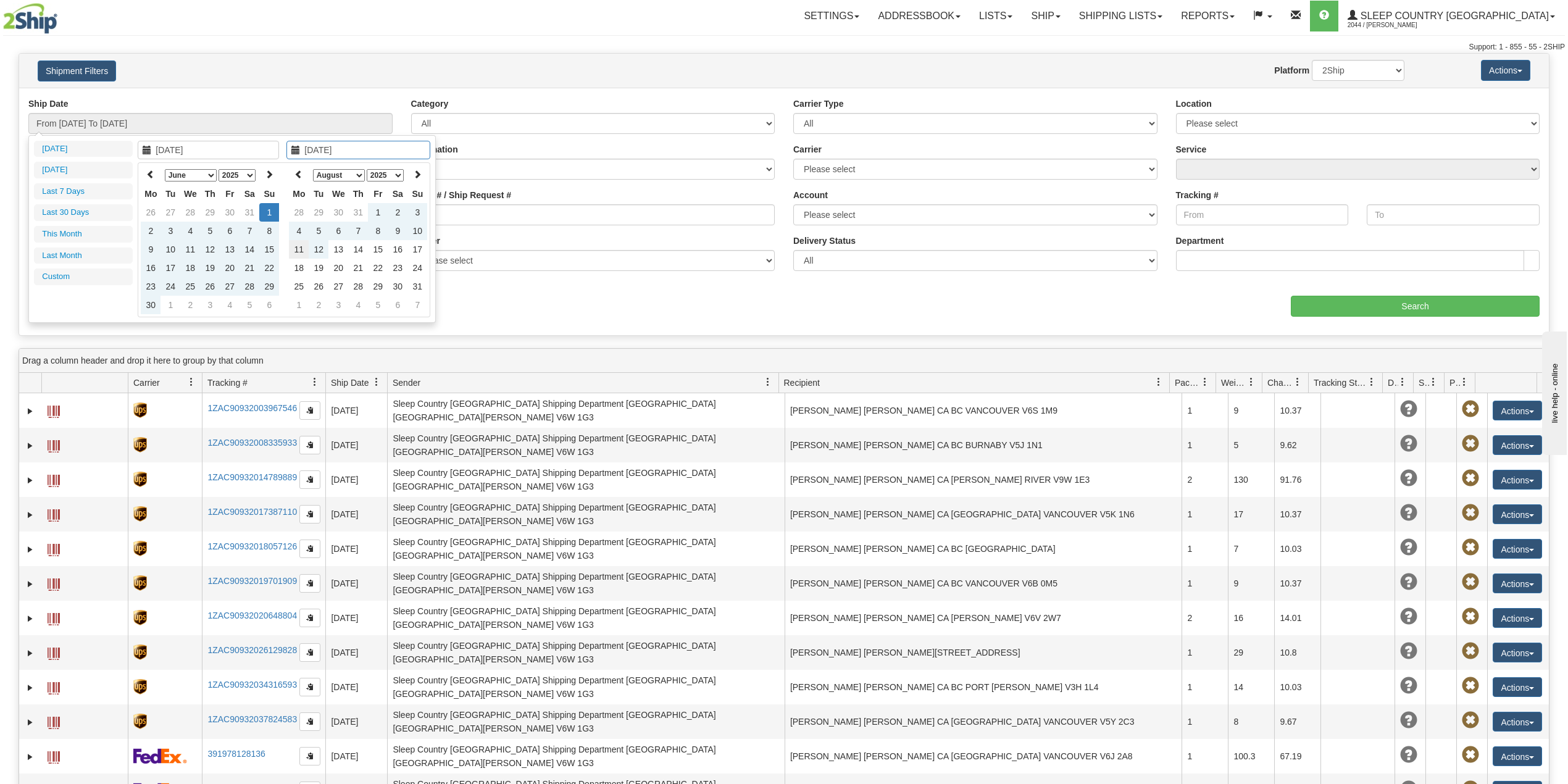
type input "[DATE]"
click at [296, 245] on td "11" at bounding box center [299, 249] width 20 height 18
type input "From 06/01/2025 To 08/11/2025"
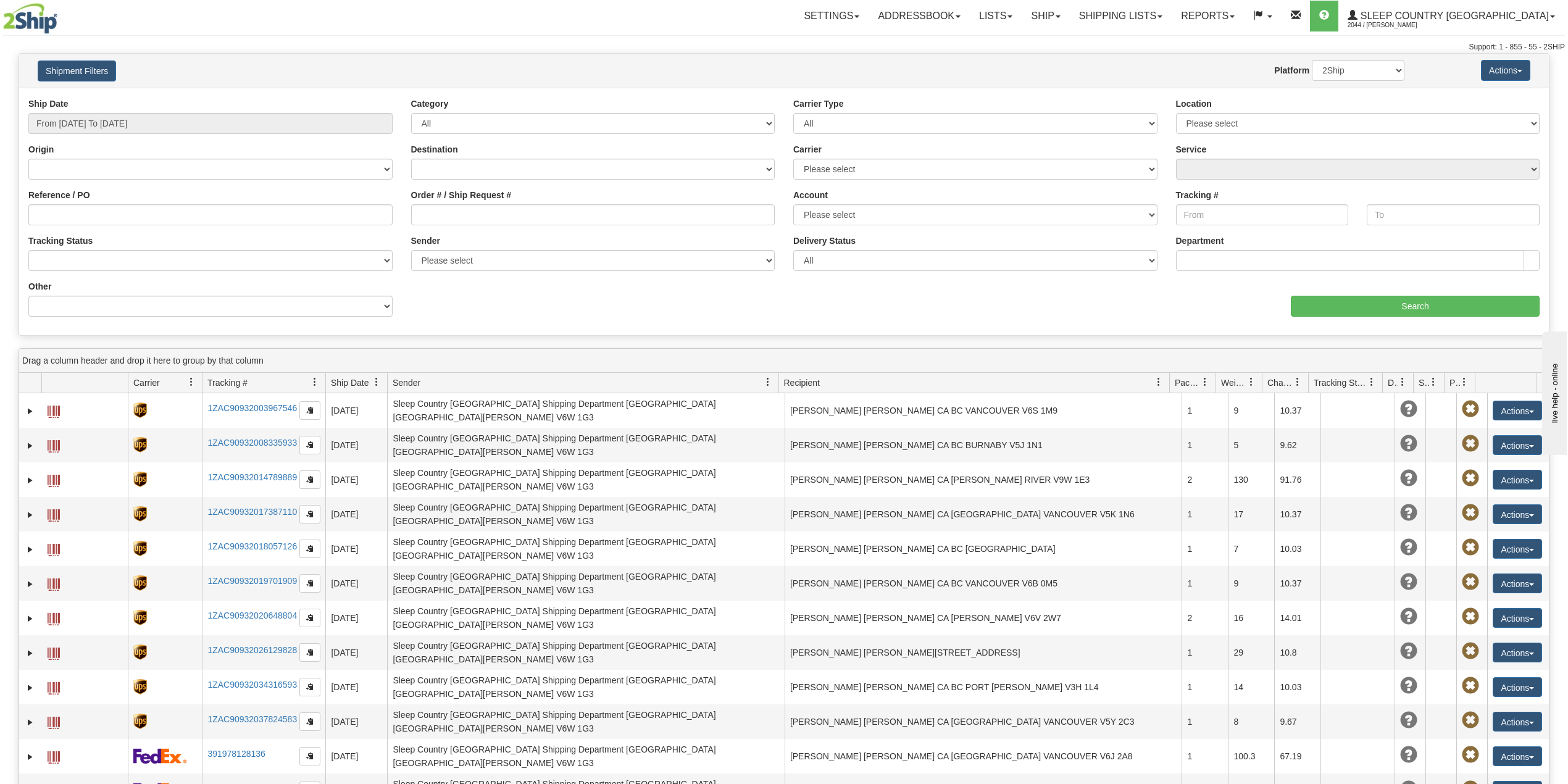
click at [122, 227] on div "Reference / PO" at bounding box center [210, 212] width 383 height 46
click at [136, 209] on input "Reference / PO" at bounding box center [210, 215] width 365 height 21
paste input "9000H886899"
click at [1420, 302] on input "Search" at bounding box center [1416, 306] width 249 height 21
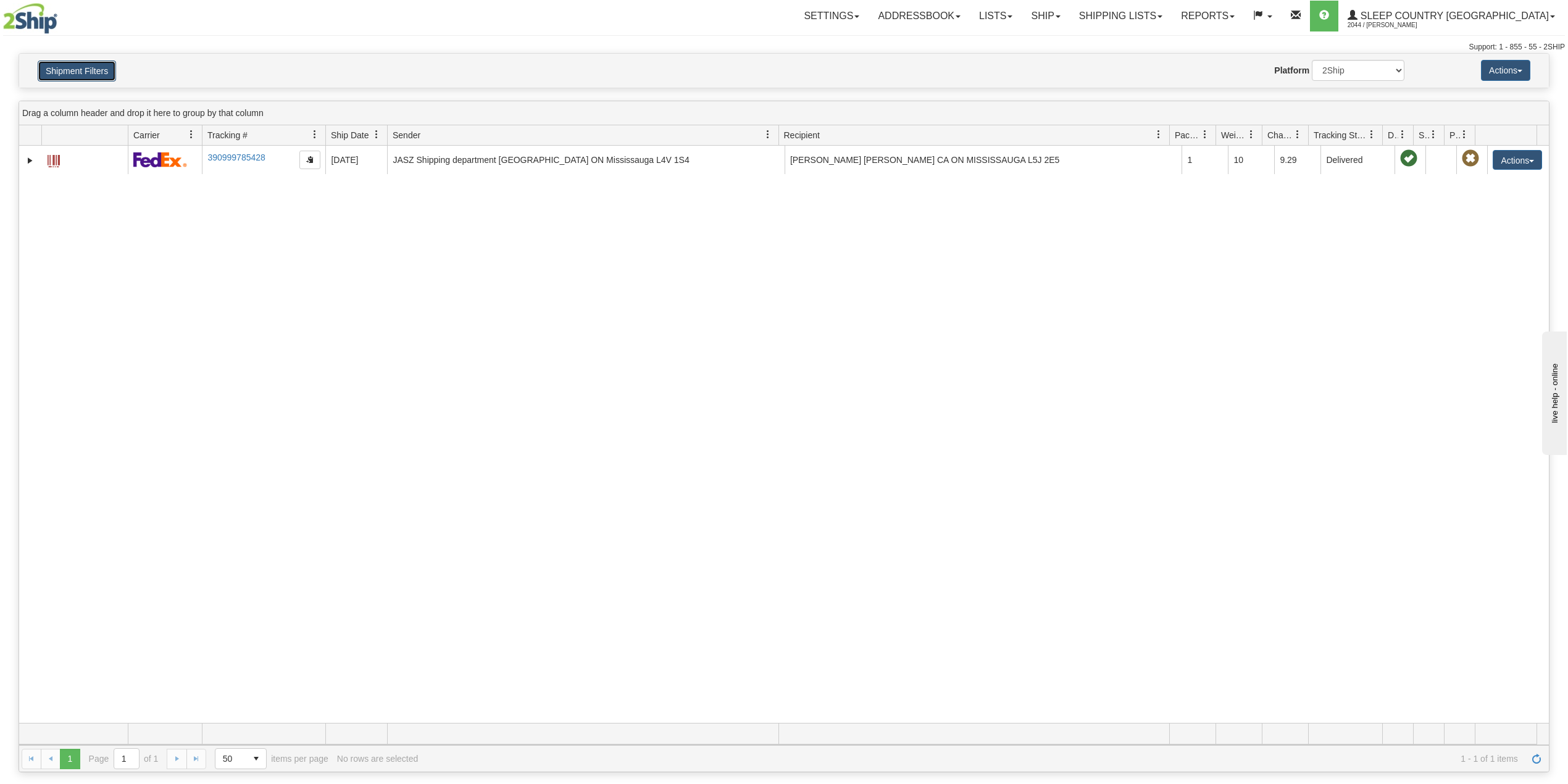
click at [88, 75] on button "Shipment Filters" at bounding box center [77, 71] width 79 height 21
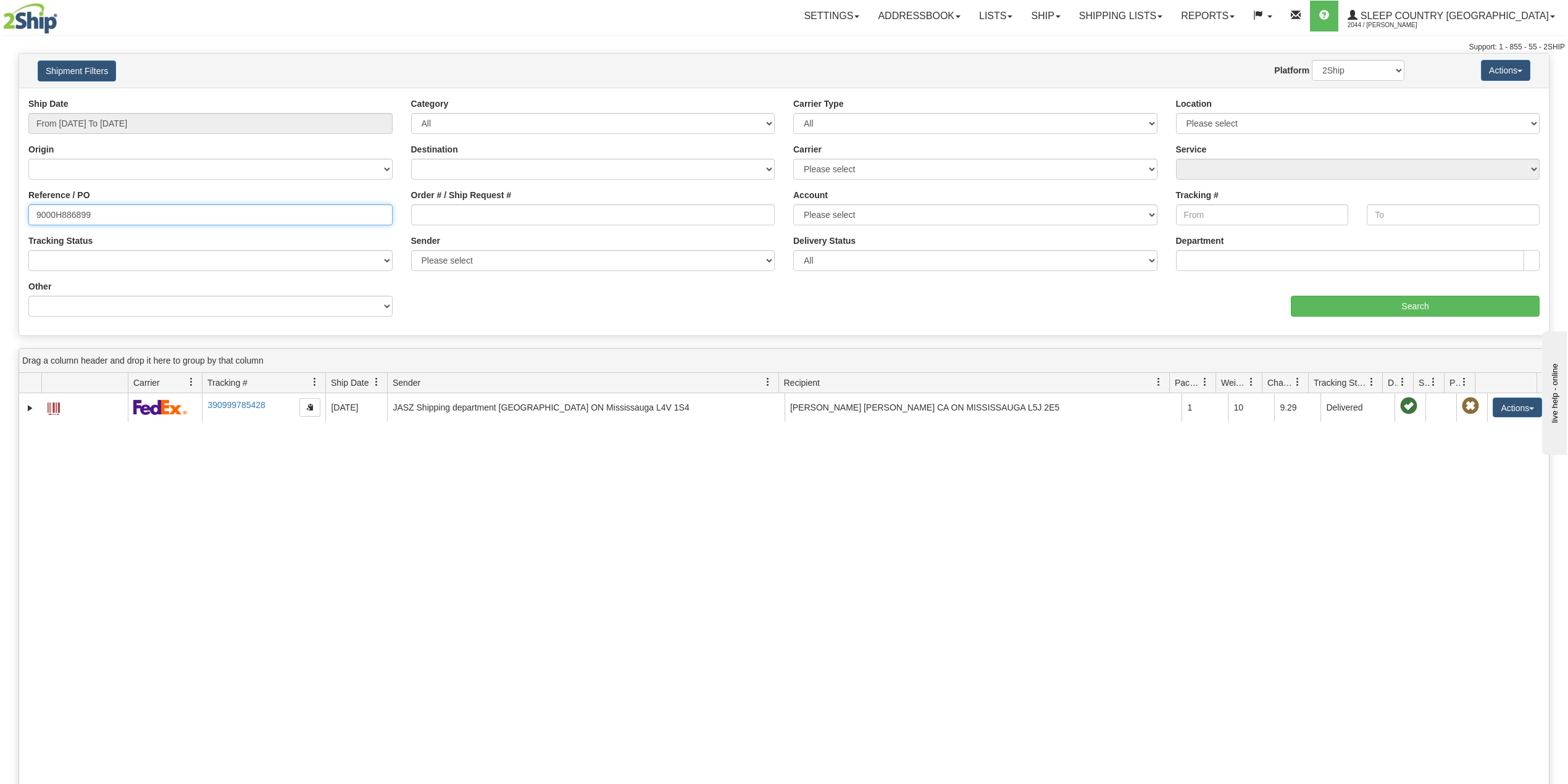
click at [73, 213] on input "9000H886899" at bounding box center [210, 215] width 365 height 21
paste input "943146"
type input "9000H943146"
click at [1334, 312] on input "Search" at bounding box center [1416, 306] width 249 height 21
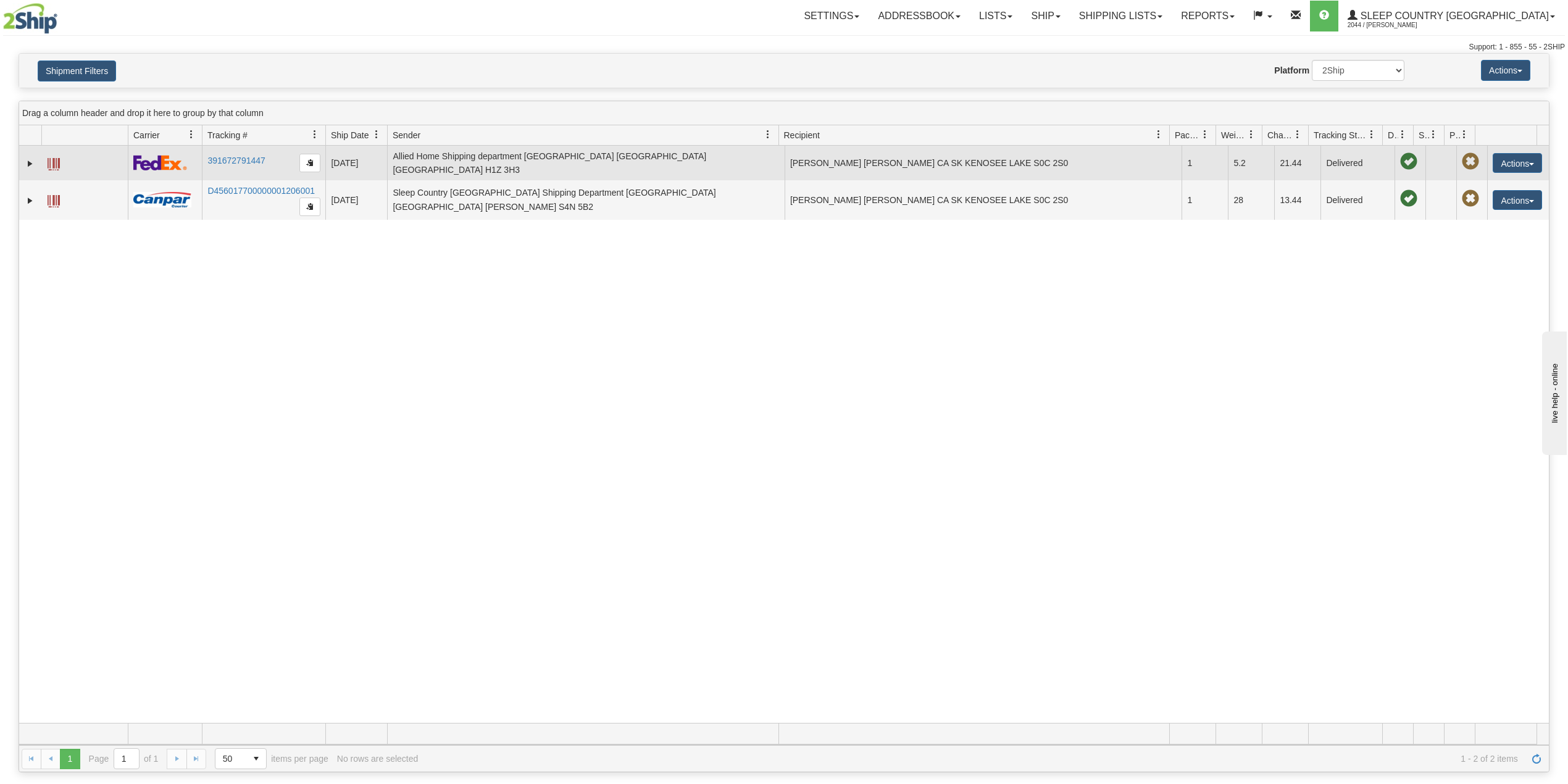
click at [230, 151] on td "391672791447" at bounding box center [263, 163] width 124 height 35
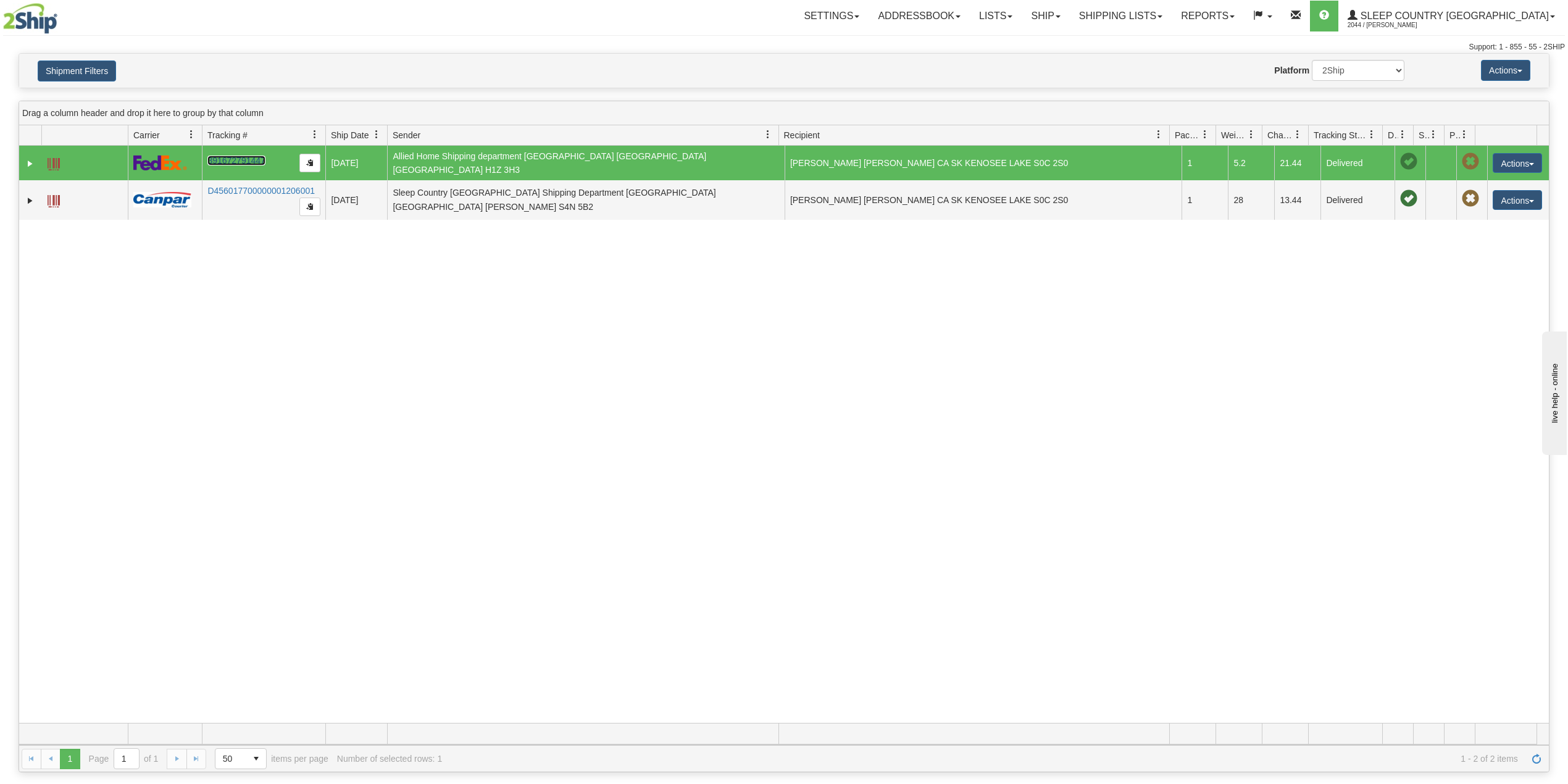
click at [231, 156] on link "391672791447" at bounding box center [236, 160] width 58 height 10
click at [70, 72] on button "Shipment Filters" at bounding box center [77, 71] width 79 height 21
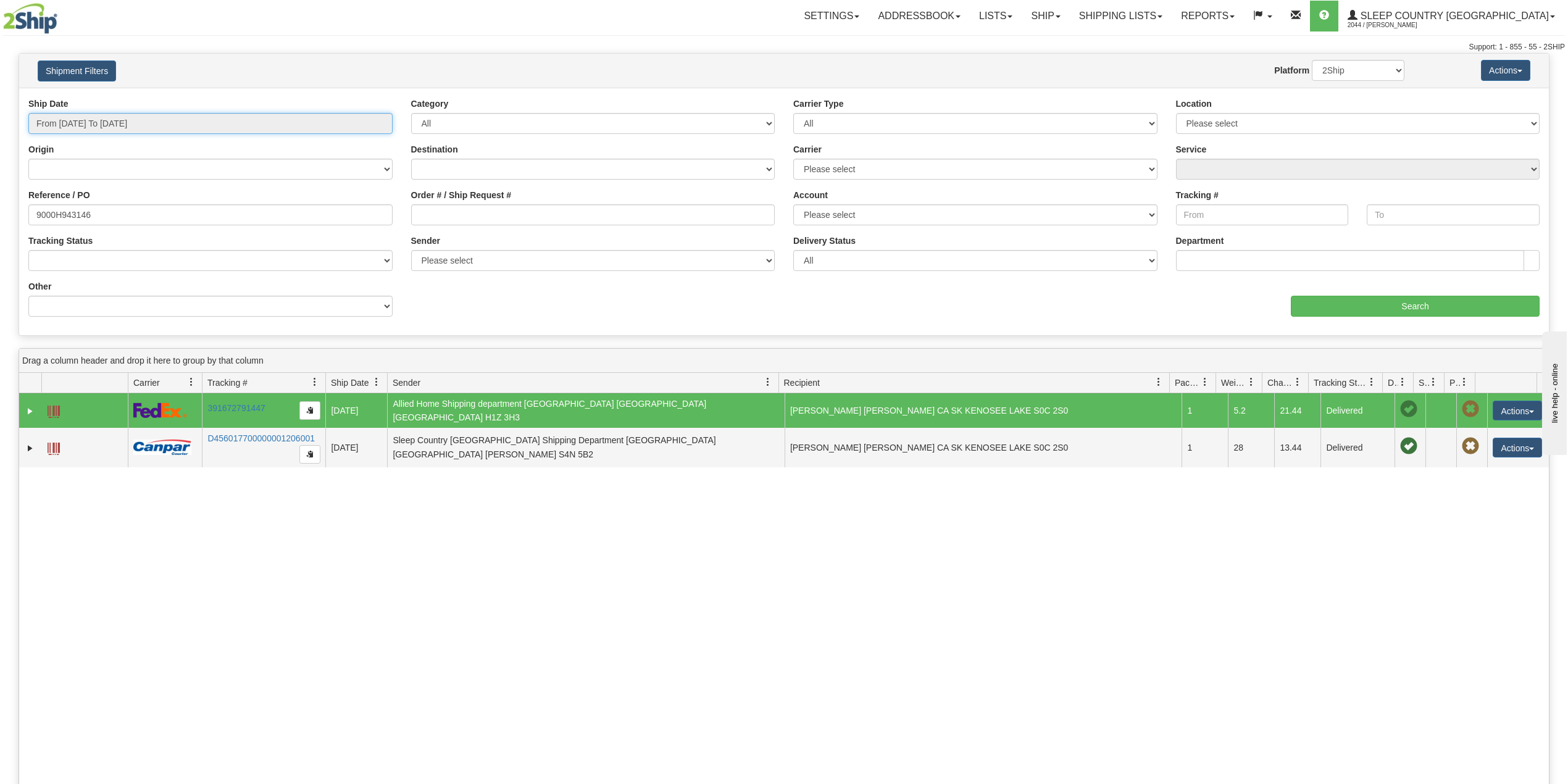
click at [100, 125] on input "From 06/01/2025 To 08/11/2025" at bounding box center [210, 124] width 365 height 21
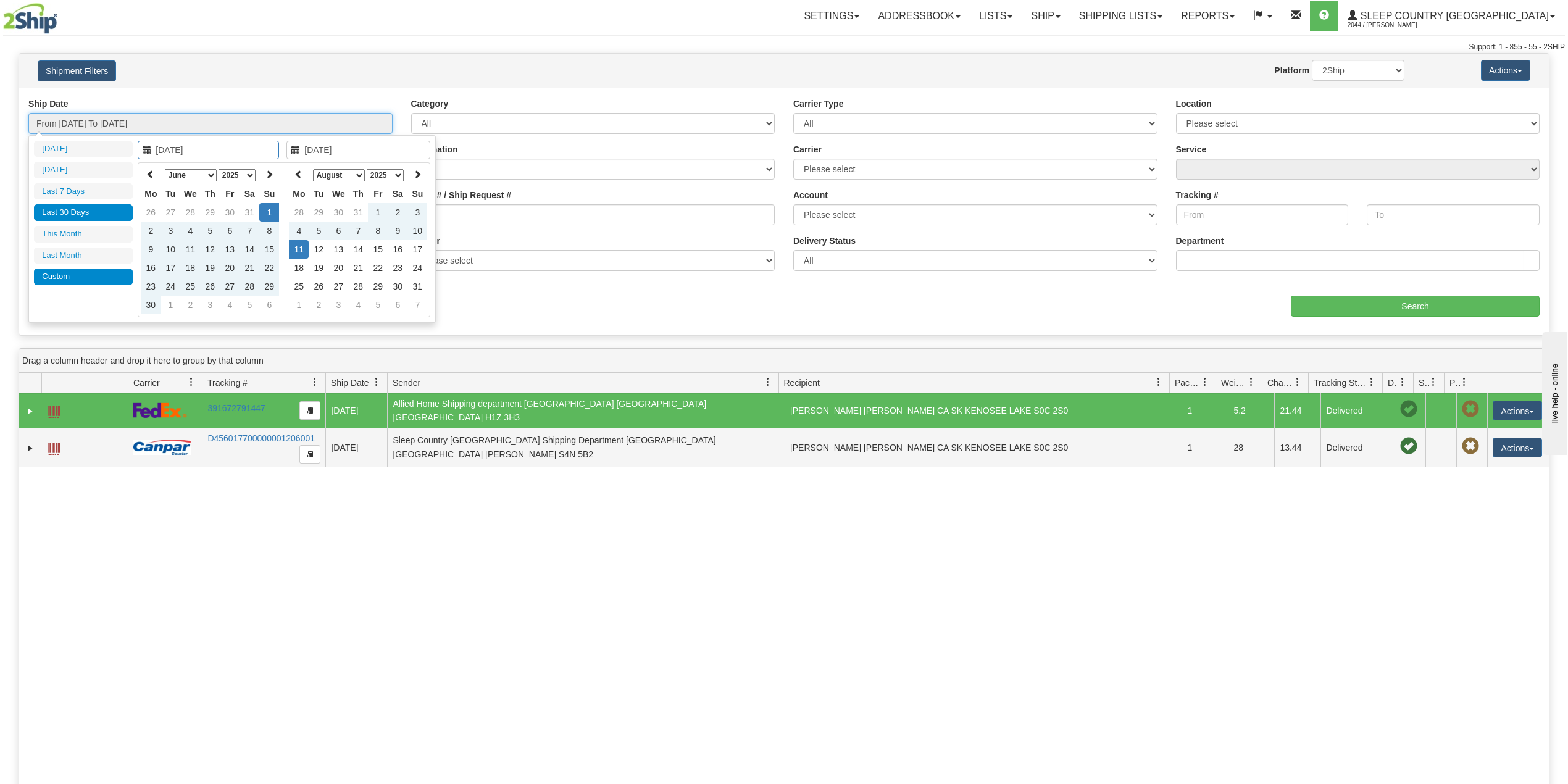
type input "08/10/2025"
type input "08/05/2025"
type input "[DATE]"
type input "08/01/2025"
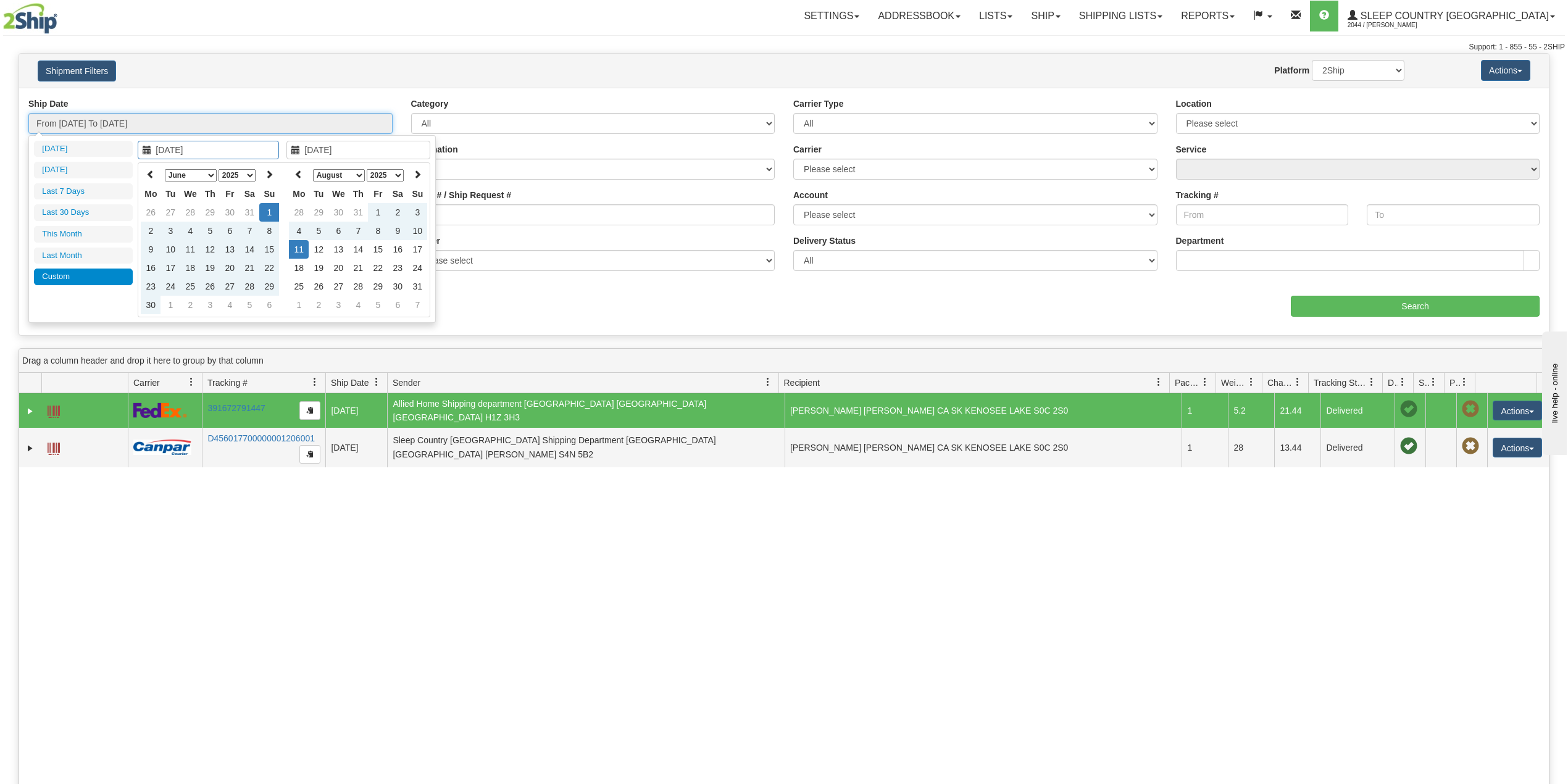
type input "08/31/2025"
type input "06/01/2025"
type input "[DATE]"
type input "07/01/2025"
type input "07/31/2025"
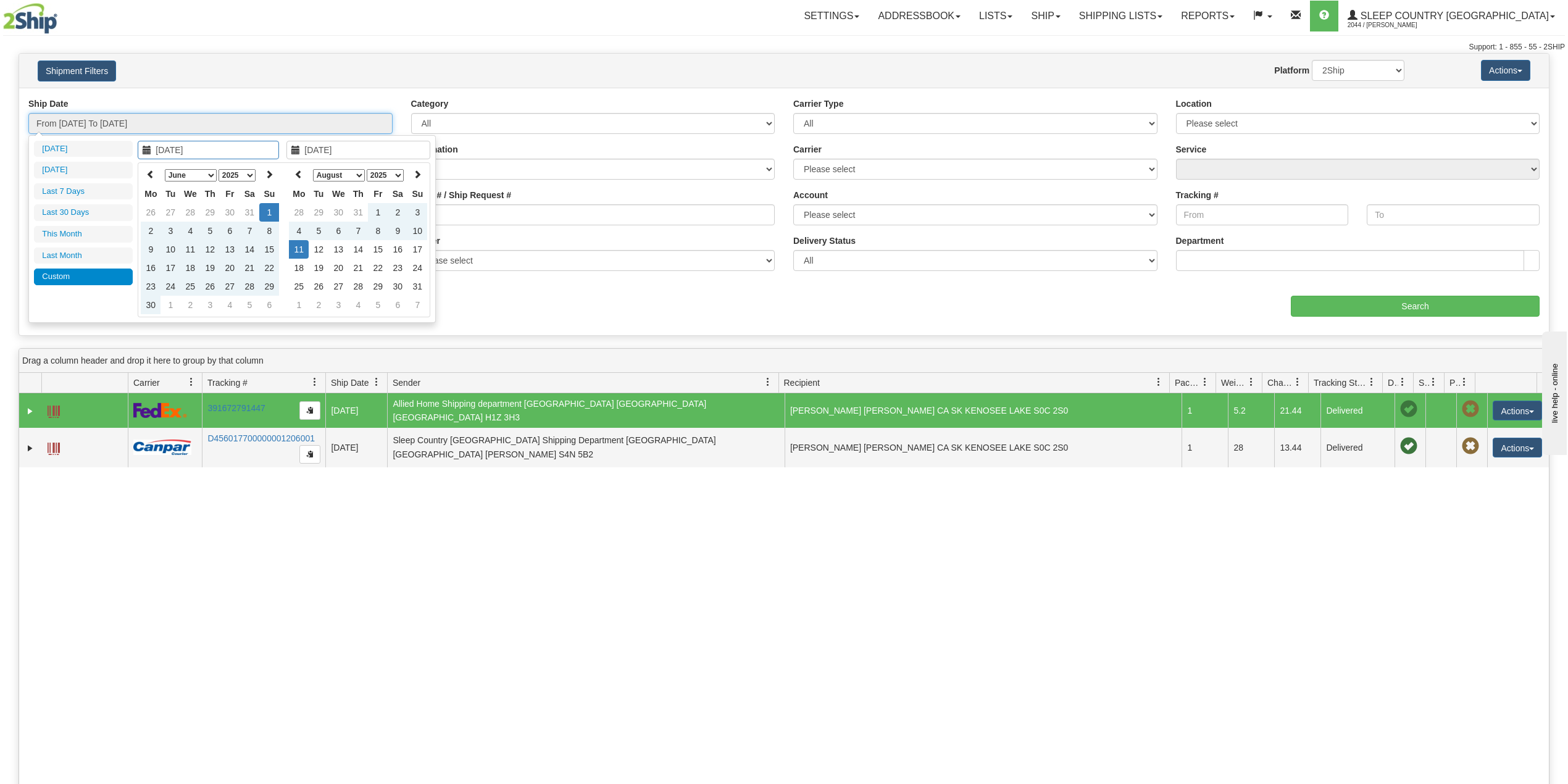
type input "06/01/2025"
type input "[DATE]"
type input "07/01/2025"
type input "07/31/2025"
type input "06/09/2025"
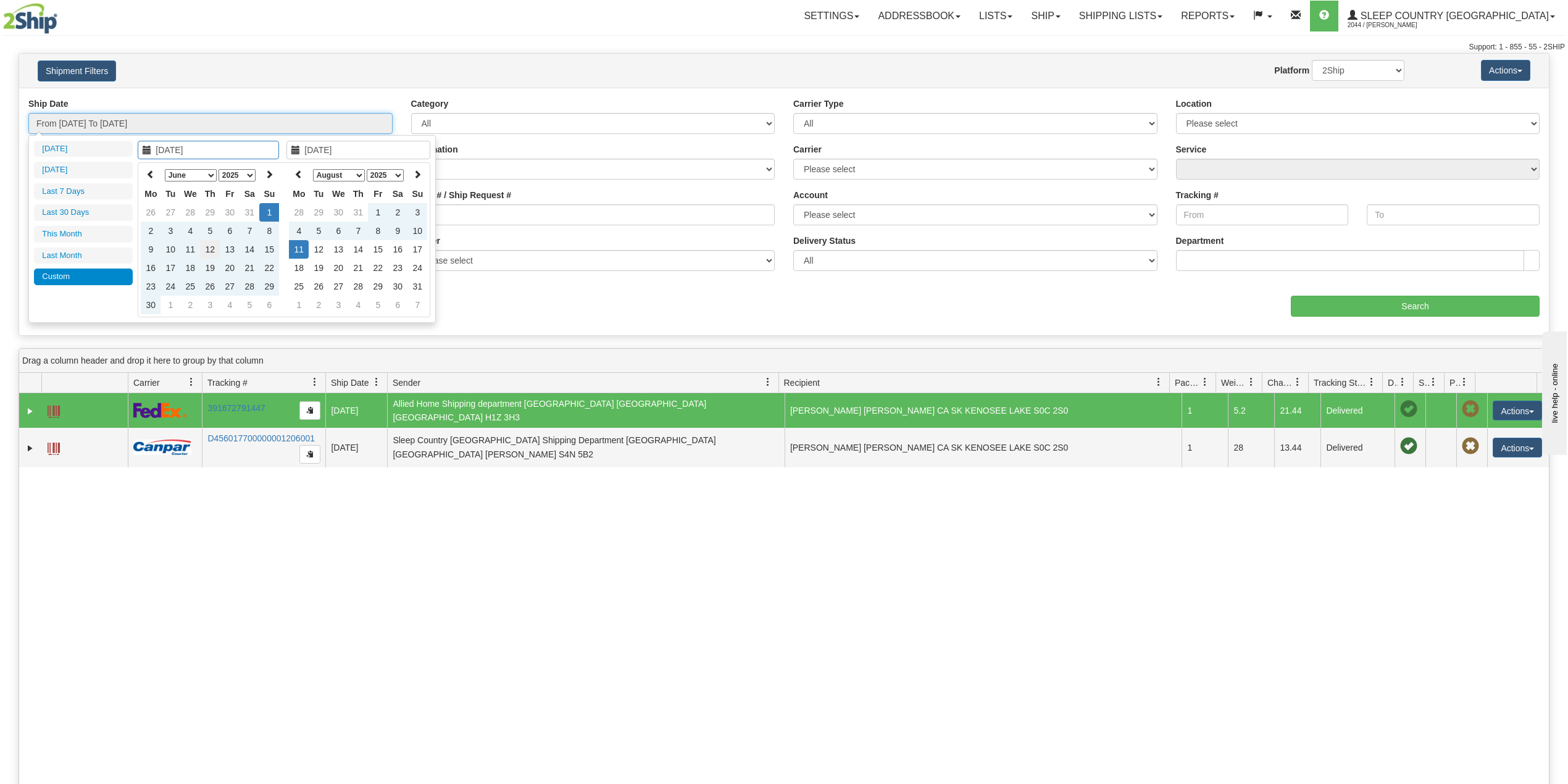
type input "[DATE]"
click at [148, 170] on icon at bounding box center [151, 173] width 9 height 9
type input "05/01/2025"
click at [208, 211] on td "1" at bounding box center [210, 212] width 20 height 18
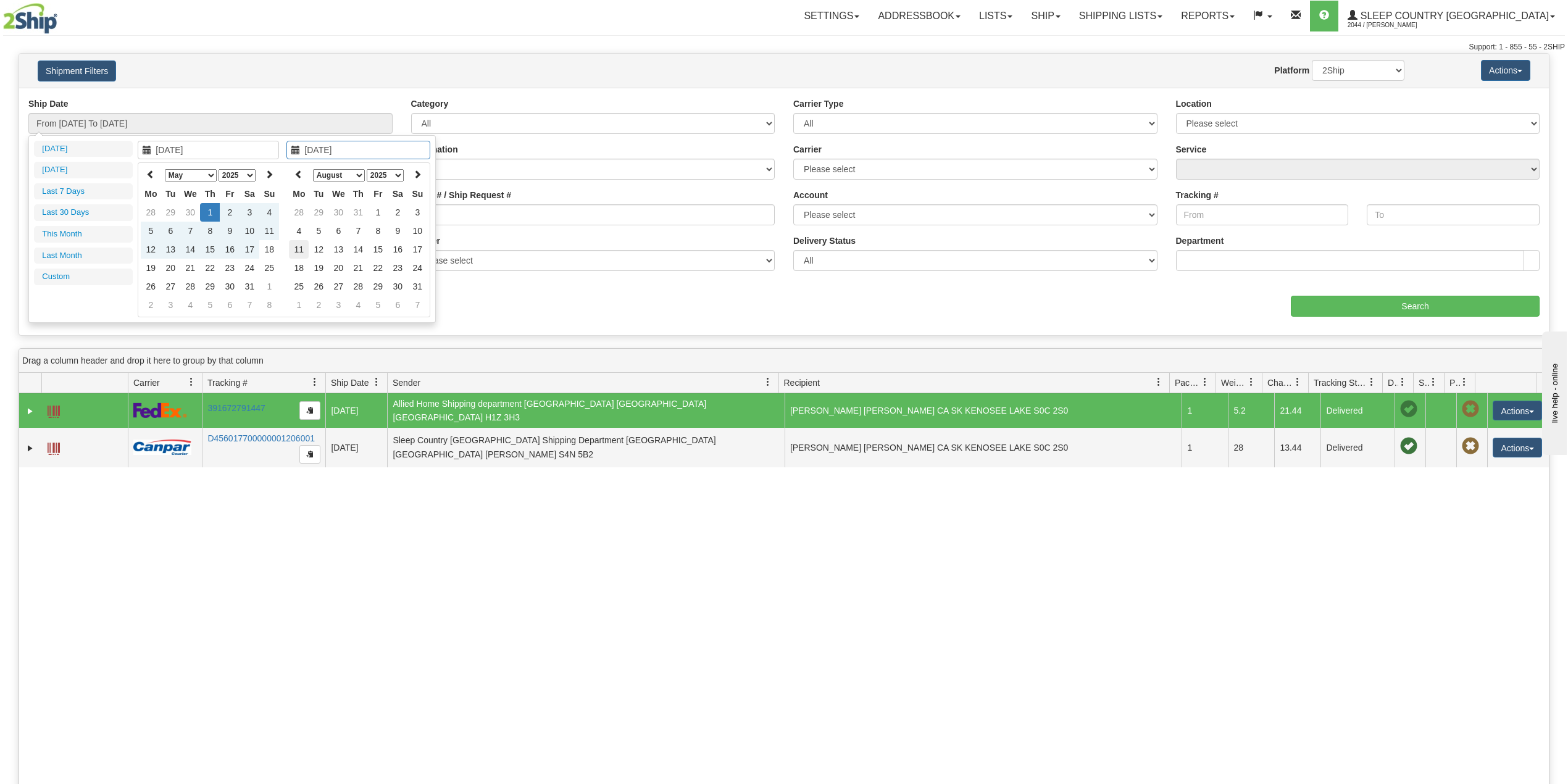
type input "[DATE]"
click at [304, 242] on td "11" at bounding box center [299, 249] width 20 height 18
type input "From 05/01/2025 To 08/11/2025"
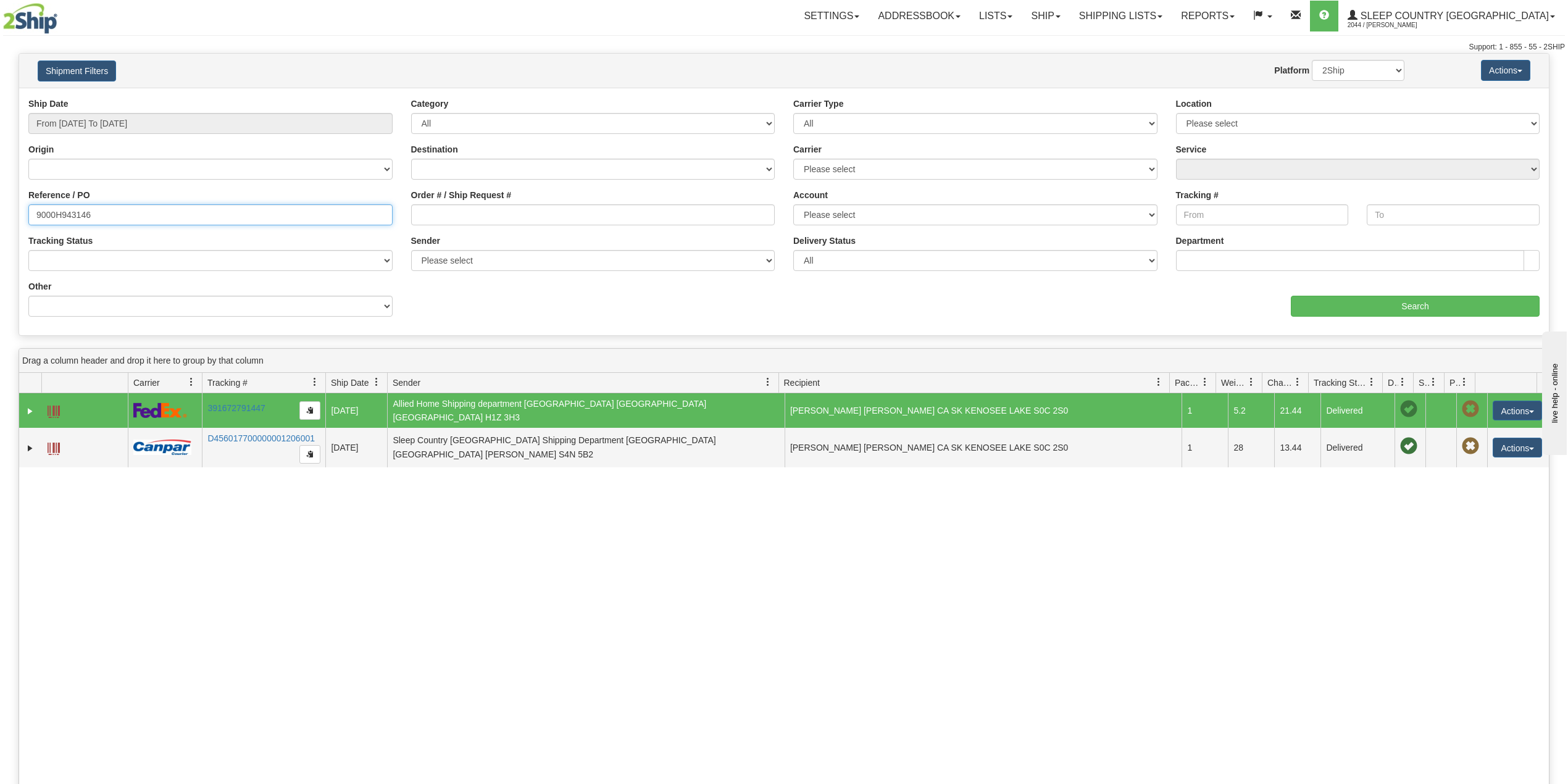
click at [131, 209] on input "9000H943146" at bounding box center [210, 215] width 365 height 21
click at [57, 215] on input "9000H943146" at bounding box center [210, 215] width 365 height 21
paste input "695935"
type input "9000H695935"
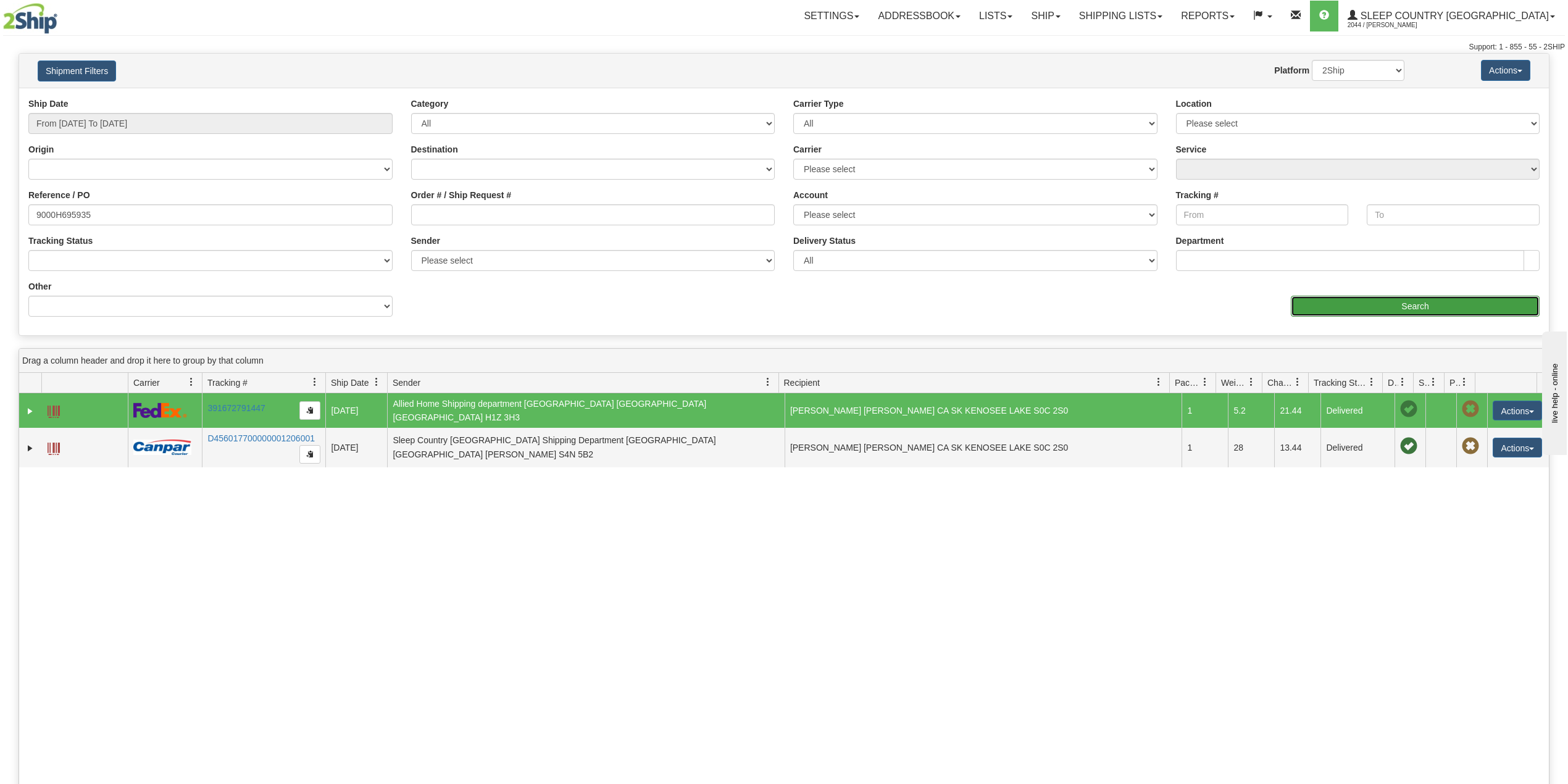
click at [1320, 302] on input "Search" at bounding box center [1416, 306] width 249 height 21
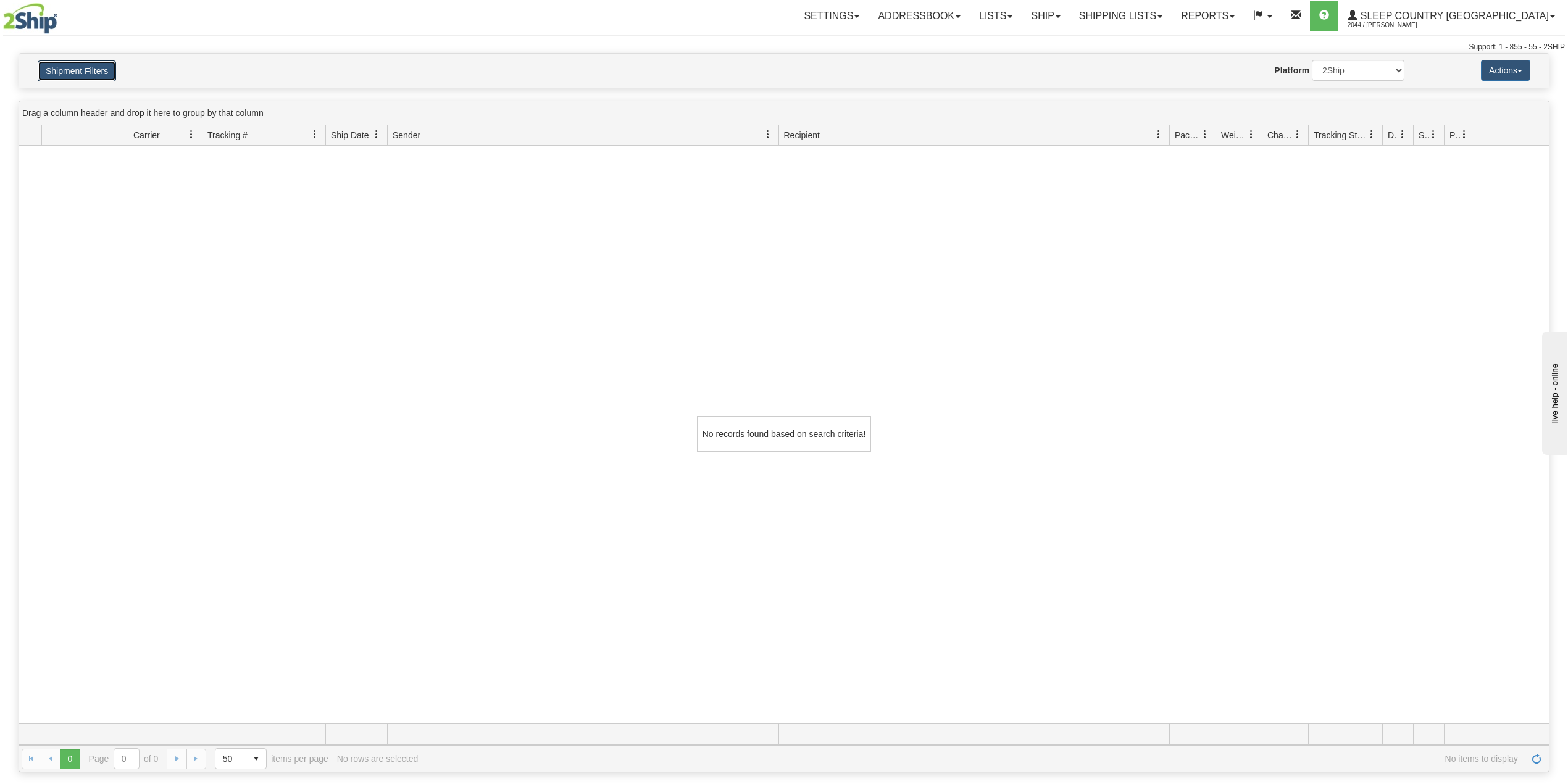
drag, startPoint x: 99, startPoint y: 77, endPoint x: 113, endPoint y: 82, distance: 14.9
click at [99, 77] on button "Shipment Filters" at bounding box center [77, 71] width 79 height 21
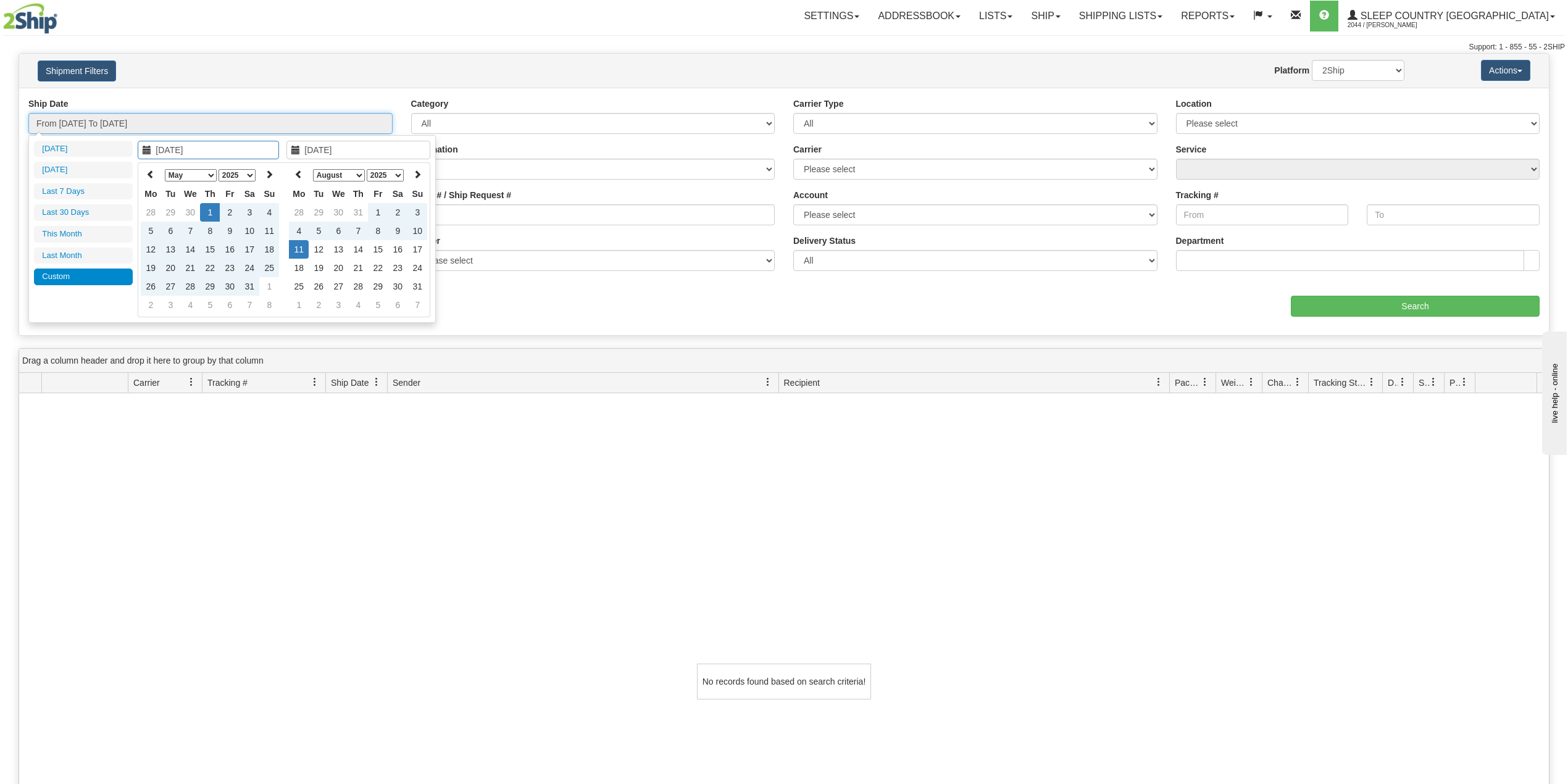
click at [132, 127] on input "From 05/01/2025 To 08/11/2025" at bounding box center [210, 124] width 365 height 21
type input "[DATE]"
type input "05/01/2025"
type input "[DATE]"
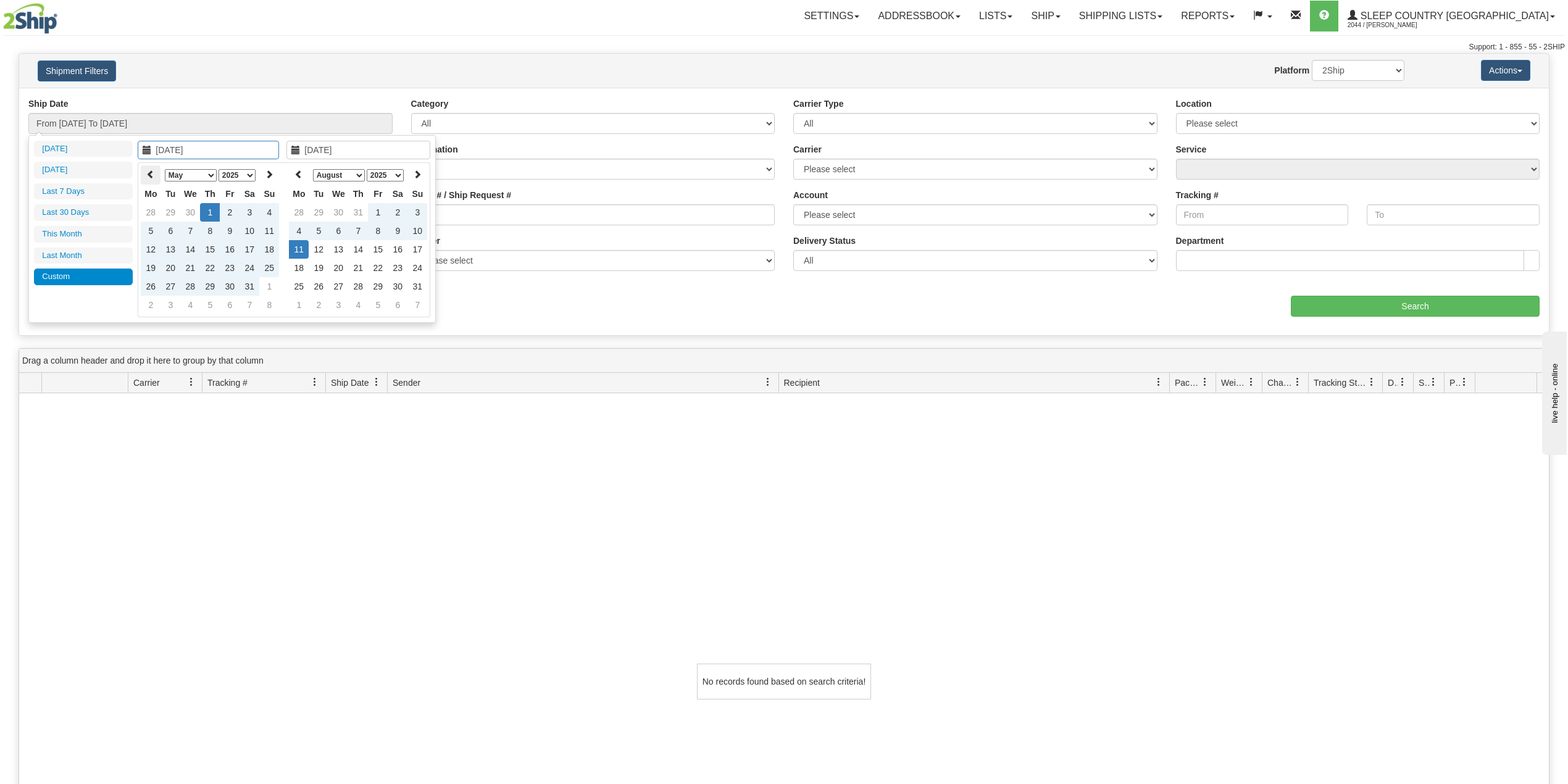
click at [149, 174] on icon at bounding box center [151, 173] width 9 height 9
type input "04/01/2025"
click at [164, 209] on td "1" at bounding box center [170, 212] width 20 height 18
type input "[DATE]"
click at [301, 249] on td "11" at bounding box center [299, 249] width 20 height 18
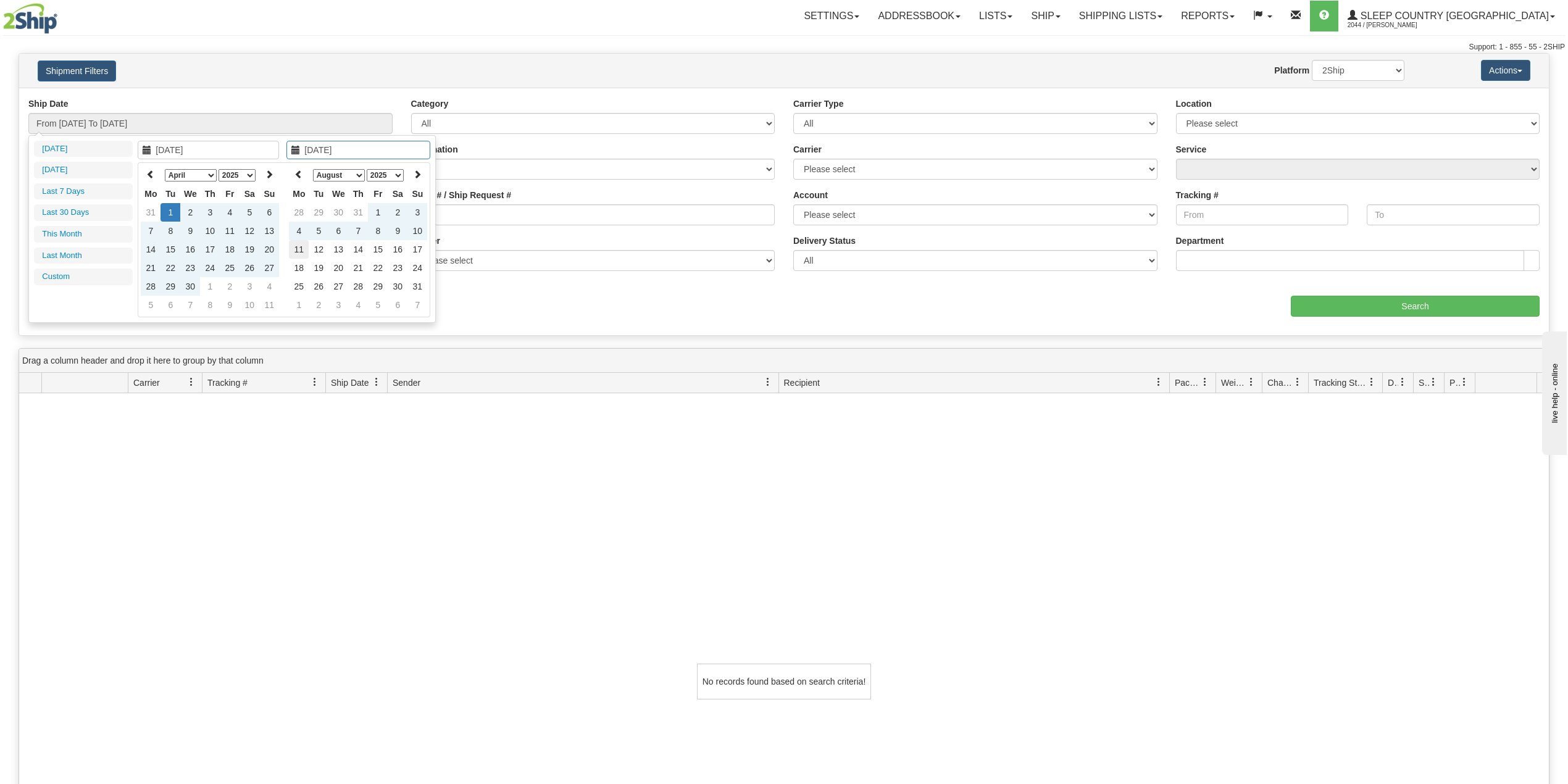
type input "From 04/01/2025 To 08/11/2025"
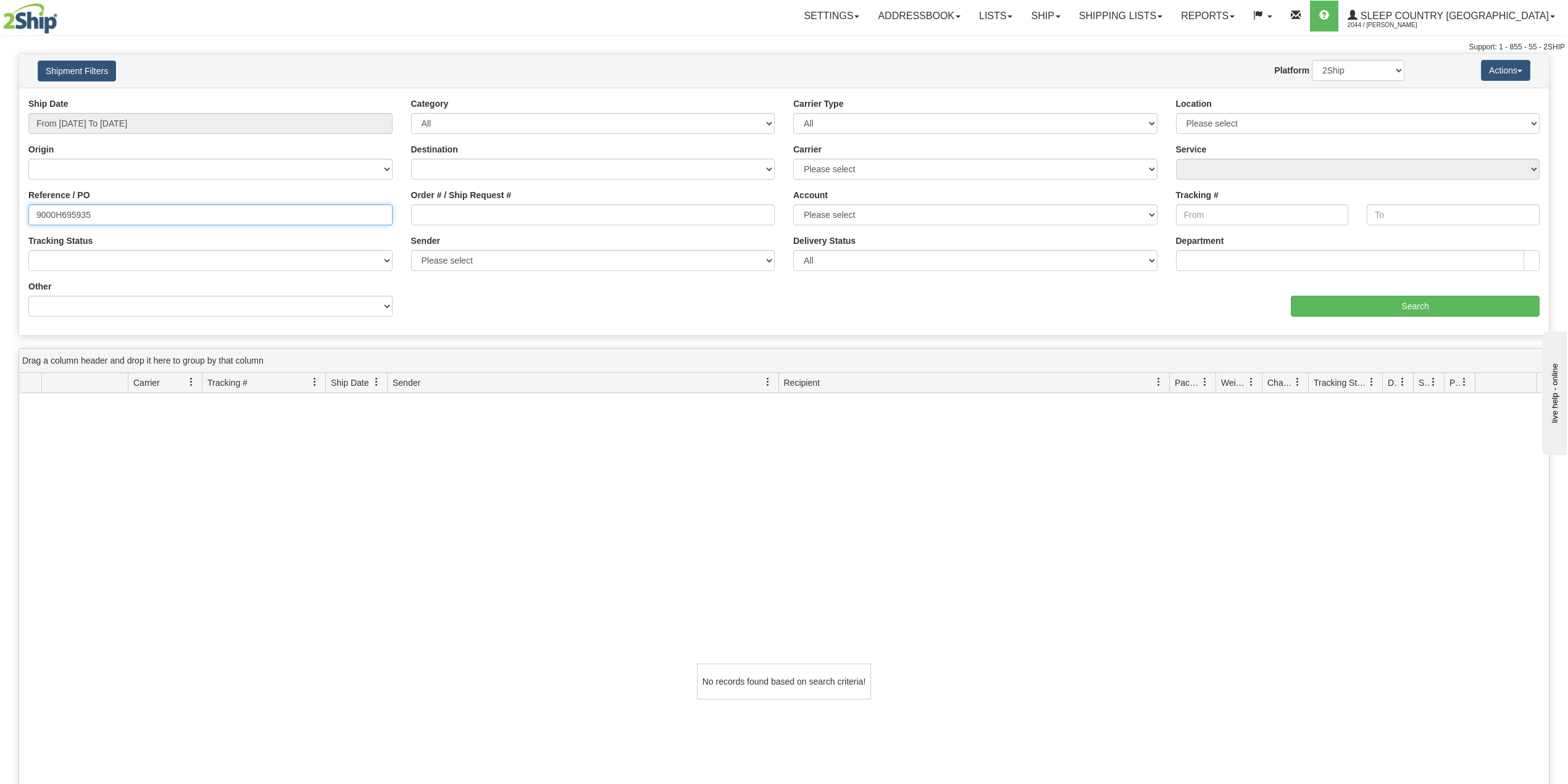
click at [60, 213] on input "9000H695935" at bounding box center [210, 215] width 365 height 21
click at [99, 215] on input "9000H695935" at bounding box center [210, 215] width 365 height 21
click at [1367, 308] on input "Search" at bounding box center [1416, 306] width 249 height 21
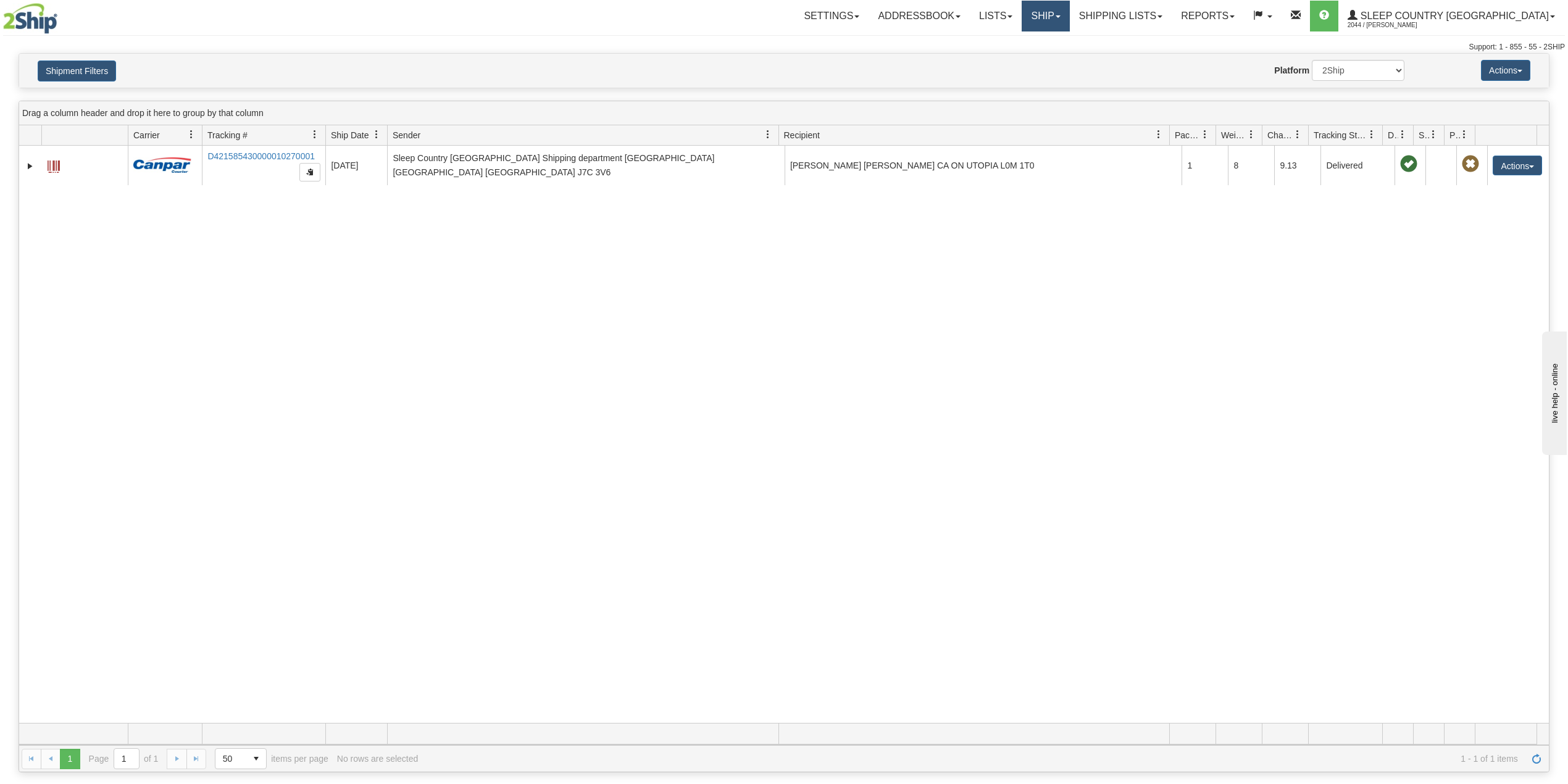
click at [1069, 11] on link "Ship" at bounding box center [1045, 16] width 48 height 31
click at [1057, 58] on span "OnHold / Order Queue" at bounding box center [1013, 59] width 87 height 10
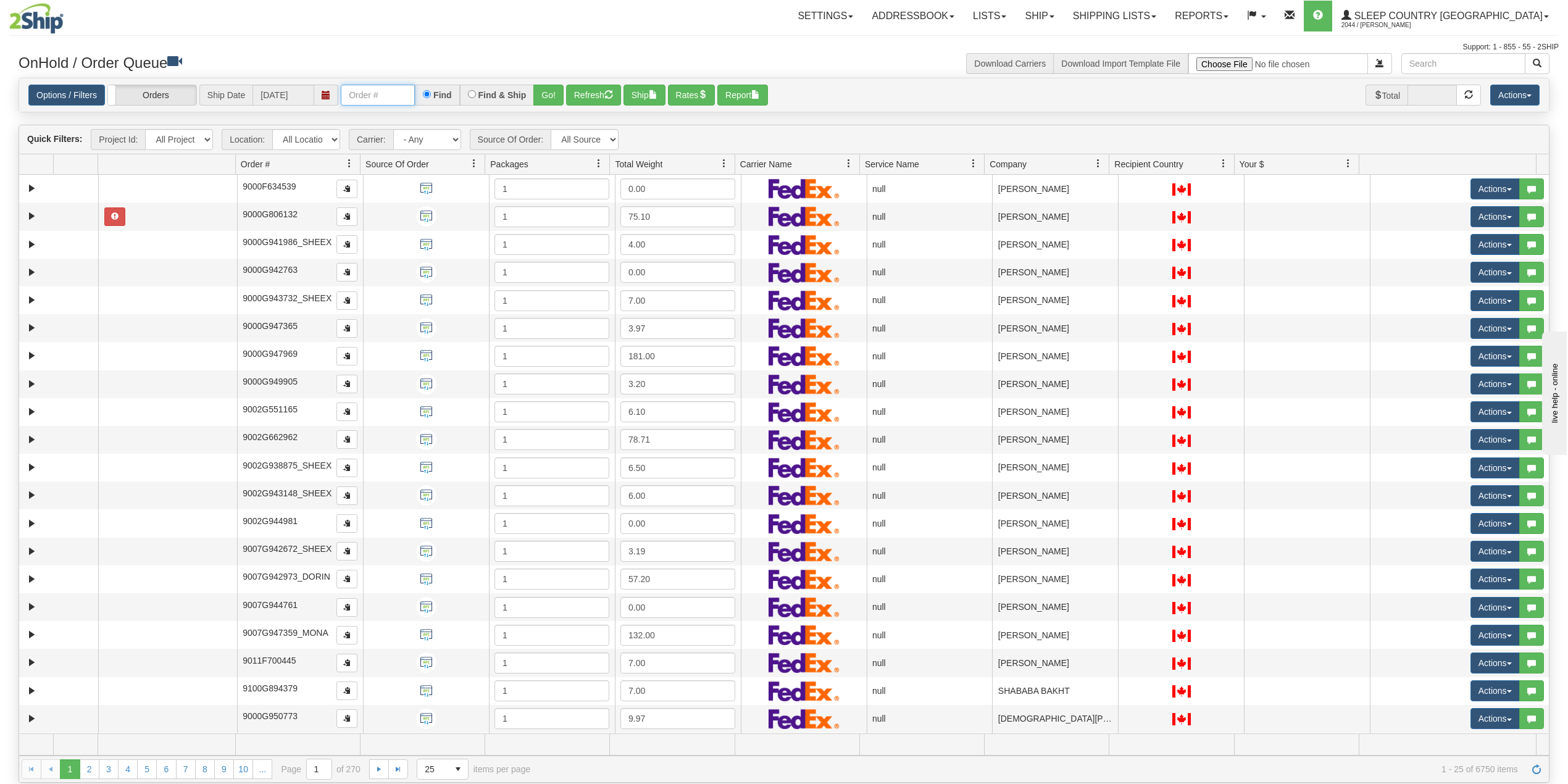
click at [391, 99] on input "text" at bounding box center [378, 95] width 74 height 21
paste input "9000H695935"
drag, startPoint x: 553, startPoint y: 94, endPoint x: 548, endPoint y: 80, distance: 14.9
click at [553, 93] on button "Go!" at bounding box center [548, 95] width 30 height 21
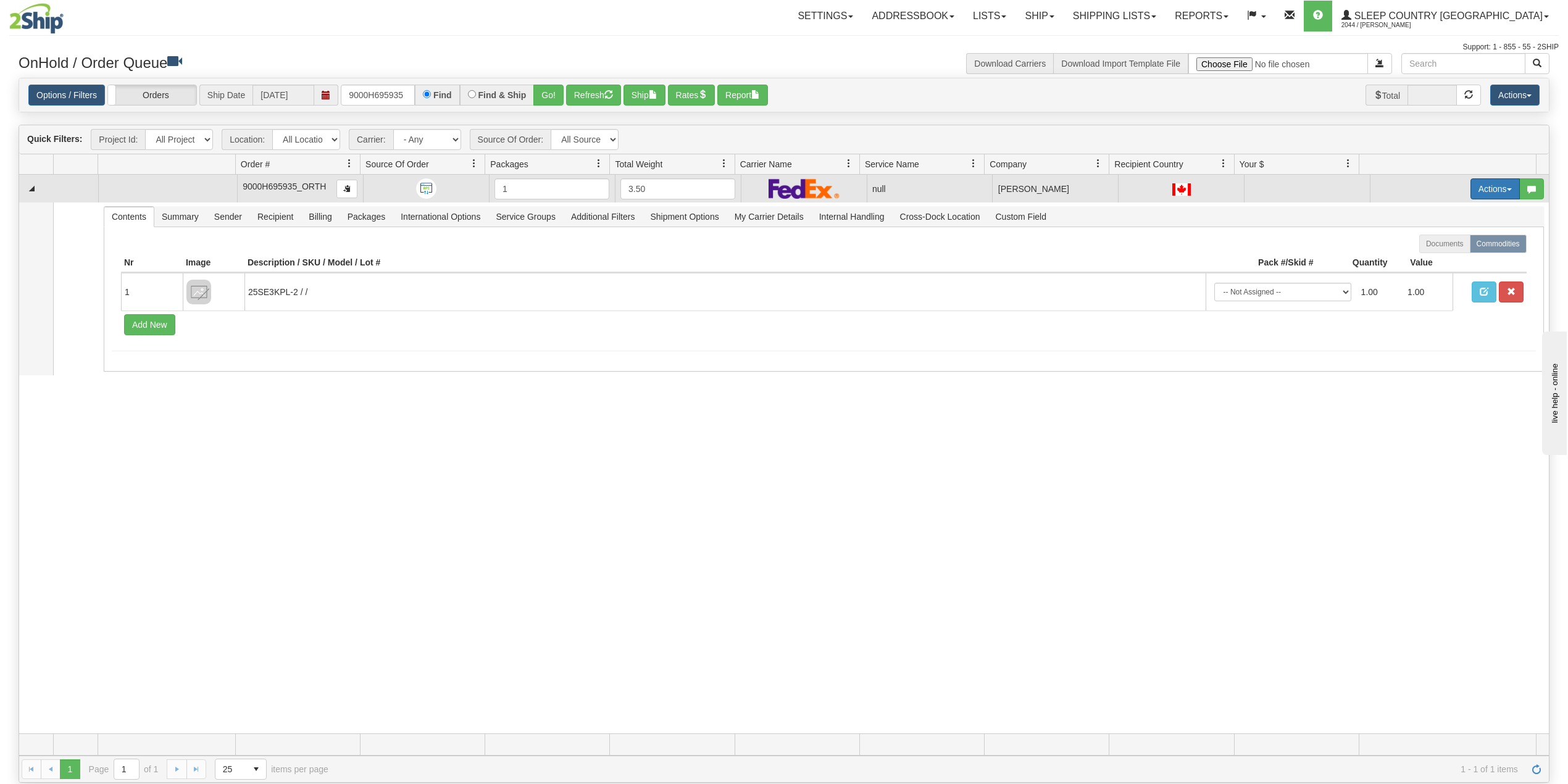
click at [1491, 191] on button "Actions" at bounding box center [1495, 189] width 49 height 21
click at [1430, 277] on span "Delete" at bounding box center [1441, 276] width 33 height 10
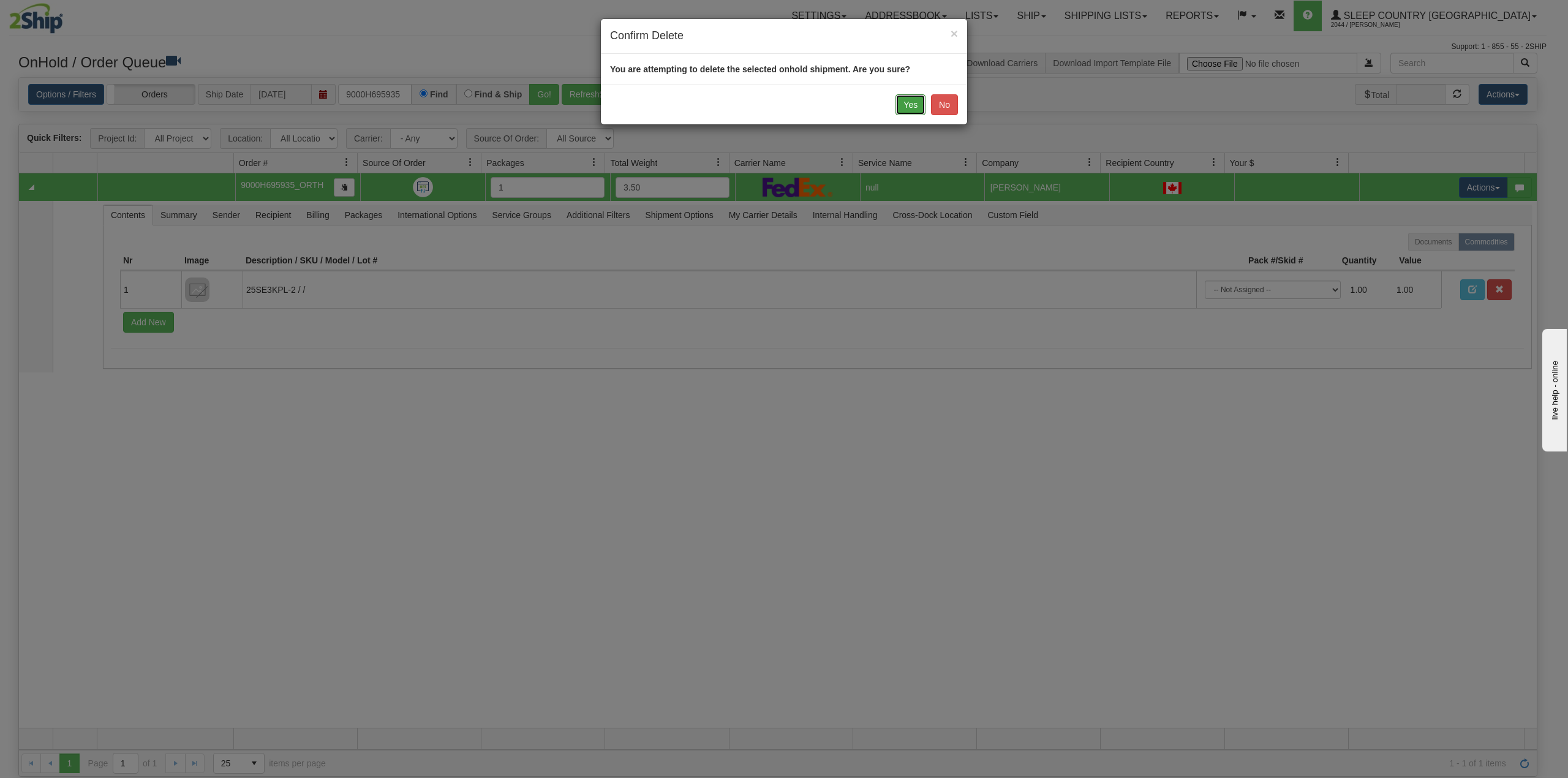
click at [910, 110] on button "Yes" at bounding box center [910, 105] width 30 height 21
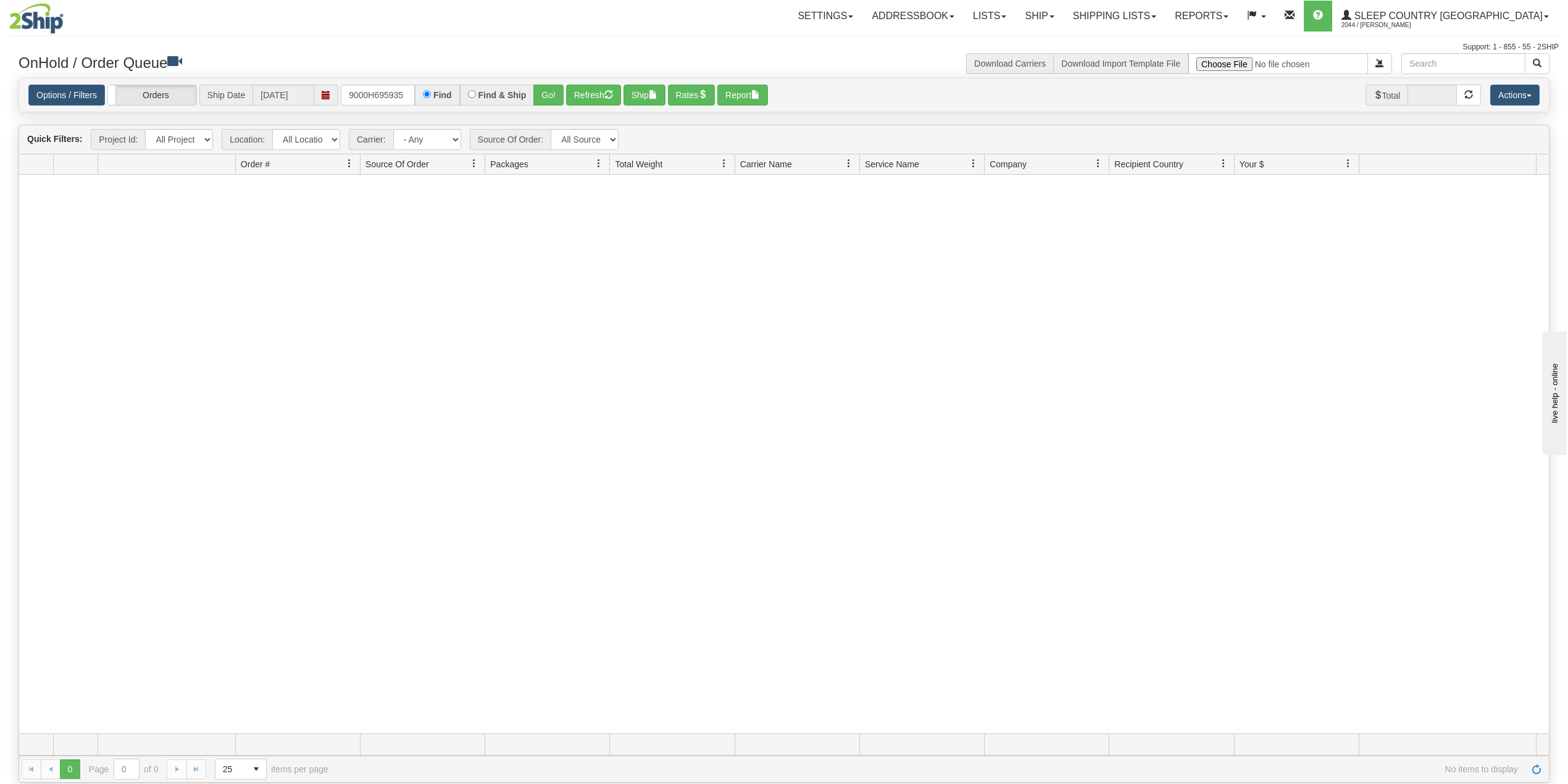
click at [840, 58] on div "Download Carriers Download Import Template File" at bounding box center [1171, 63] width 775 height 21
click at [387, 89] on input "9000H695935" at bounding box center [378, 95] width 74 height 21
paste input "1842"
click at [550, 94] on button "Go!" at bounding box center [548, 95] width 30 height 21
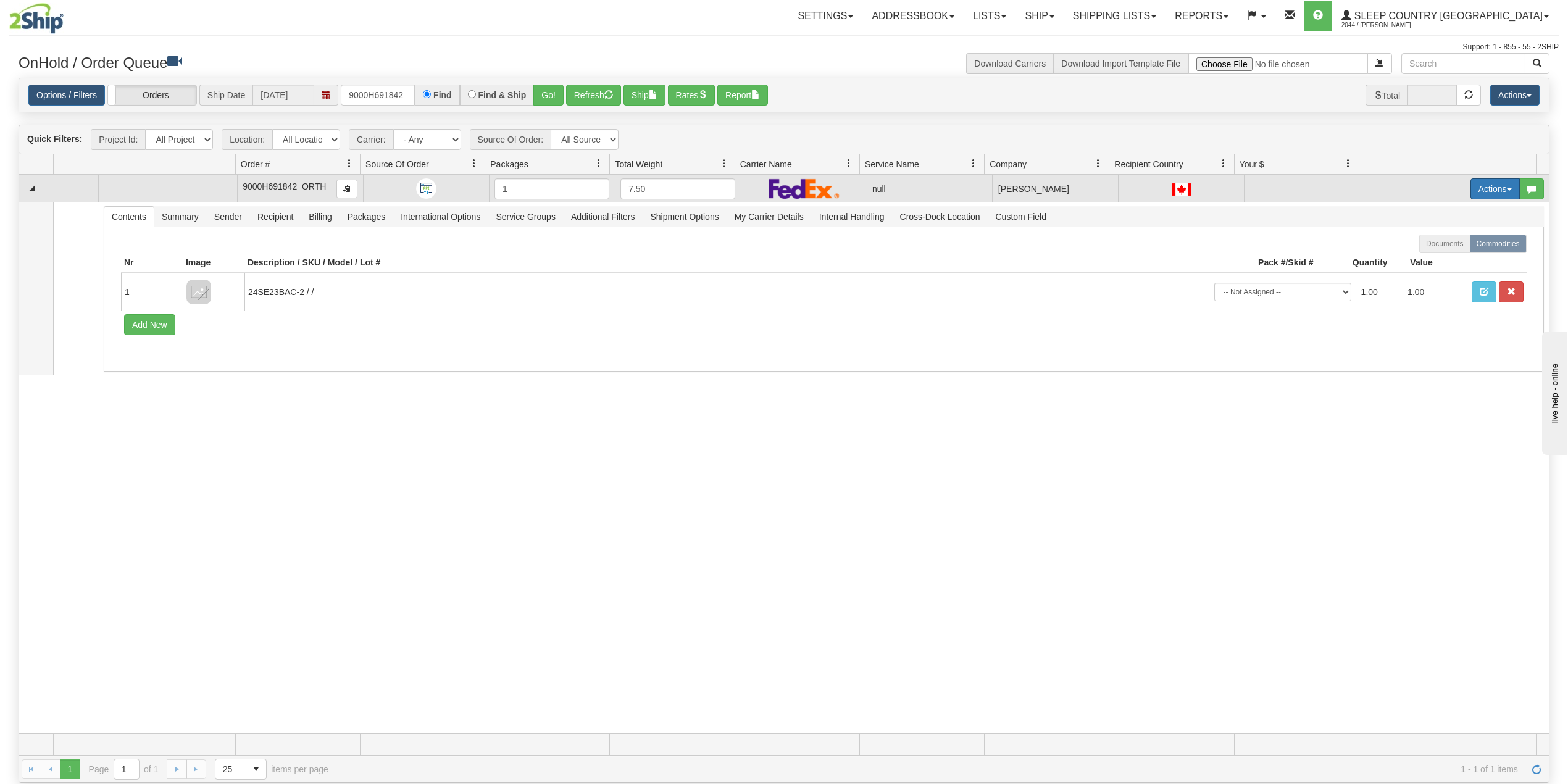
click at [1479, 188] on button "Actions" at bounding box center [1495, 189] width 49 height 21
click at [1431, 277] on span "Delete" at bounding box center [1441, 276] width 33 height 10
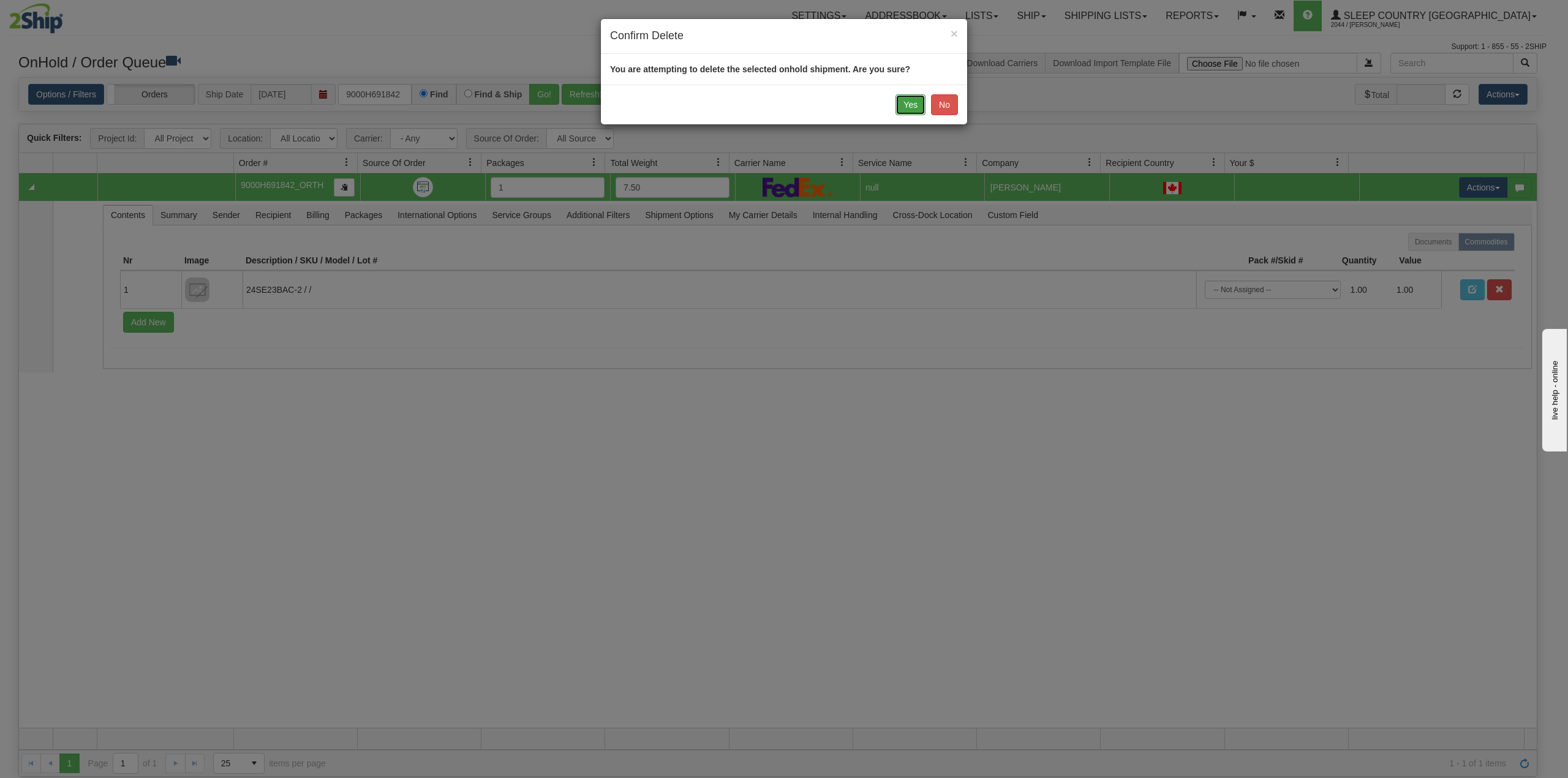
click at [906, 101] on button "Yes" at bounding box center [910, 105] width 30 height 21
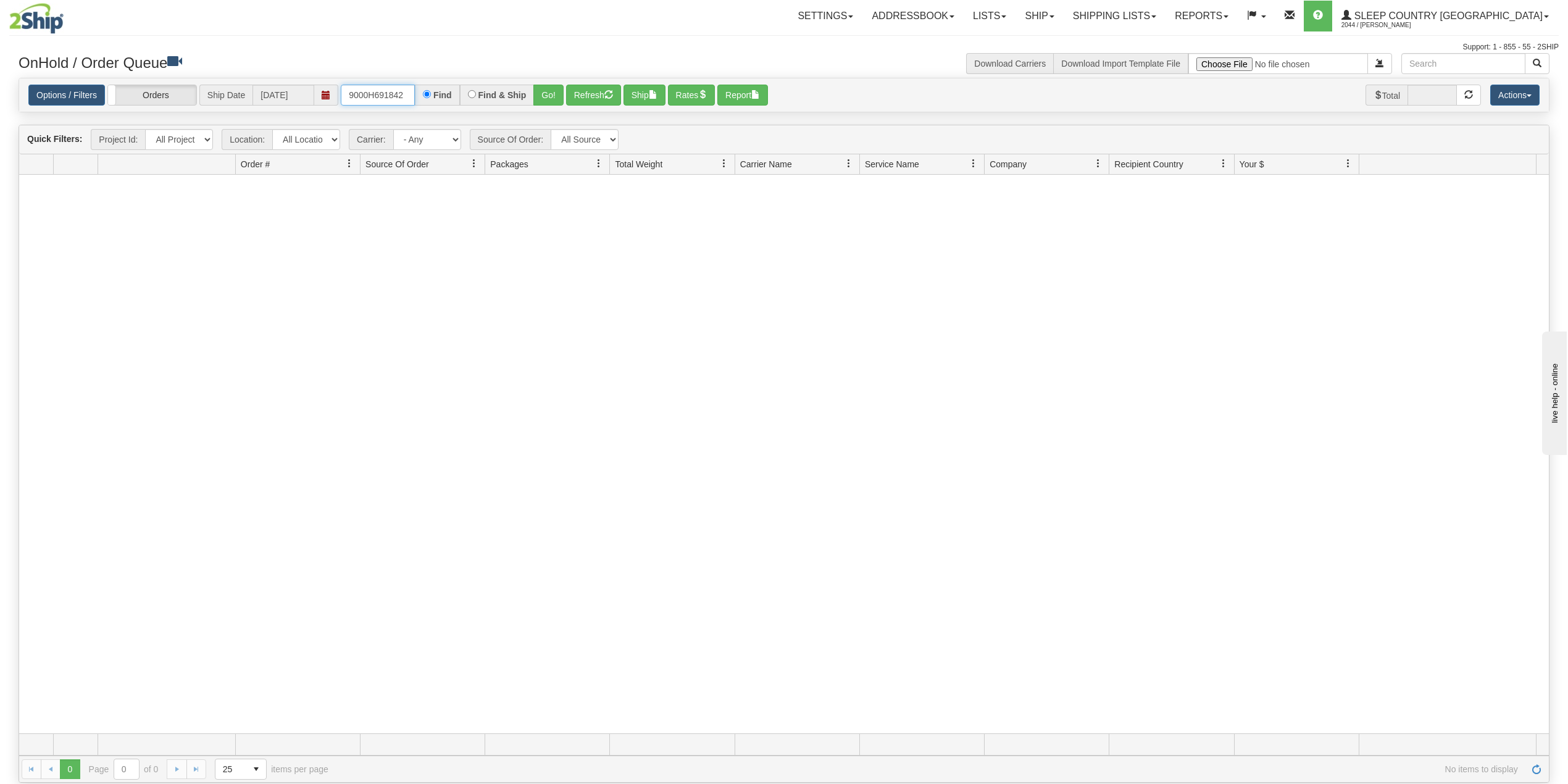
click at [383, 99] on input "9000H691842" at bounding box center [378, 95] width 74 height 21
paste input "8468"
click at [550, 94] on button "Go!" at bounding box center [548, 95] width 30 height 21
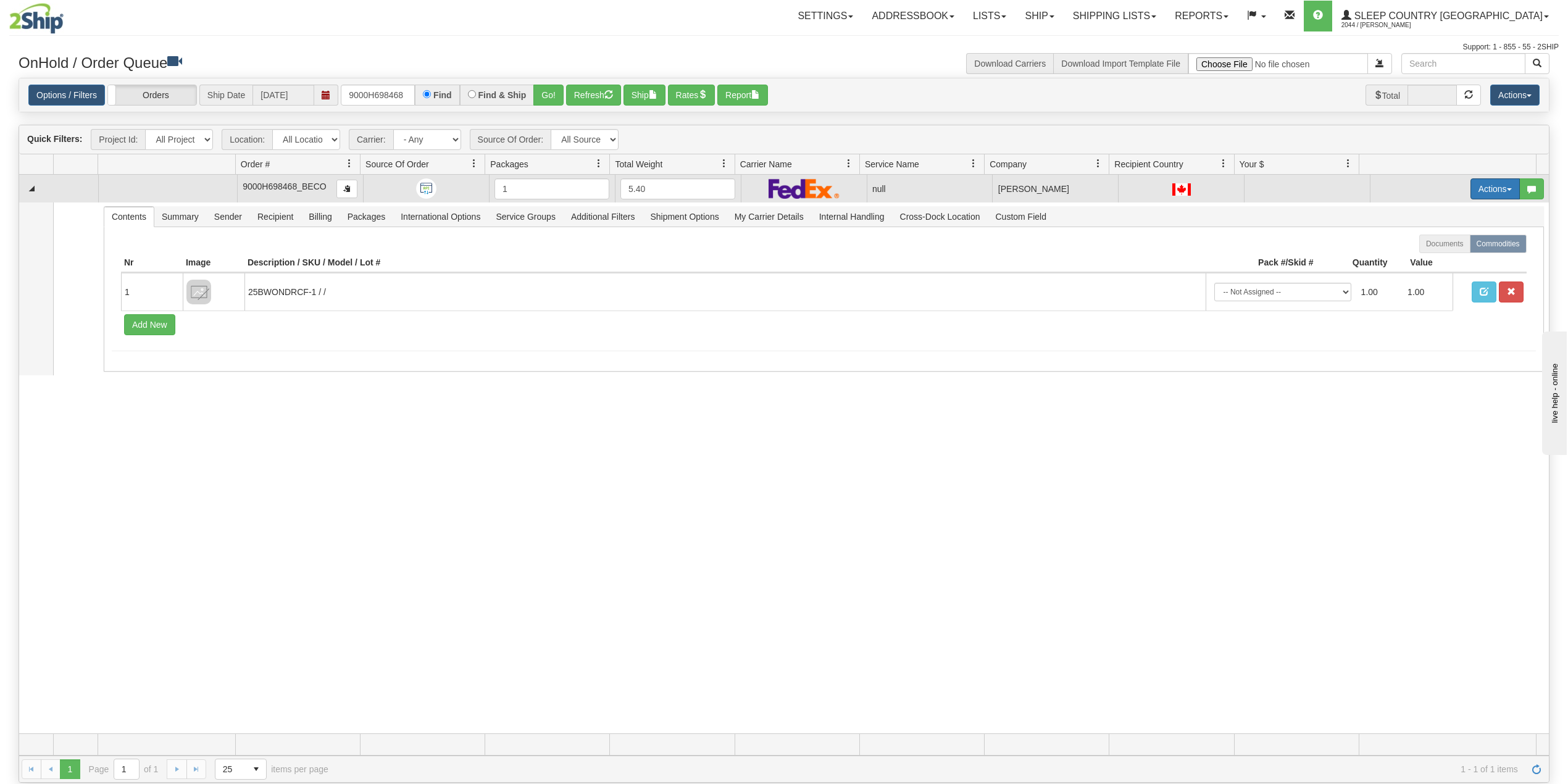
click at [1470, 185] on button "Actions" at bounding box center [1495, 189] width 49 height 21
click at [1429, 277] on span "Delete" at bounding box center [1441, 276] width 33 height 10
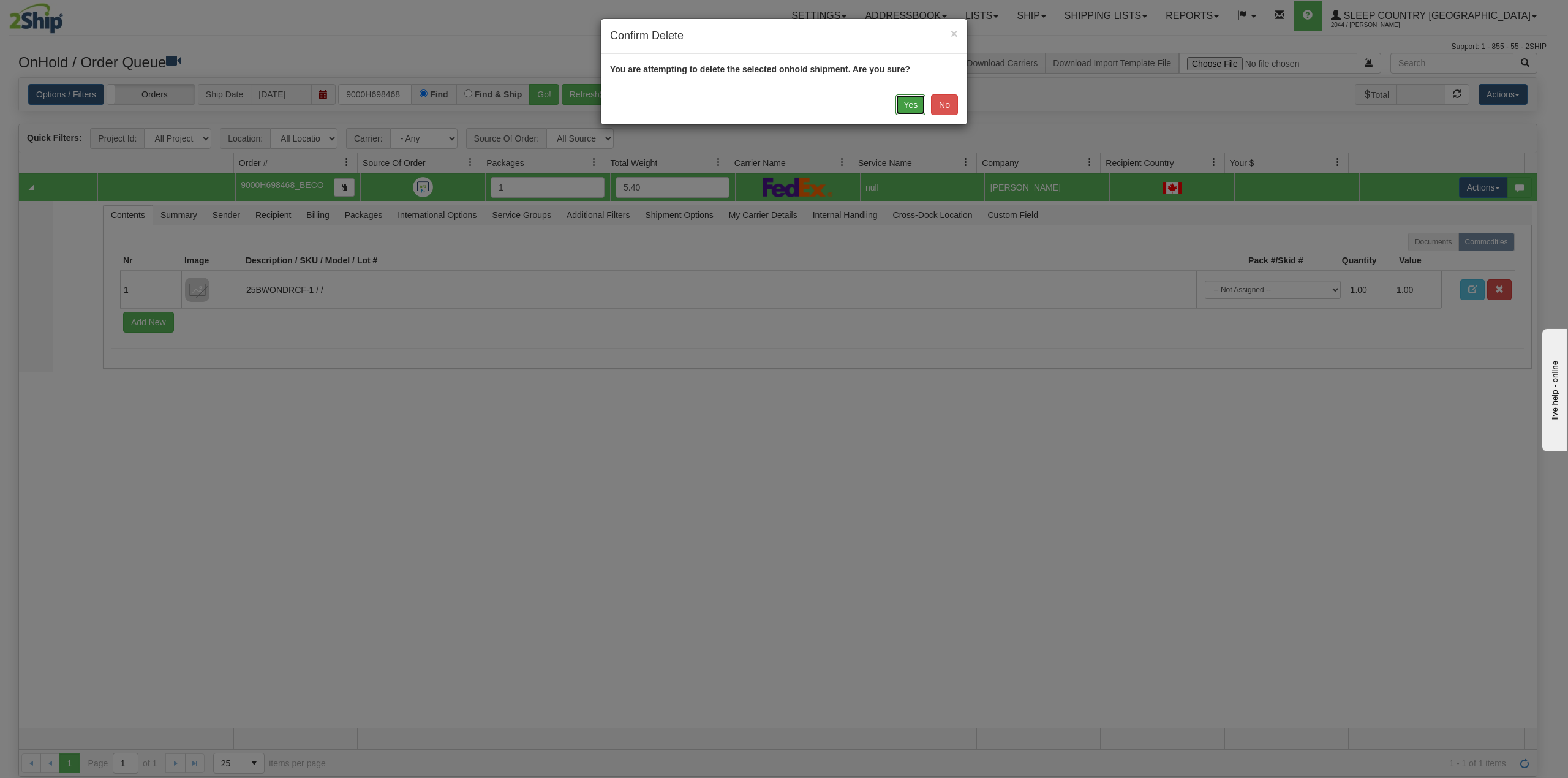
click at [912, 107] on button "Yes" at bounding box center [910, 105] width 30 height 21
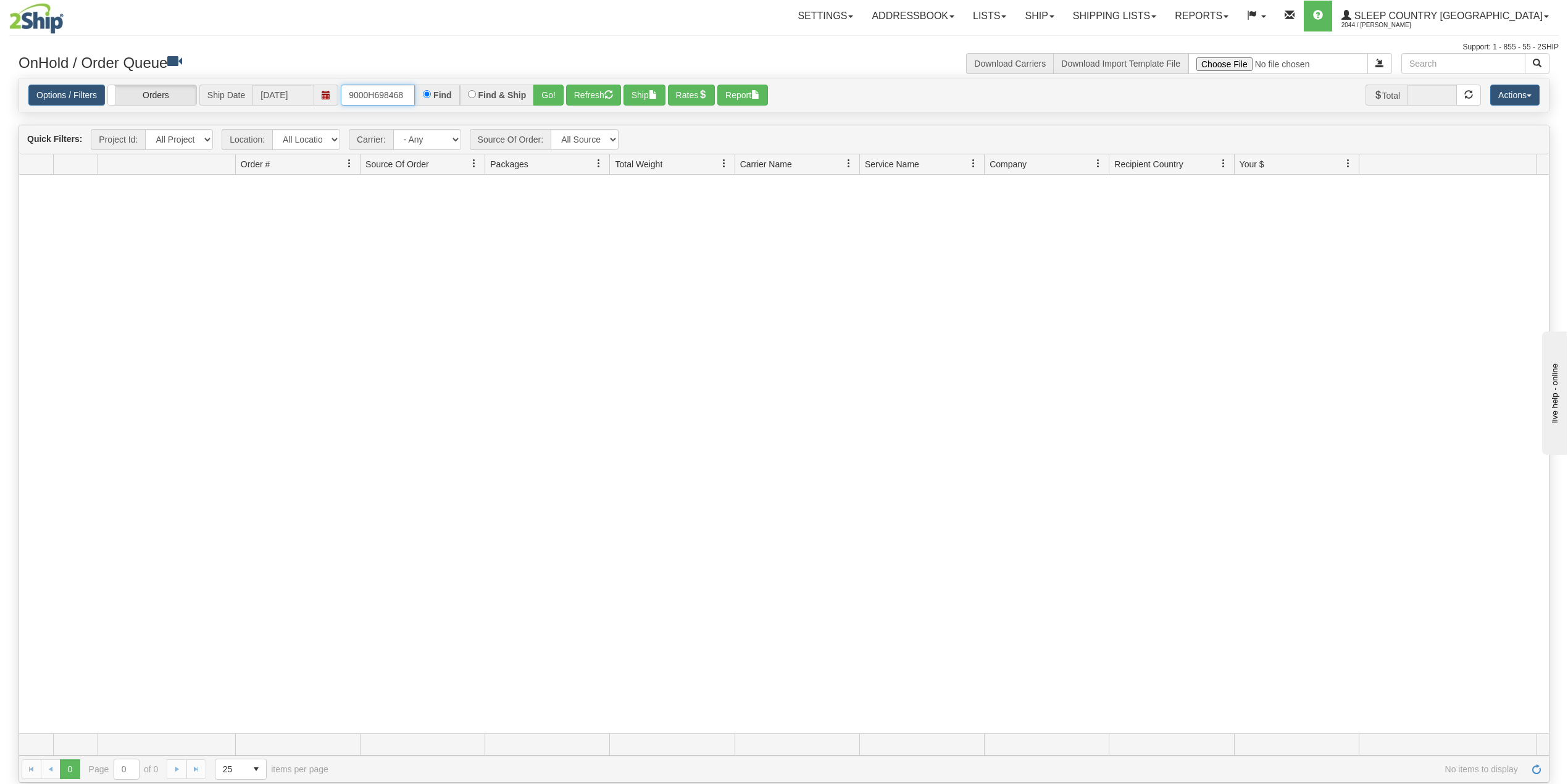
click at [393, 92] on input "9000H698468" at bounding box center [378, 95] width 74 height 21
paste input "2H701519"
click at [549, 94] on button "Go!" at bounding box center [548, 95] width 30 height 21
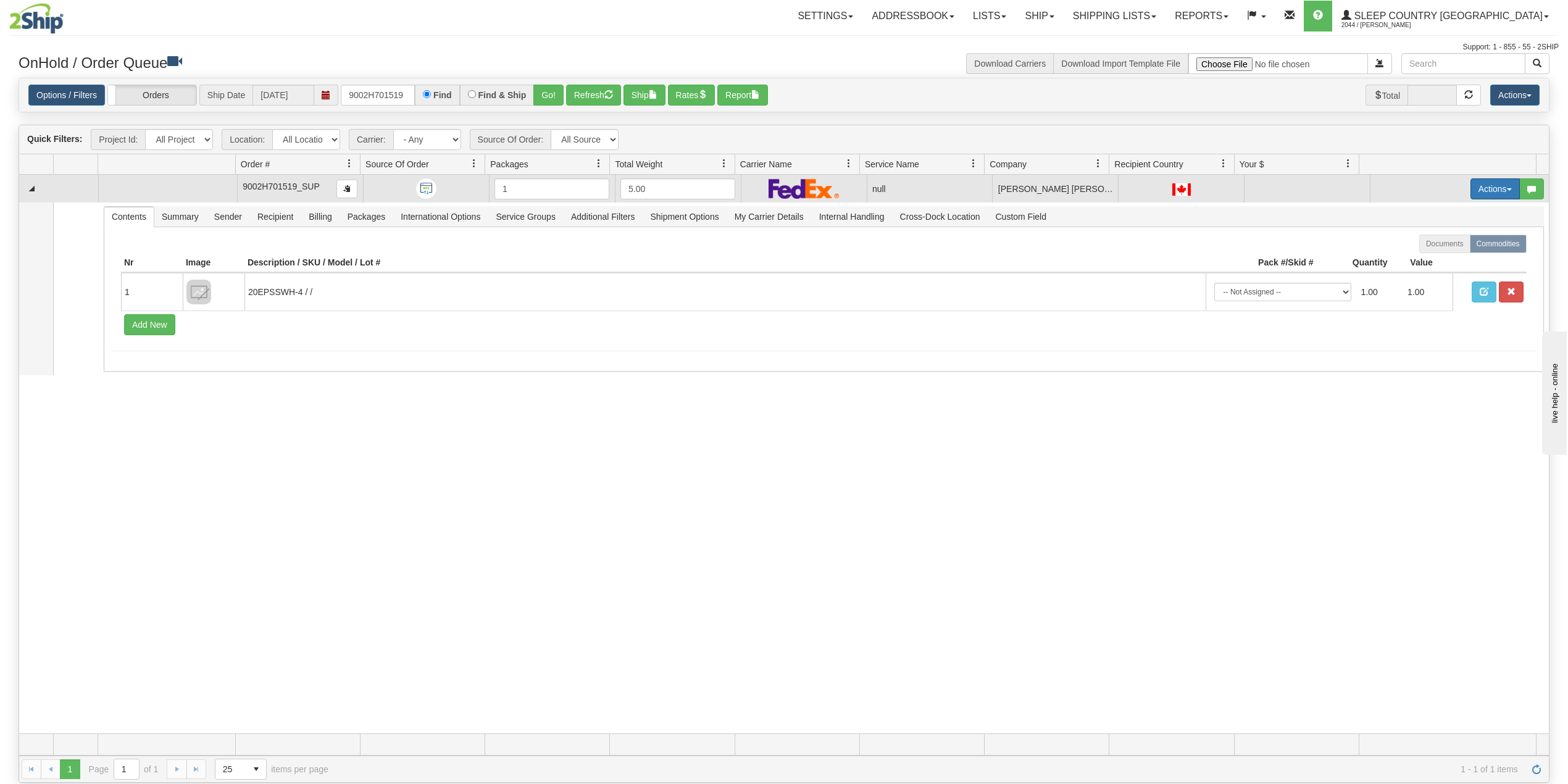
click at [1478, 183] on button "Actions" at bounding box center [1495, 189] width 49 height 21
click at [1427, 278] on span "Delete" at bounding box center [1441, 276] width 33 height 10
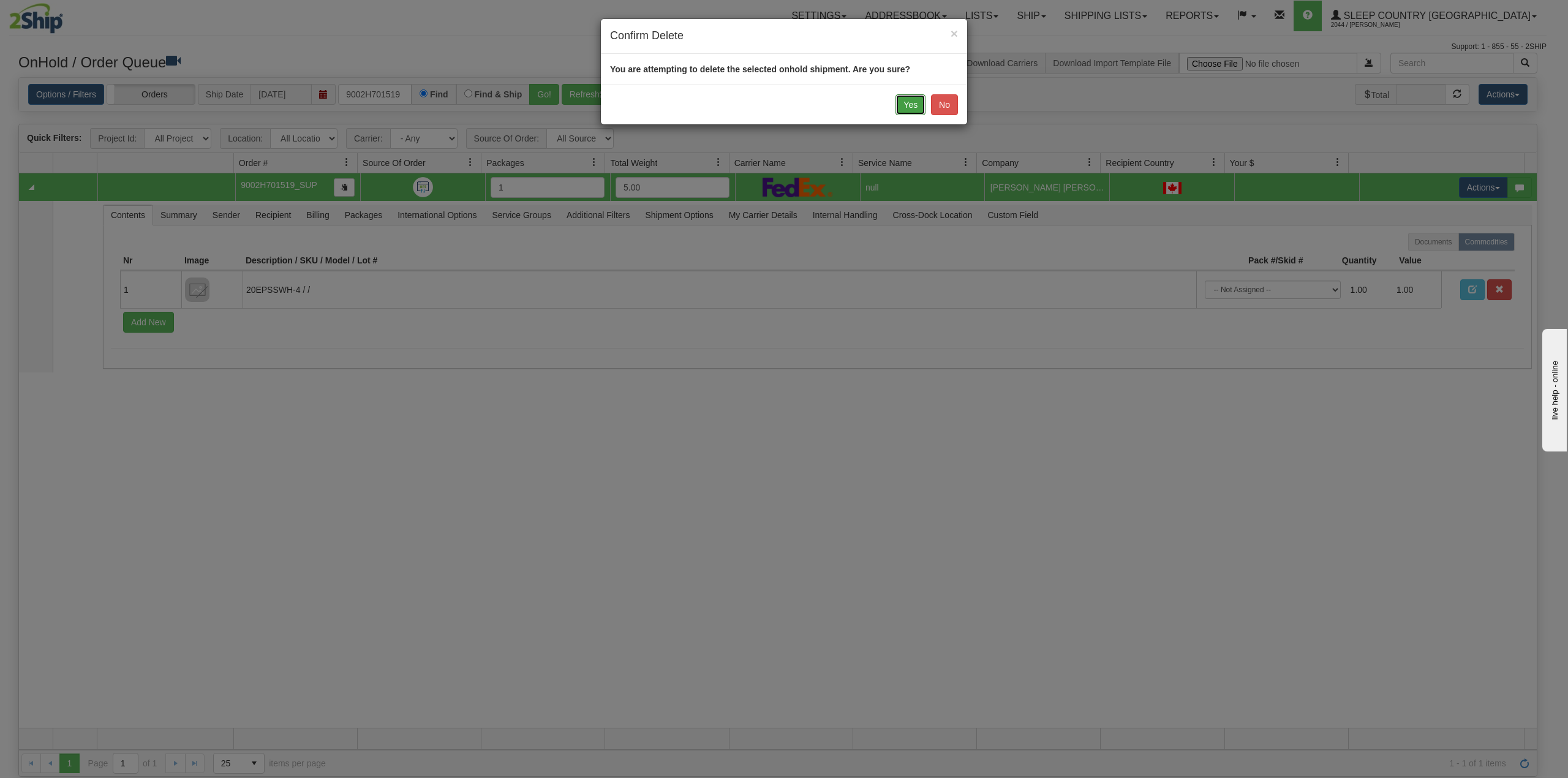
click at [905, 104] on button "Yes" at bounding box center [910, 105] width 30 height 21
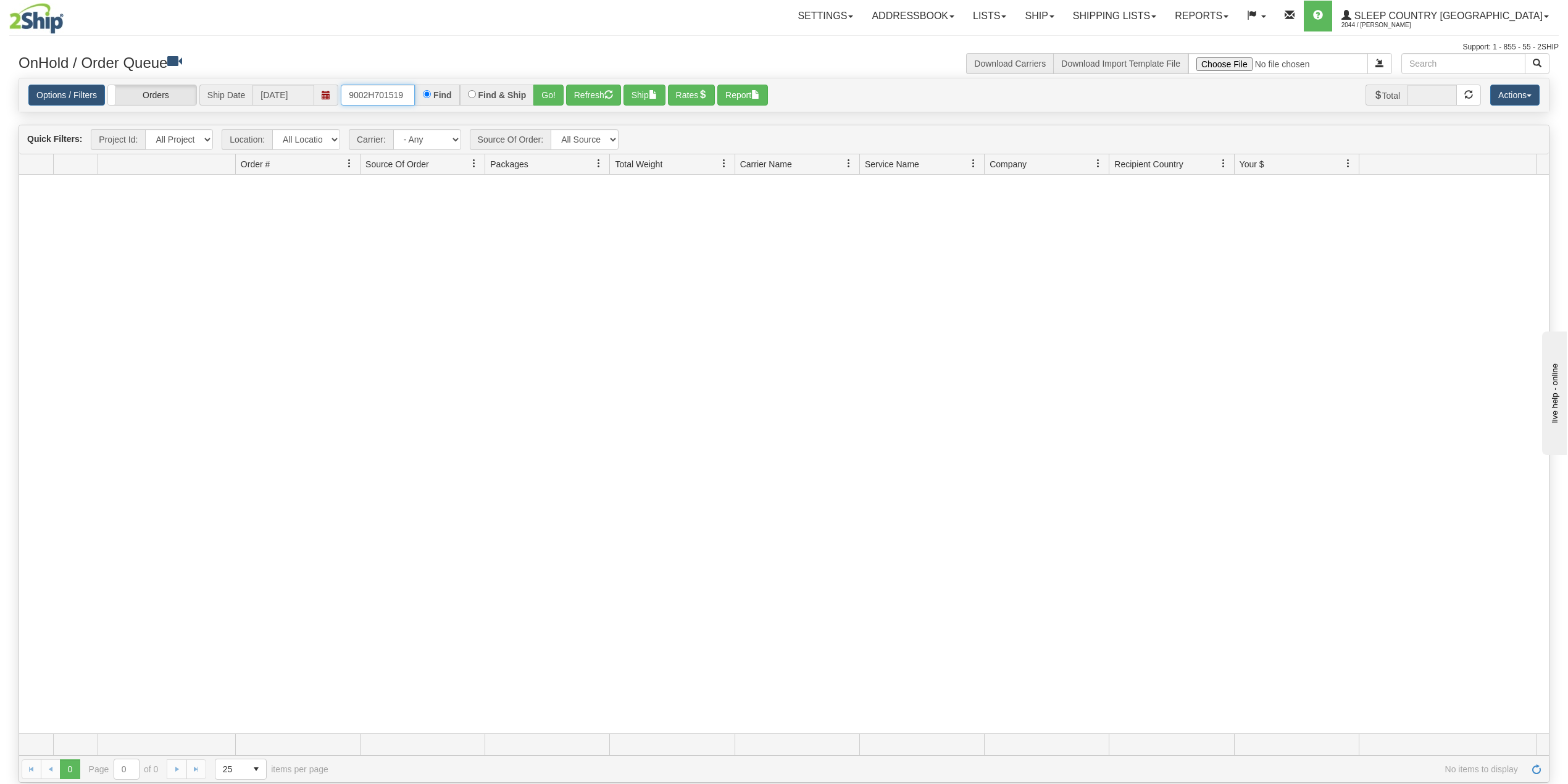
click at [387, 90] on input "9002H701519" at bounding box center [378, 95] width 74 height 21
click at [387, 90] on input "9002H701519" at bounding box center [378, 95] width 74 height 21
paste input "3754"
click at [549, 92] on button "Go!" at bounding box center [548, 95] width 30 height 21
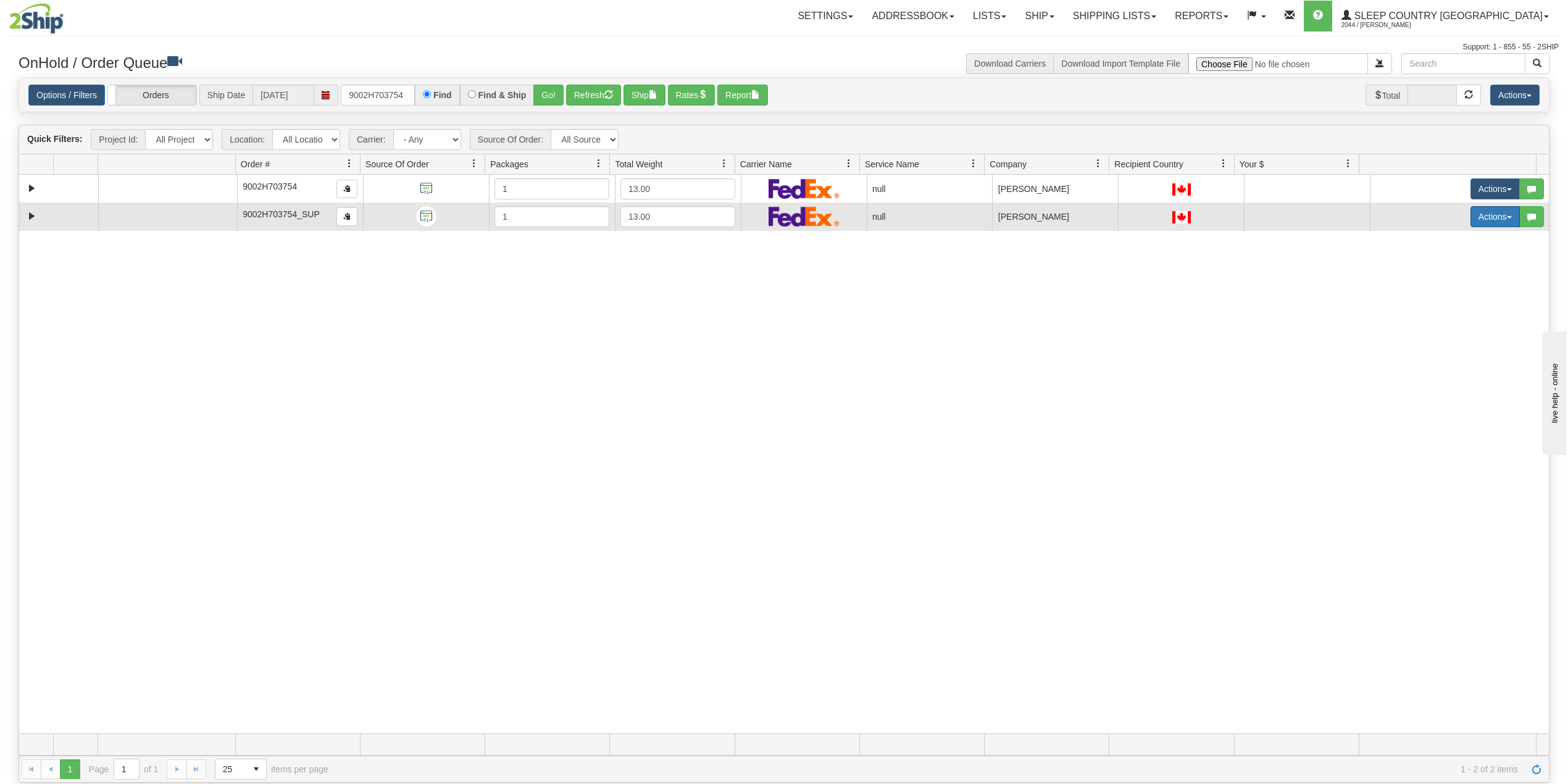
click at [1470, 217] on button "Actions" at bounding box center [1495, 217] width 49 height 21
click at [1427, 305] on span "Delete" at bounding box center [1441, 304] width 33 height 10
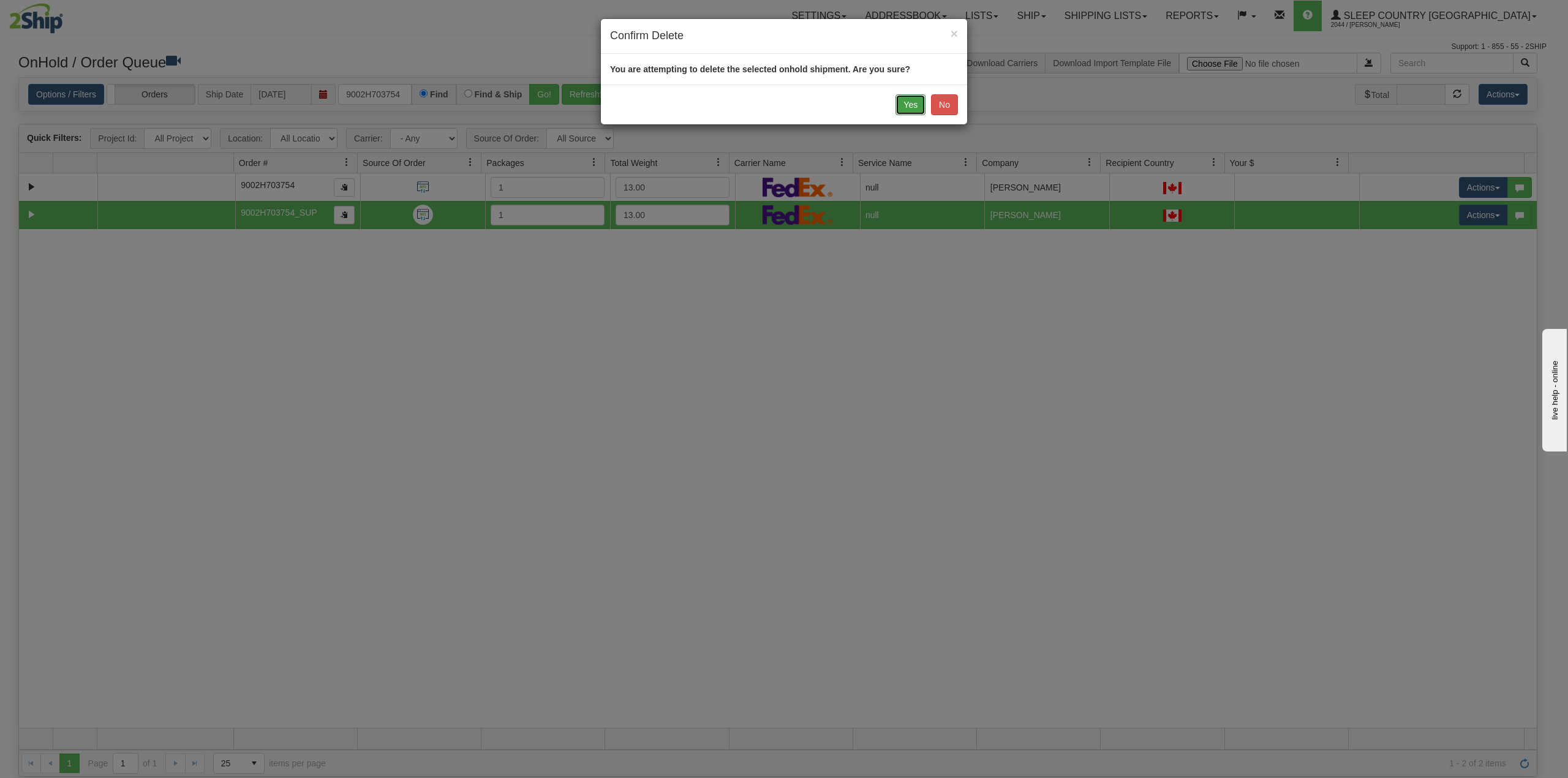
click at [906, 101] on button "Yes" at bounding box center [910, 105] width 30 height 21
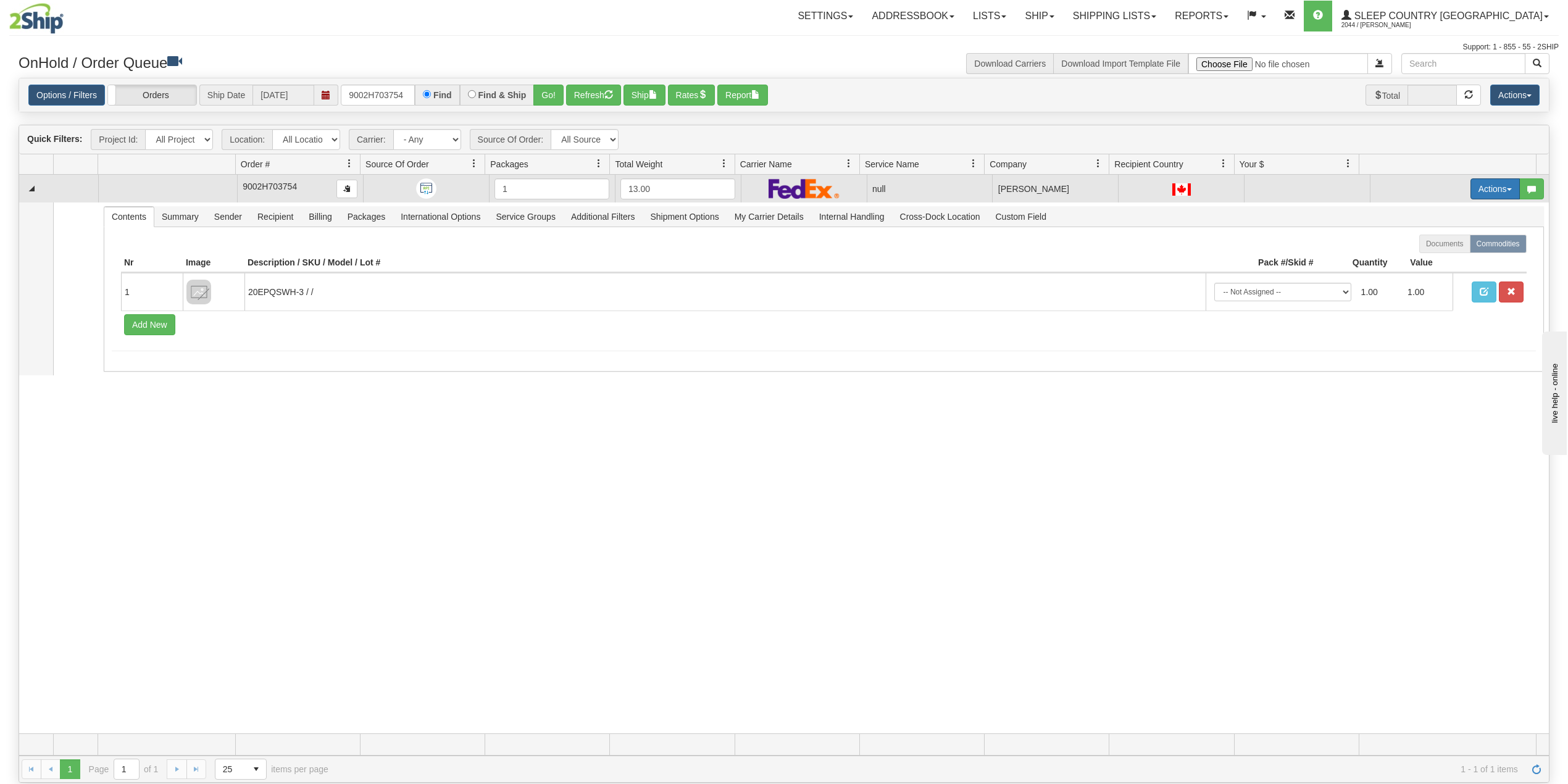
click at [1470, 191] on button "Actions" at bounding box center [1495, 189] width 49 height 21
click at [1431, 280] on span "Delete" at bounding box center [1441, 276] width 33 height 10
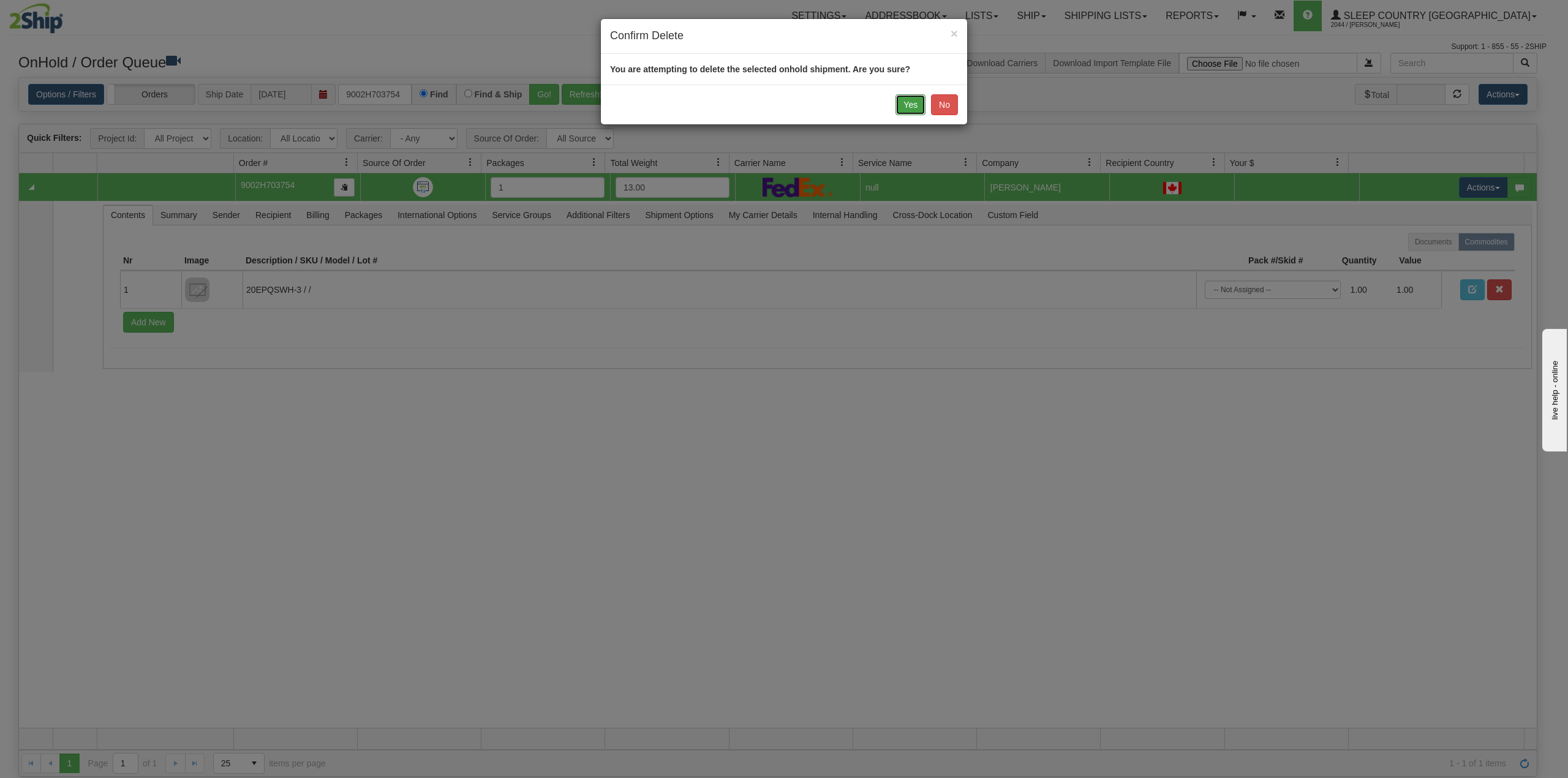
click at [917, 102] on button "Yes" at bounding box center [910, 105] width 30 height 21
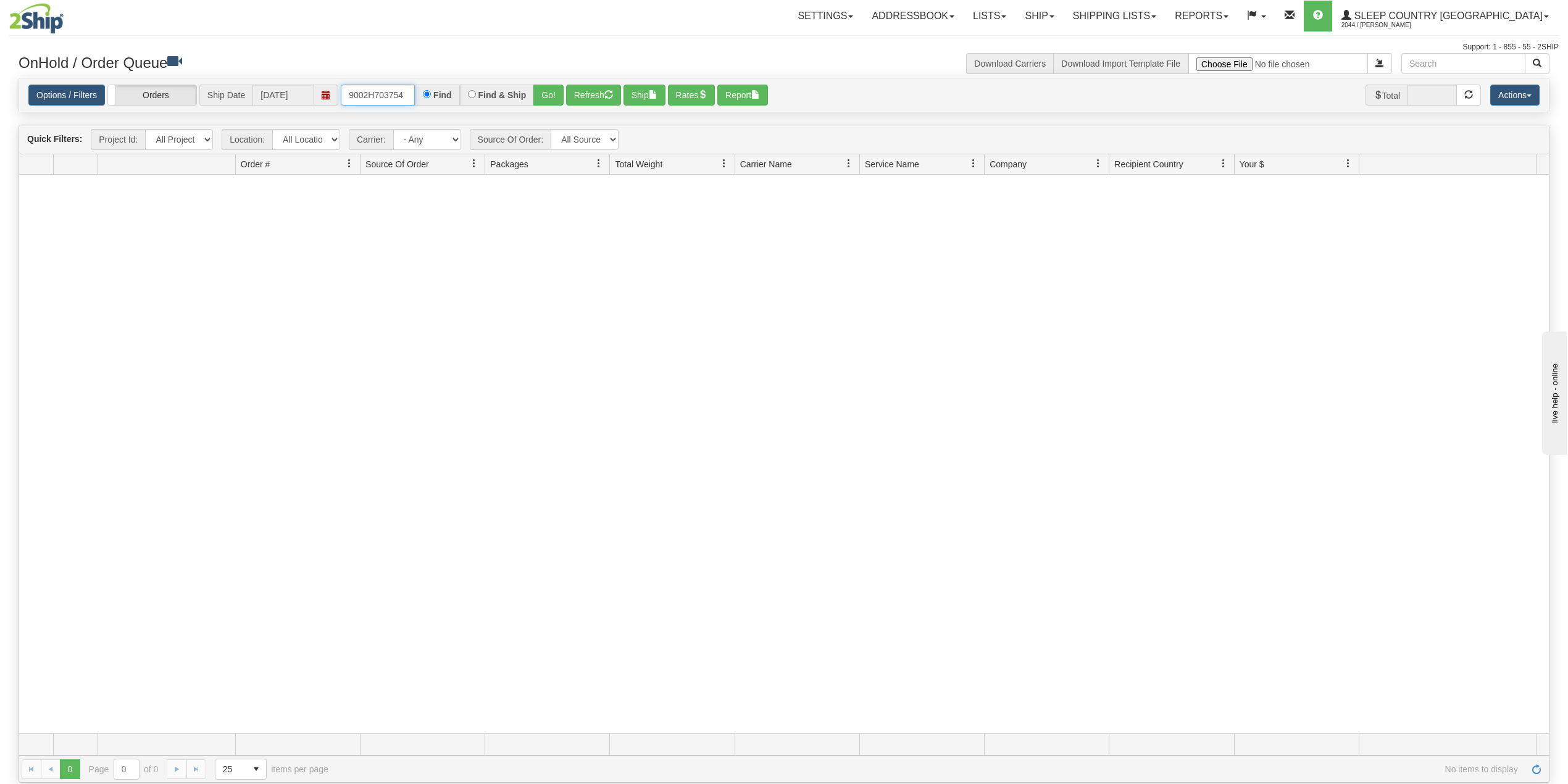
click at [389, 94] on input "9002H703754" at bounding box center [378, 95] width 74 height 21
click at [389, 94] on input "9002H703754" at bounding box center [378, 95] width 74 height 21
paste input "0H715201"
click at [551, 94] on button "Go!" at bounding box center [548, 95] width 30 height 21
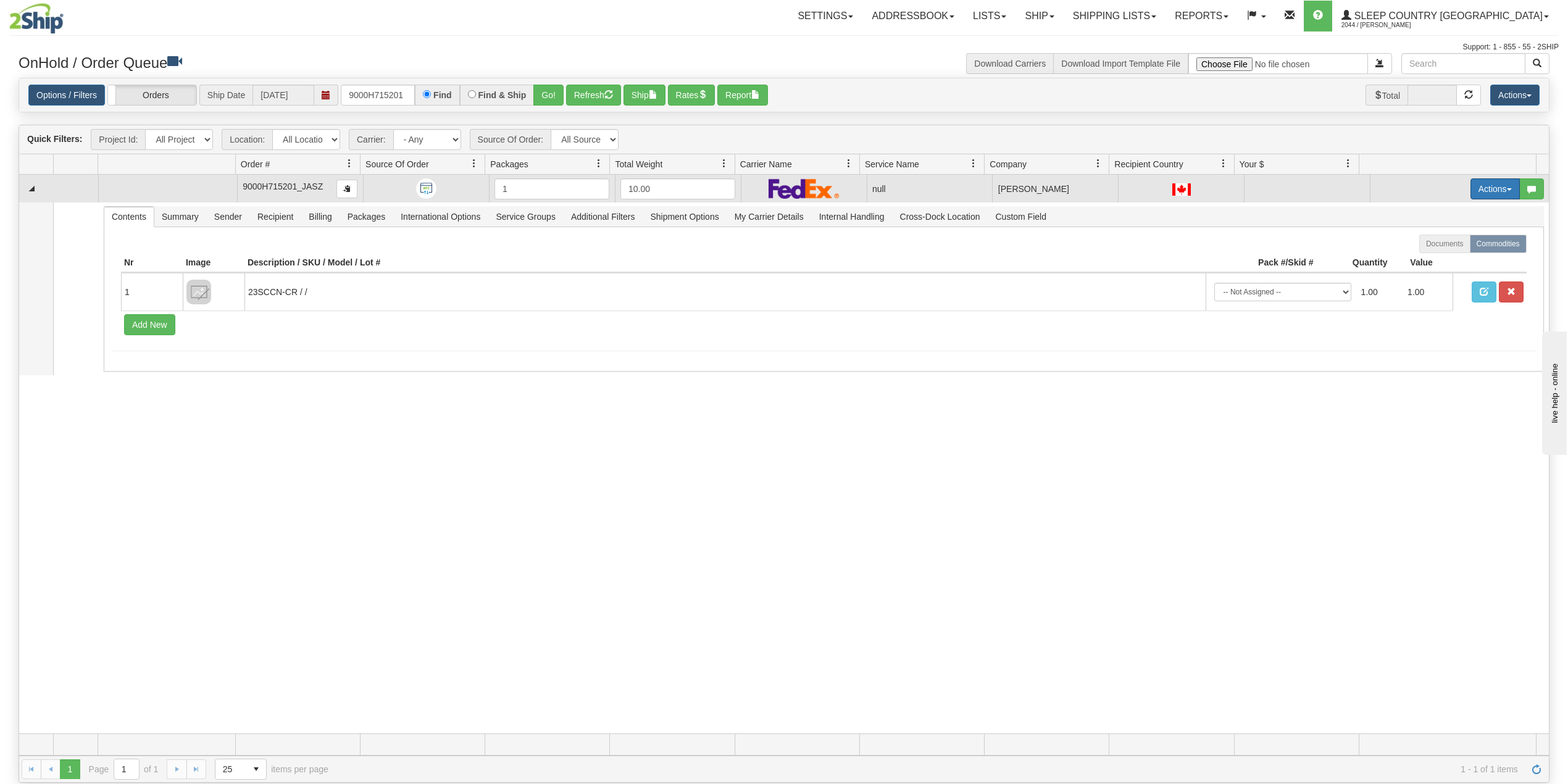
click at [1476, 193] on button "Actions" at bounding box center [1495, 189] width 49 height 21
click at [1437, 278] on span "Delete" at bounding box center [1441, 276] width 33 height 10
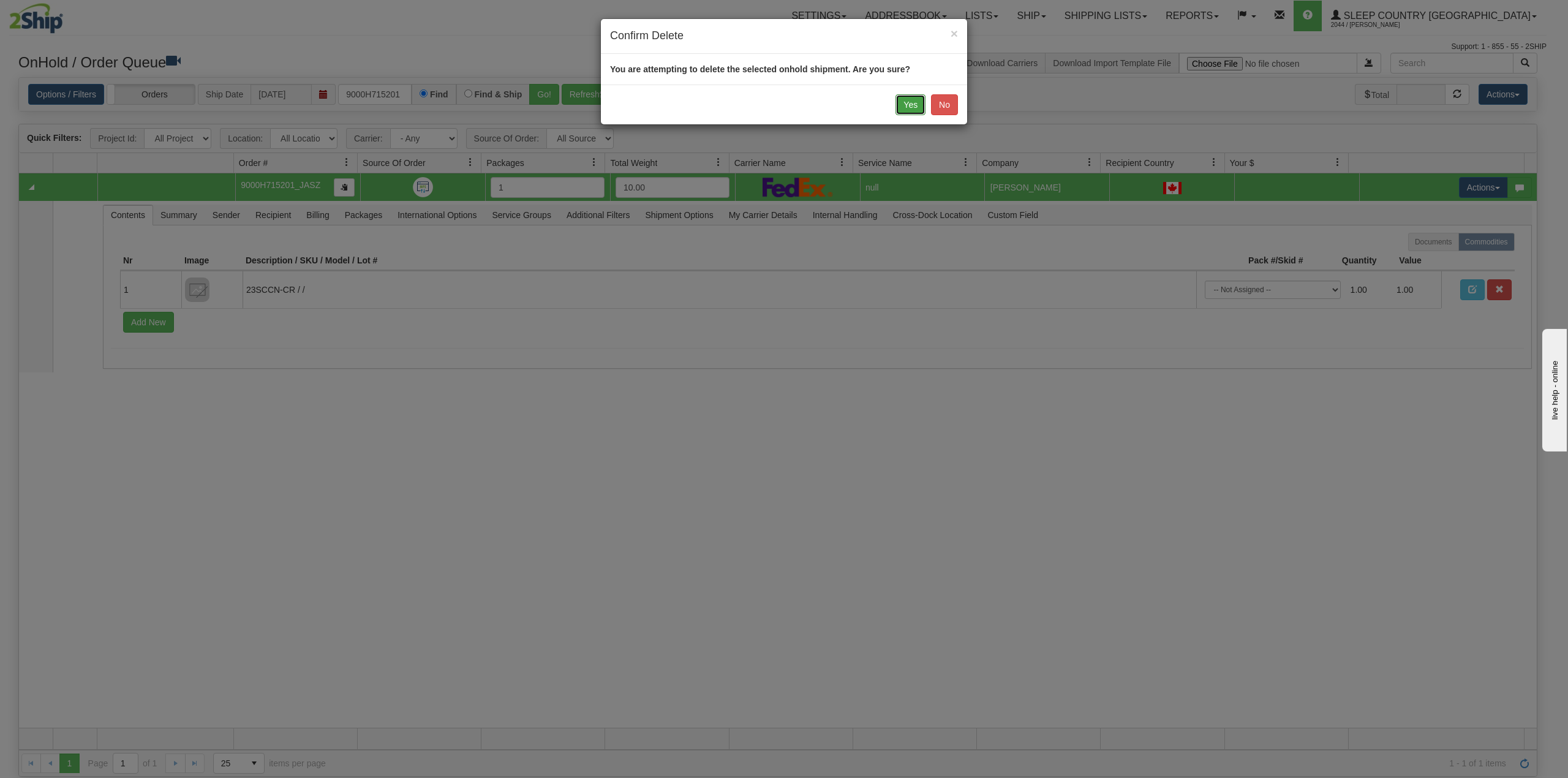
click at [909, 102] on button "Yes" at bounding box center [910, 105] width 30 height 21
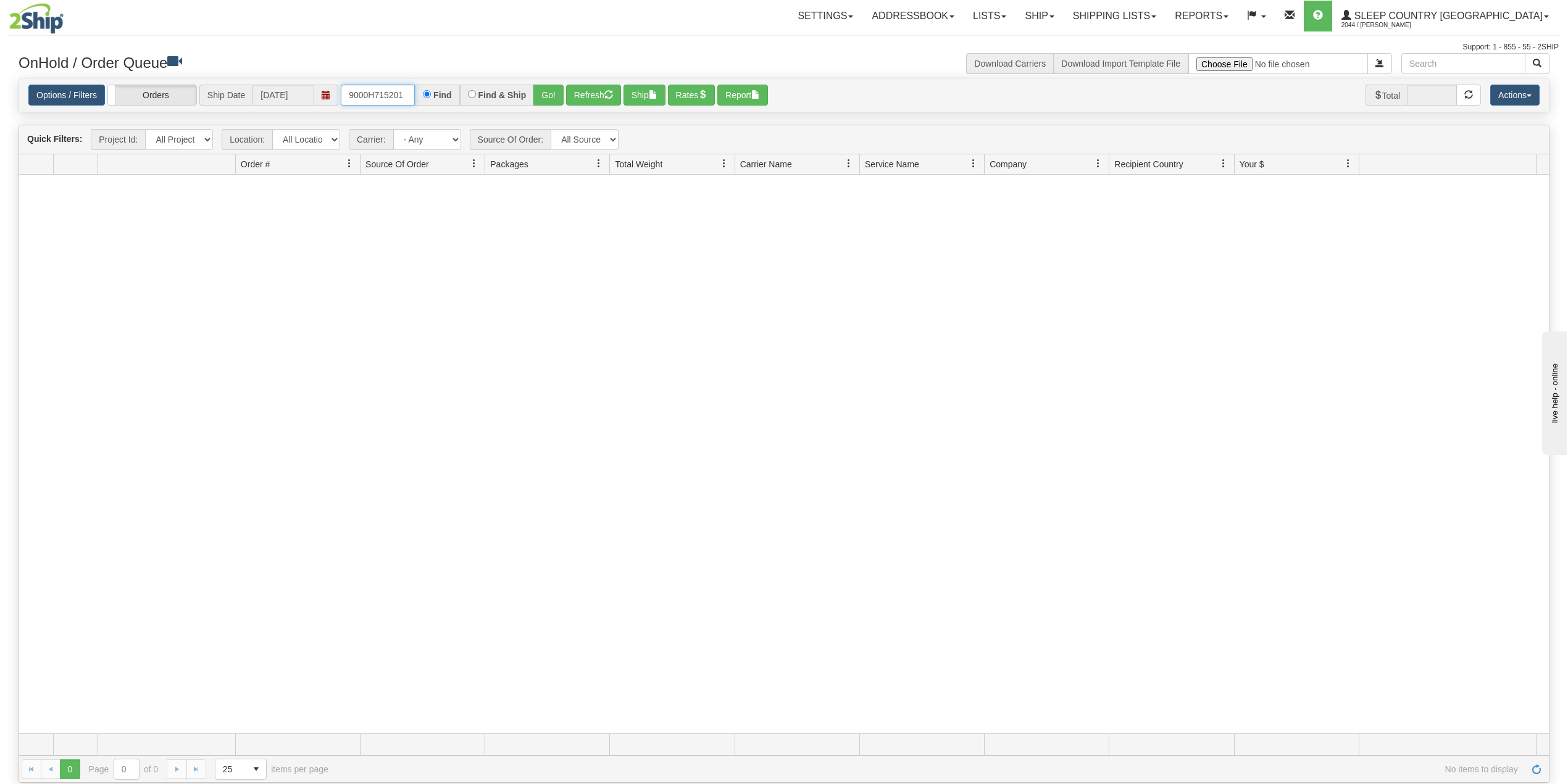
click at [373, 88] on input "9000H715201" at bounding box center [378, 95] width 74 height 21
paste input "8246"
click at [552, 94] on button "Go!" at bounding box center [548, 95] width 30 height 21
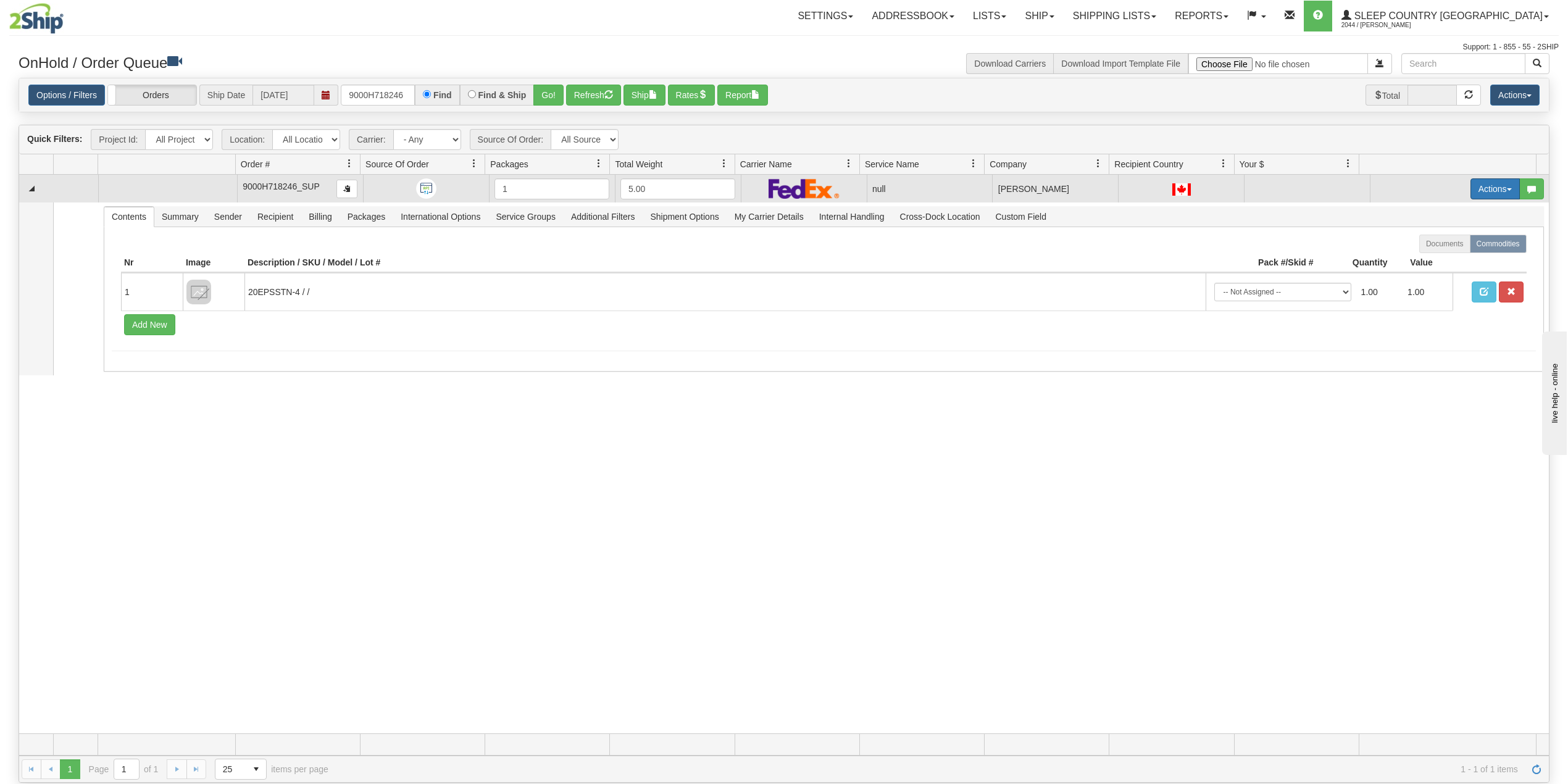
click at [1482, 195] on button "Actions" at bounding box center [1495, 189] width 49 height 21
click at [1428, 276] on span "Delete" at bounding box center [1441, 276] width 33 height 10
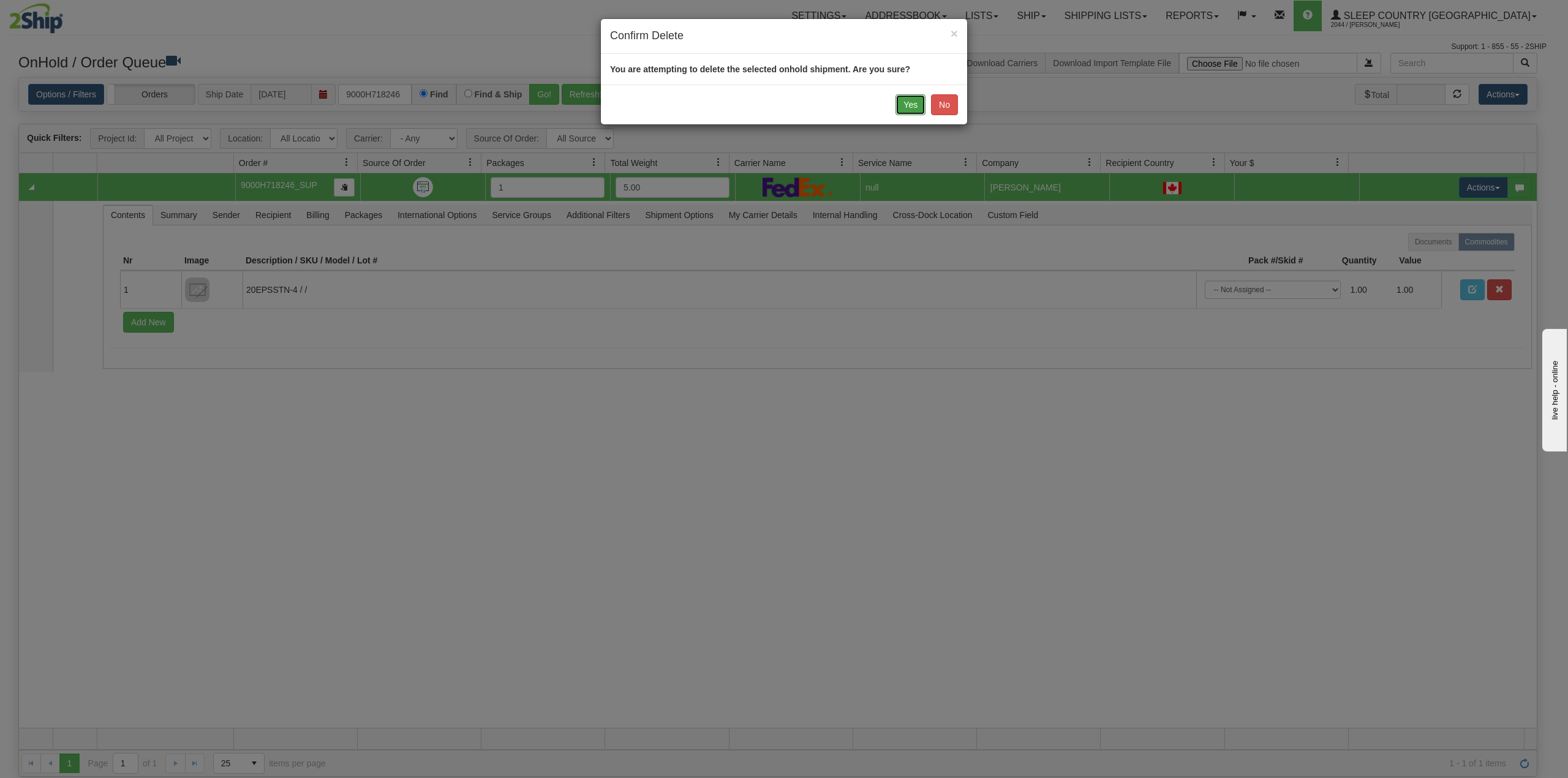
click at [903, 108] on button "Yes" at bounding box center [910, 105] width 30 height 21
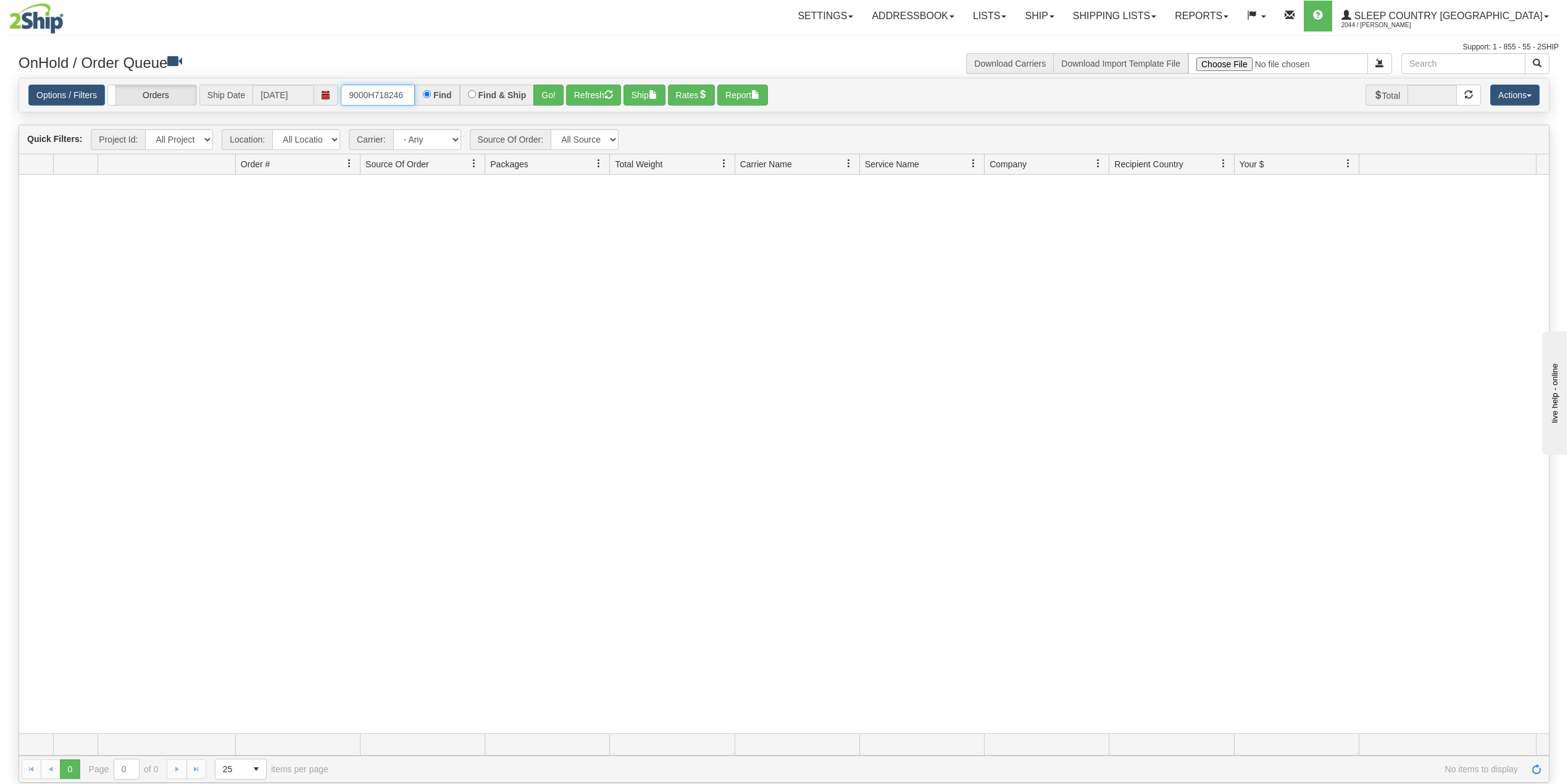
click at [384, 93] on input "9000H718246" at bounding box center [378, 95] width 74 height 21
paste input "236355"
click at [554, 93] on button "Go!" at bounding box center [548, 95] width 30 height 21
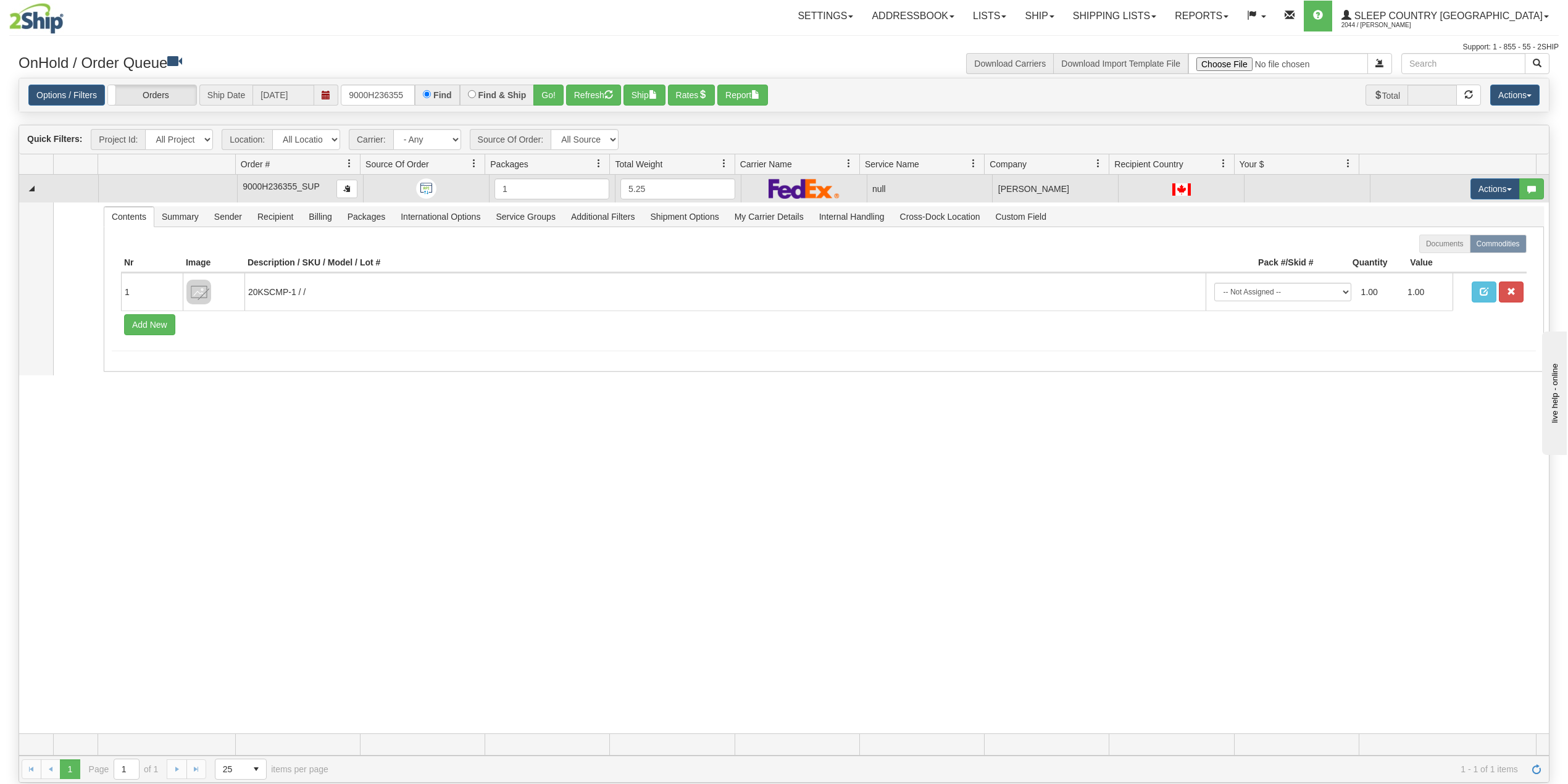
click at [1479, 179] on td "Actions Open Refresh Rates Rate All Services Ship Delete Edit Items Aggregation…" at bounding box center [1459, 188] width 179 height 27
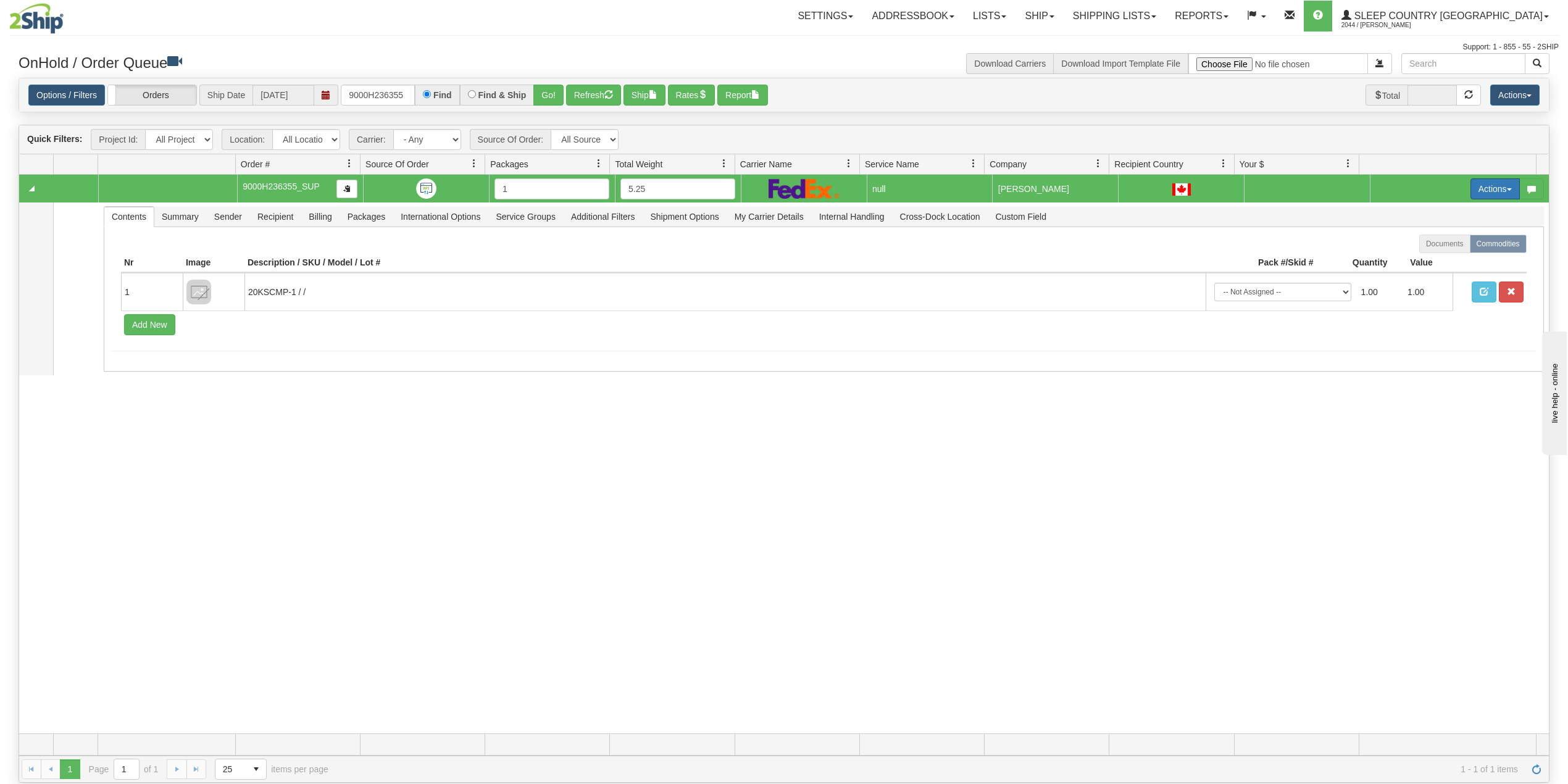
click at [1474, 190] on button "Actions" at bounding box center [1495, 189] width 49 height 21
click at [1427, 276] on span "Delete" at bounding box center [1441, 276] width 33 height 10
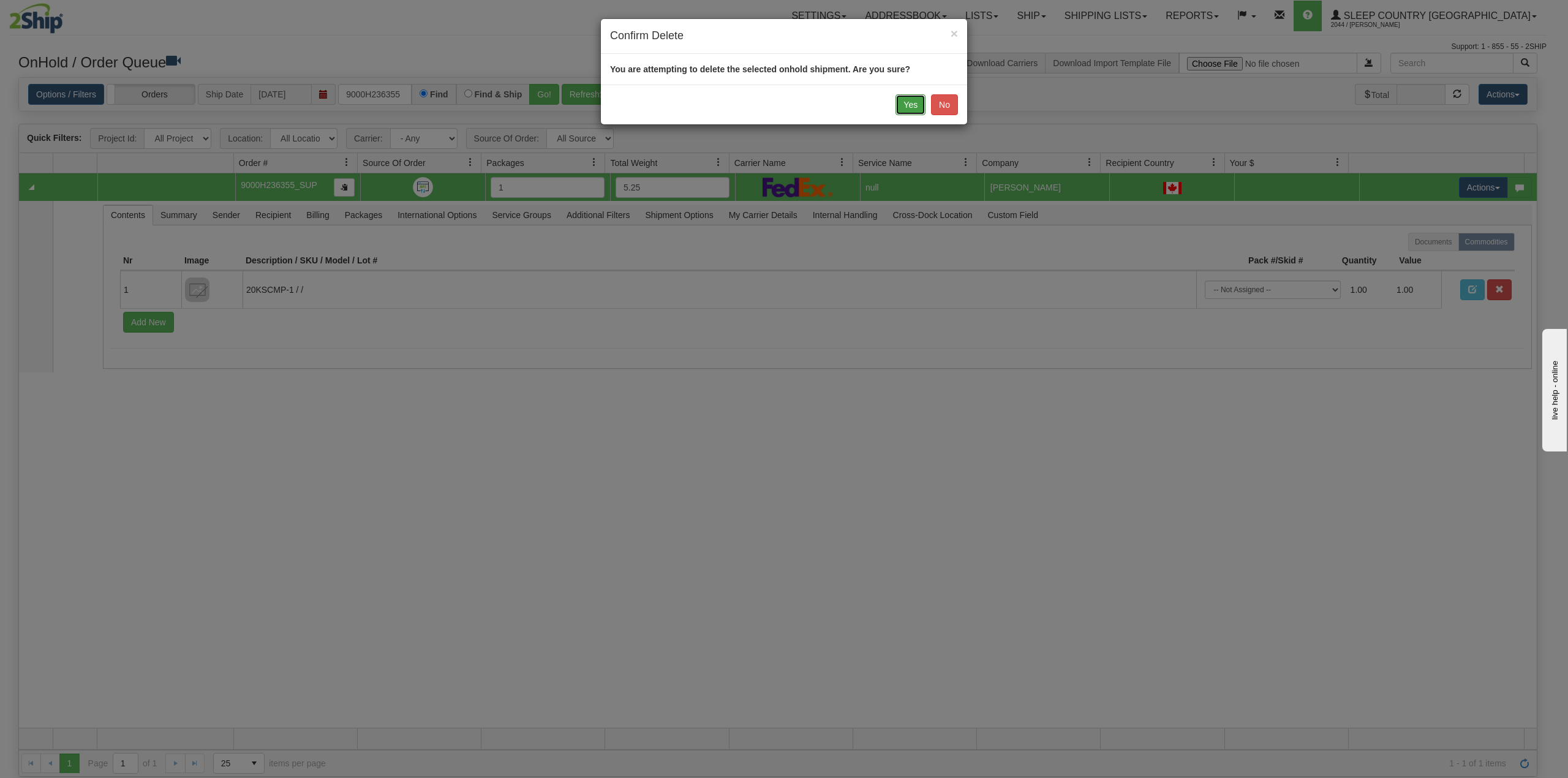
click at [904, 107] on button "Yes" at bounding box center [910, 105] width 30 height 21
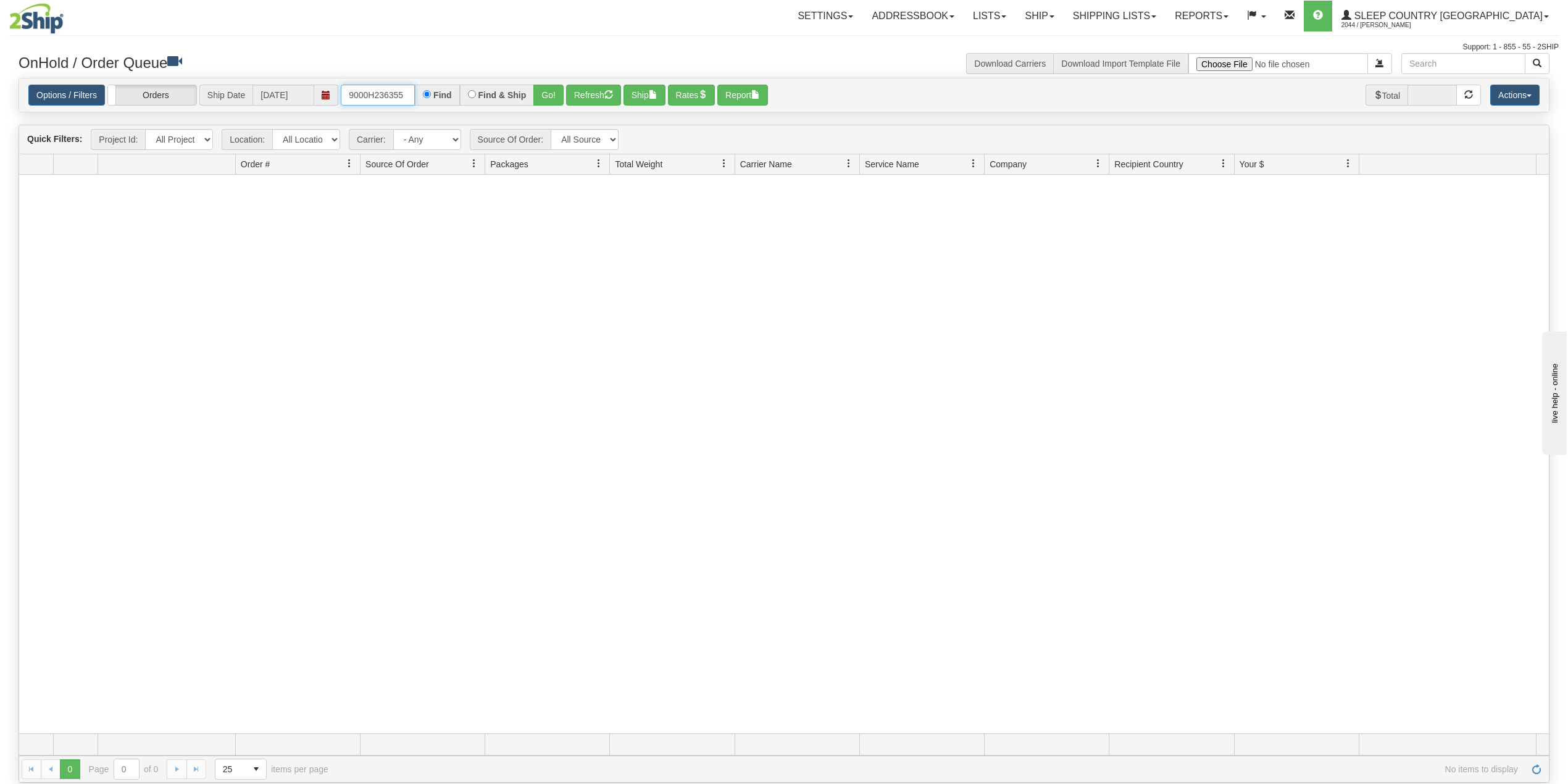
click at [376, 94] on input "9000H236355" at bounding box center [378, 95] width 74 height 21
paste input "722200"
type input "9000H722200"
click at [550, 96] on button "Go!" at bounding box center [548, 95] width 30 height 21
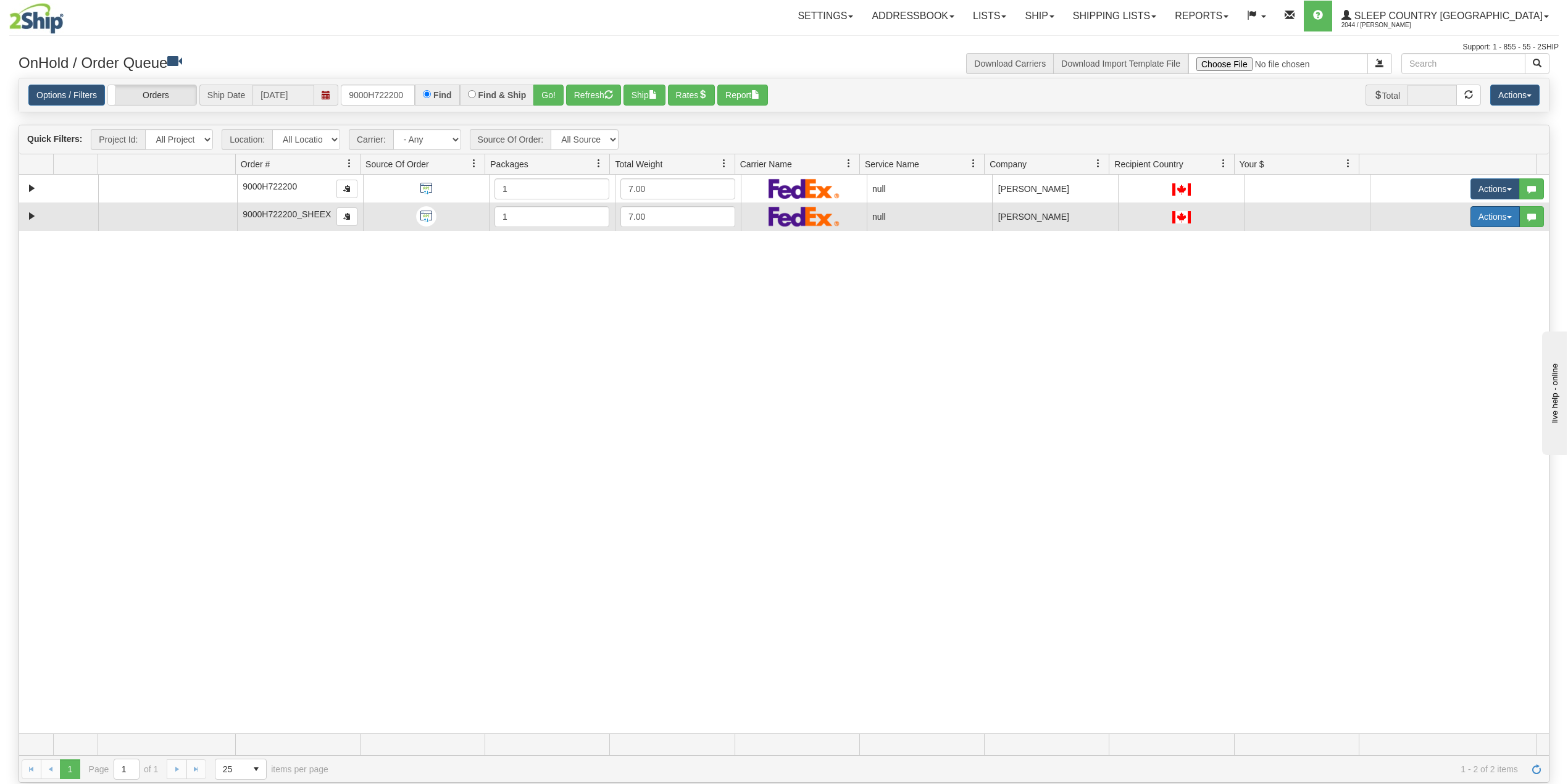
drag, startPoint x: 1473, startPoint y: 220, endPoint x: 1470, endPoint y: 230, distance: 10.4
click at [1473, 219] on button "Actions" at bounding box center [1495, 217] width 49 height 21
click at [1433, 304] on span "Delete" at bounding box center [1441, 304] width 33 height 10
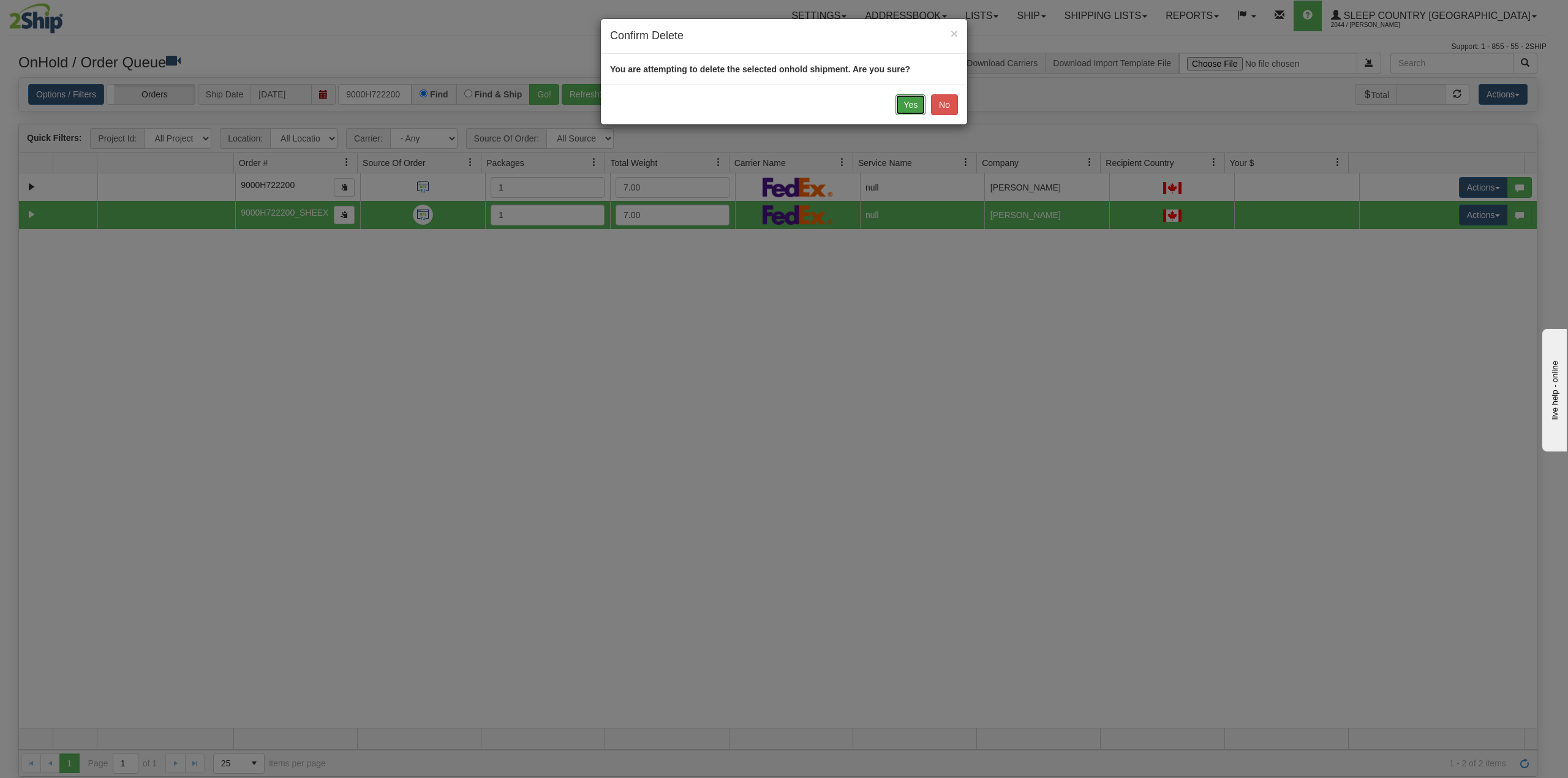
click at [902, 108] on button "Yes" at bounding box center [910, 105] width 30 height 21
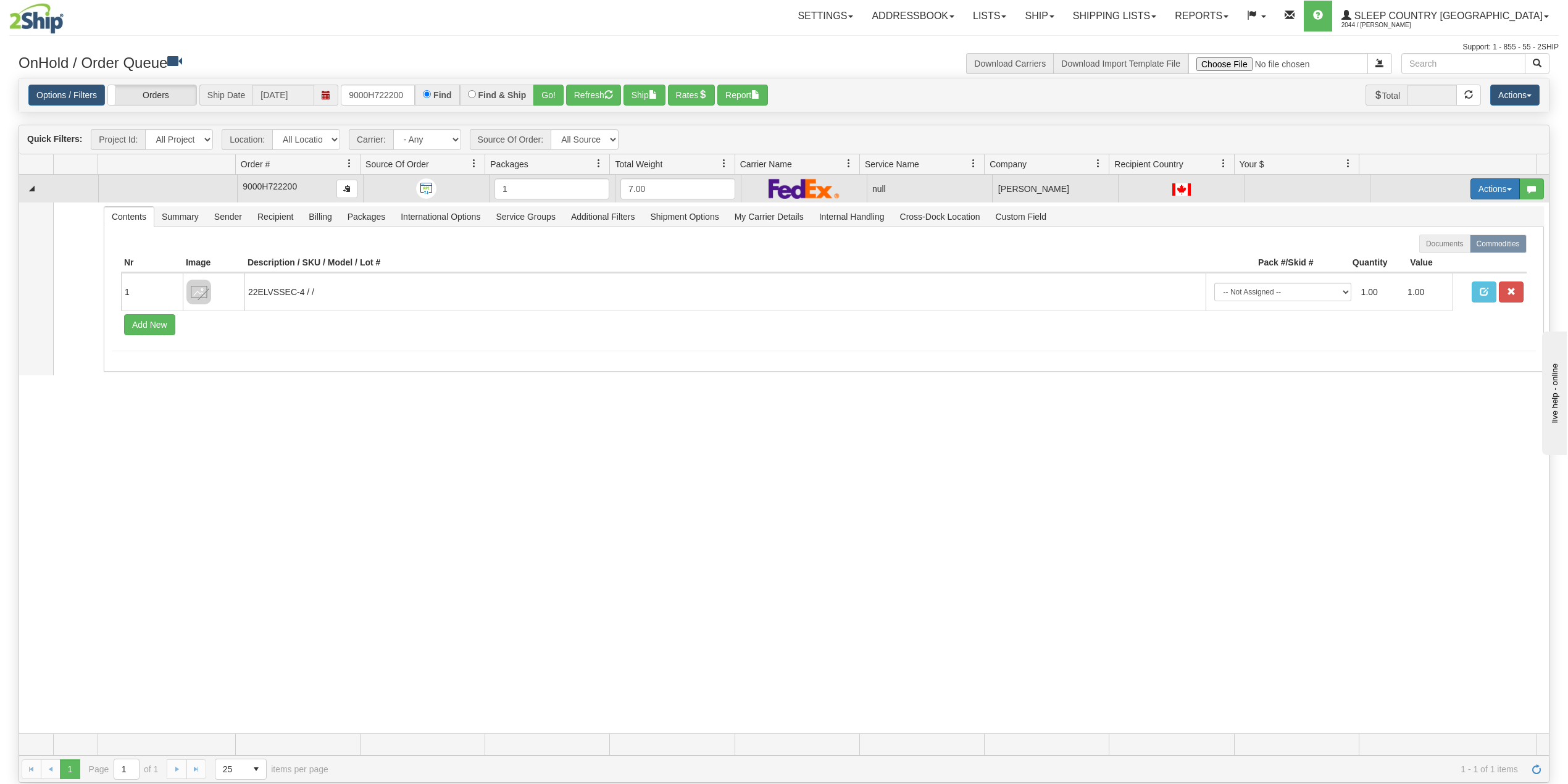
click at [1470, 184] on button "Actions" at bounding box center [1495, 189] width 49 height 21
click at [1427, 277] on span "Delete" at bounding box center [1441, 276] width 33 height 10
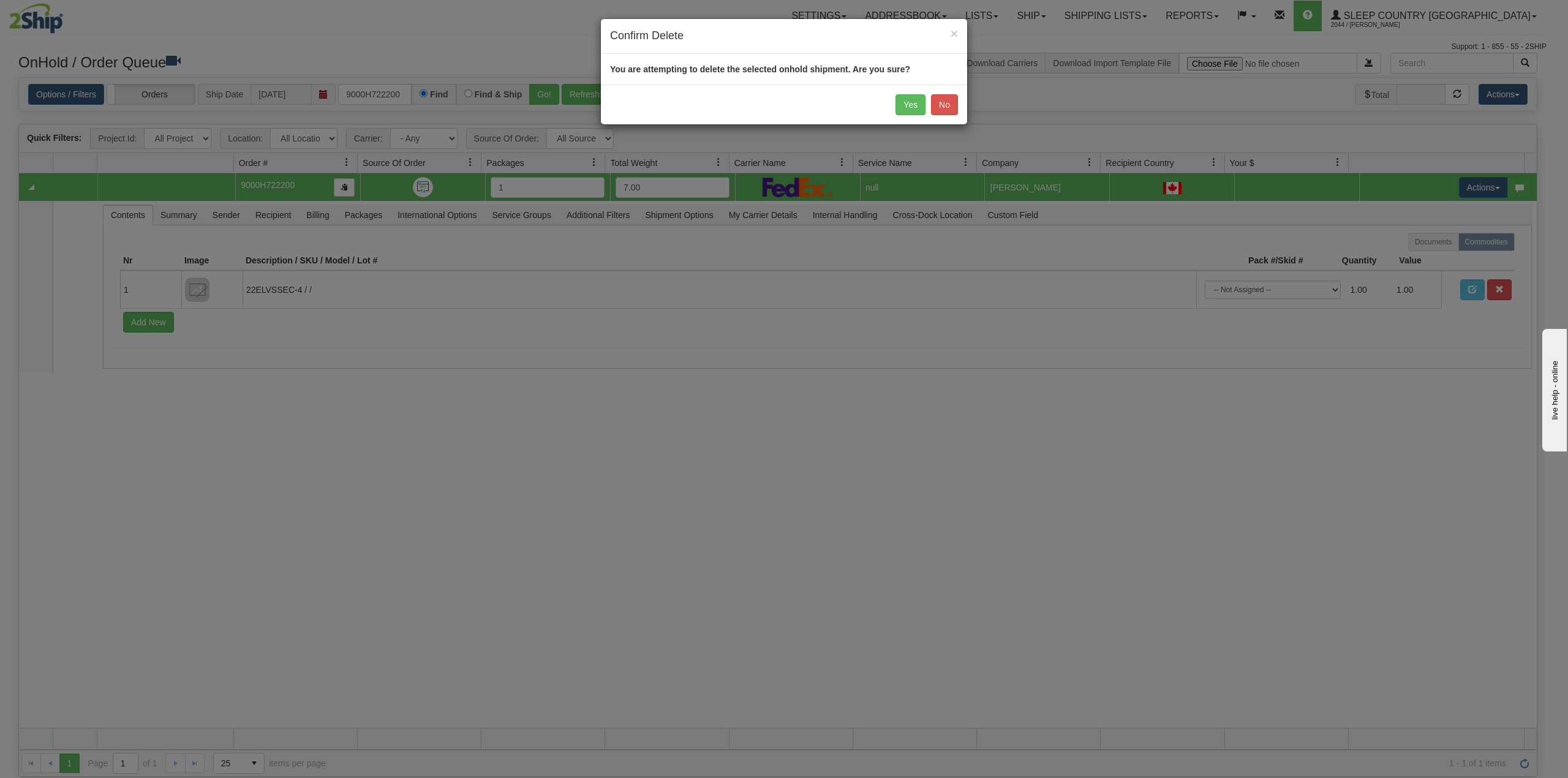
drag, startPoint x: 929, startPoint y: 101, endPoint x: 913, endPoint y: 99, distance: 16.1
click at [928, 101] on div "Yes No" at bounding box center [784, 104] width 366 height 40
click at [910, 101] on button "Yes" at bounding box center [910, 105] width 30 height 21
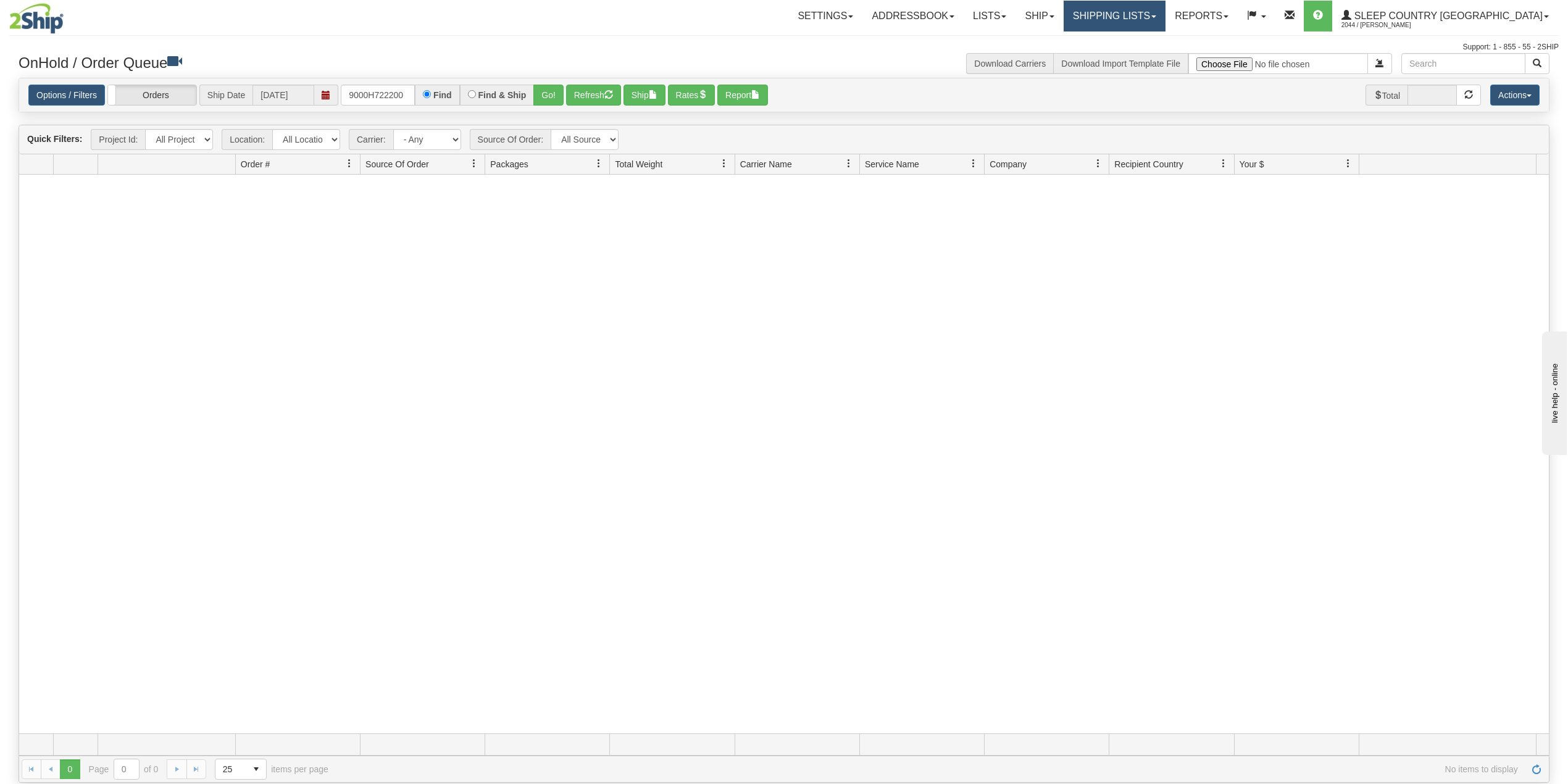
click at [1166, 15] on link "Shipping lists" at bounding box center [1114, 16] width 102 height 31
click at [1152, 60] on span "Search Shipment History" at bounding box center [1105, 59] width 96 height 10
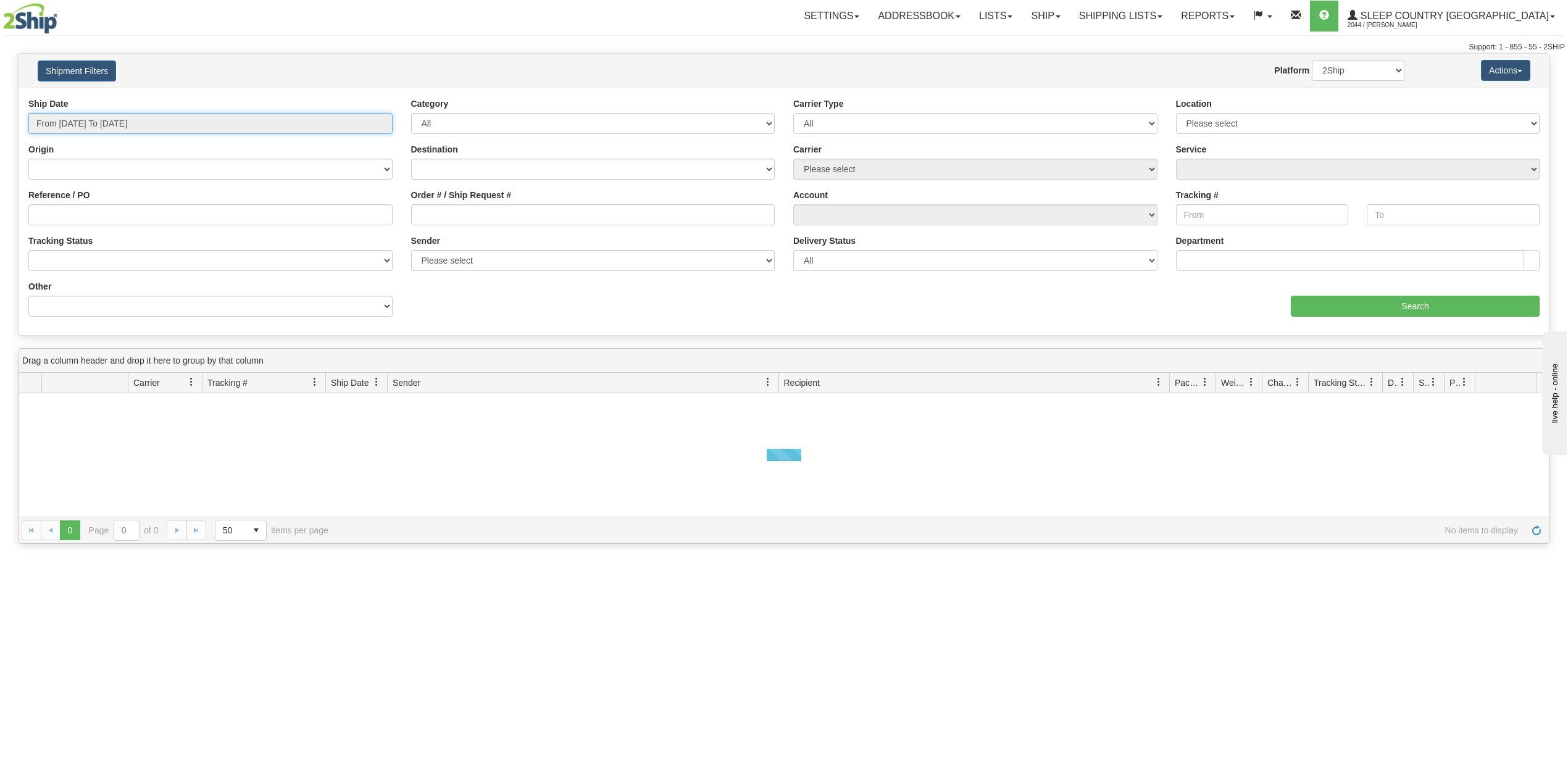
click at [107, 116] on input "From [DATE] To [DATE]" at bounding box center [210, 124] width 365 height 21
click at [82, 221] on li "Last 30 Days" at bounding box center [83, 212] width 99 height 16
type input "From [DATE] To [DATE]"
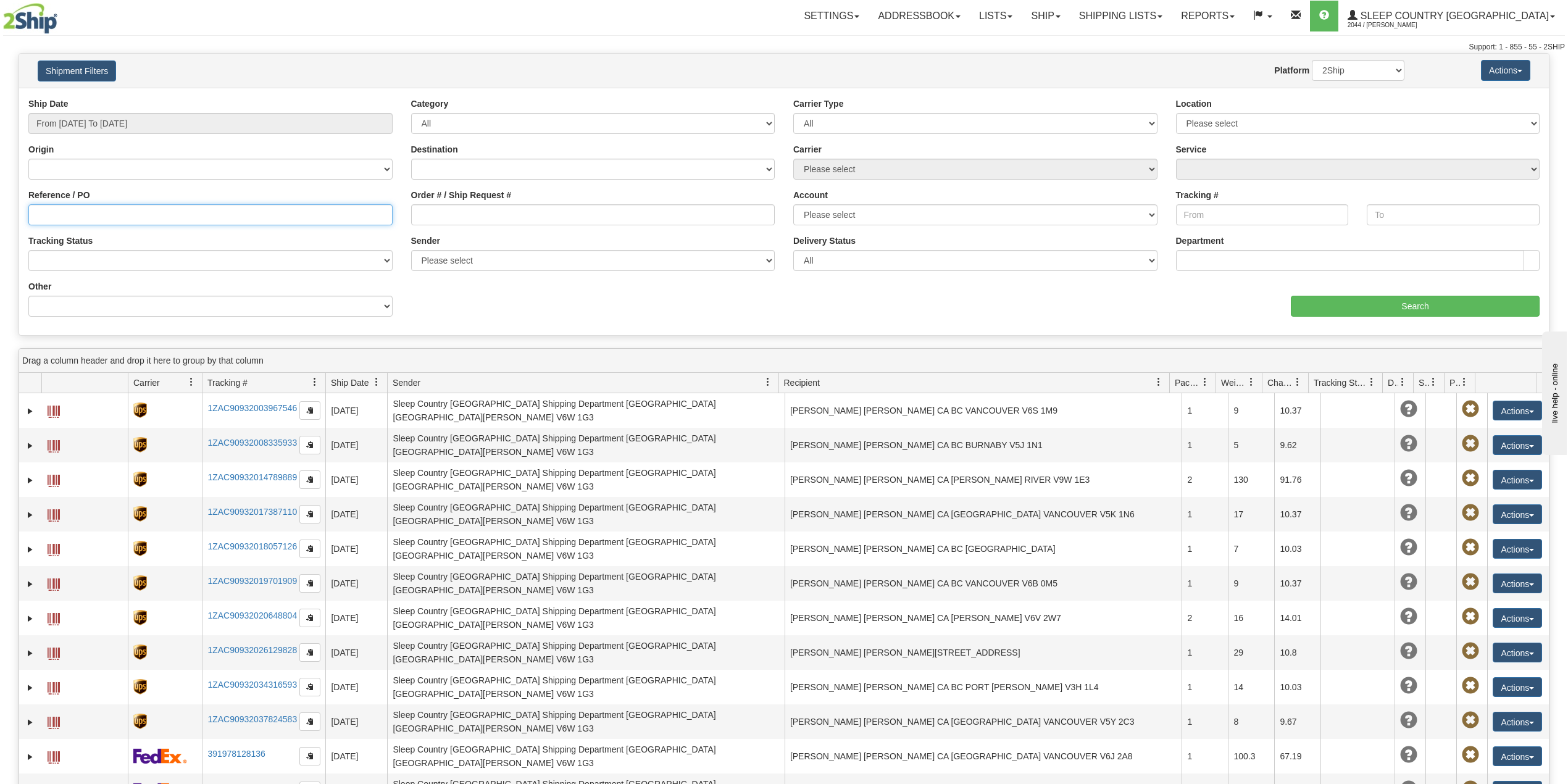
click at [154, 216] on input "Reference / PO" at bounding box center [210, 215] width 365 height 21
paste input "9000H722200"
type input "9000H722200"
drag, startPoint x: 1369, startPoint y: 70, endPoint x: 1370, endPoint y: 80, distance: 10.0
click at [1369, 70] on select "2Ship Imported" at bounding box center [1359, 71] width 93 height 21
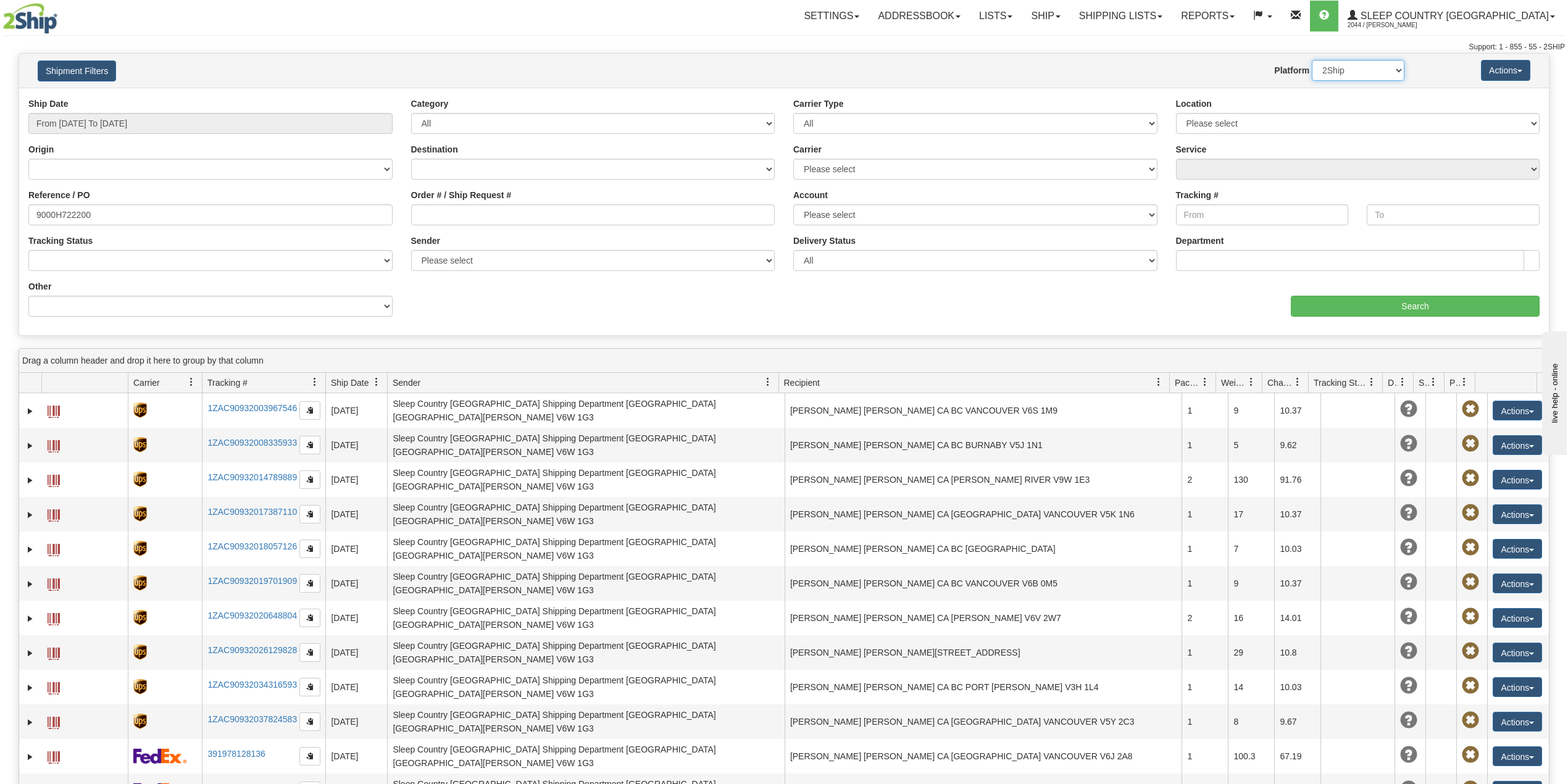
select select "1"
click at [1312, 60] on select "2Ship Imported" at bounding box center [1359, 71] width 93 height 21
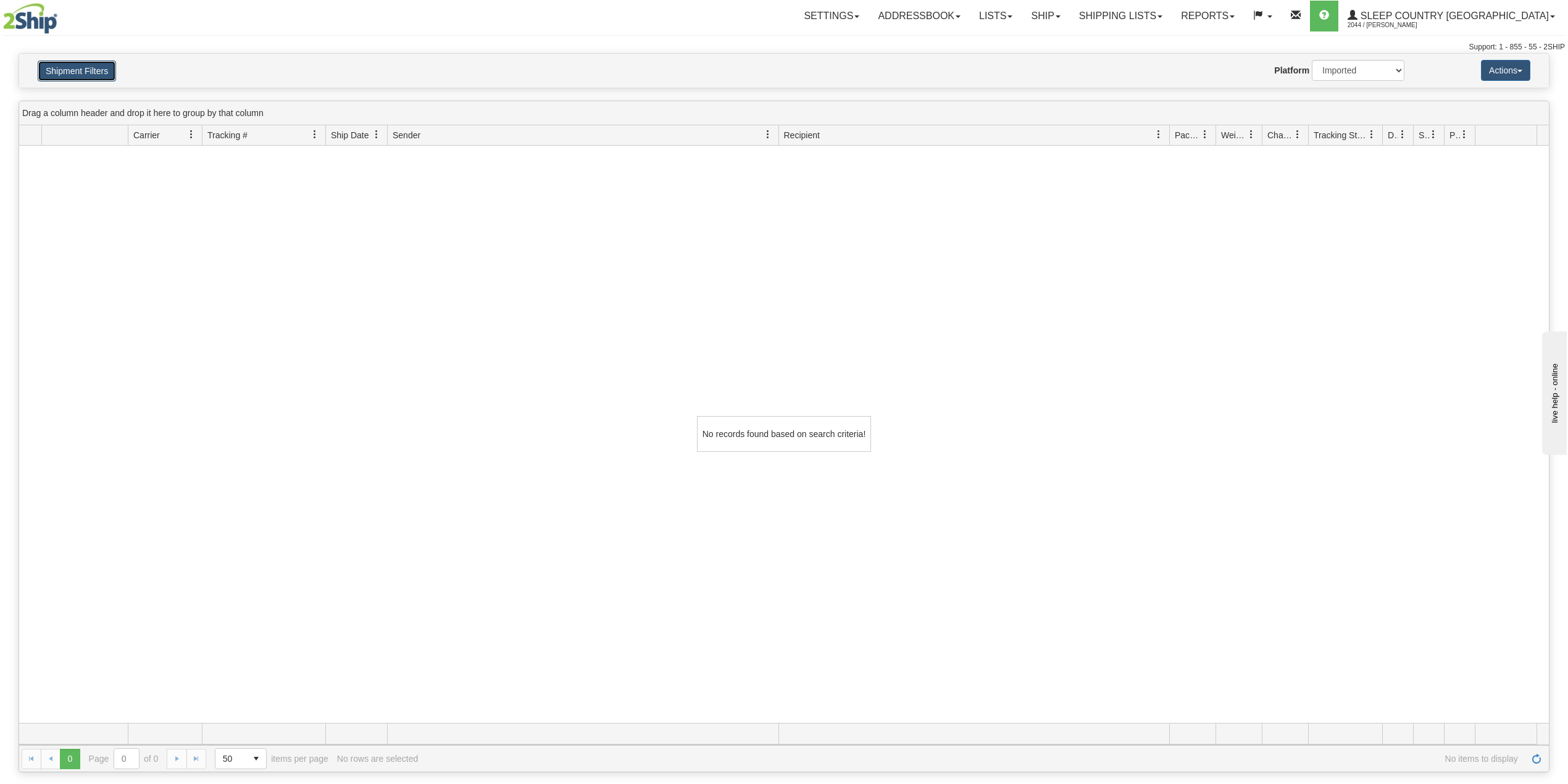
click at [62, 74] on button "Shipment Filters" at bounding box center [77, 71] width 79 height 21
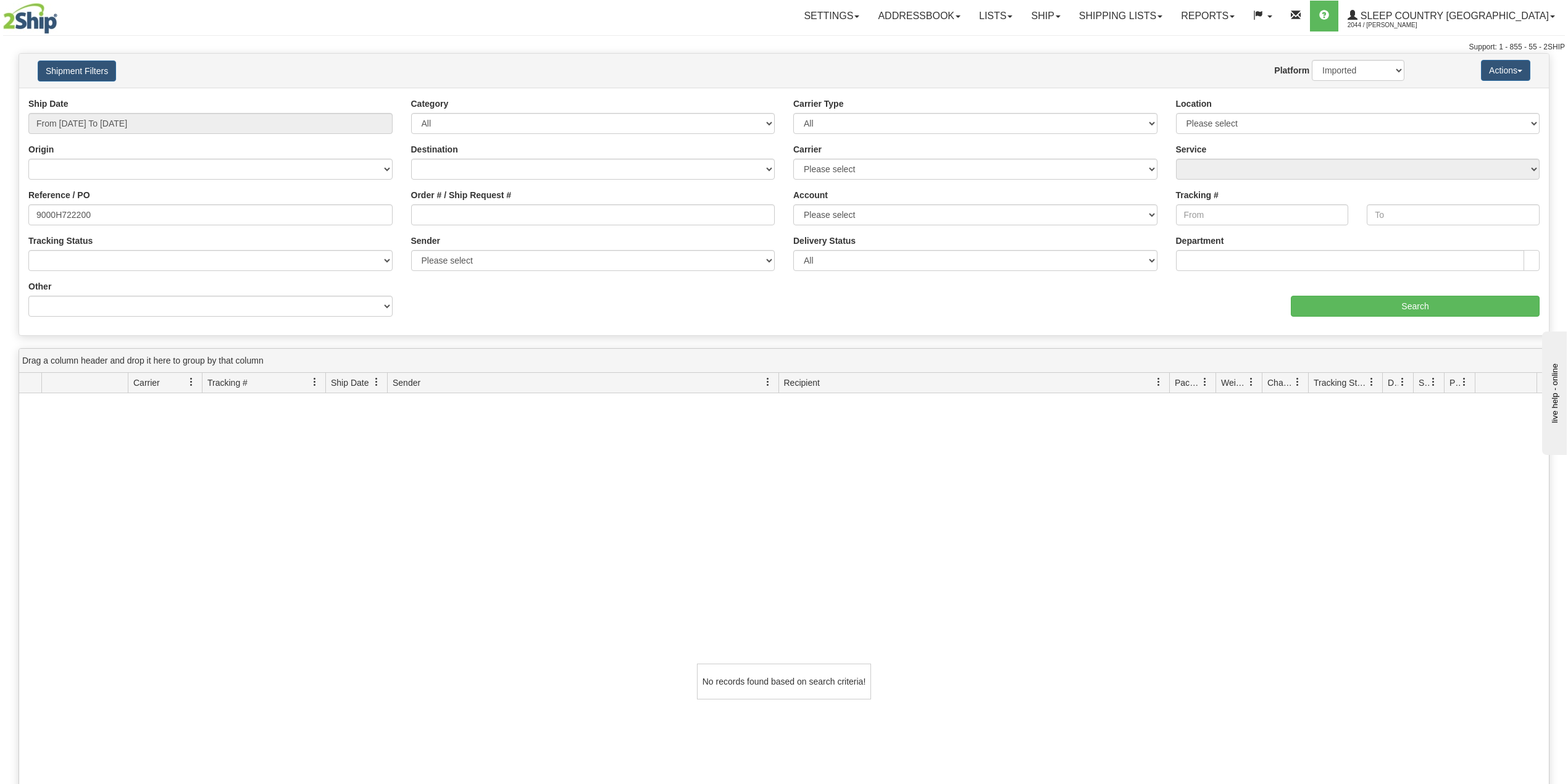
click at [111, 230] on div "Reference / PO 9000H722200" at bounding box center [210, 212] width 383 height 46
click at [115, 217] on input "9000H722200" at bounding box center [210, 215] width 365 height 21
click at [105, 115] on input "From 07/13/2025 To 08/11/2025" at bounding box center [210, 124] width 365 height 21
type input "08/10/2025"
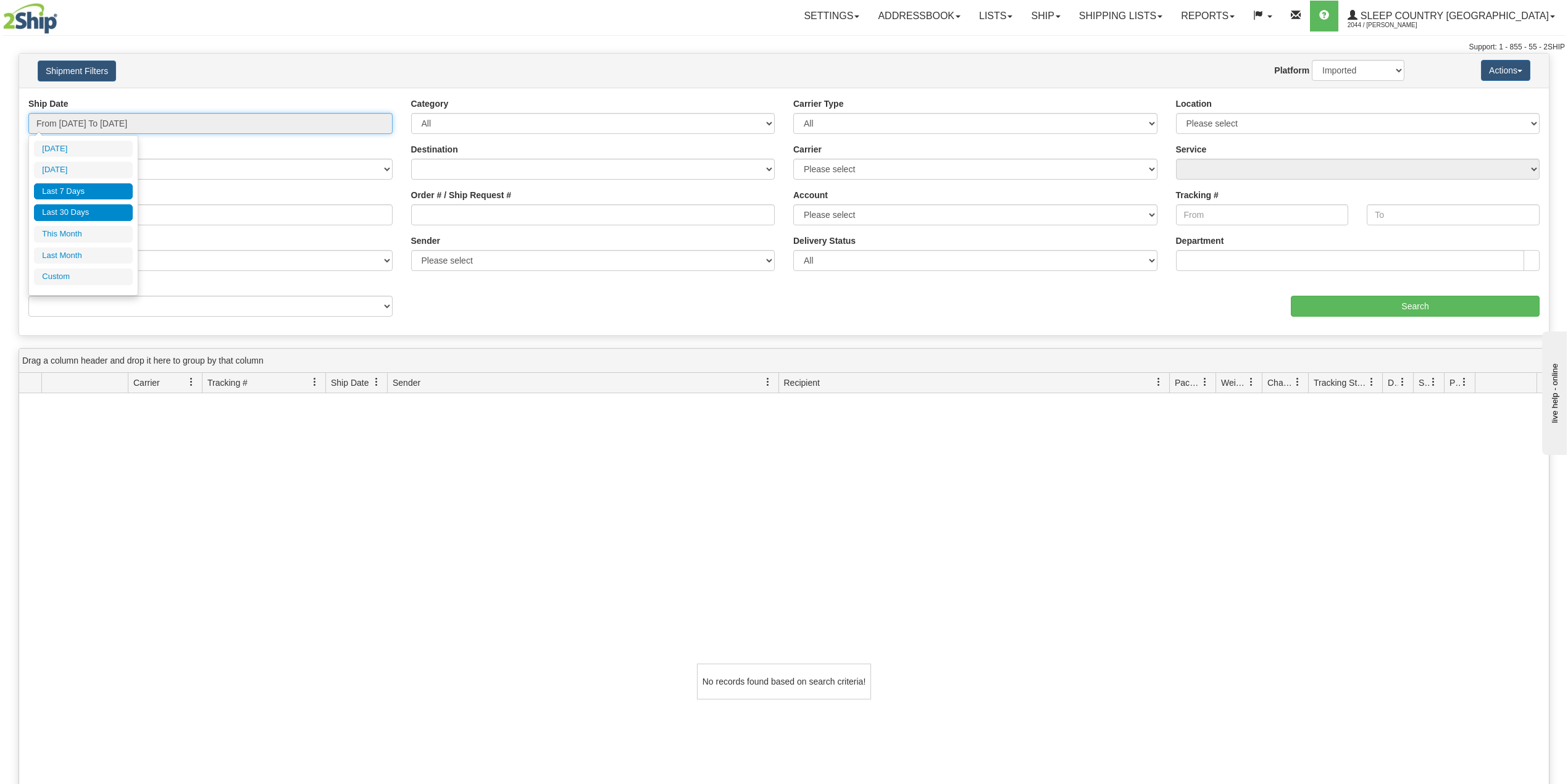
type input "08/05/2025"
type input "[DATE]"
type input "08/01/2025"
type input "08/31/2025"
type input "07/13/2025"
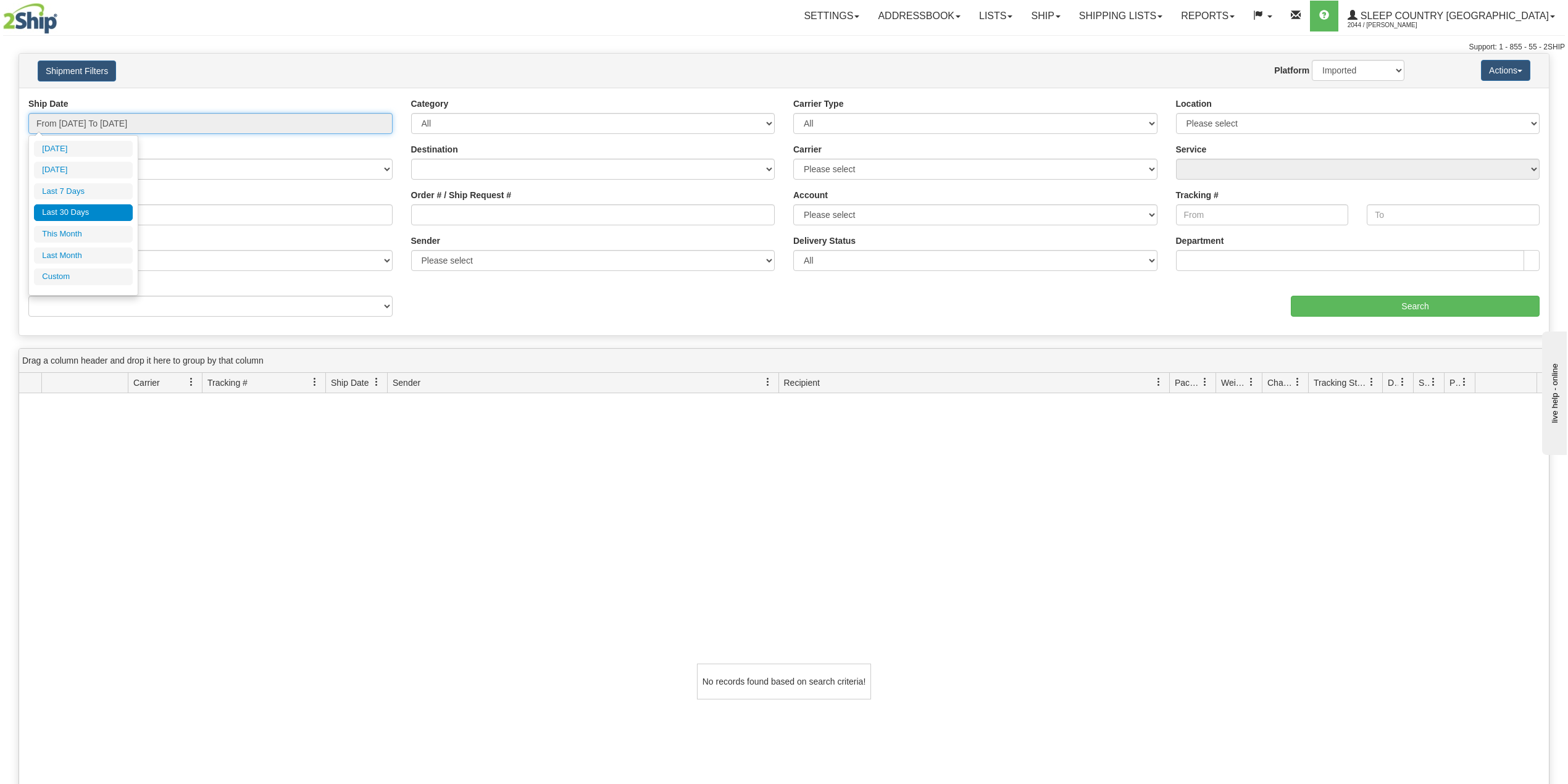
type input "[DATE]"
type input "07/01/2025"
type input "07/31/2025"
type input "07/13/2025"
type input "[DATE]"
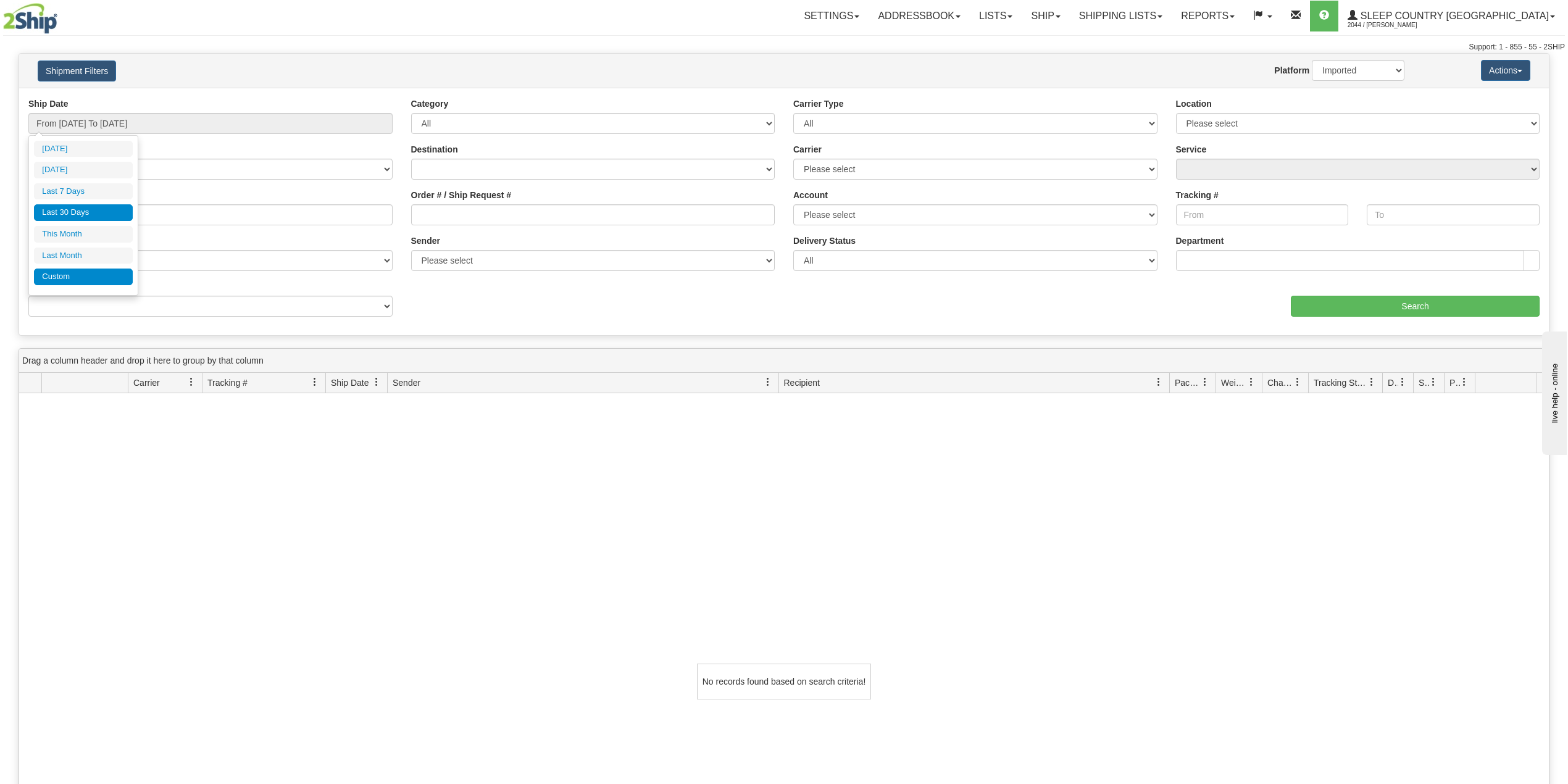
click at [80, 280] on li "Custom" at bounding box center [83, 276] width 99 height 16
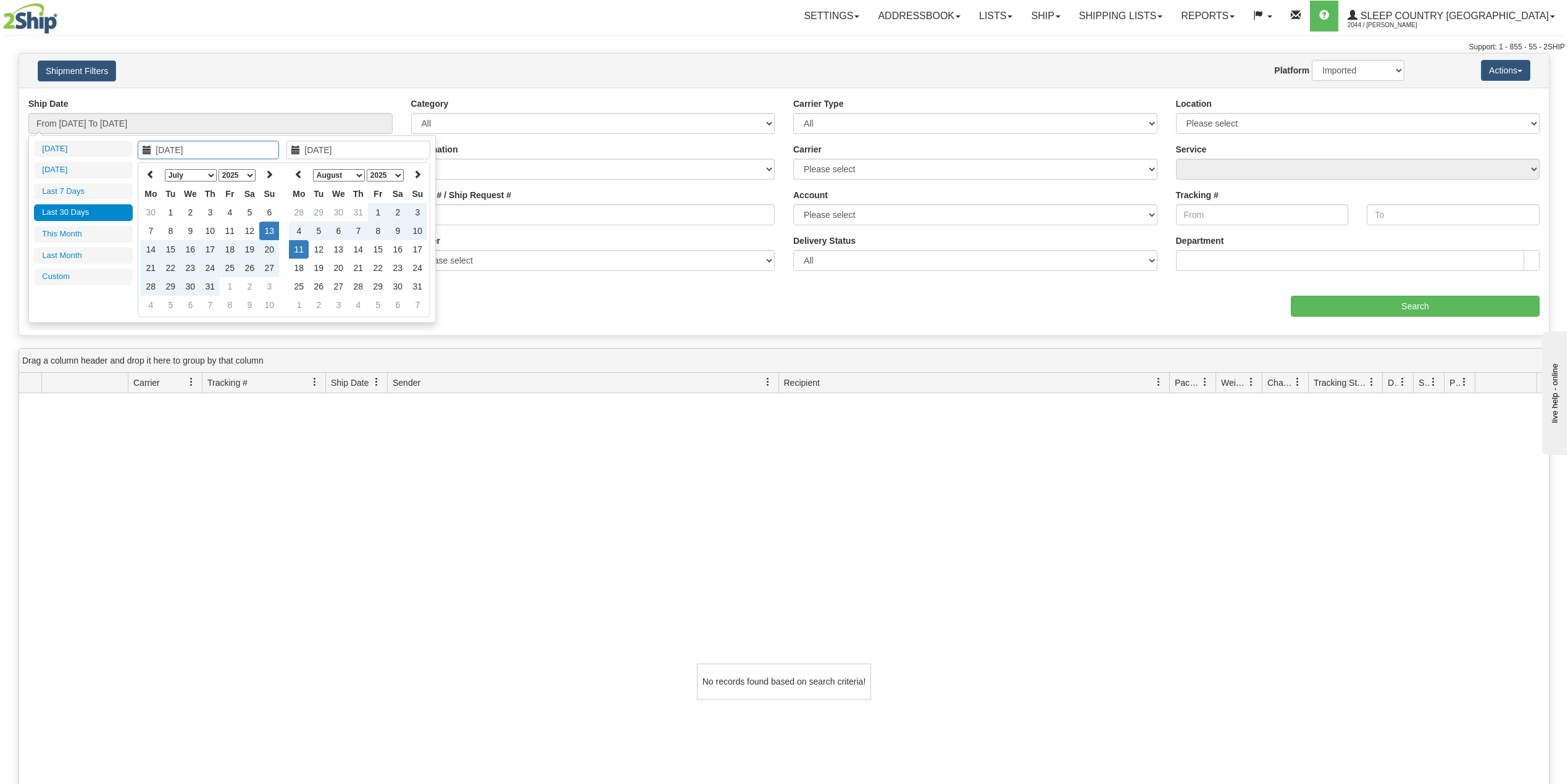
type input "07/13/2025"
click at [151, 173] on icon at bounding box center [151, 173] width 9 height 9
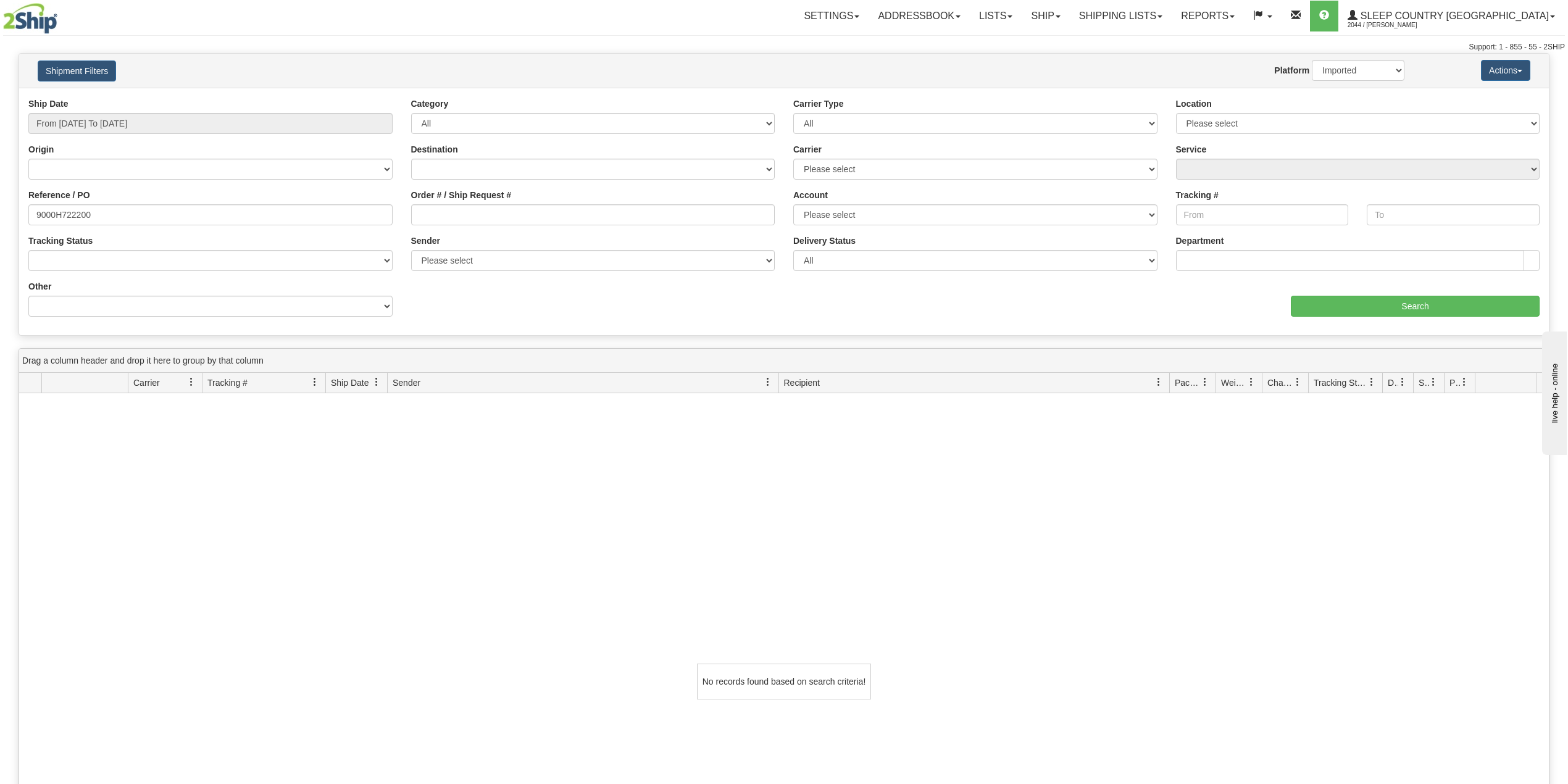
click at [297, 73] on div "Website Agent Nothing selected Client User Platform 2Ship Imported" at bounding box center [847, 71] width 1133 height 21
click at [1069, 26] on link "Ship" at bounding box center [1045, 16] width 48 height 31
drag, startPoint x: 1096, startPoint y: 58, endPoint x: 1099, endPoint y: 65, distance: 7.6
click at [1057, 58] on span "OnHold / Order Queue" at bounding box center [1013, 59] width 87 height 10
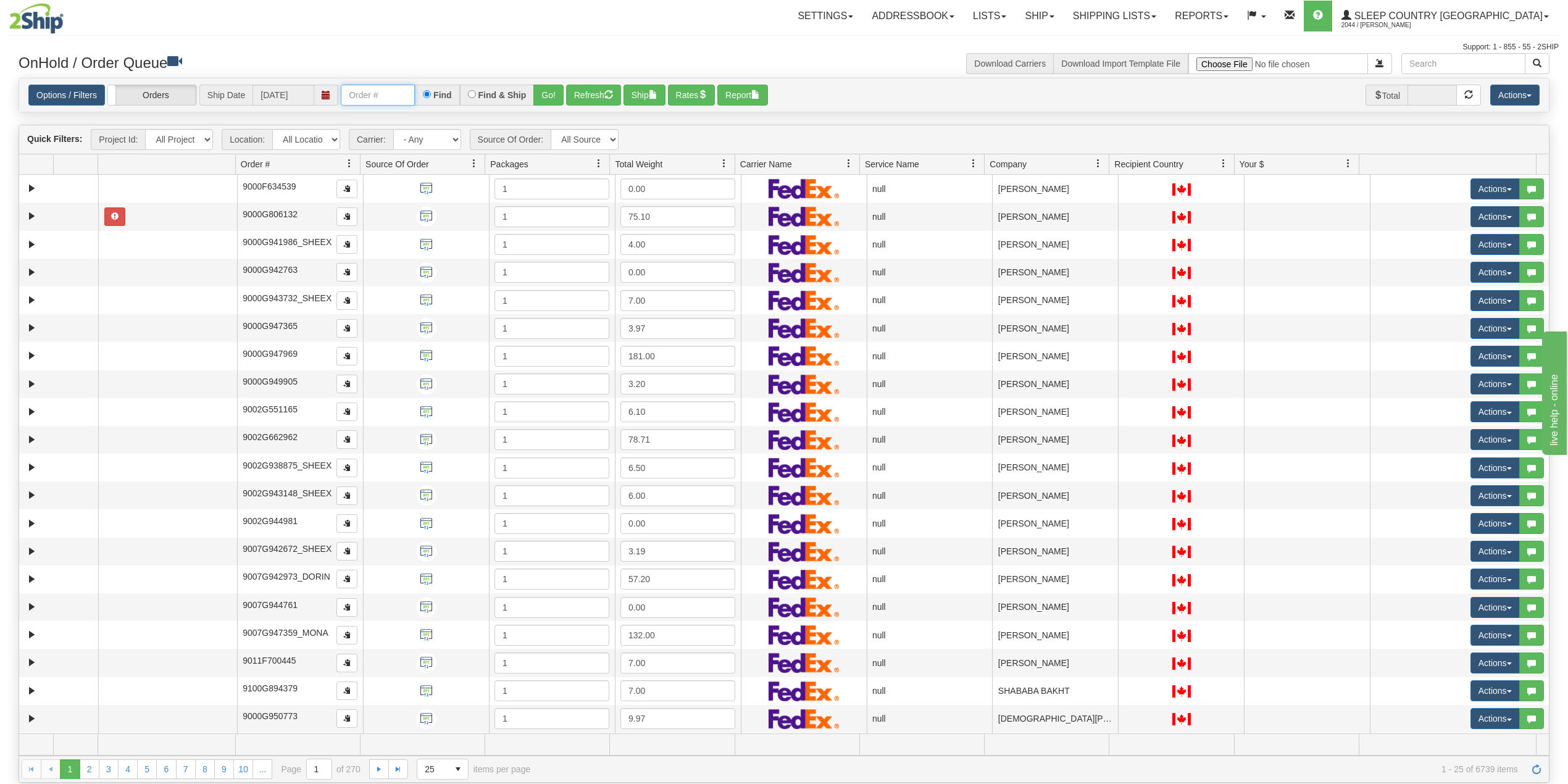
drag, startPoint x: 390, startPoint y: 94, endPoint x: 408, endPoint y: 106, distance: 21.6
click at [390, 94] on input "text" at bounding box center [378, 95] width 74 height 21
paste input "9000H736583"
click at [554, 94] on button "Go!" at bounding box center [548, 95] width 30 height 21
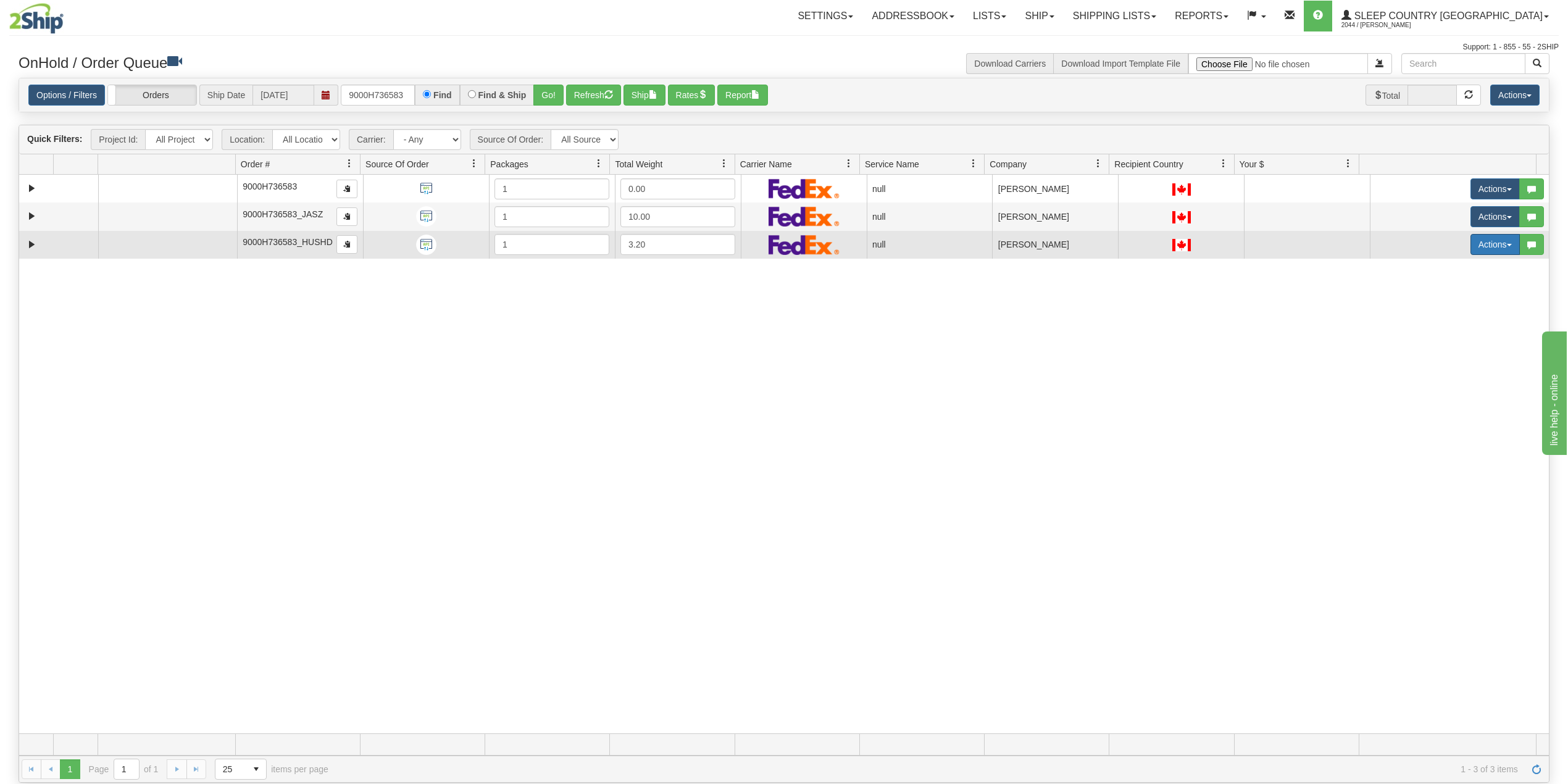
click at [1470, 247] on button "Actions" at bounding box center [1495, 245] width 49 height 21
click at [1427, 334] on span "Delete" at bounding box center [1441, 332] width 33 height 10
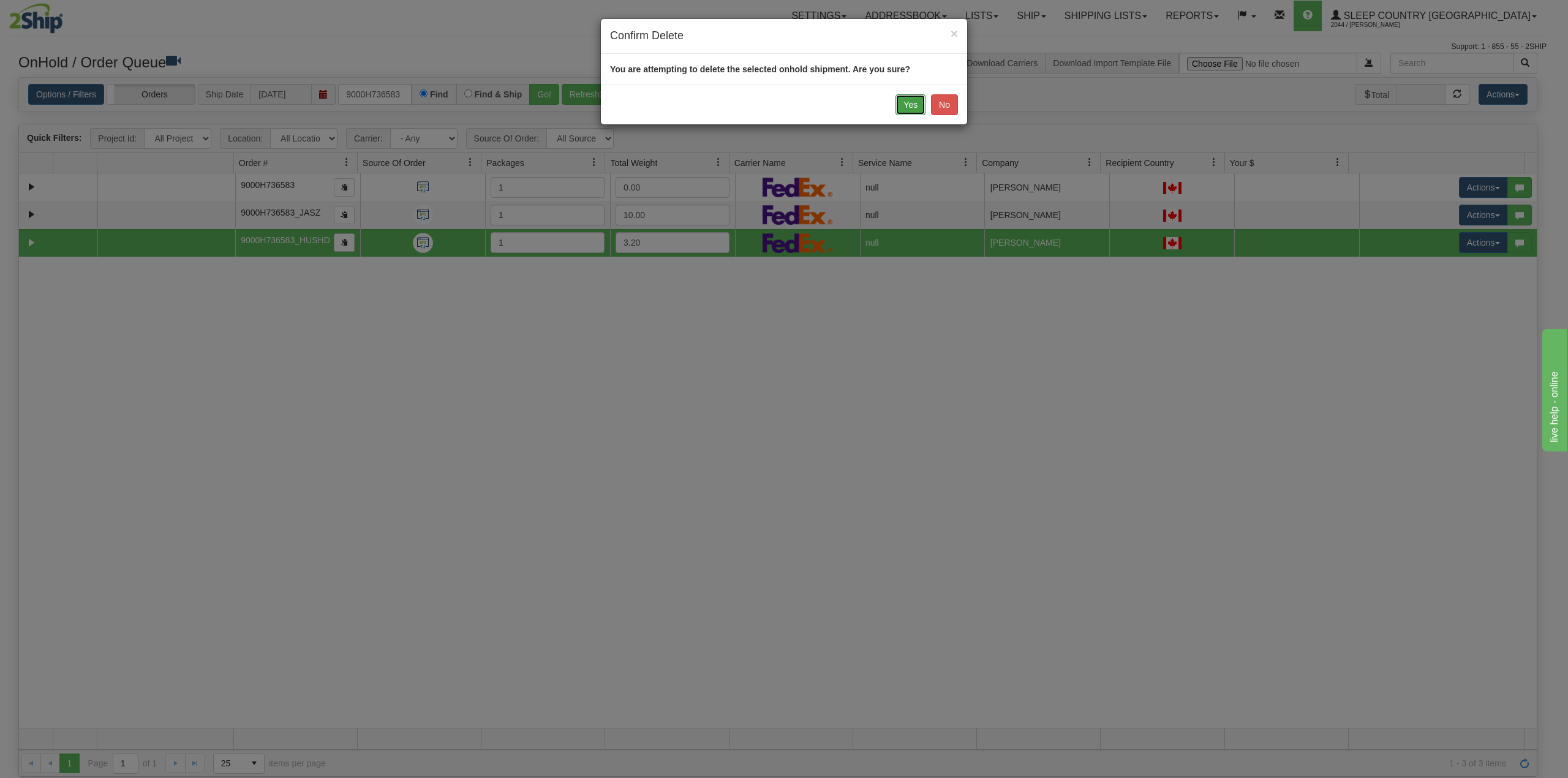
click at [904, 108] on button "Yes" at bounding box center [910, 105] width 30 height 21
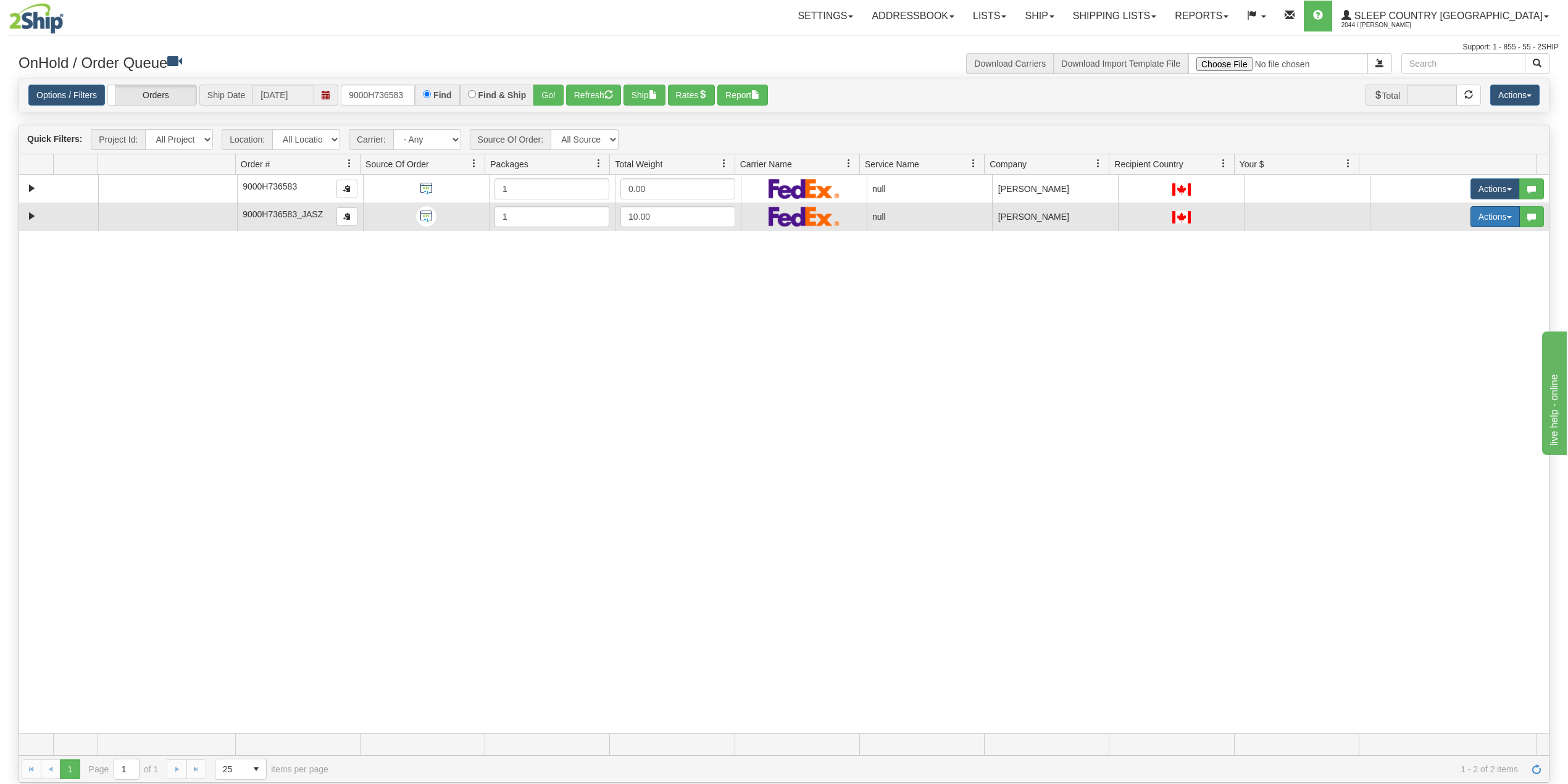
click at [1472, 220] on button "Actions" at bounding box center [1495, 217] width 49 height 21
click at [1433, 302] on span "Delete" at bounding box center [1441, 304] width 33 height 10
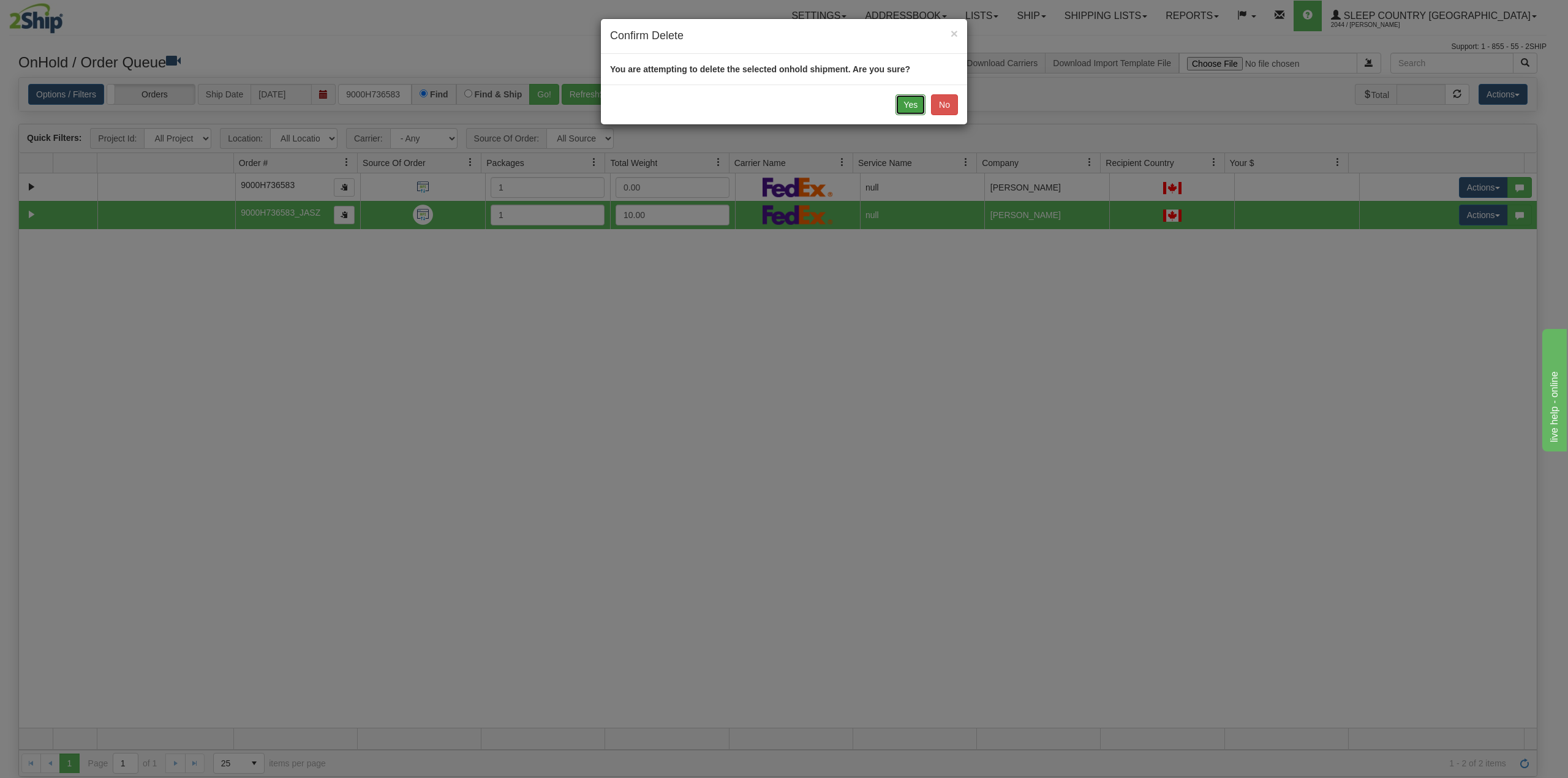
click at [912, 105] on button "Yes" at bounding box center [910, 105] width 30 height 21
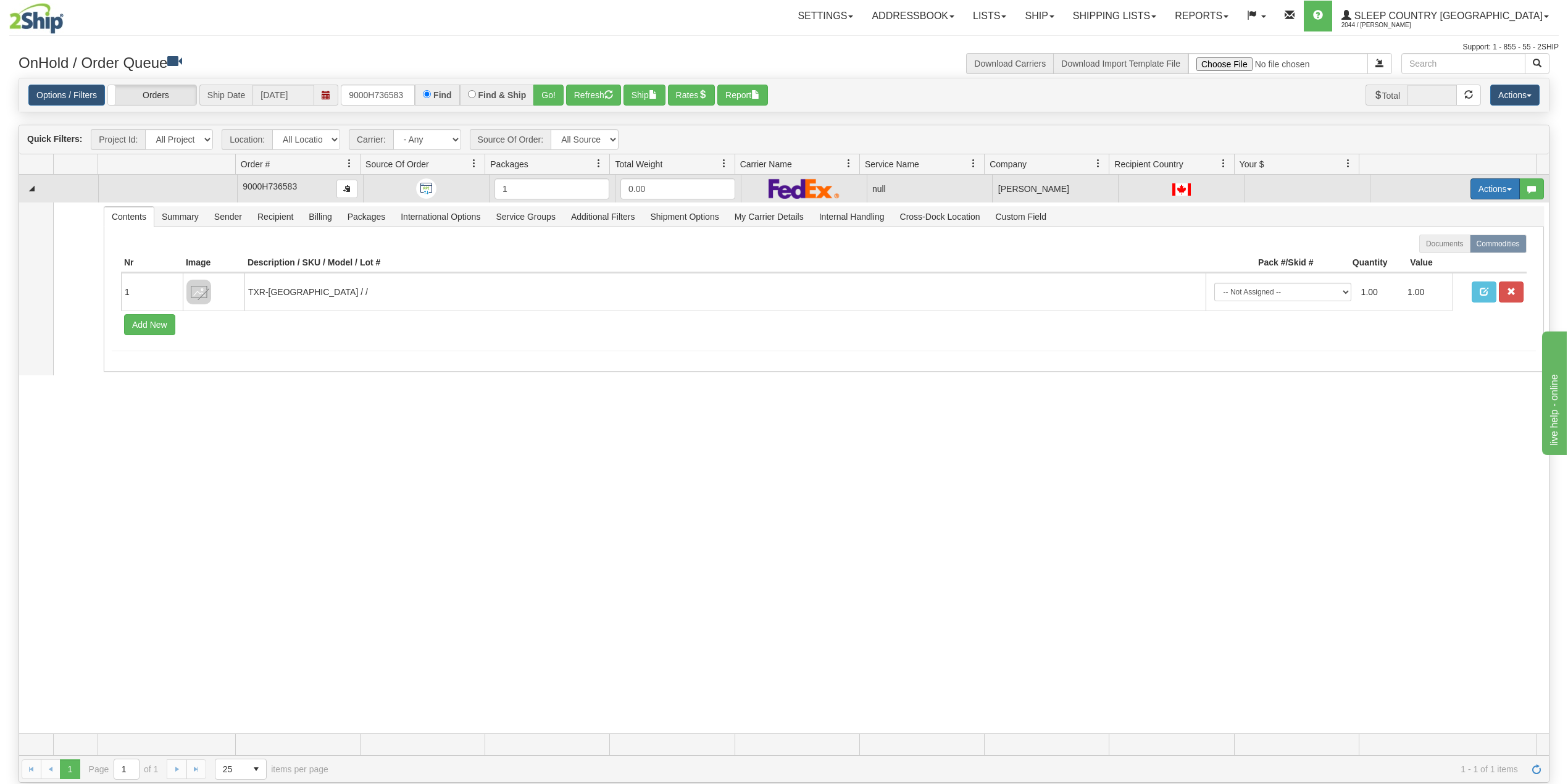
click at [1480, 184] on button "Actions" at bounding box center [1495, 189] width 49 height 21
click at [1430, 280] on span "Delete" at bounding box center [1441, 276] width 33 height 10
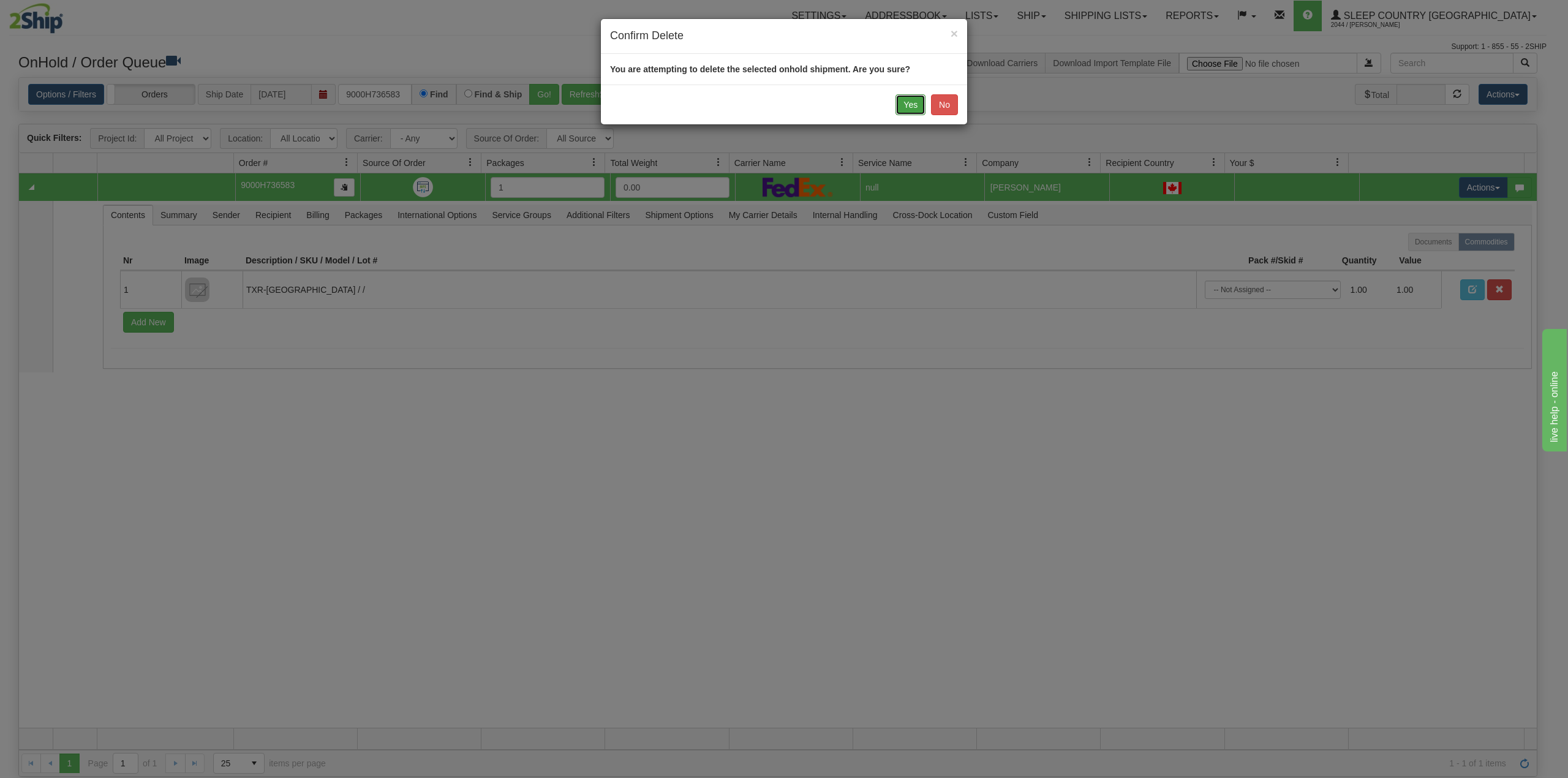
click at [910, 101] on button "Yes" at bounding box center [910, 105] width 30 height 21
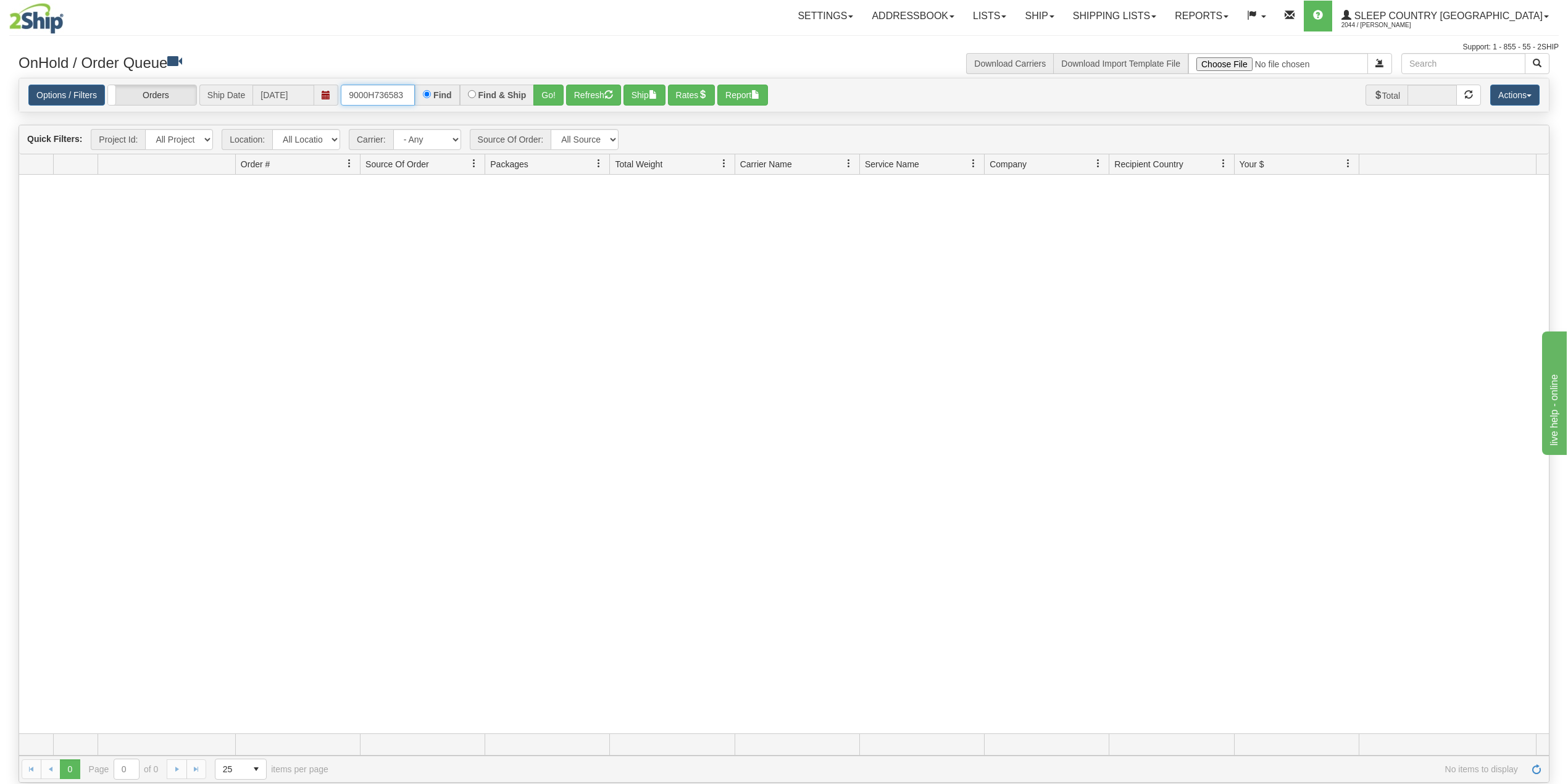
click at [369, 94] on input "9000H736583" at bounding box center [378, 95] width 74 height 21
paste input "47677"
click at [550, 98] on button "Go!" at bounding box center [548, 95] width 30 height 21
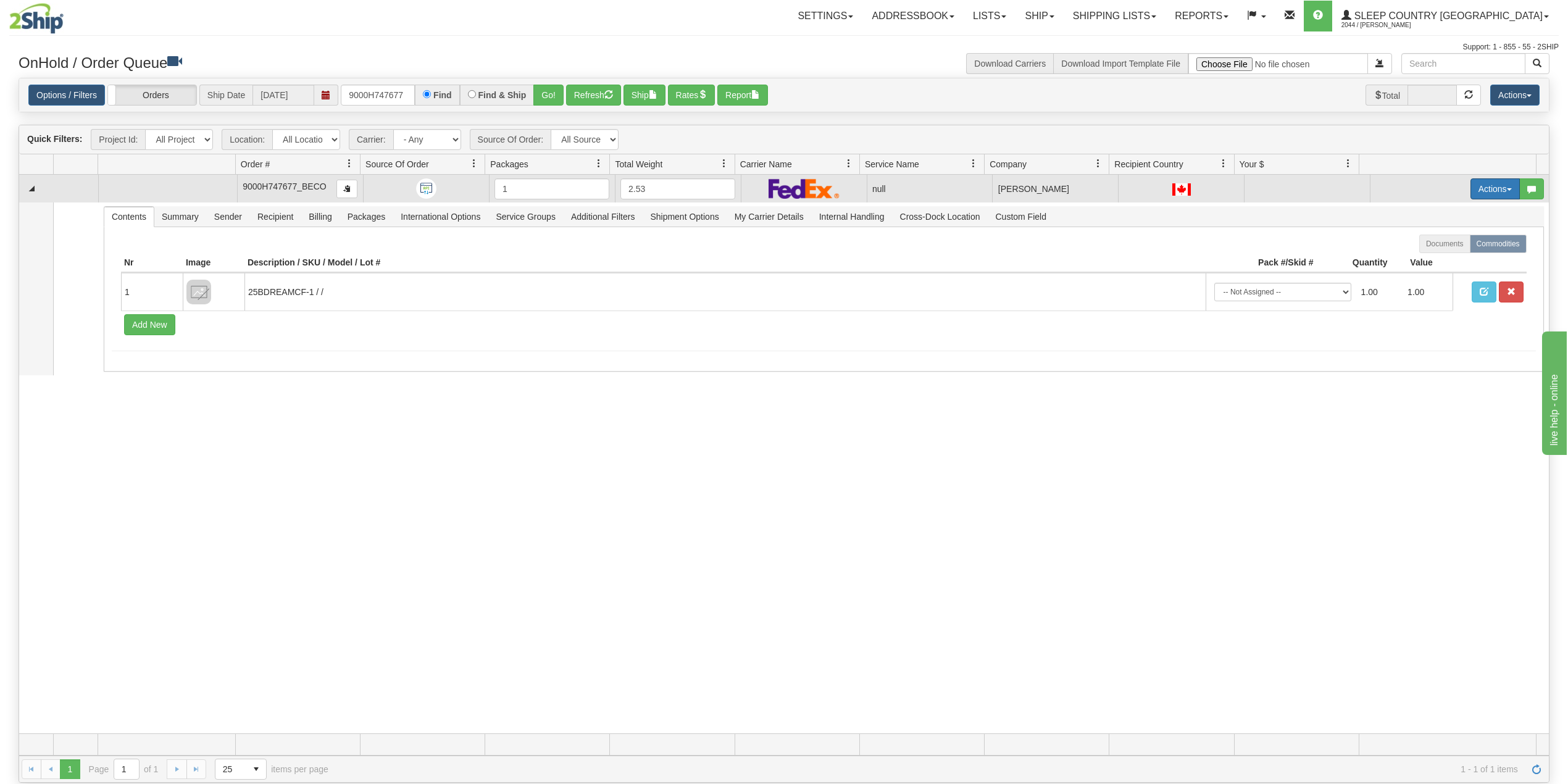
click at [1482, 188] on button "Actions" at bounding box center [1495, 189] width 49 height 21
click at [1431, 276] on span "Delete" at bounding box center [1441, 276] width 33 height 10
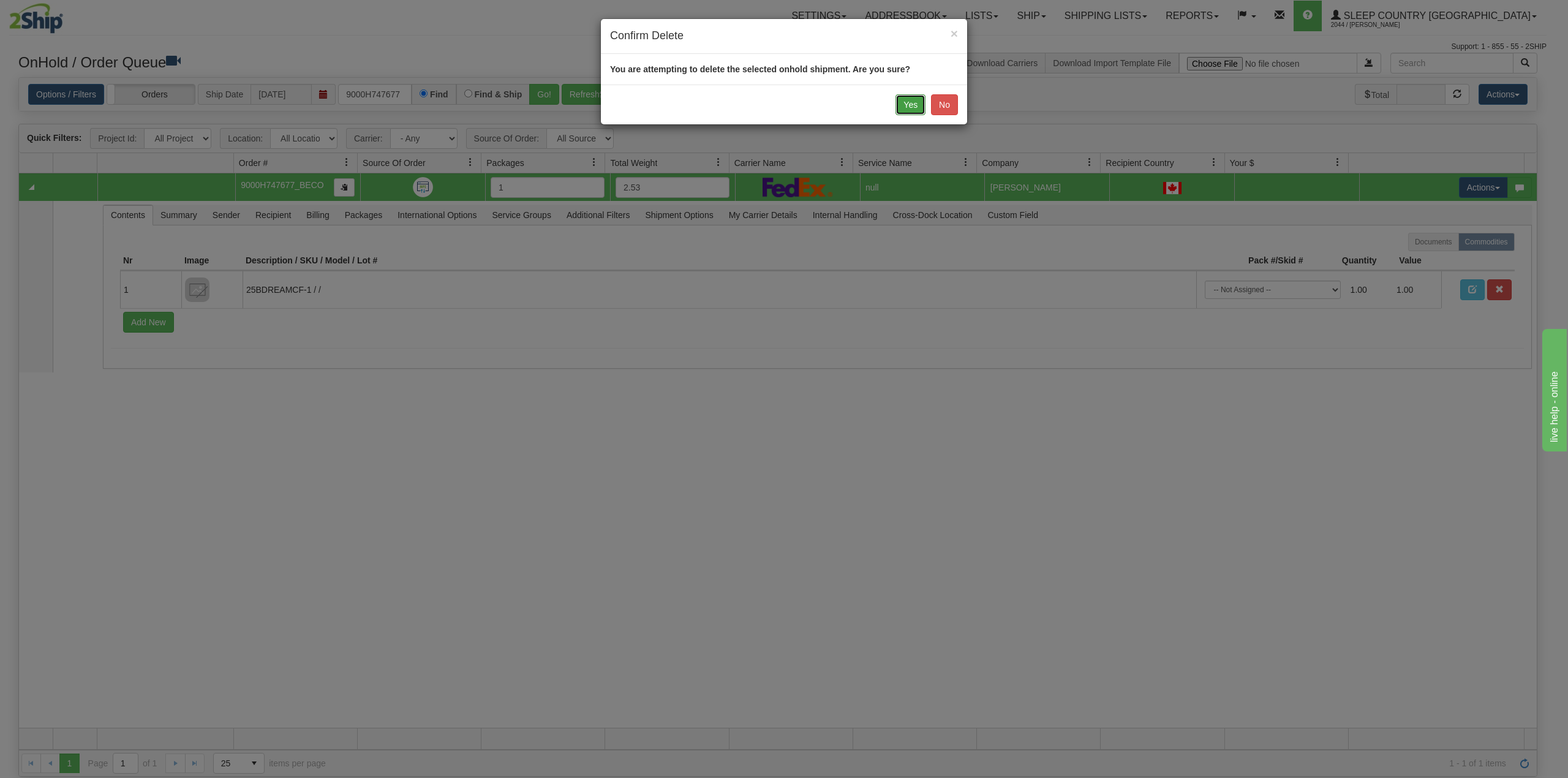
click at [904, 101] on button "Yes" at bounding box center [910, 105] width 30 height 21
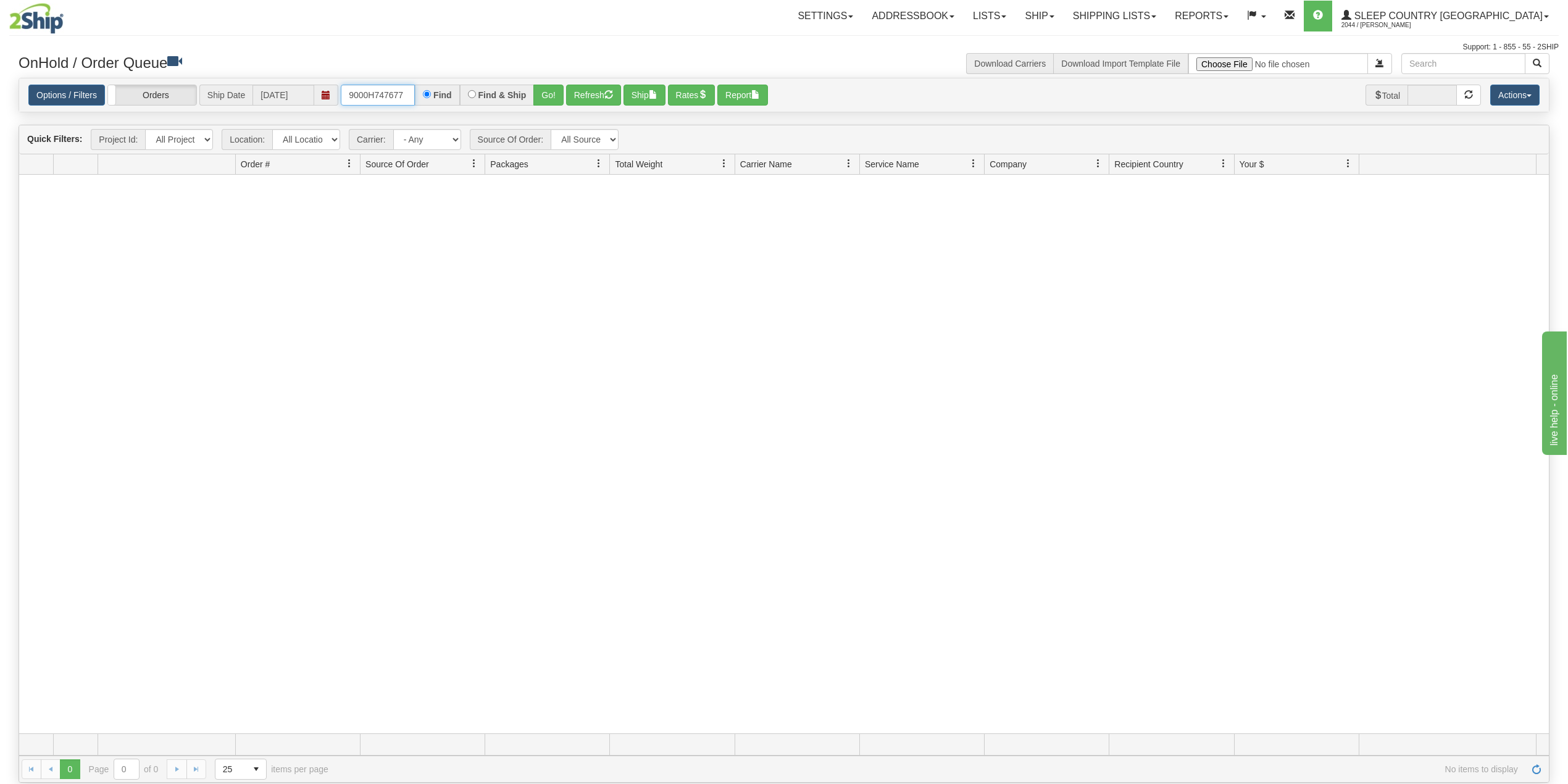
click at [387, 90] on input "9000H747677" at bounding box center [378, 95] width 74 height 21
paste input "9272"
drag, startPoint x: 550, startPoint y: 93, endPoint x: 550, endPoint y: 82, distance: 11.0
click at [550, 92] on button "Go!" at bounding box center [548, 95] width 30 height 21
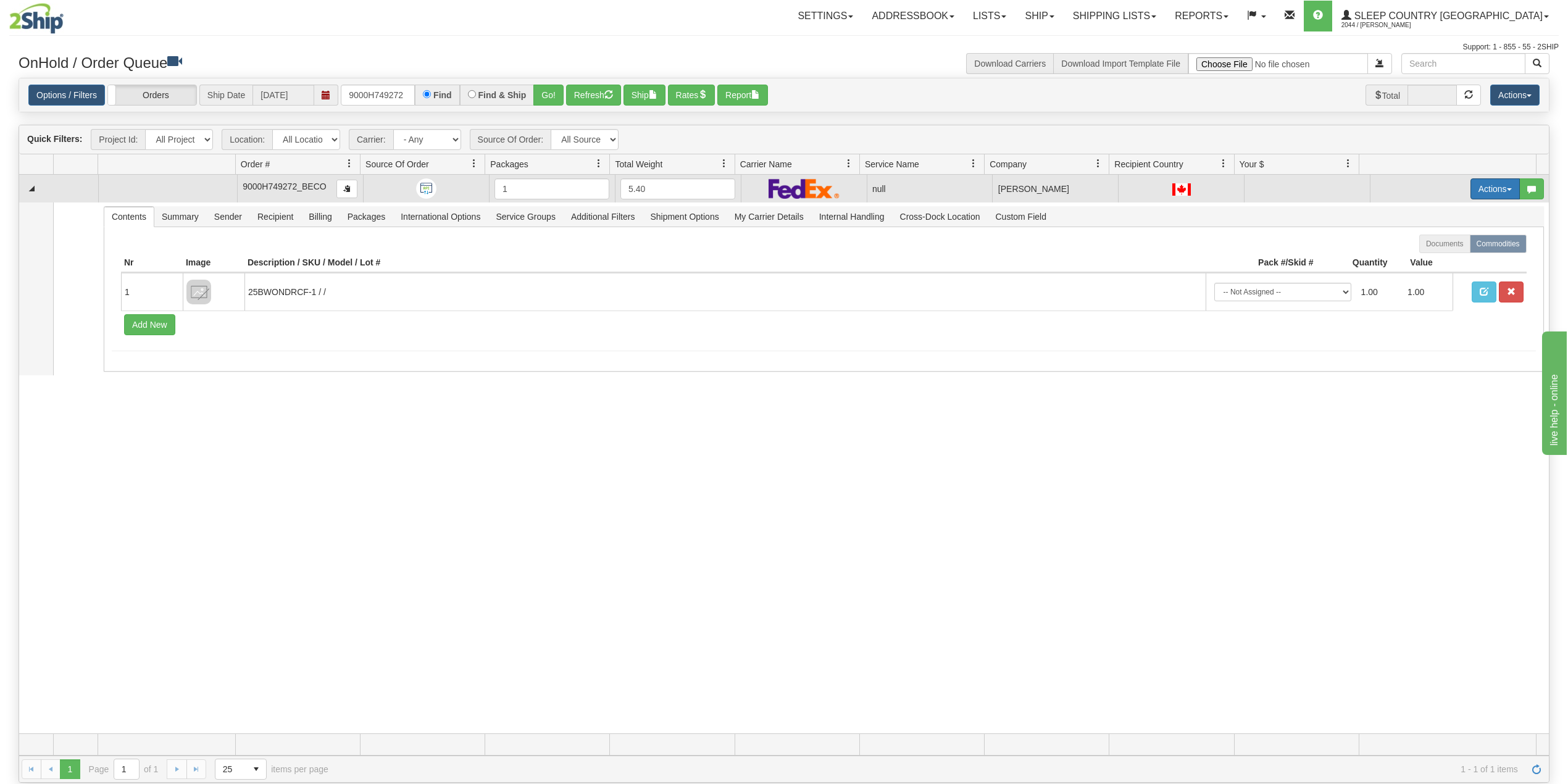
click at [1482, 184] on button "Actions" at bounding box center [1495, 189] width 49 height 21
click at [1425, 278] on span "Delete" at bounding box center [1441, 276] width 33 height 10
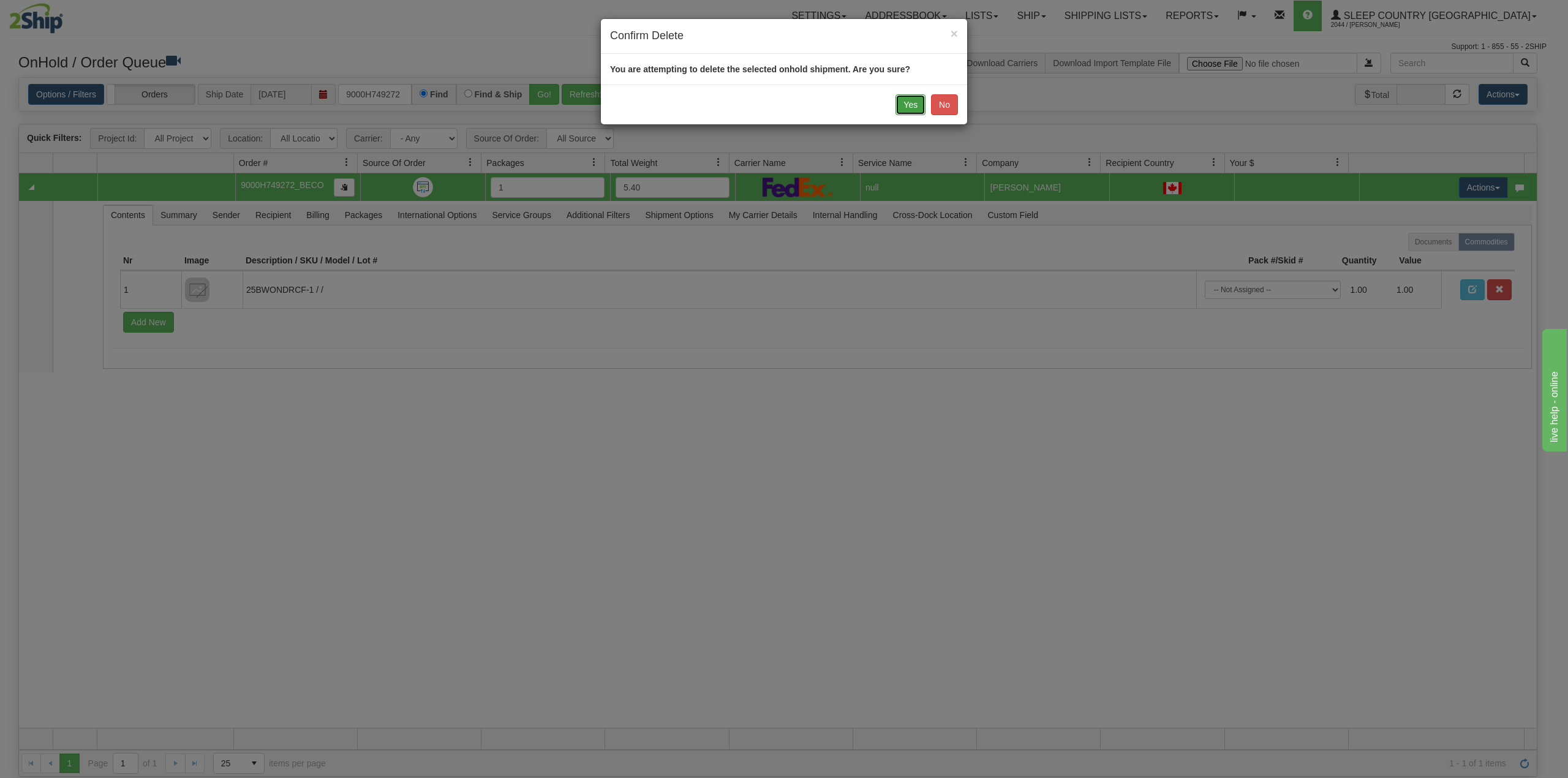
click at [907, 109] on button "Yes" at bounding box center [910, 105] width 30 height 21
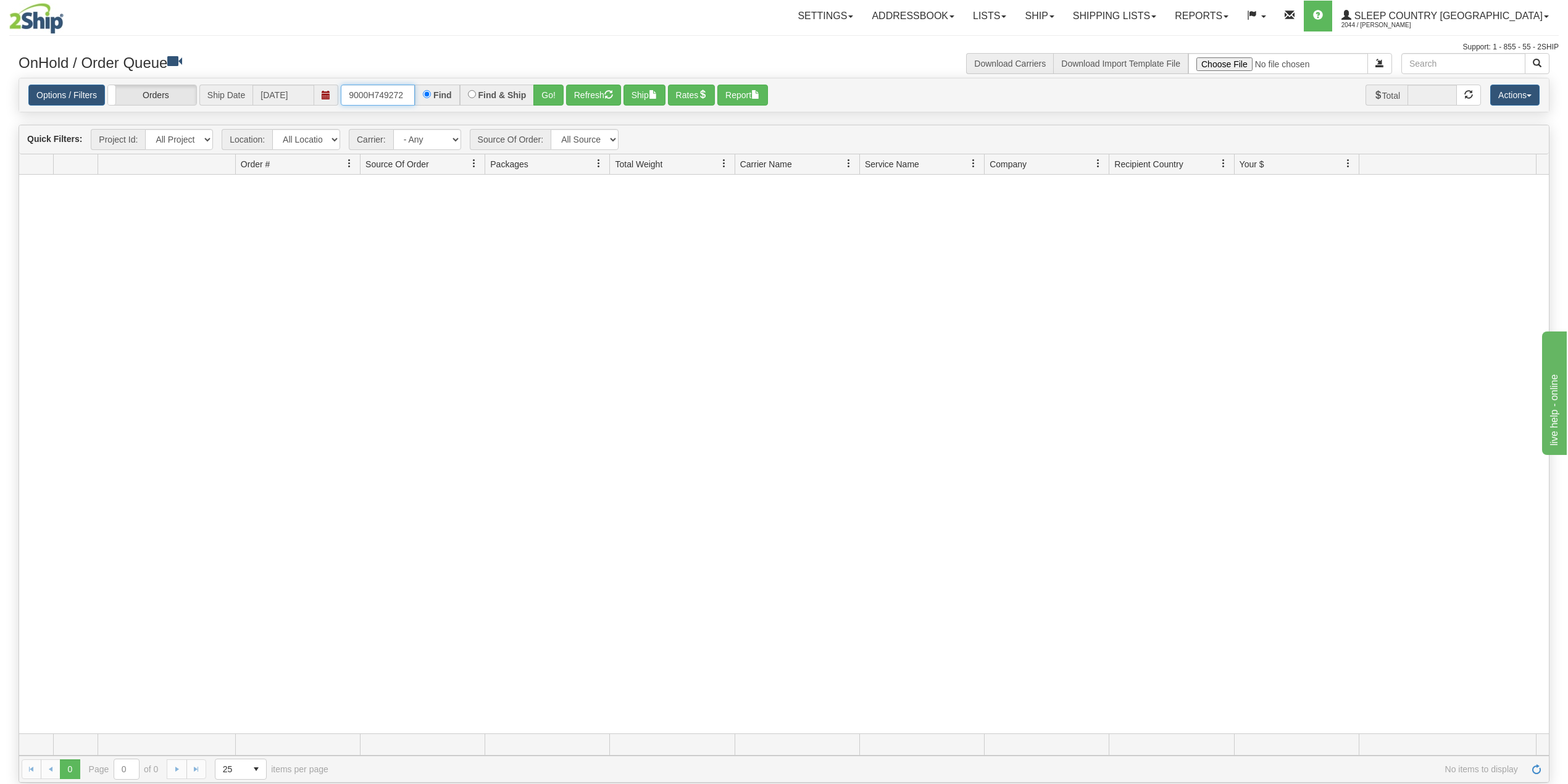
click at [379, 98] on input "9000H749272" at bounding box center [378, 95] width 74 height 21
paste input "19"
click at [546, 94] on button "Go!" at bounding box center [548, 95] width 30 height 21
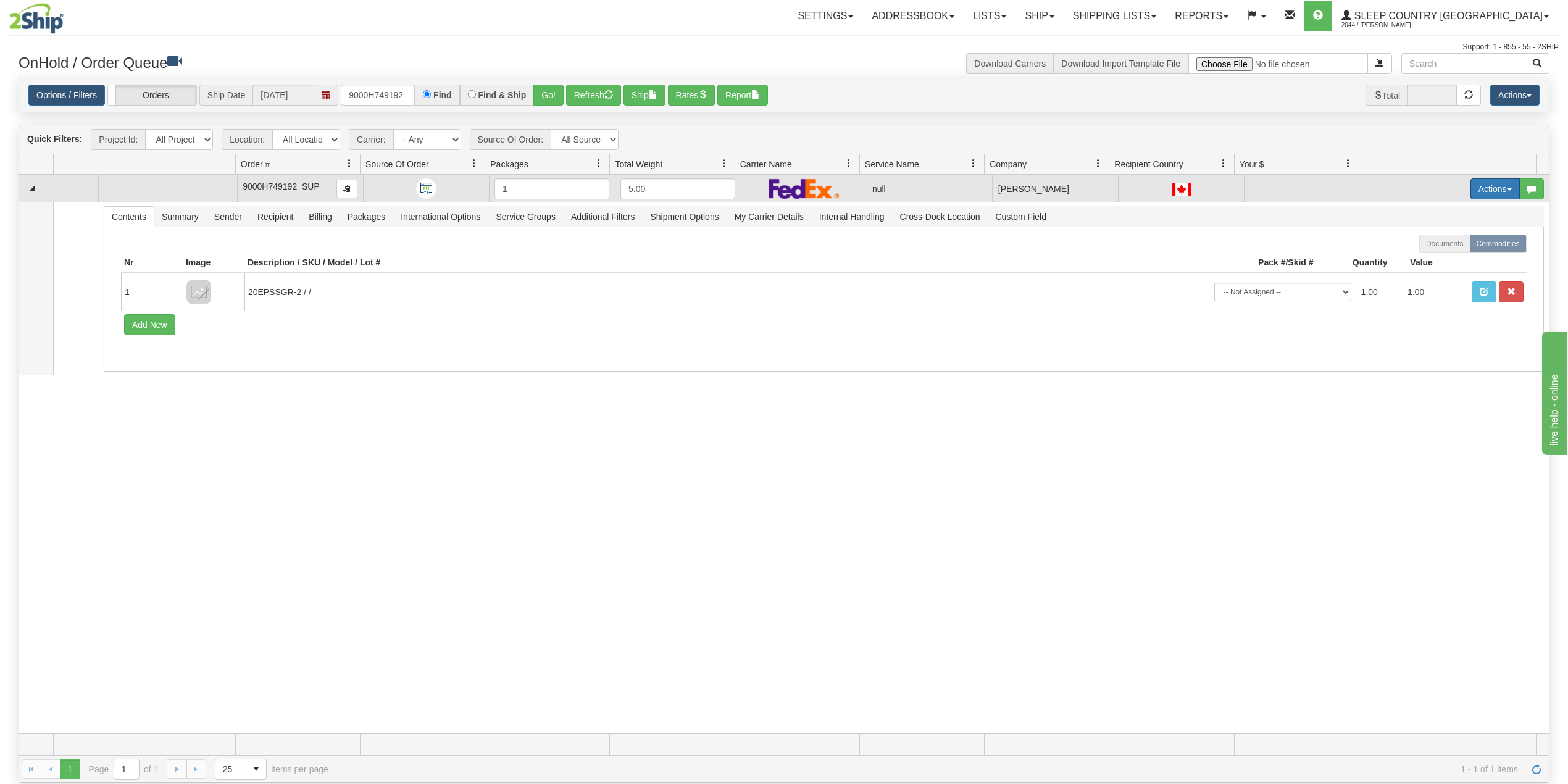
click at [1479, 187] on button "Actions" at bounding box center [1495, 189] width 49 height 21
click at [1433, 277] on span "Delete" at bounding box center [1441, 276] width 33 height 10
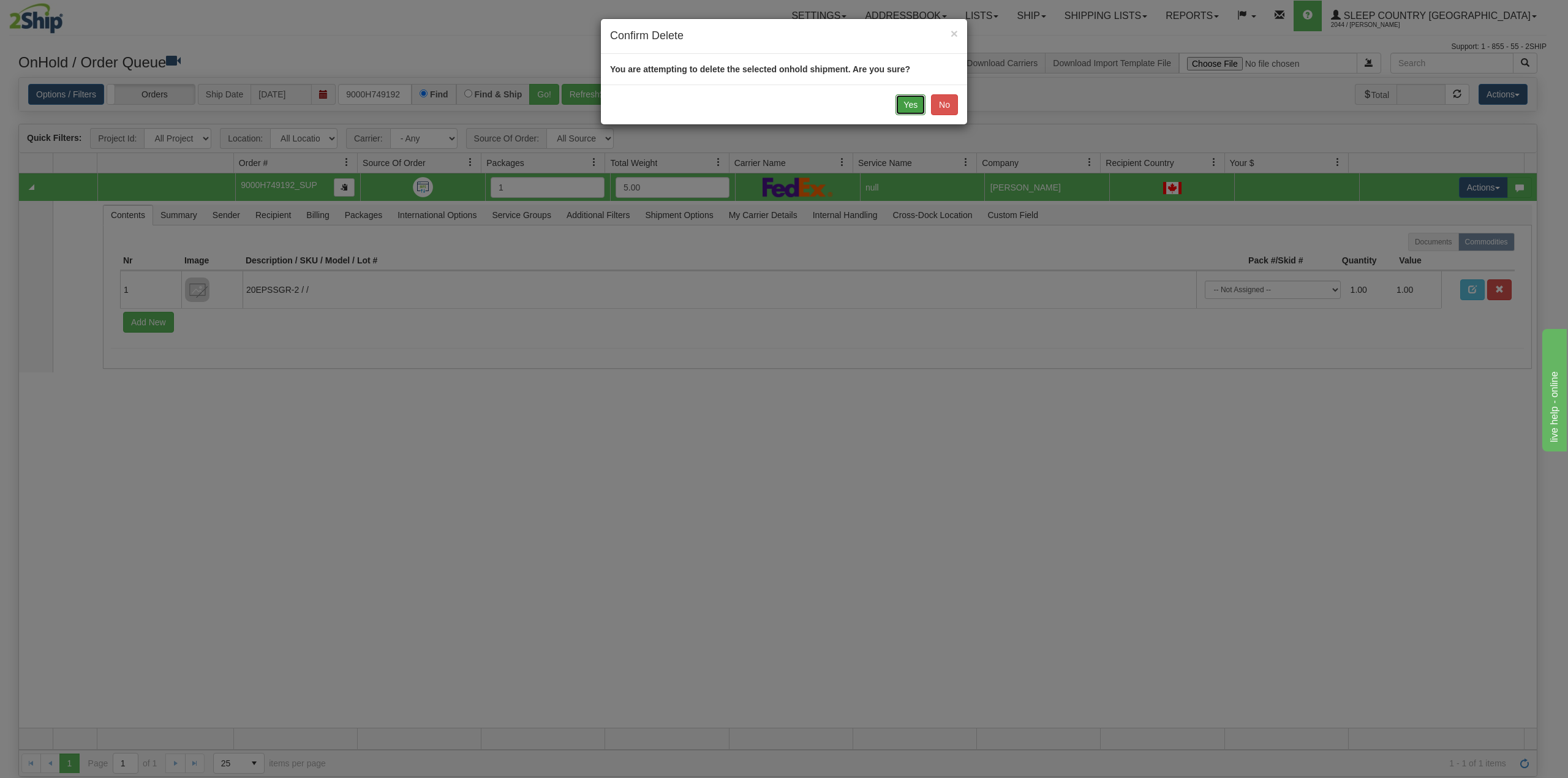
click at [902, 103] on button "Yes" at bounding box center [910, 105] width 30 height 21
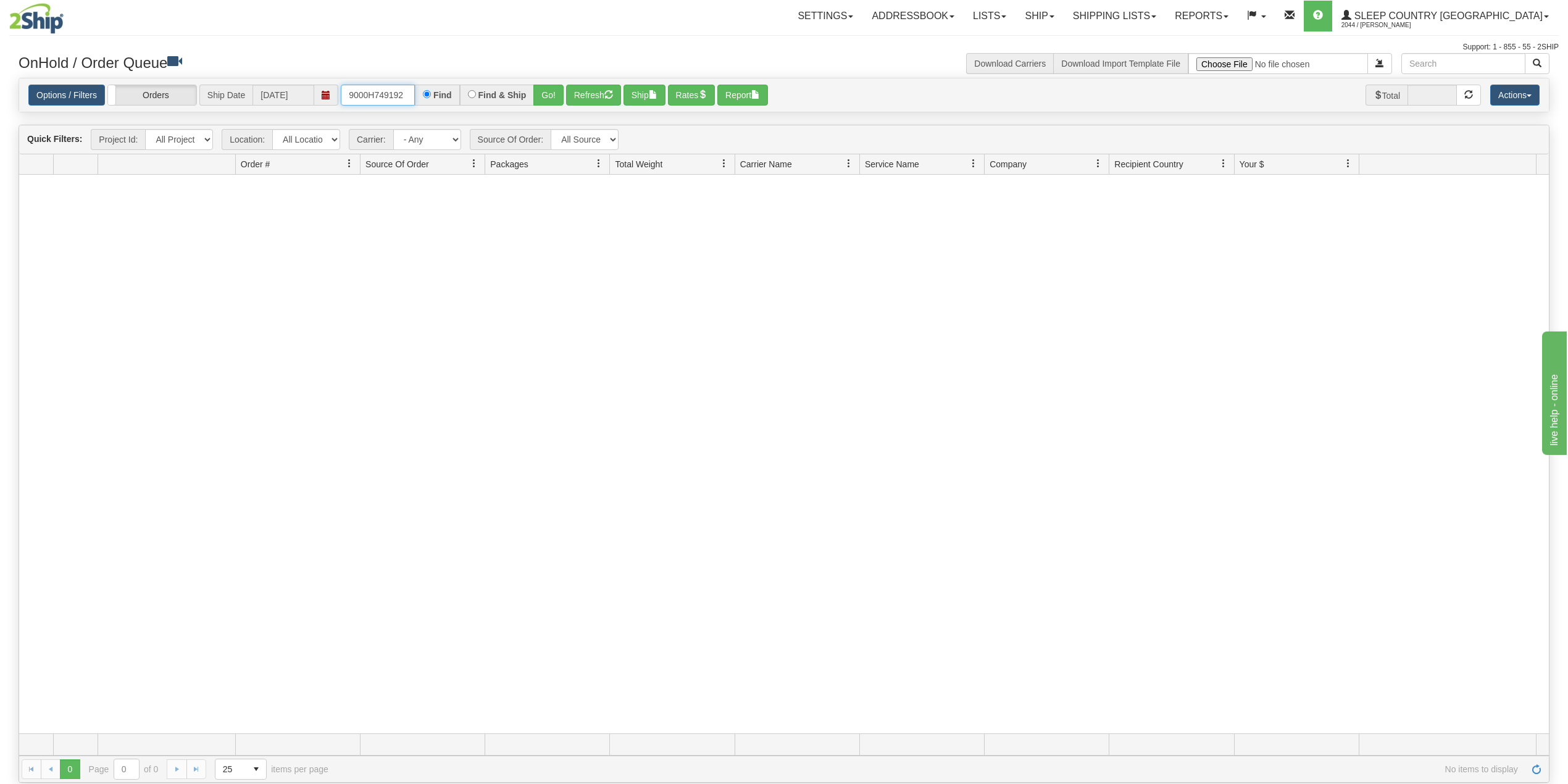
click at [383, 90] on input "9000H749192" at bounding box center [378, 95] width 74 height 21
paste input "52521"
click at [552, 93] on button "Go!" at bounding box center [548, 95] width 30 height 21
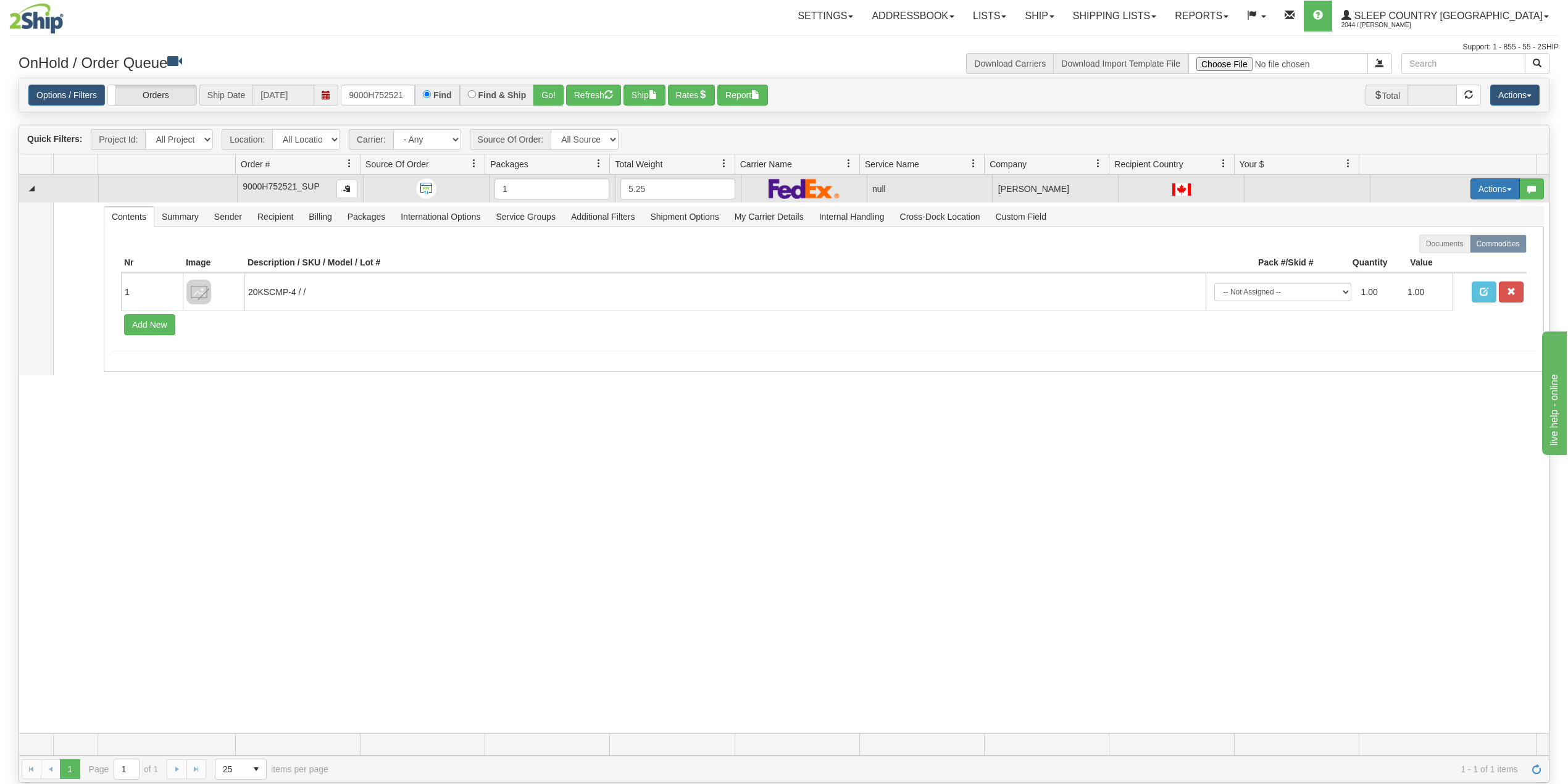
click at [1470, 190] on button "Actions" at bounding box center [1495, 189] width 49 height 21
click at [1426, 276] on span "Delete" at bounding box center [1441, 276] width 33 height 10
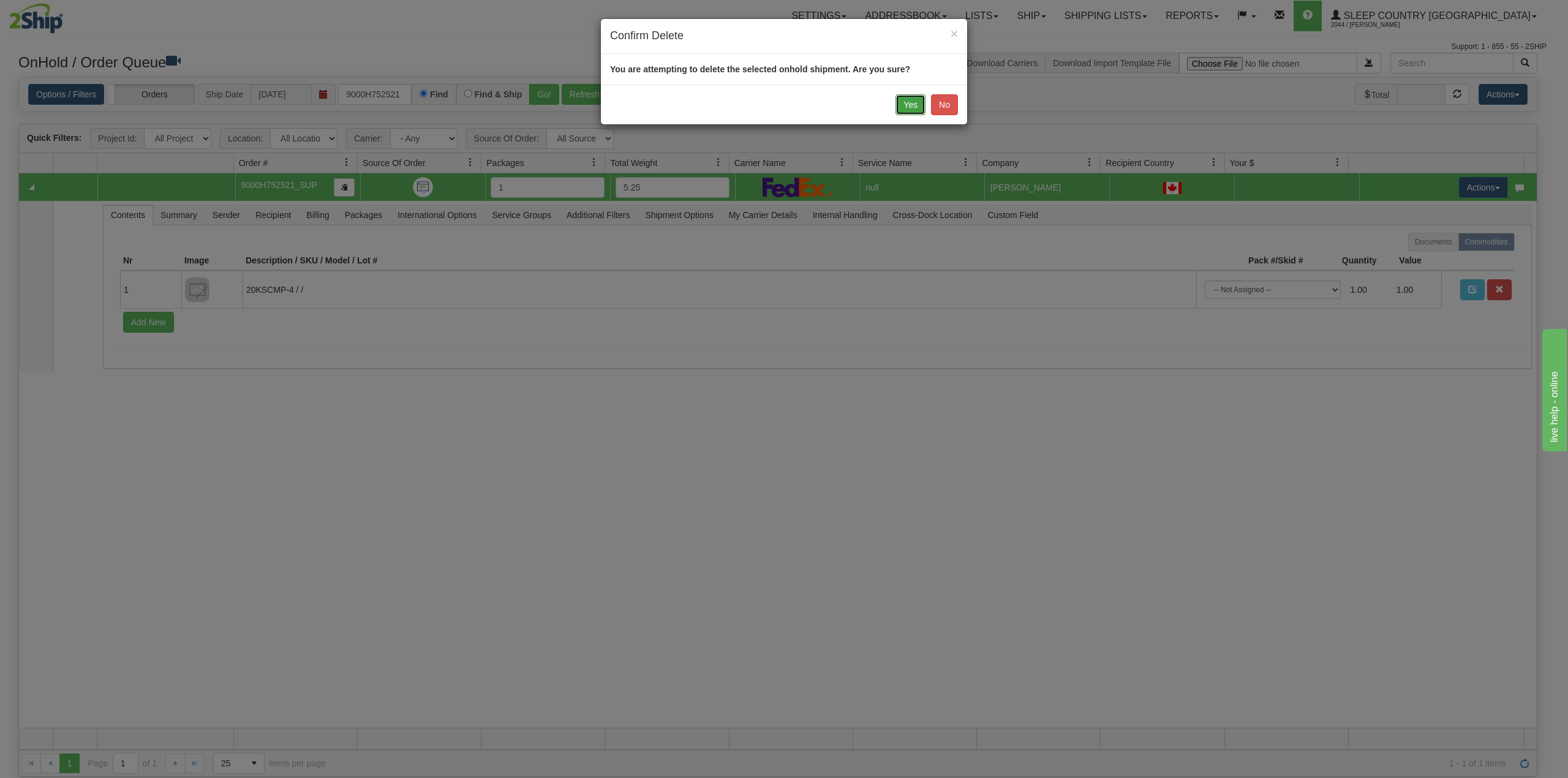
click at [910, 103] on button "Yes" at bounding box center [910, 105] width 30 height 21
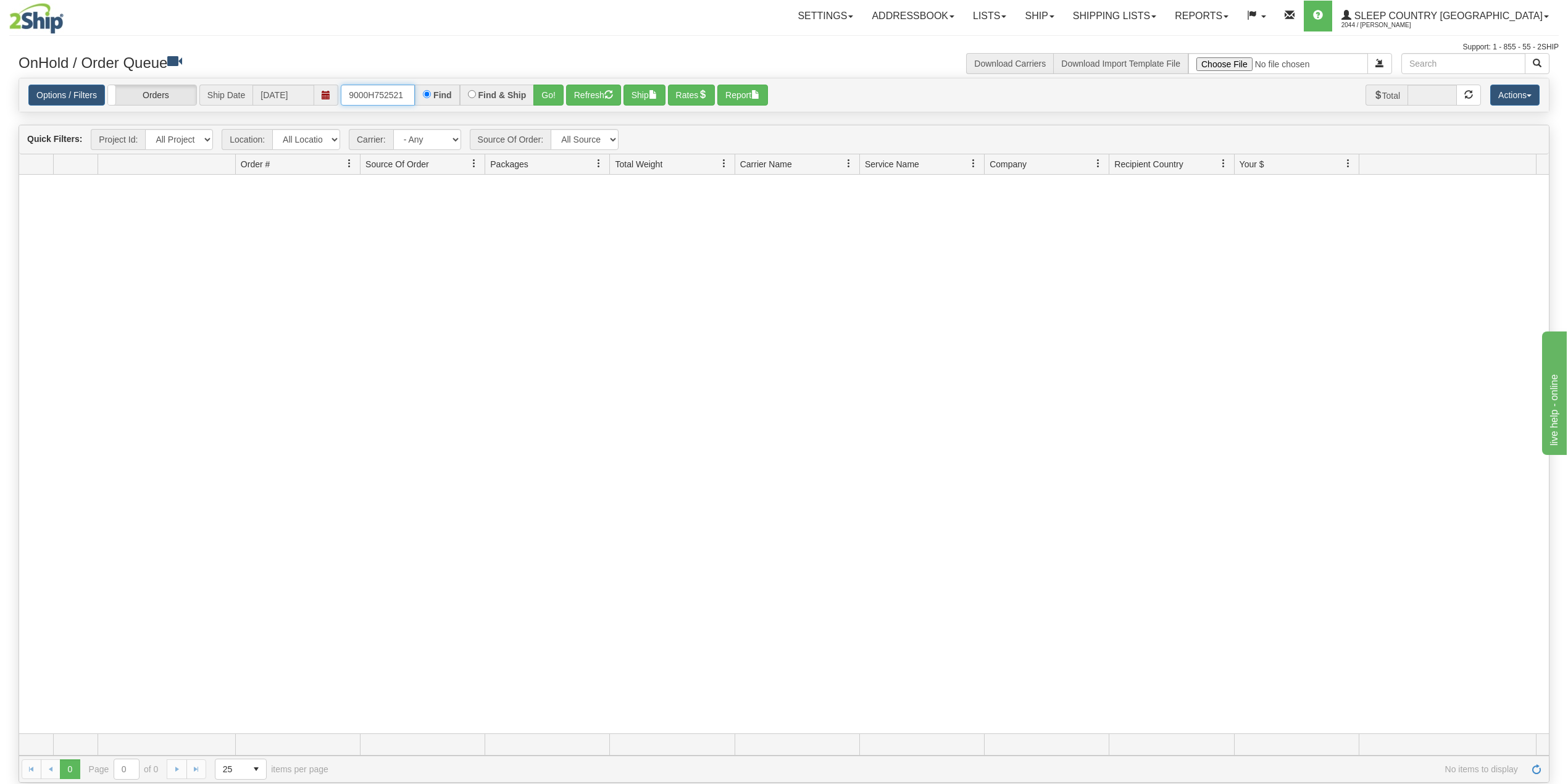
click at [386, 100] on input "9000H752521" at bounding box center [378, 95] width 74 height 21
paste input "3629"
click at [547, 93] on button "Go!" at bounding box center [548, 95] width 30 height 21
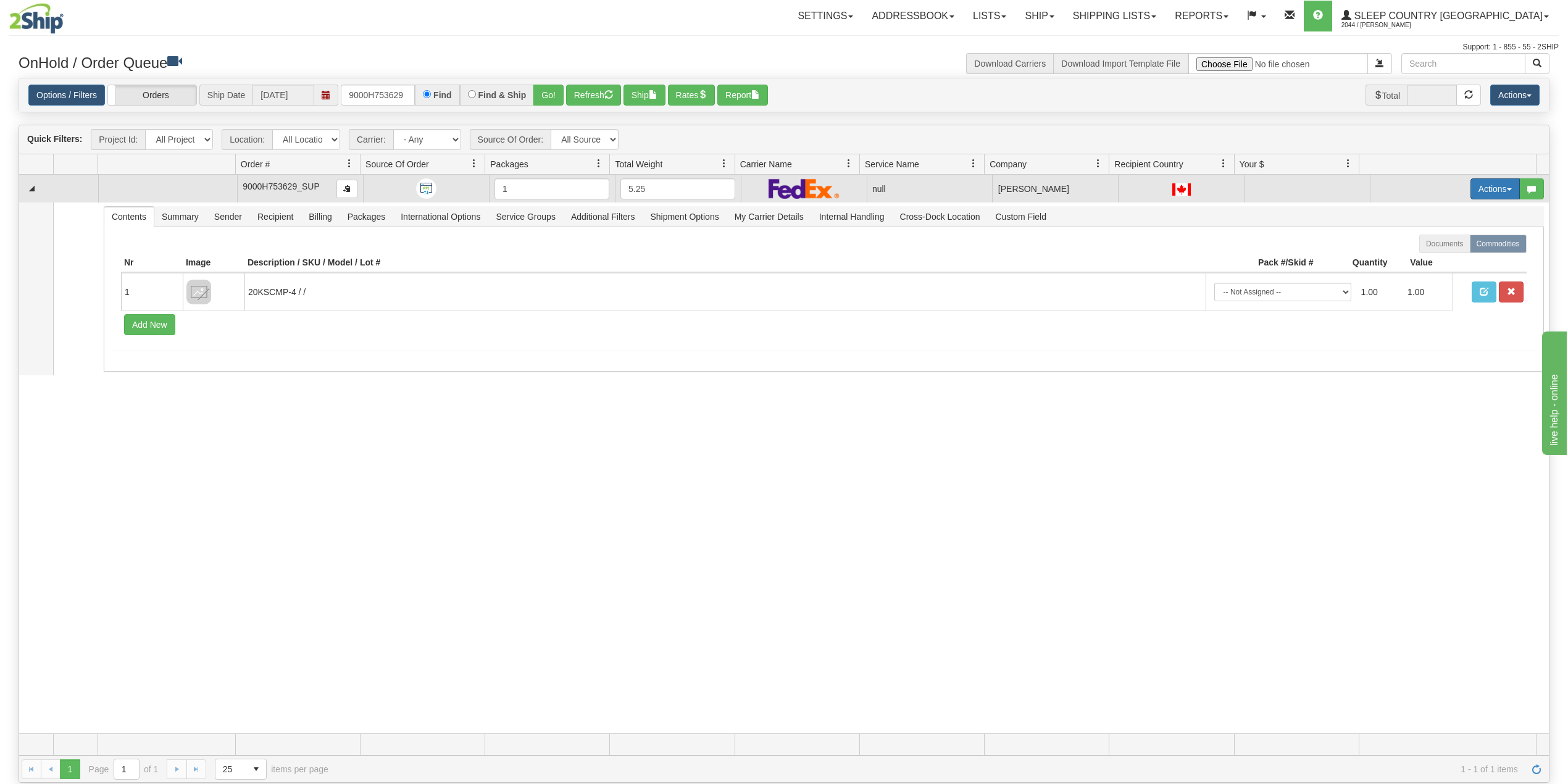
click at [1473, 191] on button "Actions" at bounding box center [1495, 189] width 49 height 21
click at [1425, 277] on span "Delete" at bounding box center [1441, 276] width 33 height 10
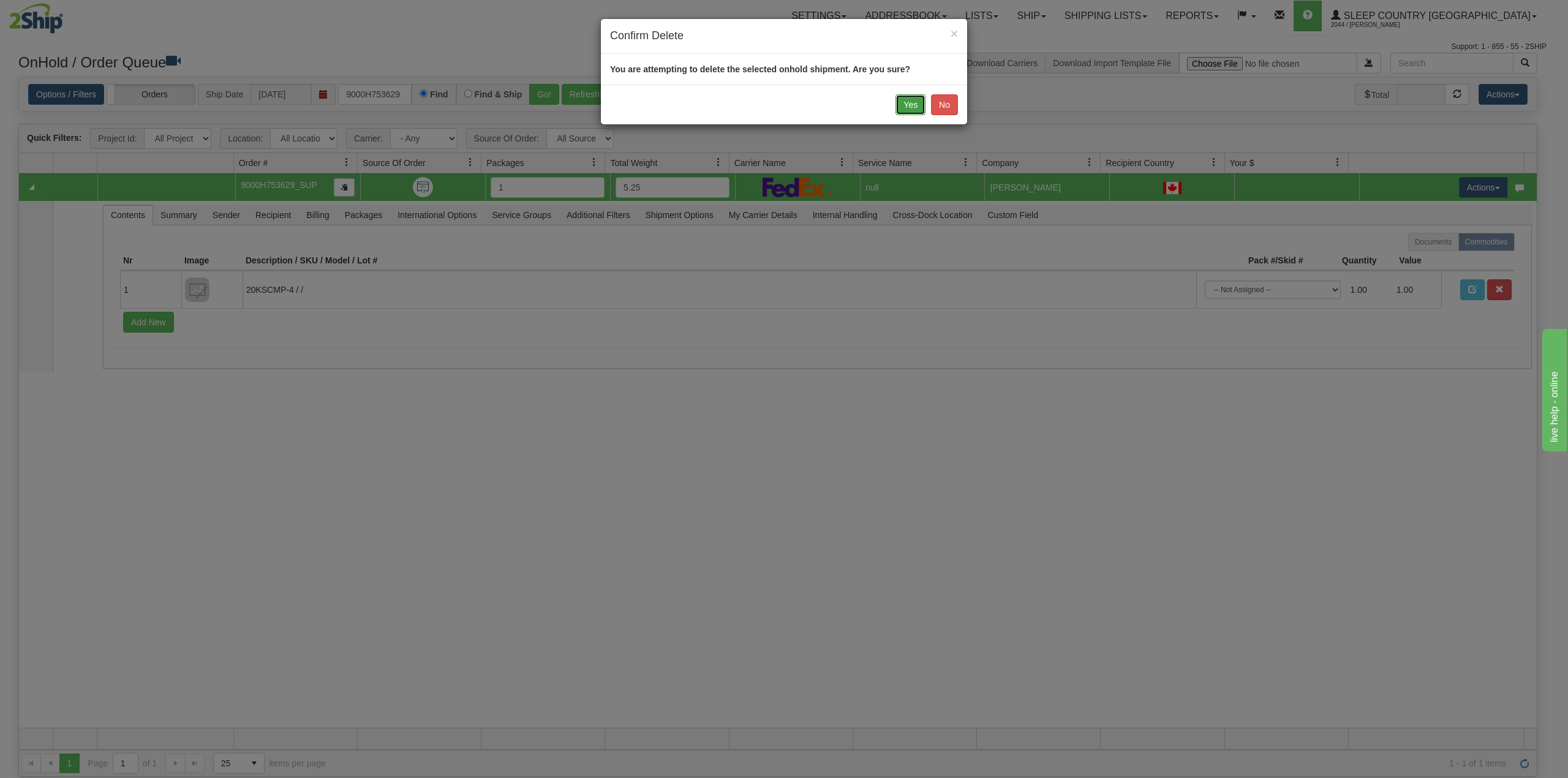
click at [910, 102] on button "Yes" at bounding box center [910, 105] width 30 height 21
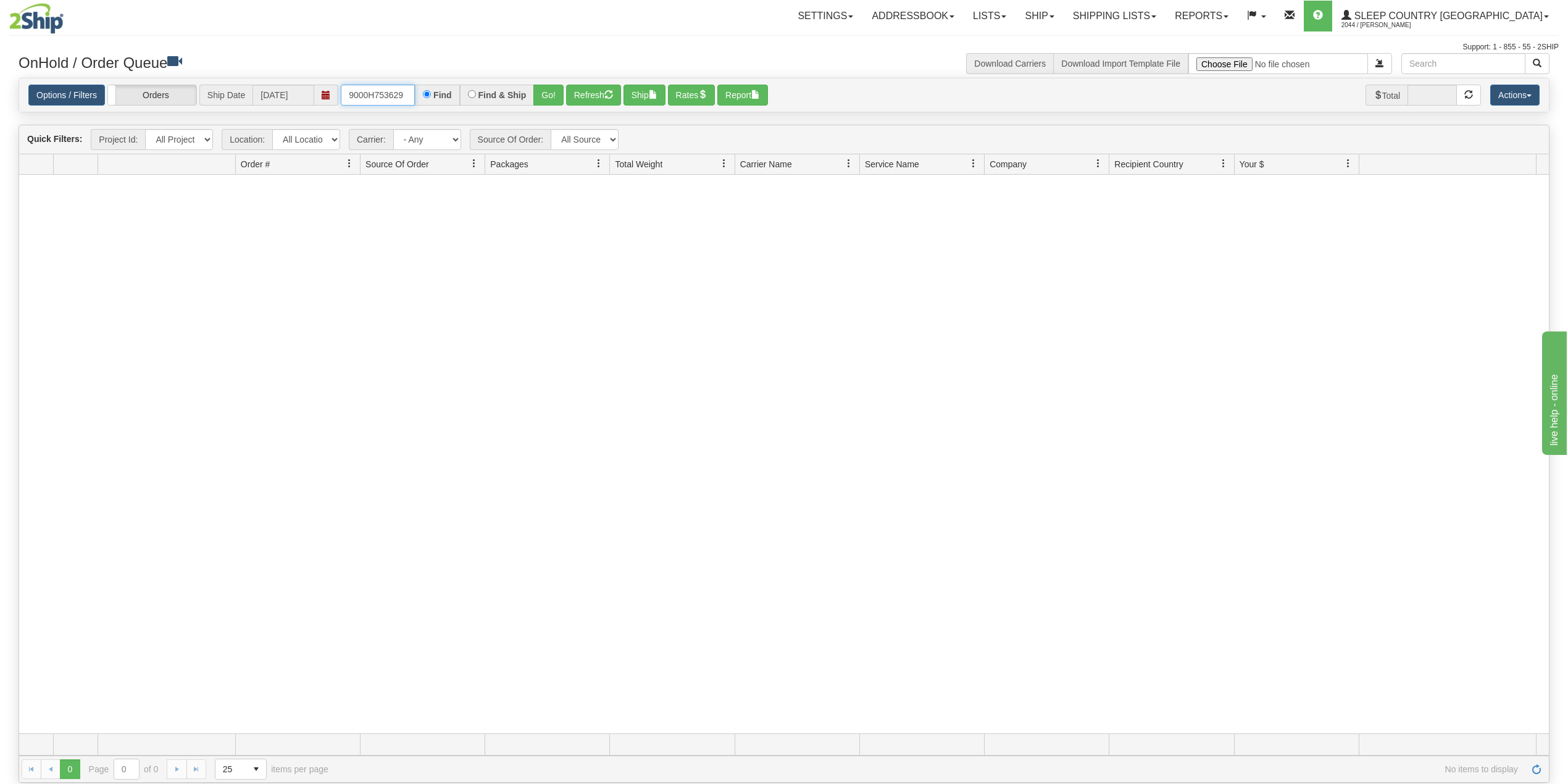
click at [371, 94] on input "9000H753629" at bounding box center [378, 95] width 74 height 21
paste input "4373"
click at [544, 98] on button "Go!" at bounding box center [548, 95] width 30 height 21
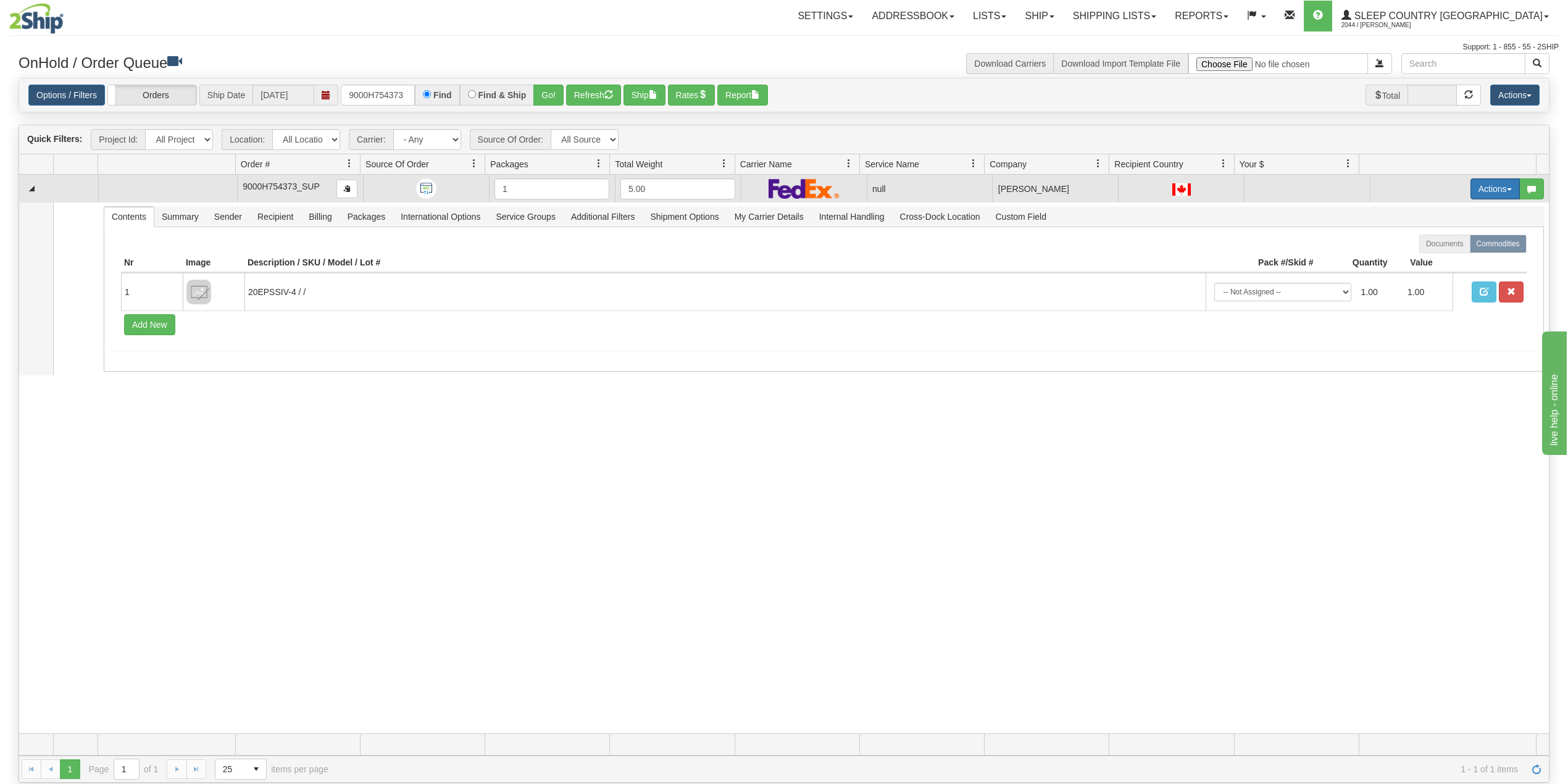
click at [1486, 189] on button "Actions" at bounding box center [1495, 189] width 49 height 21
click at [1433, 279] on span "Delete" at bounding box center [1441, 276] width 33 height 10
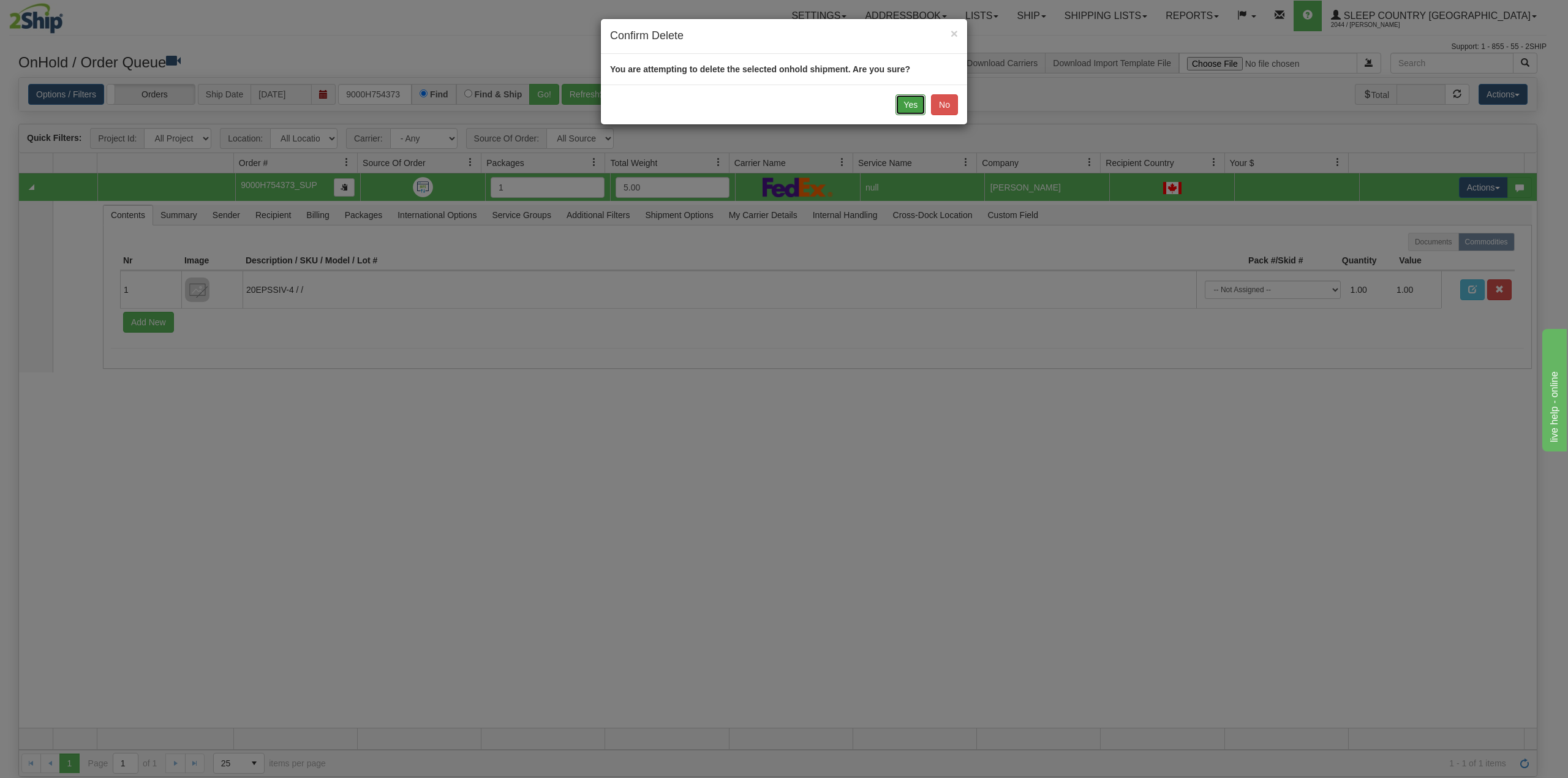
click at [912, 108] on button "Yes" at bounding box center [910, 105] width 30 height 21
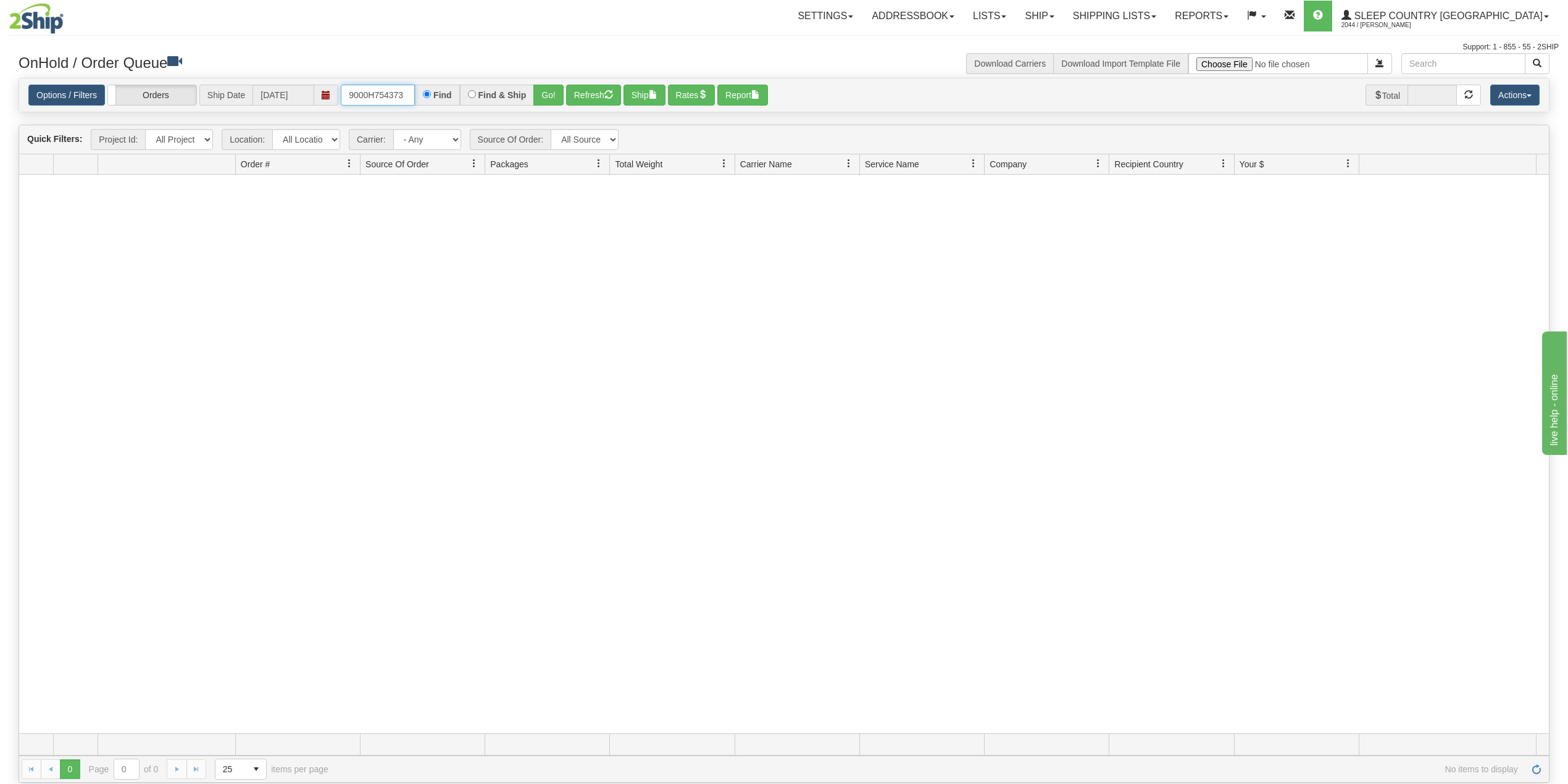
click at [371, 94] on input "9000H754373" at bounding box center [378, 95] width 74 height 21
paste input "2H752091"
click at [550, 93] on button "Go!" at bounding box center [548, 95] width 30 height 21
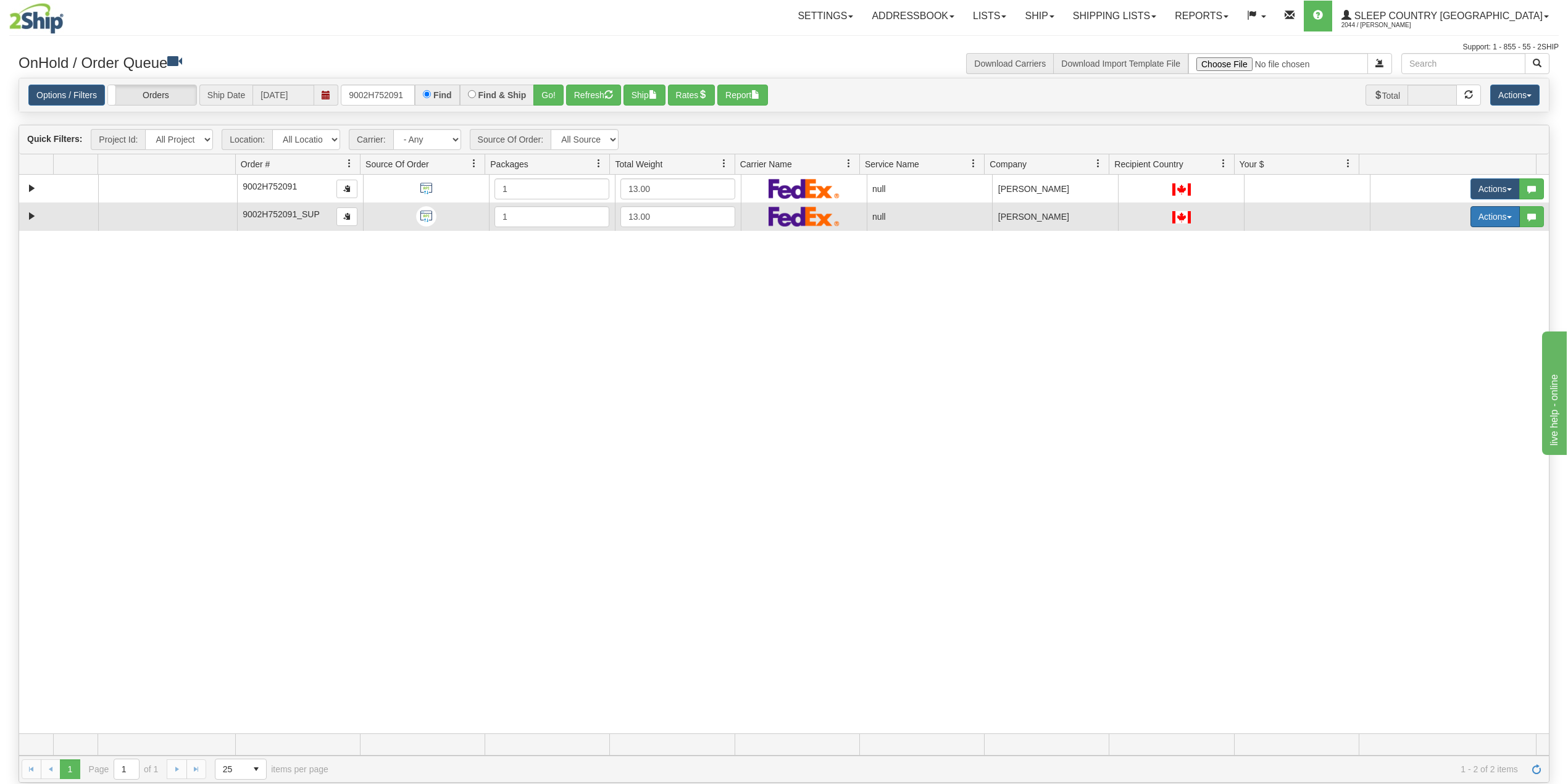
click at [1472, 221] on button "Actions" at bounding box center [1495, 217] width 49 height 21
click at [1427, 306] on span "Delete" at bounding box center [1441, 304] width 33 height 10
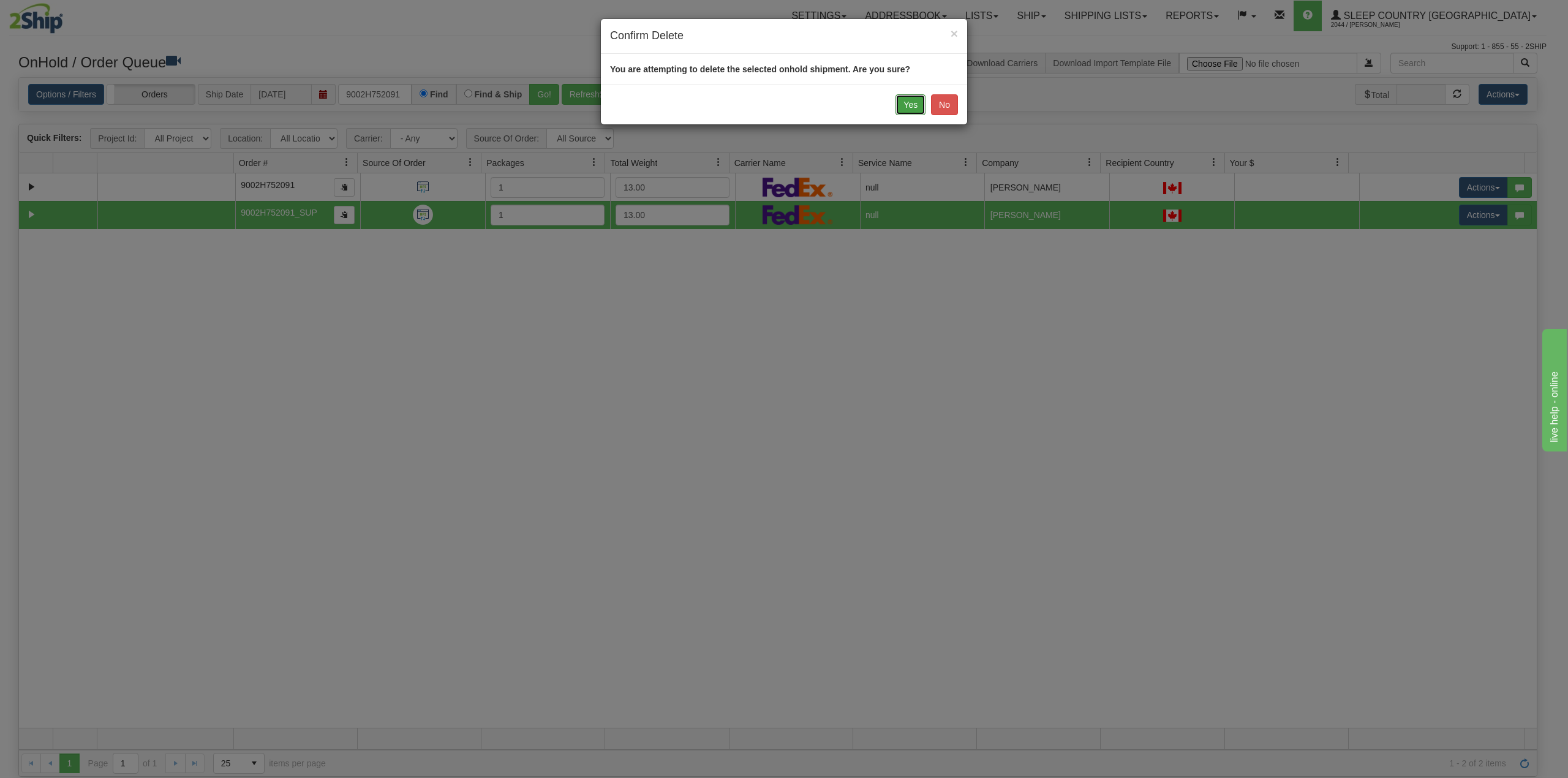
click at [904, 109] on button "Yes" at bounding box center [910, 105] width 30 height 21
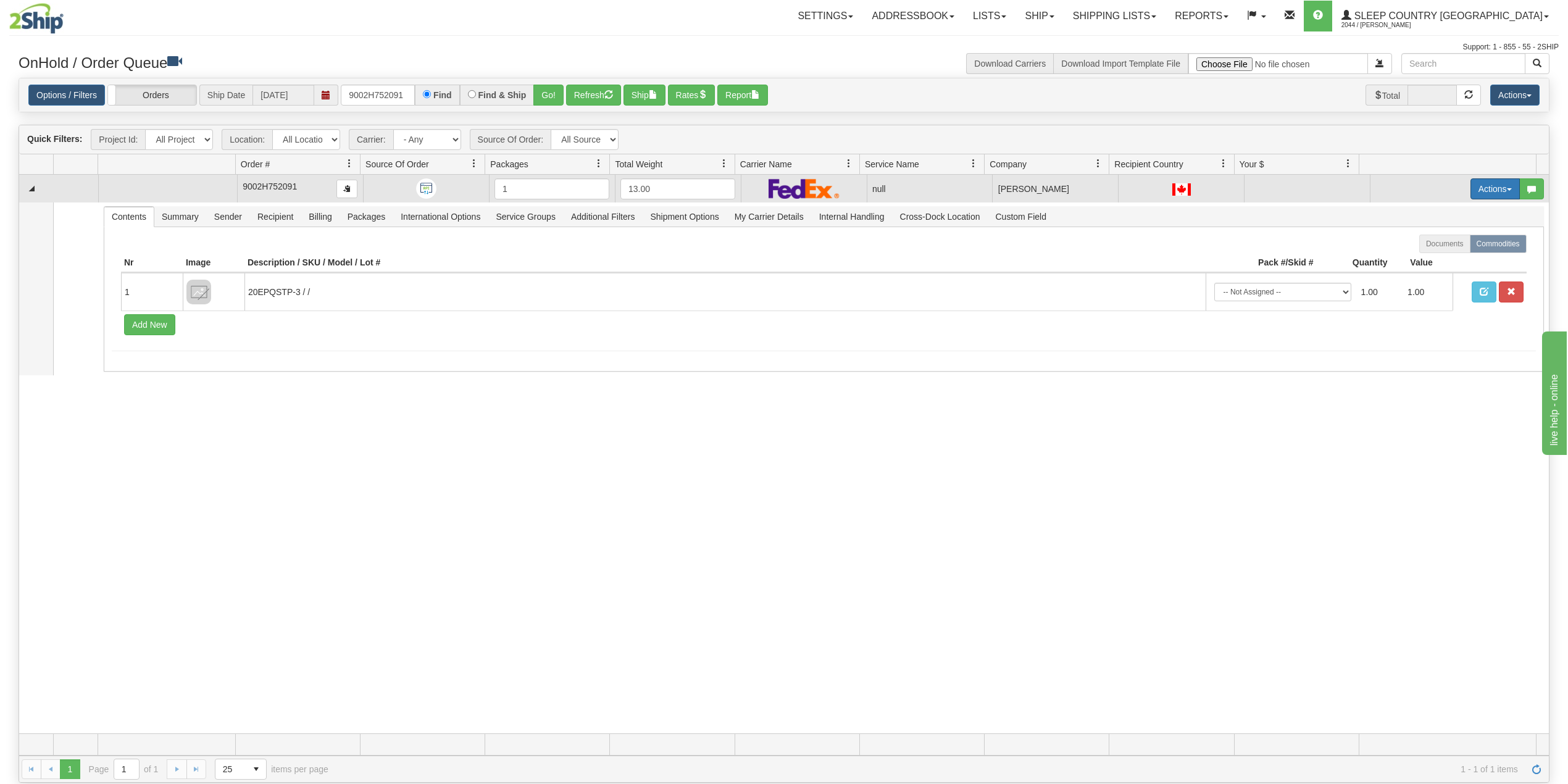
click at [1479, 191] on button "Actions" at bounding box center [1495, 189] width 49 height 21
click at [1433, 281] on span "Delete" at bounding box center [1441, 276] width 33 height 10
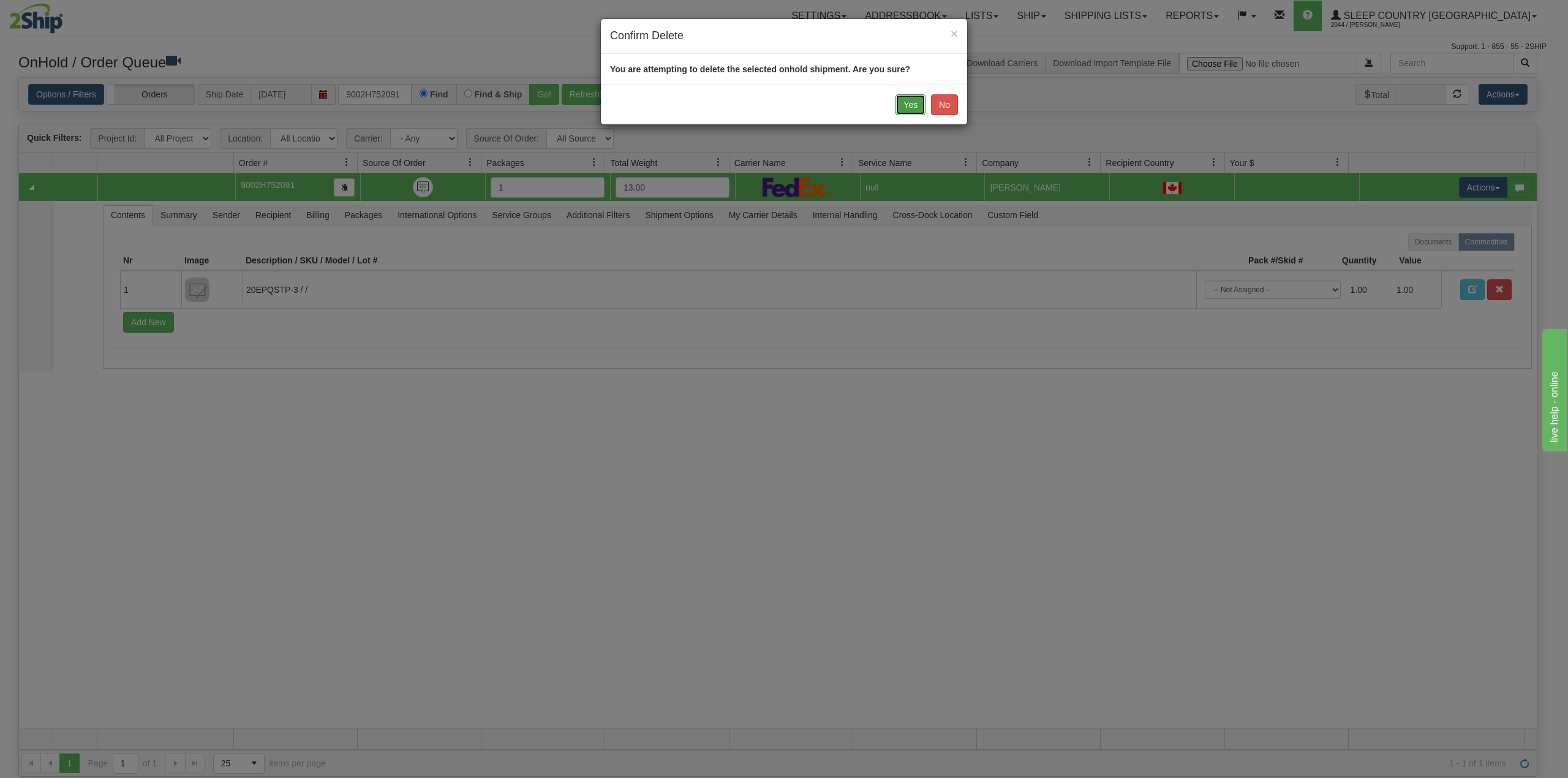
click at [913, 110] on button "Yes" at bounding box center [910, 105] width 30 height 21
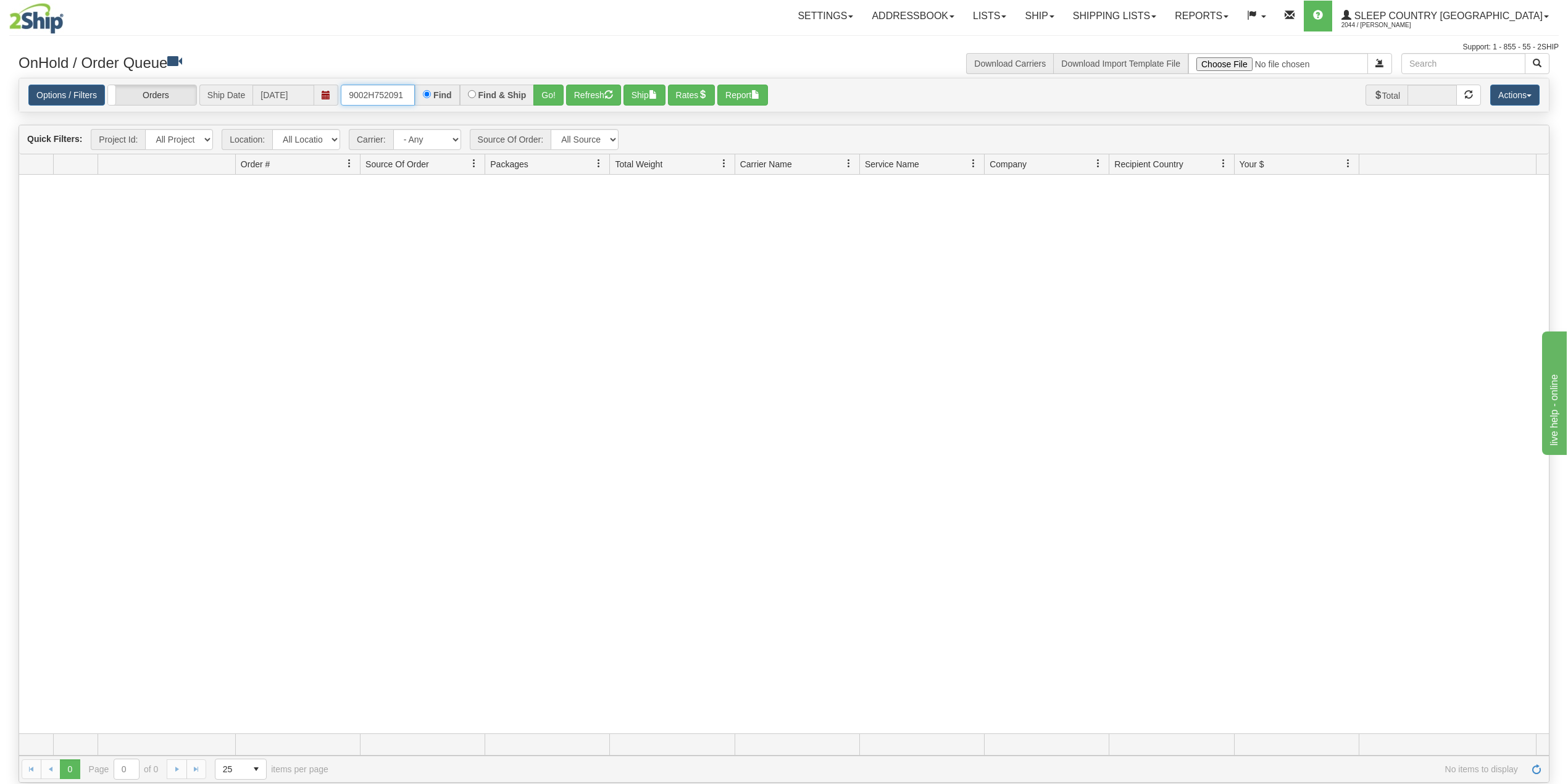
click at [387, 90] on input "9002H752091" at bounding box center [378, 95] width 74 height 21
paste input "4367"
click at [544, 97] on button "Go!" at bounding box center [548, 95] width 30 height 21
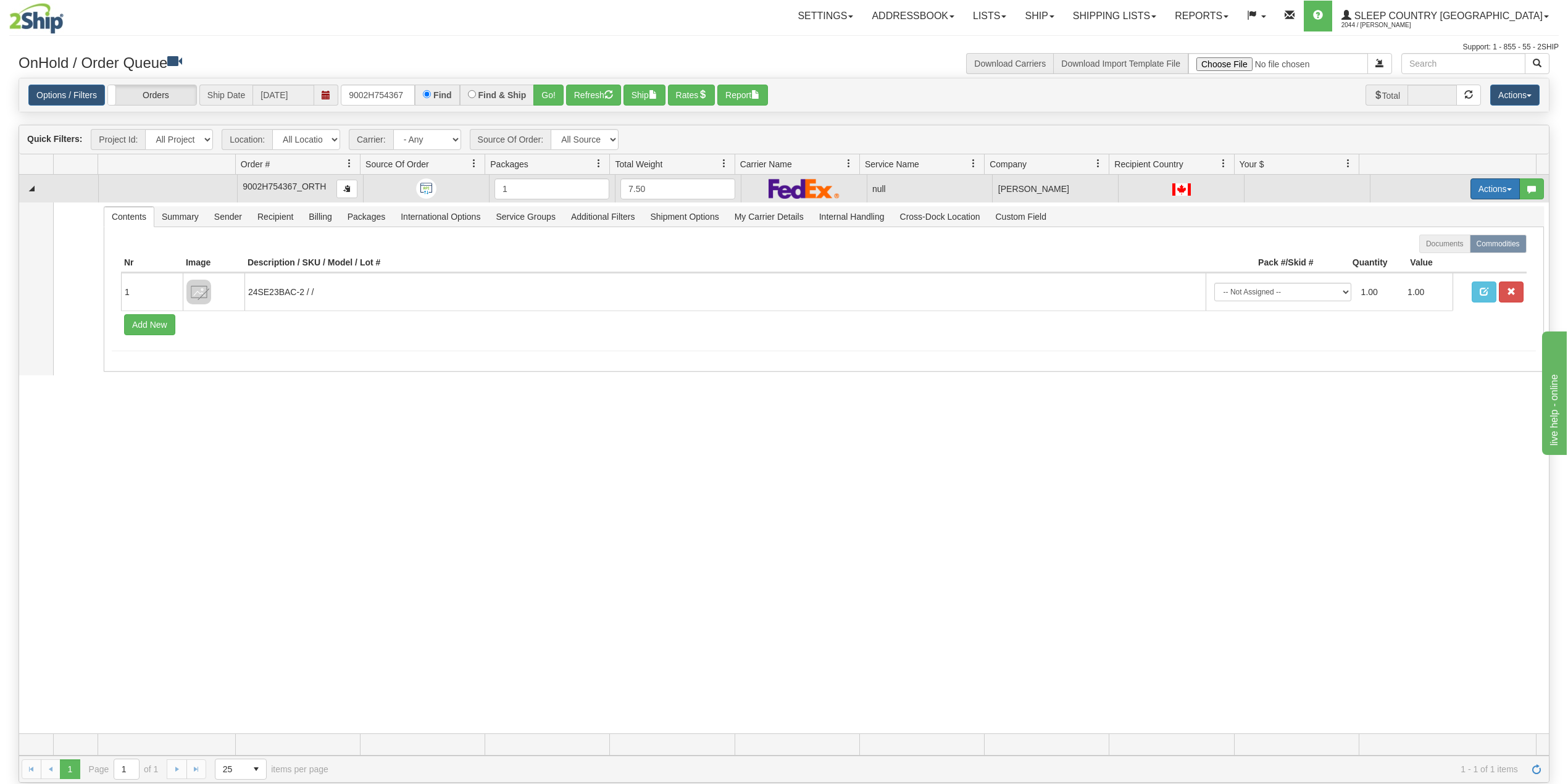
click at [1487, 185] on button "Actions" at bounding box center [1495, 189] width 49 height 21
click at [1434, 275] on span "Delete" at bounding box center [1441, 276] width 33 height 10
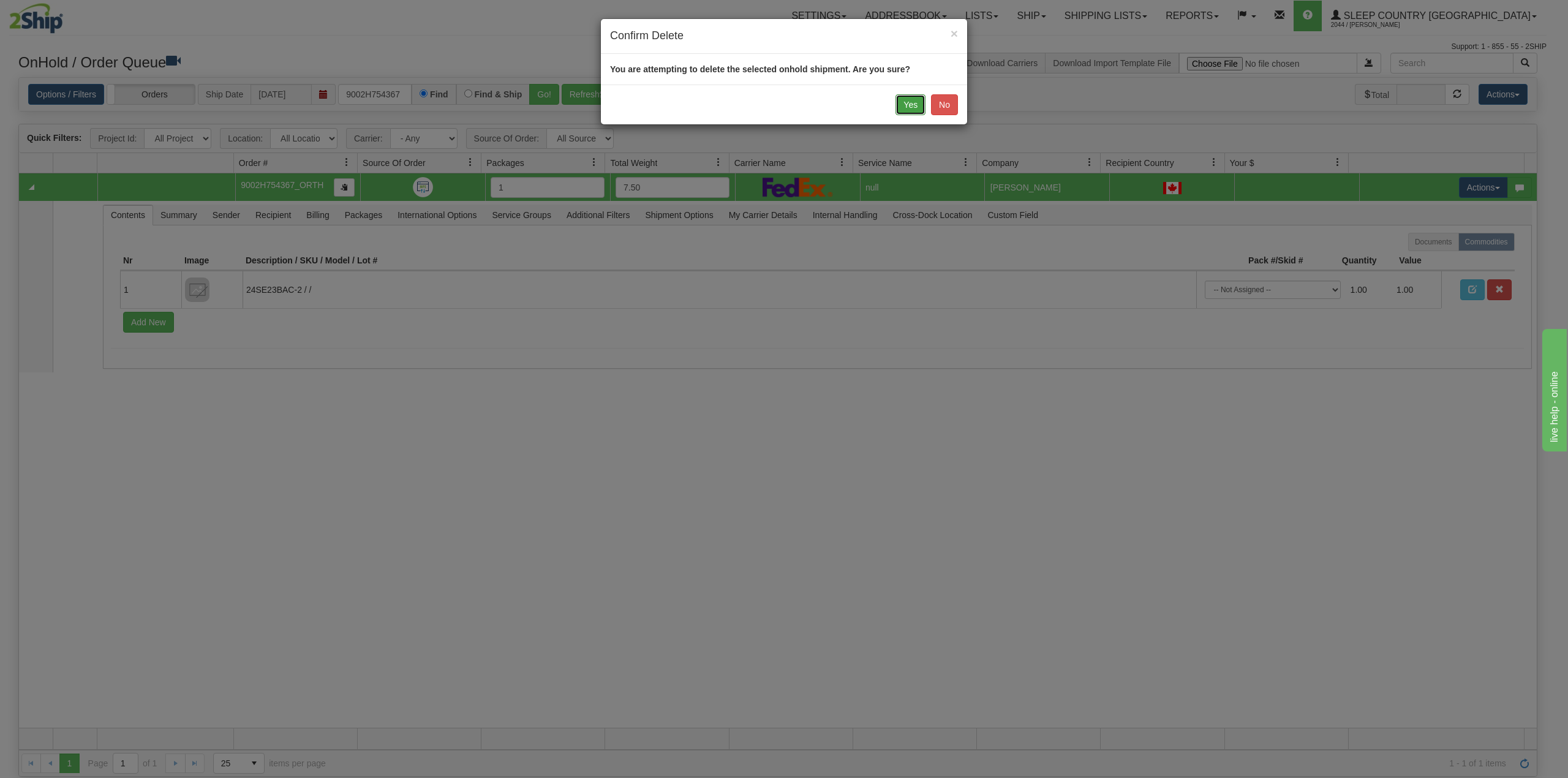
click at [899, 101] on button "Yes" at bounding box center [910, 105] width 30 height 21
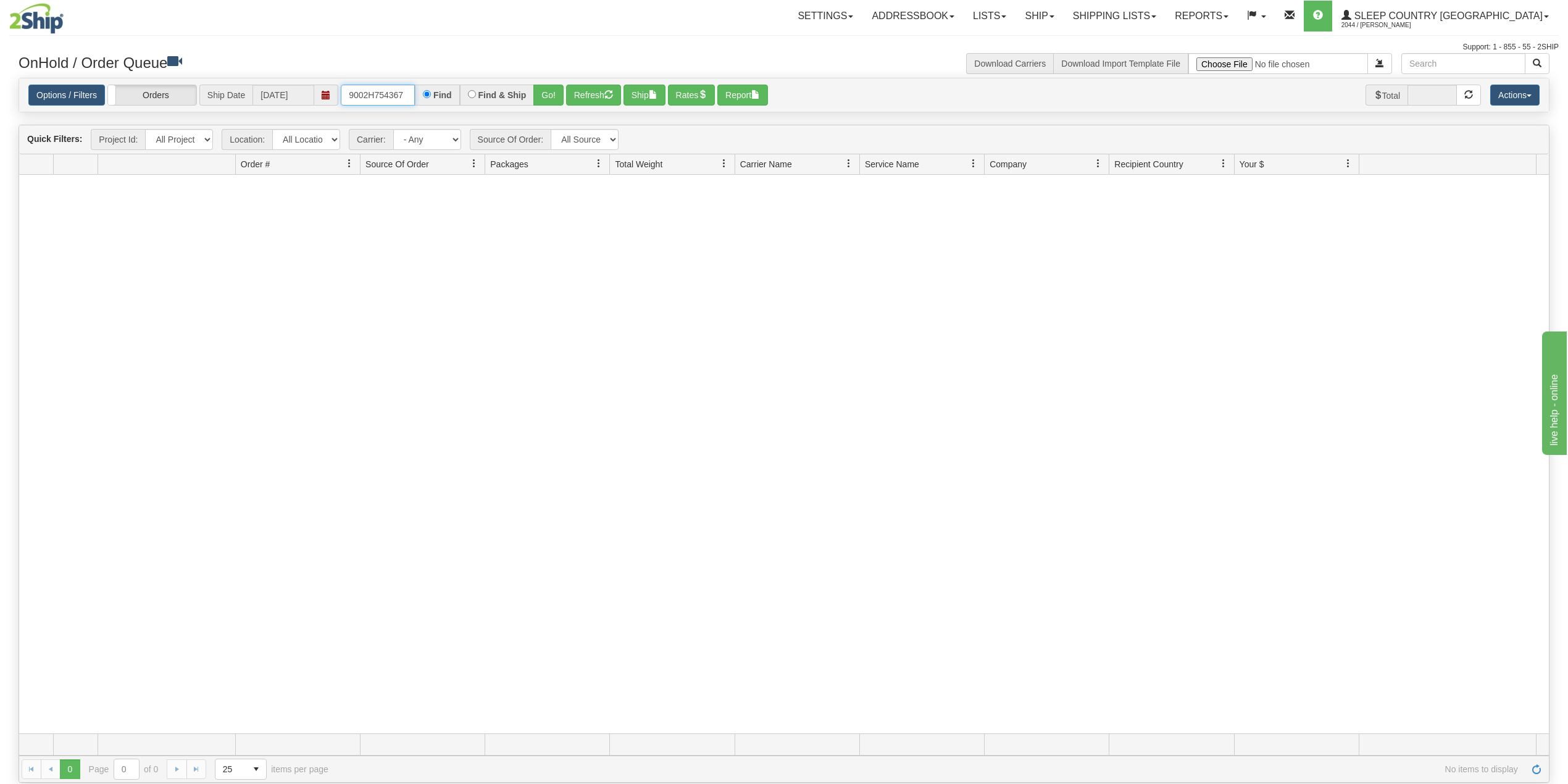
click at [368, 95] on input "9002H754367" at bounding box center [378, 95] width 74 height 21
paste input "1812"
click at [553, 96] on button "Go!" at bounding box center [548, 95] width 30 height 21
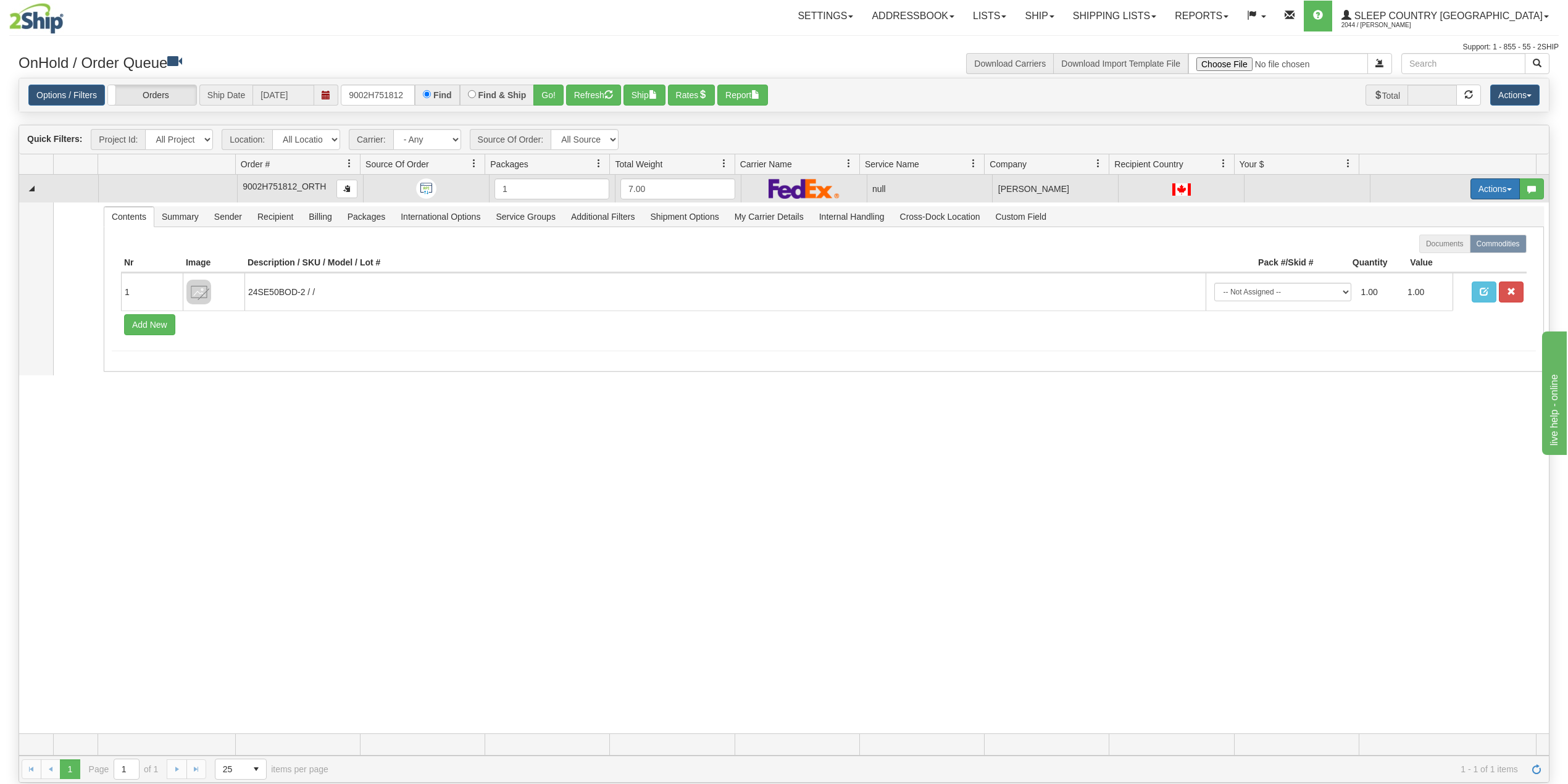
click at [1474, 194] on button "Actions" at bounding box center [1495, 189] width 49 height 21
click at [1433, 275] on span "Delete" at bounding box center [1441, 276] width 33 height 10
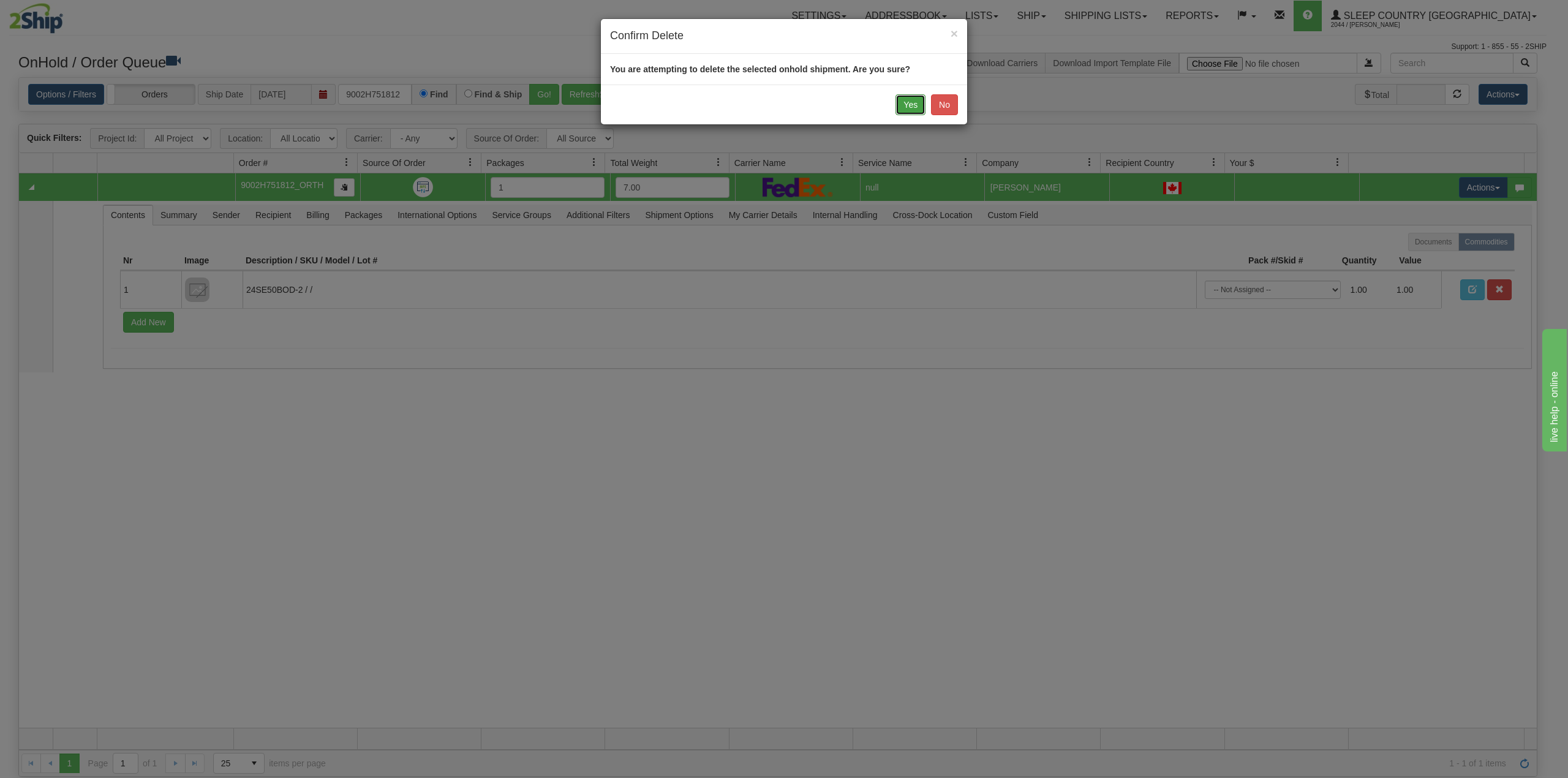
click at [902, 102] on button "Yes" at bounding box center [910, 105] width 30 height 21
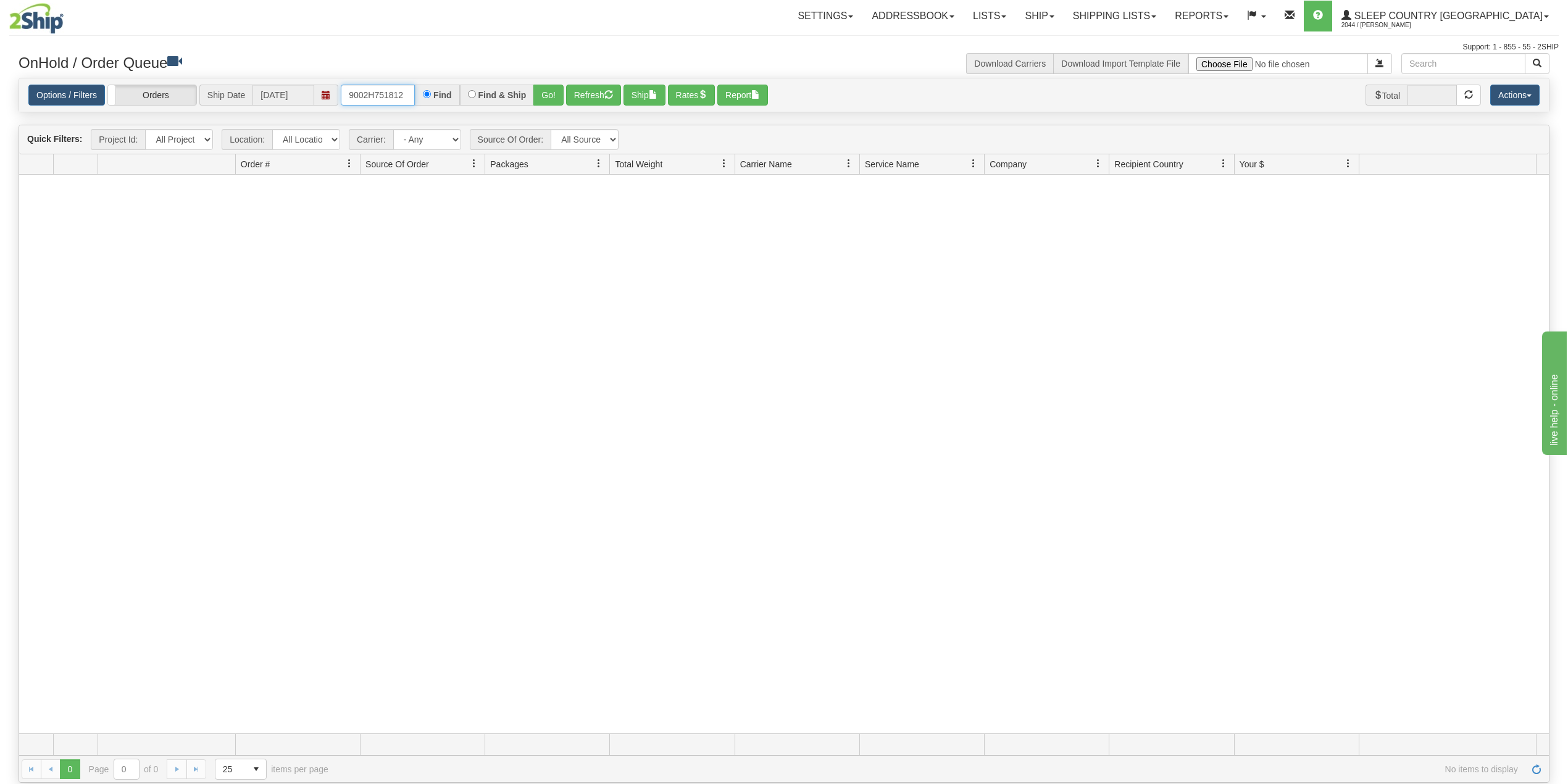
click at [387, 89] on input "9002H751812" at bounding box center [378, 95] width 74 height 21
click at [387, 88] on input "9002H751812" at bounding box center [378, 95] width 74 height 21
paste input "0H767225"
click at [550, 92] on button "Go!" at bounding box center [548, 95] width 30 height 21
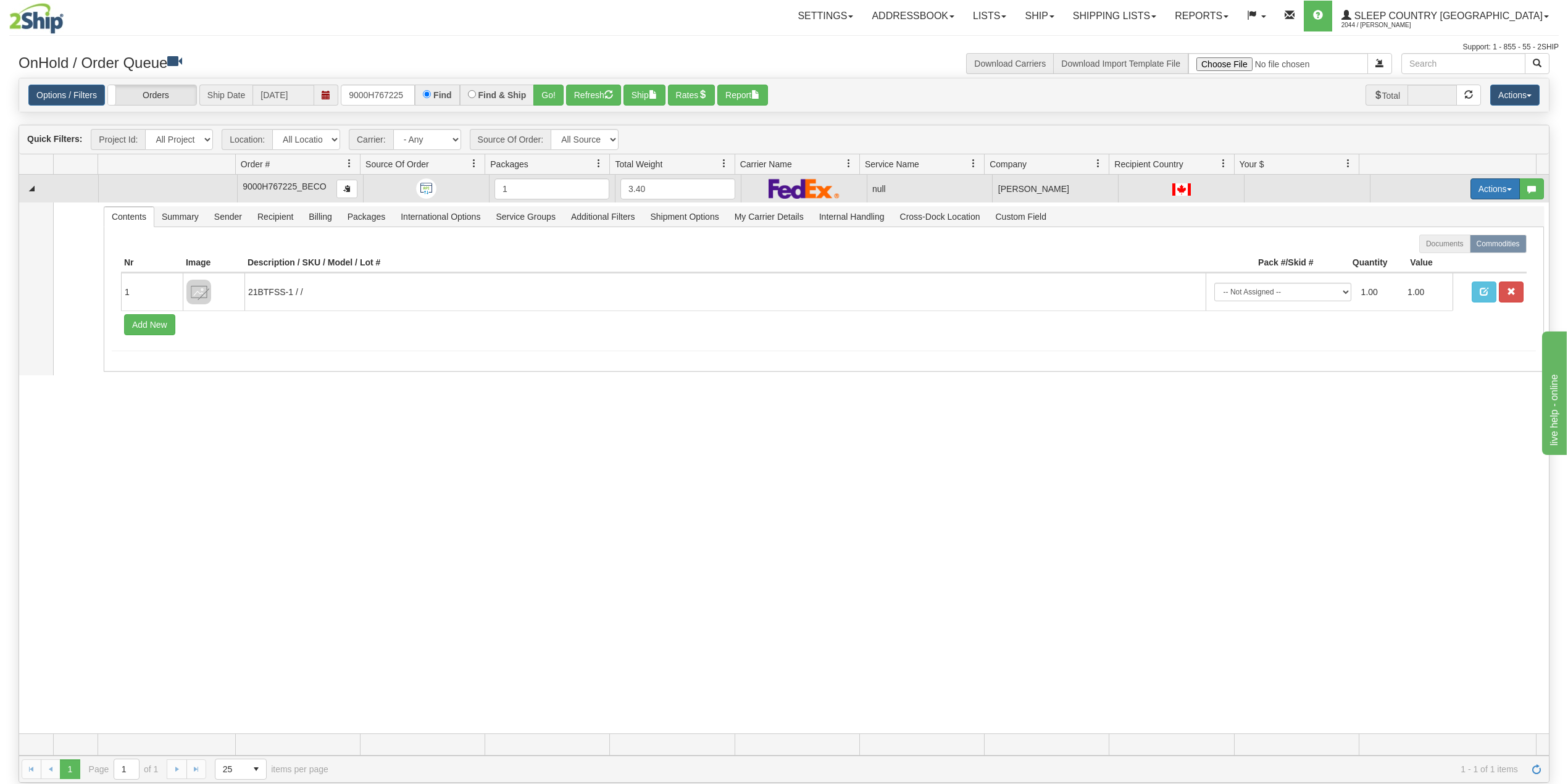
click at [1470, 186] on button "Actions" at bounding box center [1495, 189] width 49 height 21
click at [1433, 276] on span "Delete" at bounding box center [1441, 276] width 33 height 10
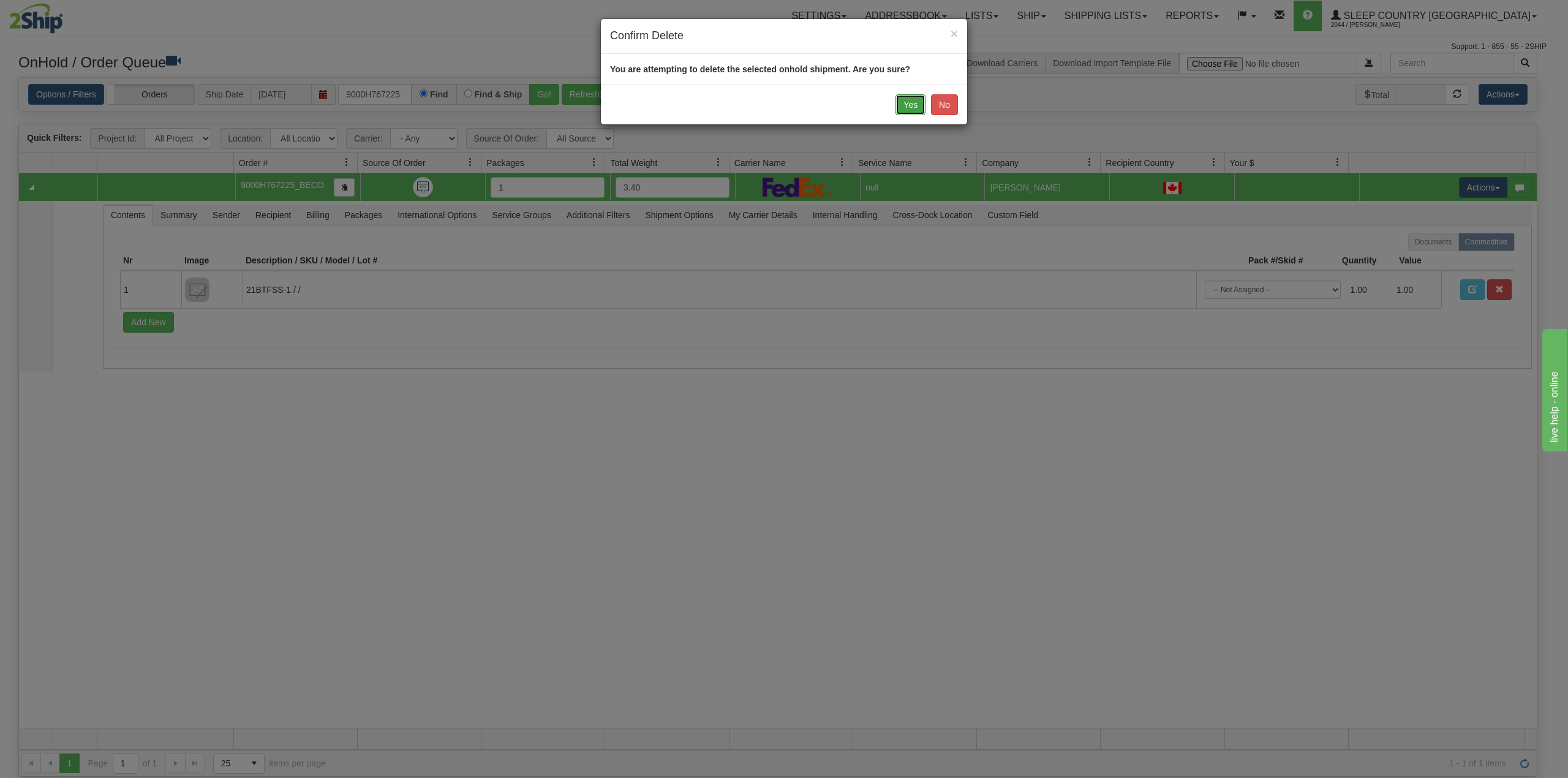
click at [912, 101] on button "Yes" at bounding box center [910, 105] width 30 height 21
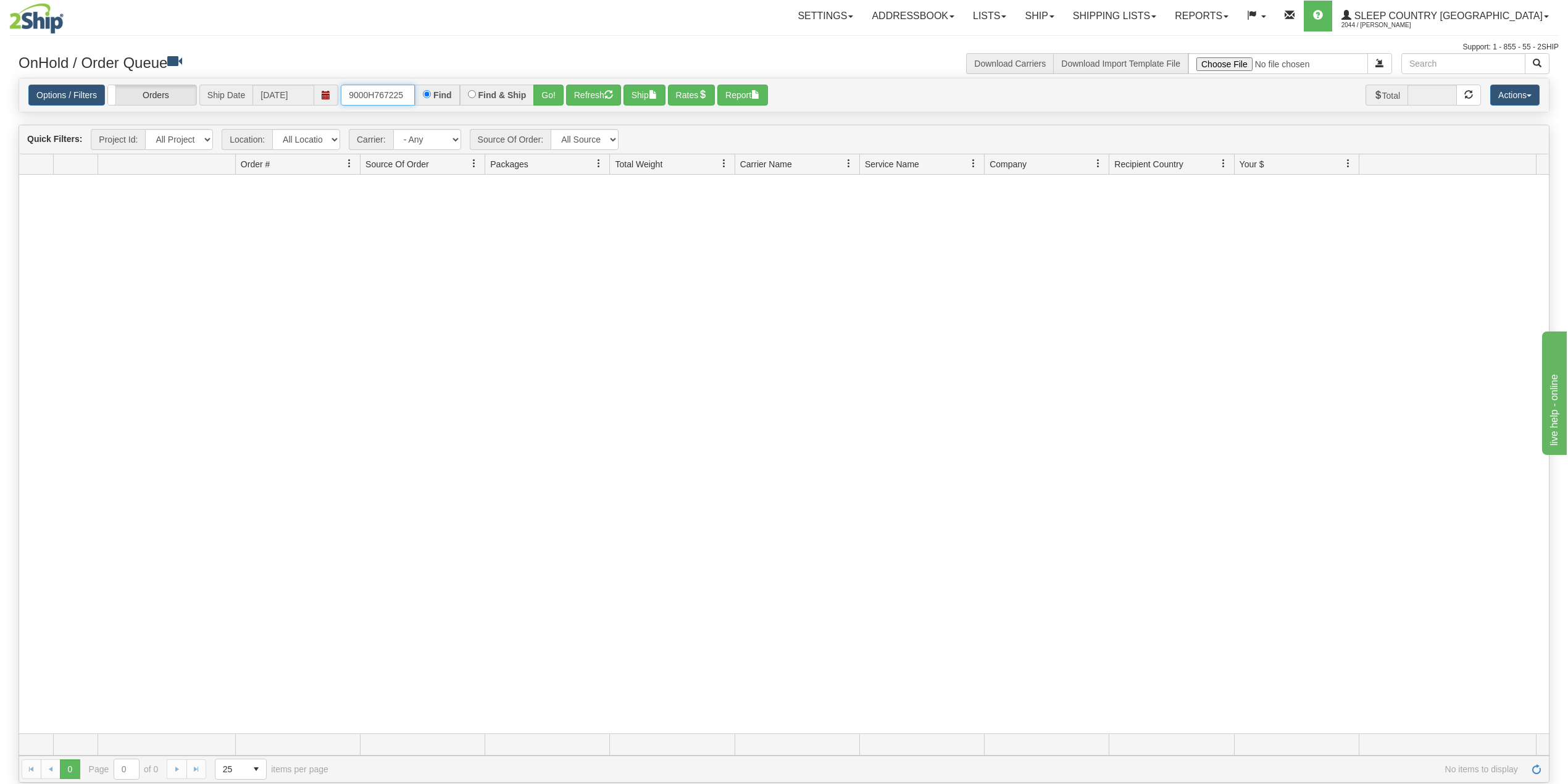
click at [396, 99] on input "9000H767225" at bounding box center [378, 95] width 74 height 21
paste input "73818"
click at [554, 93] on button "Go!" at bounding box center [548, 95] width 30 height 21
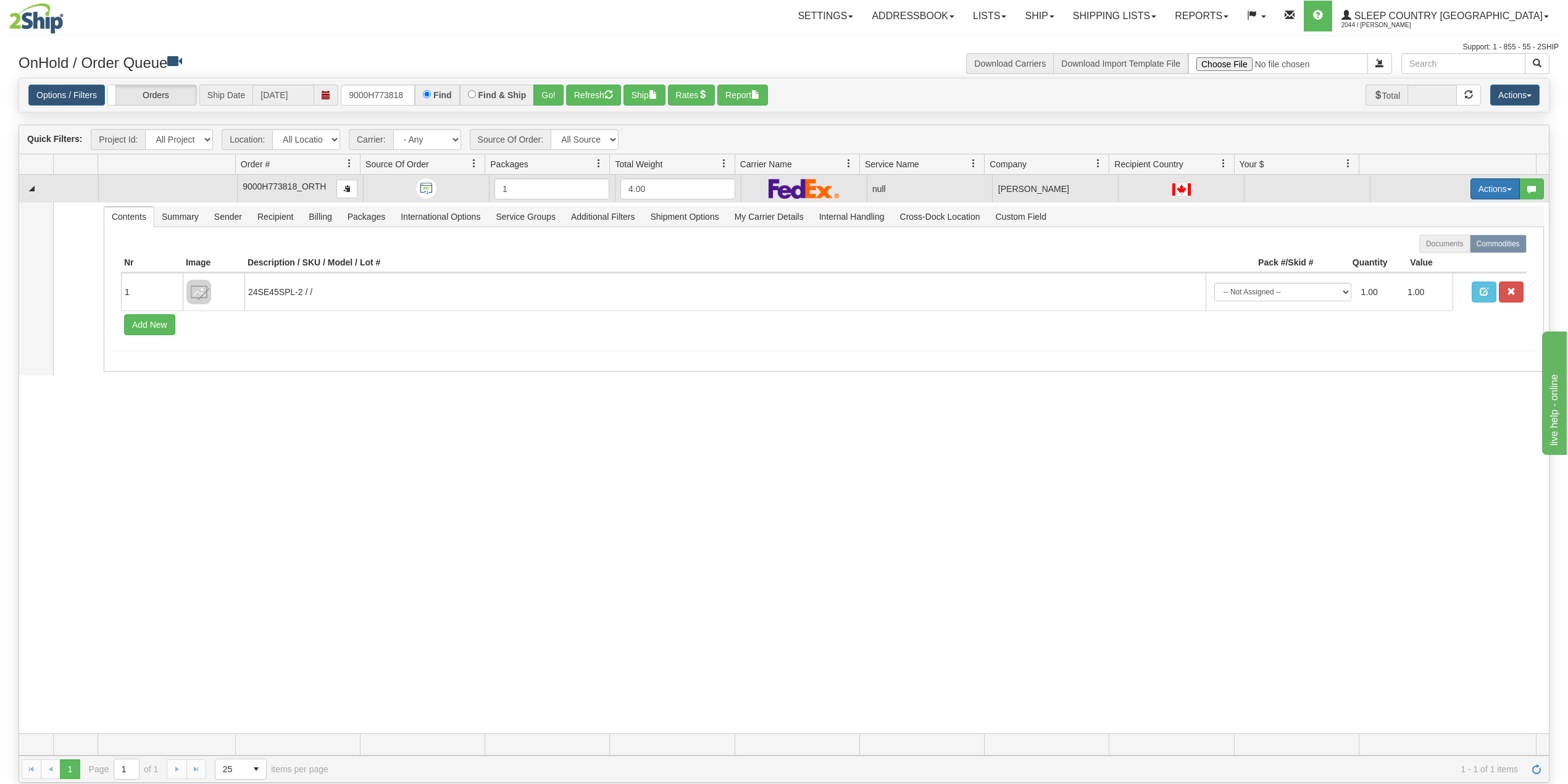
click at [1478, 191] on button "Actions" at bounding box center [1495, 189] width 49 height 21
click at [1430, 279] on span "Delete" at bounding box center [1441, 276] width 33 height 10
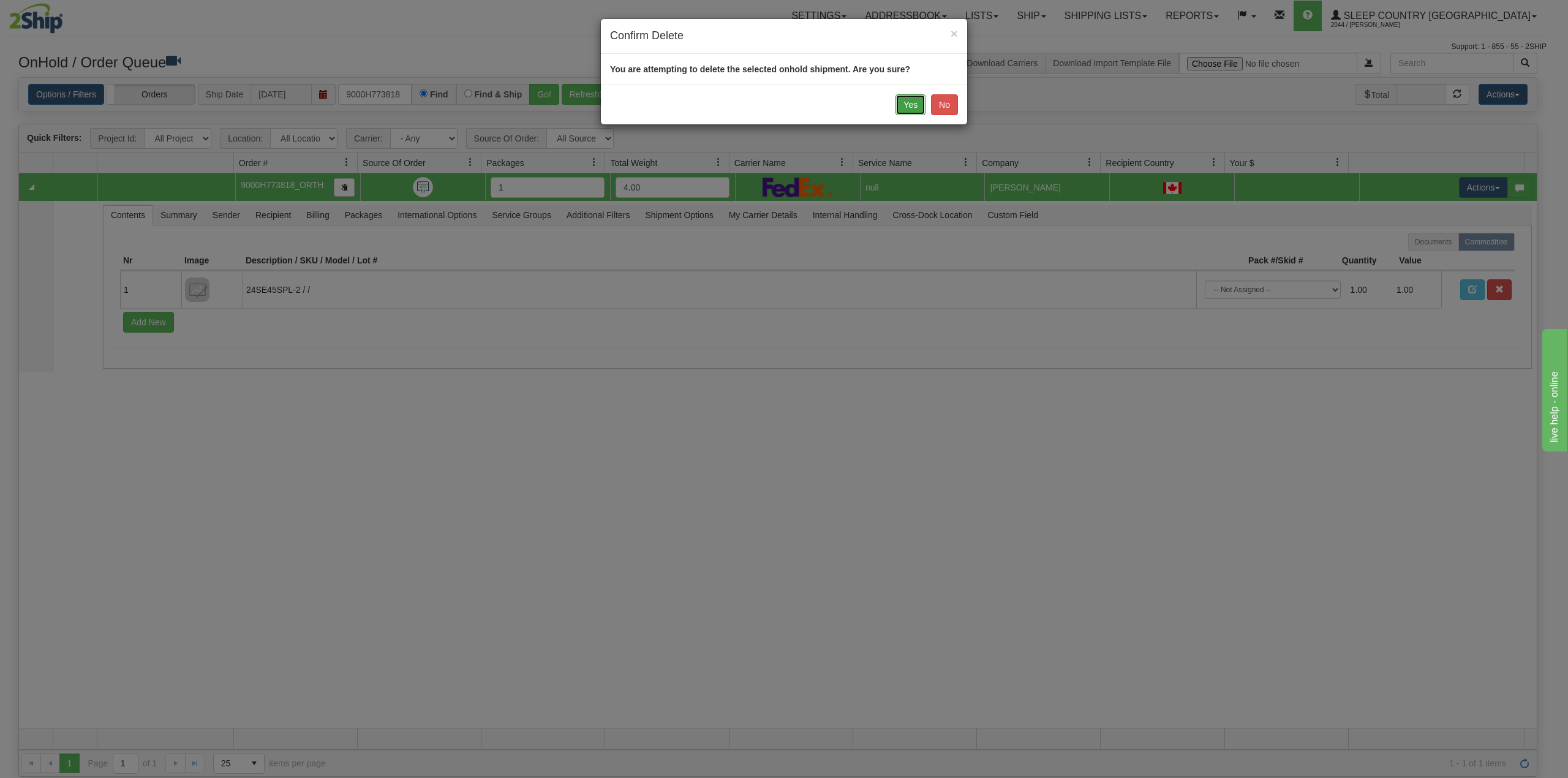
click at [910, 103] on button "Yes" at bounding box center [910, 105] width 30 height 21
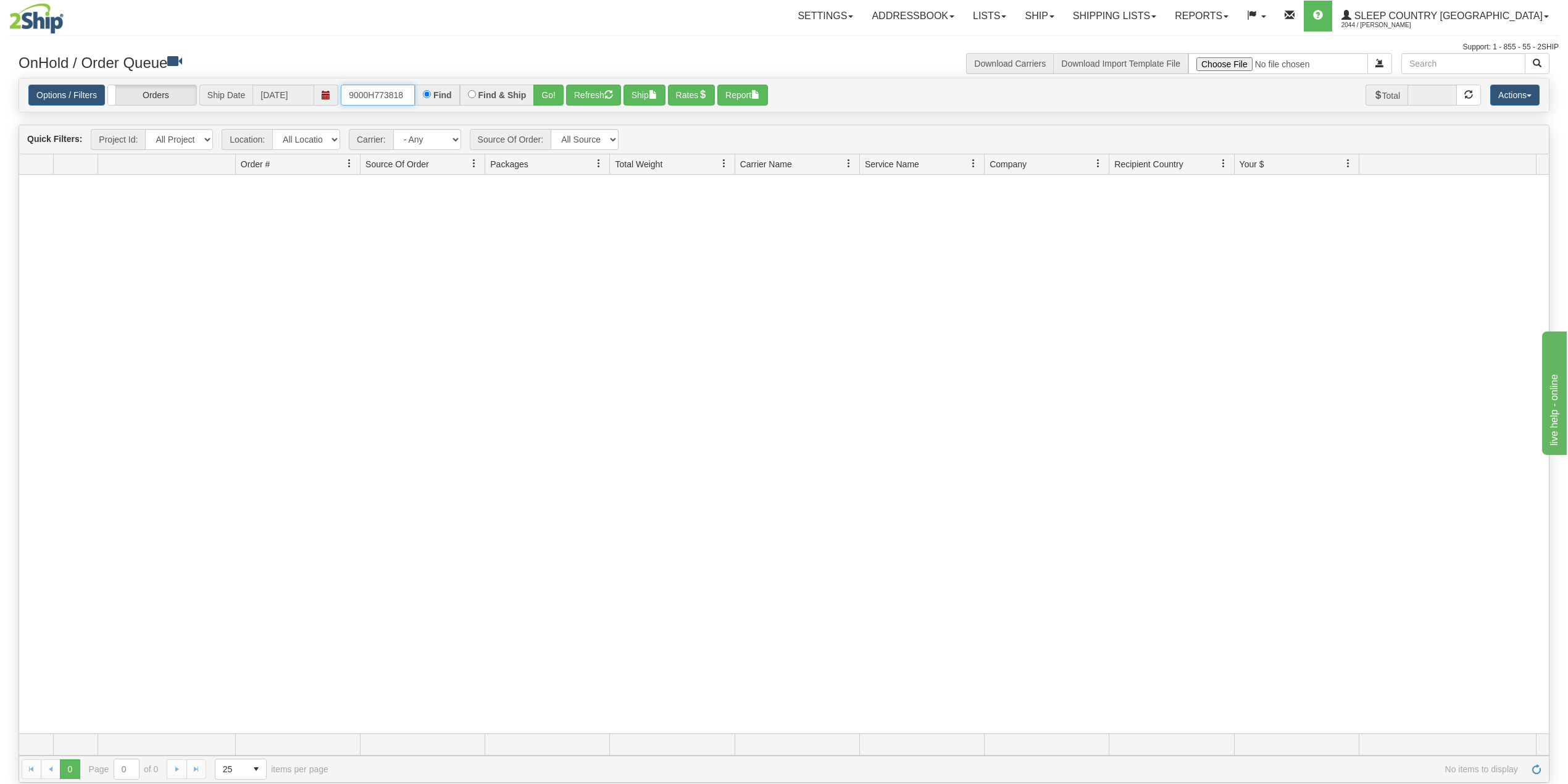
click at [376, 92] on input "9000H773818" at bounding box center [378, 95] width 74 height 21
drag, startPoint x: 376, startPoint y: 92, endPoint x: 383, endPoint y: 95, distance: 7.6
click at [376, 90] on input "9000H773818" at bounding box center [378, 95] width 74 height 21
paste input "67474"
click at [554, 94] on button "Go!" at bounding box center [548, 95] width 30 height 21
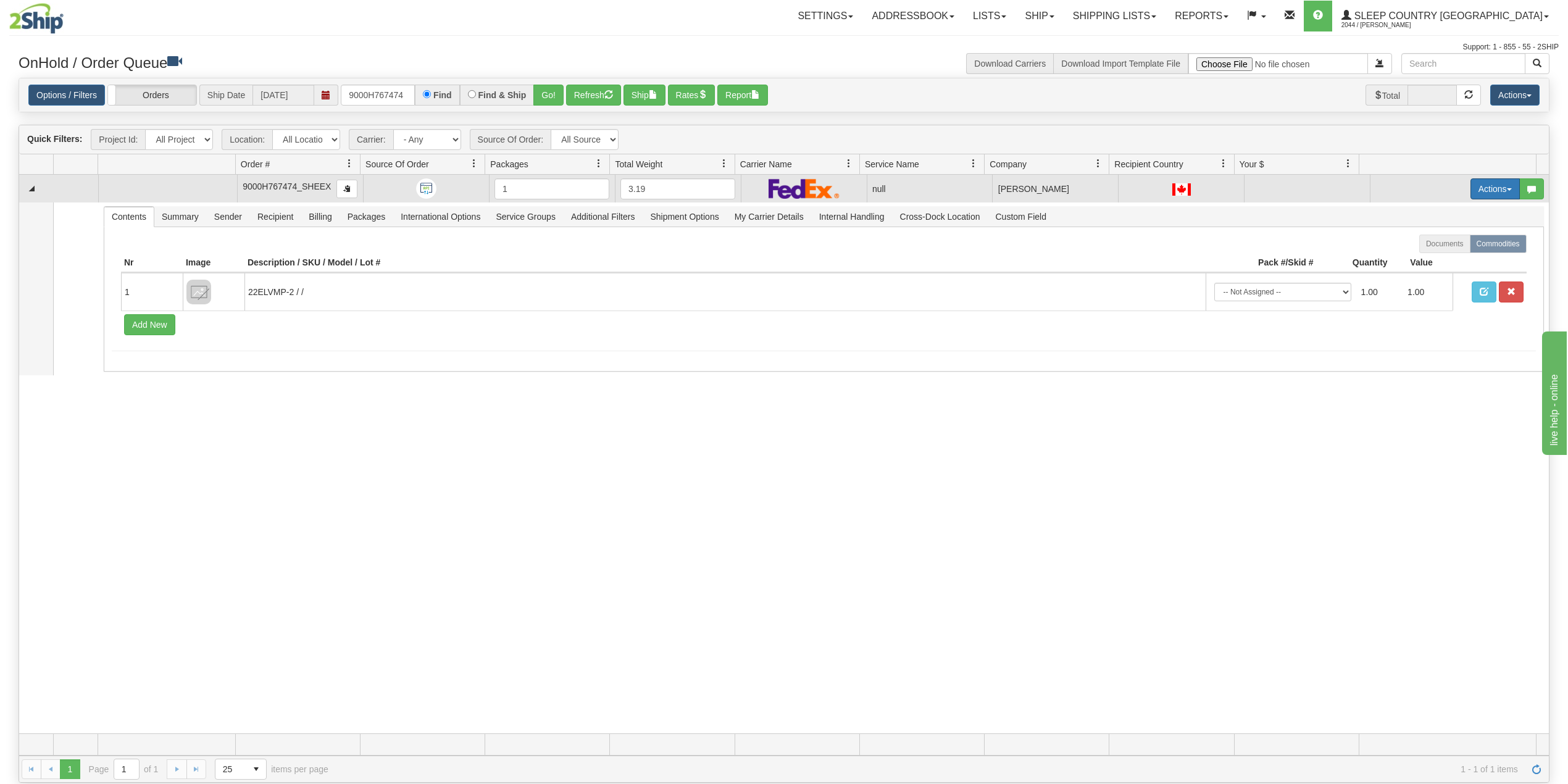
click at [1470, 186] on button "Actions" at bounding box center [1495, 189] width 49 height 21
click at [1426, 278] on span "Delete" at bounding box center [1441, 276] width 33 height 10
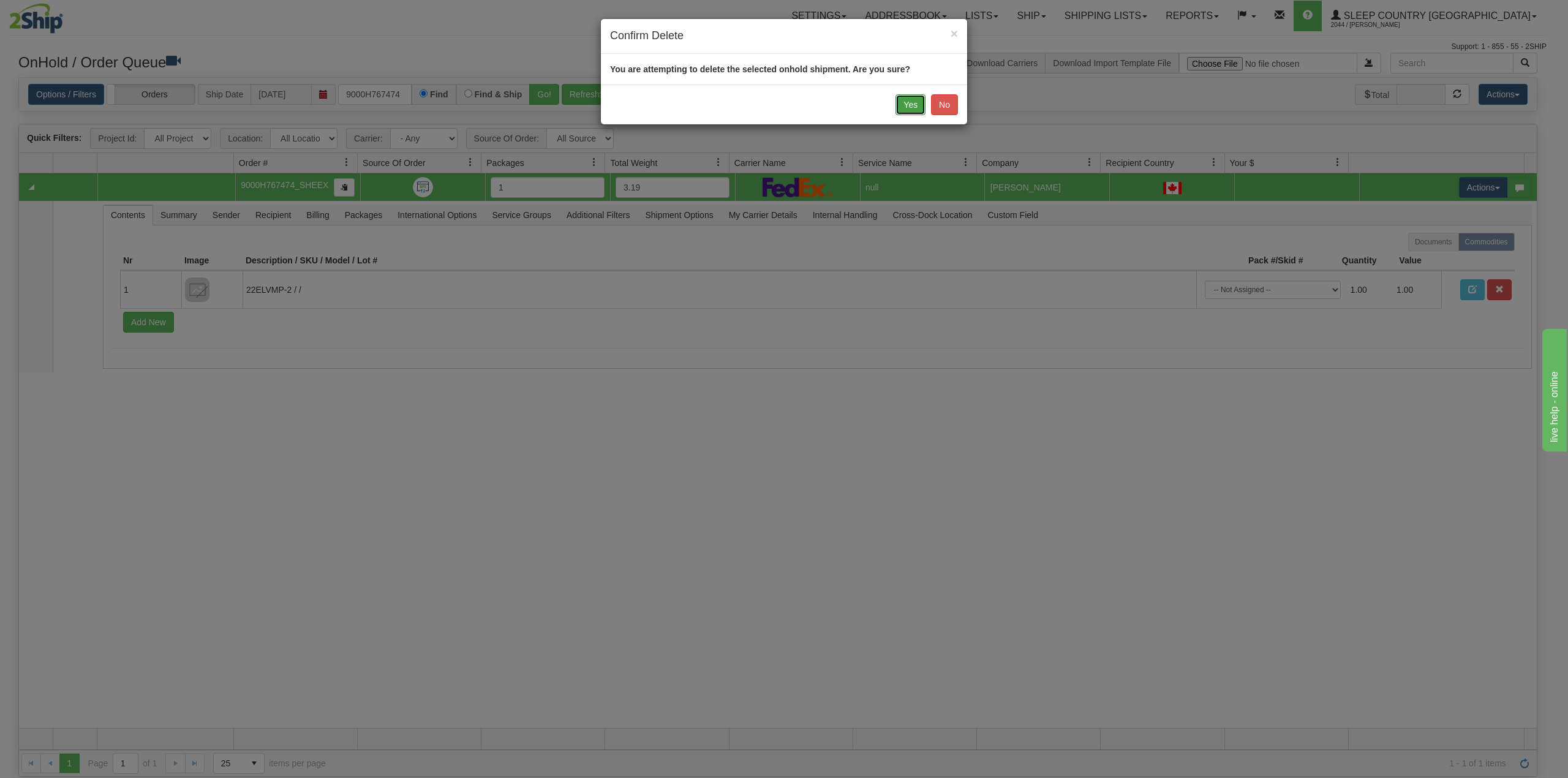
click at [898, 103] on button "Yes" at bounding box center [910, 105] width 30 height 21
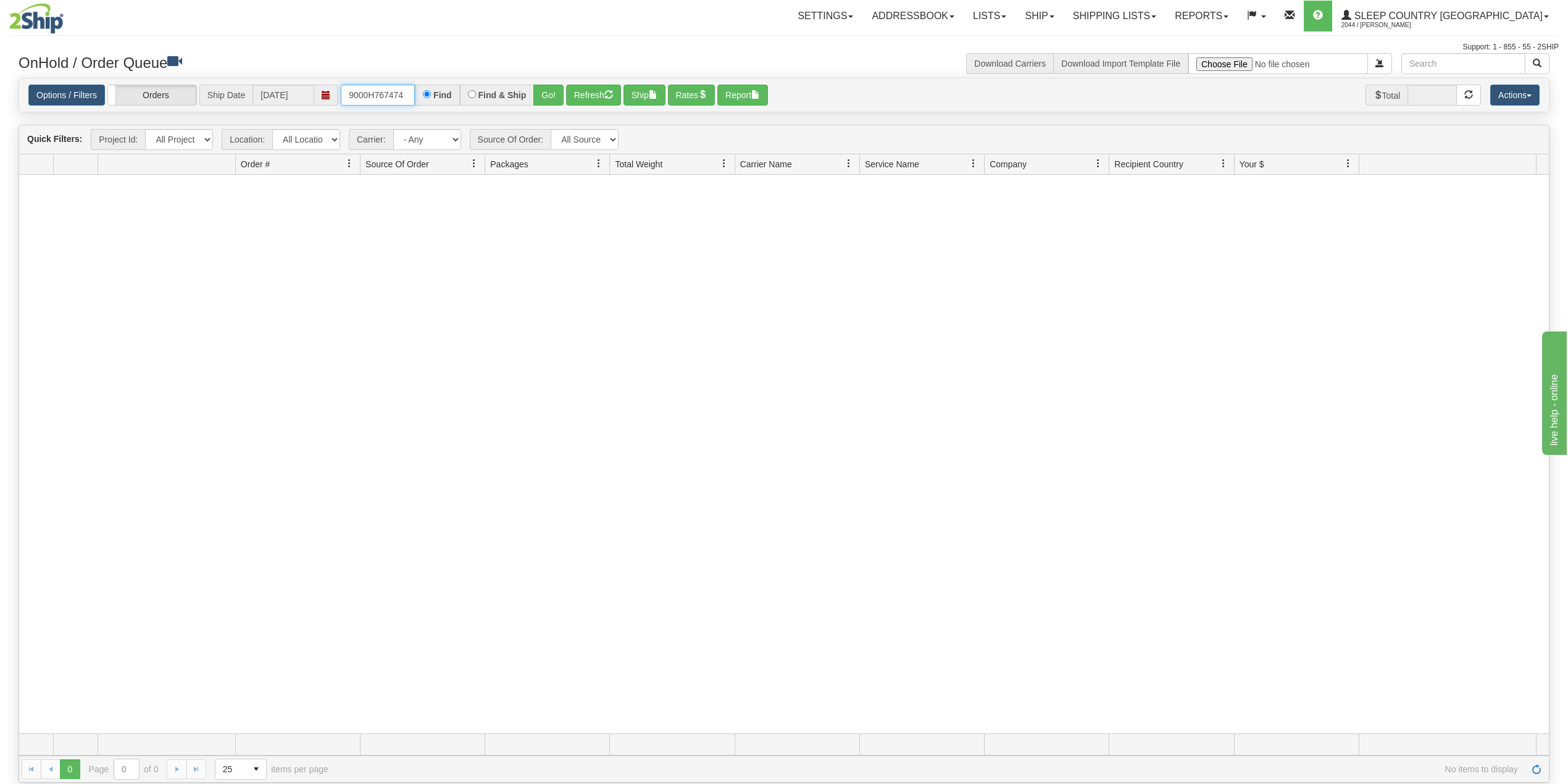
click at [379, 101] on input "9000H767474" at bounding box center [378, 95] width 74 height 21
paste input "2H766991"
click at [547, 95] on button "Go!" at bounding box center [548, 95] width 30 height 21
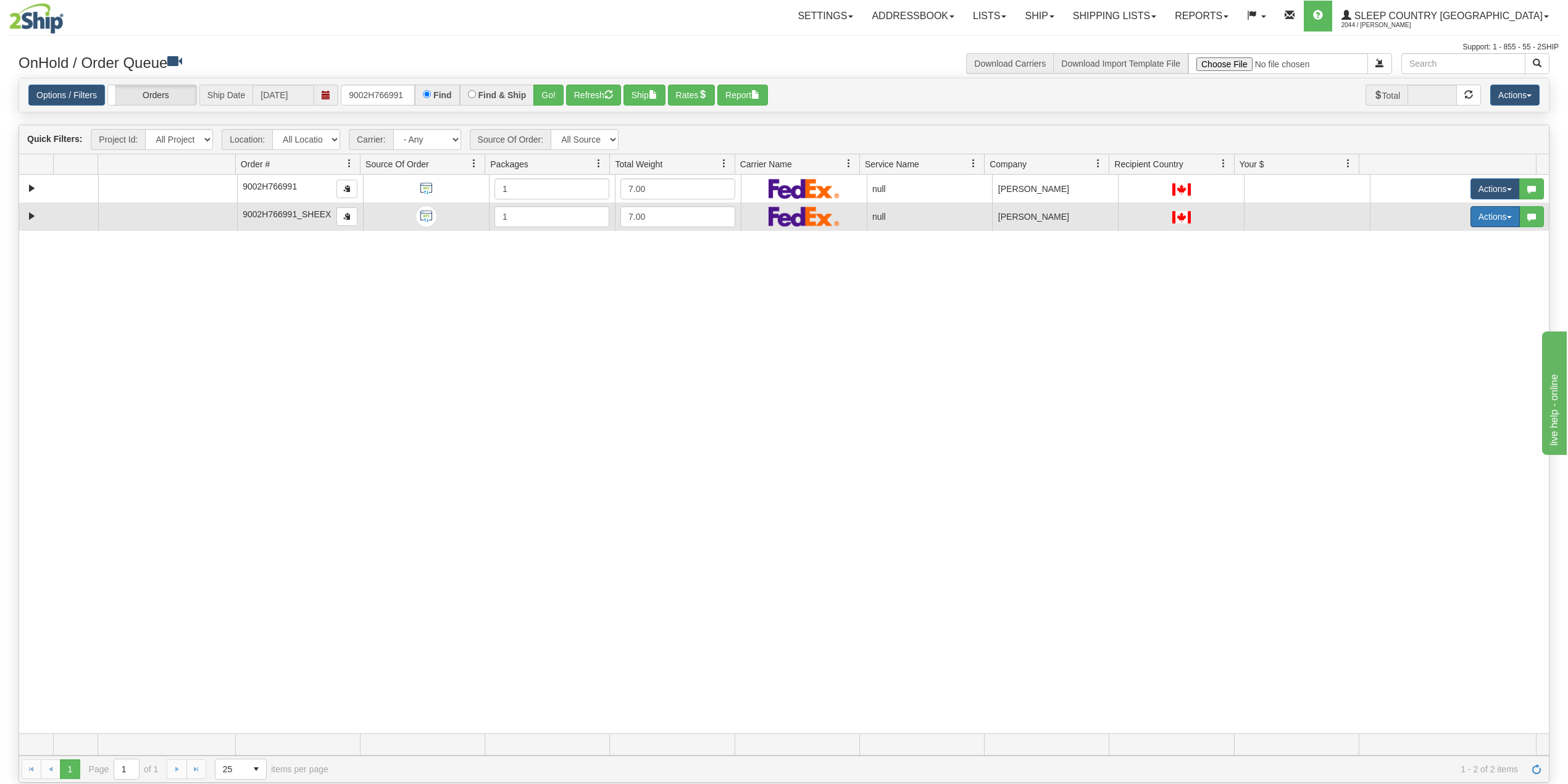
click at [1482, 217] on button "Actions" at bounding box center [1495, 217] width 49 height 21
click at [1427, 304] on span "Delete" at bounding box center [1441, 304] width 33 height 10
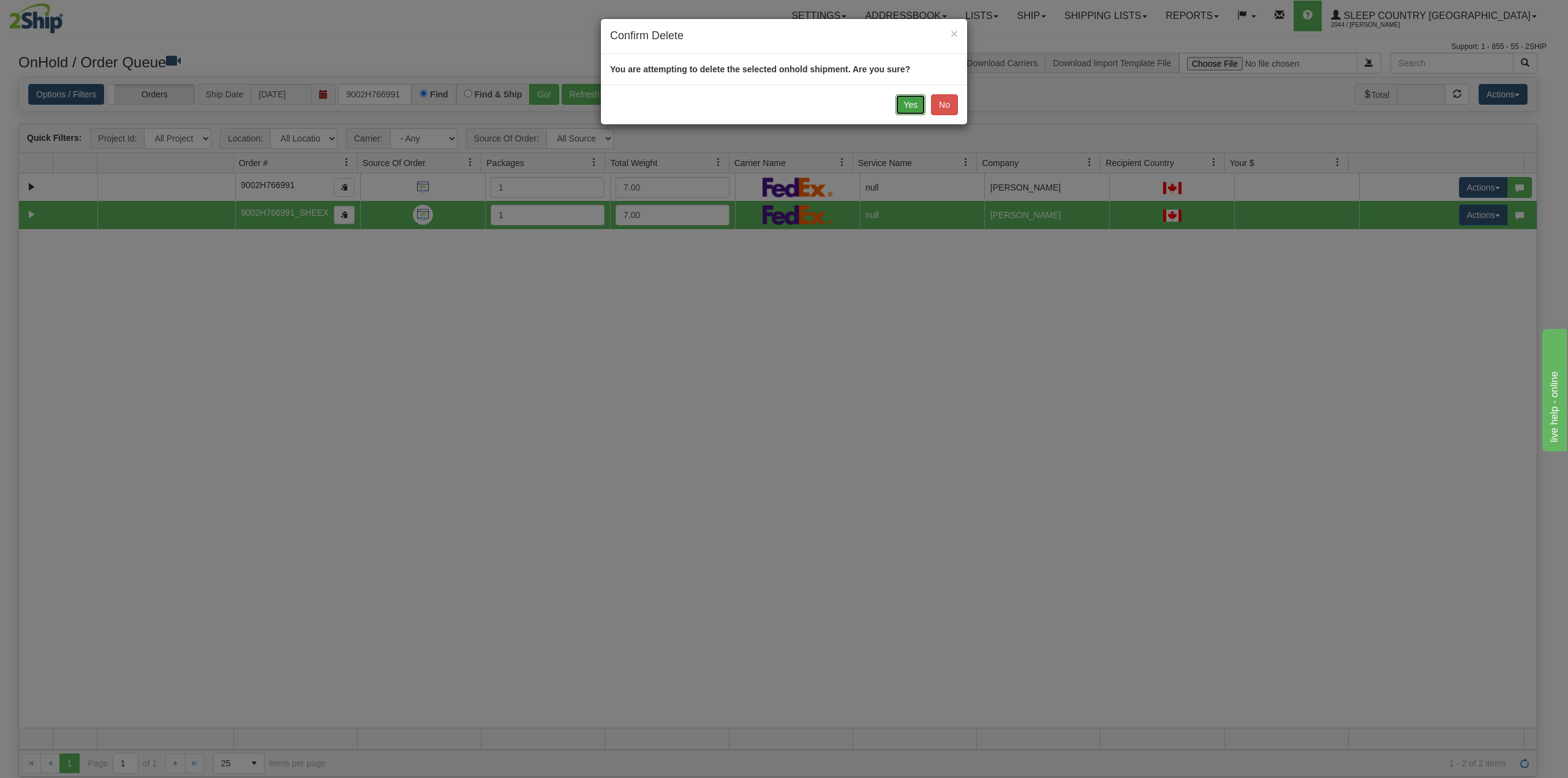
click at [909, 106] on button "Yes" at bounding box center [910, 105] width 30 height 21
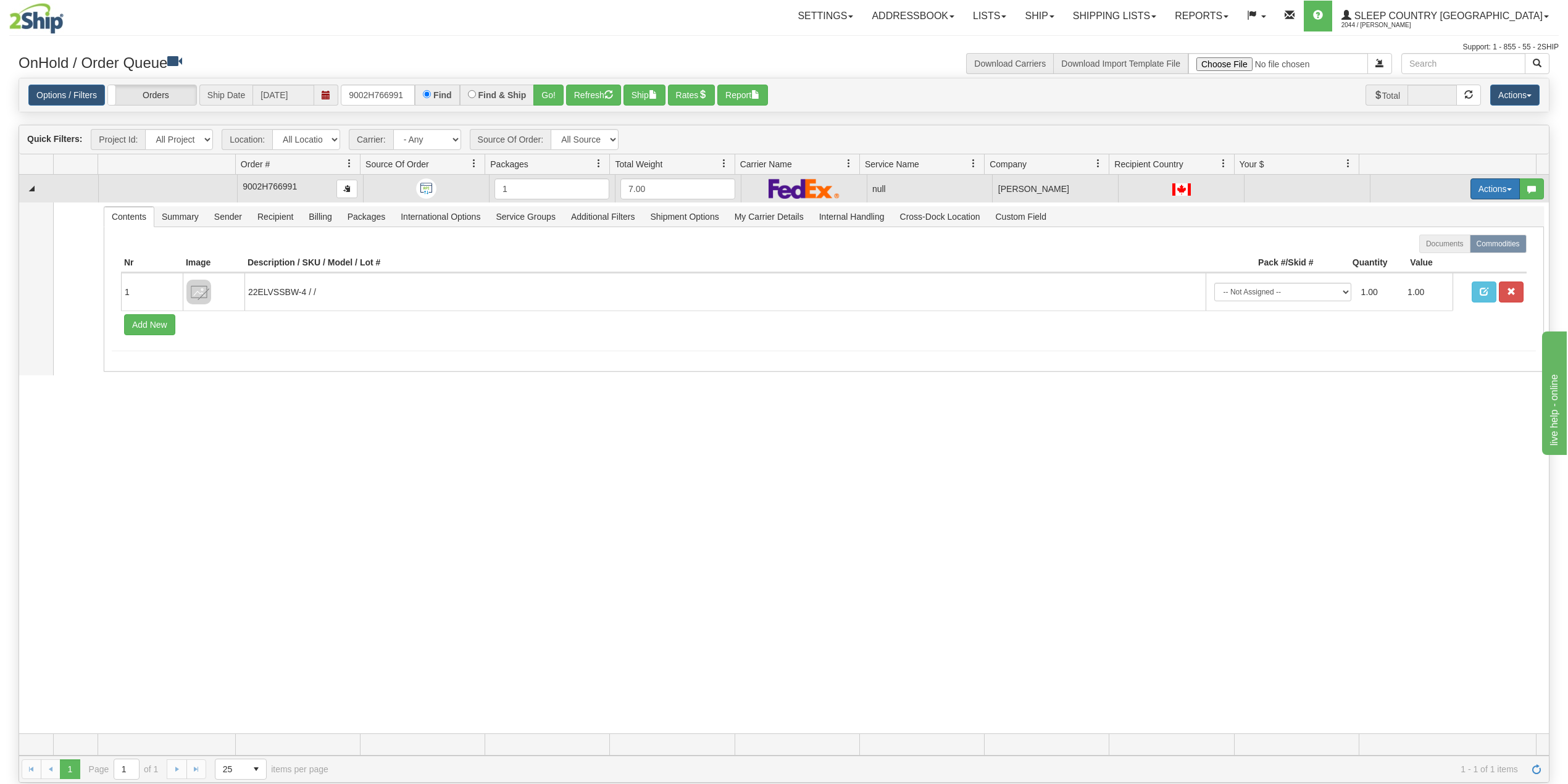
click at [1475, 192] on button "Actions" at bounding box center [1495, 189] width 49 height 21
click at [1429, 279] on span "Delete" at bounding box center [1441, 276] width 33 height 10
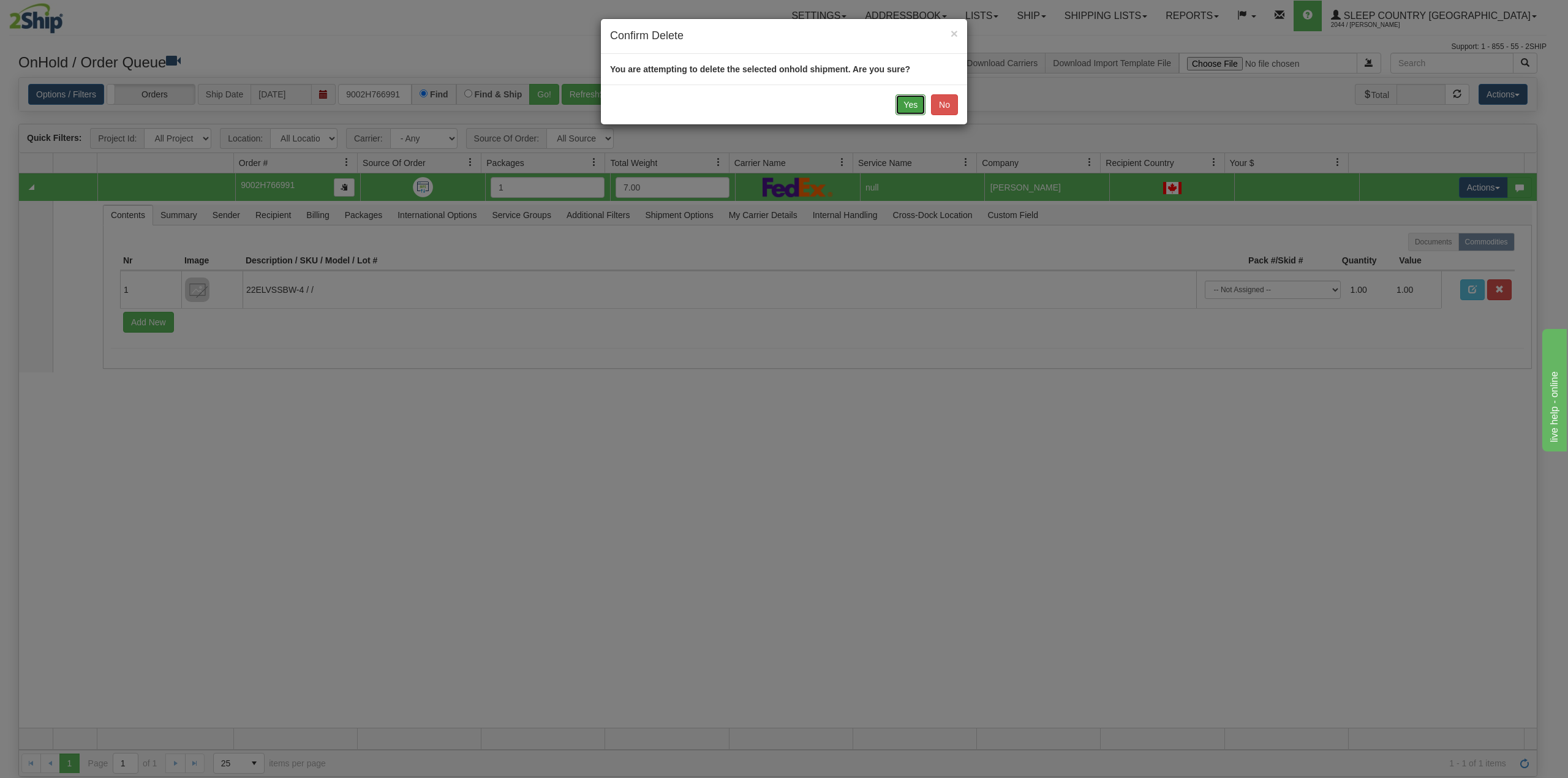
click at [903, 106] on button "Yes" at bounding box center [910, 105] width 30 height 21
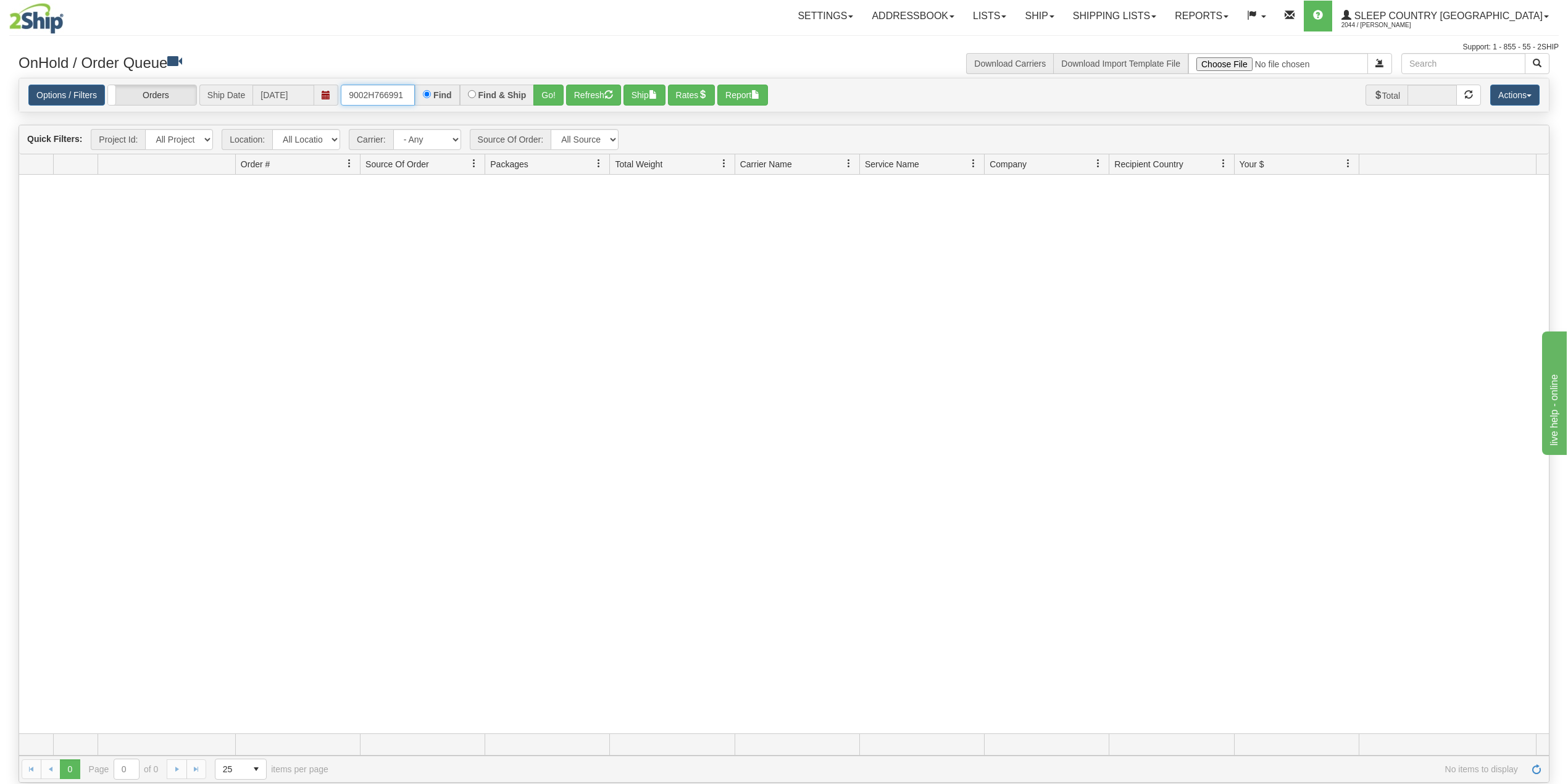
click at [379, 93] on input "9002H766991" at bounding box center [378, 95] width 74 height 21
paste input "0H773818"
click at [546, 94] on button "Go!" at bounding box center [548, 95] width 30 height 21
drag, startPoint x: 409, startPoint y: 97, endPoint x: 419, endPoint y: 105, distance: 12.8
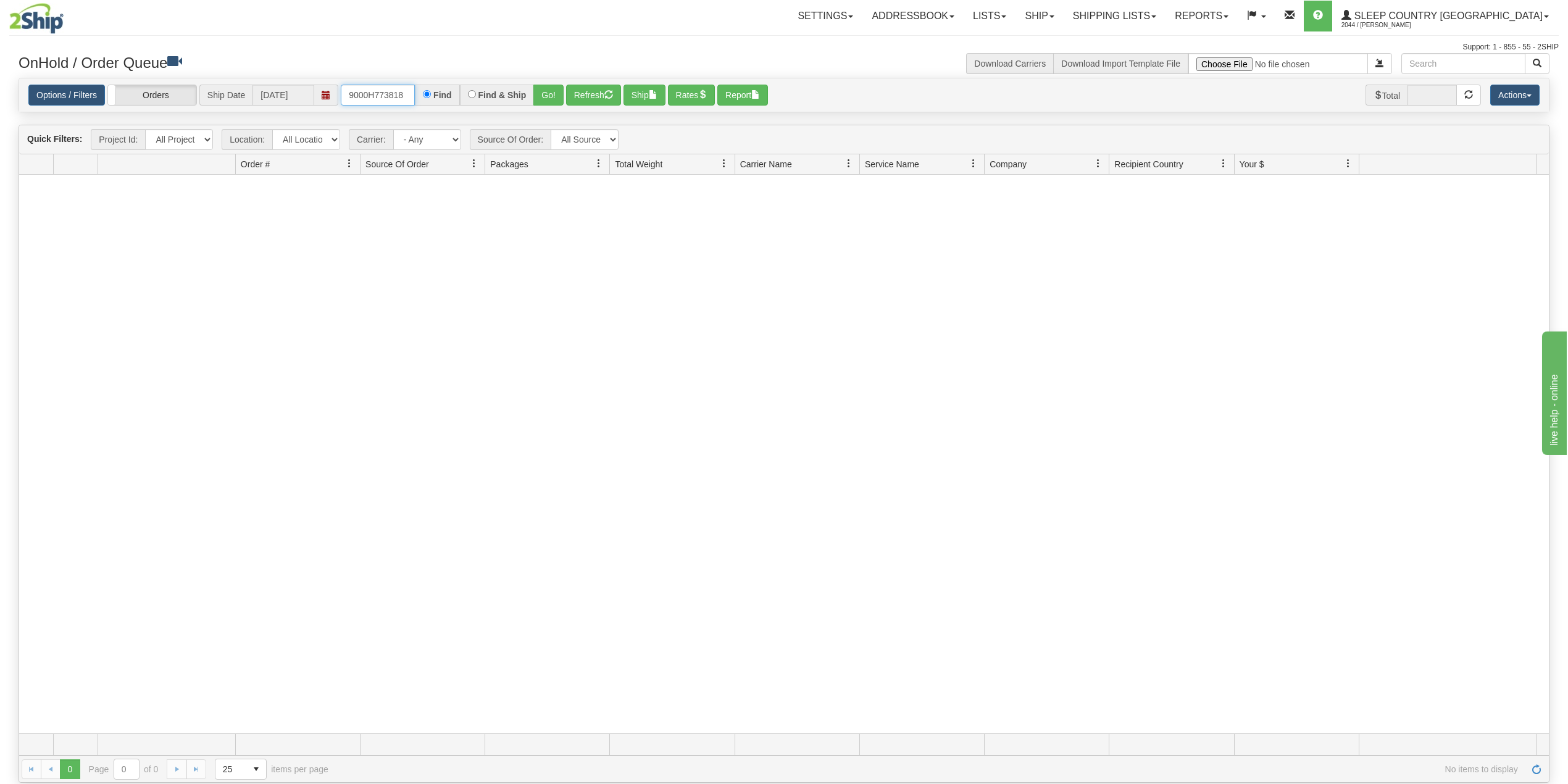
click at [408, 97] on input "9000H773818" at bounding box center [378, 95] width 74 height 21
click at [365, 94] on input "9000H773818" at bounding box center [378, 95] width 74 height 21
paste input "924"
click at [548, 95] on button "Go!" at bounding box center [548, 95] width 30 height 21
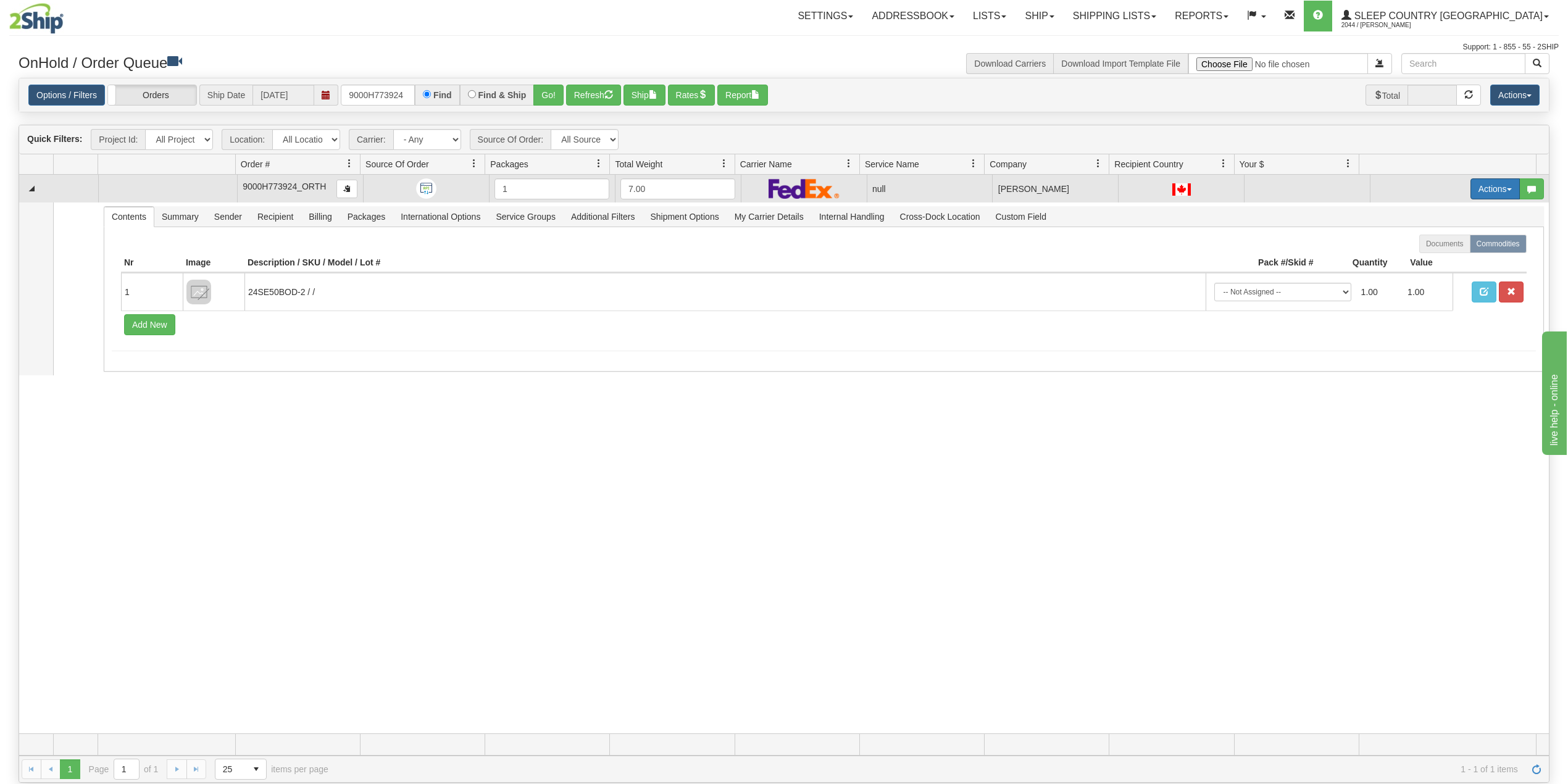
click at [1470, 191] on button "Actions" at bounding box center [1495, 189] width 49 height 21
click at [1433, 275] on span "Delete" at bounding box center [1441, 276] width 33 height 10
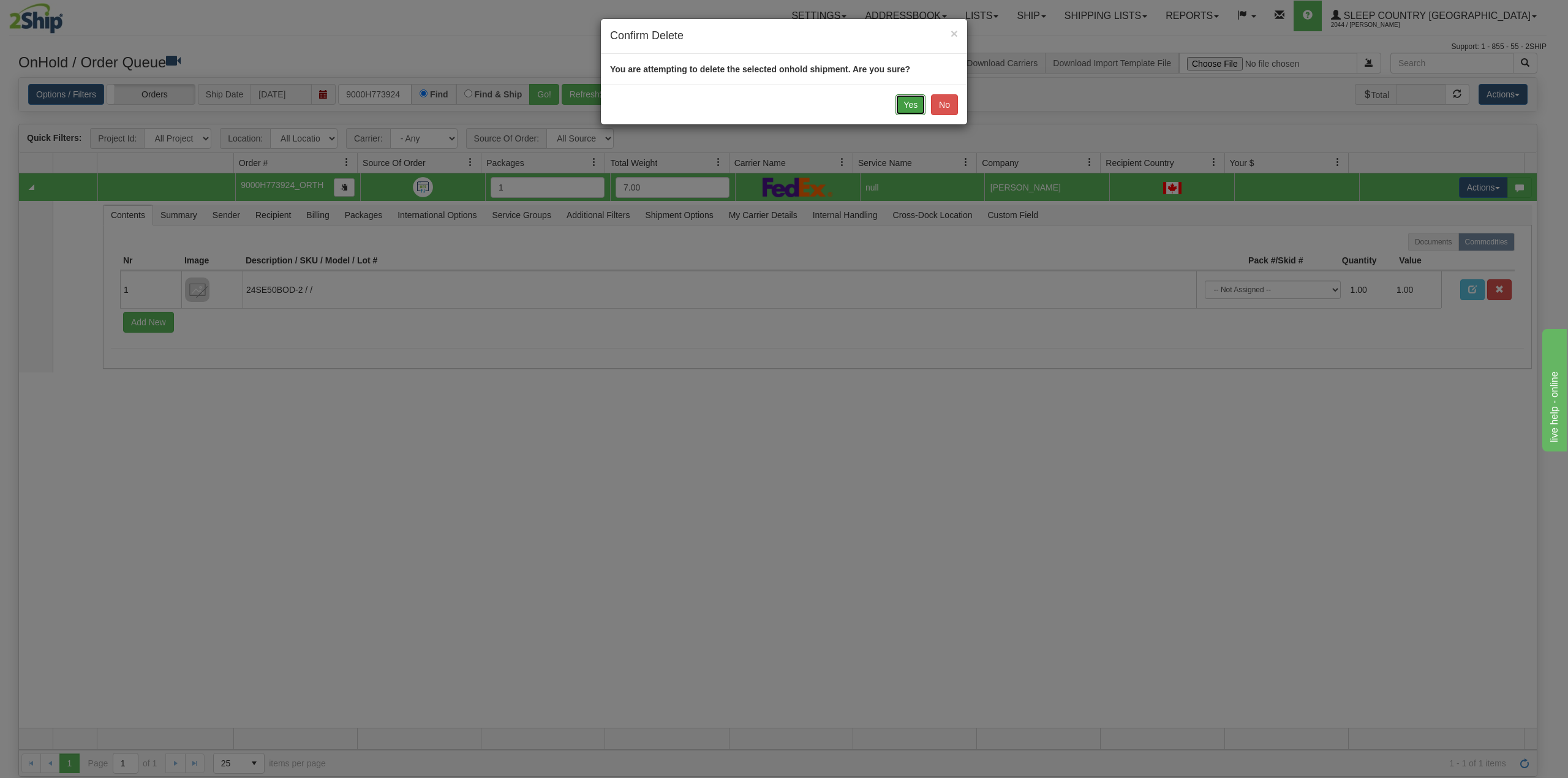
click at [912, 108] on button "Yes" at bounding box center [910, 105] width 30 height 21
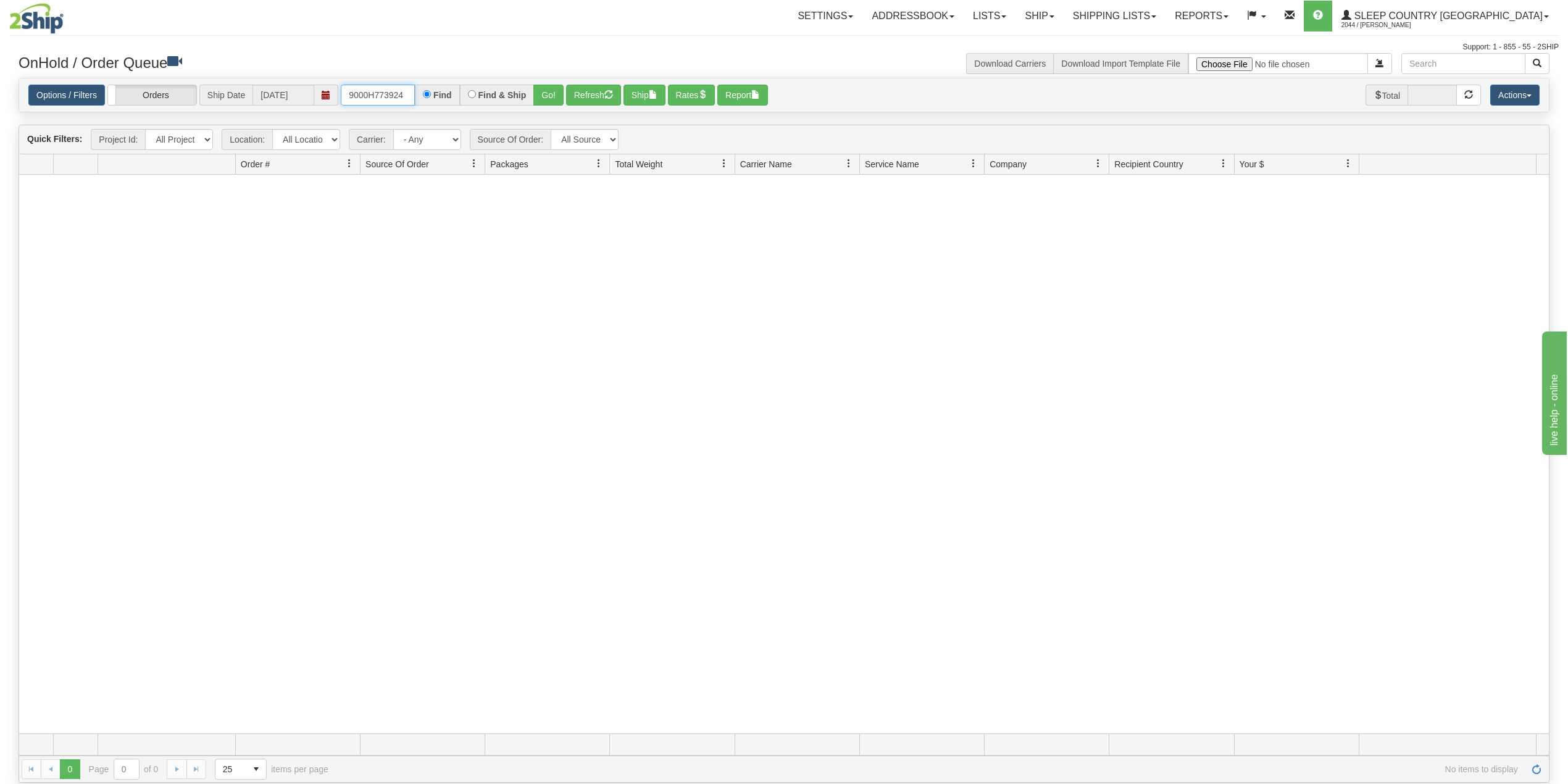
click at [397, 95] on input "9000H773924" at bounding box center [378, 95] width 74 height 21
click at [397, 94] on input "9000H773924" at bounding box center [378, 95] width 74 height 21
paste input "2H772560"
click at [548, 89] on button "Go!" at bounding box center [548, 95] width 30 height 21
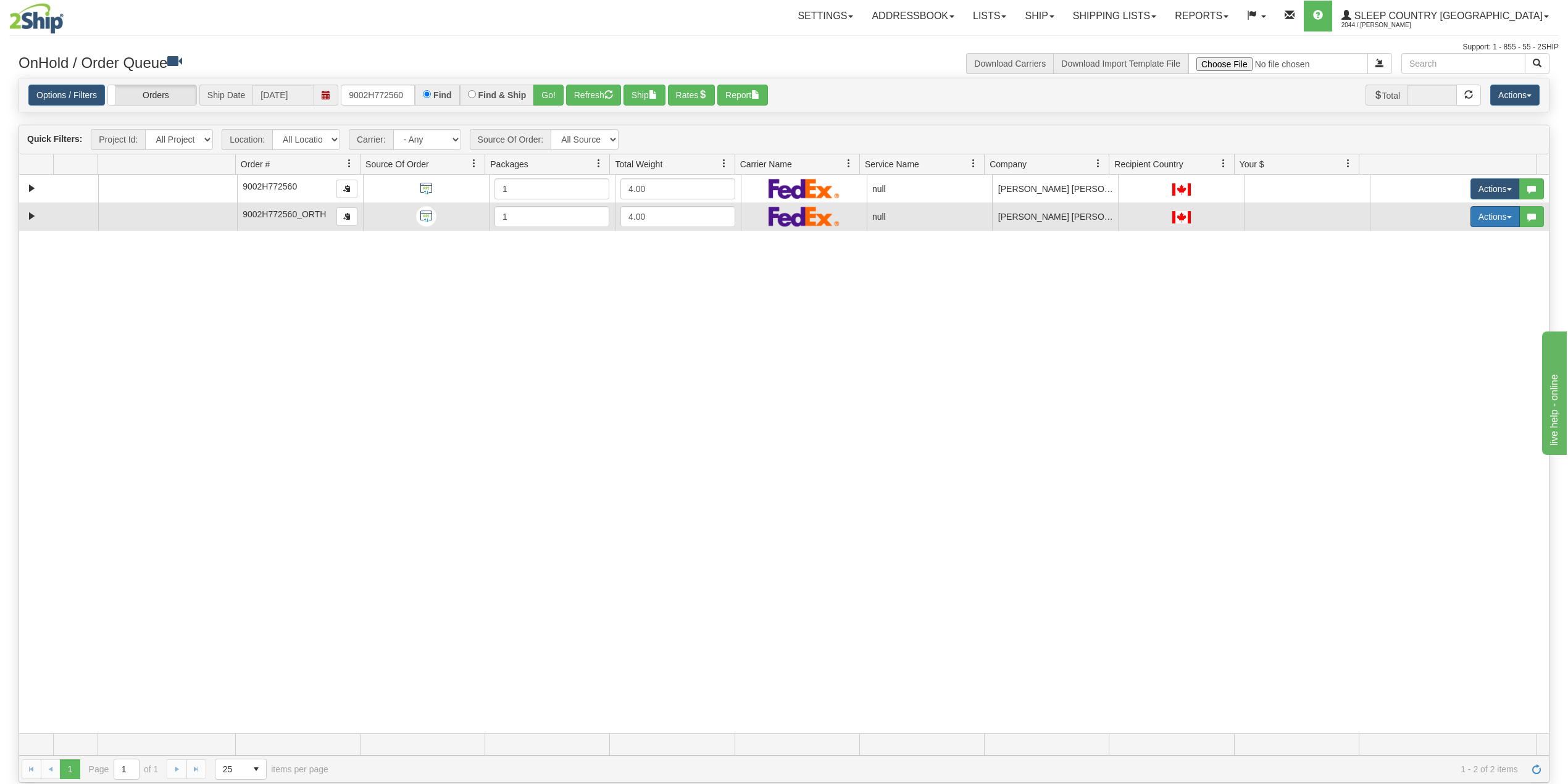
click at [1486, 227] on button "Actions" at bounding box center [1495, 217] width 49 height 21
click at [1434, 304] on span "Delete" at bounding box center [1441, 304] width 33 height 10
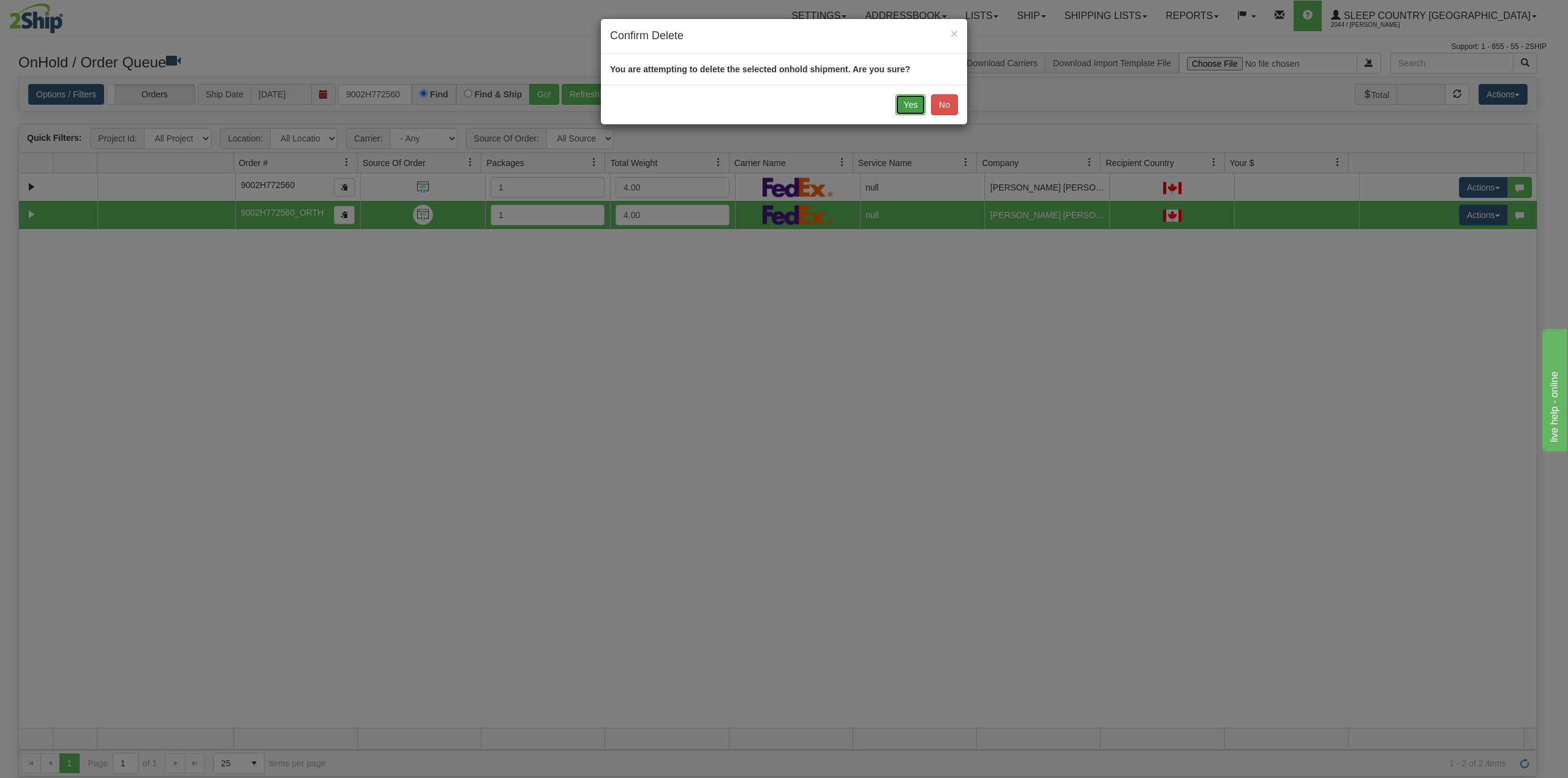
click at [898, 108] on button "Yes" at bounding box center [910, 105] width 30 height 21
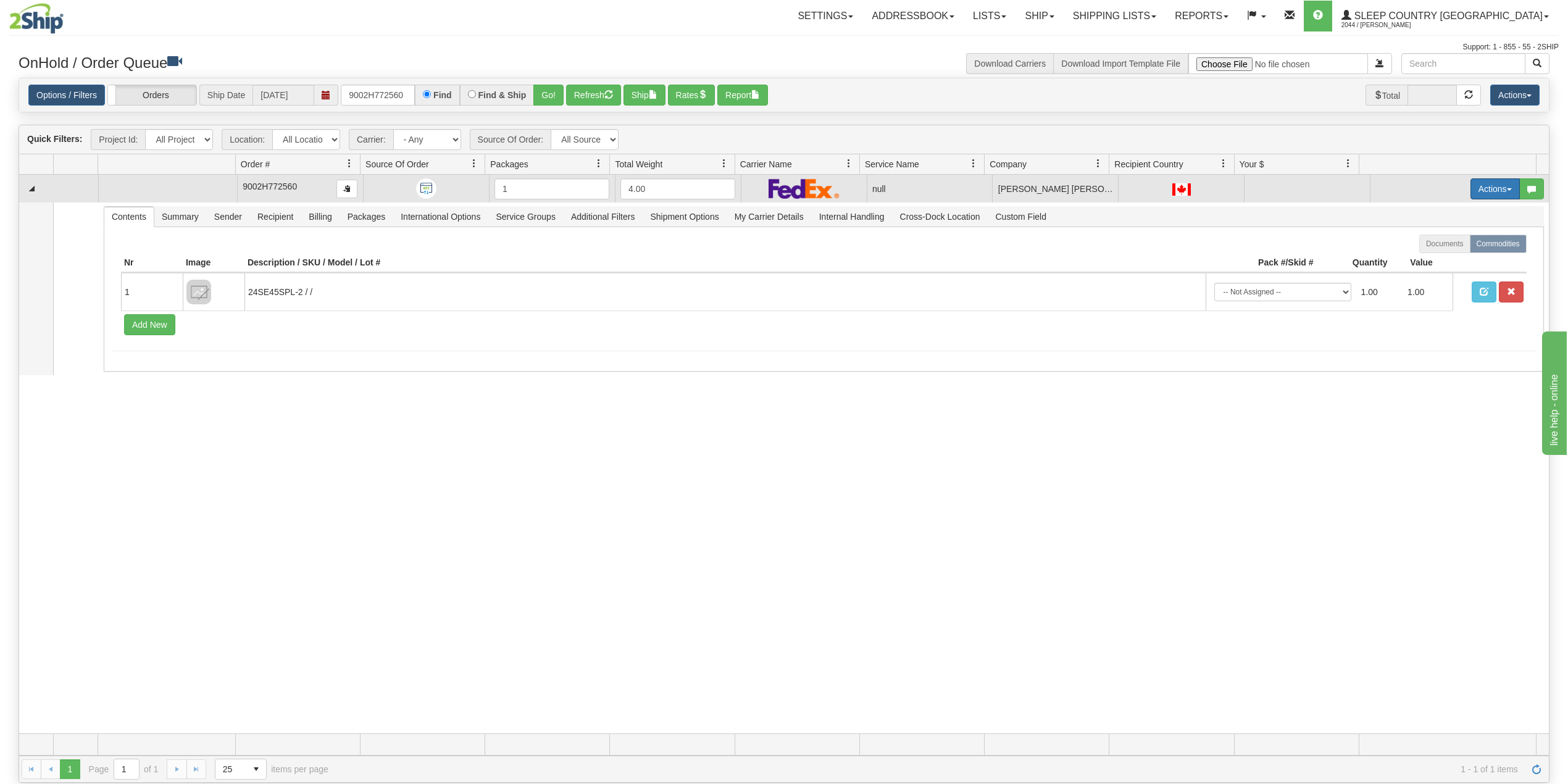
click at [1476, 188] on button "Actions" at bounding box center [1495, 189] width 49 height 21
click at [1428, 280] on span "Delete" at bounding box center [1441, 276] width 33 height 10
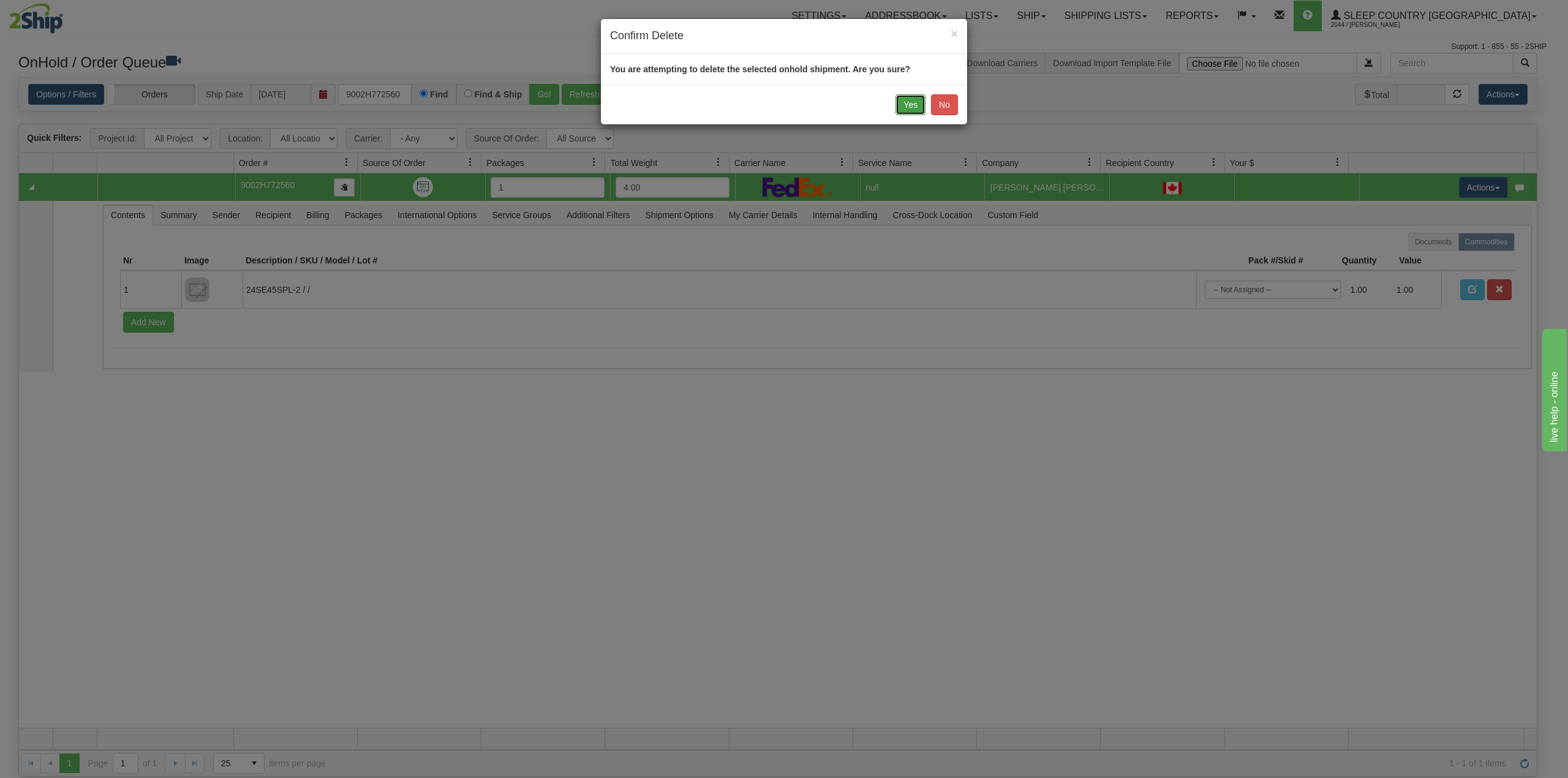
click at [908, 101] on button "Yes" at bounding box center [910, 105] width 30 height 21
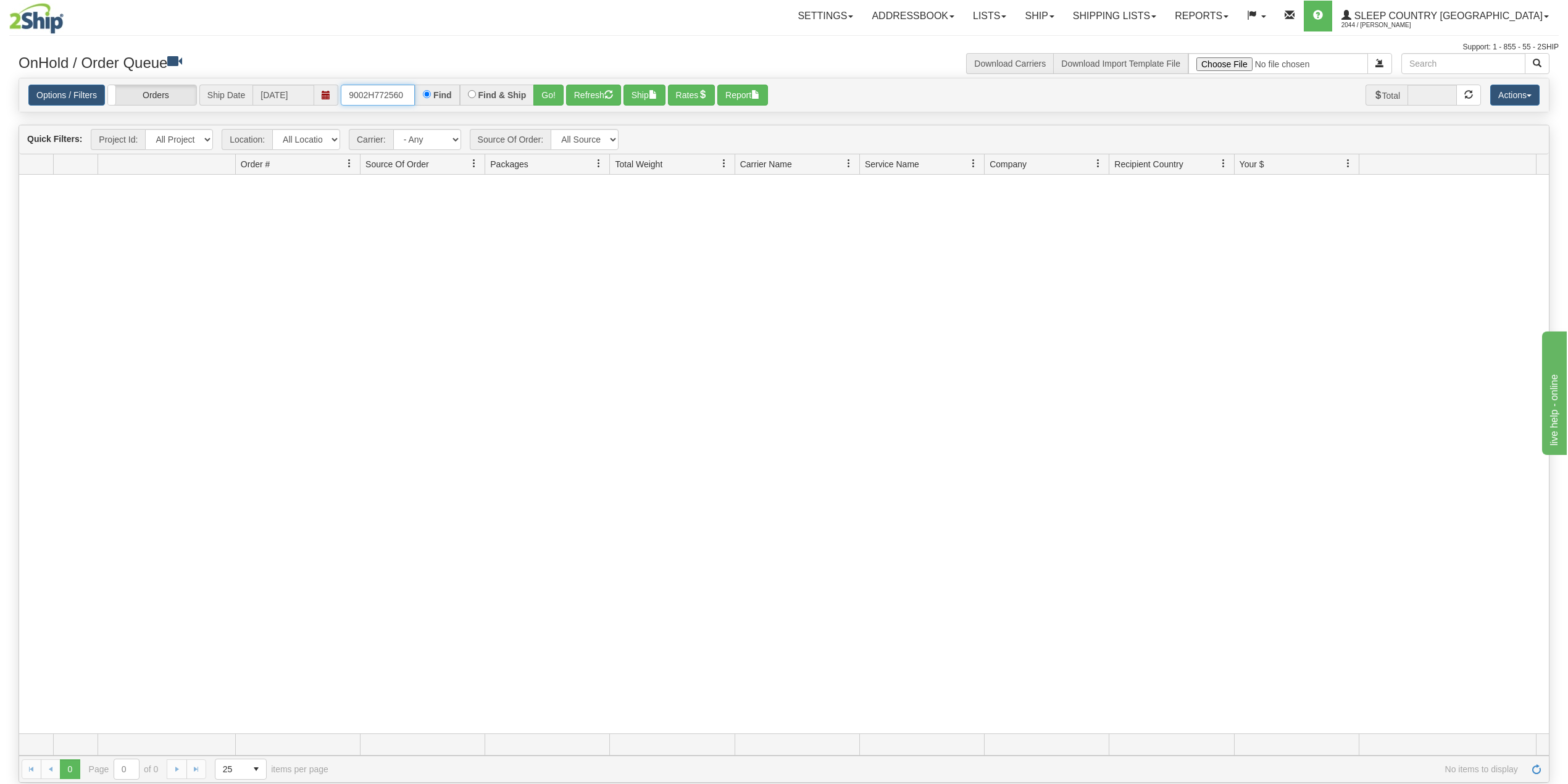
click at [373, 100] on input "9002H772560" at bounding box center [378, 95] width 74 height 21
paste input "456H81013"
click at [552, 88] on button "Go!" at bounding box center [548, 95] width 30 height 21
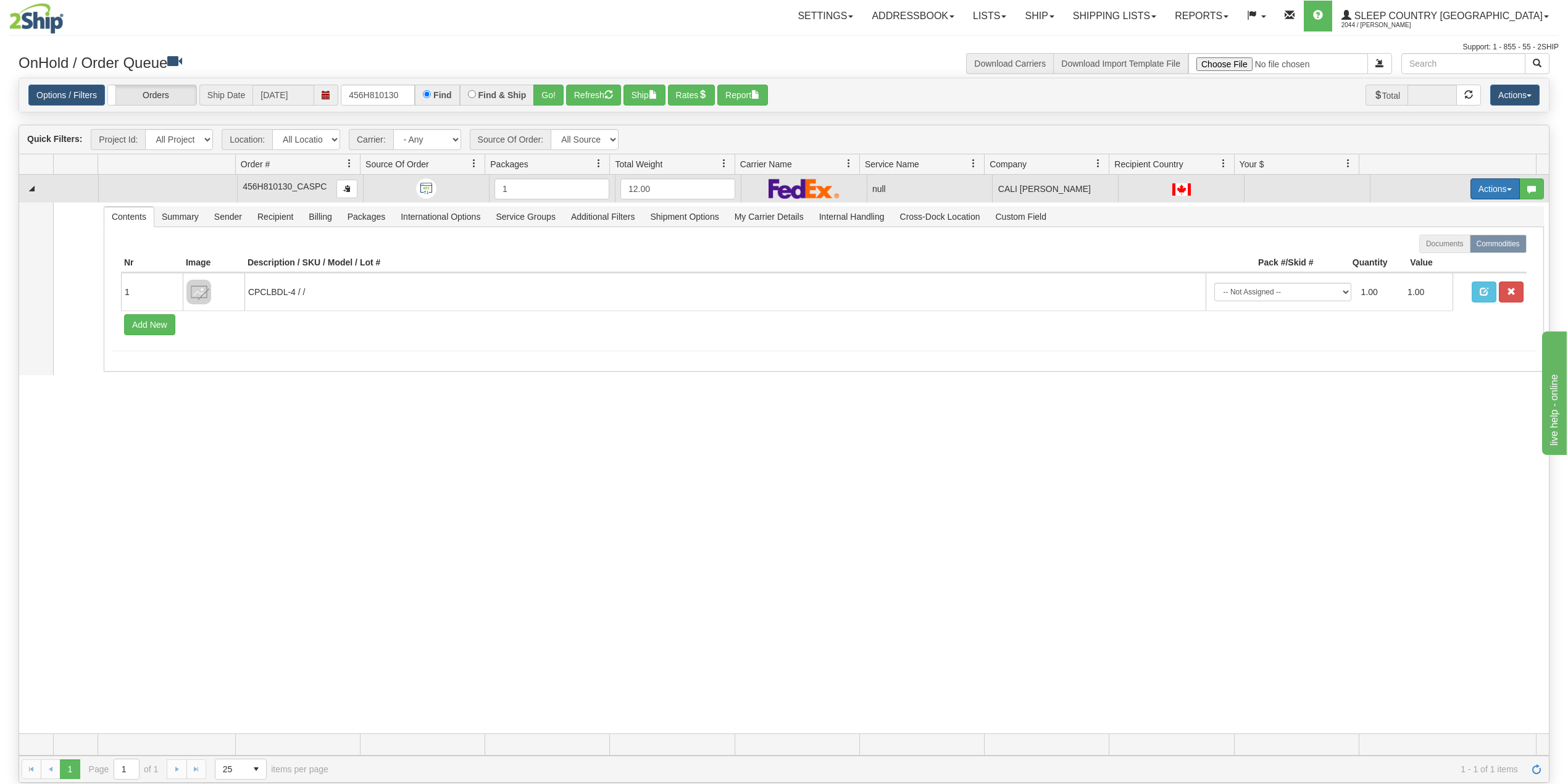
click at [1470, 189] on button "Actions" at bounding box center [1495, 189] width 49 height 21
click at [1436, 279] on span "Delete" at bounding box center [1441, 276] width 33 height 10
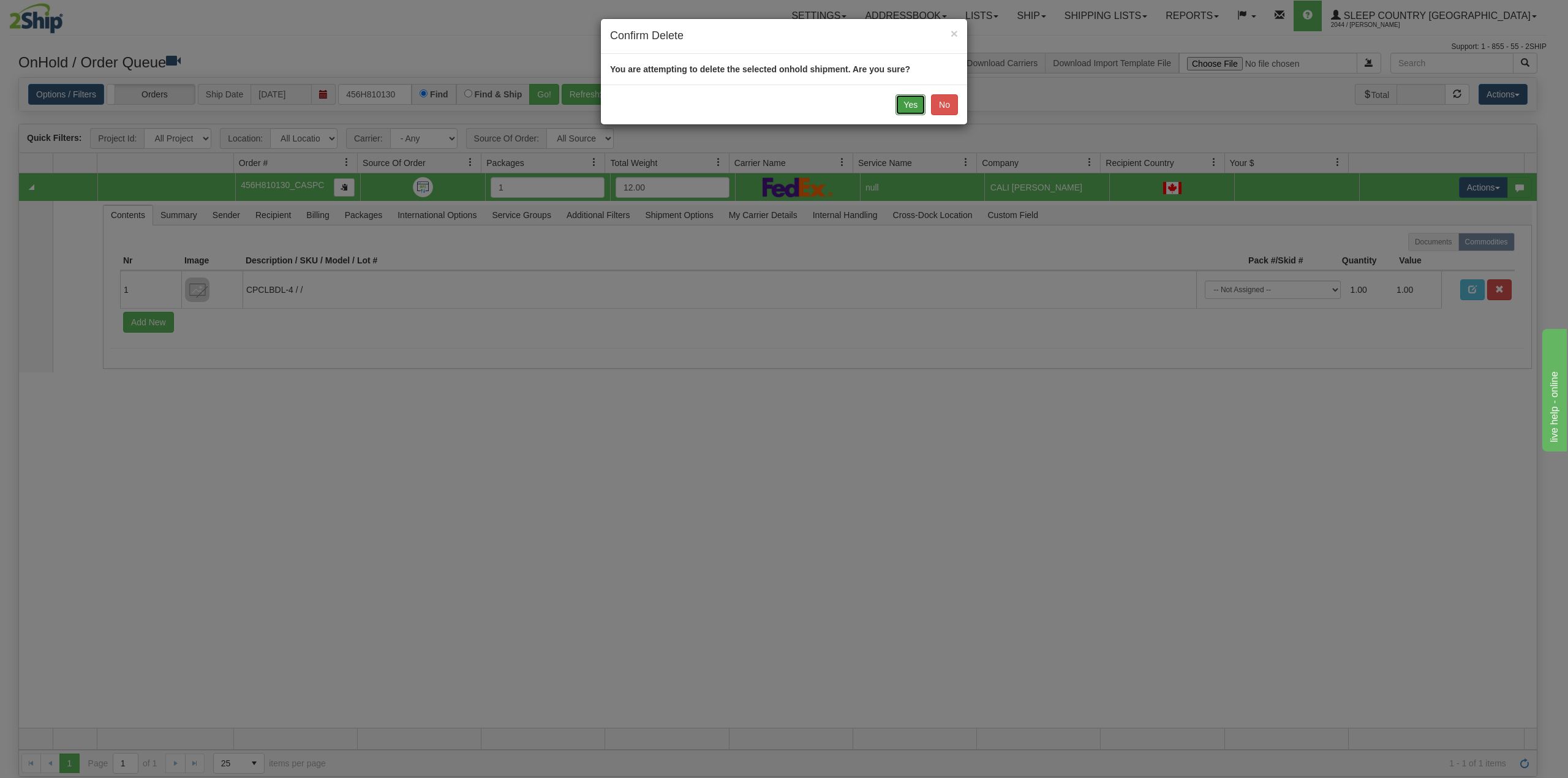
click at [919, 101] on button "Yes" at bounding box center [910, 105] width 30 height 21
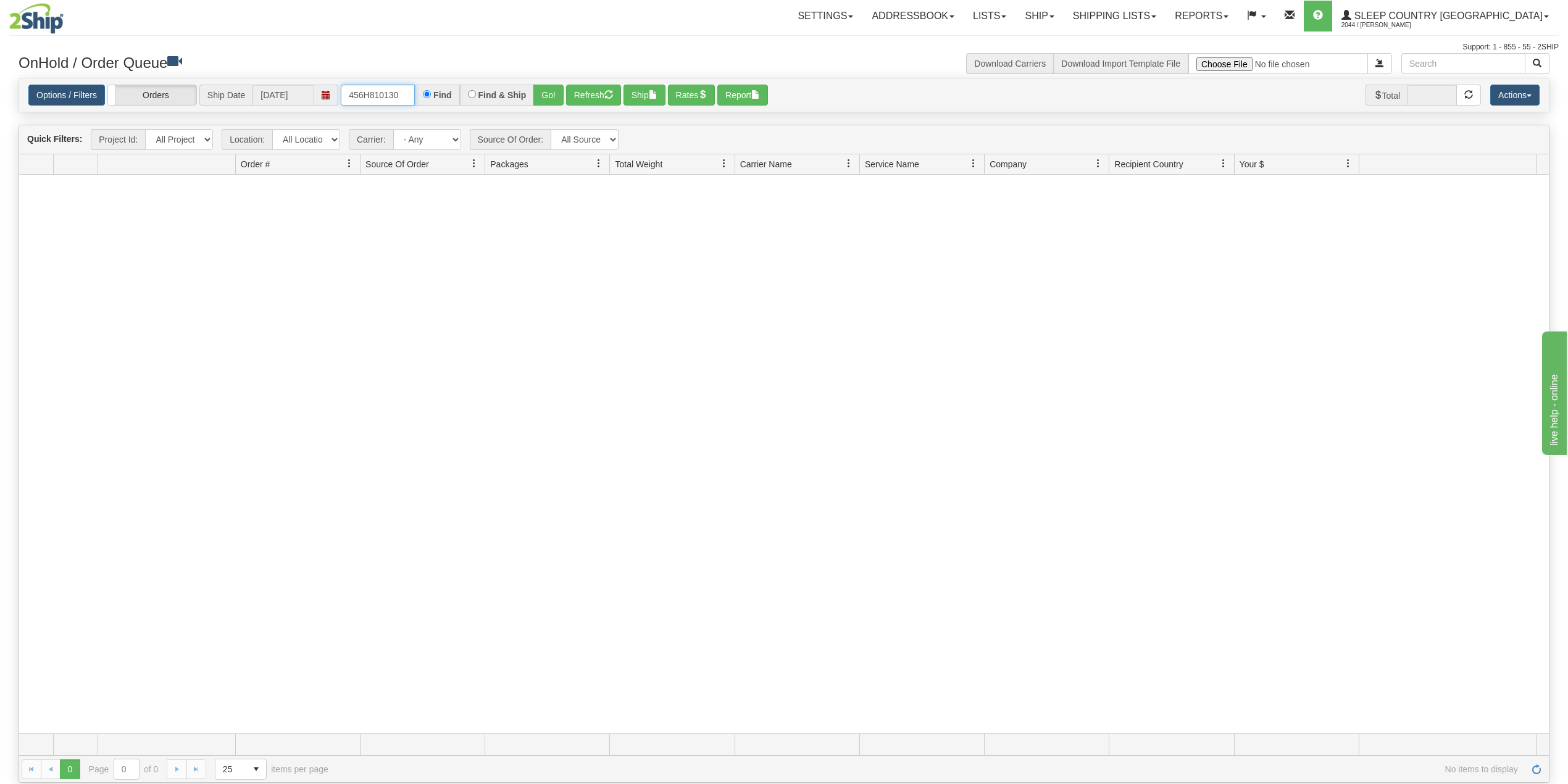
click at [386, 92] on input "456H810130" at bounding box center [378, 95] width 74 height 21
paste input "82H779438"
click at [550, 96] on button "Go!" at bounding box center [548, 95] width 30 height 21
click at [405, 99] on input "82H779438" at bounding box center [378, 95] width 74 height 21
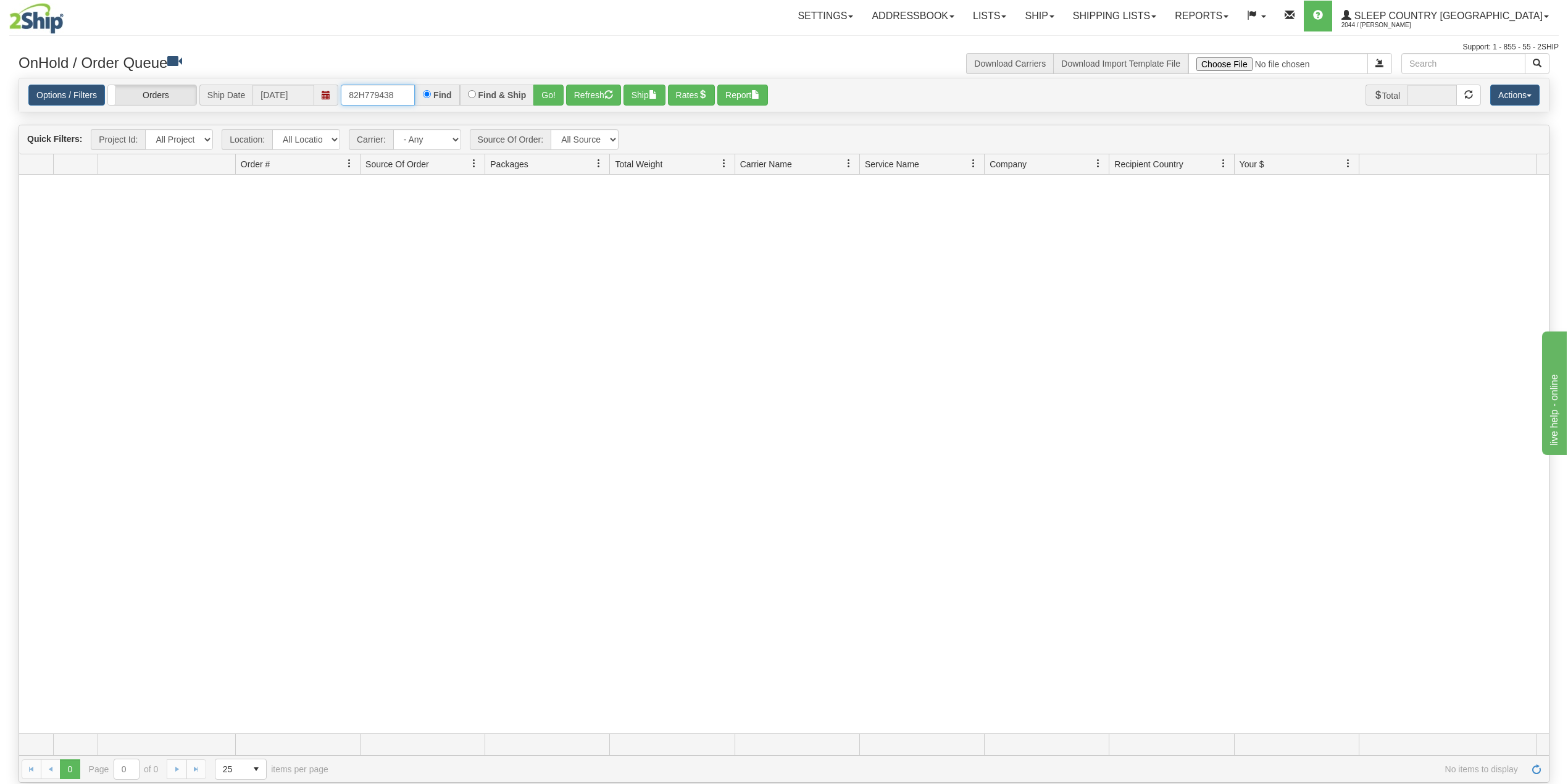
click at [384, 85] on input "82H779438" at bounding box center [378, 95] width 74 height 21
click at [547, 93] on button "Go!" at bounding box center [548, 95] width 30 height 21
click at [378, 94] on input "82H779438" at bounding box center [378, 95] width 74 height 21
click at [378, 93] on input "82H779438" at bounding box center [378, 95] width 74 height 21
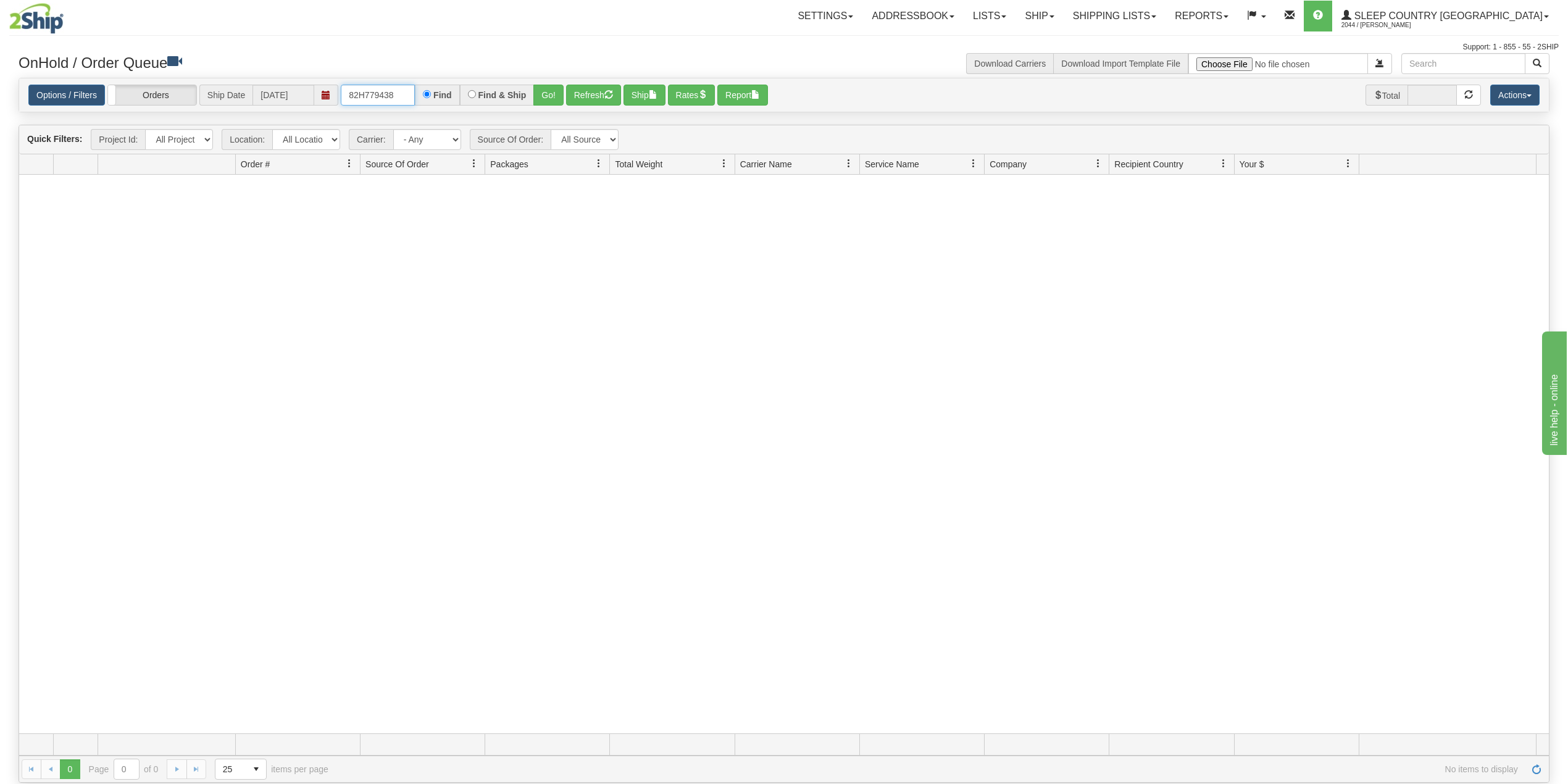
paste input "9002H805692"
click at [550, 89] on button "Go!" at bounding box center [548, 95] width 30 height 21
click at [387, 94] on input "9002H805692" at bounding box center [378, 95] width 74 height 21
paste input "27903"
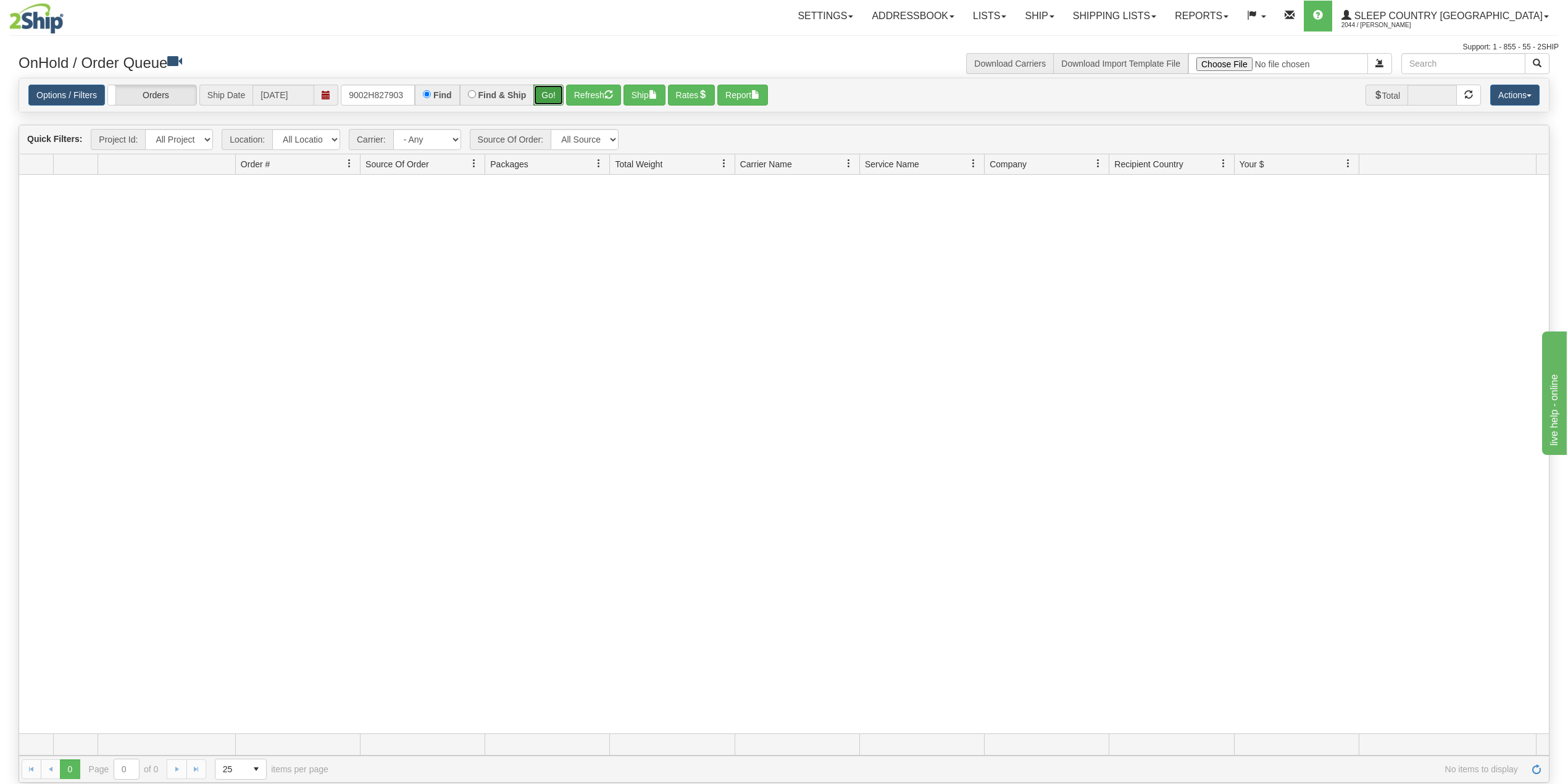
click at [554, 92] on button "Go!" at bounding box center [548, 95] width 30 height 21
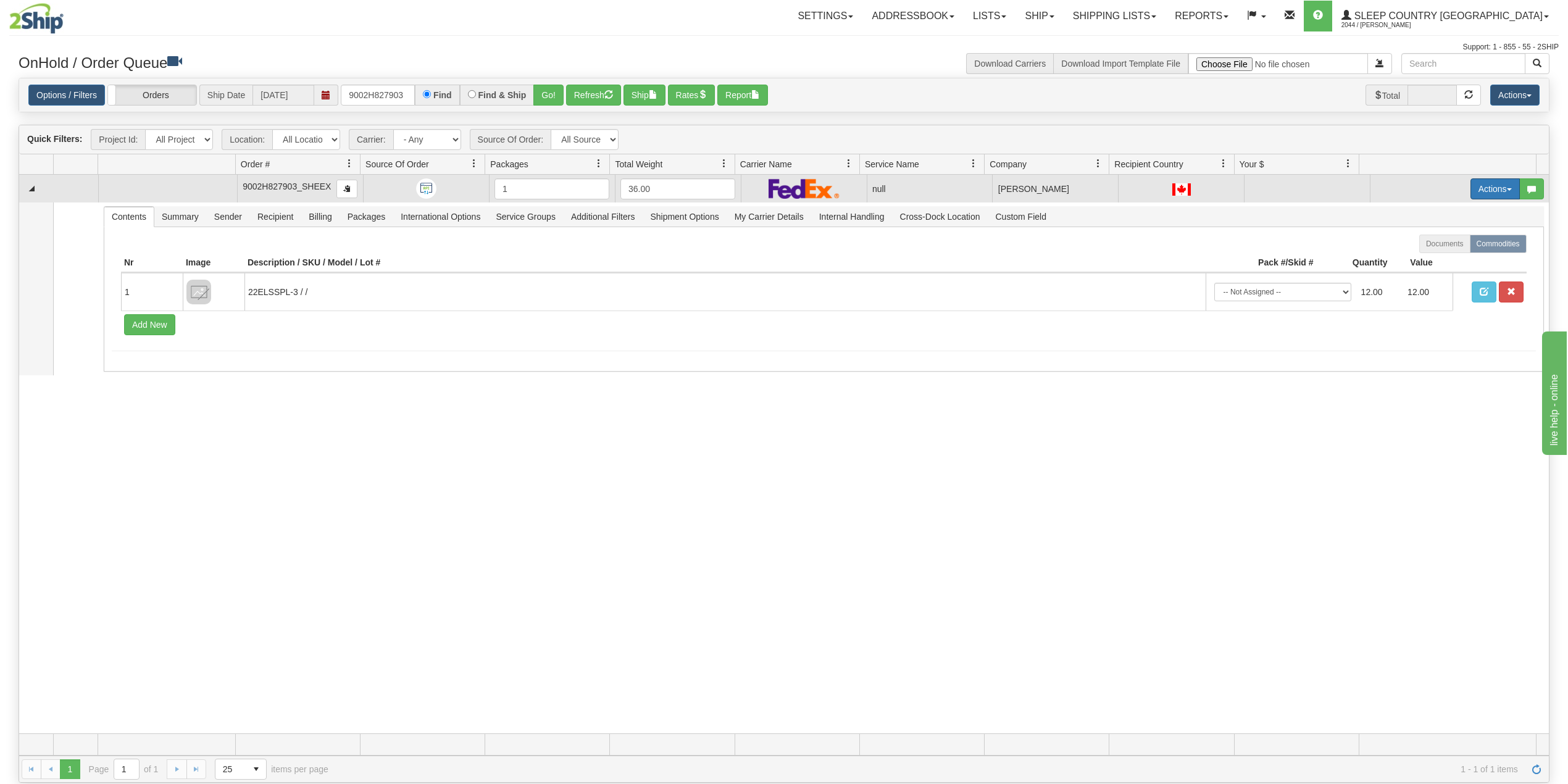
click at [1473, 185] on button "Actions" at bounding box center [1495, 189] width 49 height 21
click at [1431, 260] on span "Ship" at bounding box center [1438, 260] width 26 height 10
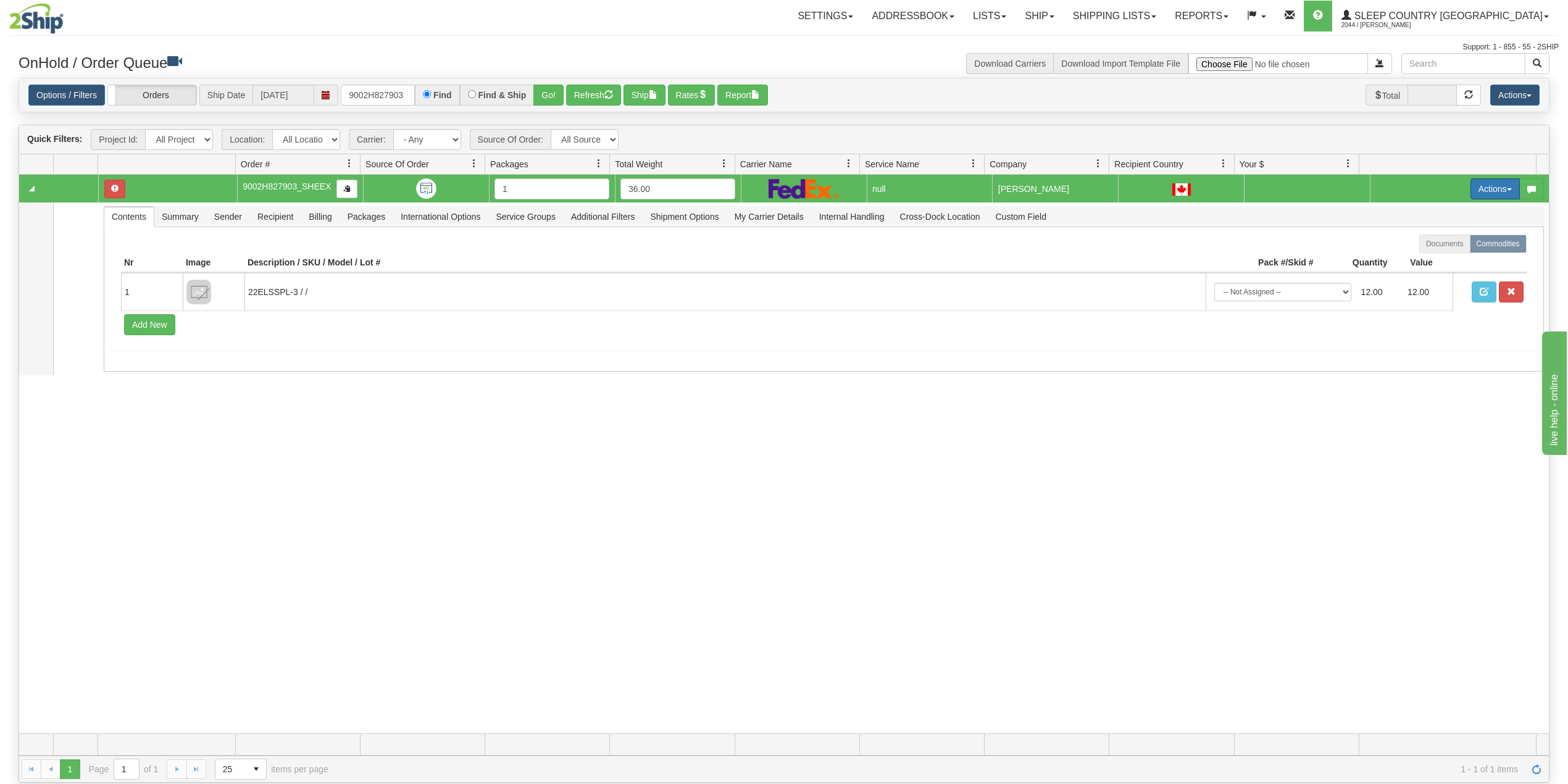
click at [1476, 187] on button "Actions" at bounding box center [1495, 189] width 49 height 21
click at [1430, 277] on span "Delete" at bounding box center [1441, 276] width 33 height 10
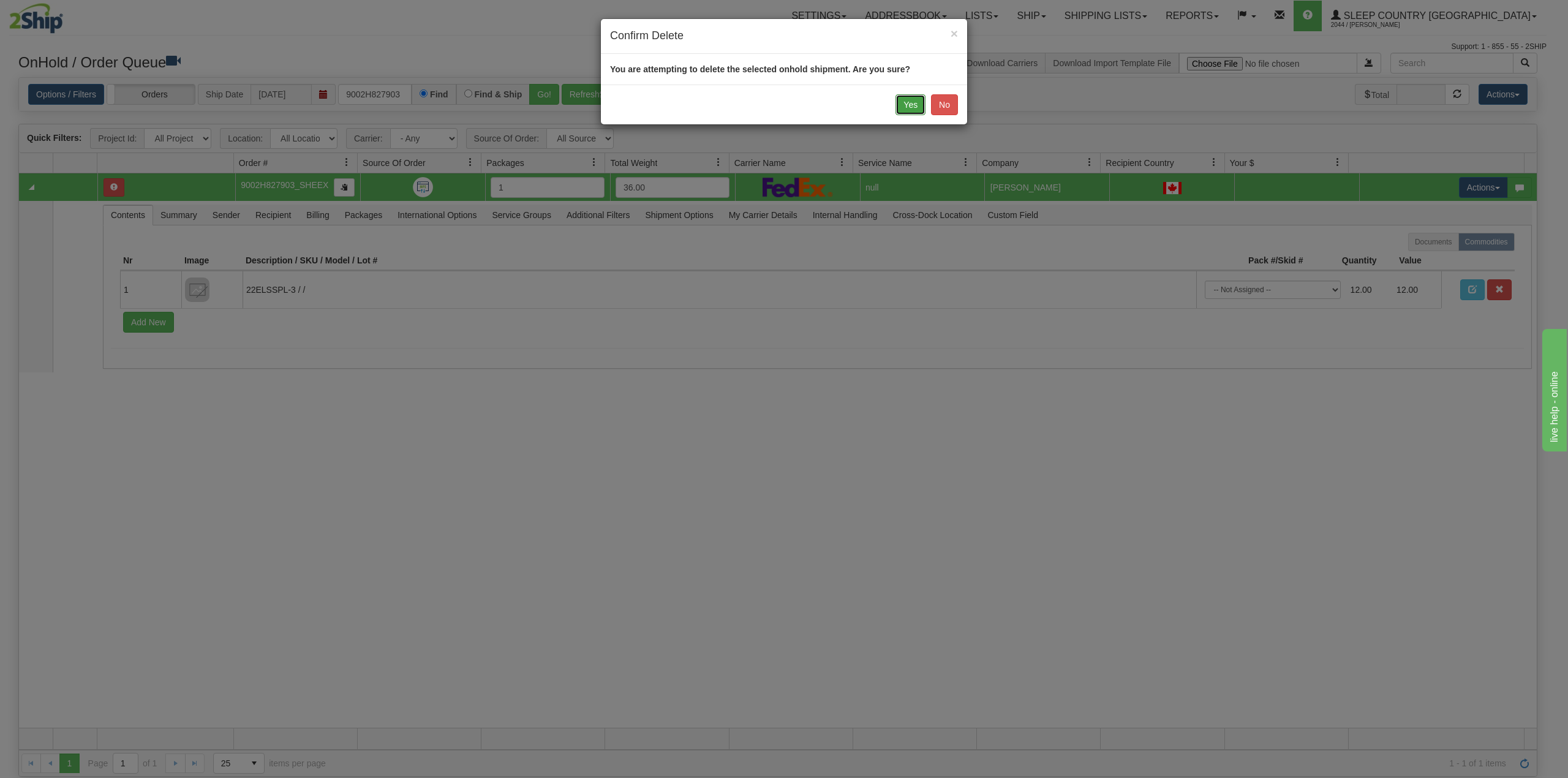
click at [908, 103] on button "Yes" at bounding box center [910, 105] width 30 height 21
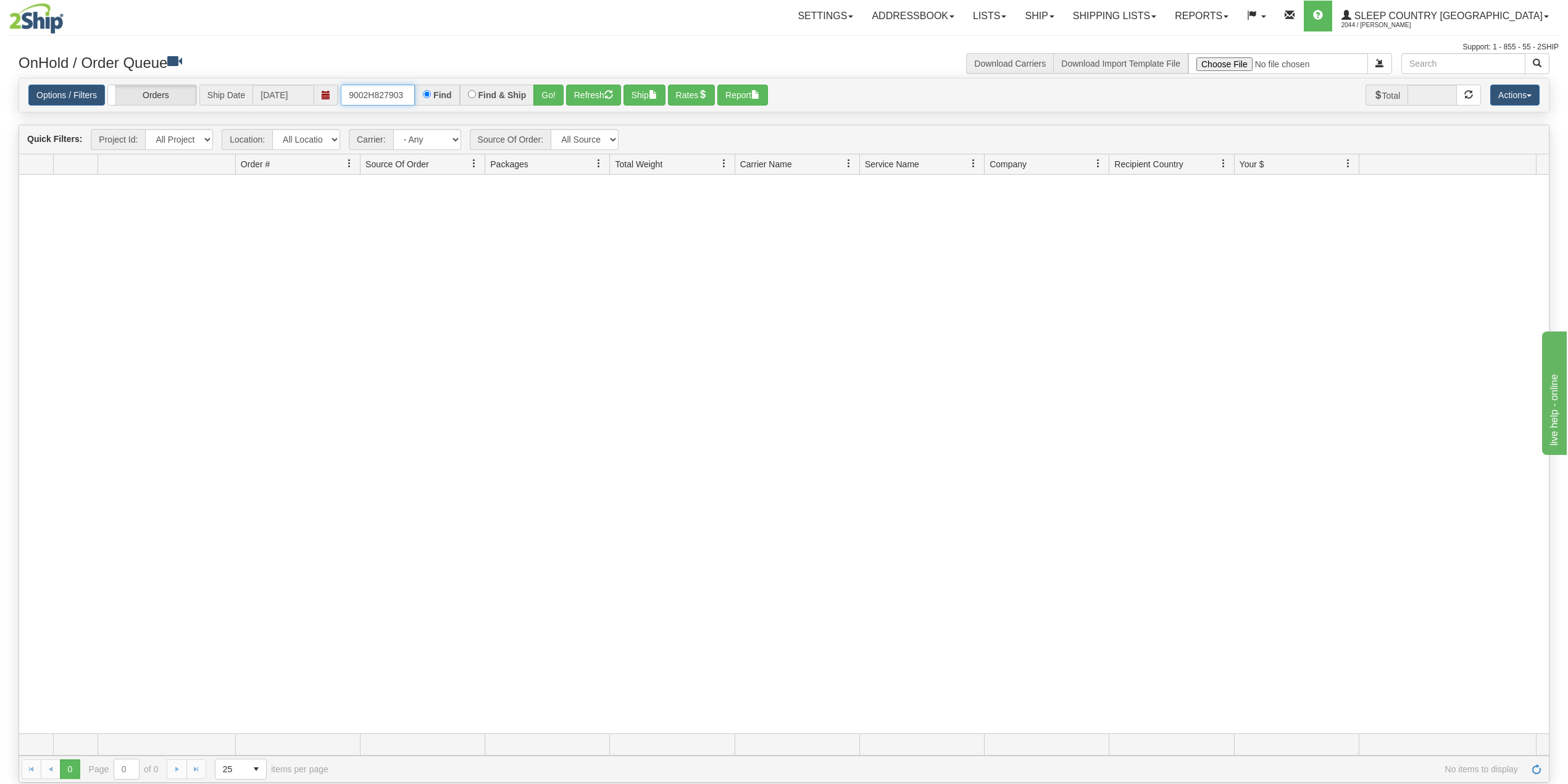
click at [391, 95] on input "9002H827903" at bounding box center [378, 95] width 74 height 21
paste input "378H789845"
click at [548, 90] on button "Go!" at bounding box center [548, 95] width 30 height 21
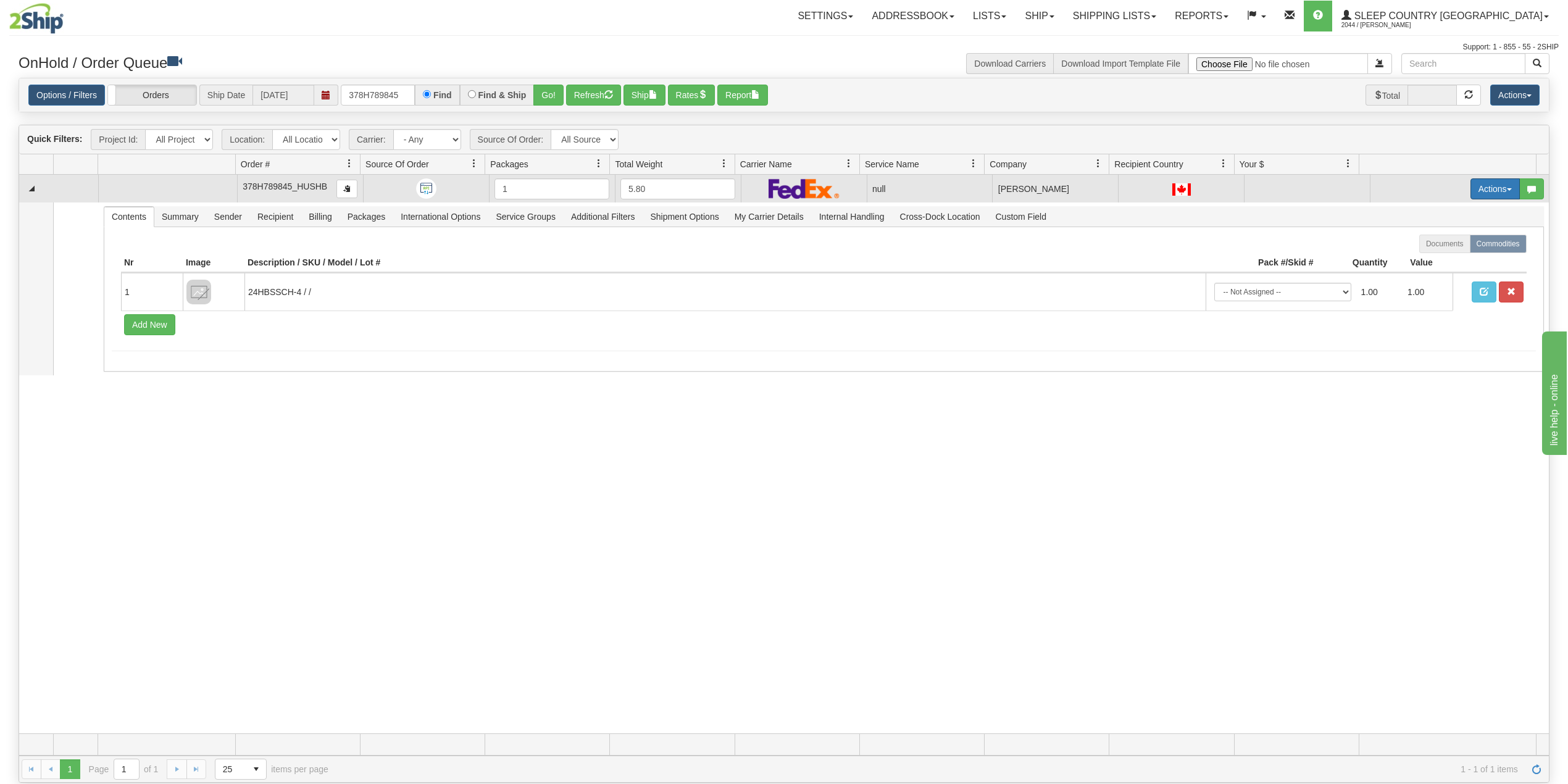
click at [1477, 184] on button "Actions" at bounding box center [1495, 189] width 49 height 21
click at [1434, 277] on span "Delete" at bounding box center [1441, 276] width 33 height 10
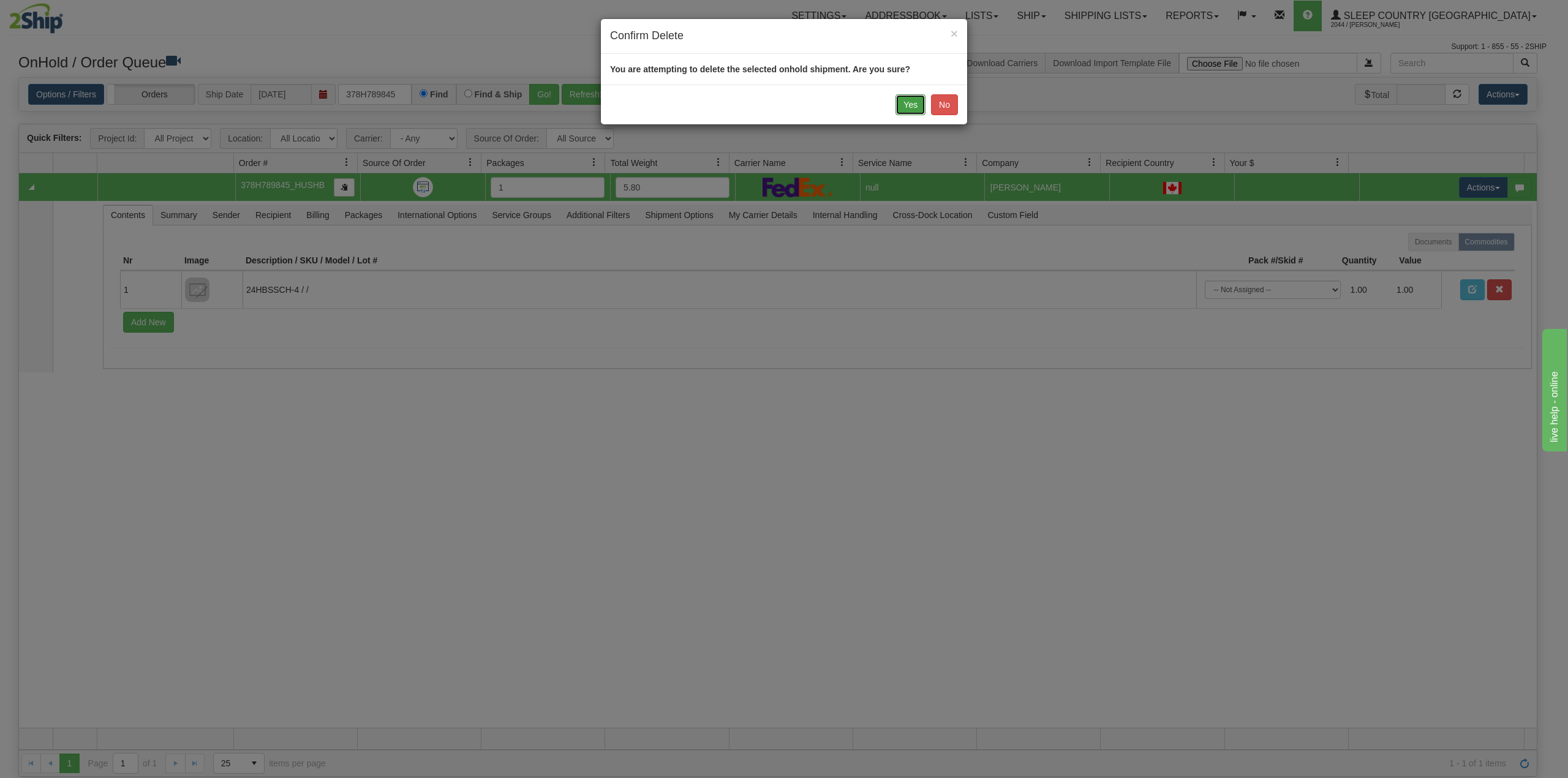
click at [908, 103] on button "Yes" at bounding box center [910, 105] width 30 height 21
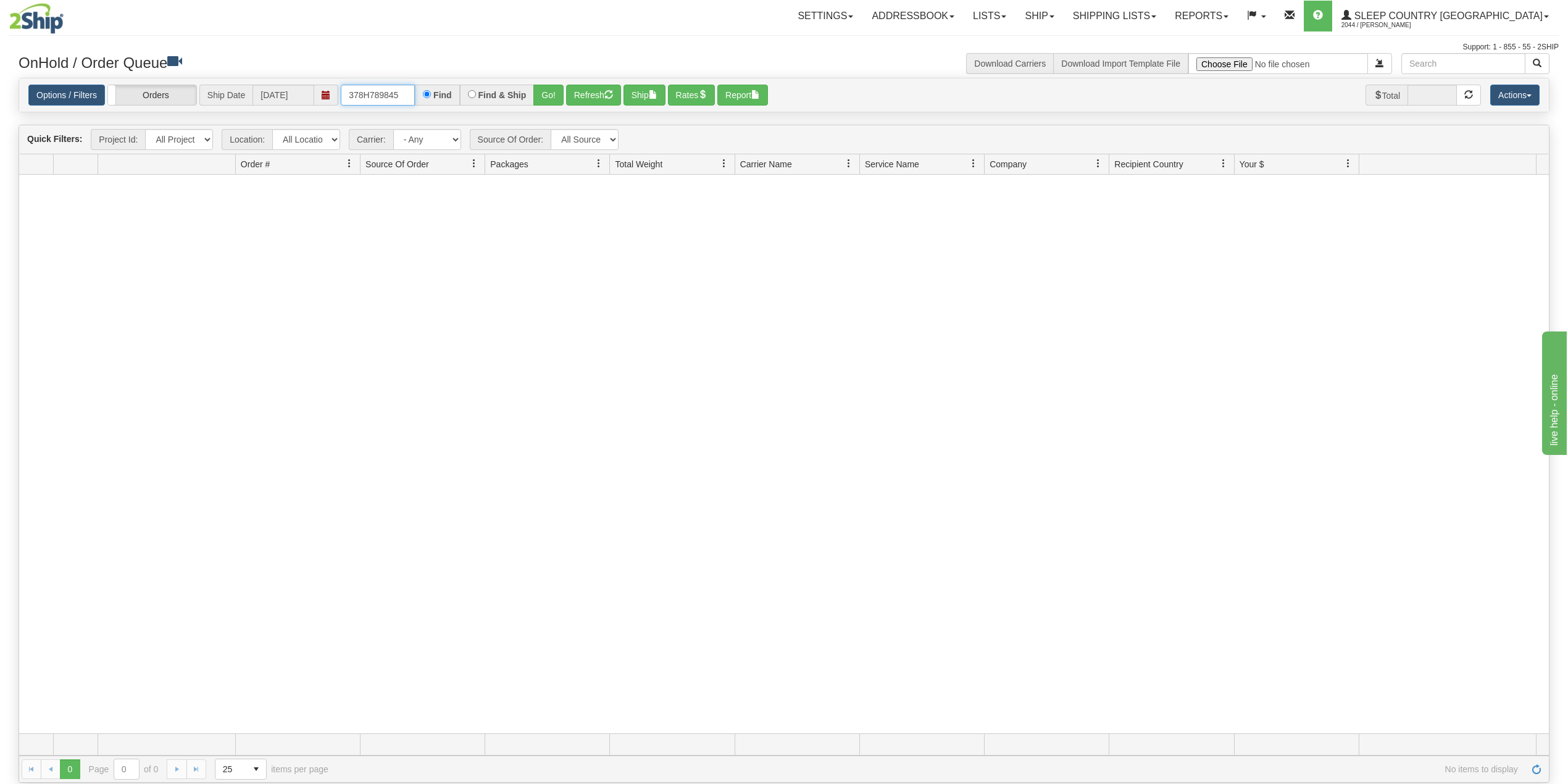
click at [368, 95] on input "378H789845" at bounding box center [378, 95] width 74 height 21
paste input "456H851638"
click at [550, 94] on button "Go!" at bounding box center [548, 95] width 30 height 21
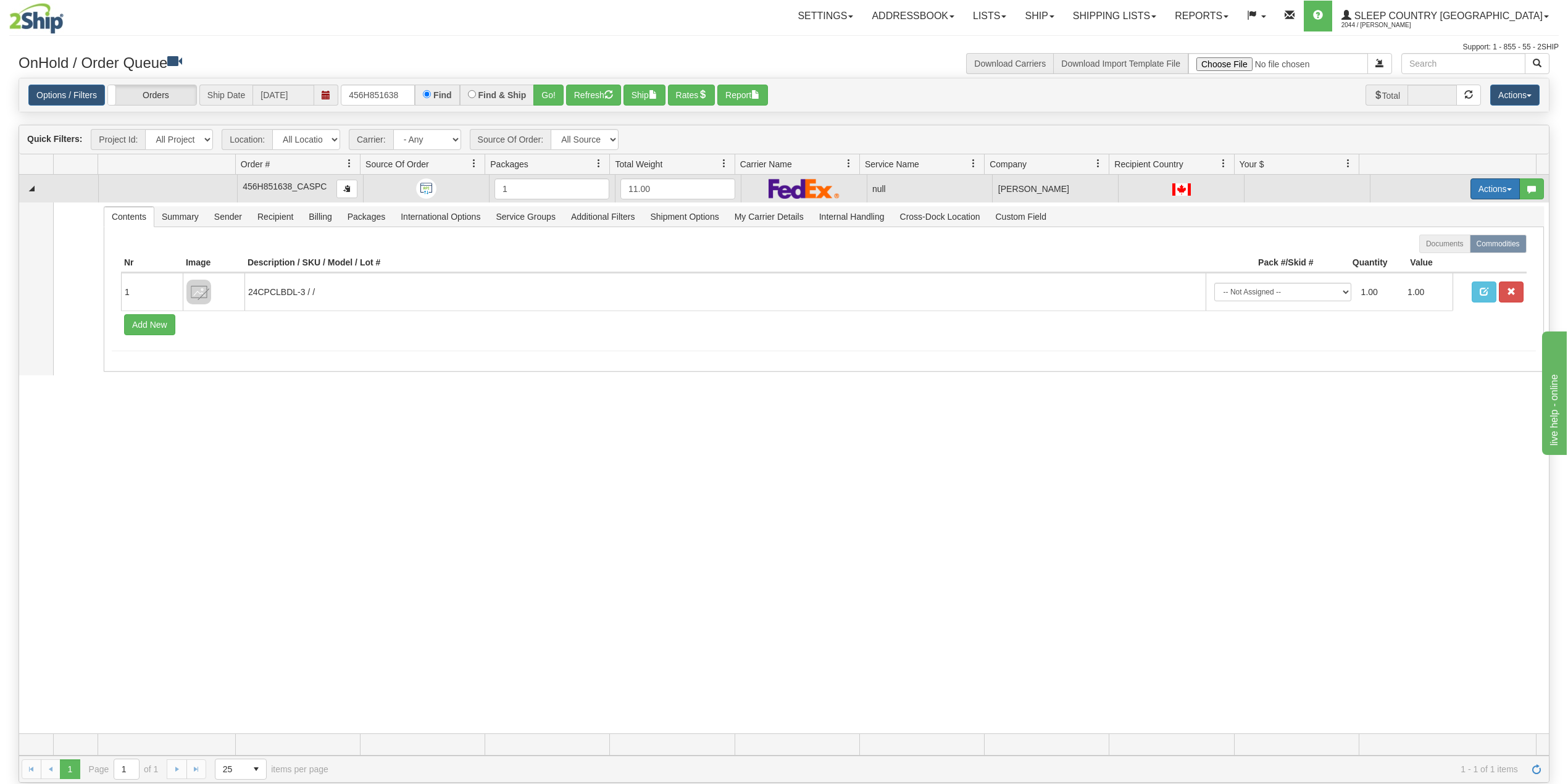
click at [1478, 190] on button "Actions" at bounding box center [1495, 189] width 49 height 21
click at [1436, 277] on span "Delete" at bounding box center [1441, 276] width 33 height 10
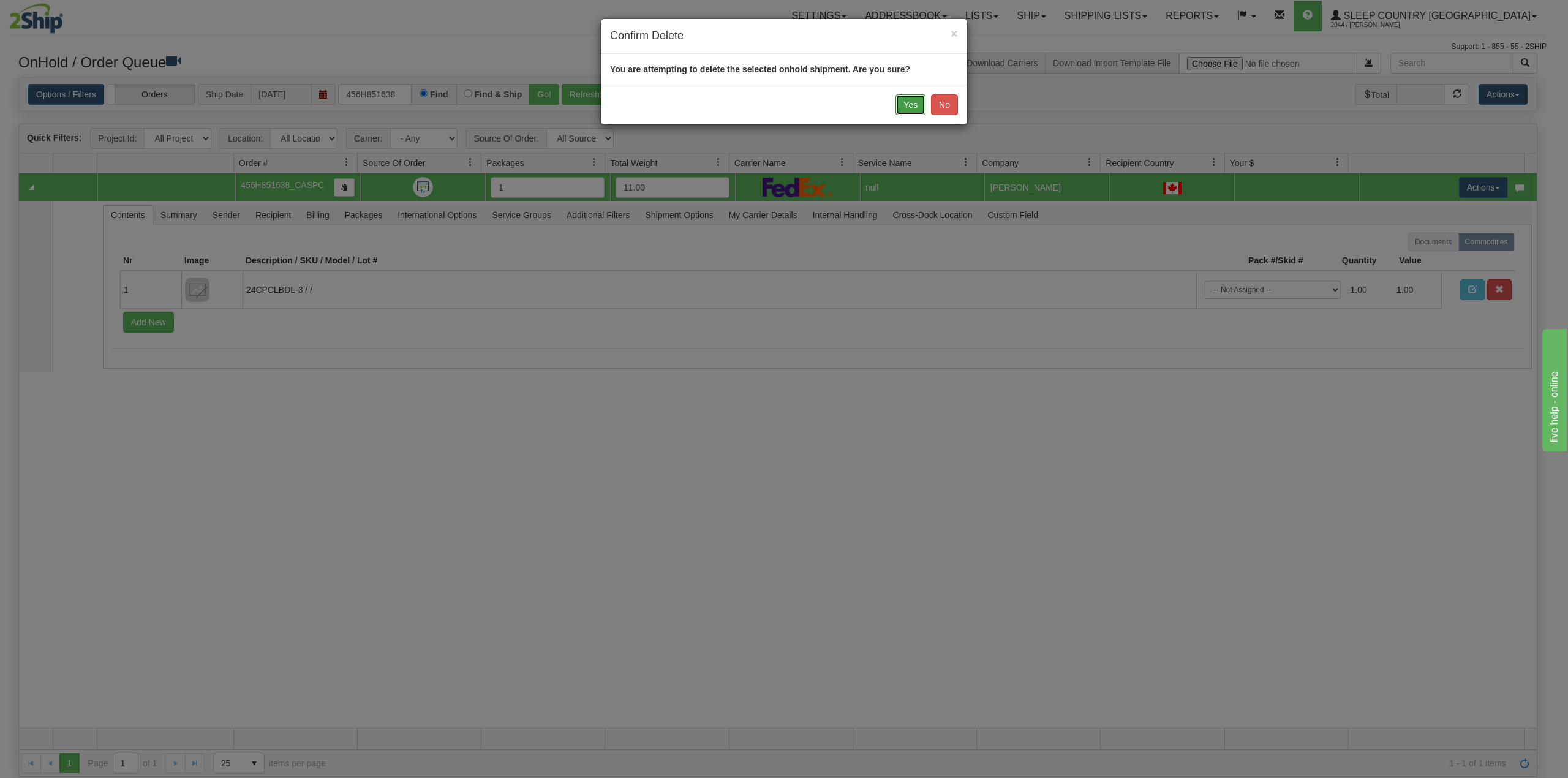
click at [910, 103] on button "Yes" at bounding box center [910, 105] width 30 height 21
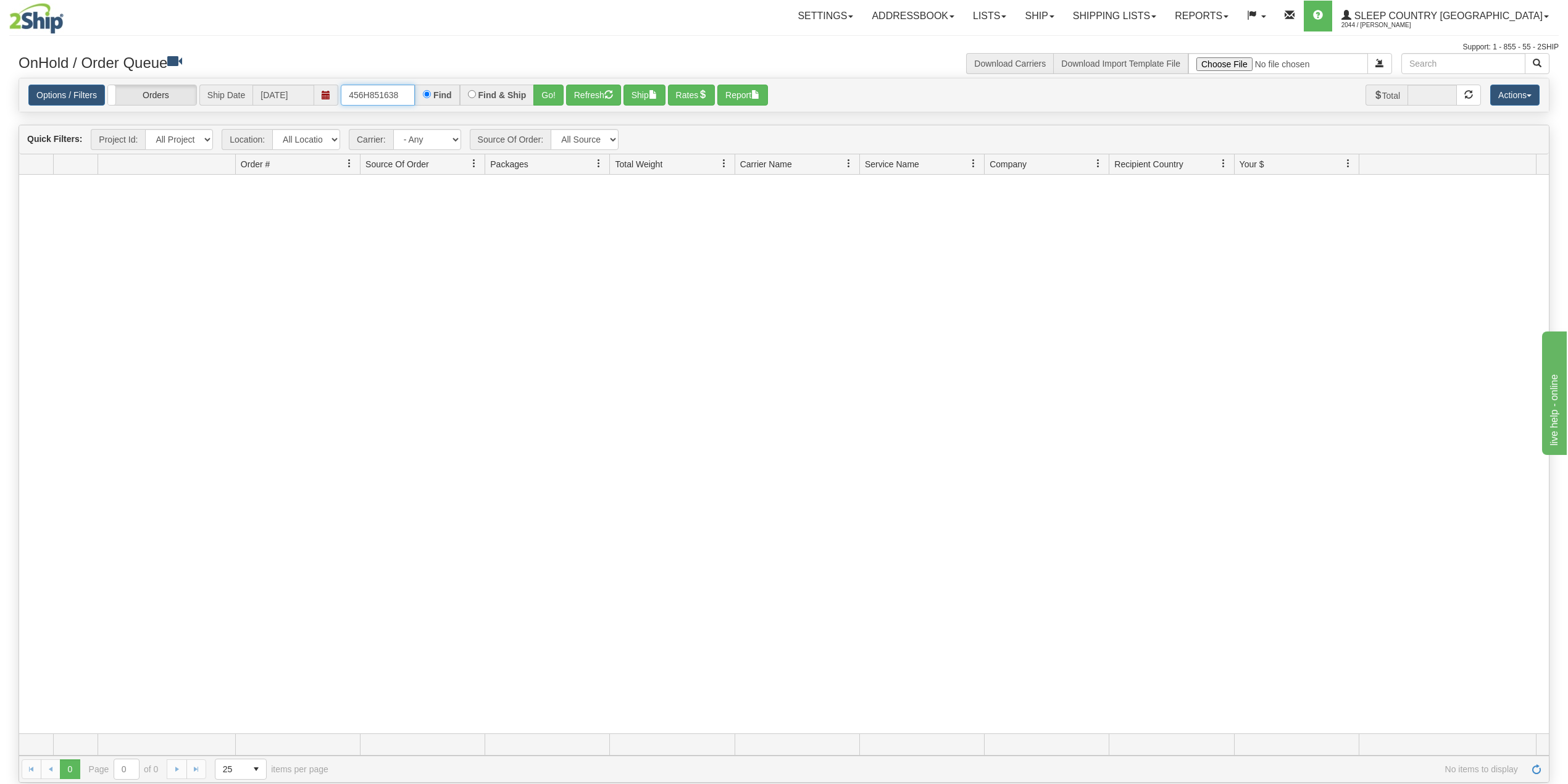
click at [378, 92] on input "456H851638" at bounding box center [378, 95] width 74 height 21
click at [378, 92] on input "456H851638" at bounding box center [378, 95] width 74 height 21
paste input "44130"
click at [556, 90] on button "Go!" at bounding box center [548, 95] width 30 height 21
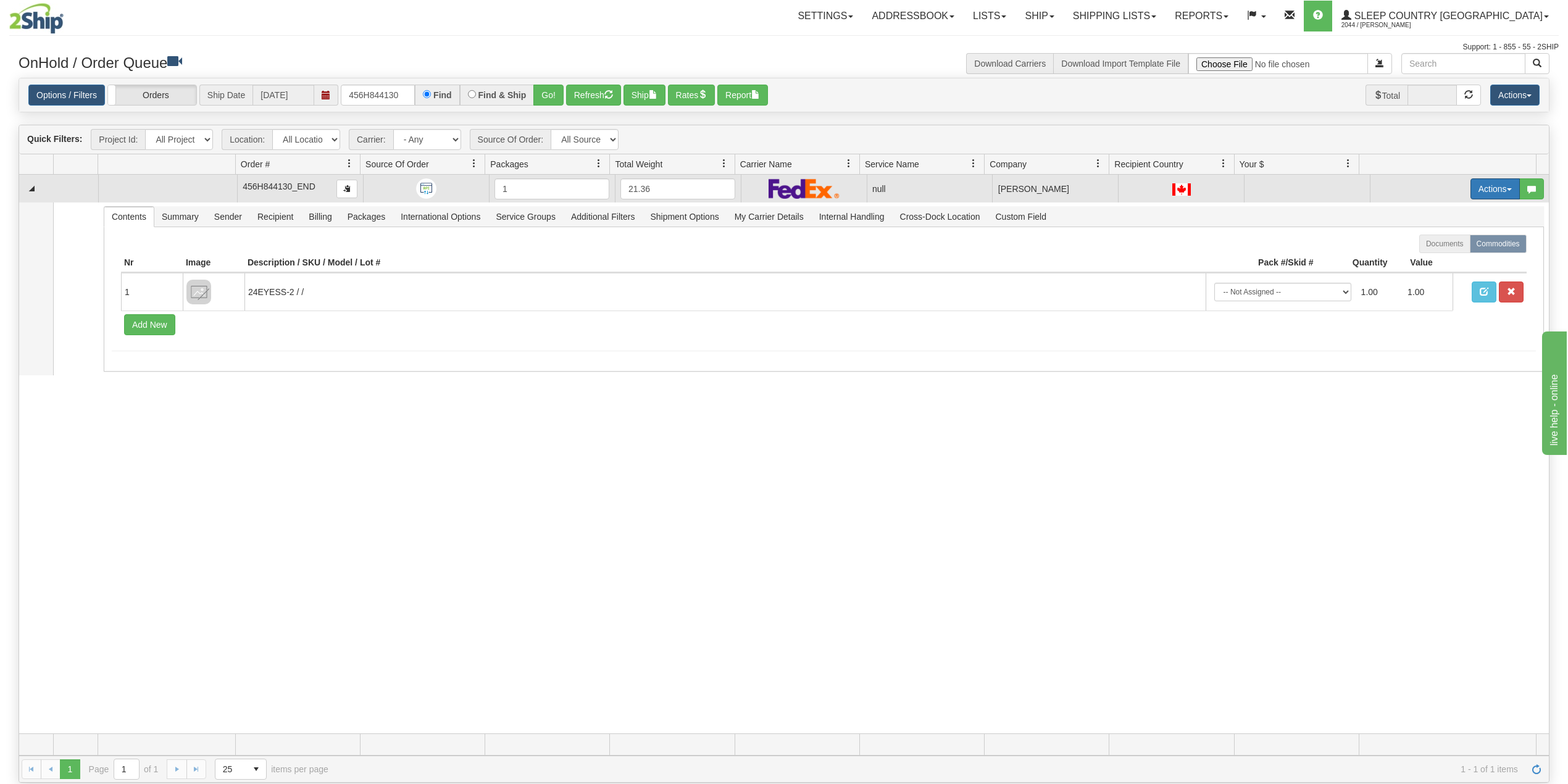
click at [1476, 188] on button "Actions" at bounding box center [1495, 189] width 49 height 21
click at [1431, 277] on span "Delete" at bounding box center [1441, 276] width 33 height 10
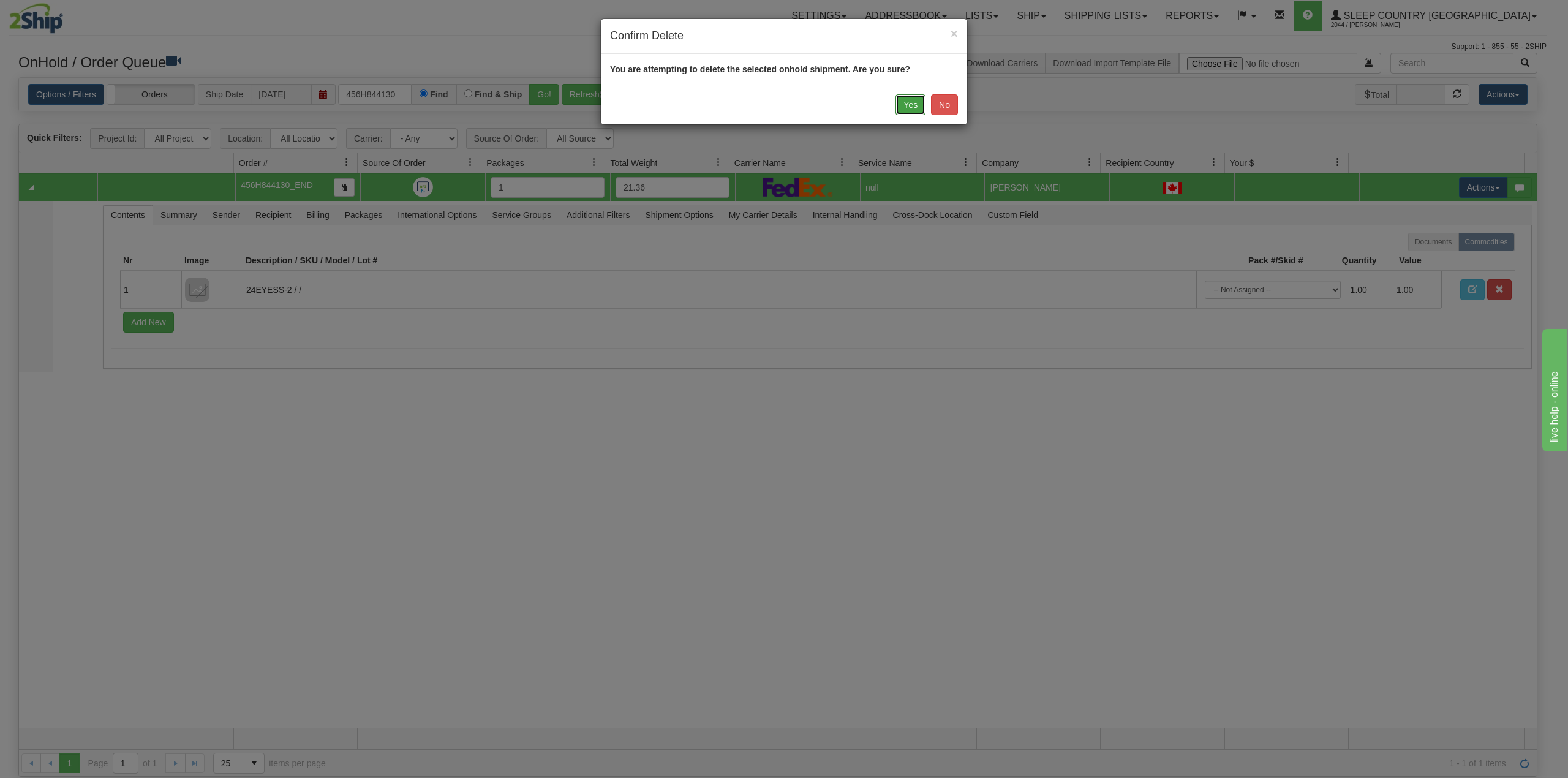
click at [901, 110] on button "Yes" at bounding box center [910, 105] width 30 height 21
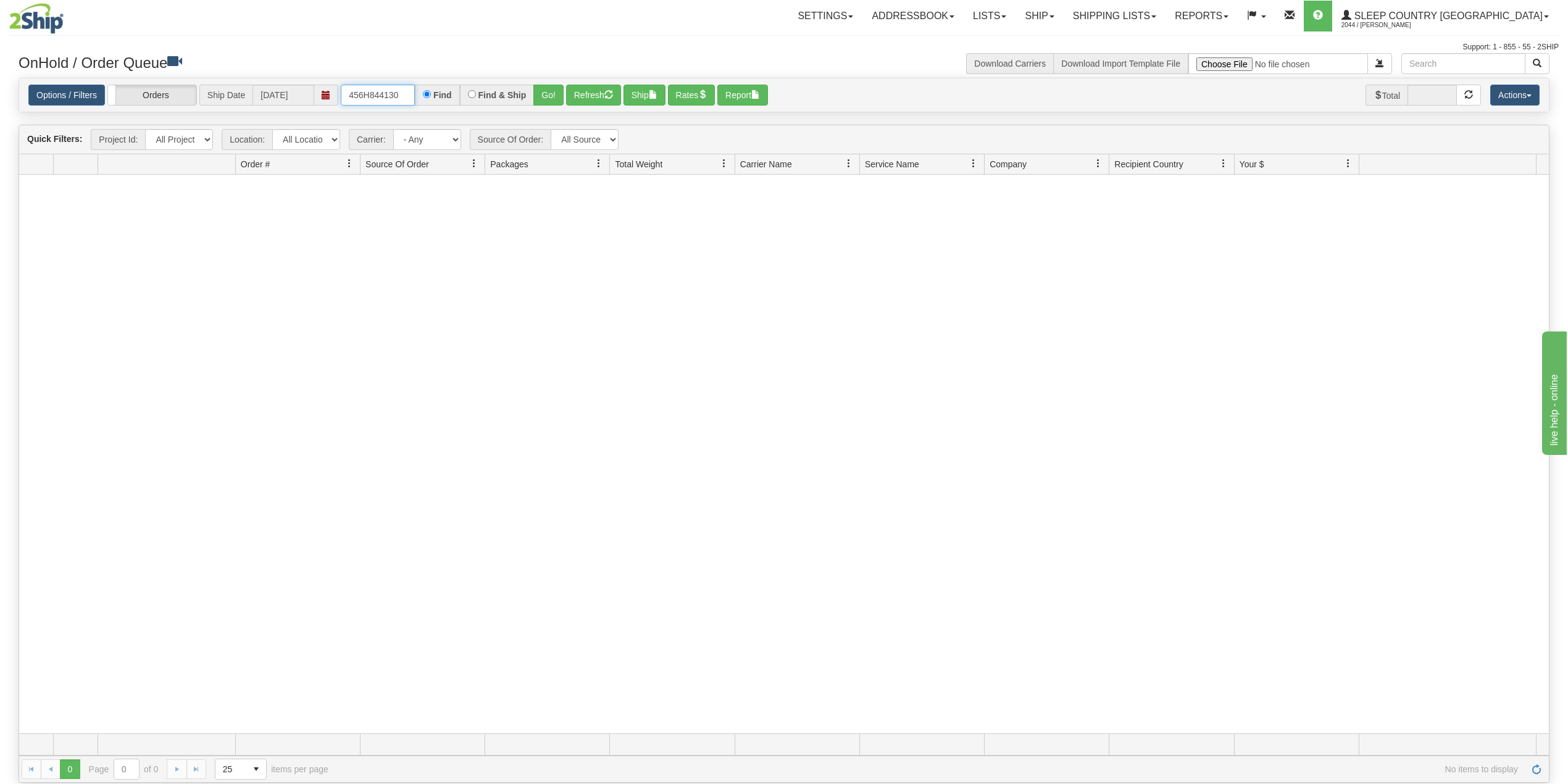
click at [389, 95] on input "456H844130" at bounding box center [378, 95] width 74 height 21
paste input "9002H861042"
click at [553, 94] on button "Go!" at bounding box center [548, 95] width 30 height 21
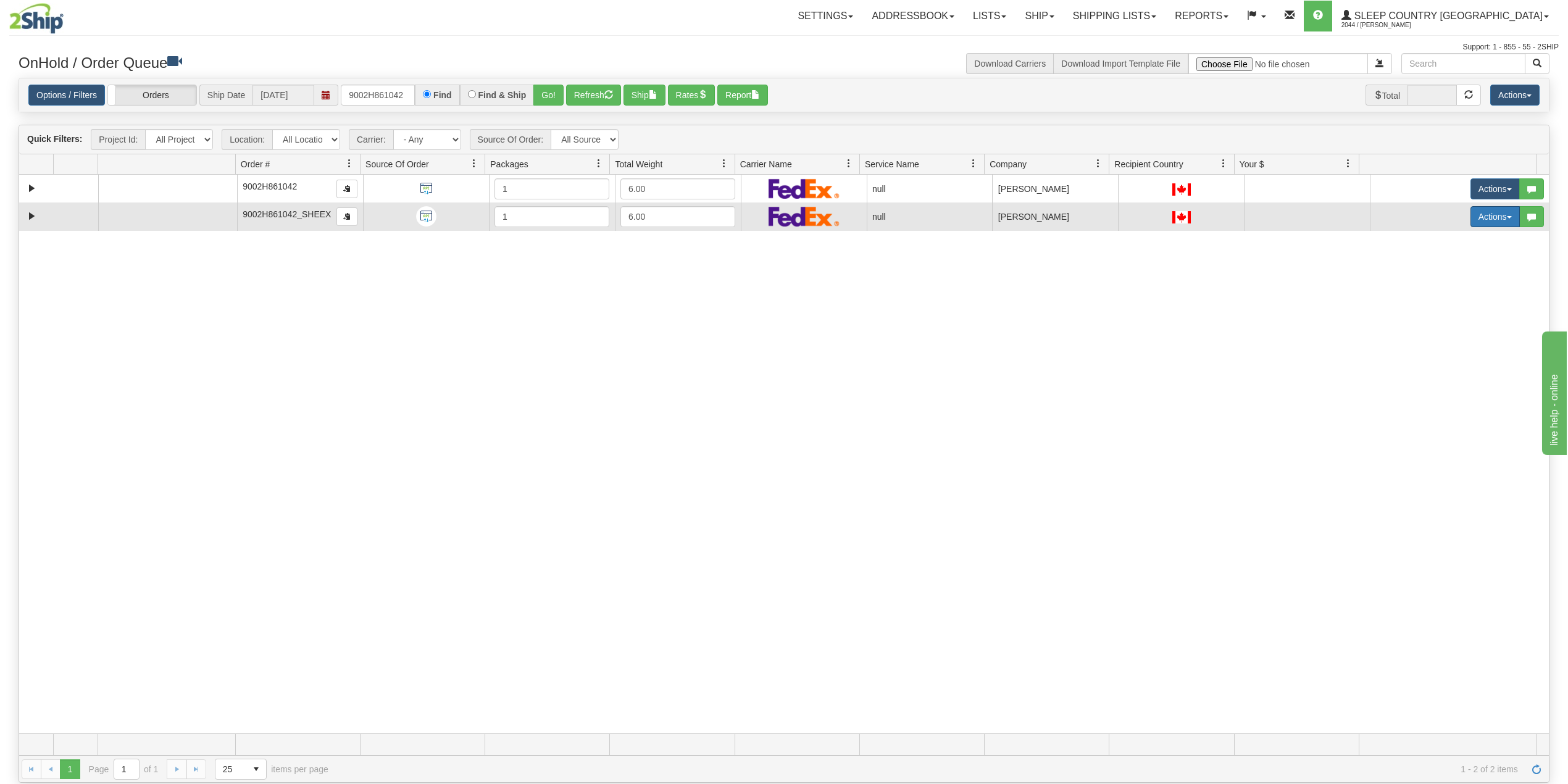
click at [1470, 217] on button "Actions" at bounding box center [1495, 217] width 49 height 21
click at [1429, 308] on span "Delete" at bounding box center [1441, 304] width 33 height 10
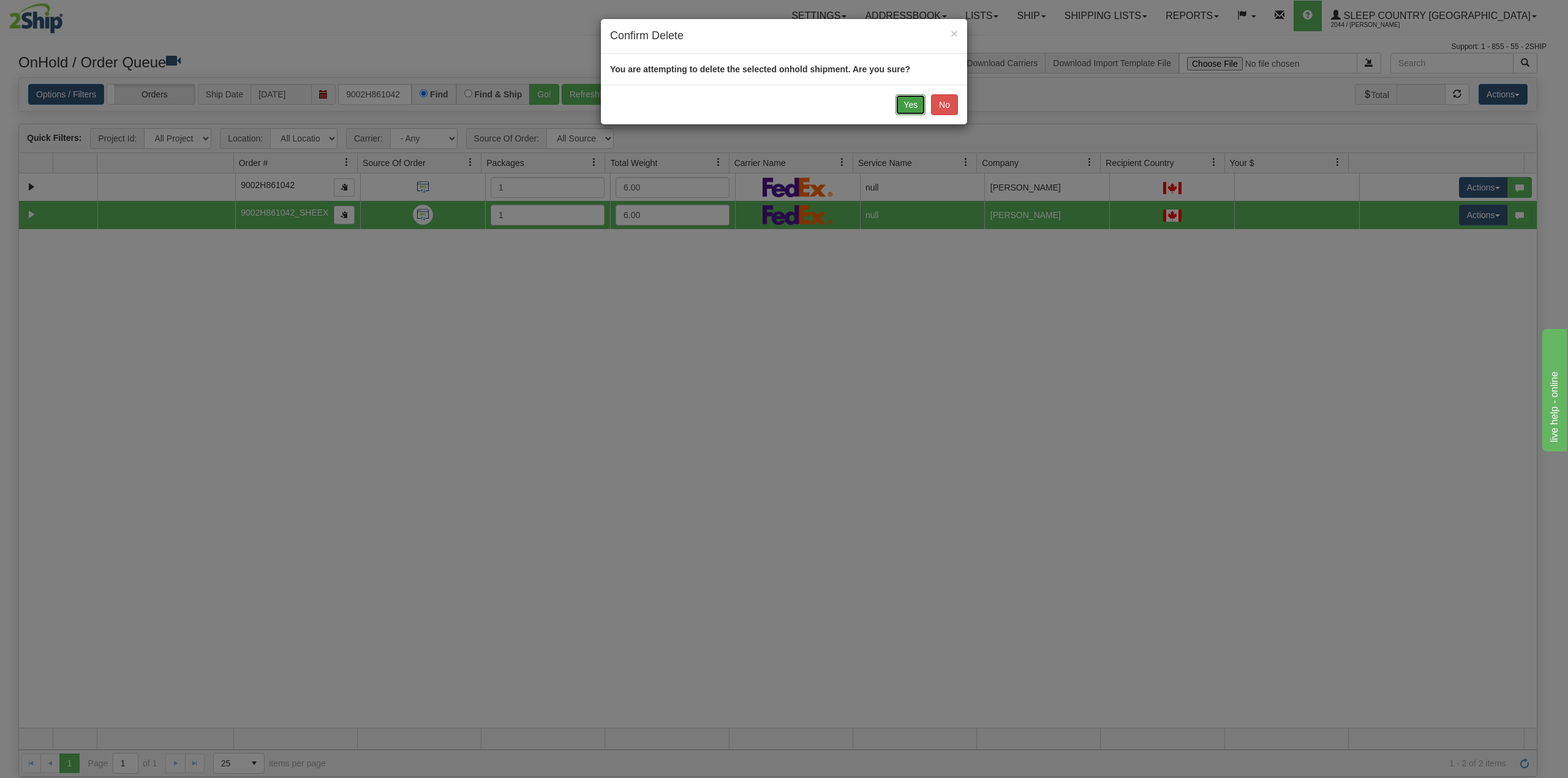
click at [904, 103] on button "Yes" at bounding box center [910, 105] width 30 height 21
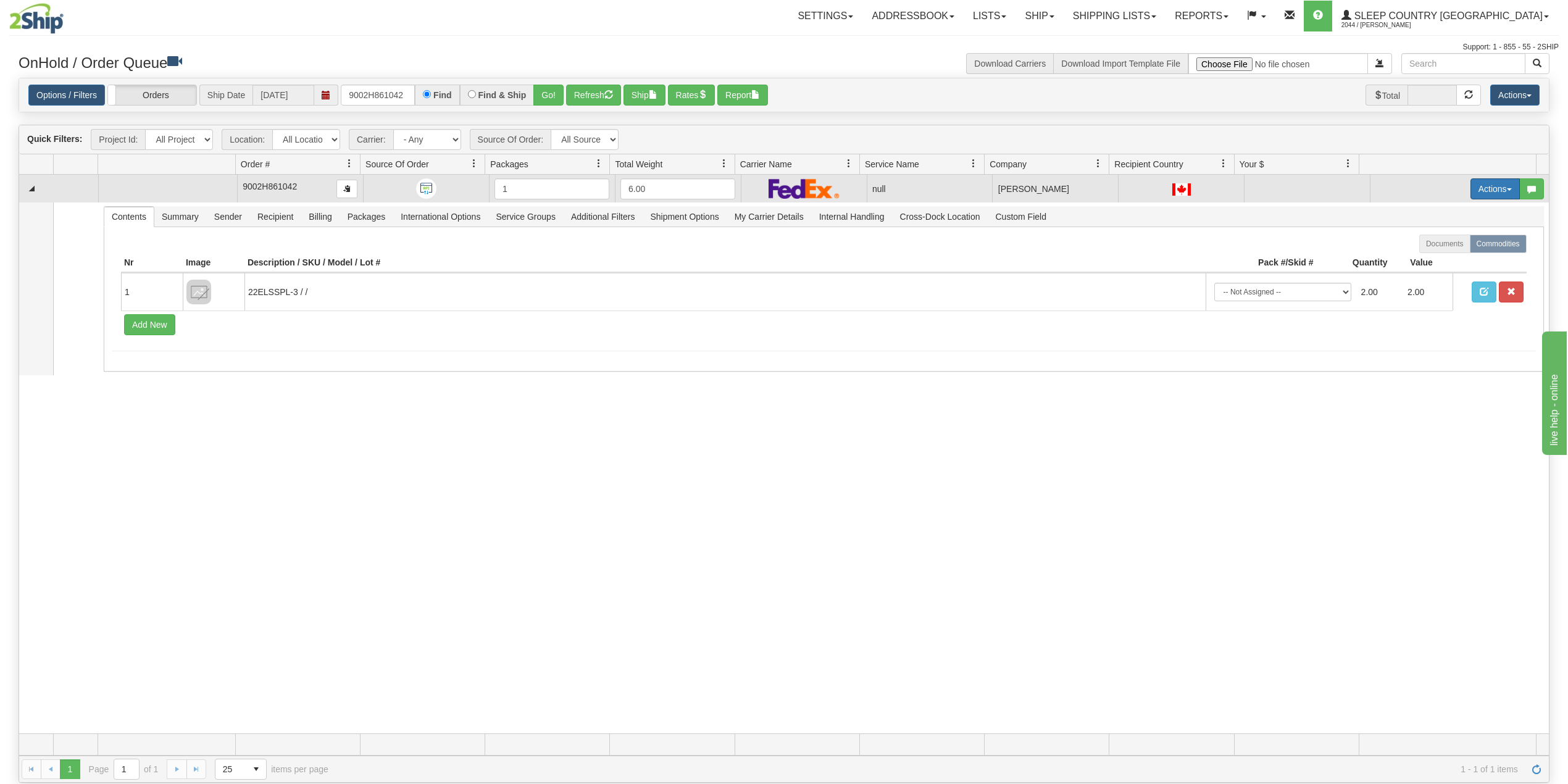
click at [1482, 186] on button "Actions" at bounding box center [1495, 189] width 49 height 21
click at [1430, 279] on span "Delete" at bounding box center [1441, 276] width 33 height 10
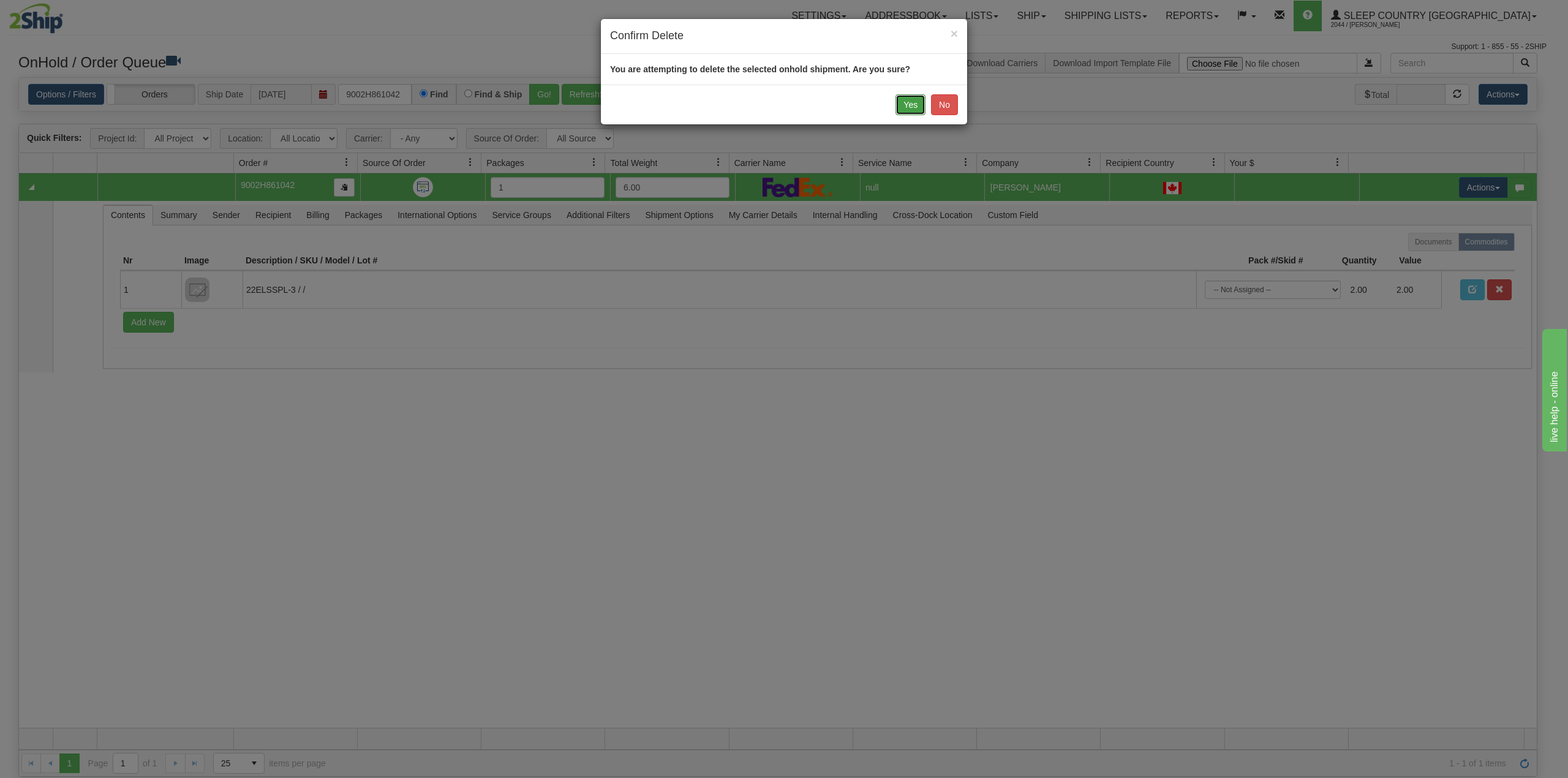
click at [906, 103] on button "Yes" at bounding box center [910, 105] width 30 height 21
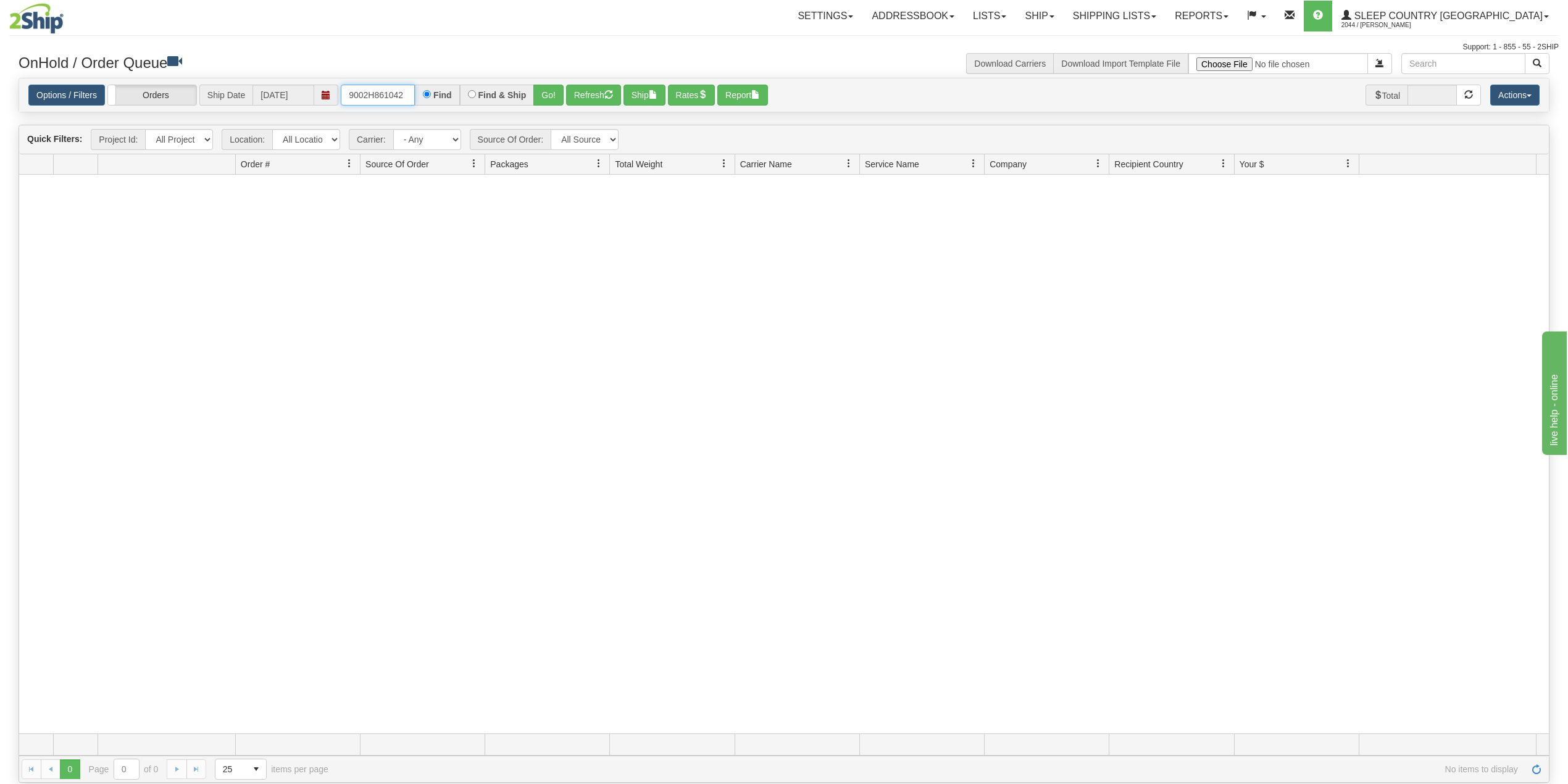
click at [370, 92] on input "9002H861042" at bounding box center [378, 95] width 74 height 21
paste input "7H828388"
click at [547, 96] on button "Go!" at bounding box center [548, 95] width 30 height 21
click at [378, 90] on input "9007H828388" at bounding box center [378, 95] width 74 height 21
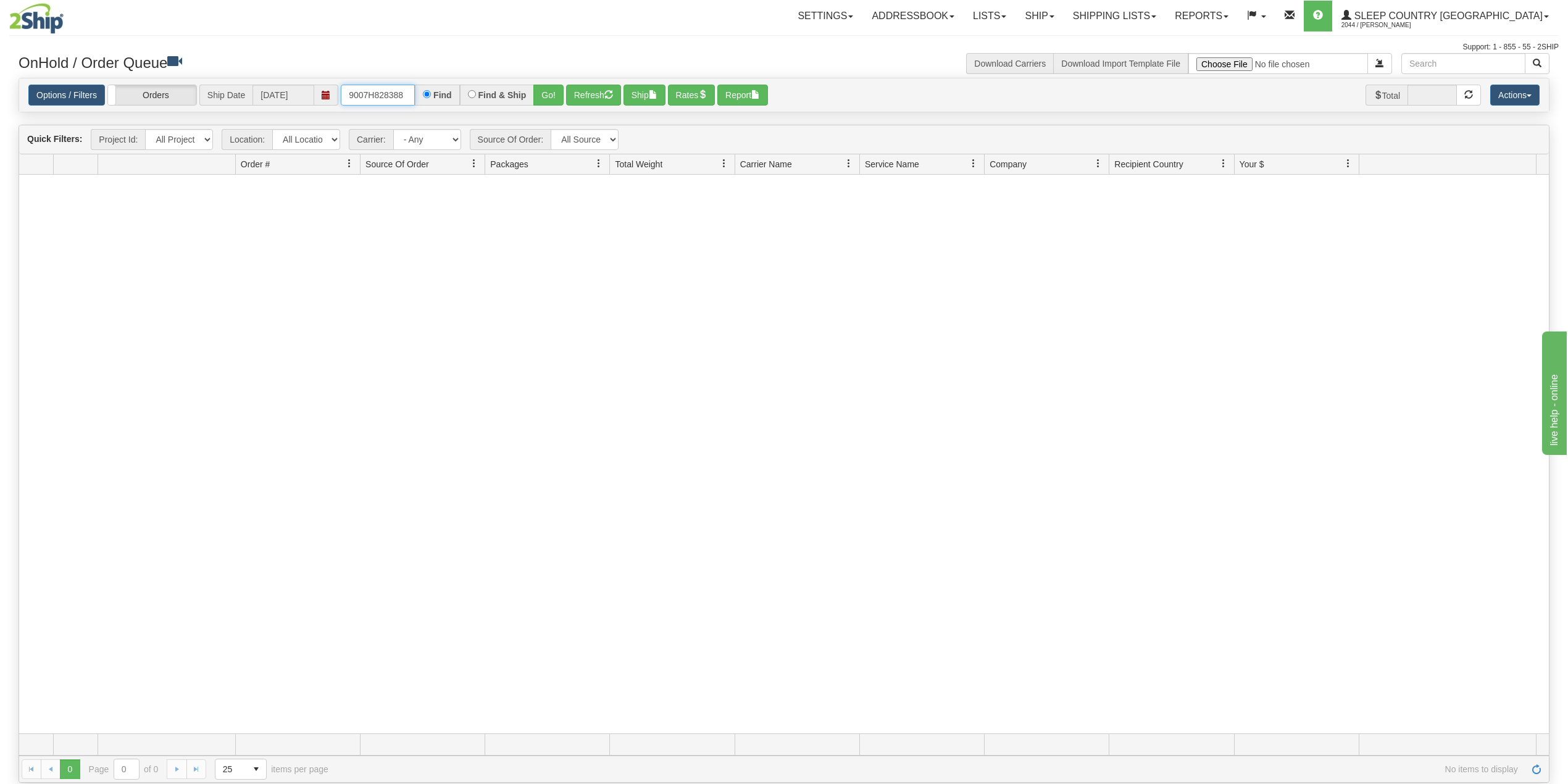
click at [378, 90] on input "9007H828388" at bounding box center [378, 95] width 74 height 21
paste input "2H871460"
click at [551, 94] on button "Go!" at bounding box center [548, 95] width 30 height 21
click at [376, 90] on input "9002H871460" at bounding box center [378, 95] width 74 height 21
drag, startPoint x: 376, startPoint y: 90, endPoint x: 387, endPoint y: 106, distance: 19.4
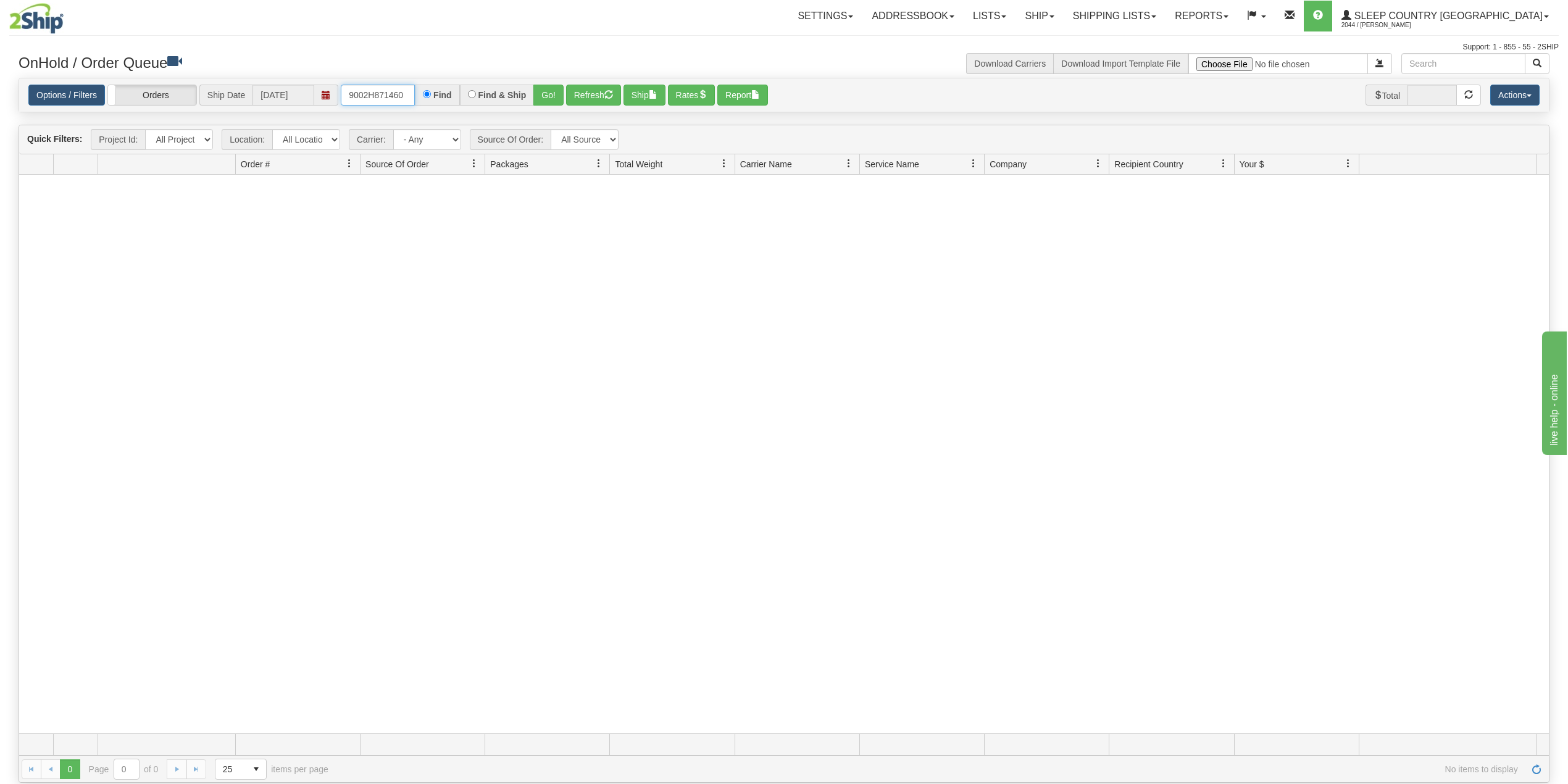
click at [376, 90] on input "9002H871460" at bounding box center [378, 95] width 74 height 21
paste input "82H743875"
click at [554, 89] on button "Go!" at bounding box center [548, 95] width 30 height 21
click at [387, 93] on input "82H743875" at bounding box center [378, 95] width 74 height 21
click at [387, 92] on input "82H743875" at bounding box center [378, 95] width 74 height 21
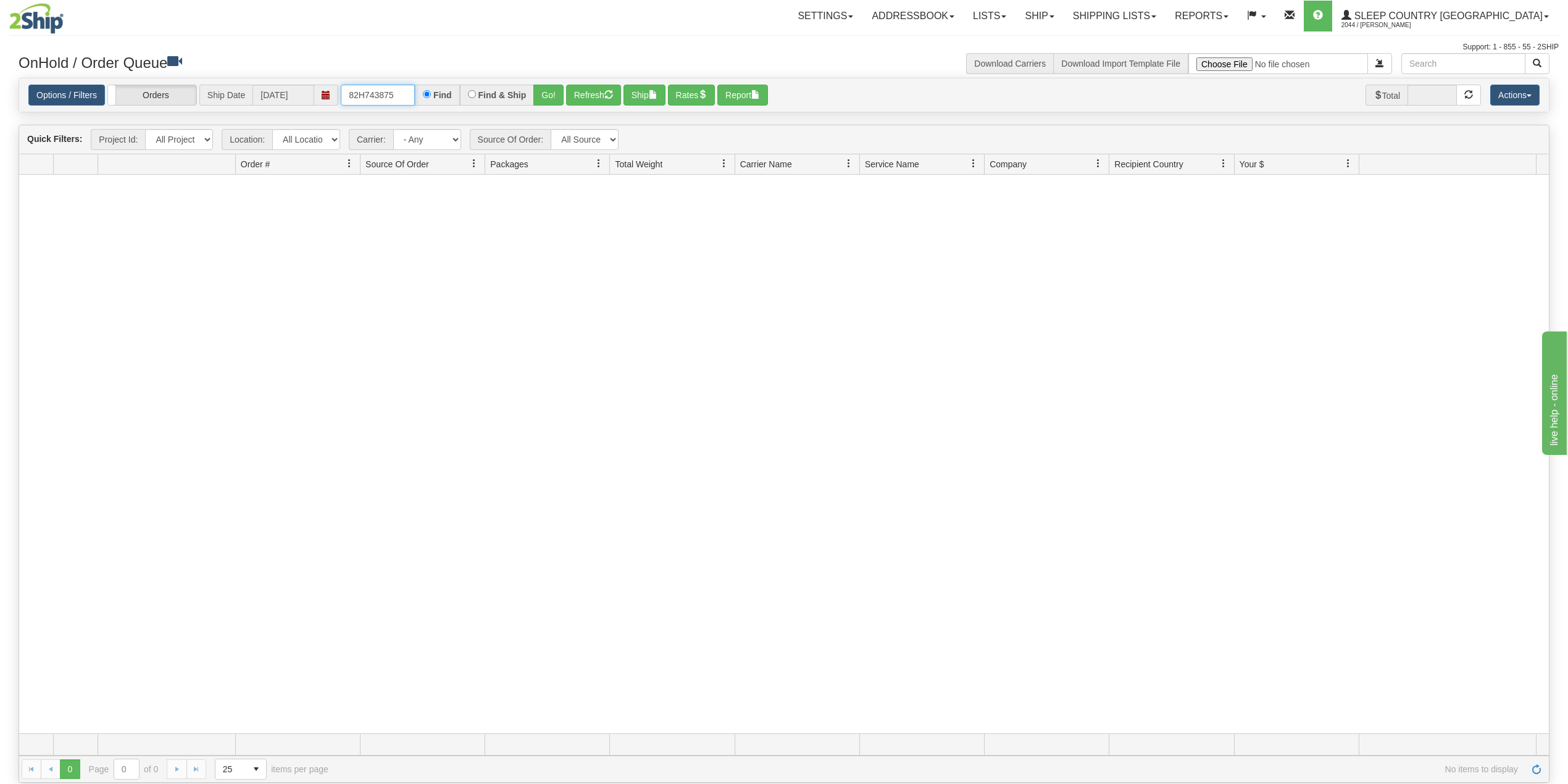
paste input "9000H876121"
click at [556, 92] on button "Go!" at bounding box center [548, 95] width 30 height 21
click at [387, 92] on input "9000H876121" at bounding box center [378, 95] width 74 height 21
click at [387, 92] on input "9000H876121" at bounding box center [378, 95] width 74 height 21
paste input "86899"
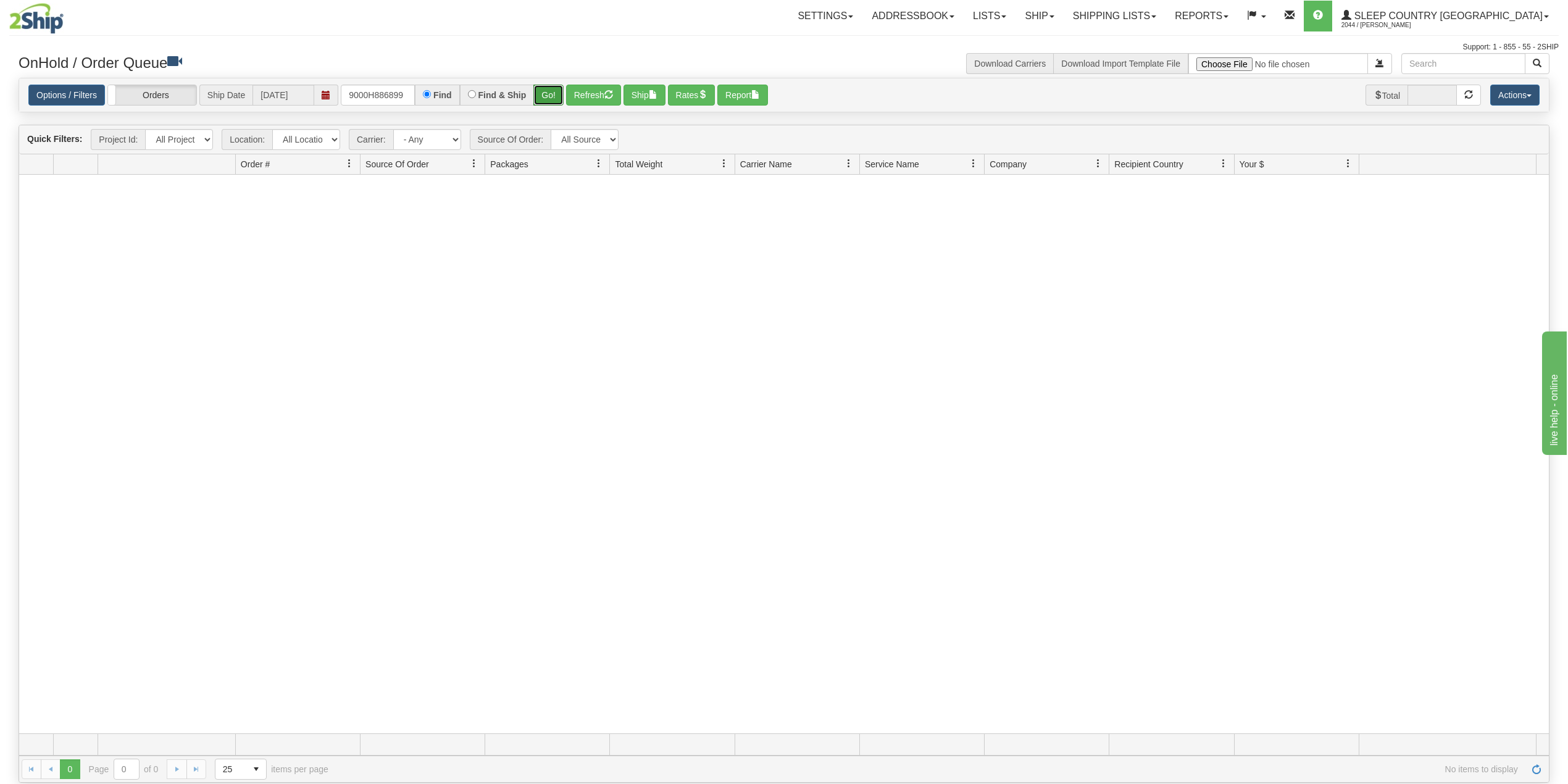
click at [548, 93] on button "Go!" at bounding box center [548, 95] width 30 height 21
click at [379, 98] on input "9000H886899" at bounding box center [378, 95] width 74 height 21
paste input "163"
click at [549, 94] on button "Go!" at bounding box center [548, 95] width 30 height 21
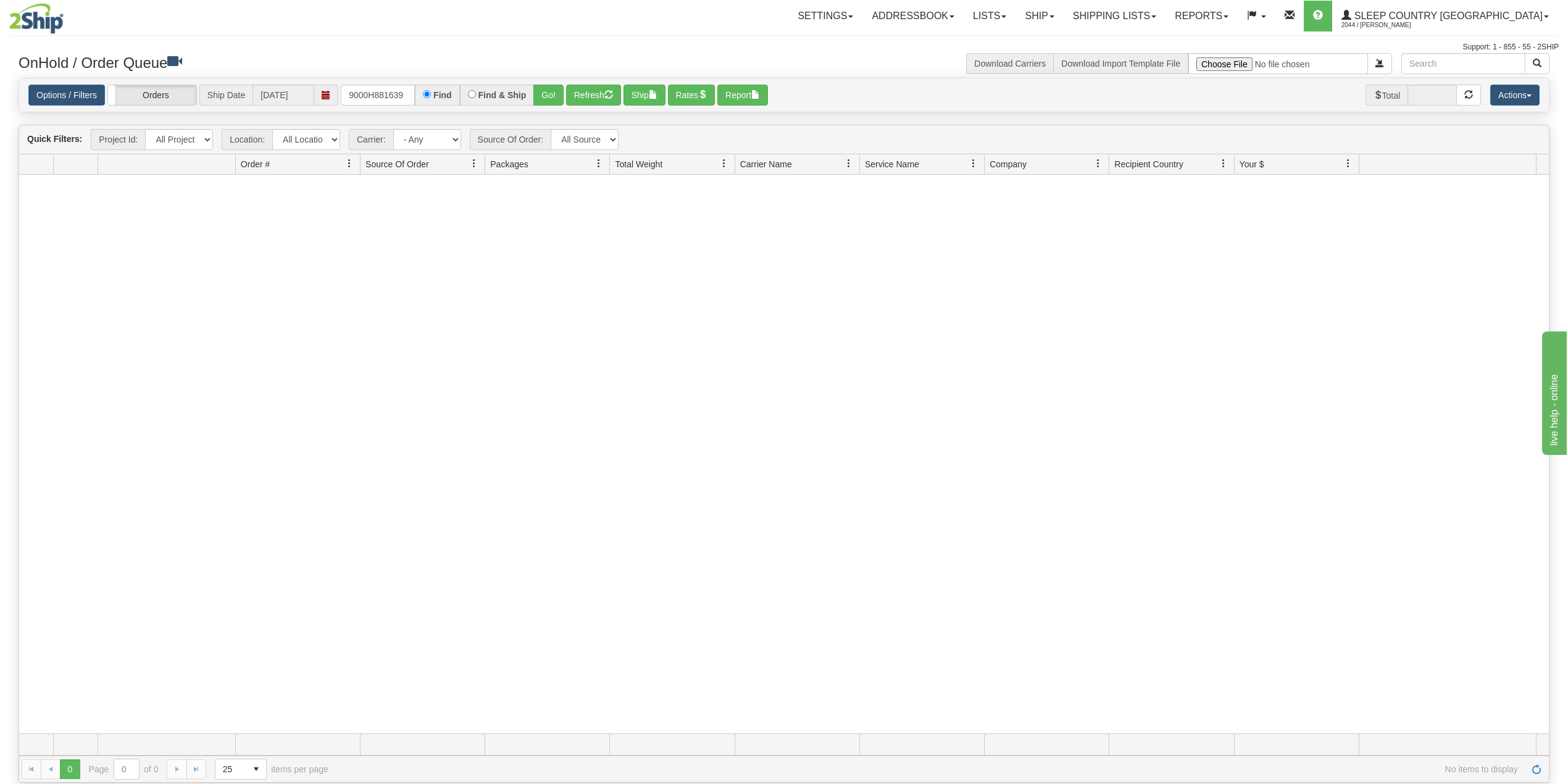
click at [546, 48] on div "Support: 1 - 855 - 55 - 2SHIP" at bounding box center [784, 47] width 1550 height 10
click at [370, 99] on input "9000H881639" at bounding box center [378, 95] width 74 height 21
paste input "2H905112"
click at [550, 94] on button "Go!" at bounding box center [548, 95] width 30 height 21
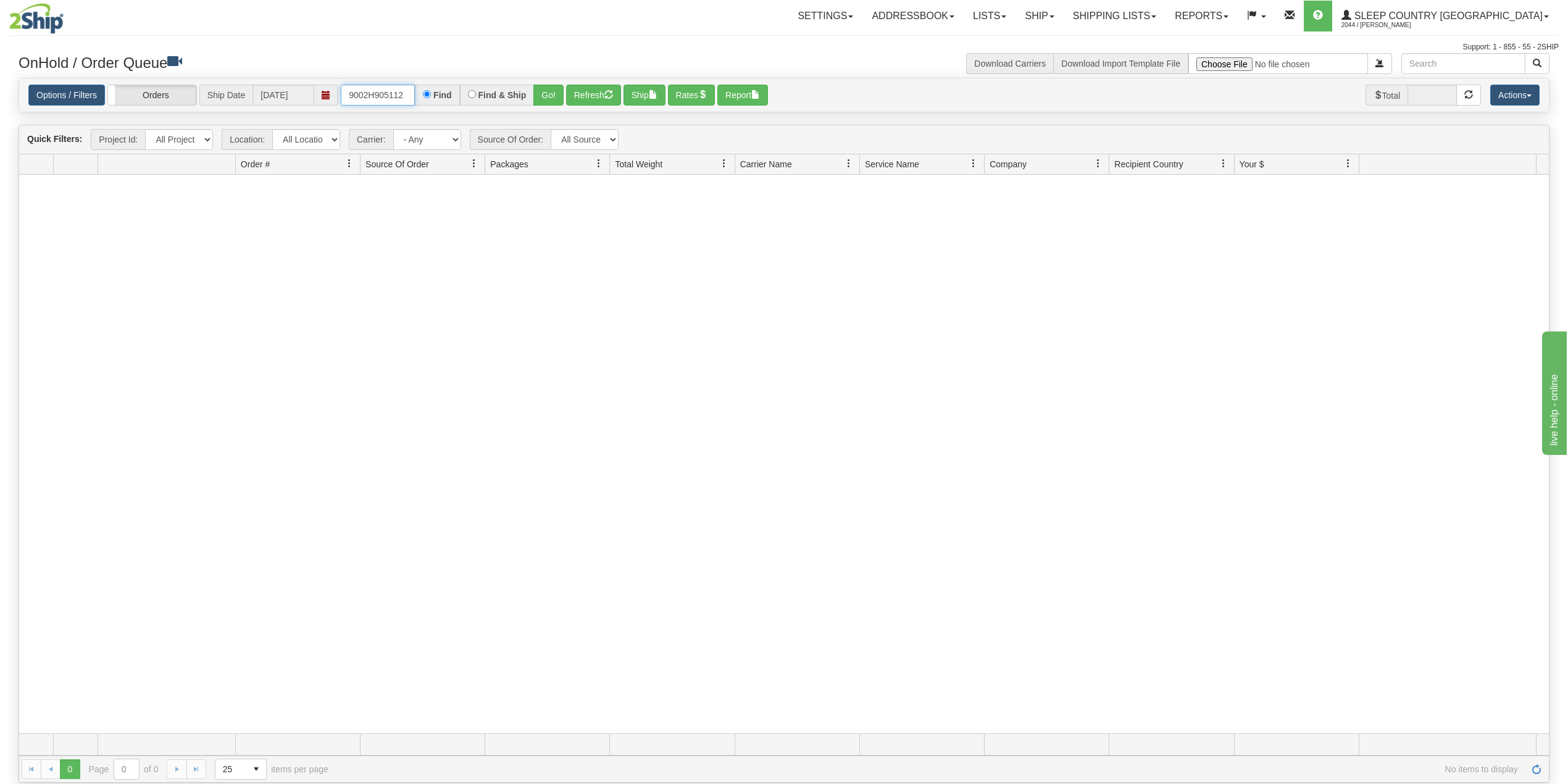
click at [365, 99] on input "9002H905112" at bounding box center [378, 95] width 74 height 21
paste input "0H931528"
click at [551, 92] on button "Go!" at bounding box center [548, 95] width 30 height 21
click at [387, 90] on input "9000H931528" at bounding box center [378, 95] width 74 height 21
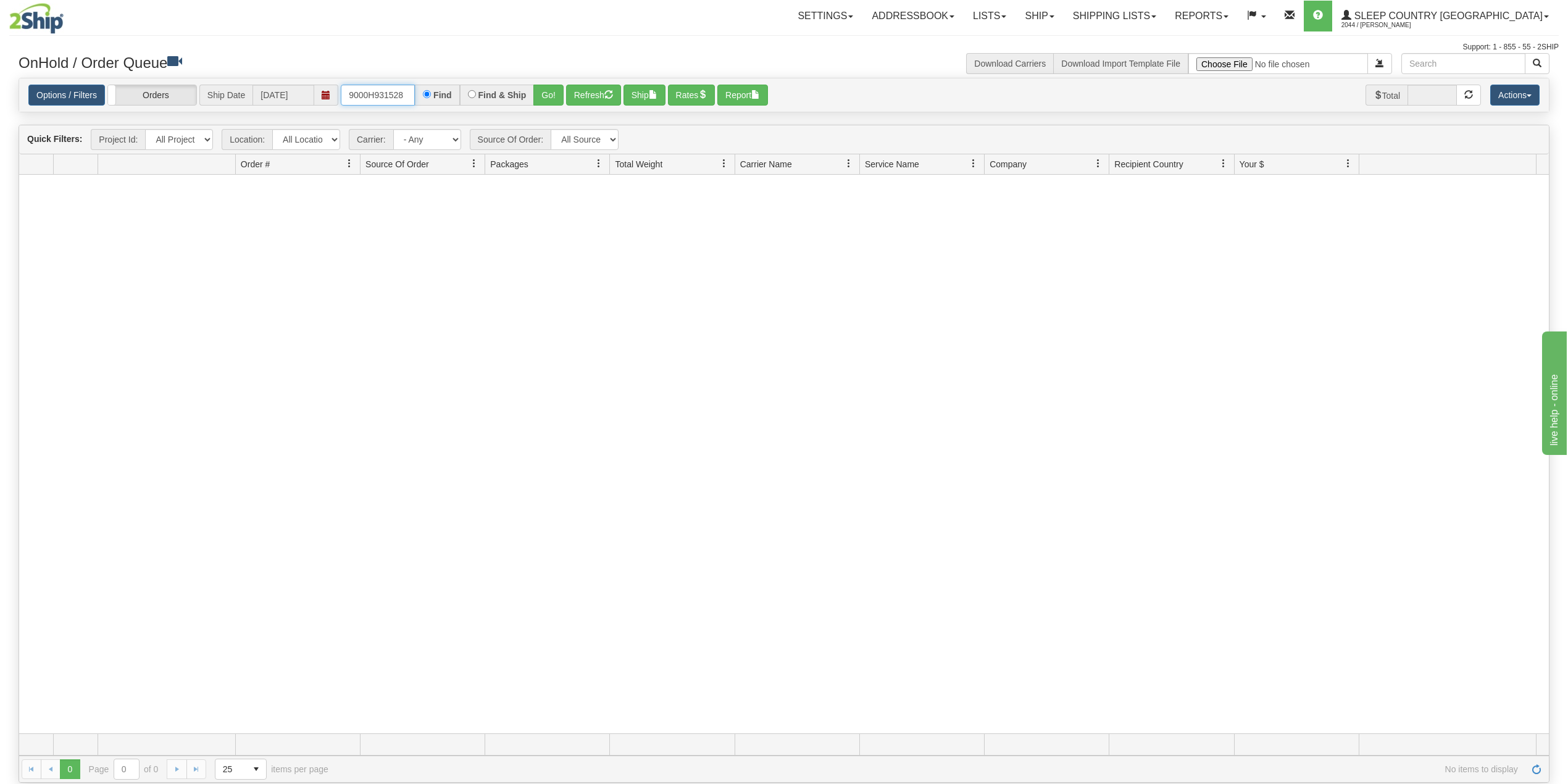
click at [387, 90] on input "9000H931528" at bounding box center [378, 95] width 74 height 21
paste input "5421"
type input "9000H954218"
click at [546, 96] on button "Go!" at bounding box center [548, 95] width 30 height 21
click at [1169, 0] on nav "Toggle navigation Settings Shipping Preferences Fields Preferences New Groups" at bounding box center [918, 16] width 1282 height 32
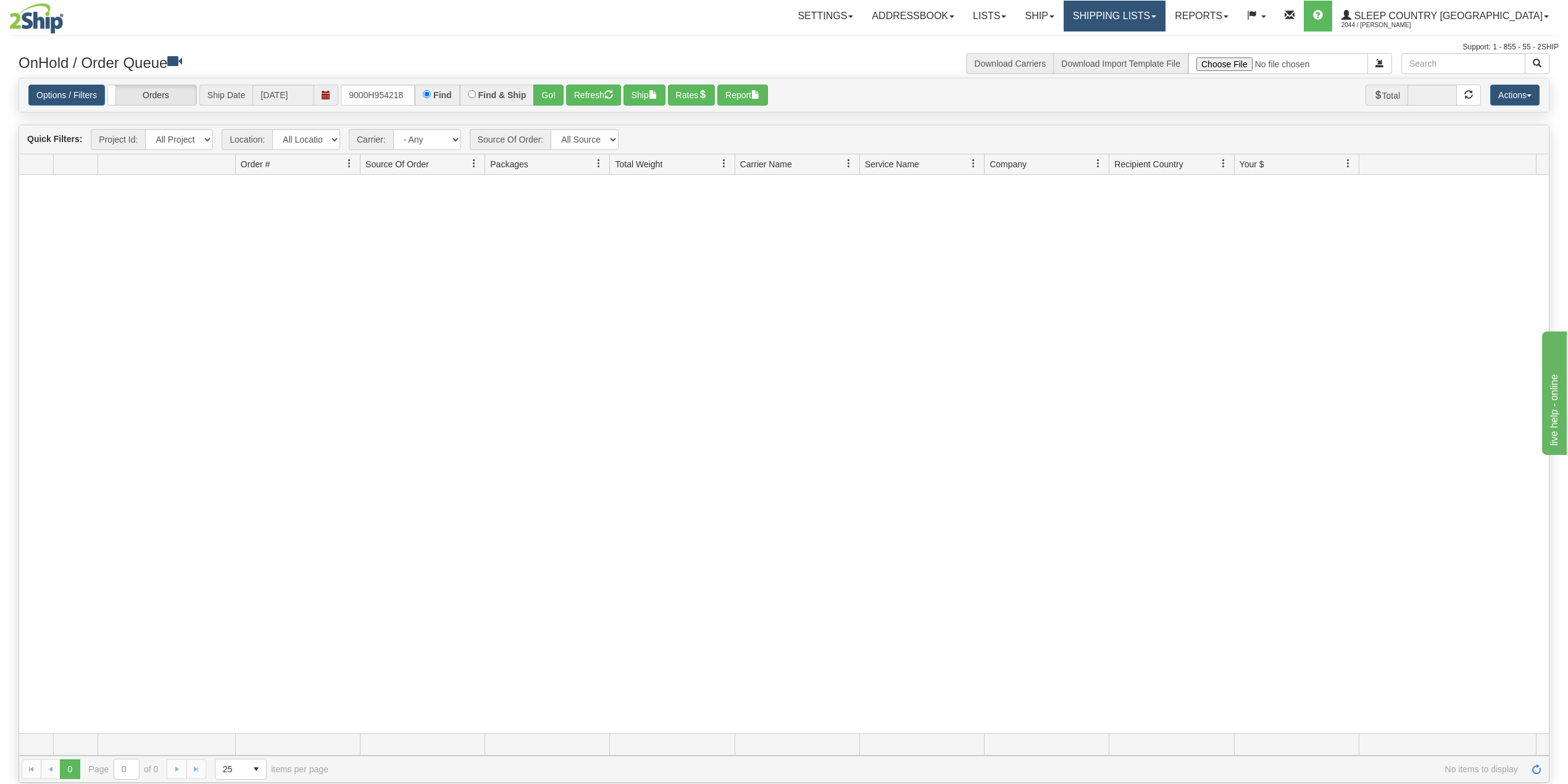
click at [1166, 11] on link "Shipping lists" at bounding box center [1114, 16] width 102 height 31
click at [1142, 57] on span "Search Shipment History" at bounding box center [1105, 59] width 96 height 10
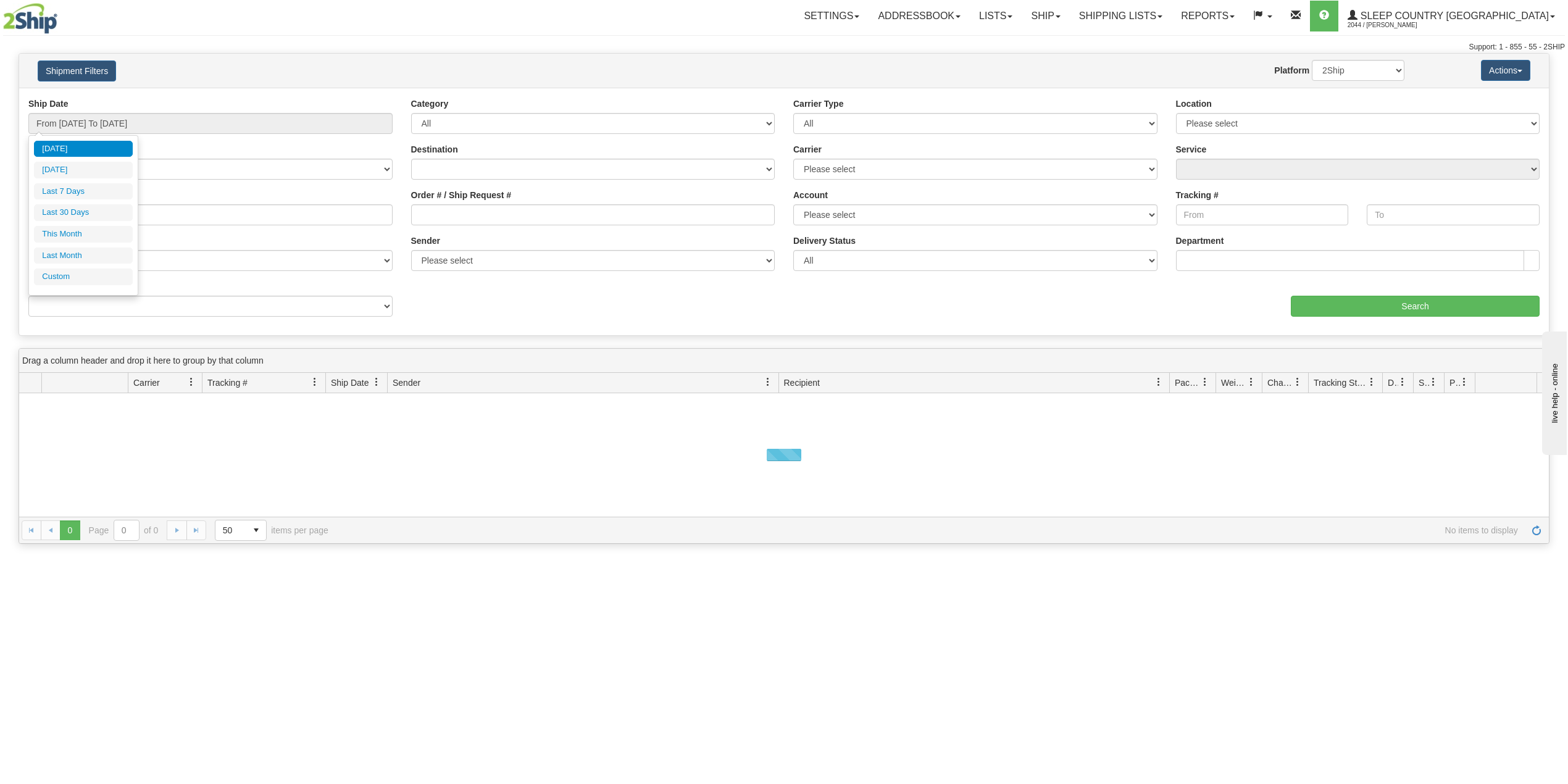
click at [92, 211] on li "Last 30 Days" at bounding box center [83, 212] width 99 height 16
type input "From [DATE] To [DATE]"
click at [113, 228] on div "Reference / PO" at bounding box center [210, 212] width 383 height 46
click at [116, 213] on input "Reference / PO" at bounding box center [210, 215] width 365 height 21
paste input "9000H954218"
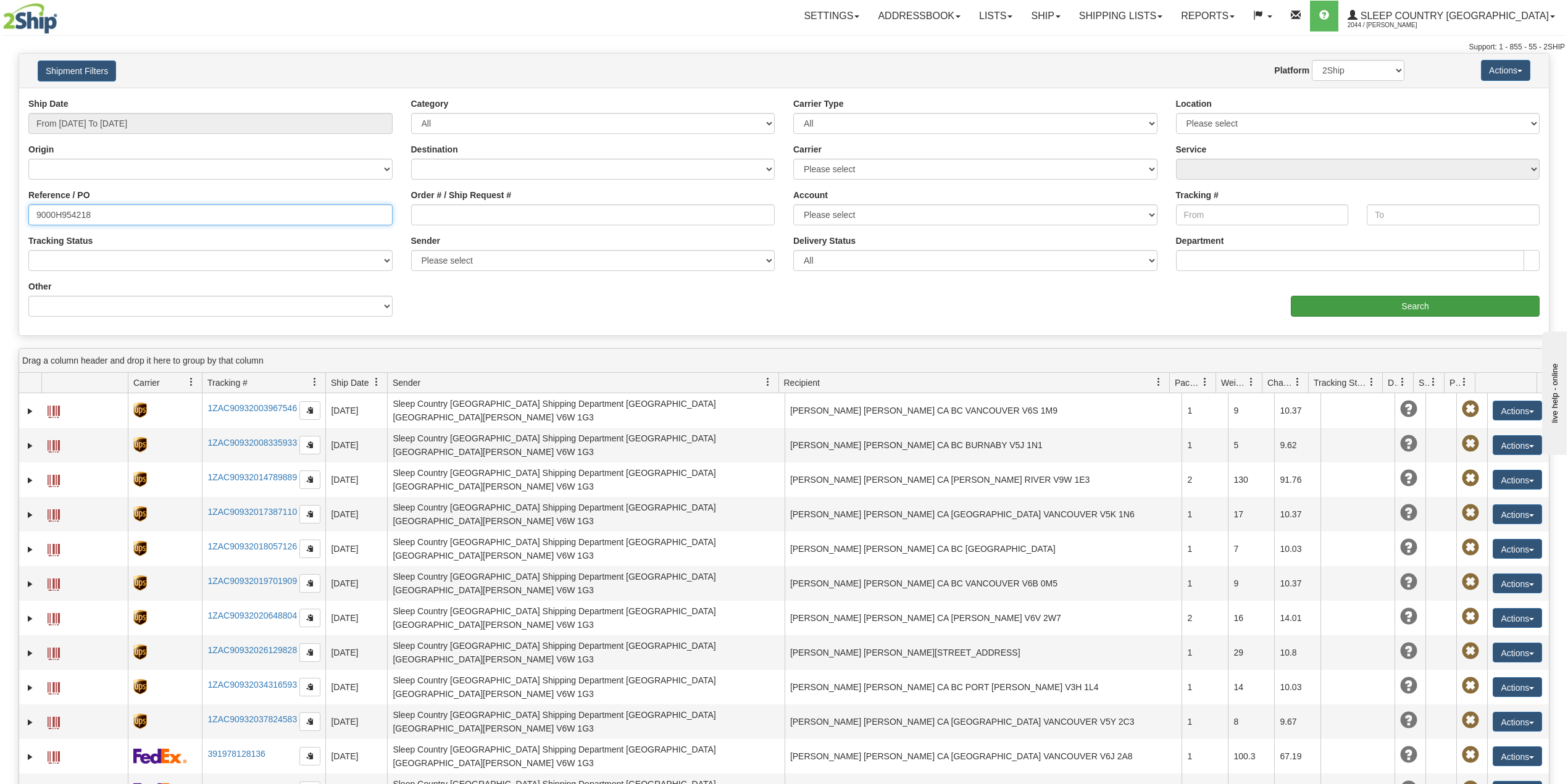
type input "9000H954218"
click at [1357, 296] on input "Search" at bounding box center [1416, 306] width 249 height 21
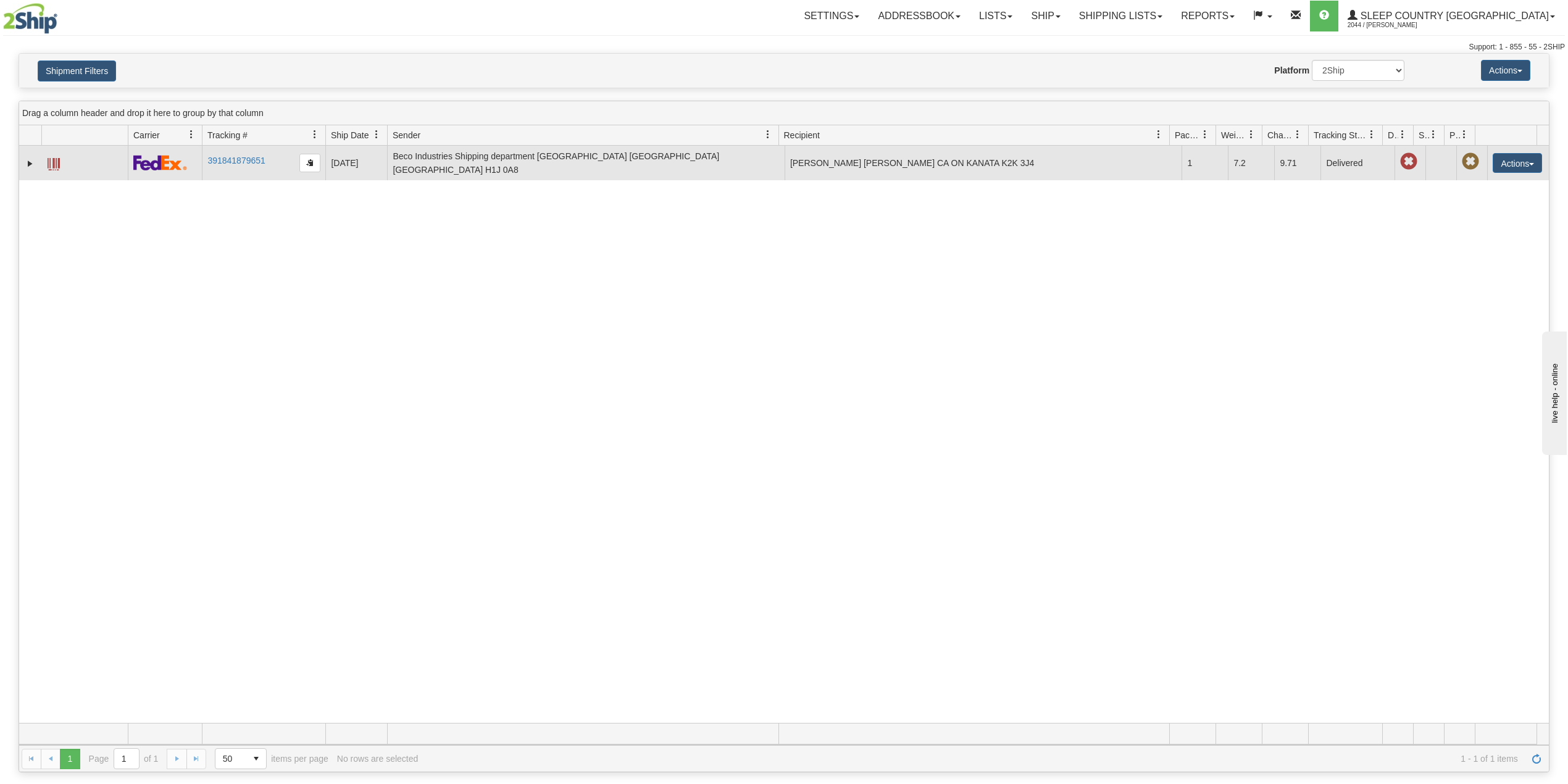
click at [22, 158] on td at bounding box center [30, 163] width 22 height 35
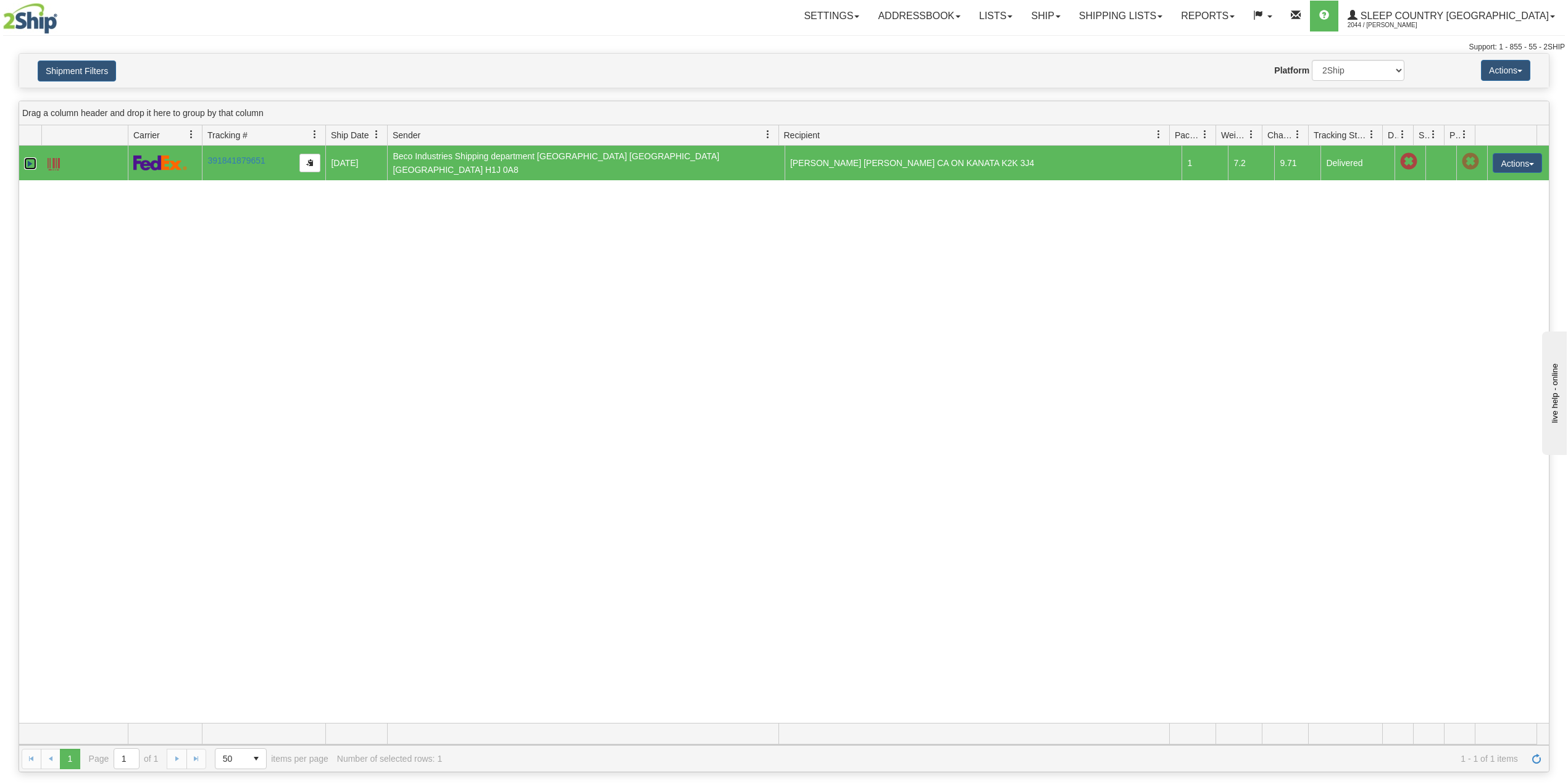
click at [26, 161] on link "Expand" at bounding box center [30, 164] width 12 height 12
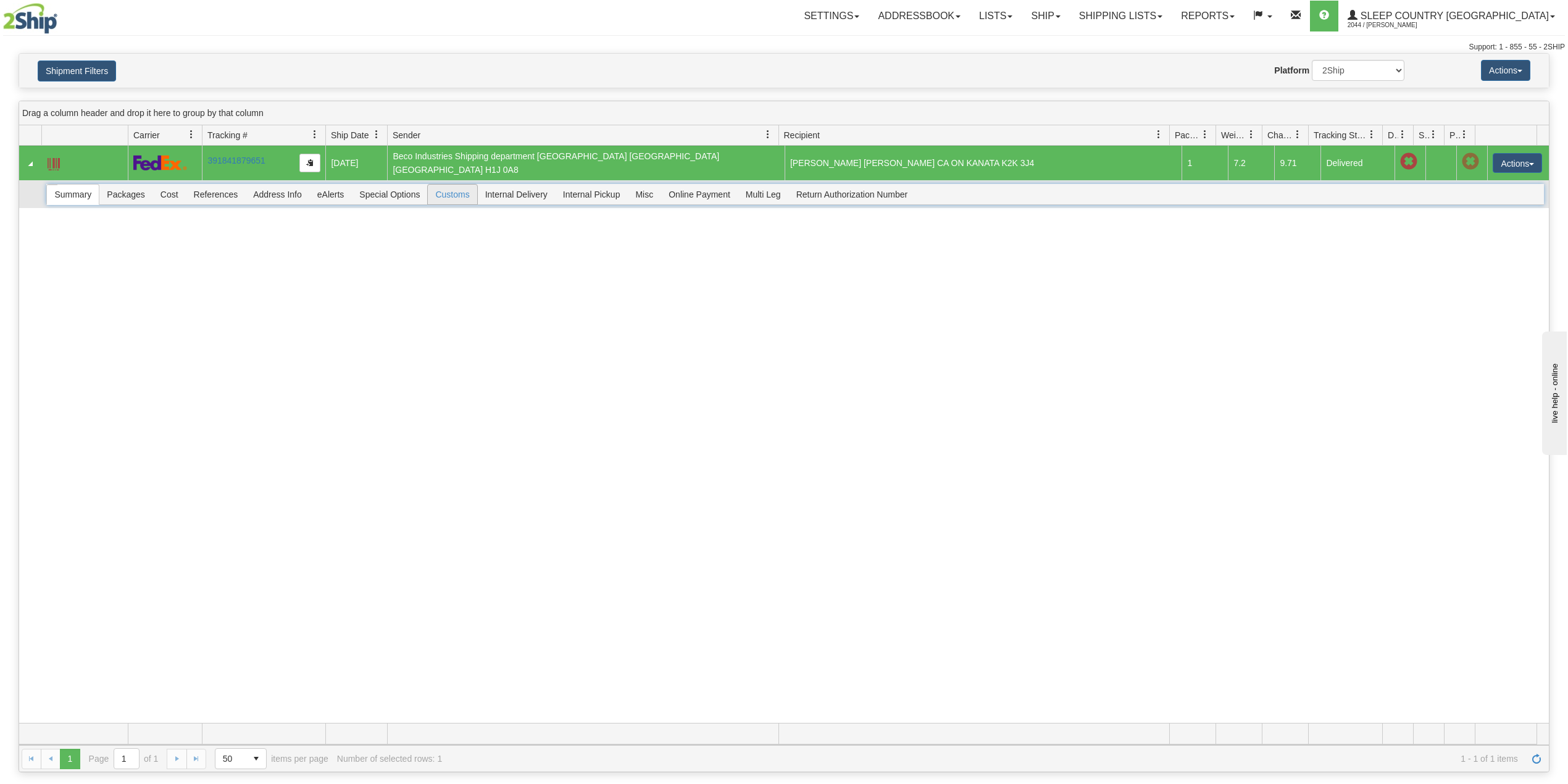
click at [461, 191] on span "Customs" at bounding box center [452, 194] width 49 height 20
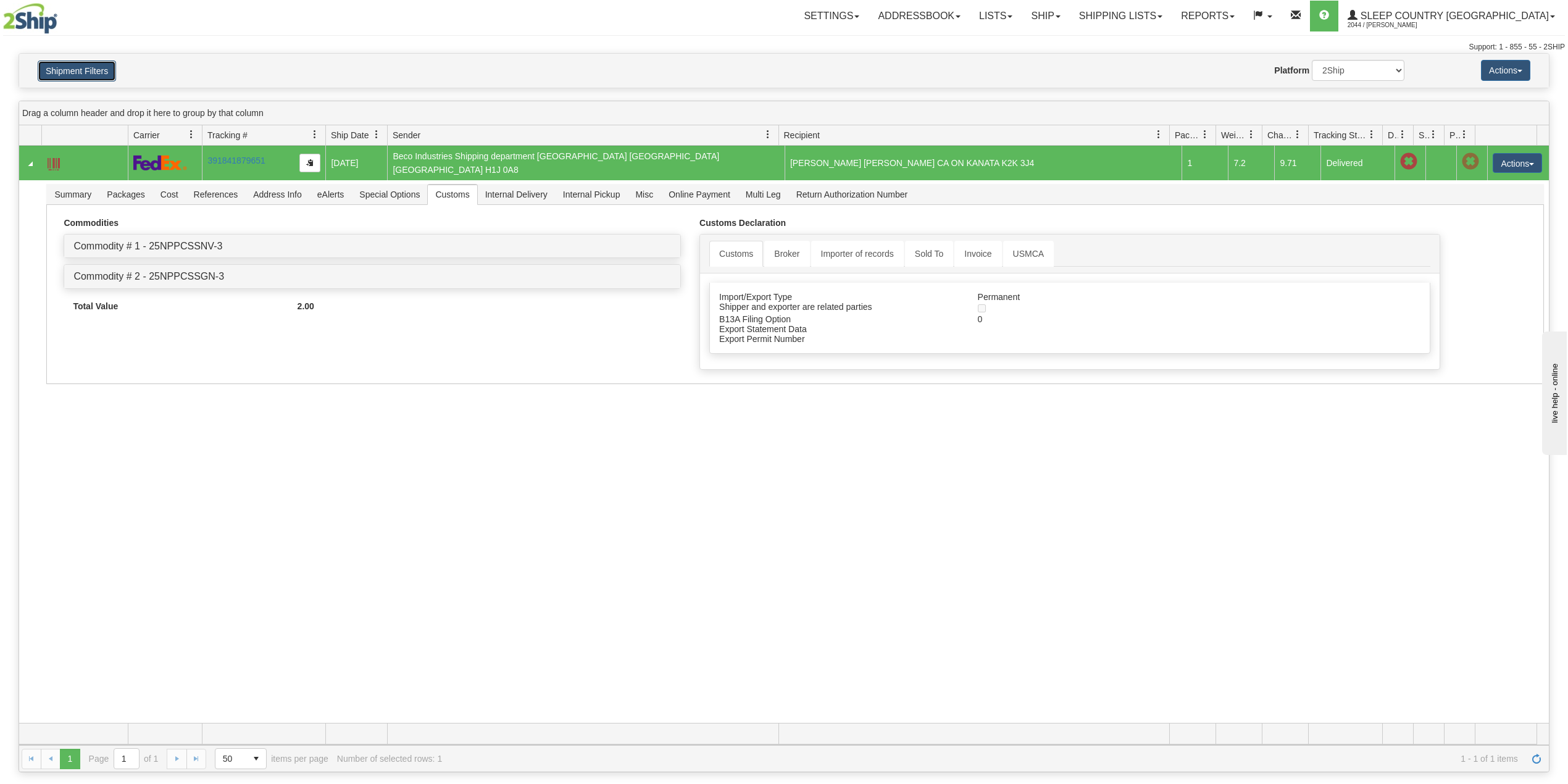
click at [79, 71] on button "Shipment Filters" at bounding box center [77, 71] width 79 height 21
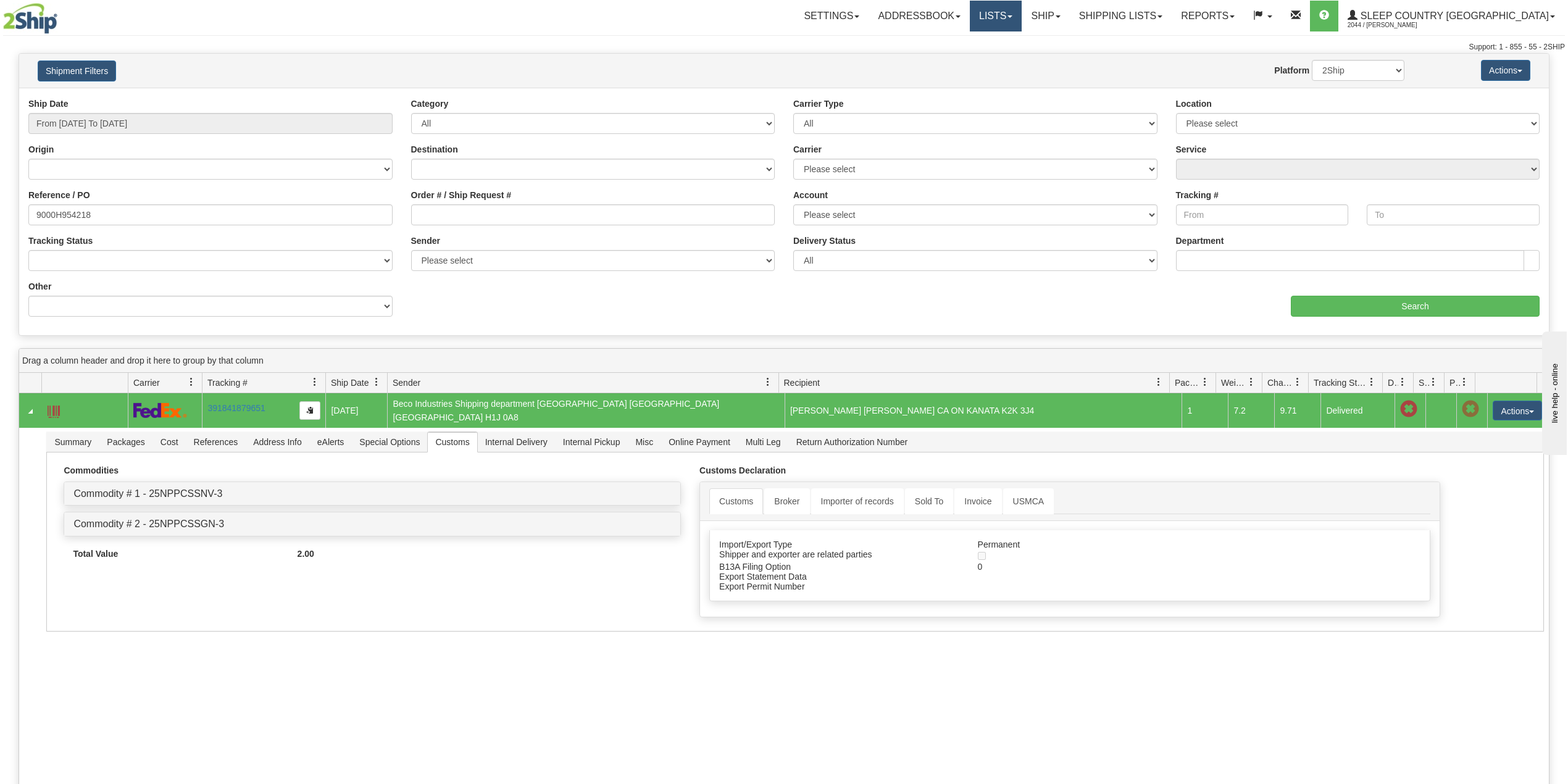
click at [1022, 14] on link "Lists" at bounding box center [995, 16] width 52 height 31
click at [1127, 18] on link "Shipping lists" at bounding box center [1121, 16] width 102 height 31
click at [1069, 13] on link "Ship" at bounding box center [1045, 16] width 48 height 31
click at [1057, 55] on span "OnHold / Order Queue" at bounding box center [1013, 59] width 87 height 10
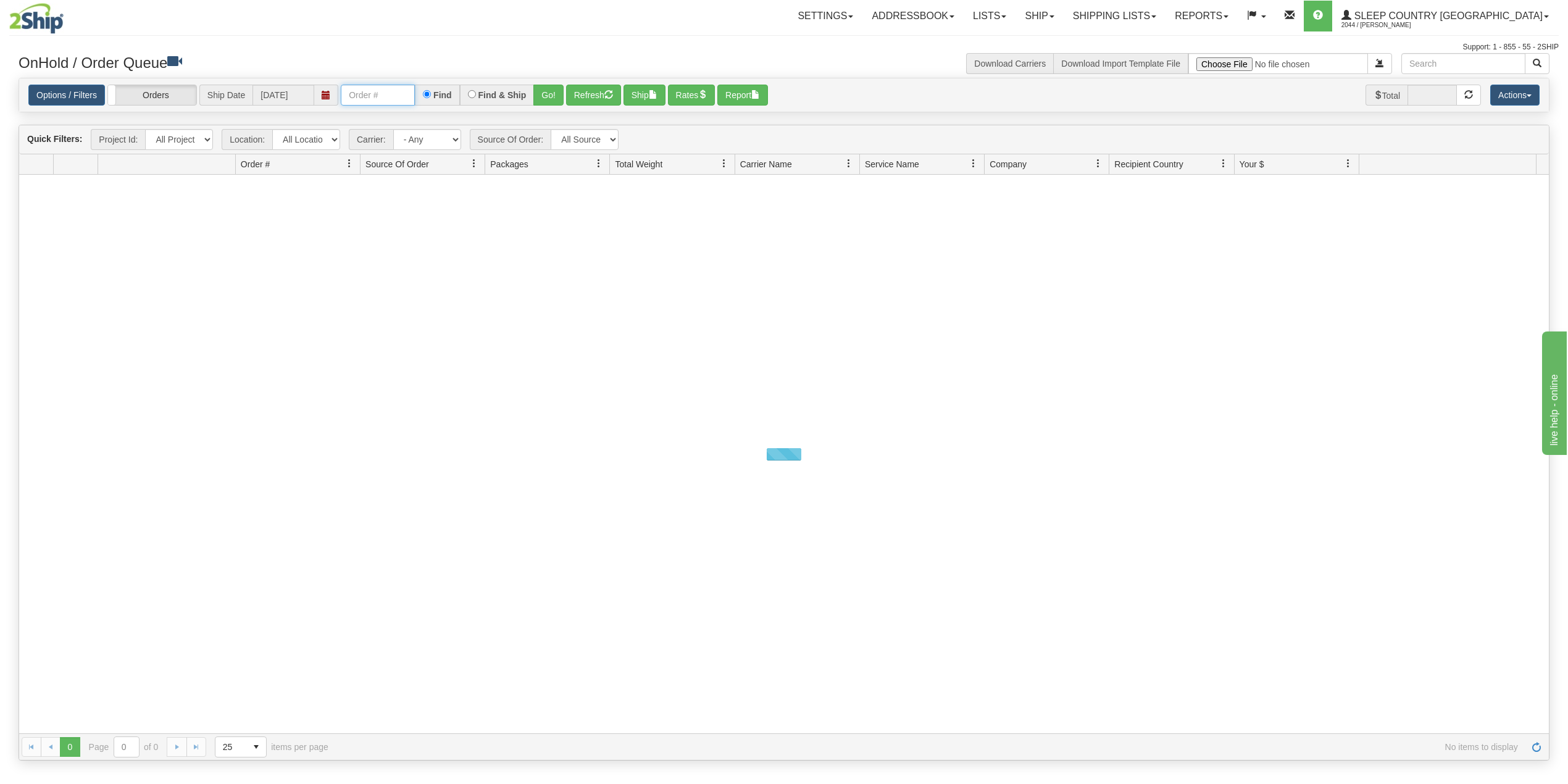
click at [372, 98] on input "text" at bounding box center [378, 95] width 74 height 21
paste input "9002H950546"
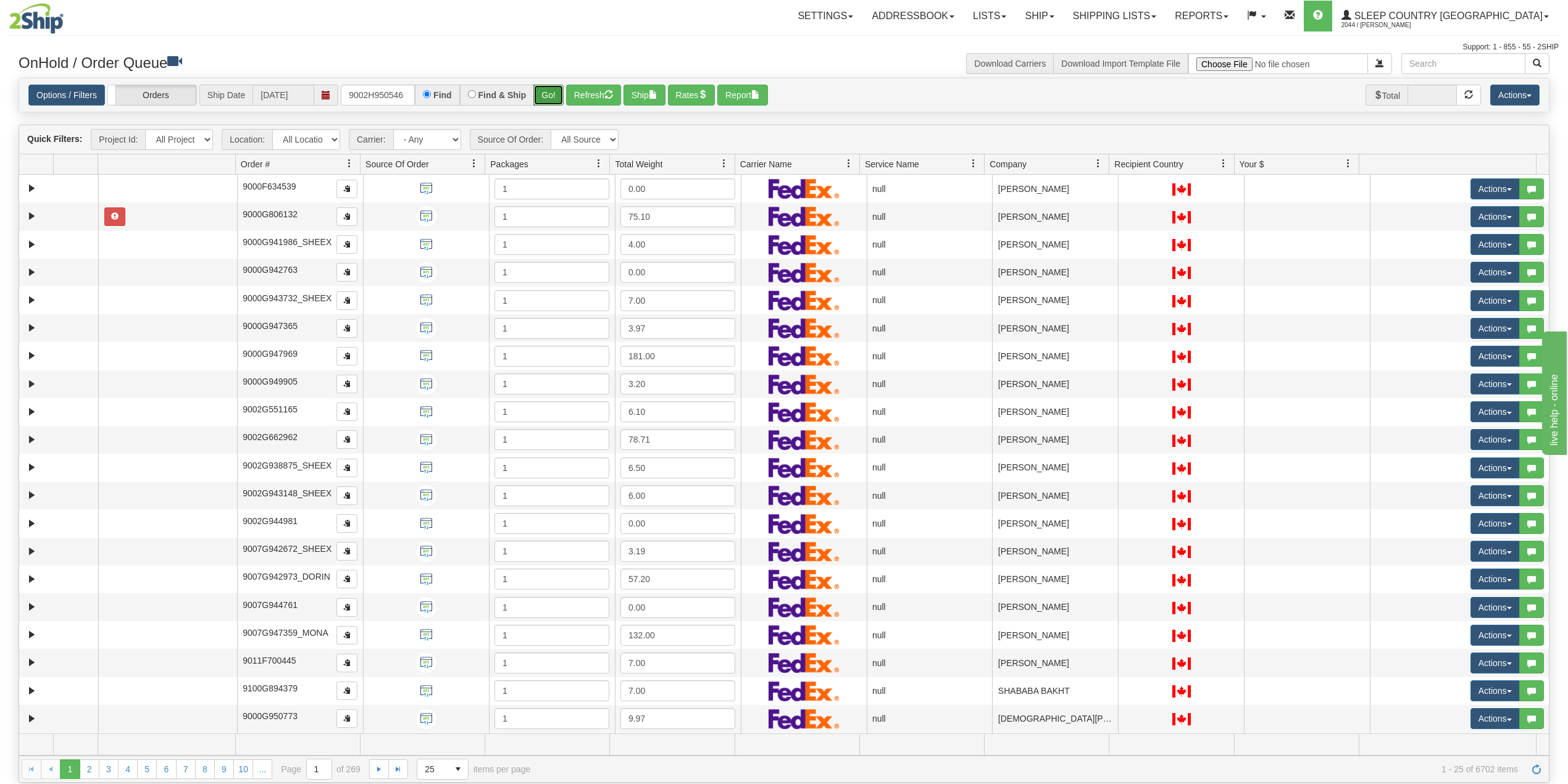
click at [550, 92] on button "Go!" at bounding box center [548, 95] width 30 height 21
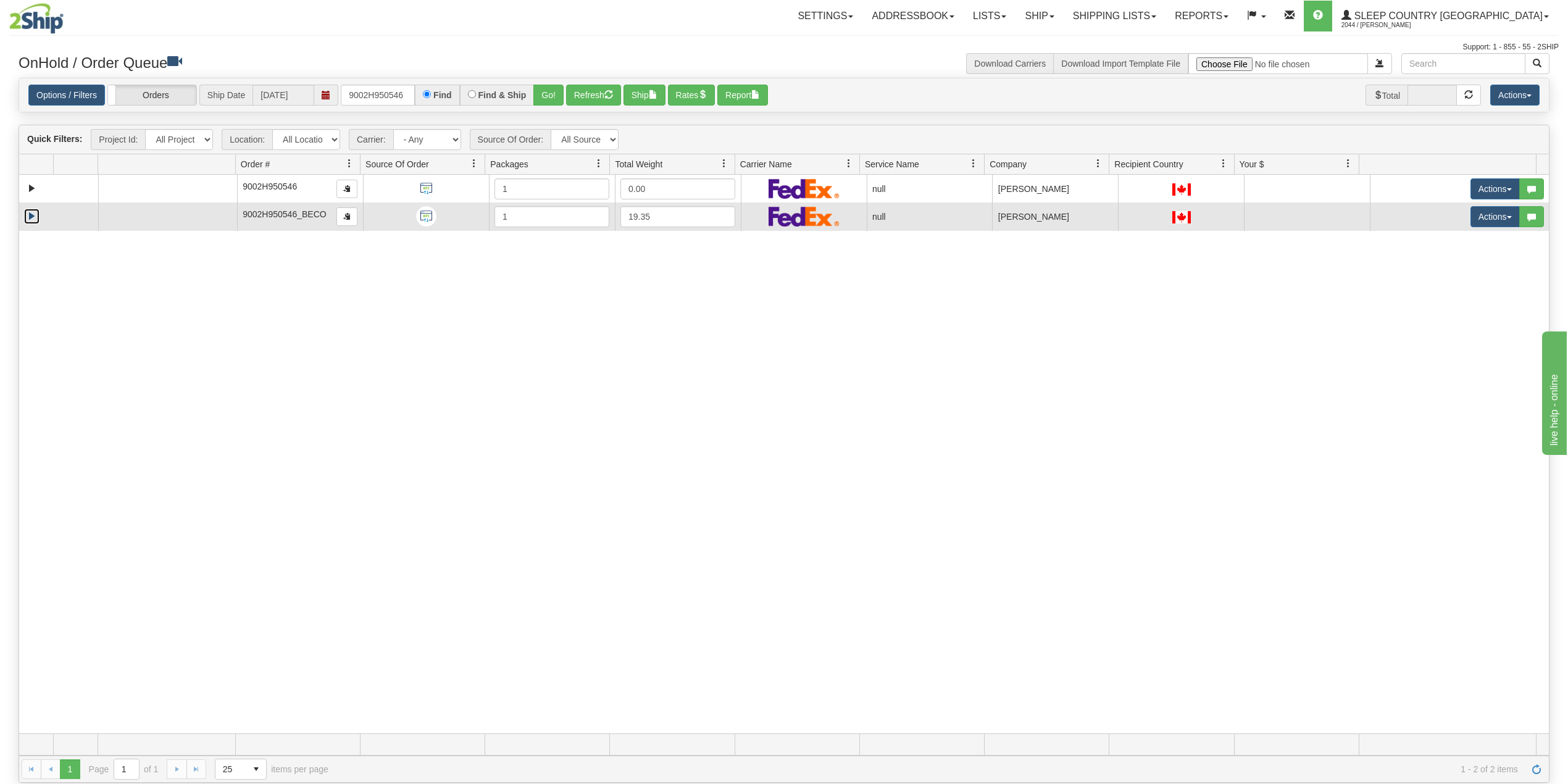
click at [33, 220] on link "Expand" at bounding box center [32, 217] width 16 height 16
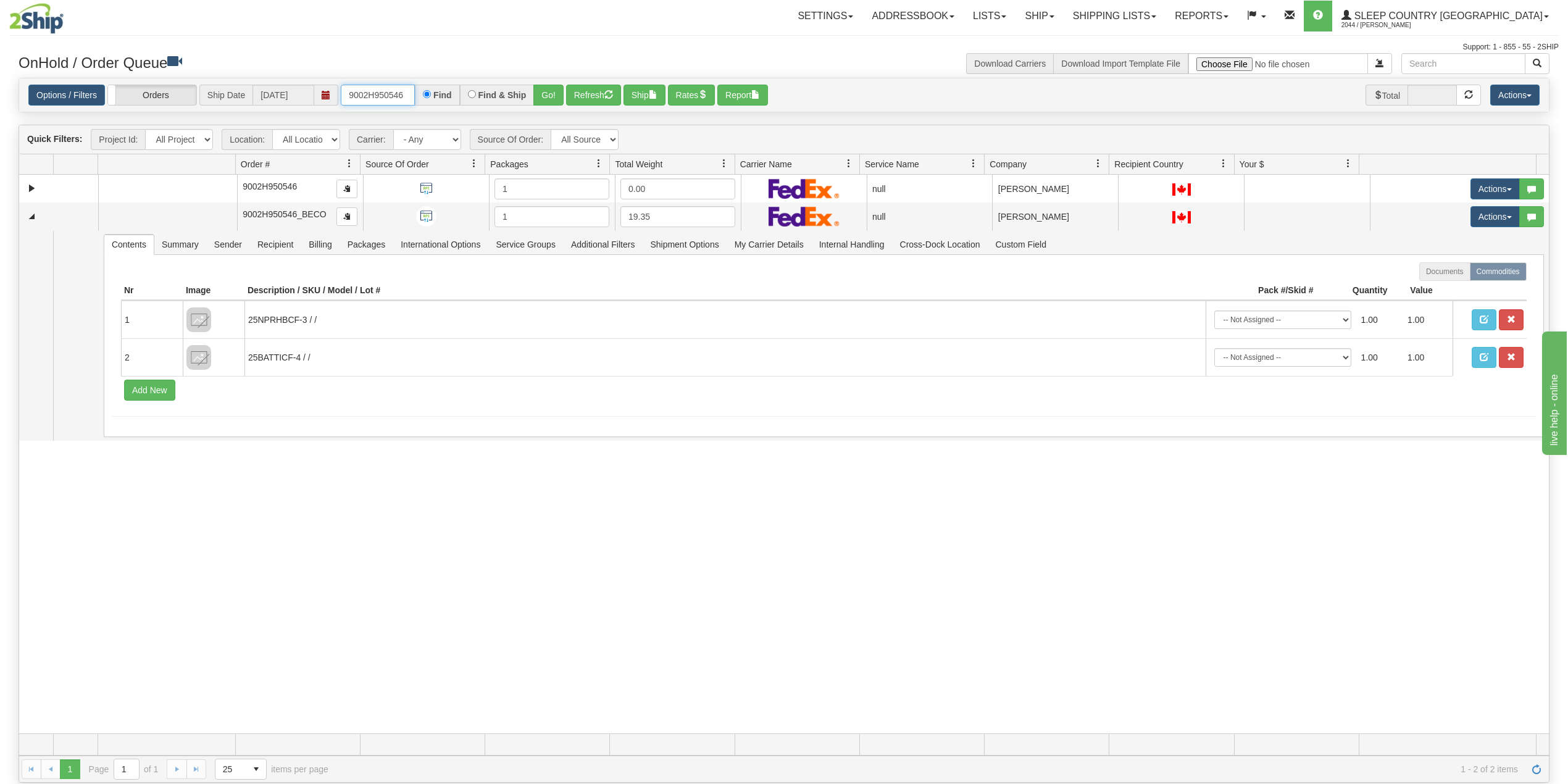
click at [376, 89] on input "9002H950546" at bounding box center [378, 95] width 74 height 21
paste input "75701"
click at [552, 96] on button "Go!" at bounding box center [548, 95] width 30 height 21
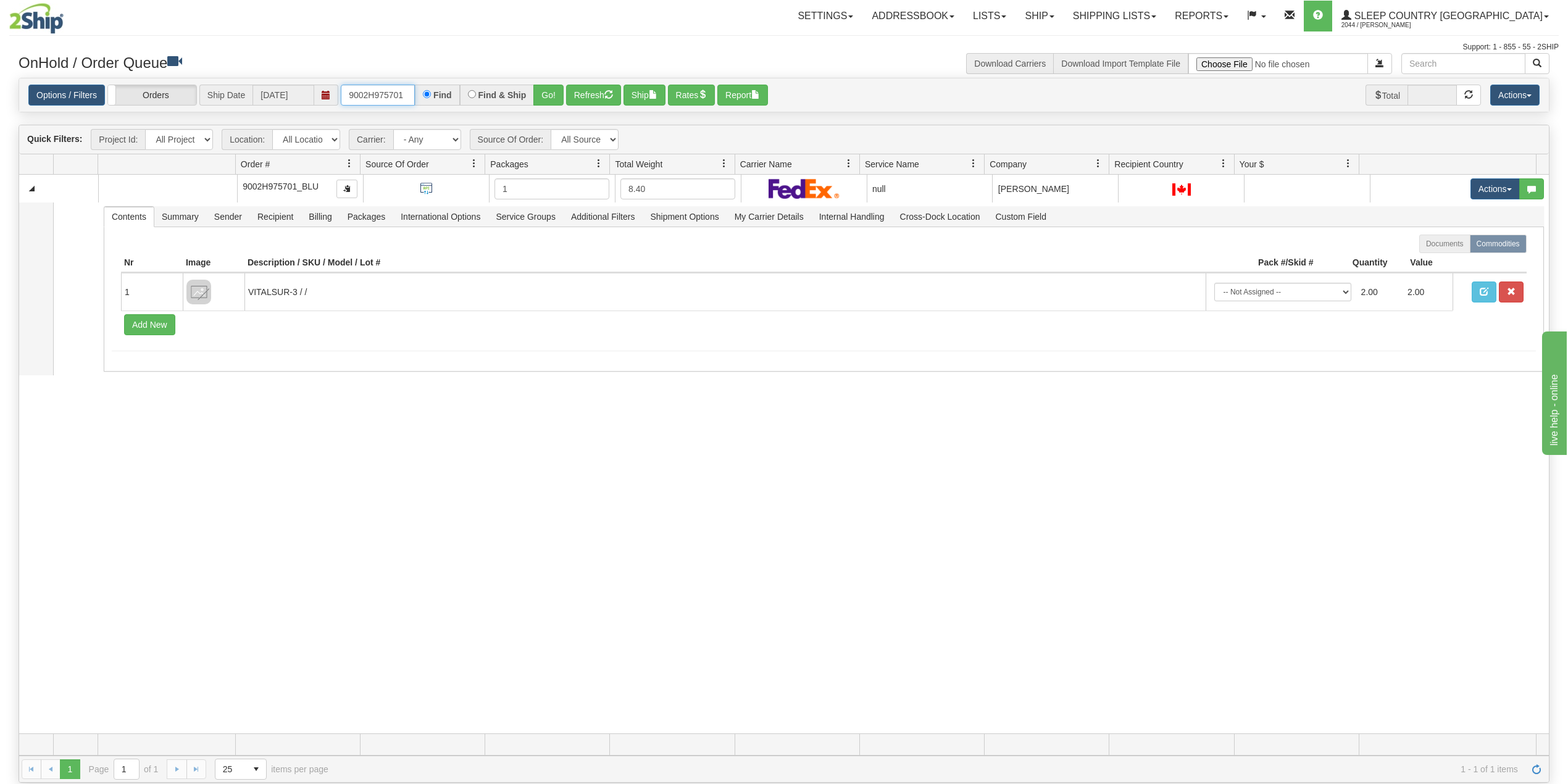
click at [378, 87] on input "9002H975701" at bounding box center [378, 95] width 74 height 21
click at [379, 92] on input "9002H975701" at bounding box center [378, 95] width 74 height 21
paste input "0H961902"
type input "9000H961902"
click at [553, 94] on button "Go!" at bounding box center [548, 95] width 30 height 21
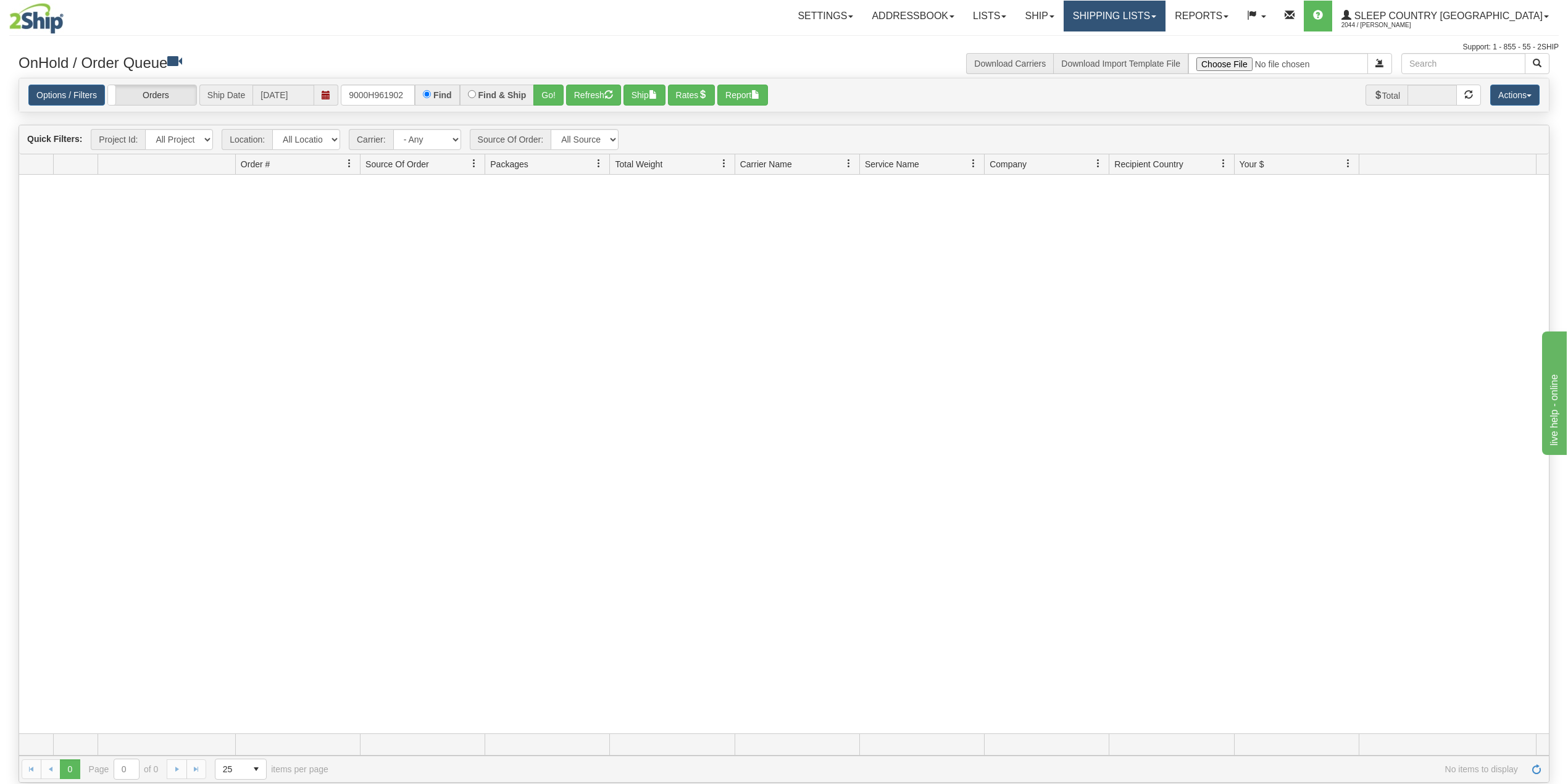
click at [1166, 5] on link "Shipping lists" at bounding box center [1114, 16] width 102 height 31
click at [1145, 57] on span "Search Shipment History" at bounding box center [1105, 59] width 96 height 10
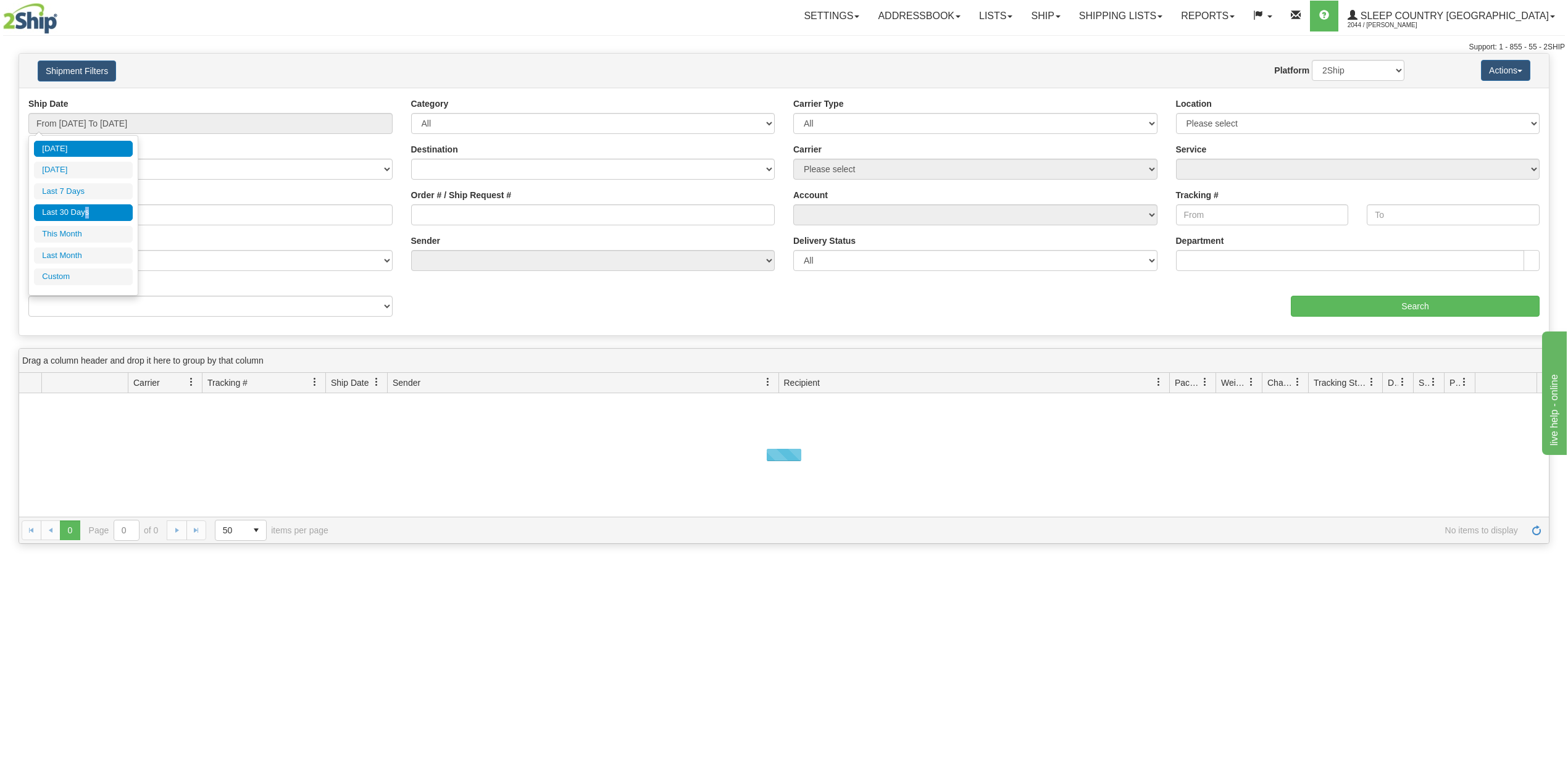
click at [87, 208] on li "Last 30 Days" at bounding box center [83, 212] width 99 height 16
type input "From [DATE] To [DATE]"
click at [90, 213] on input "Reference / PO" at bounding box center [210, 215] width 365 height 21
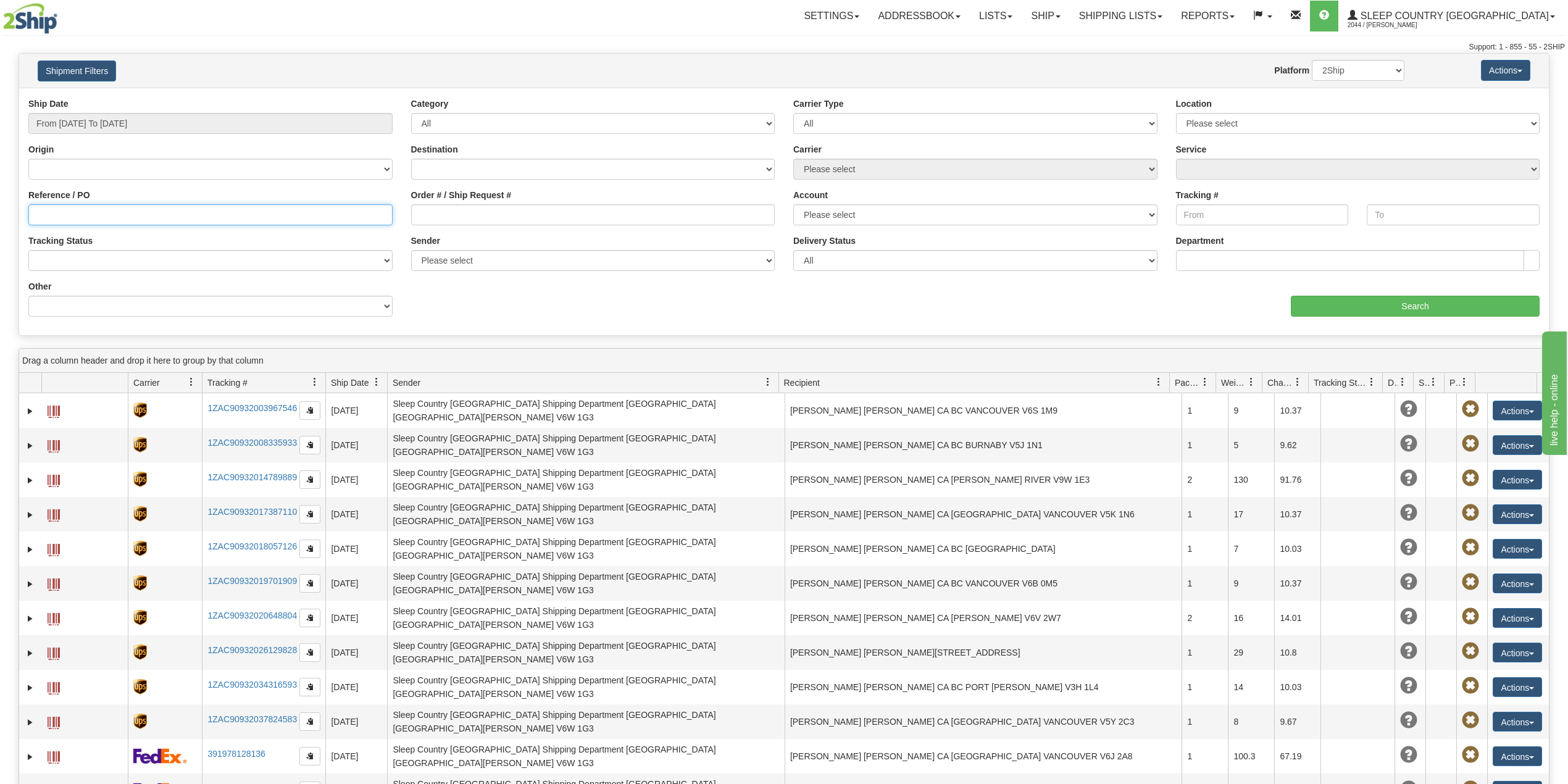
paste input "9000H961902"
type input "9000H961902"
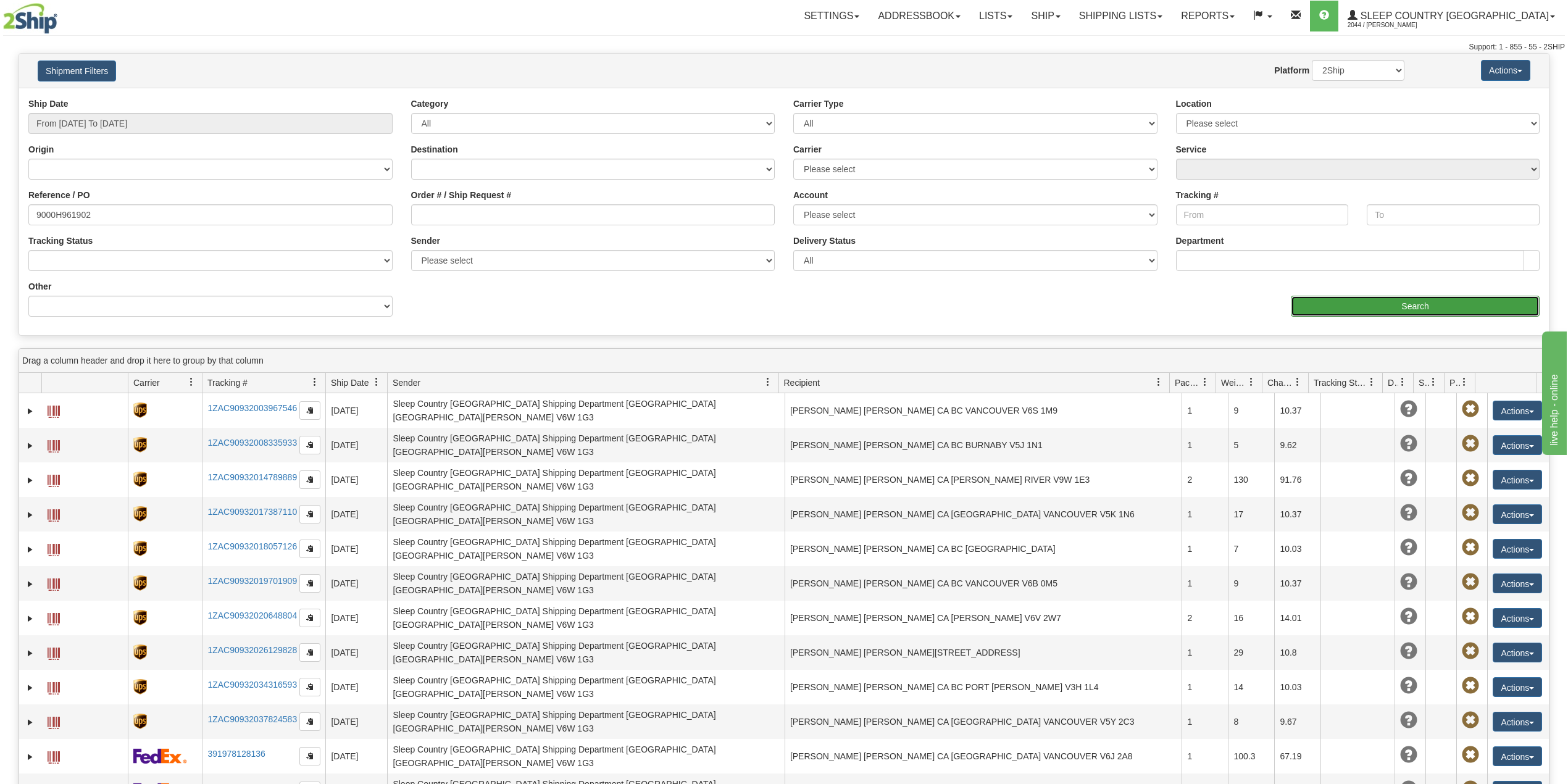
click at [1386, 304] on input "Search" at bounding box center [1416, 306] width 249 height 21
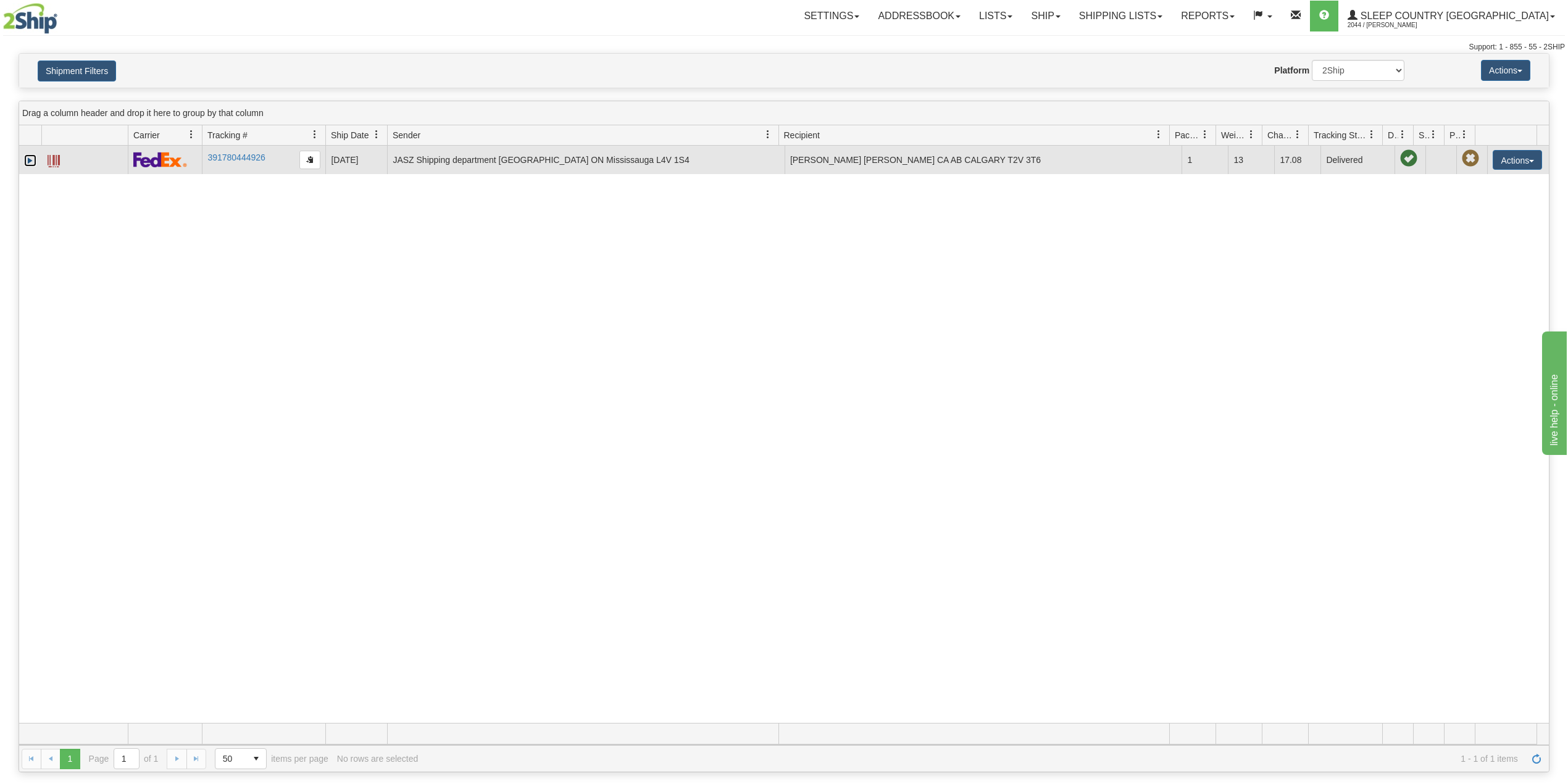
click at [27, 161] on link "Expand" at bounding box center [30, 160] width 12 height 12
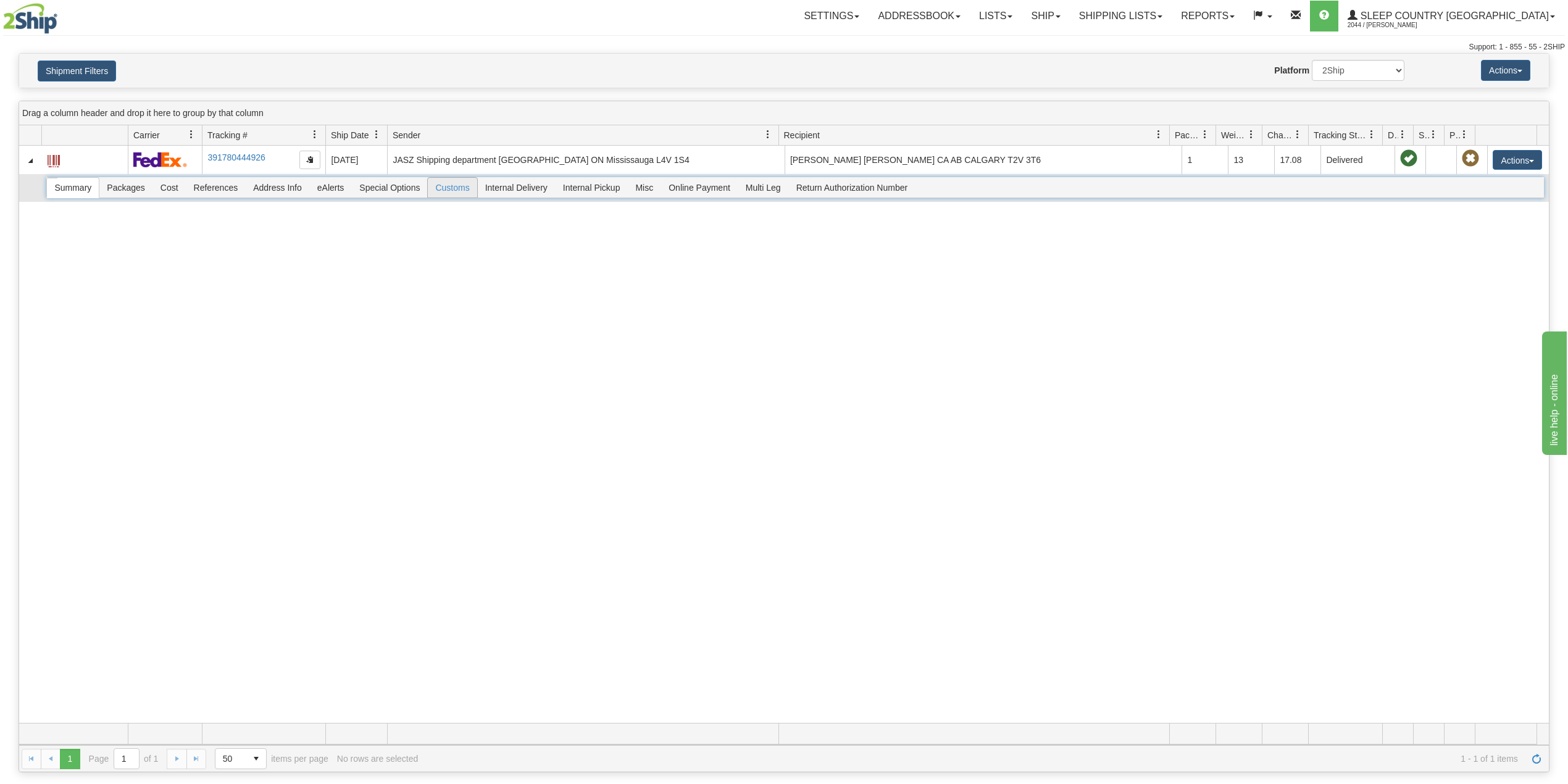
click at [457, 191] on span "Customs" at bounding box center [452, 188] width 49 height 20
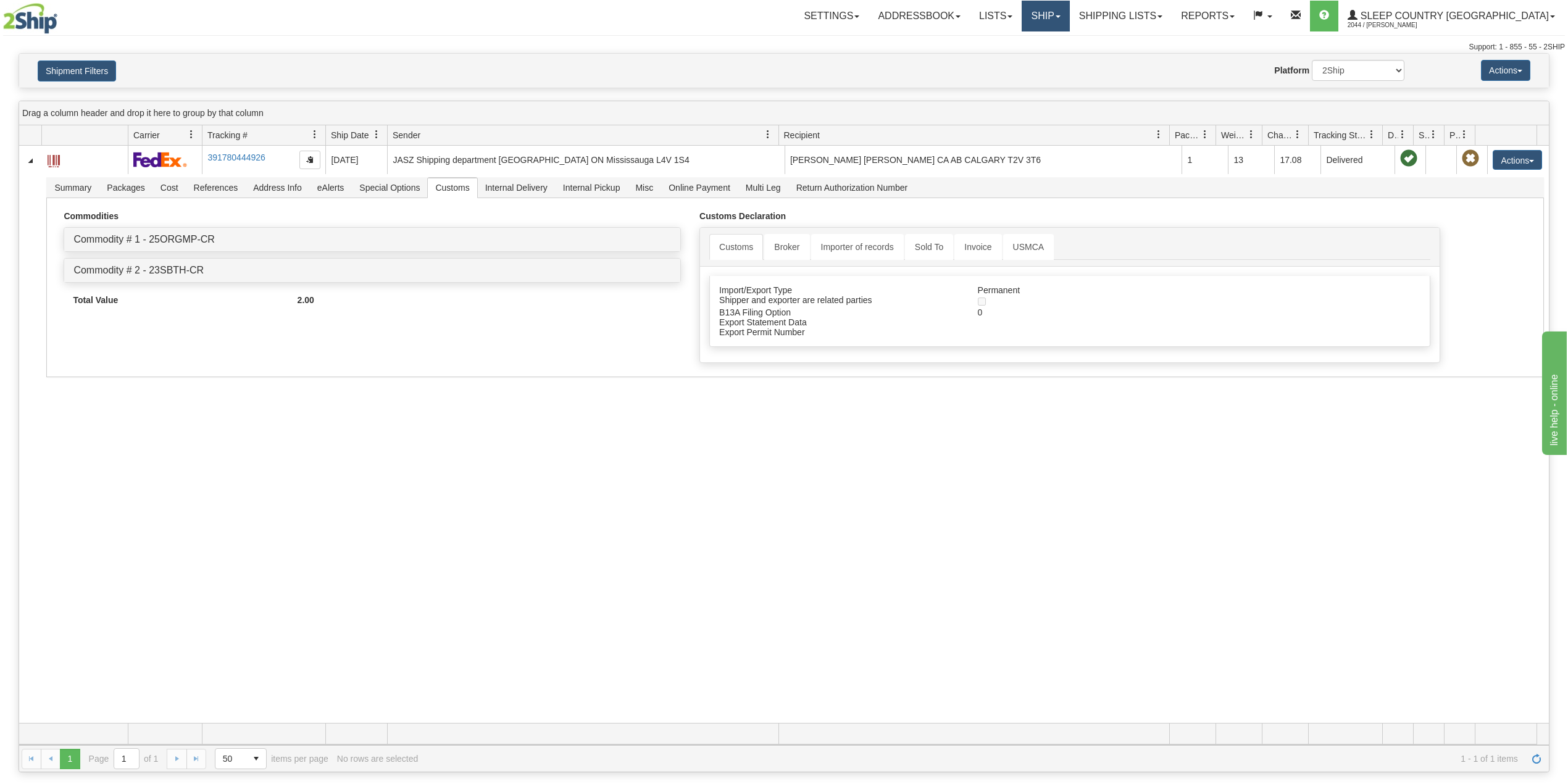
click at [1069, 16] on link "Ship" at bounding box center [1045, 16] width 48 height 31
click at [1057, 60] on span "OnHold / Order Queue" at bounding box center [1013, 59] width 87 height 10
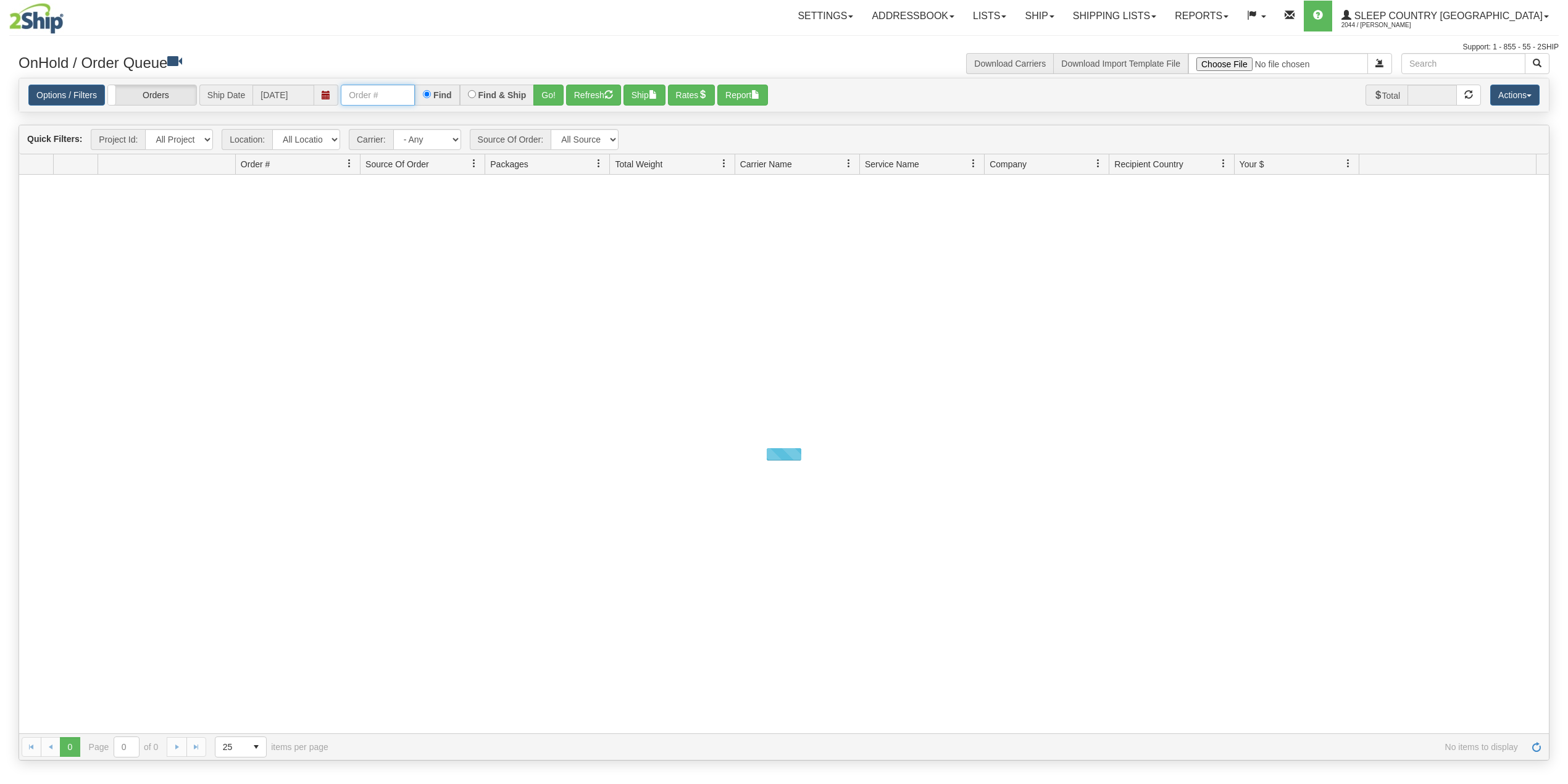
click at [368, 95] on input "text" at bounding box center [378, 95] width 74 height 21
paste input "9000H945464"
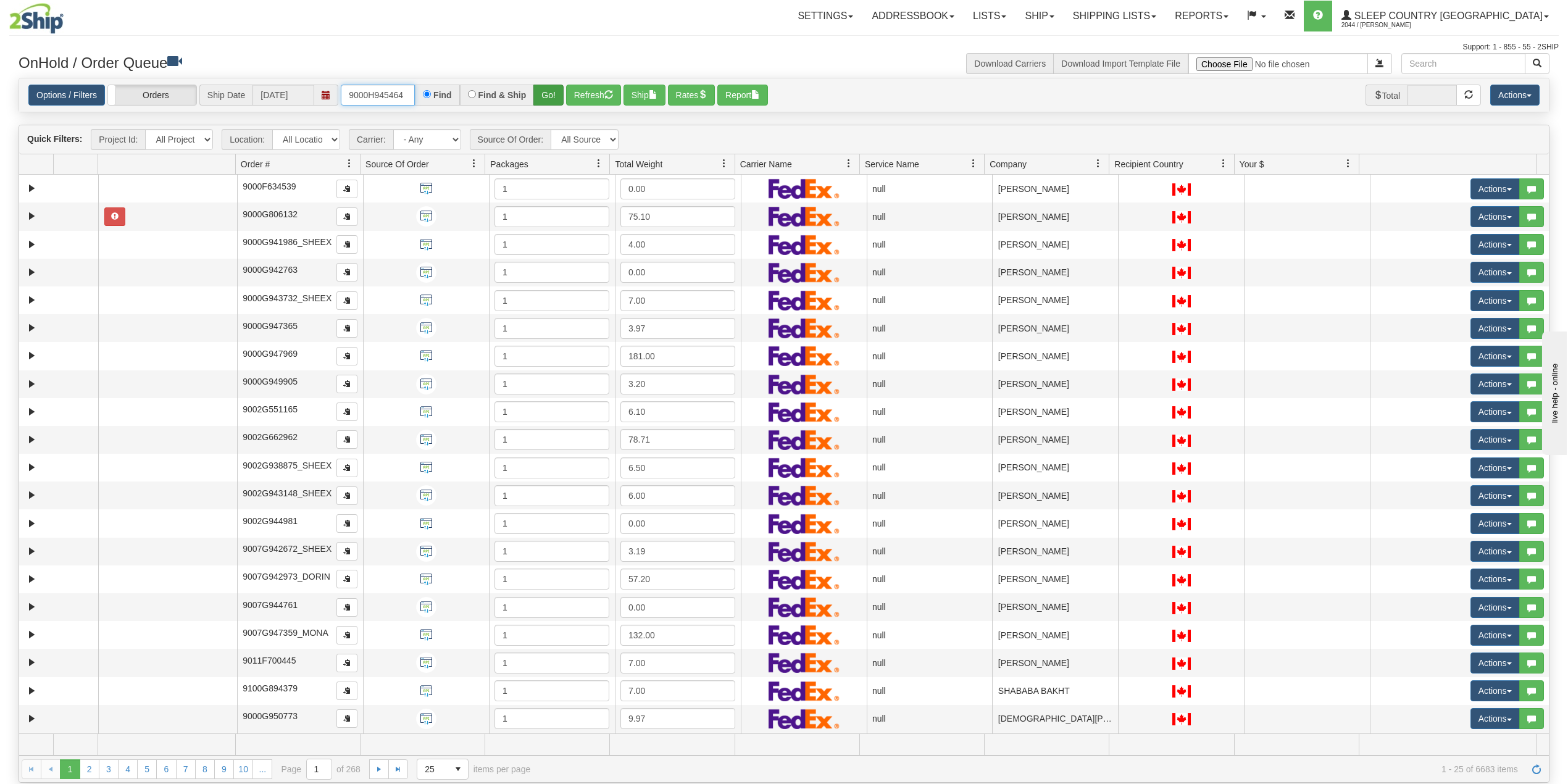
type input "9000H945464"
click at [551, 95] on button "Go!" at bounding box center [548, 95] width 30 height 21
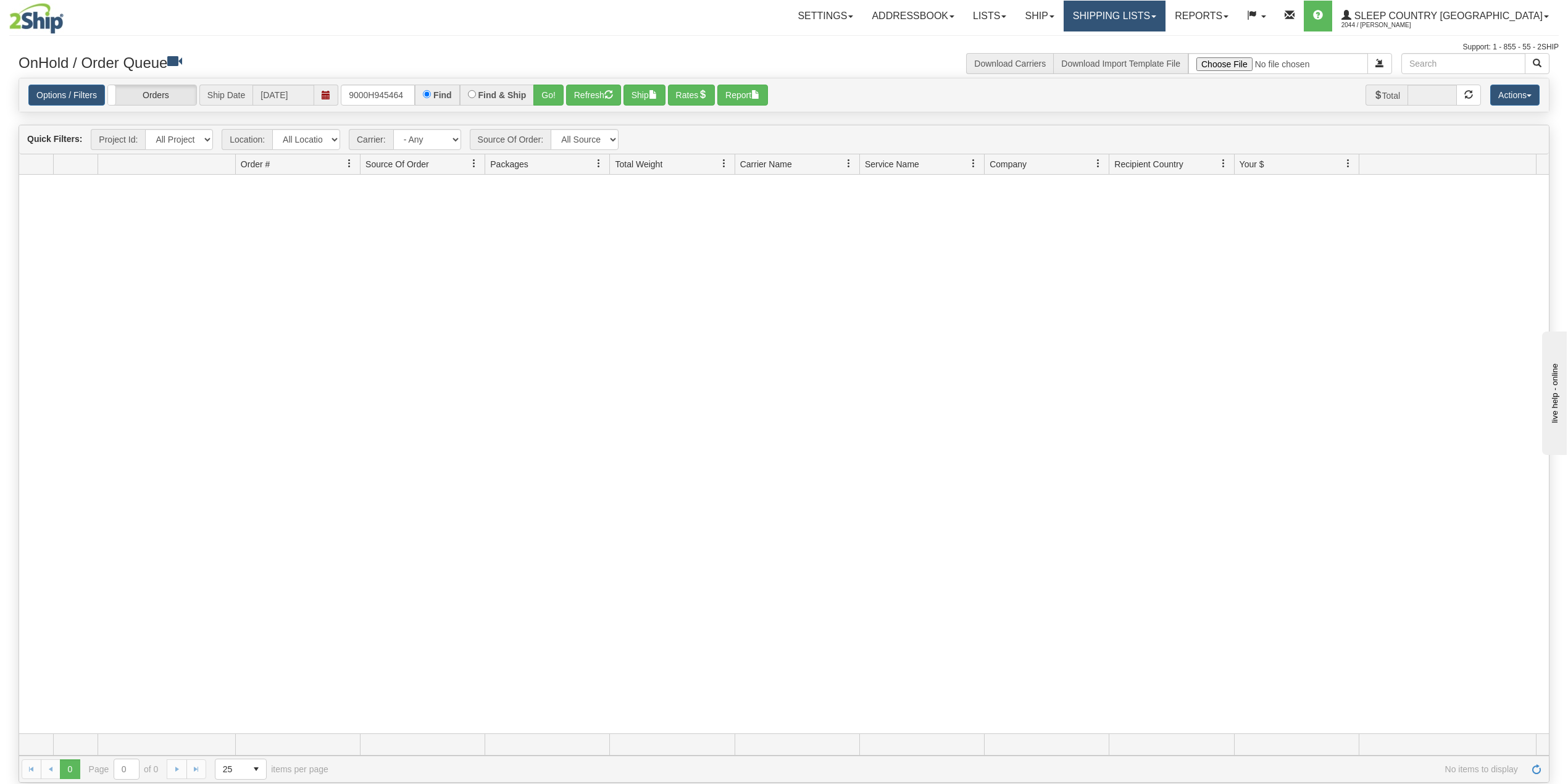
click at [1161, 9] on link "Shipping lists" at bounding box center [1114, 16] width 102 height 31
click at [1150, 55] on span "Search Shipment History" at bounding box center [1105, 59] width 96 height 10
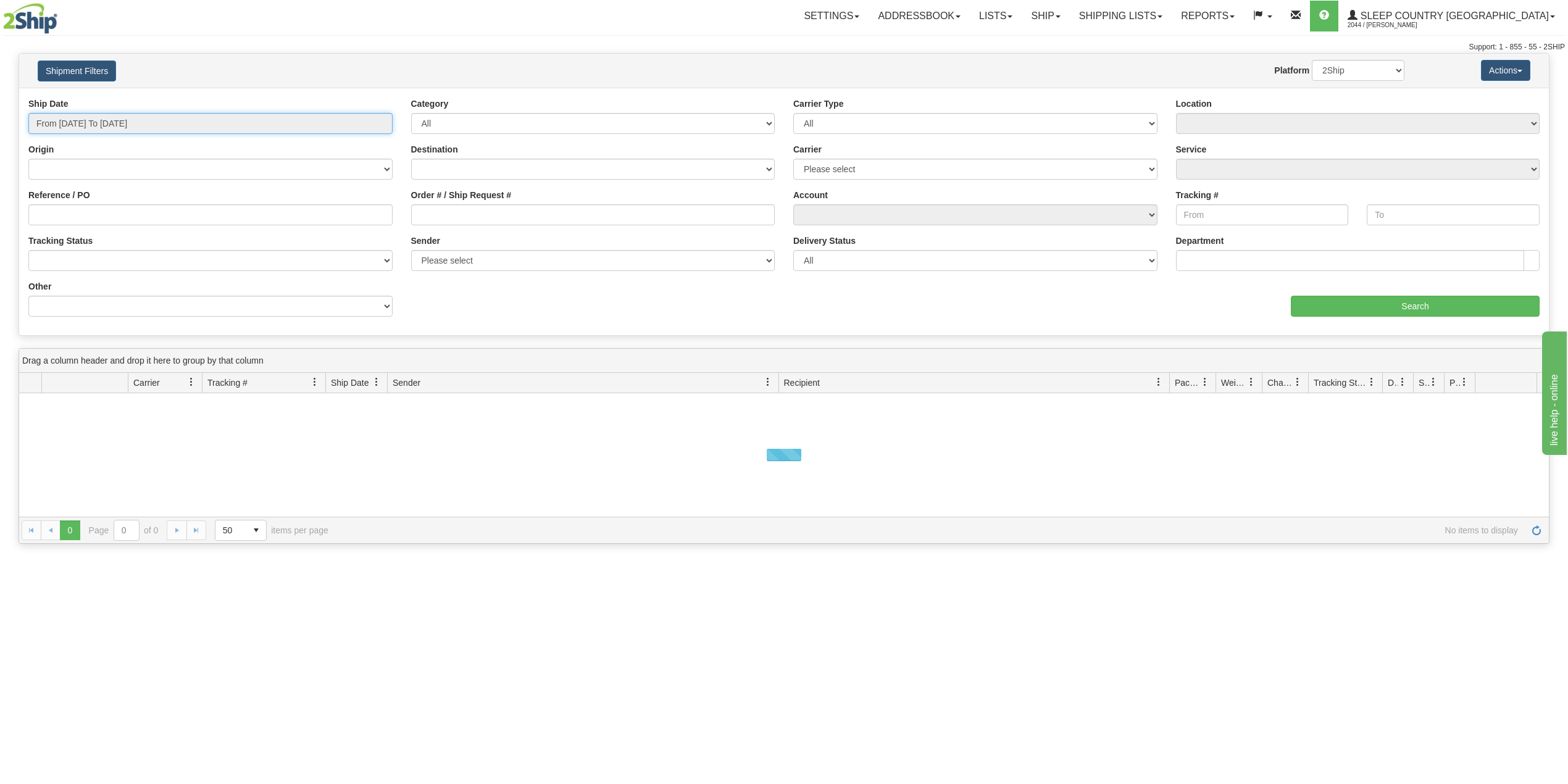
click at [132, 128] on input "From [DATE] To [DATE]" at bounding box center [210, 124] width 365 height 21
click at [88, 211] on li "Last 30 Days" at bounding box center [83, 212] width 99 height 16
type input "From [DATE] To [DATE]"
click at [89, 213] on input "Reference / PO" at bounding box center [210, 215] width 365 height 21
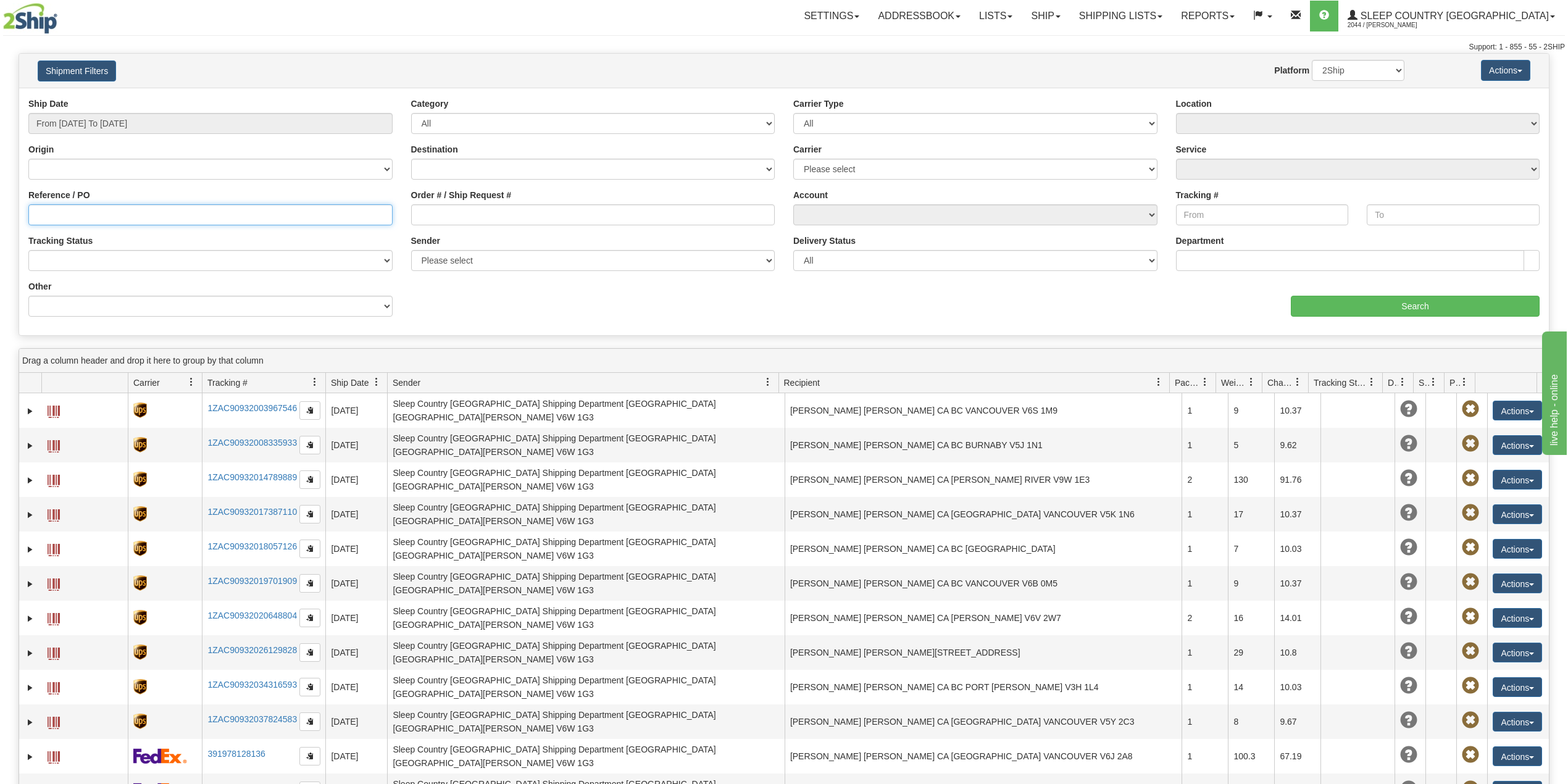
paste input "9000H945464"
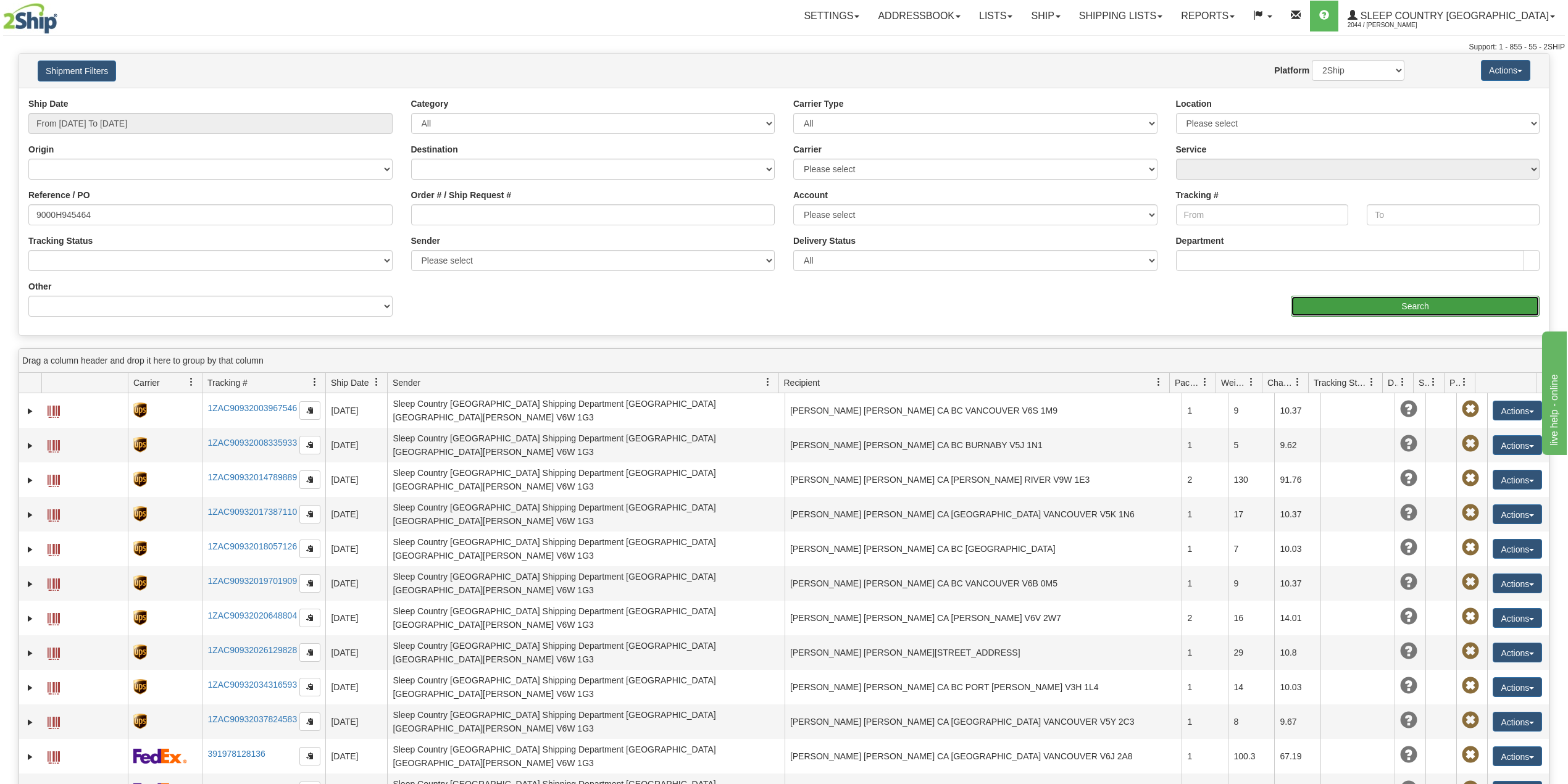
click at [1391, 300] on input "Search" at bounding box center [1416, 306] width 249 height 21
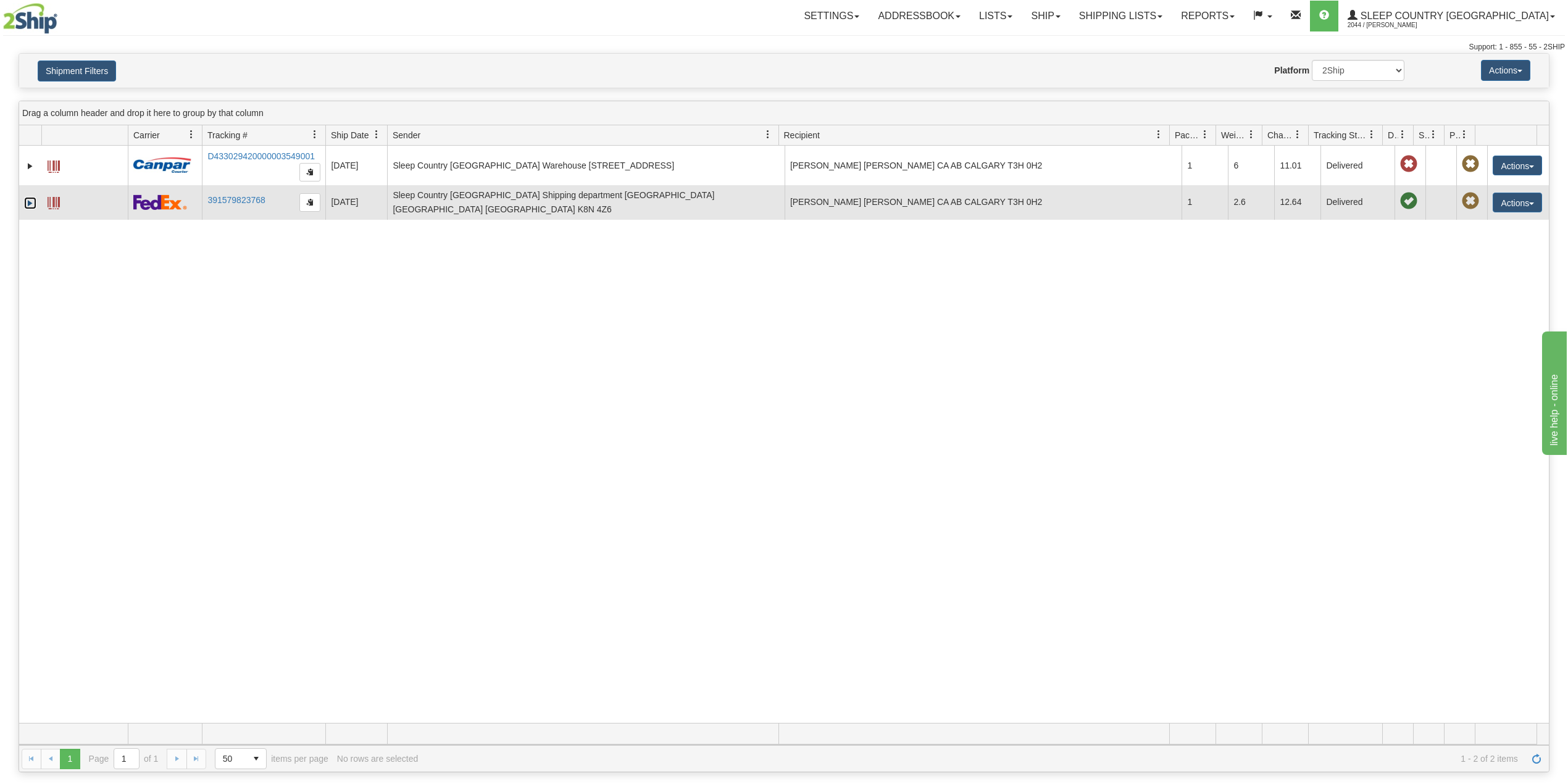
click at [26, 202] on link "Expand" at bounding box center [30, 203] width 12 height 12
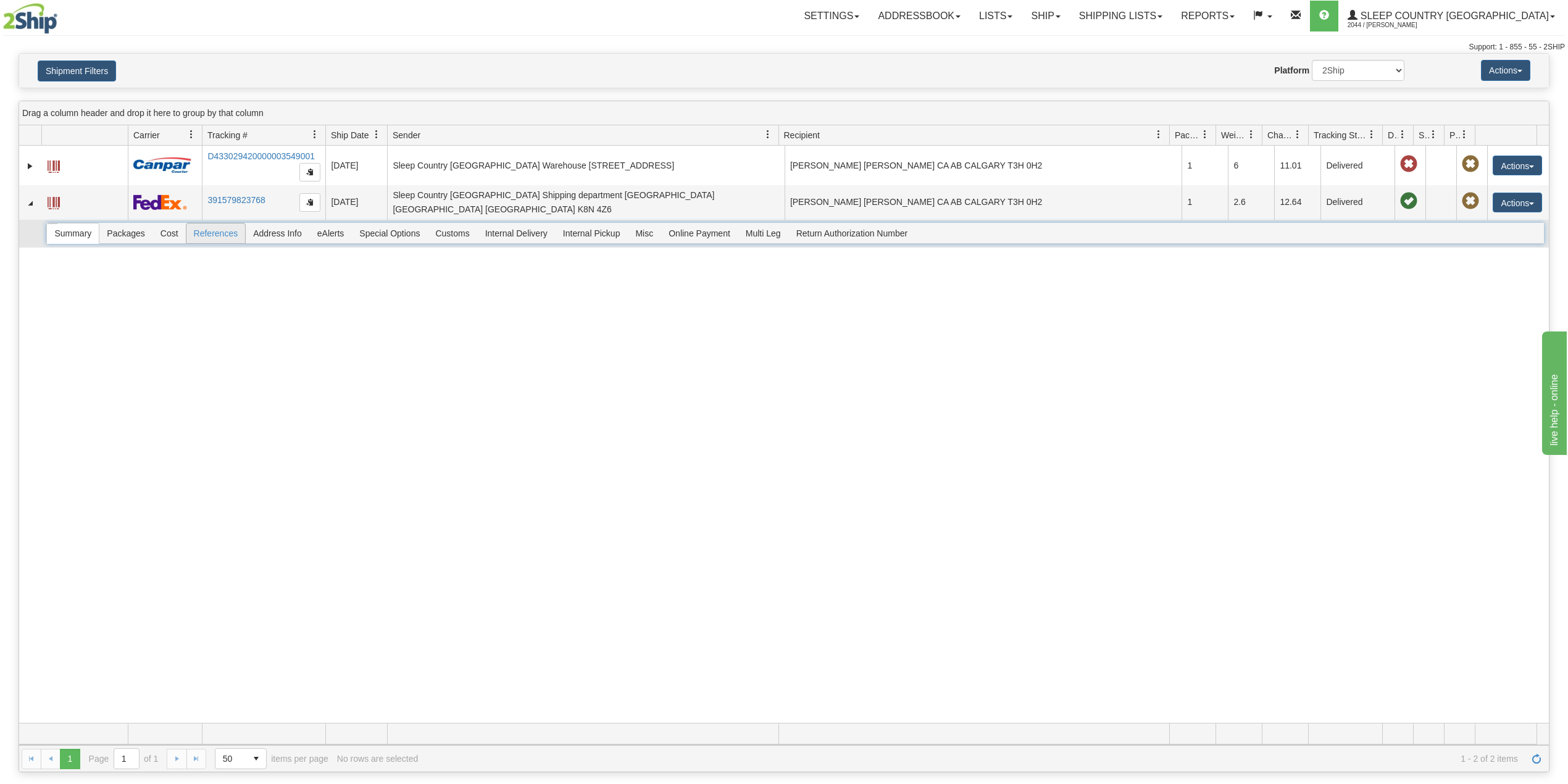
click at [231, 230] on span "References" at bounding box center [216, 234] width 60 height 20
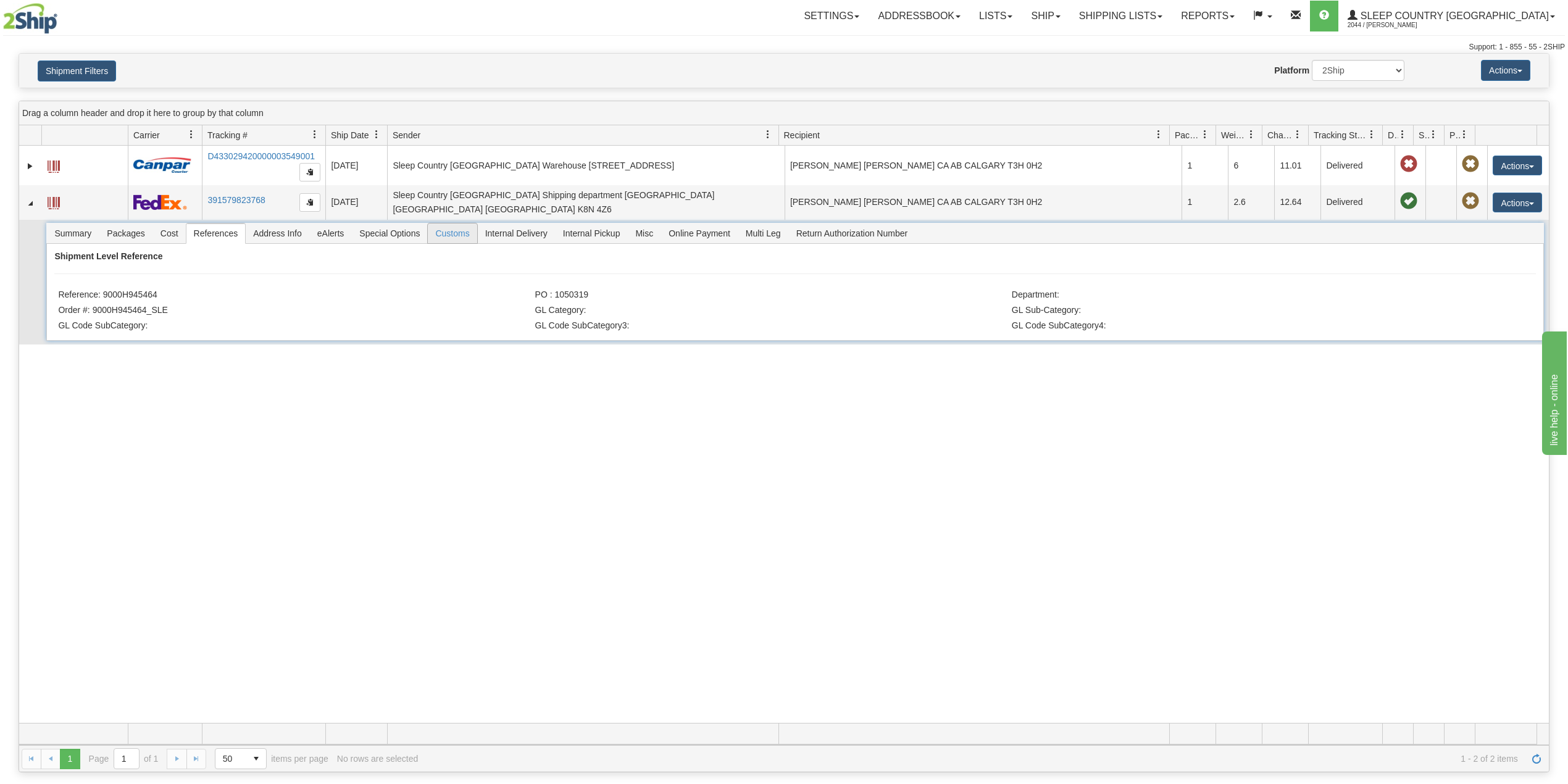
click at [457, 228] on span "Customs" at bounding box center [452, 234] width 49 height 20
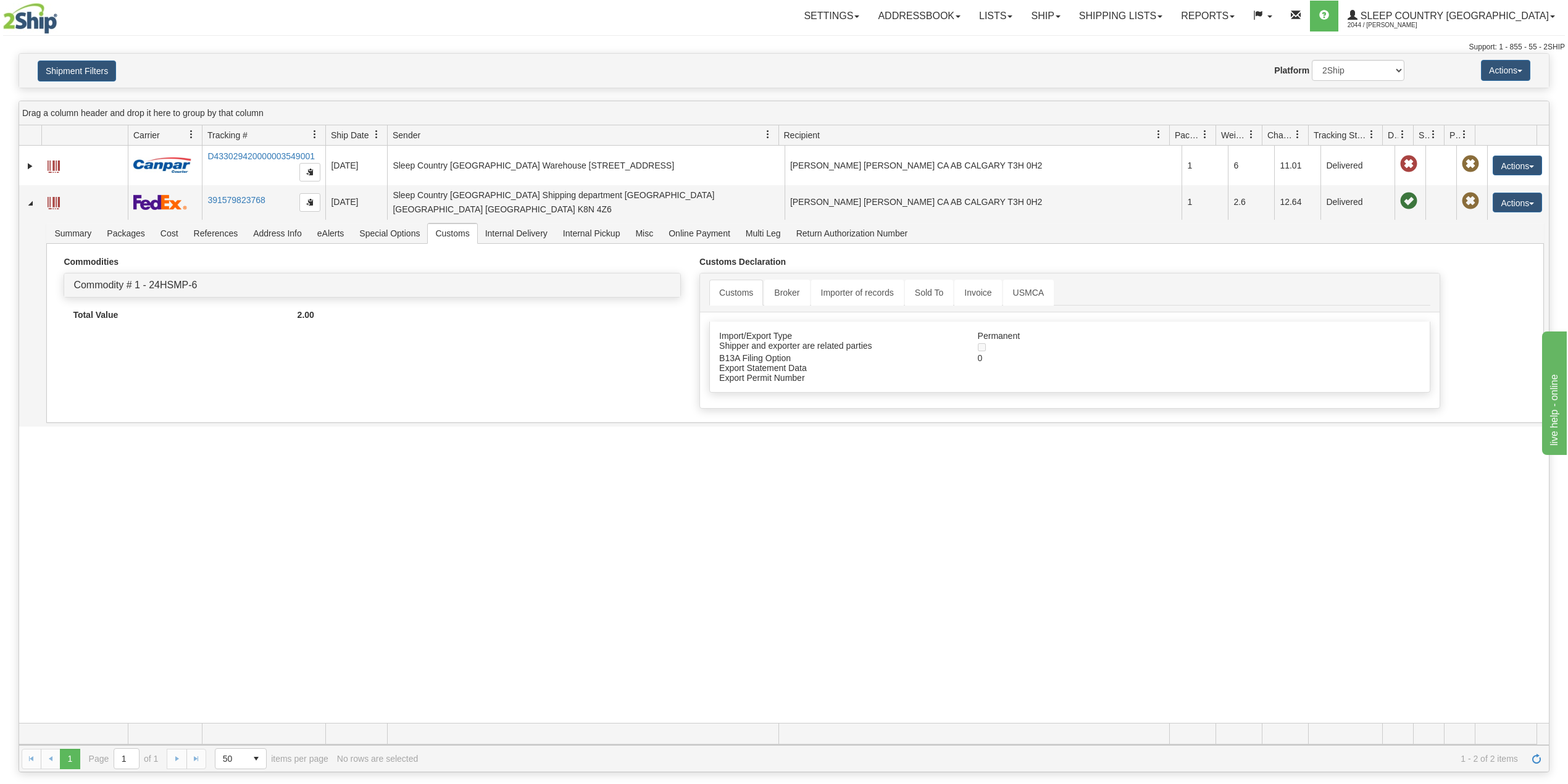
click at [302, 501] on div "31376551 2044 D433029420000003549001 [DATE] [DATE] 11:31:43 AM Sleep Country [G…" at bounding box center [784, 435] width 1530 height 577
click at [85, 71] on button "Shipment Filters" at bounding box center [77, 71] width 79 height 21
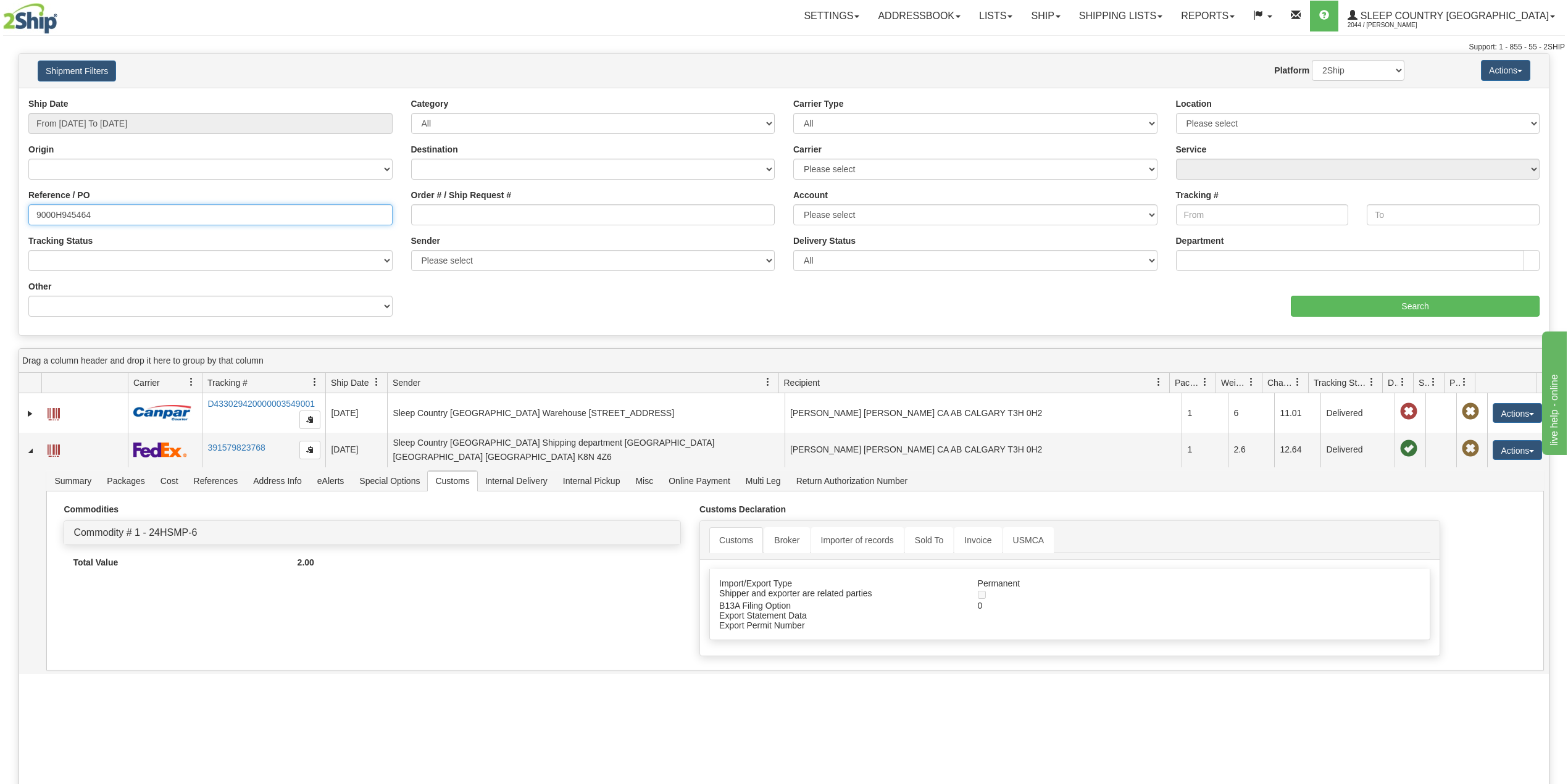
click at [71, 211] on input "9000H945464" at bounding box center [210, 215] width 365 height 21
paste input "55314"
type input "9000H955314"
click at [1402, 310] on input "Search" at bounding box center [1416, 306] width 249 height 21
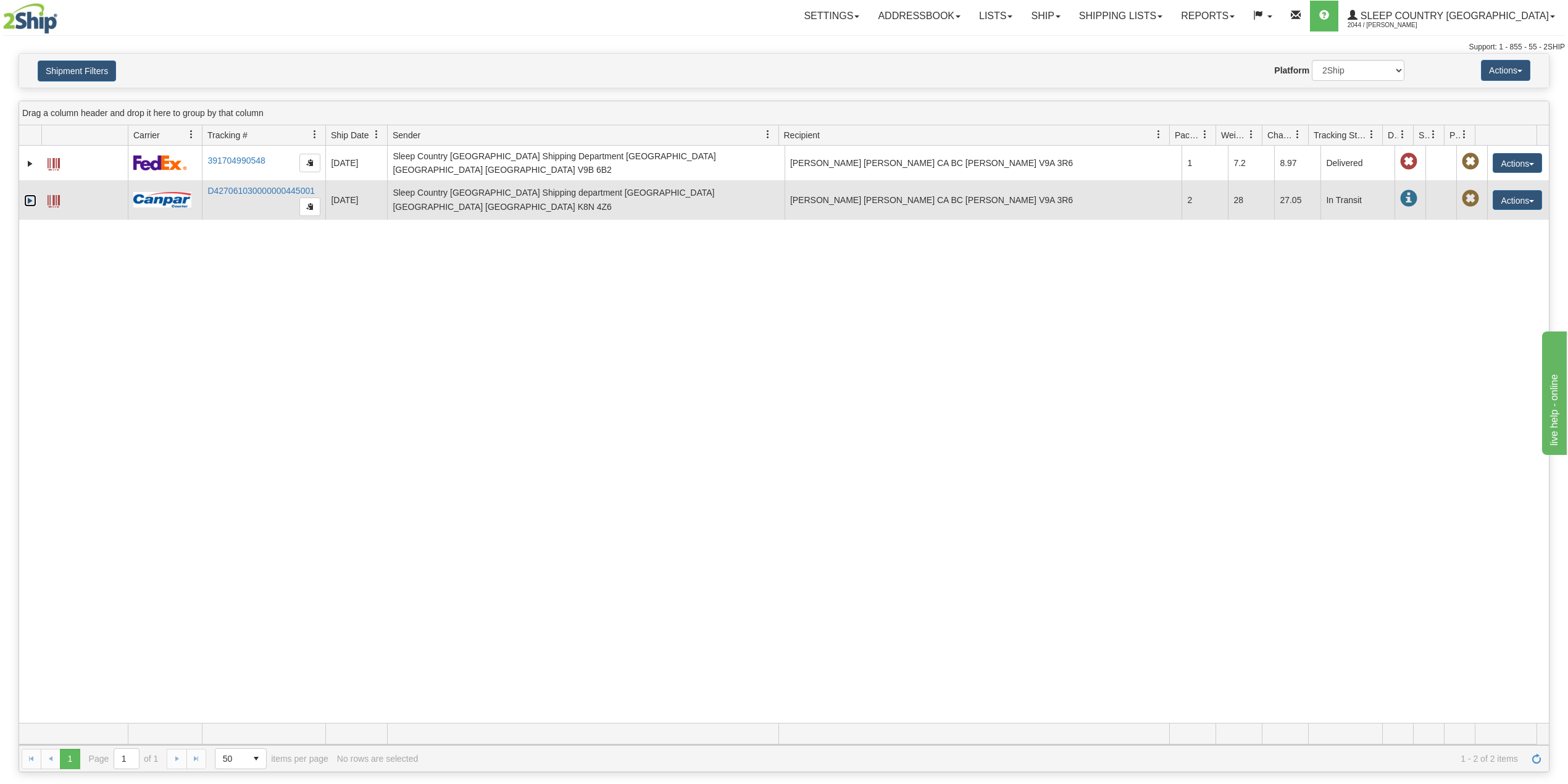
click at [27, 194] on link "Expand" at bounding box center [30, 200] width 12 height 12
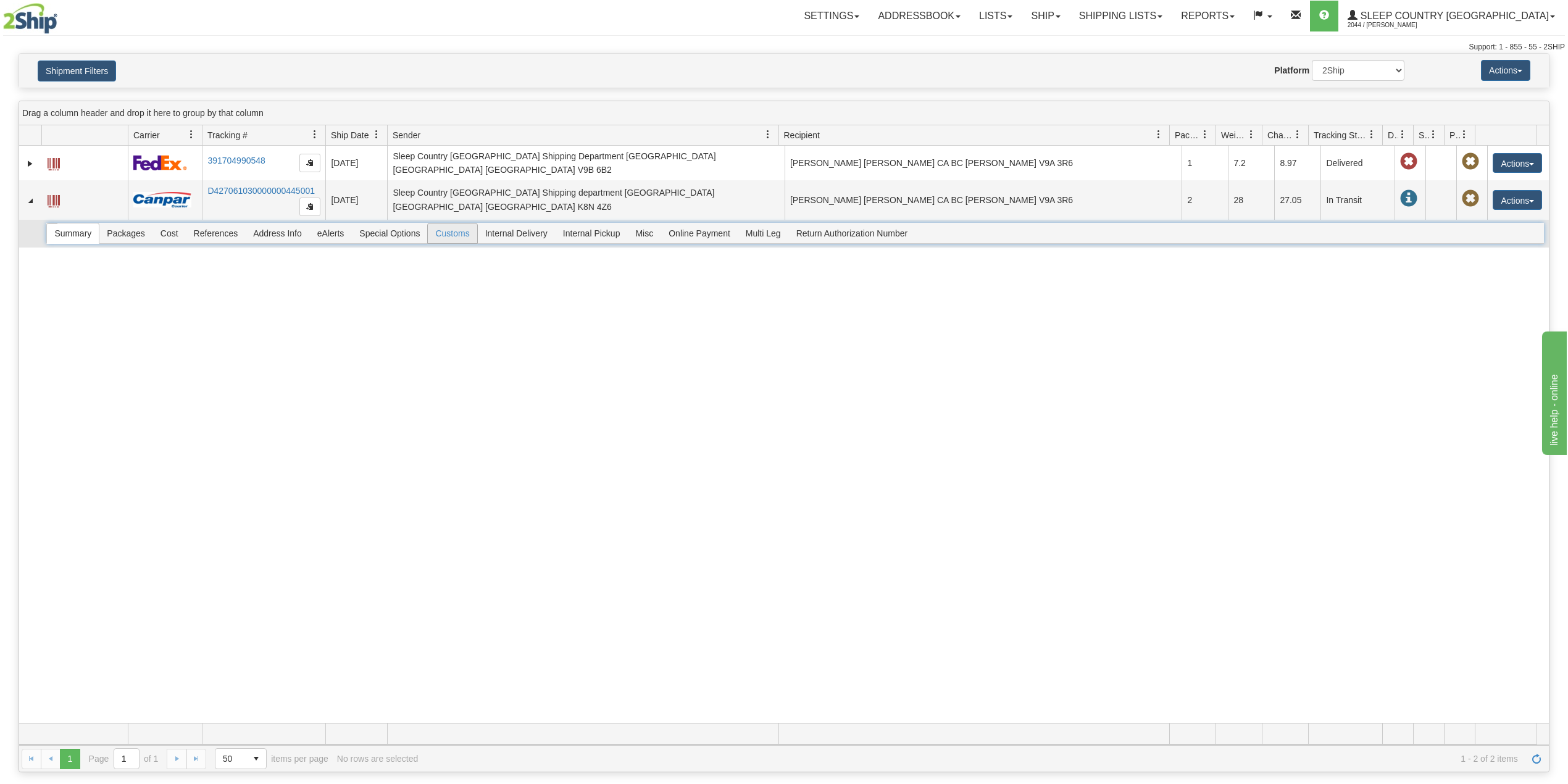
click at [457, 231] on span "Customs" at bounding box center [452, 234] width 49 height 20
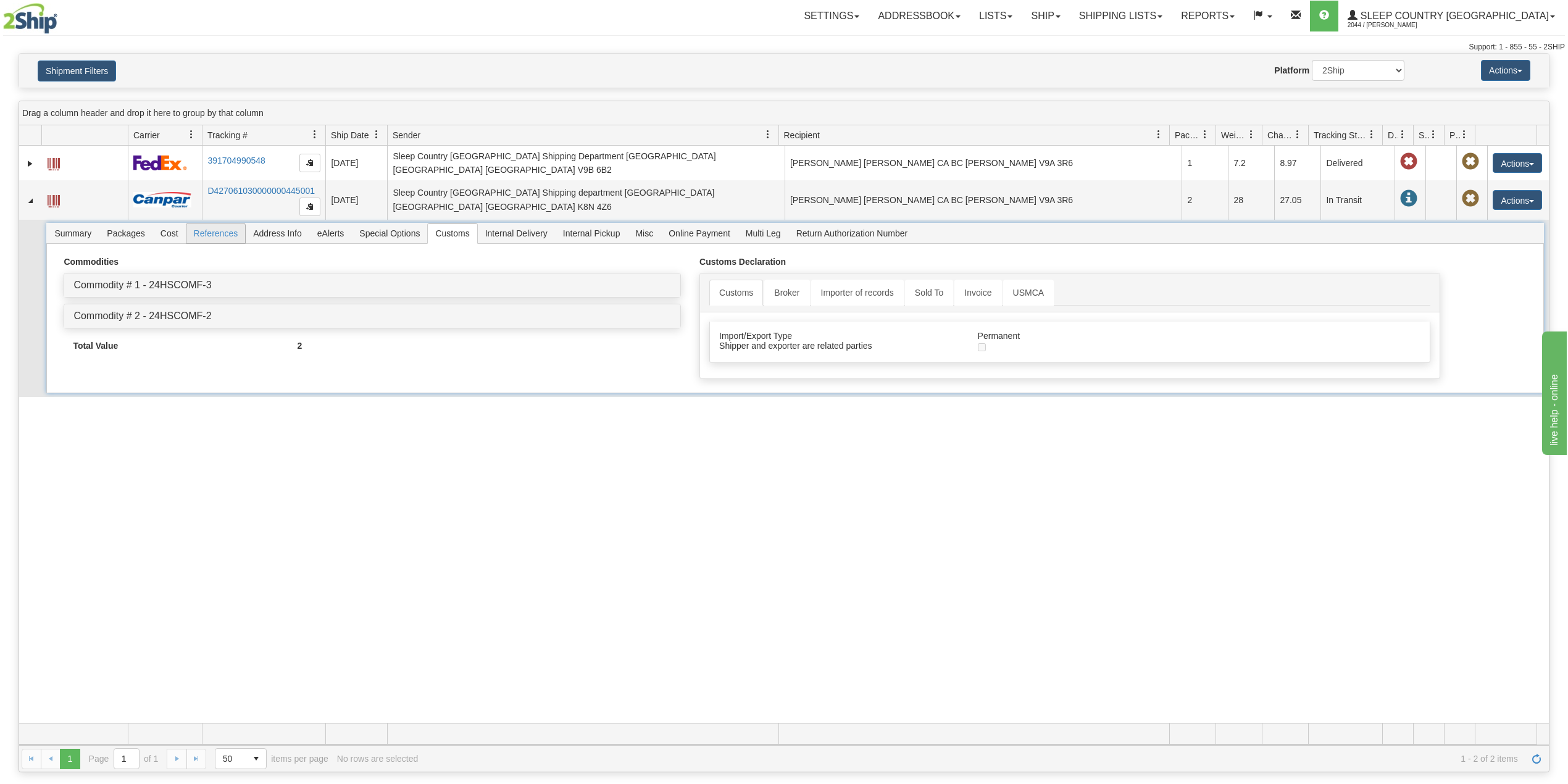
click at [219, 232] on span "References" at bounding box center [216, 234] width 60 height 20
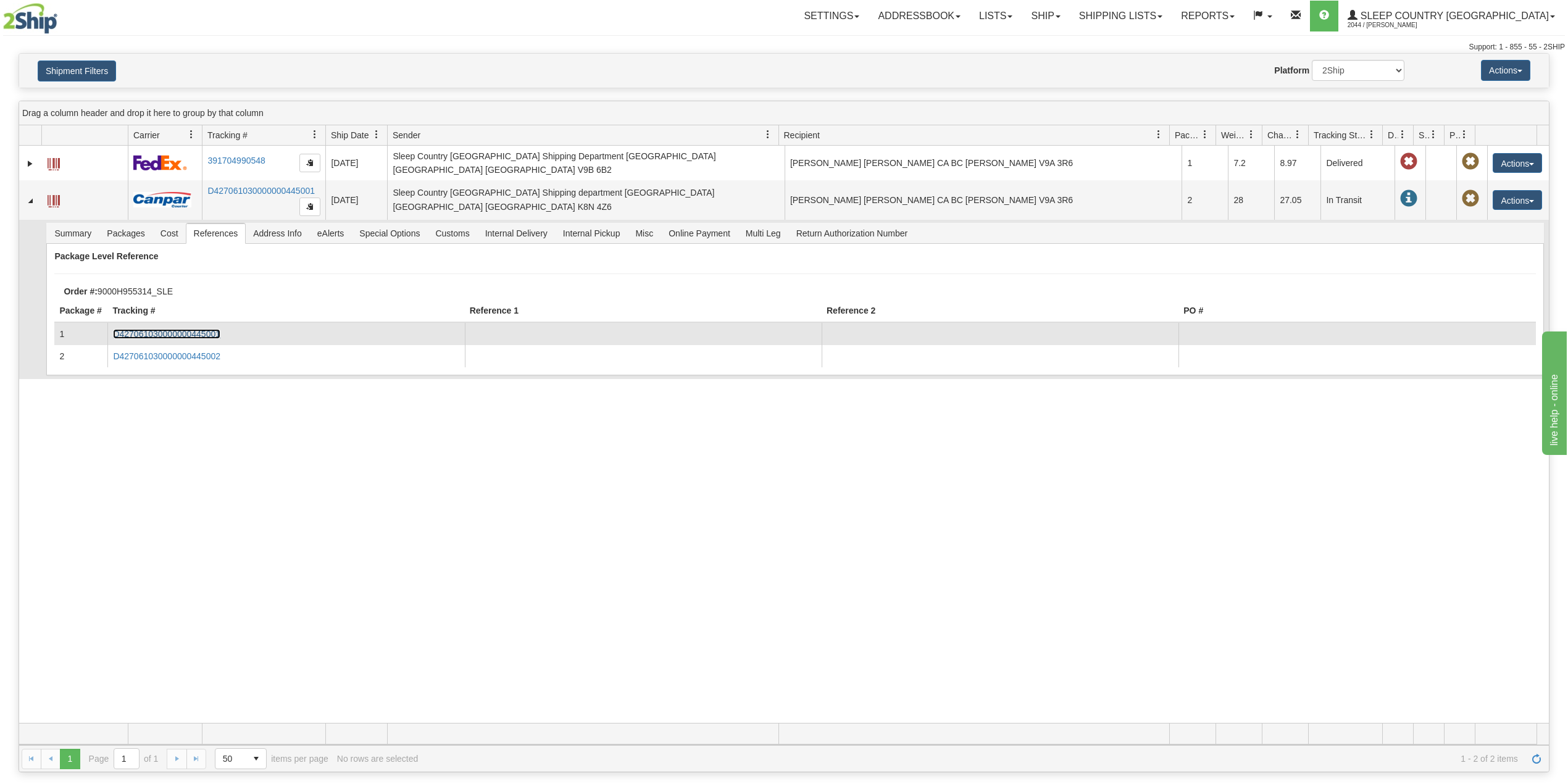
click at [181, 329] on link "D427061030000000445001" at bounding box center [167, 334] width 107 height 10
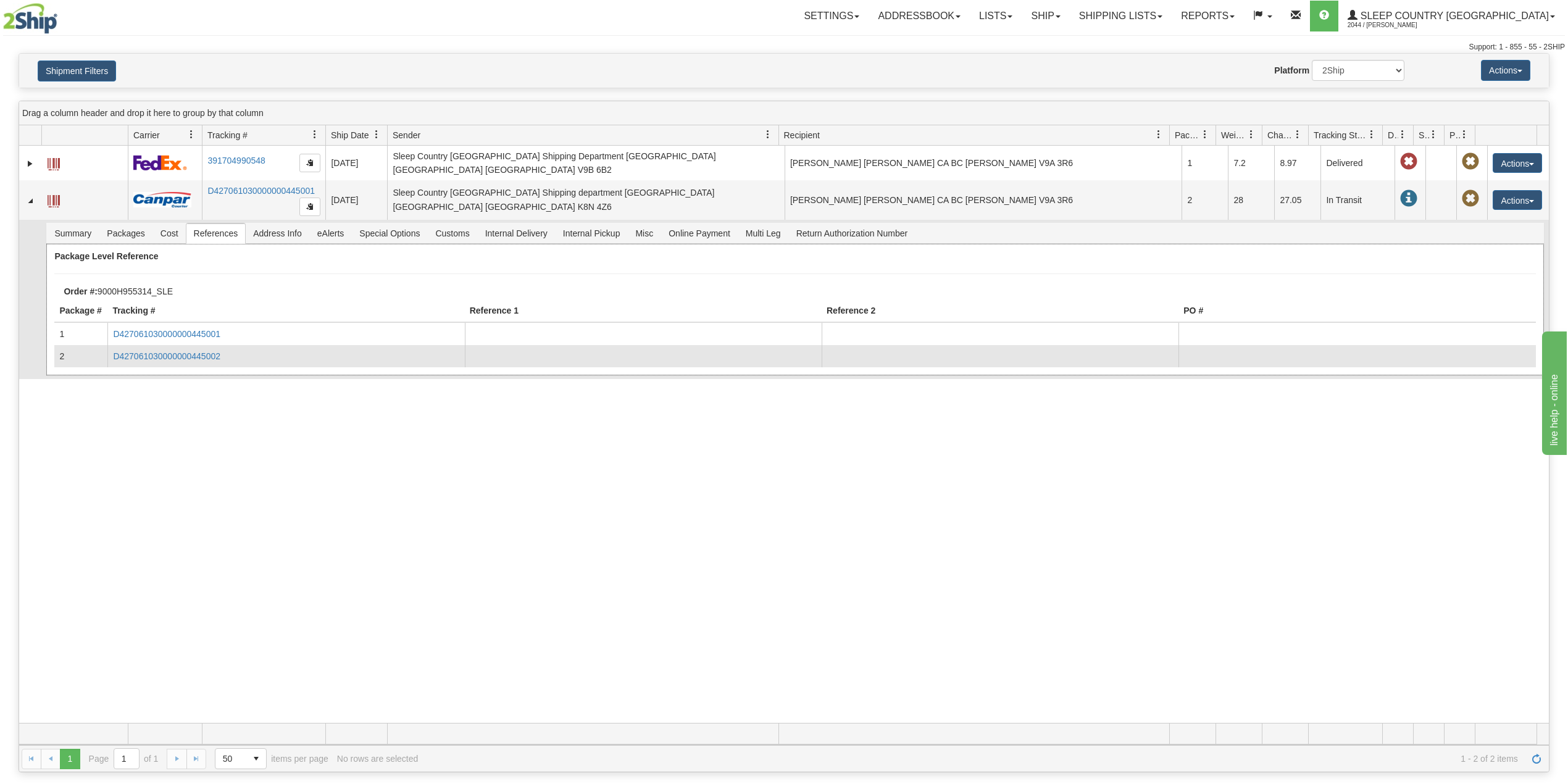
click at [189, 357] on td "D427061030000000445002" at bounding box center [285, 356] width 357 height 22
click at [199, 351] on link "D427061030000000445002" at bounding box center [167, 356] width 107 height 10
